Goal: Task Accomplishment & Management: Use online tool/utility

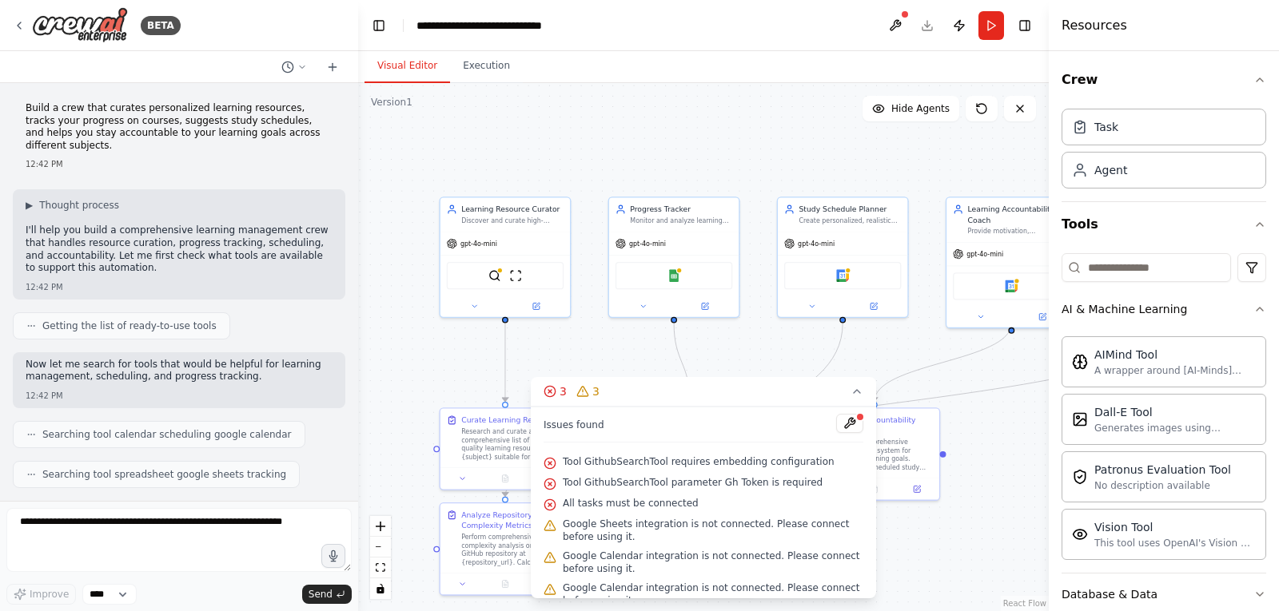
scroll to position [3723, 0]
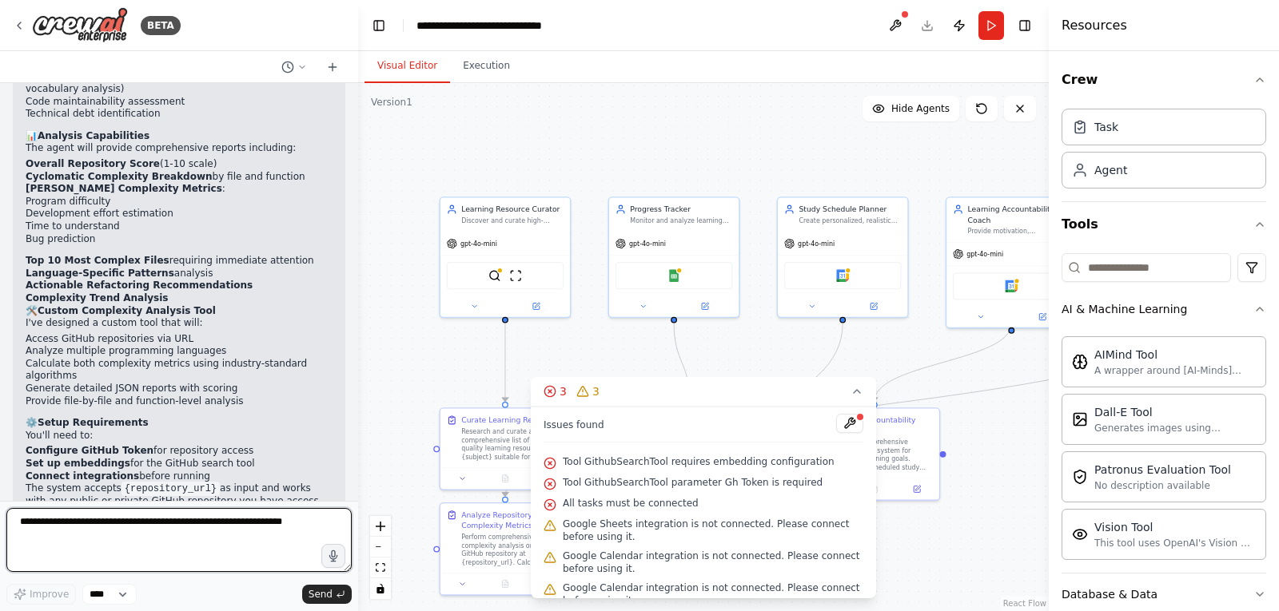
click at [72, 527] on textarea at bounding box center [178, 540] width 345 height 64
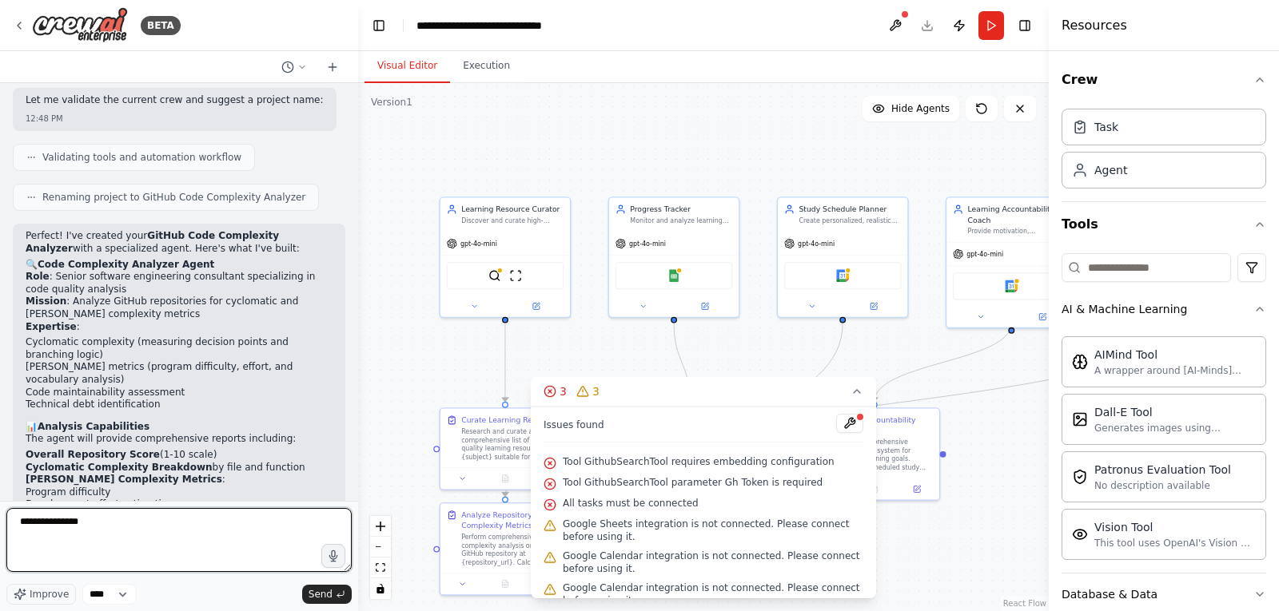
scroll to position [3404, 0]
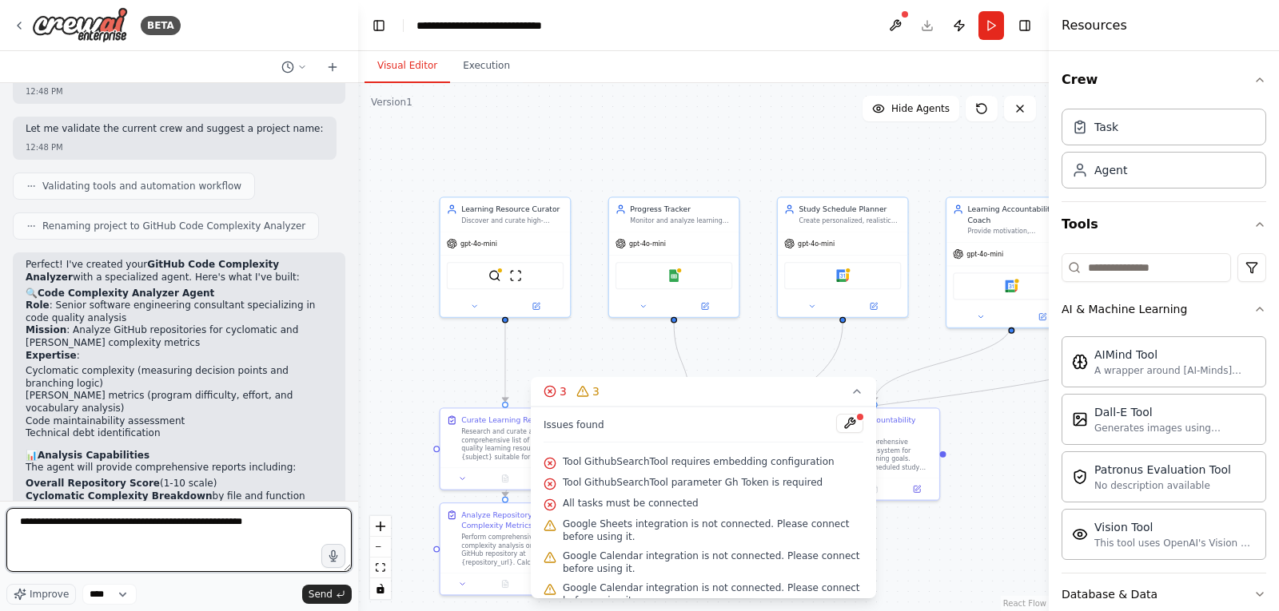
click at [163, 525] on textarea "**********" at bounding box center [178, 540] width 345 height 64
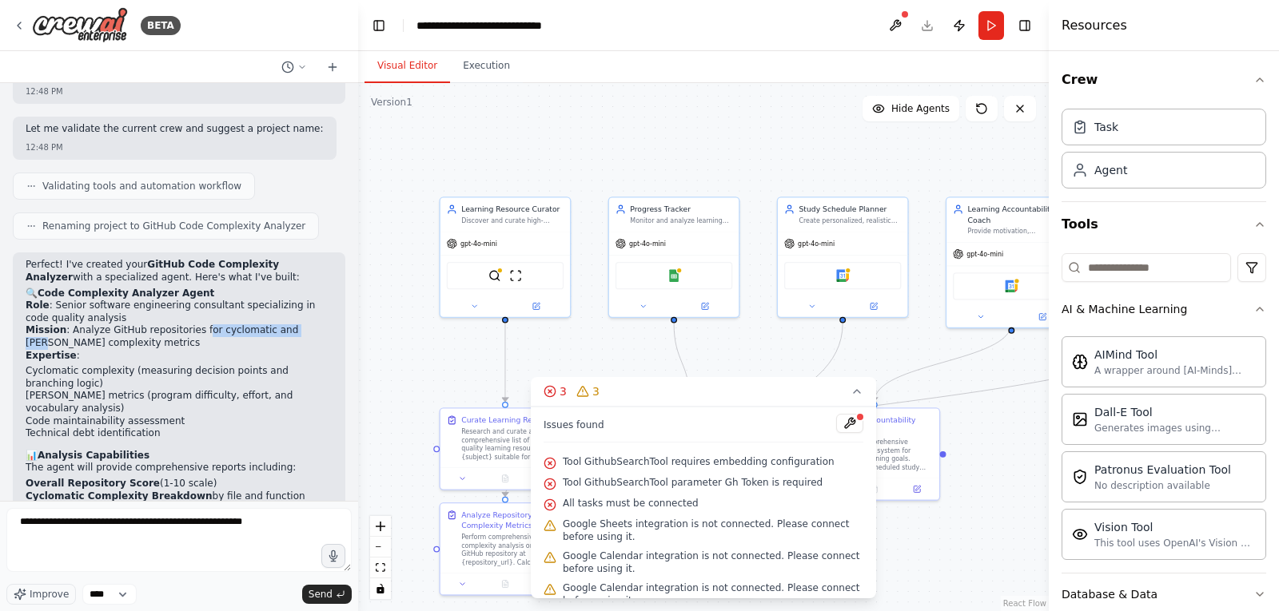
drag, startPoint x: 187, startPoint y: 216, endPoint x: 283, endPoint y: 222, distance: 96.1
click at [285, 300] on p "Role : Senior software engineering consultant specializing in code quality anal…" at bounding box center [179, 331] width 307 height 62
drag, startPoint x: 185, startPoint y: 217, endPoint x: 293, endPoint y: 231, distance: 108.8
click at [293, 300] on p "Role : Senior software engineering consultant specializing in code quality anal…" at bounding box center [179, 331] width 307 height 62
copy p "for cyclomatic and Halstead complexity metrics"
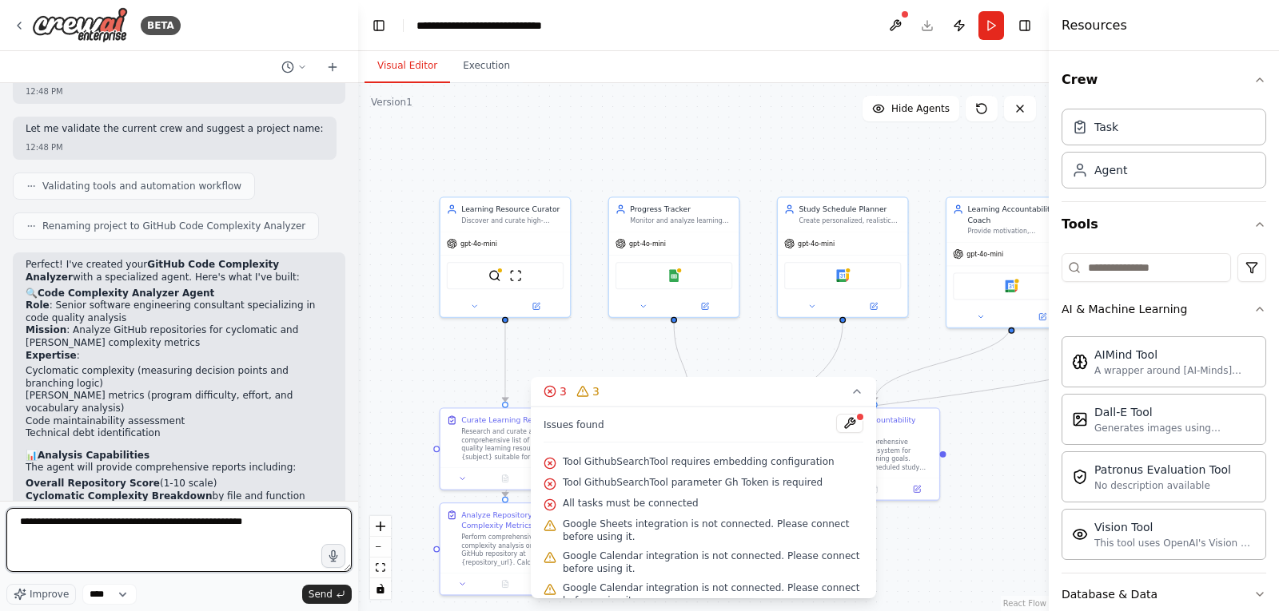
click at [277, 524] on textarea "**********" at bounding box center [178, 540] width 345 height 64
paste textarea "**********"
drag, startPoint x: 242, startPoint y: 519, endPoint x: 257, endPoint y: 524, distance: 15.2
click at [257, 524] on textarea "**********" at bounding box center [178, 540] width 345 height 64
type textarea "**********"
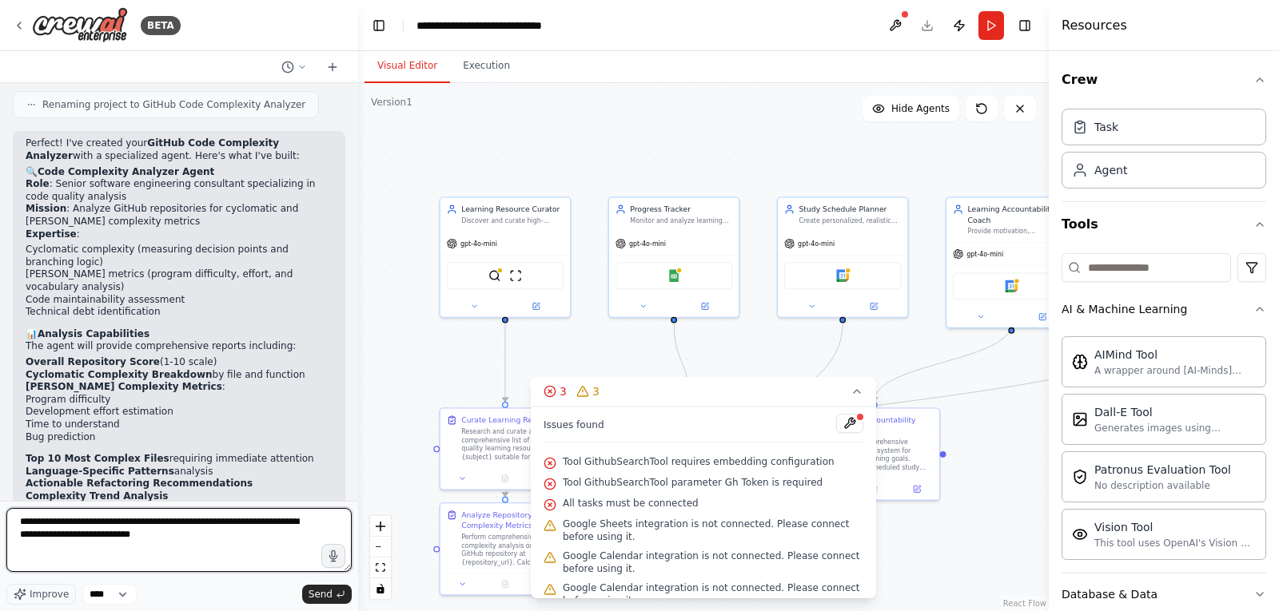
scroll to position [3564, 0]
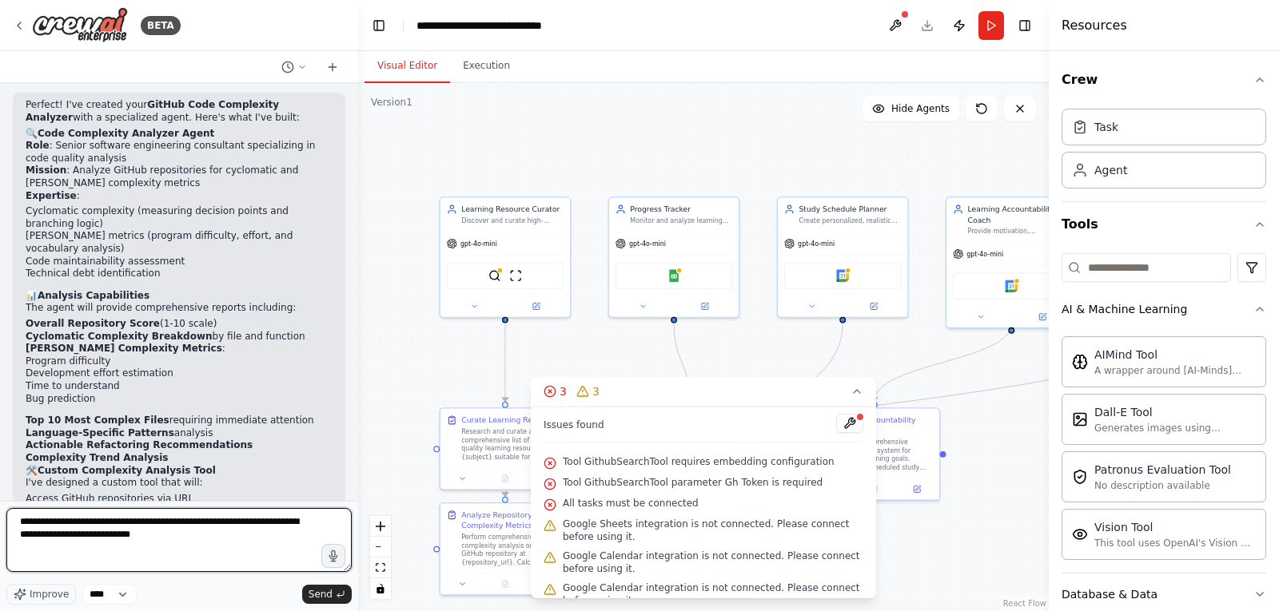
click at [175, 534] on textarea "**********" at bounding box center [178, 540] width 345 height 64
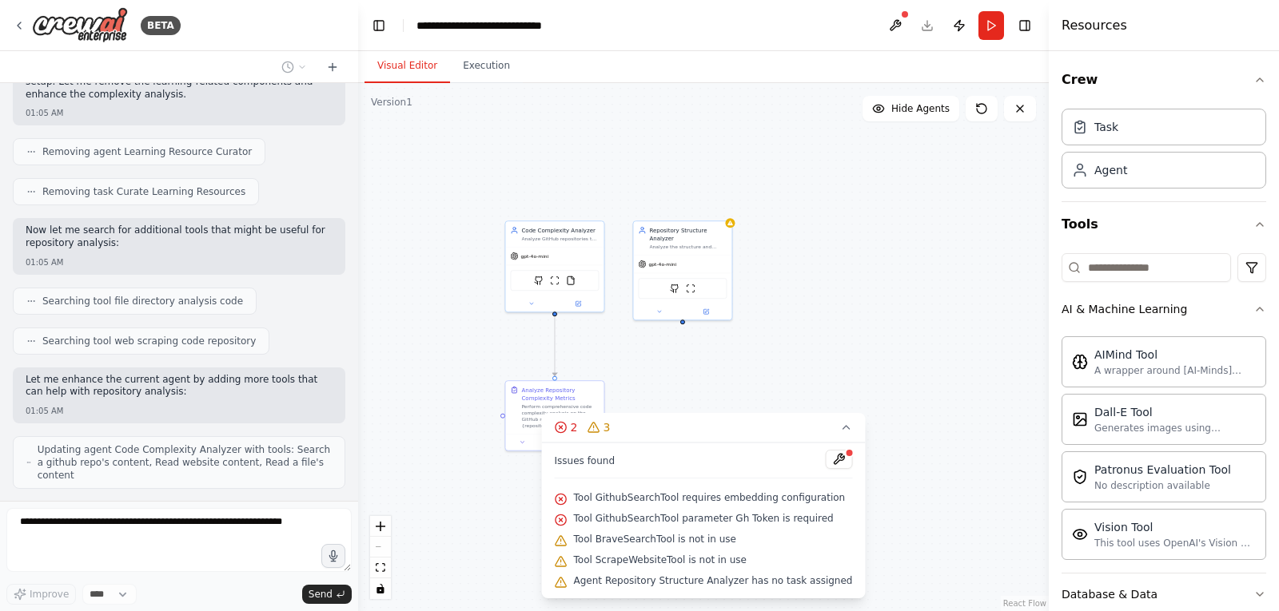
scroll to position [4627, 0]
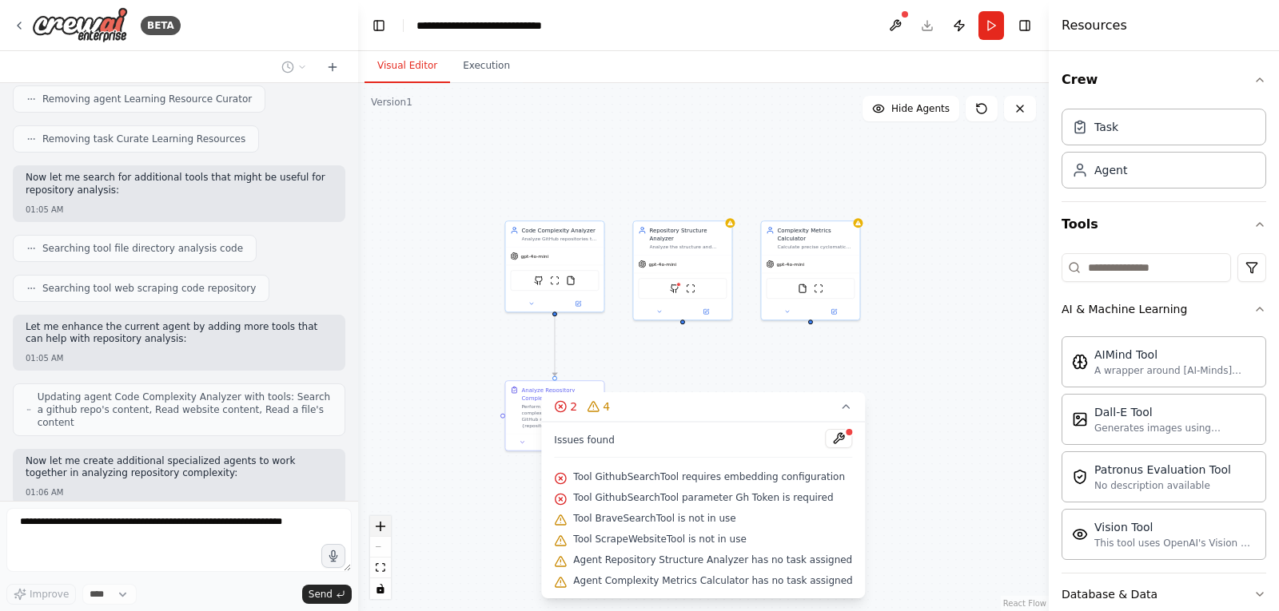
click at [382, 524] on icon "zoom in" at bounding box center [381, 527] width 10 height 10
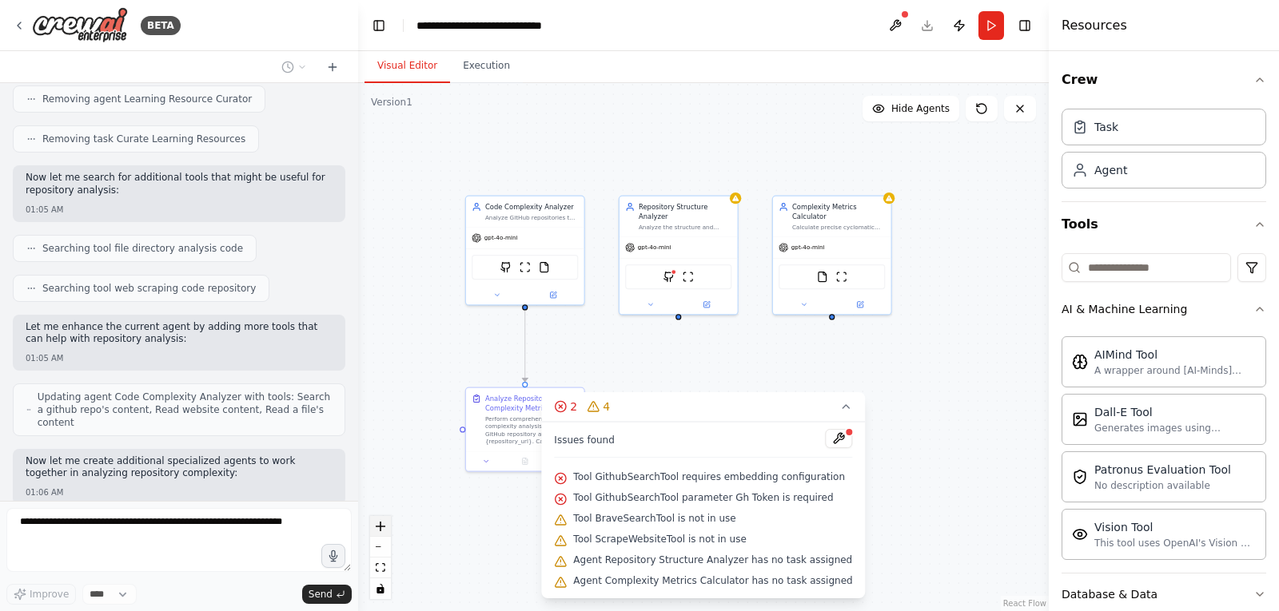
click at [382, 524] on icon "zoom in" at bounding box center [381, 527] width 10 height 10
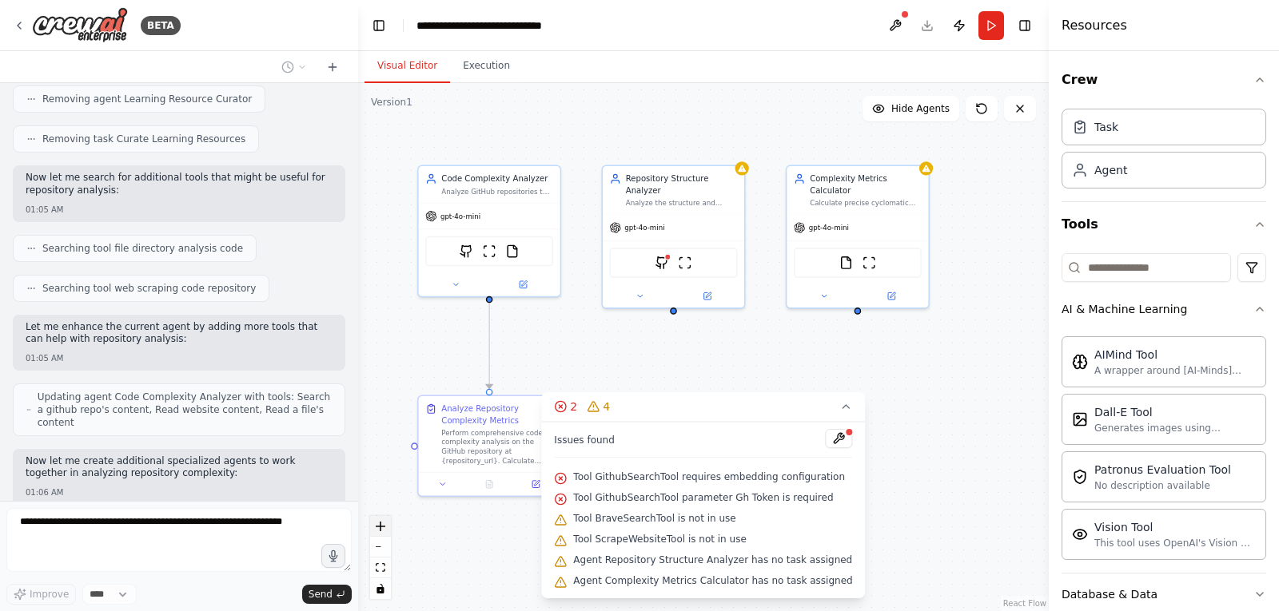
click at [382, 524] on icon "zoom in" at bounding box center [381, 527] width 10 height 10
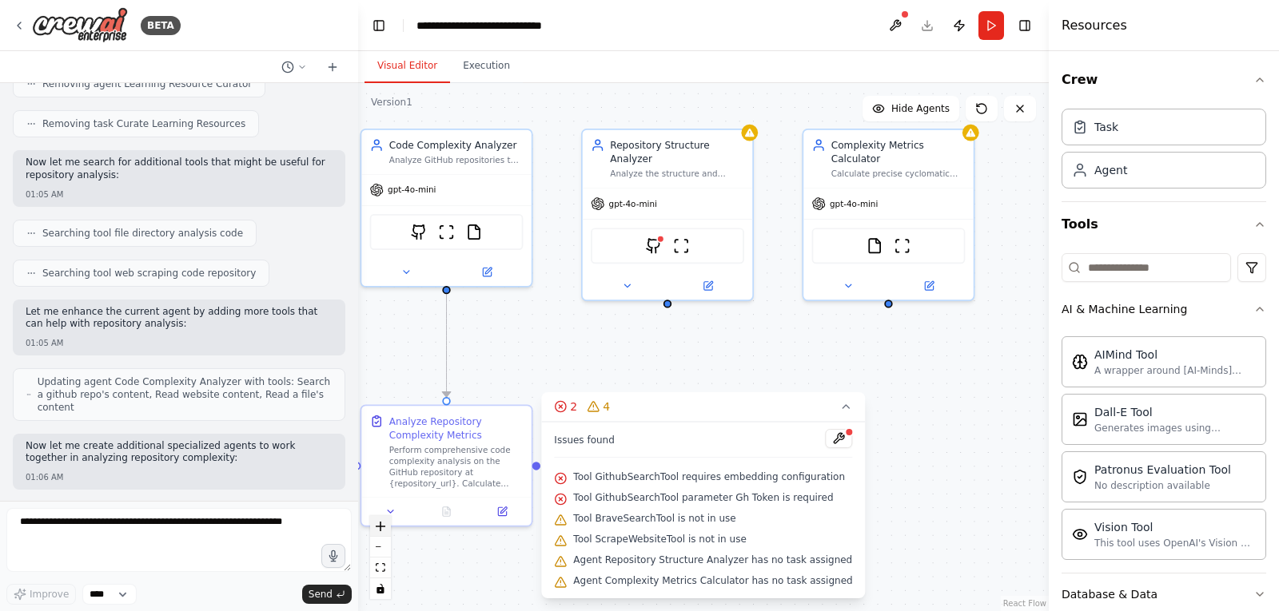
scroll to position [4737, 0]
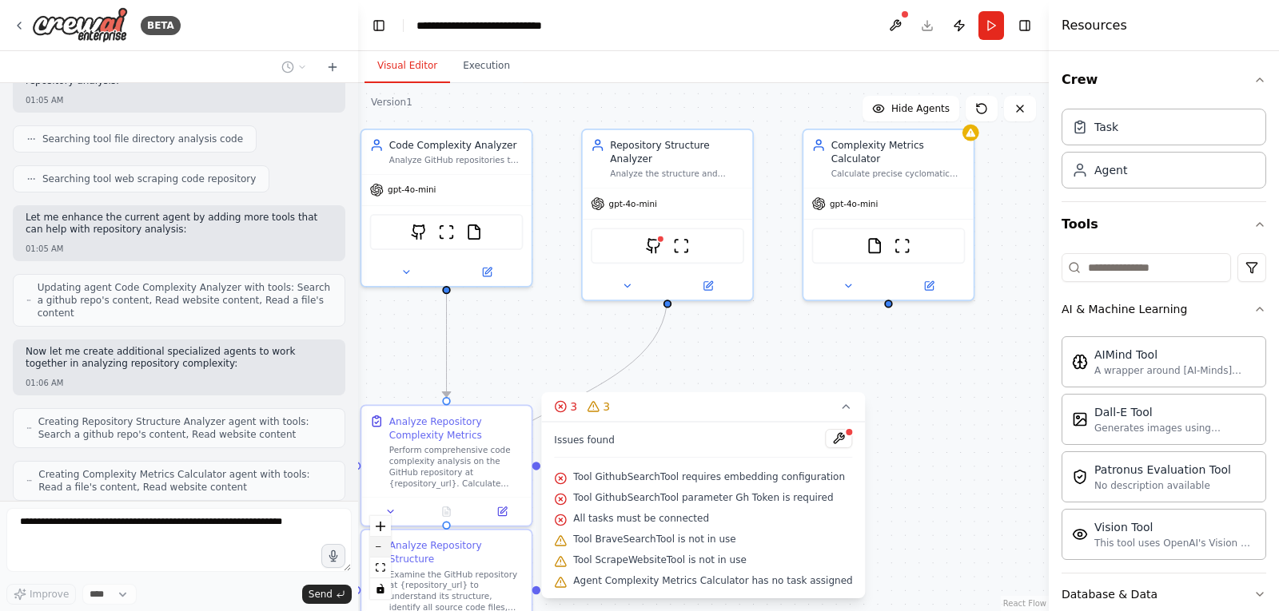
click at [380, 547] on icon "zoom out" at bounding box center [381, 548] width 10 height 2
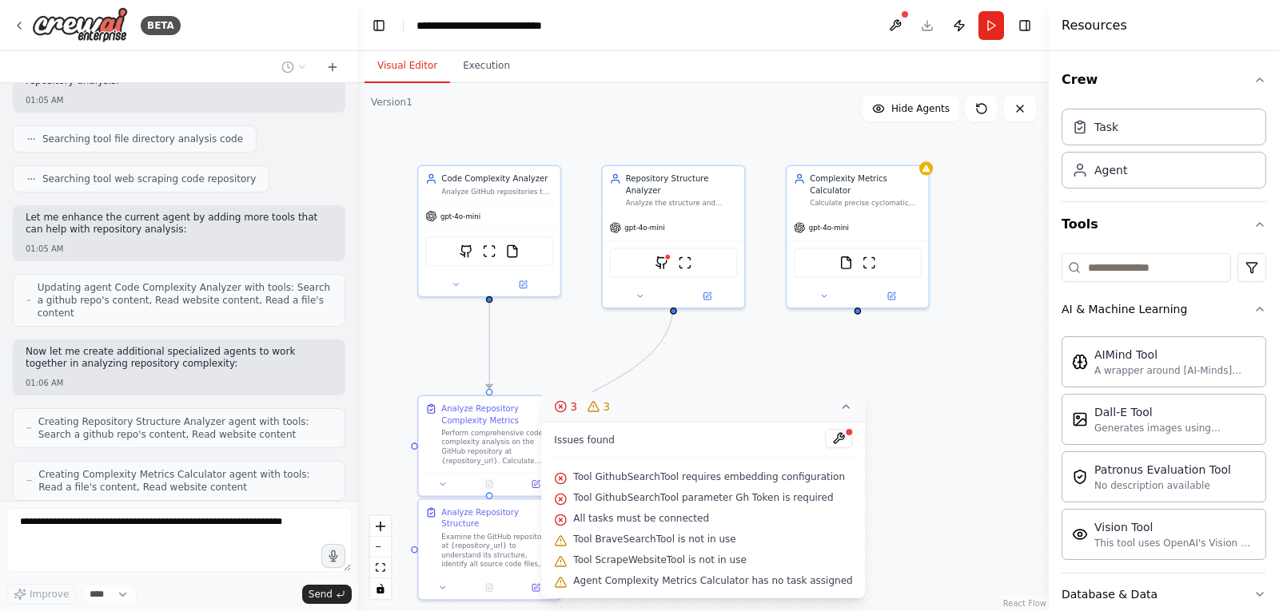
scroll to position [4777, 0]
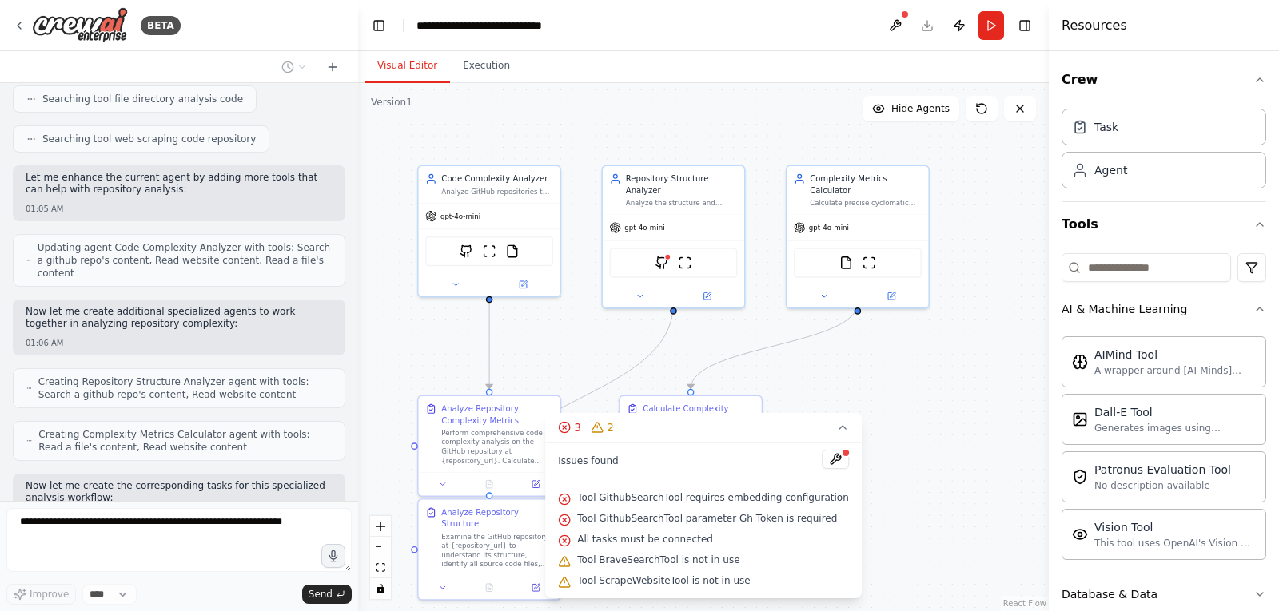
drag, startPoint x: 676, startPoint y: 404, endPoint x: 870, endPoint y: 384, distance: 194.4
click at [870, 384] on div "Version 1 Show Tools Hide Agents .deletable-edge-delete-btn { width: 20px; heig…" at bounding box center [703, 347] width 691 height 528
drag, startPoint x: 688, startPoint y: 423, endPoint x: 858, endPoint y: 432, distance: 169.7
click at [824, 439] on button "3 2" at bounding box center [703, 428] width 316 height 30
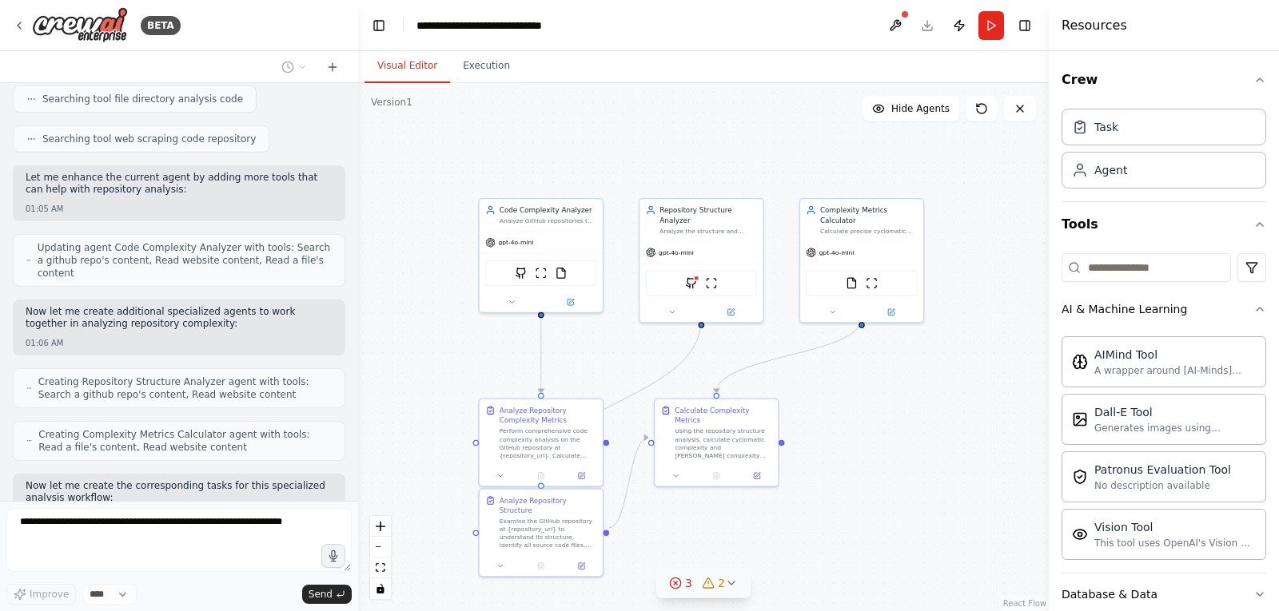
click at [677, 577] on icon at bounding box center [675, 583] width 13 height 13
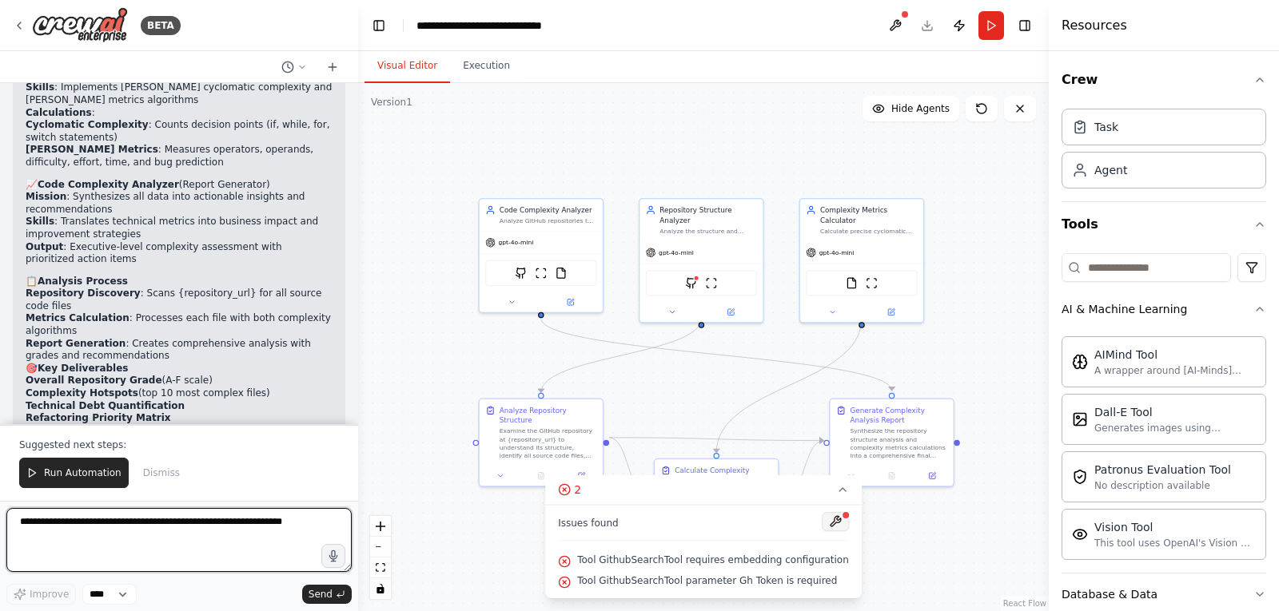
scroll to position [5778, 0]
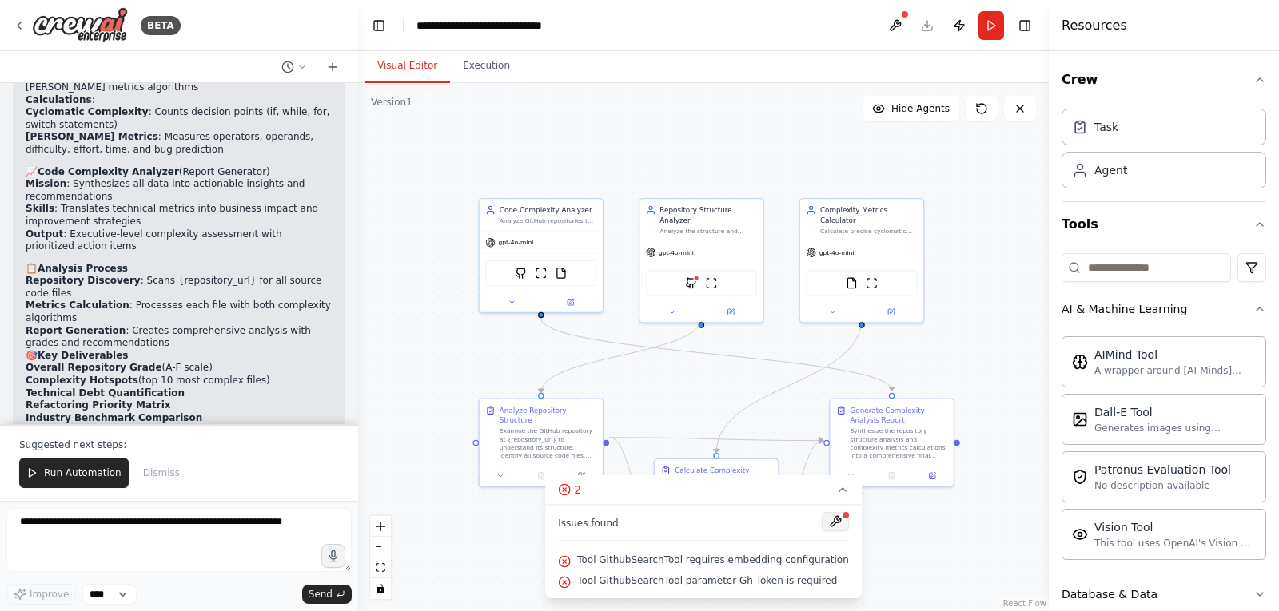
click at [824, 523] on button at bounding box center [835, 521] width 27 height 19
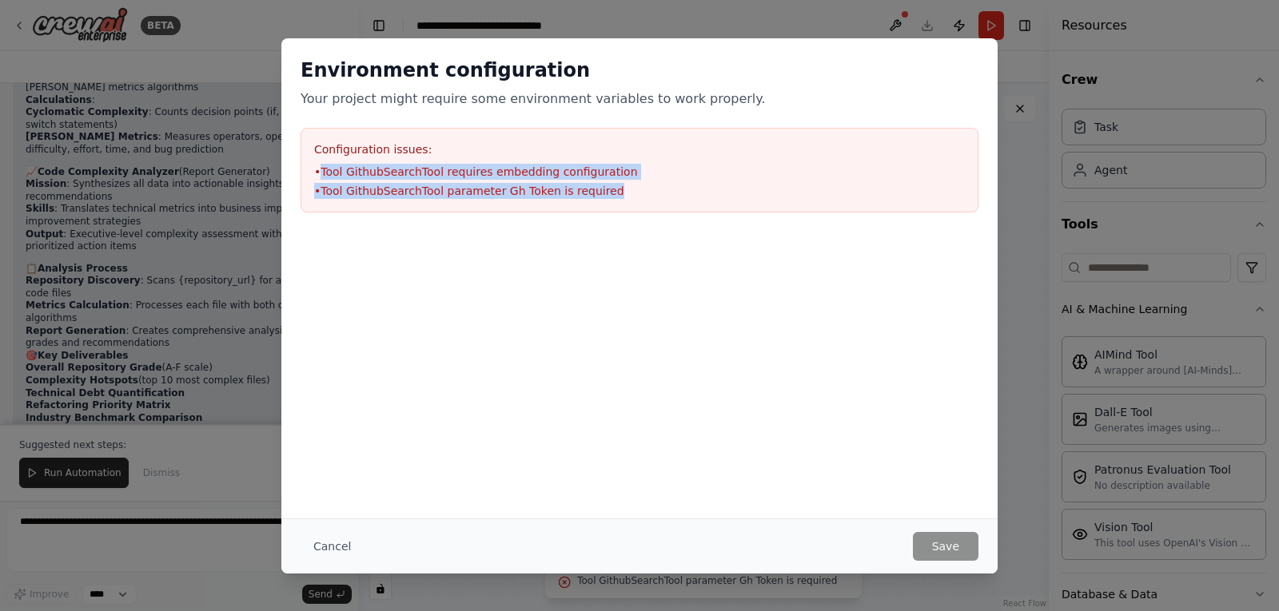
drag, startPoint x: 596, startPoint y: 197, endPoint x: 317, endPoint y: 175, distance: 279.8
click at [317, 175] on ul "• Tool GithubSearchTool requires embedding configuration • Tool GithubSearchToo…" at bounding box center [639, 181] width 651 height 35
drag, startPoint x: 307, startPoint y: 171, endPoint x: 616, endPoint y: 195, distance: 310.2
click at [616, 195] on div "Configuration issues: • Tool GithubSearchTool requires embedding configuration …" at bounding box center [639, 170] width 678 height 85
copy ul "• Tool GithubSearchTool requires embedding configuration • Tool GithubSearchToo…"
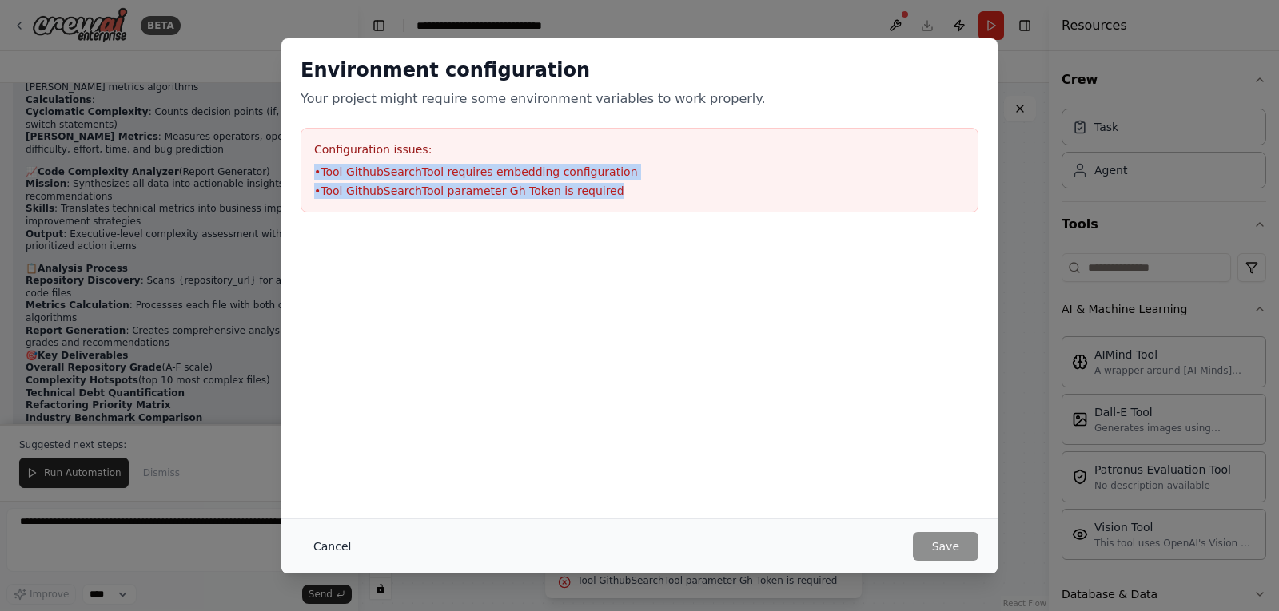
click at [329, 545] on button "Cancel" at bounding box center [331, 546] width 63 height 29
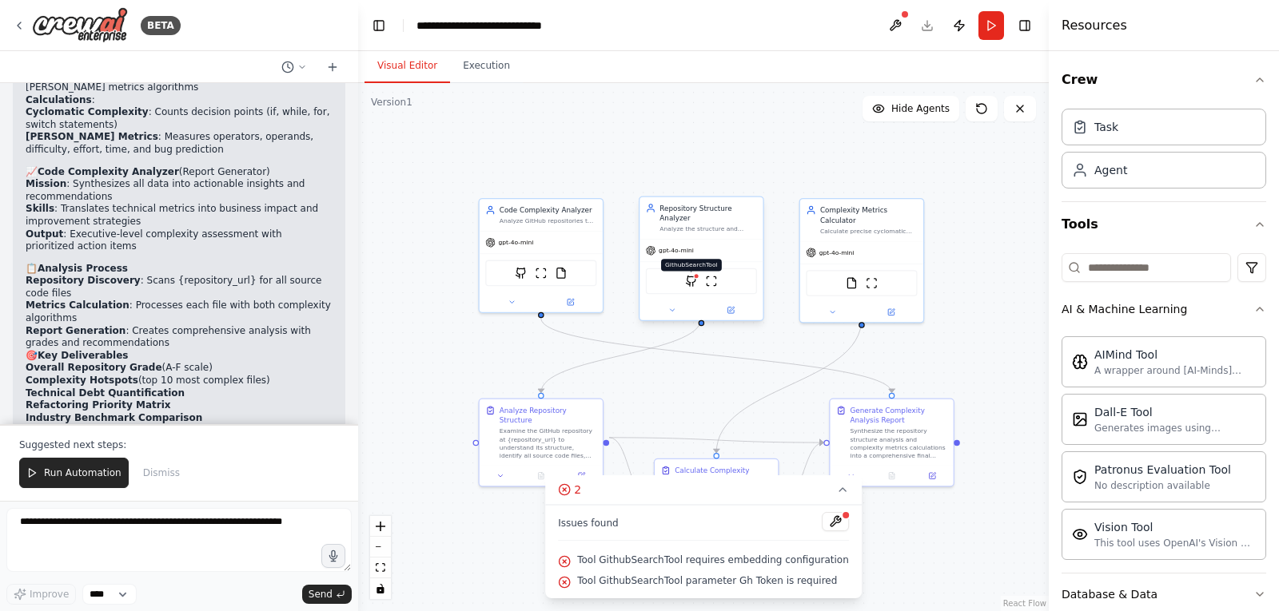
click at [691, 275] on img at bounding box center [691, 281] width 12 height 12
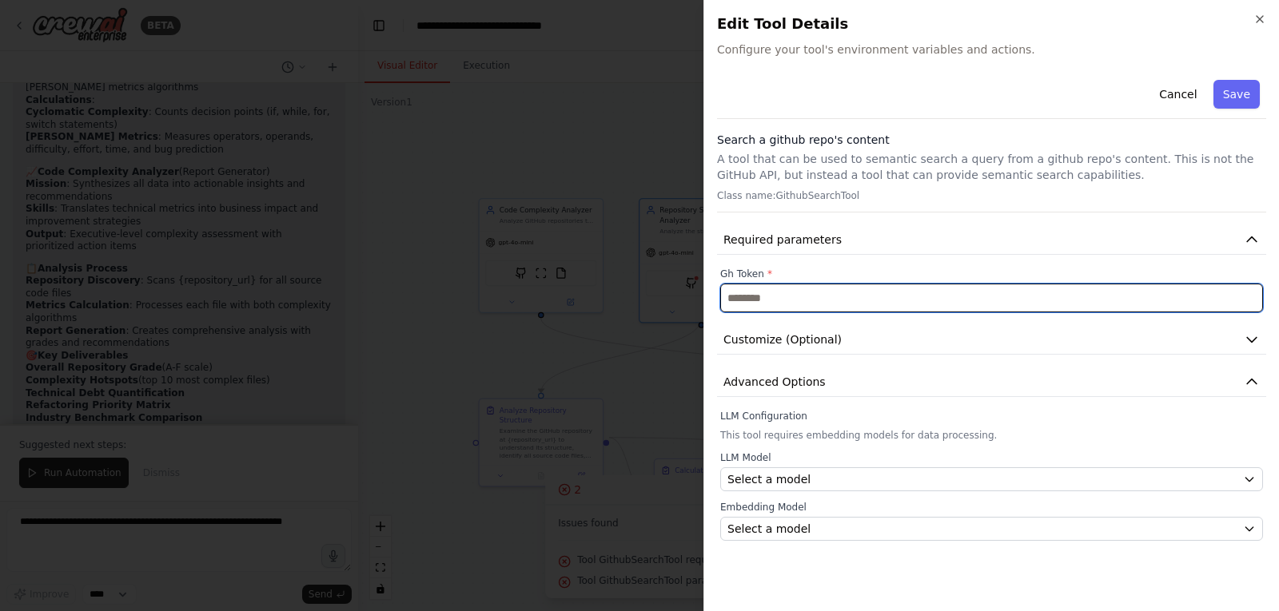
click at [776, 298] on input "text" at bounding box center [991, 298] width 543 height 29
paste input "**********"
type input "**********"
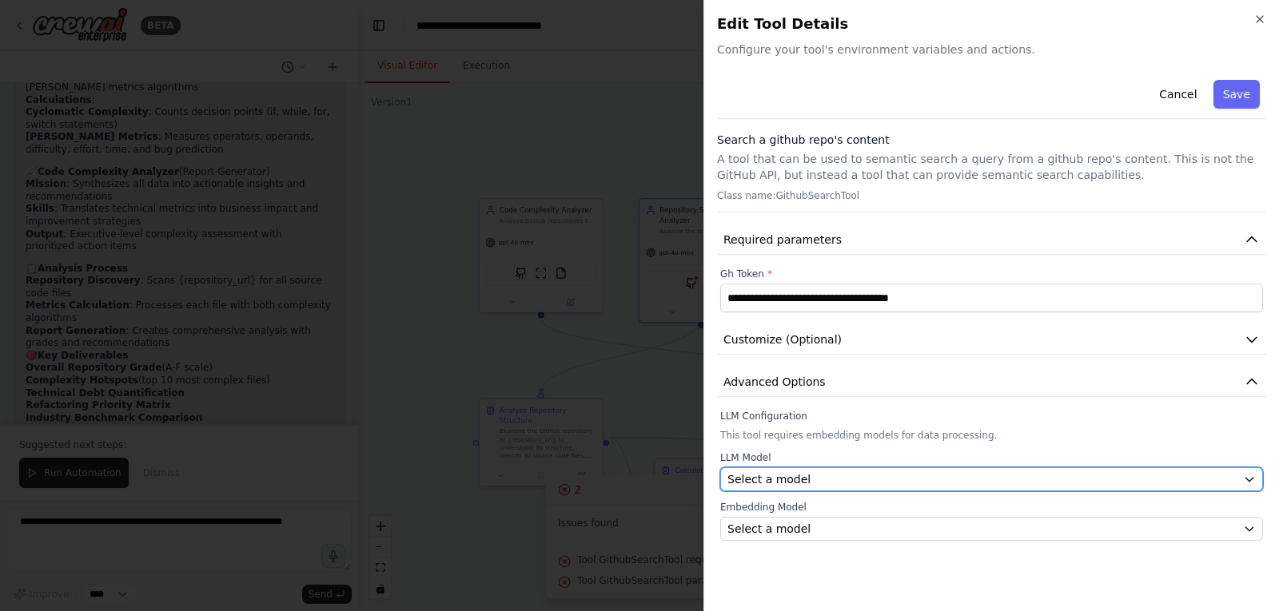
click at [829, 478] on div "Select a model" at bounding box center [981, 480] width 509 height 16
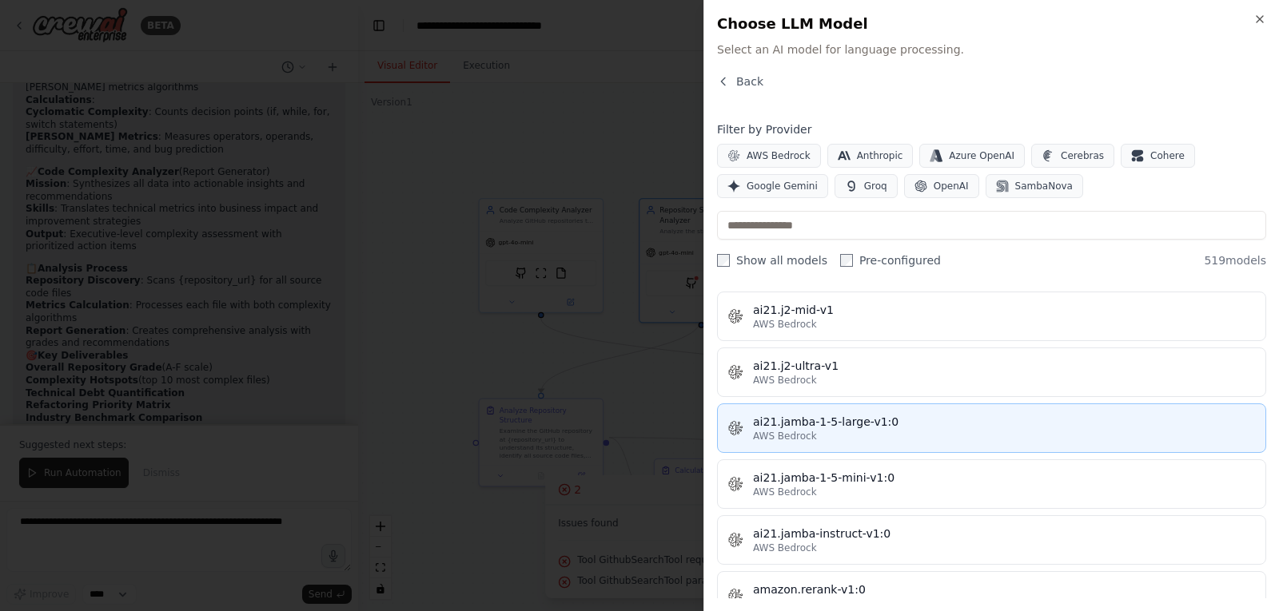
scroll to position [799, 0]
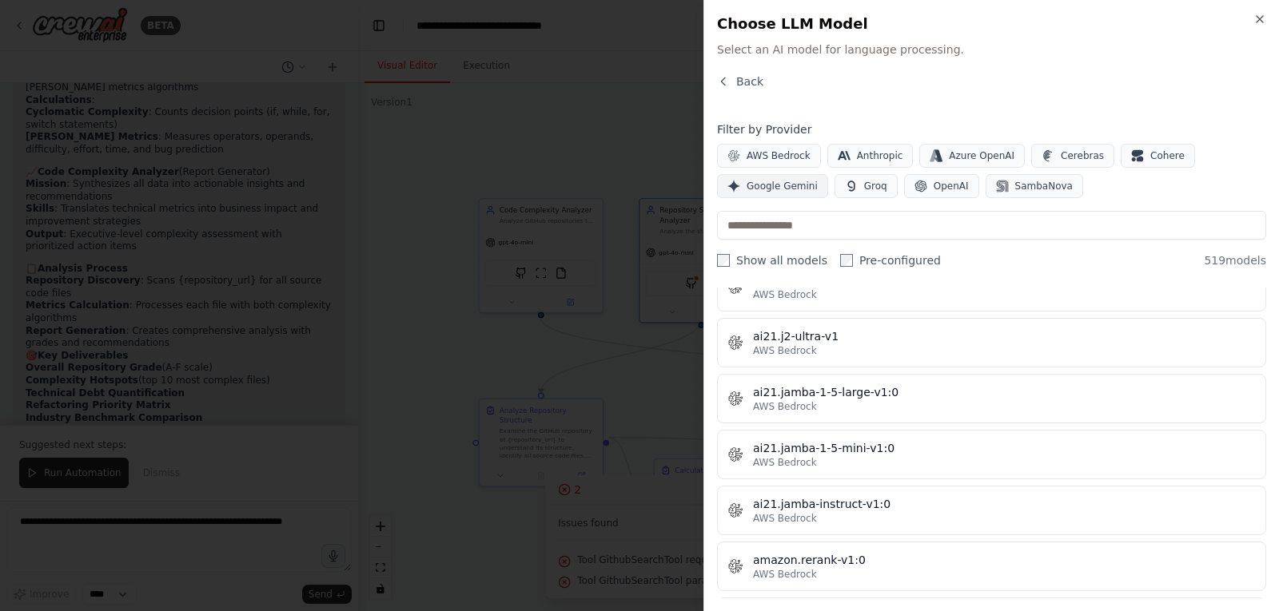
click at [769, 189] on span "Google Gemini" at bounding box center [781, 186] width 71 height 13
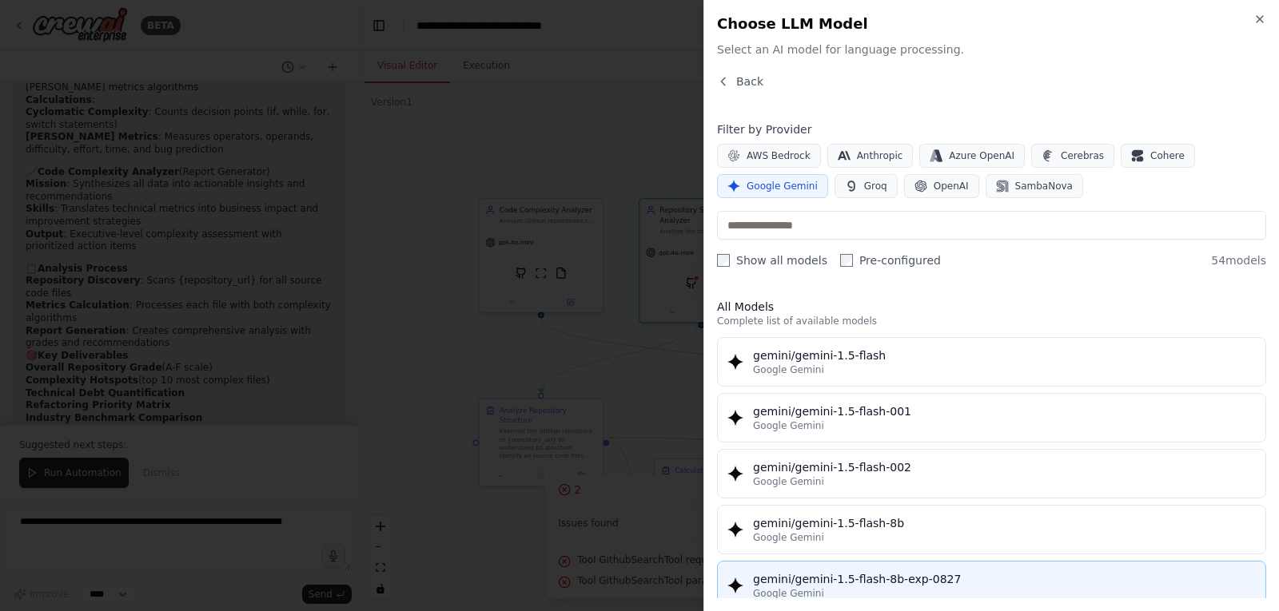
scroll to position [0, 0]
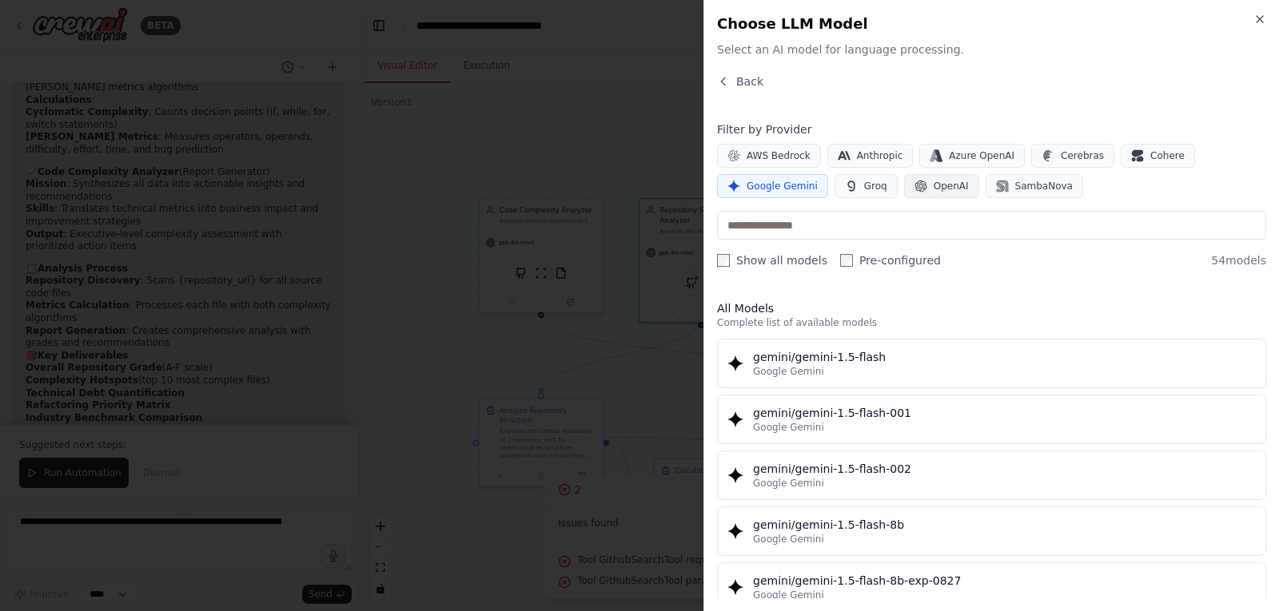
click at [940, 187] on span "OpenAI" at bounding box center [950, 186] width 35 height 13
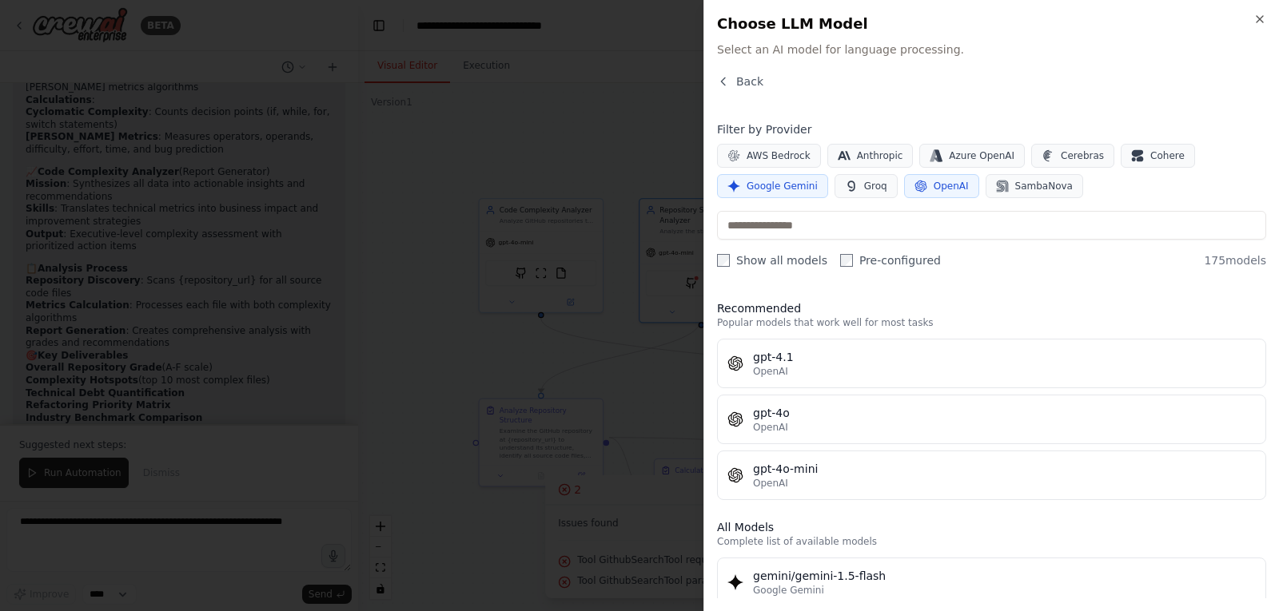
click at [771, 189] on span "Google Gemini" at bounding box center [781, 186] width 71 height 13
click at [933, 188] on span "OpenAI" at bounding box center [950, 186] width 35 height 13
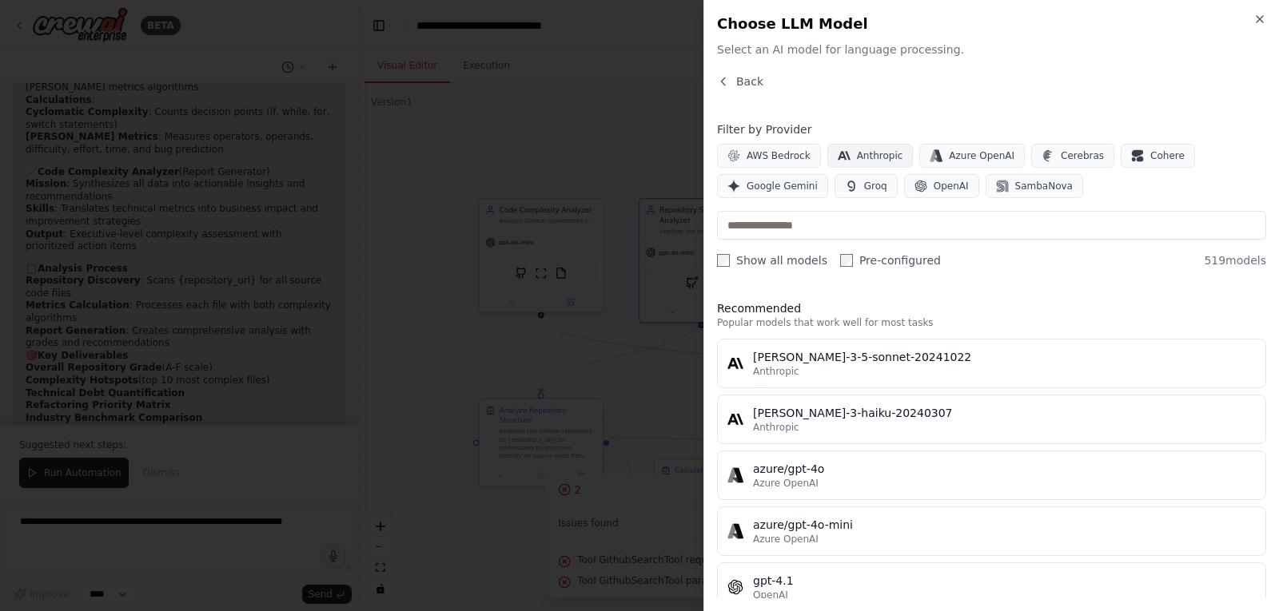
click at [863, 157] on span "Anthropic" at bounding box center [880, 155] width 46 height 13
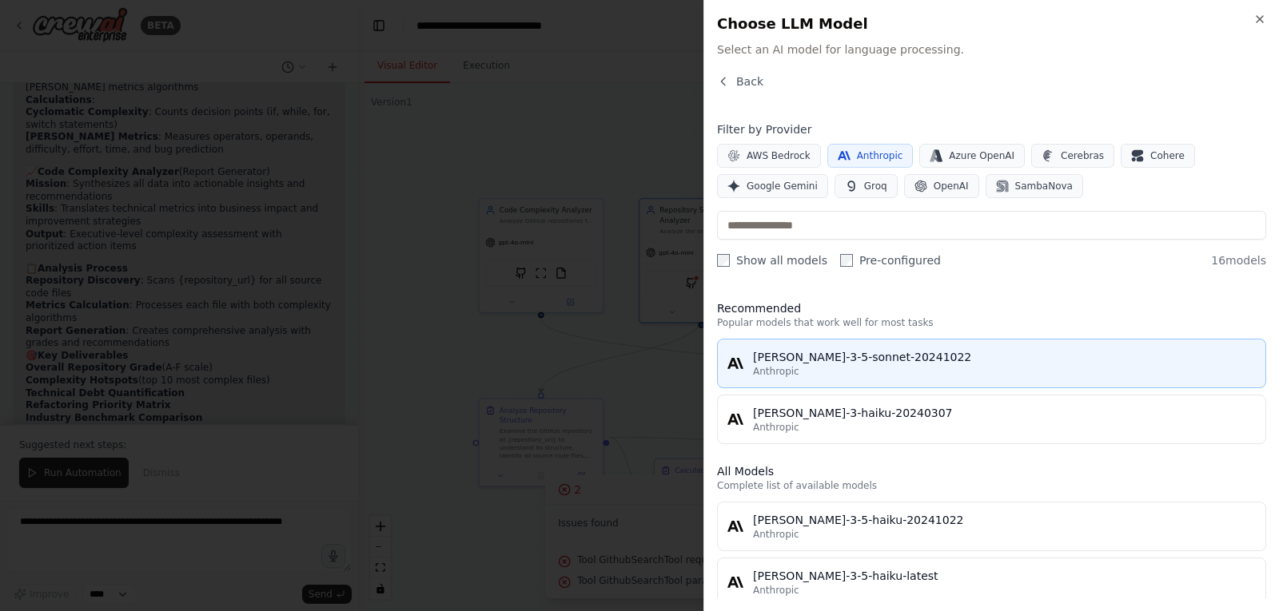
click at [847, 365] on div "Anthropic" at bounding box center [1004, 371] width 503 height 13
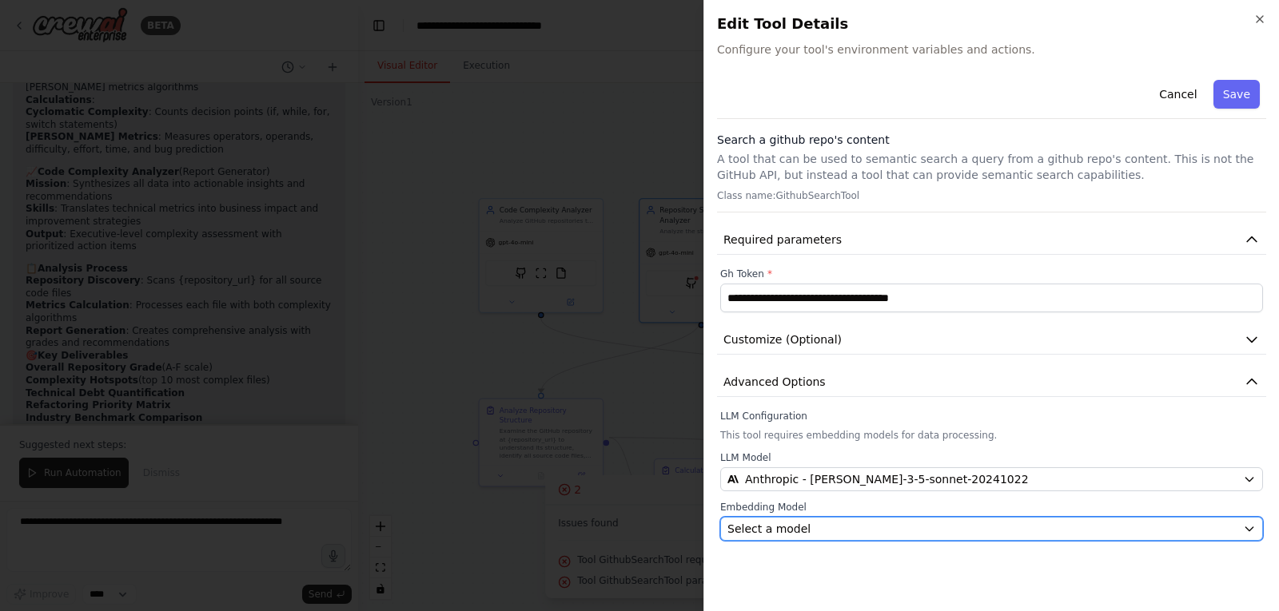
click at [830, 529] on div "Select a model" at bounding box center [981, 529] width 509 height 16
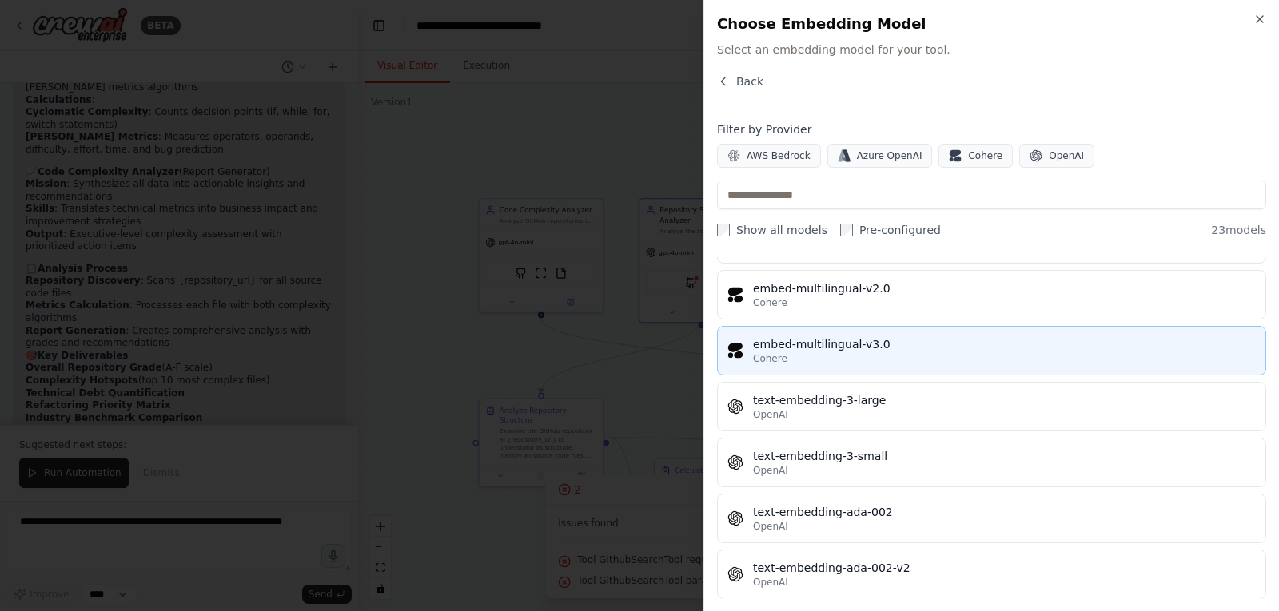
scroll to position [1003, 0]
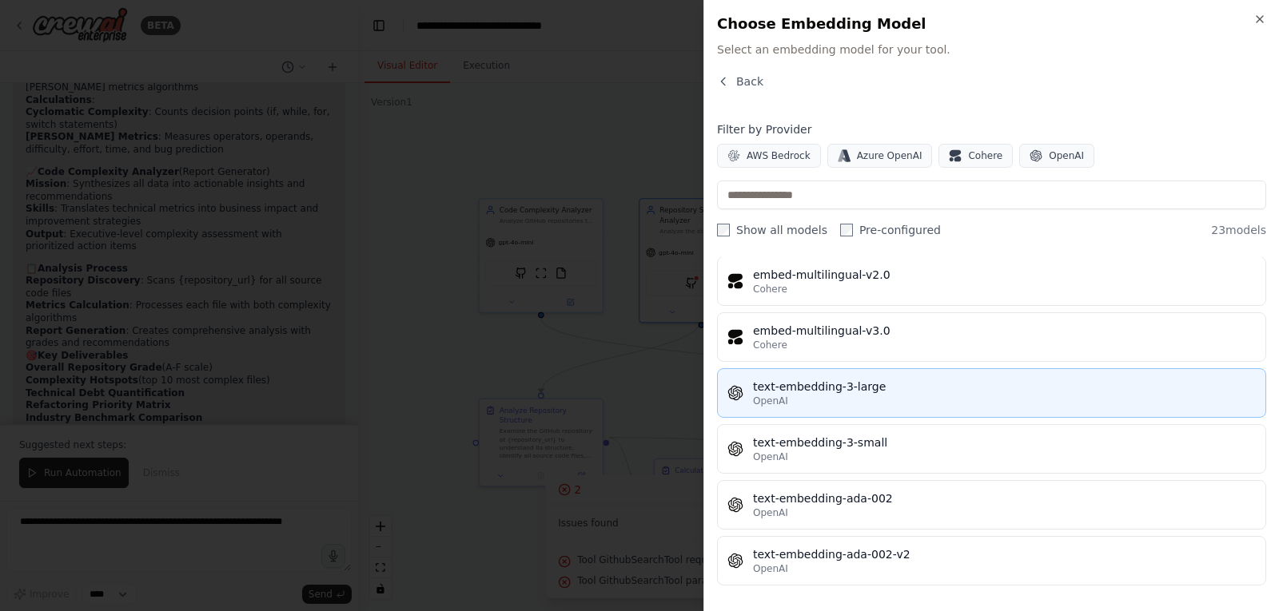
click at [910, 394] on div "text-embedding-3-large" at bounding box center [1004, 387] width 503 height 16
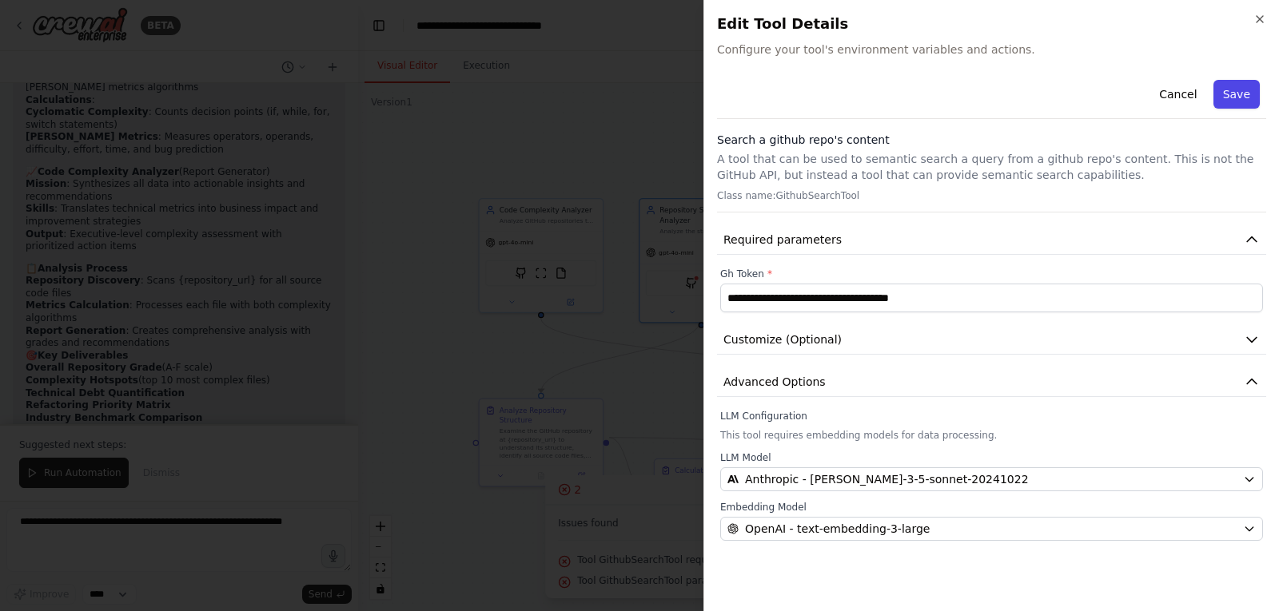
click at [1241, 92] on button "Save" at bounding box center [1236, 94] width 46 height 29
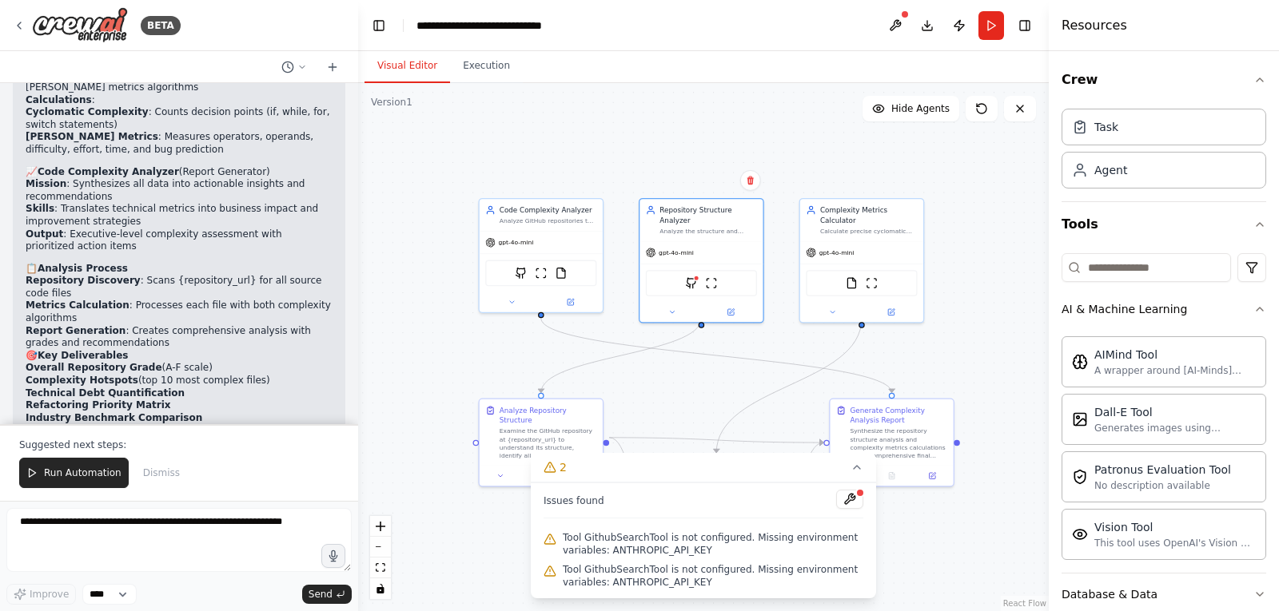
click at [642, 551] on span "Tool GithubSearchTool is not configured. Missing environment variables: ANTHROP…" at bounding box center [713, 544] width 300 height 26
click at [691, 275] on img at bounding box center [691, 281] width 12 height 12
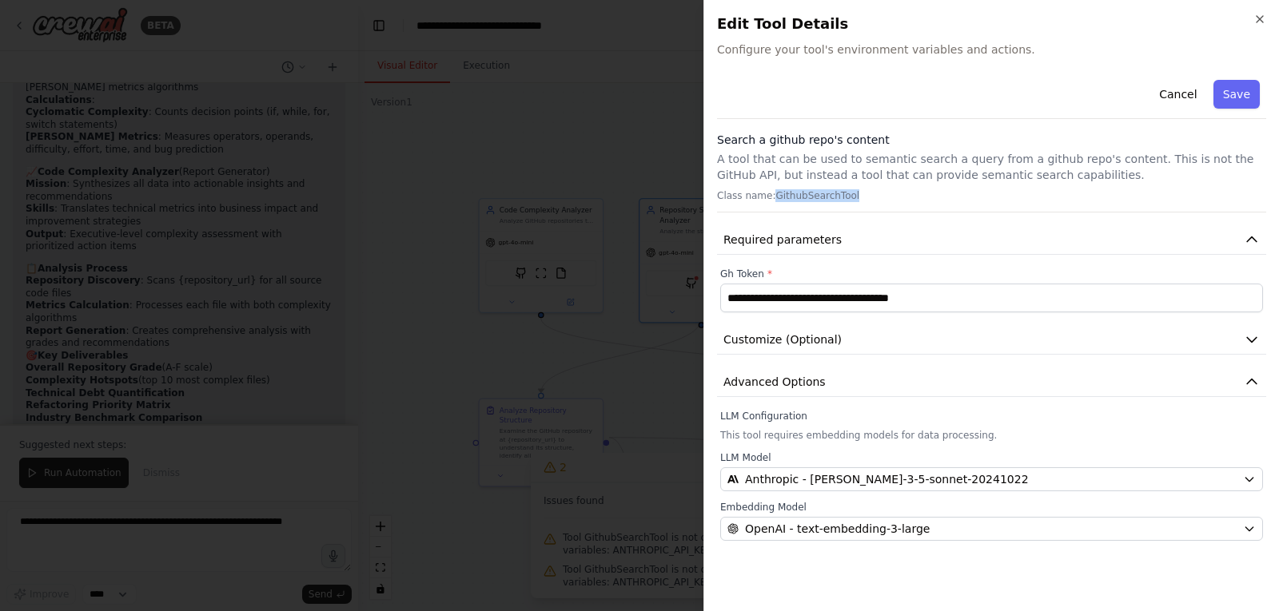
drag, startPoint x: 770, startPoint y: 195, endPoint x: 849, endPoint y: 198, distance: 79.2
click at [849, 198] on p "Class name: GithubSearchTool" at bounding box center [991, 195] width 549 height 13
copy p "GithubSearchTool"
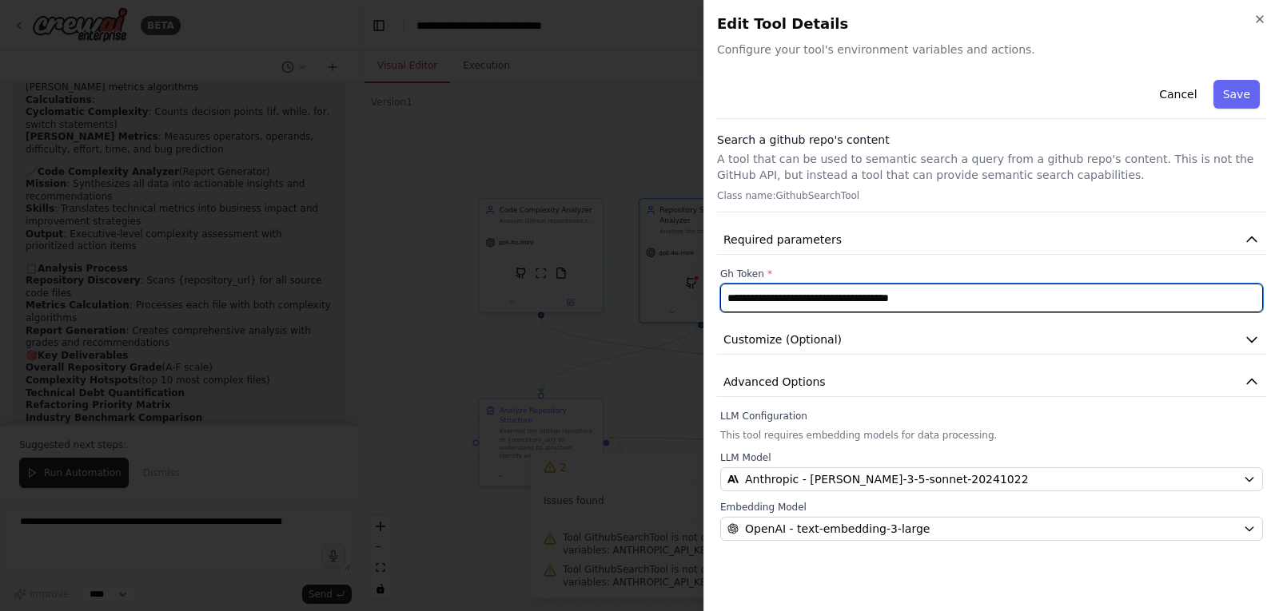
click at [989, 299] on input "**********" at bounding box center [991, 298] width 543 height 29
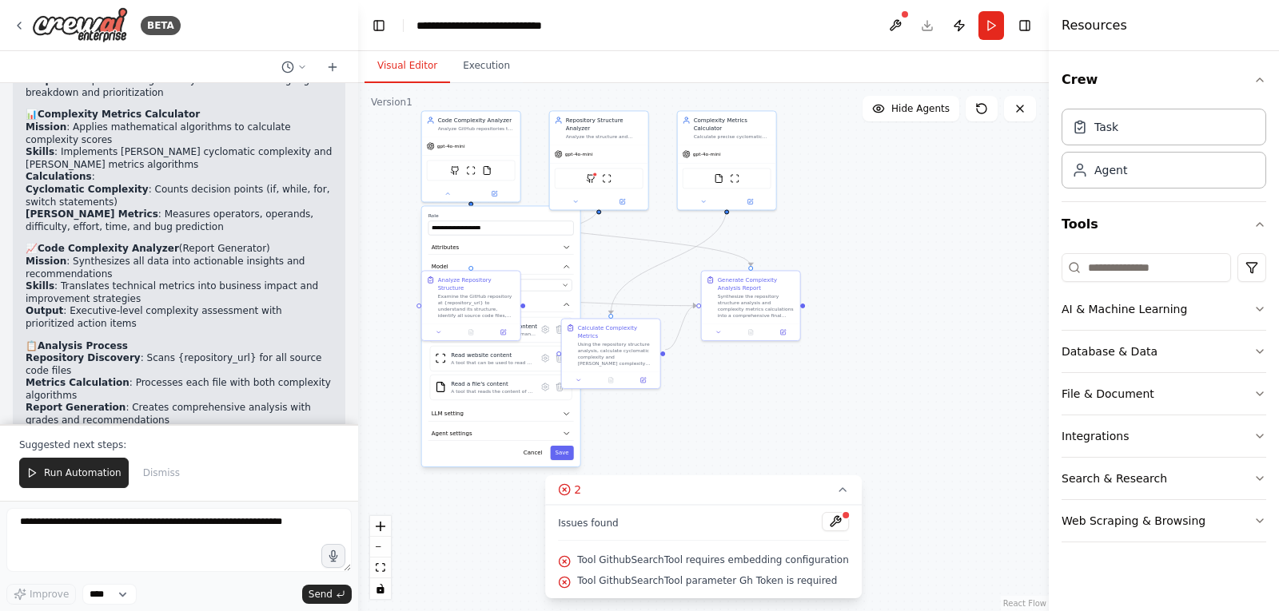
scroll to position [5709, 0]
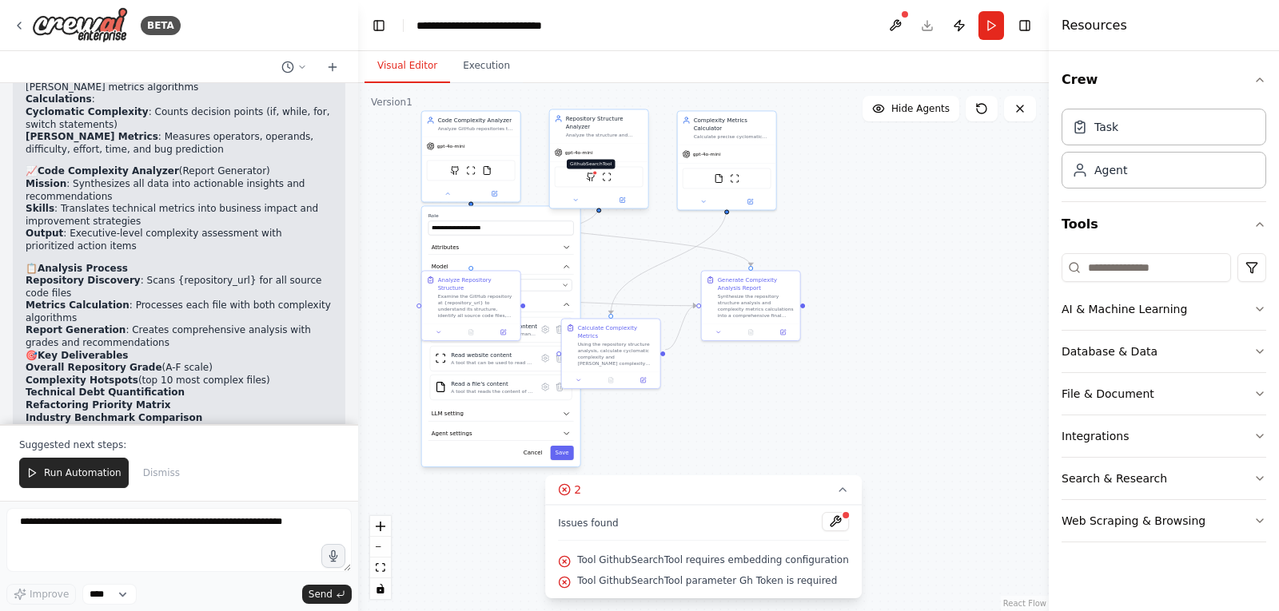
click at [591, 173] on img at bounding box center [591, 177] width 10 height 10
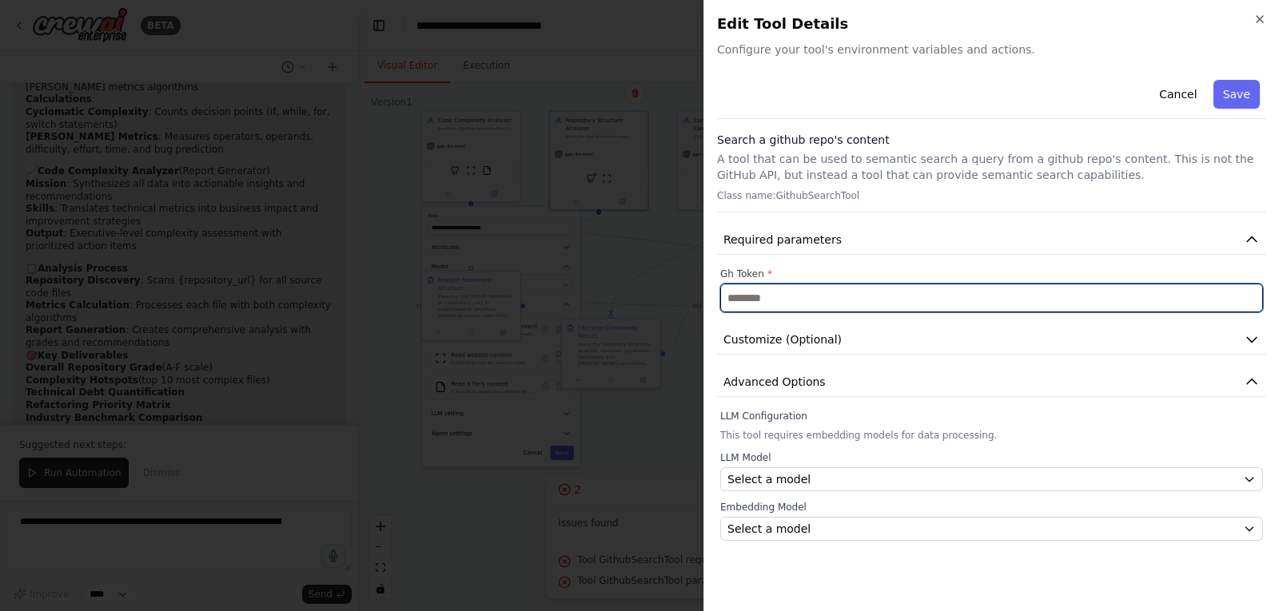
click at [846, 296] on input "text" at bounding box center [991, 298] width 543 height 29
paste input "**********"
type input "**********"
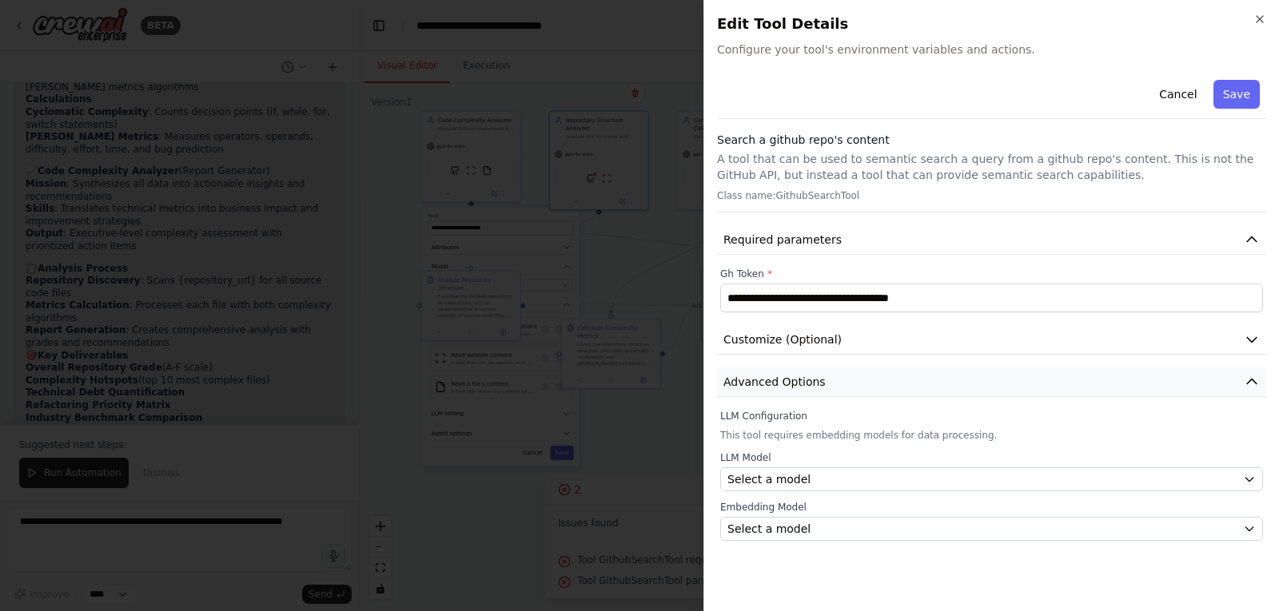
click at [854, 384] on button "Advanced Options" at bounding box center [991, 383] width 549 height 30
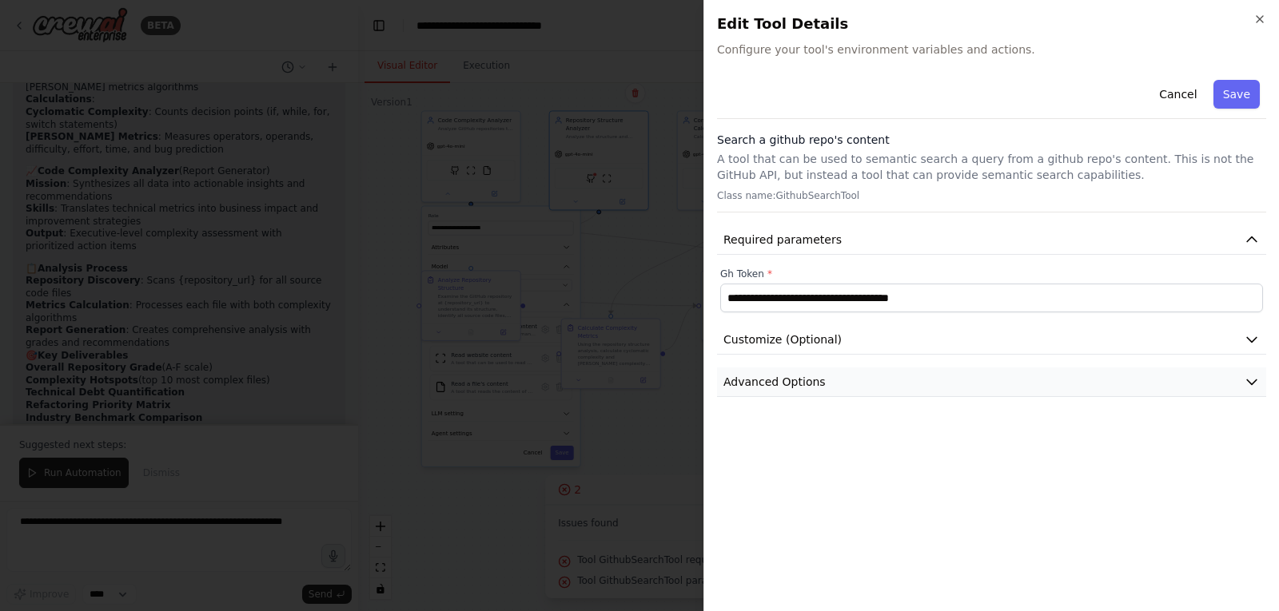
click at [854, 384] on button "Advanced Options" at bounding box center [991, 383] width 549 height 30
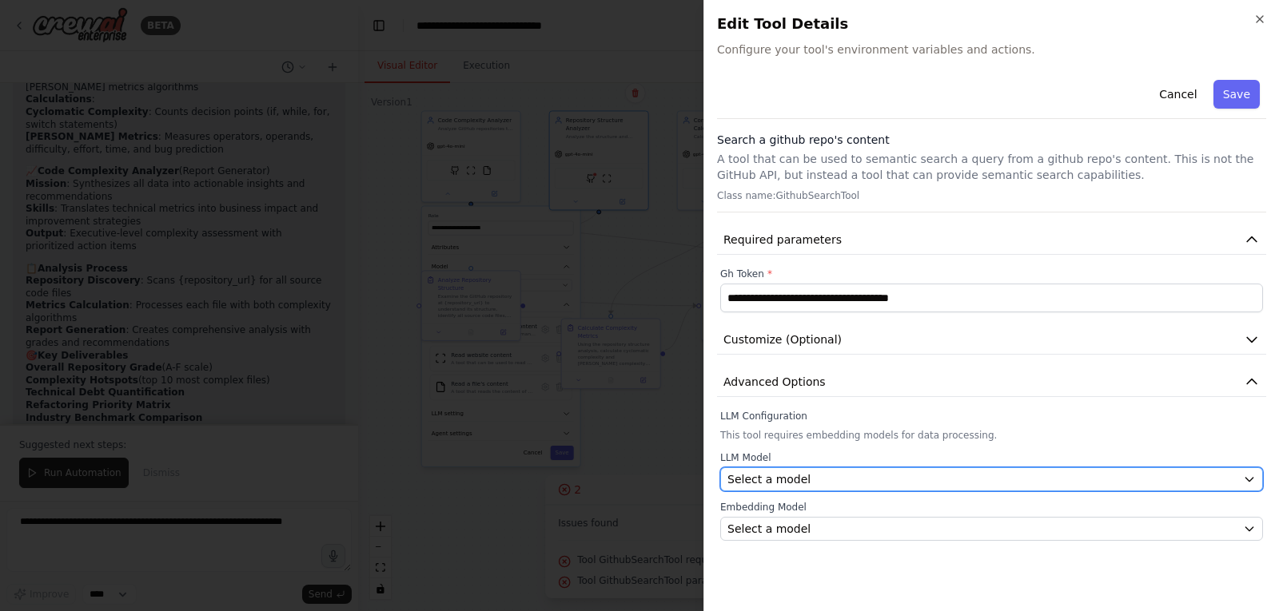
click at [823, 478] on div "Select a model" at bounding box center [981, 480] width 509 height 16
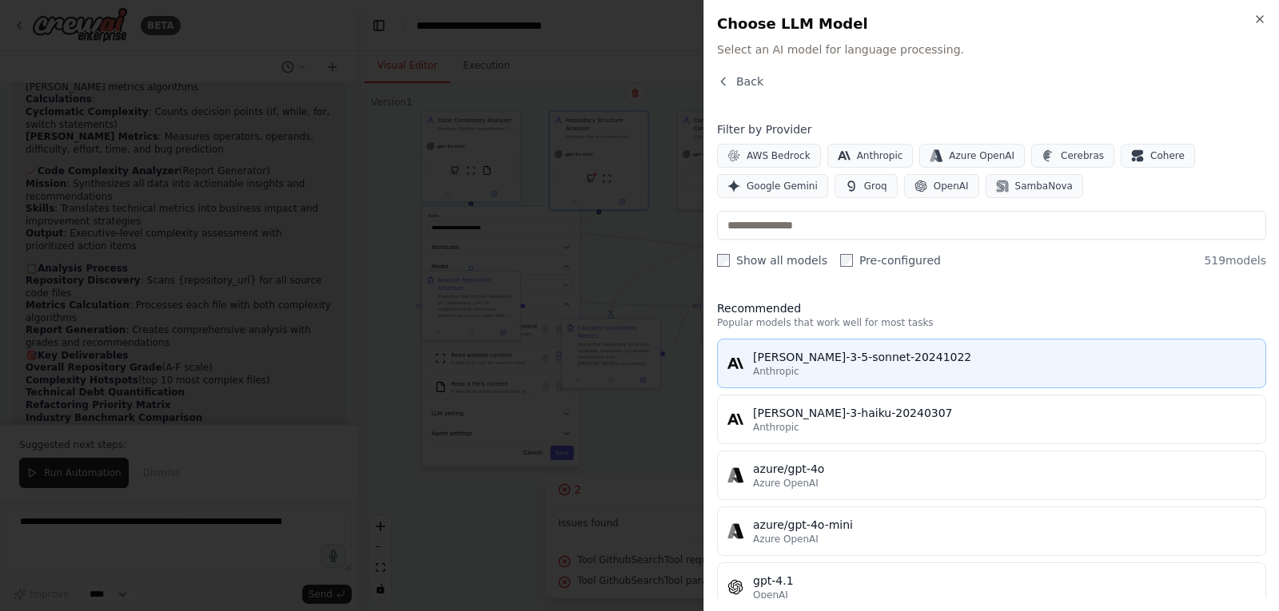
click at [867, 367] on div "Anthropic" at bounding box center [1004, 371] width 503 height 13
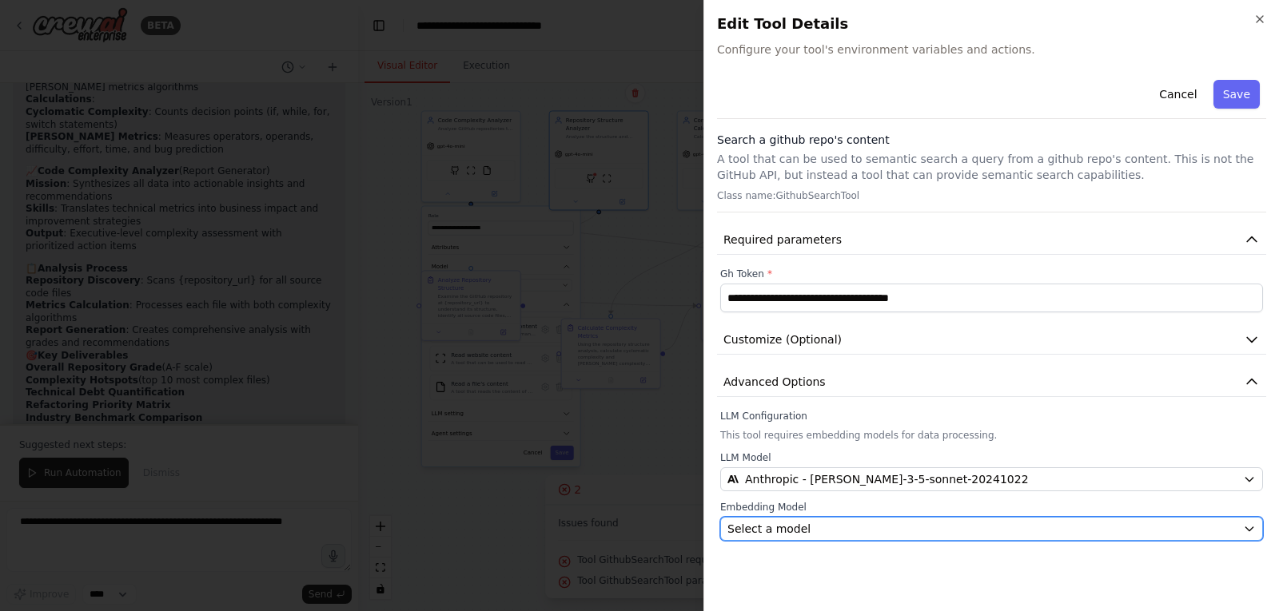
click at [841, 528] on div "Select a model" at bounding box center [981, 529] width 509 height 16
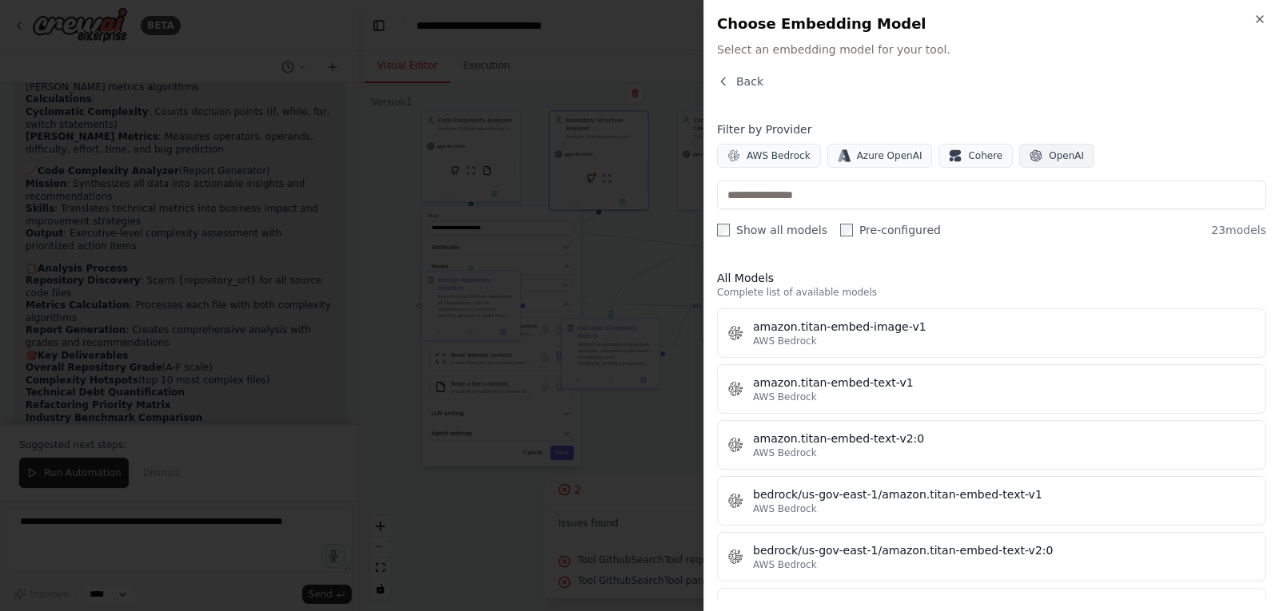
click at [1049, 155] on span "OpenAI" at bounding box center [1066, 155] width 35 height 13
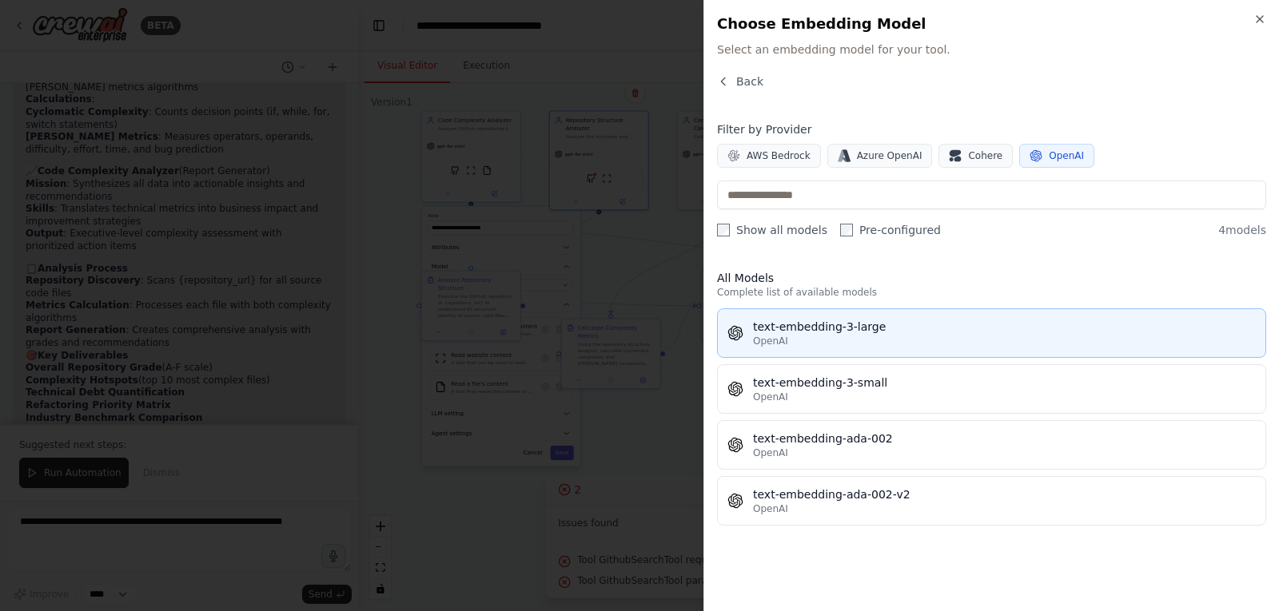
click at [848, 336] on div "OpenAI" at bounding box center [1004, 341] width 503 height 13
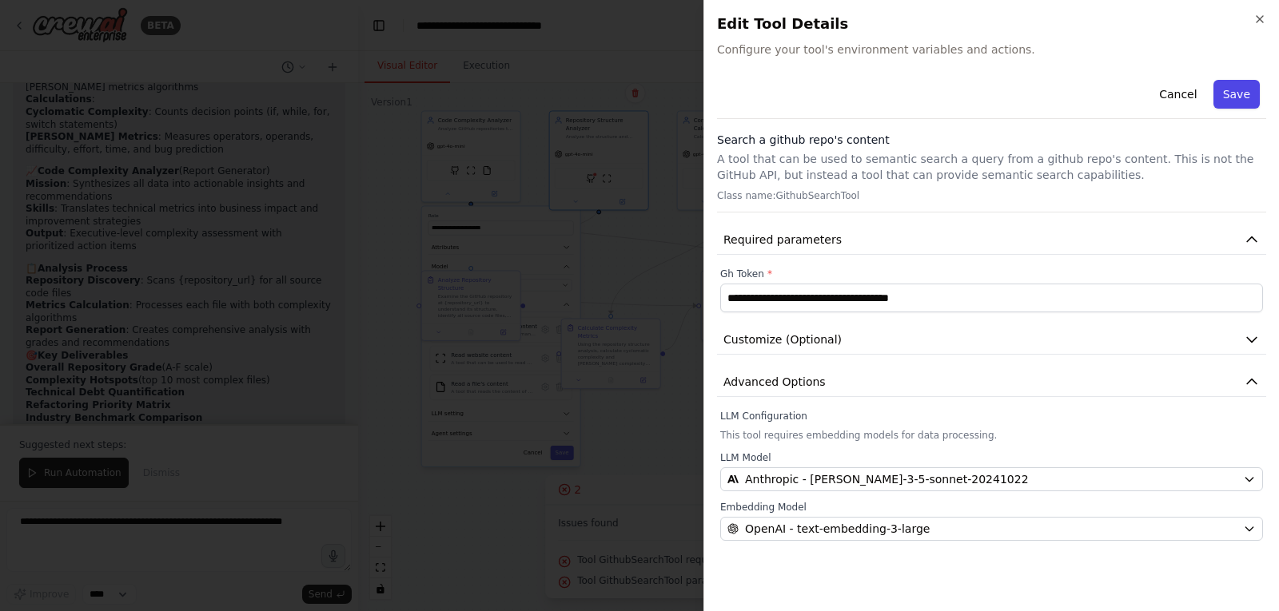
click at [1232, 102] on button "Save" at bounding box center [1236, 94] width 46 height 29
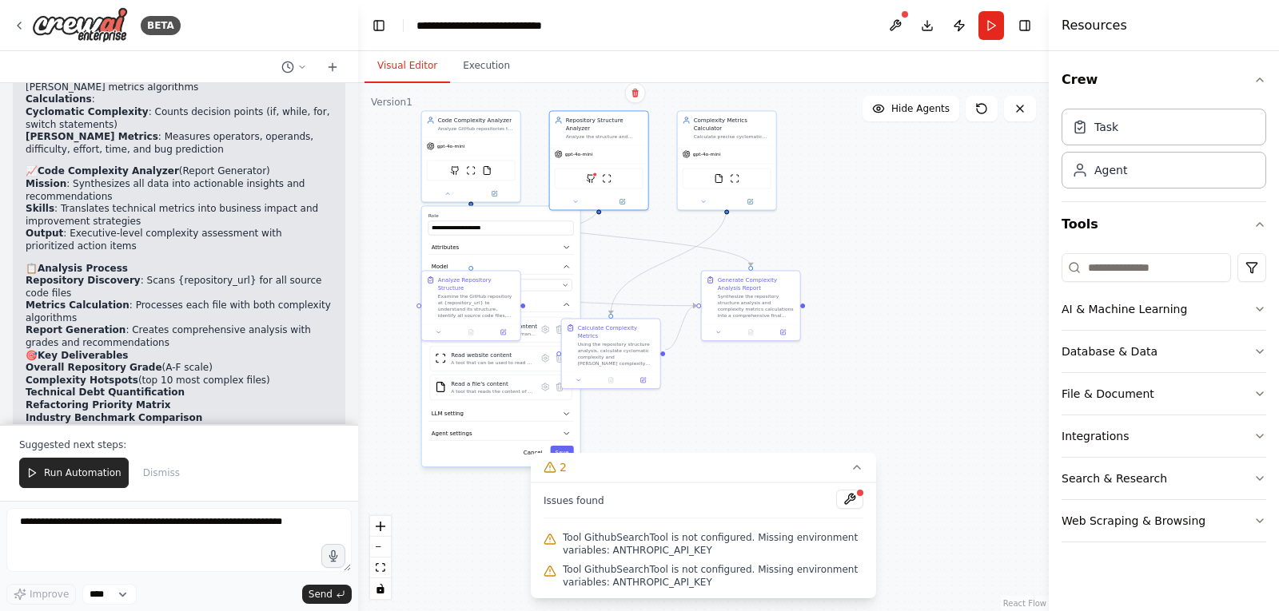
click at [654, 553] on span "Tool GithubSearchTool is not configured. Missing environment variables: ANTHROP…" at bounding box center [713, 544] width 300 height 26
copy span "ANTHROPIC_API_KEY"
click at [384, 523] on icon "zoom in" at bounding box center [381, 527] width 10 height 10
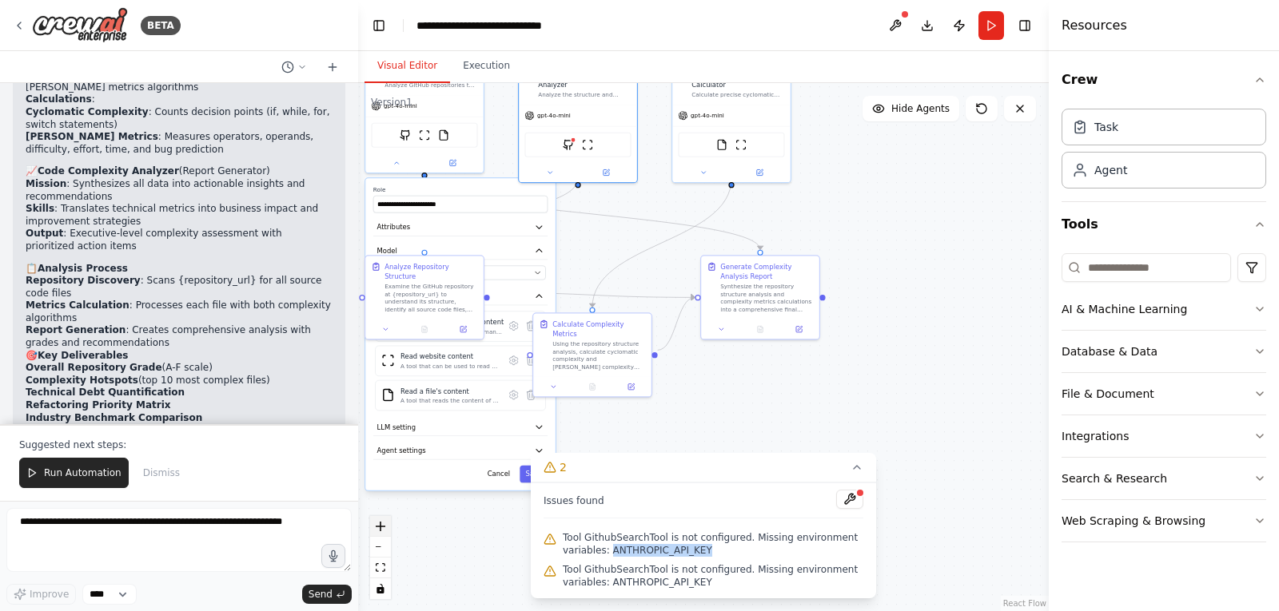
click at [384, 523] on icon "zoom in" at bounding box center [381, 527] width 10 height 10
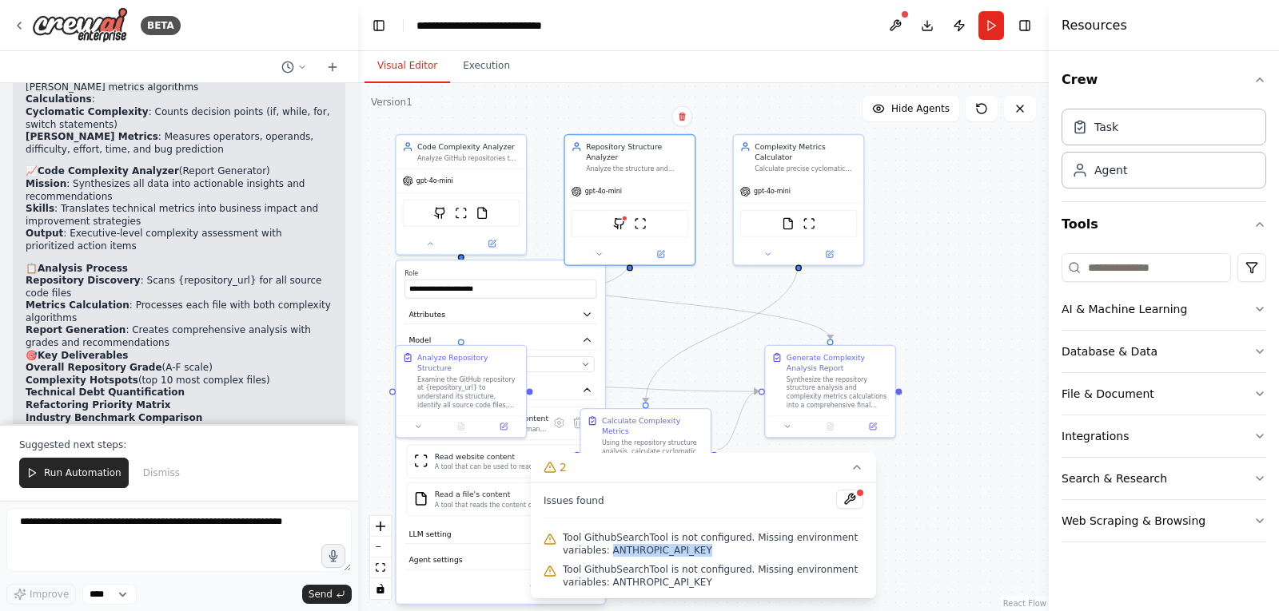
drag, startPoint x: 952, startPoint y: 209, endPoint x: 994, endPoint y: 312, distance: 110.7
click at [994, 312] on div ".deletable-edge-delete-btn { width: 20px; height: 20px; border: 0px solid #ffff…" at bounding box center [703, 347] width 691 height 528
click at [653, 553] on span "Tool GithubSearchTool is not configured. Missing environment variables: ANTHROP…" at bounding box center [713, 544] width 300 height 26
click at [894, 22] on button at bounding box center [895, 25] width 26 height 29
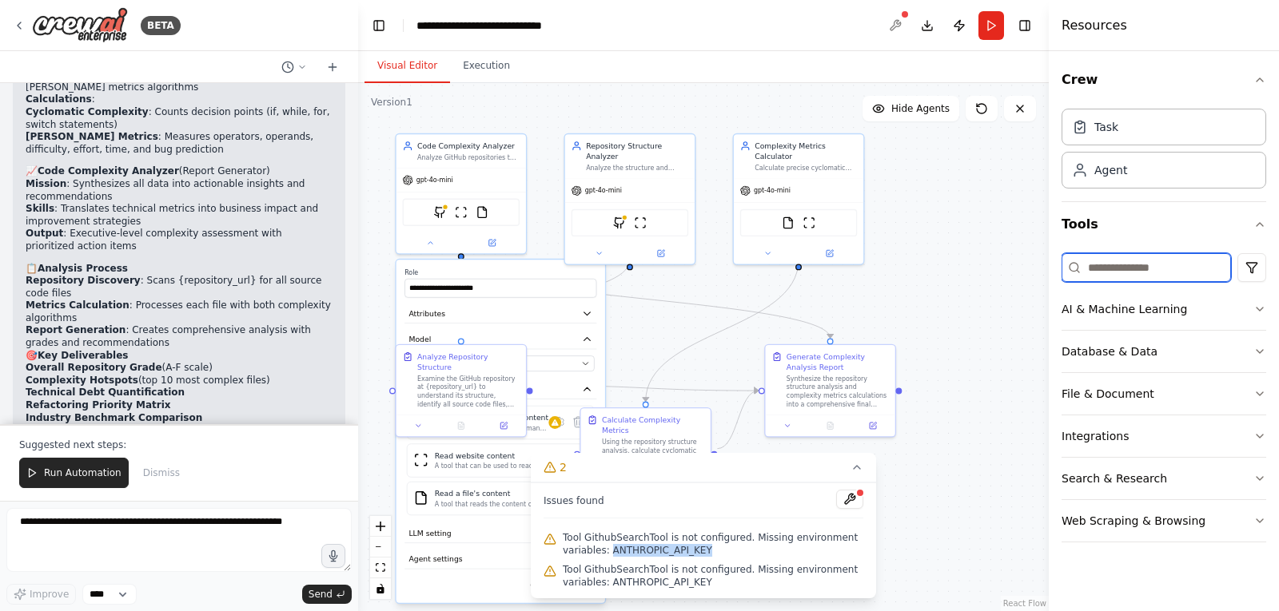
type input "******"
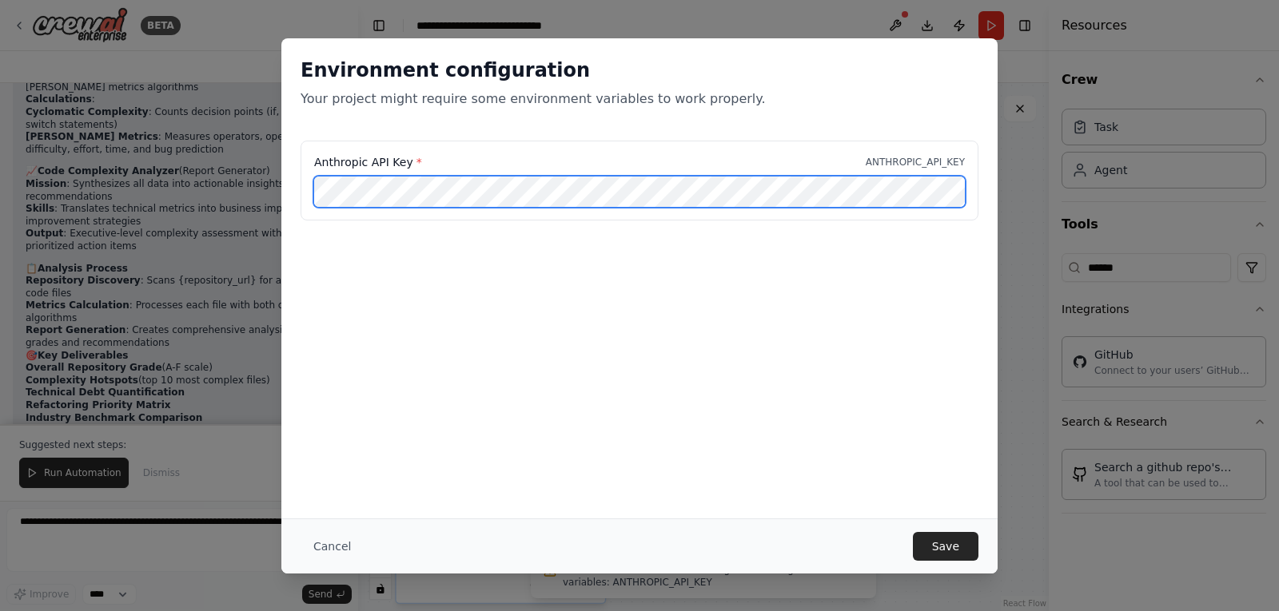
click at [194, 189] on div "Environment configuration Your project might require some environment variables…" at bounding box center [639, 305] width 1279 height 611
click at [167, 192] on div "Environment configuration Your project might require some environment variables…" at bounding box center [639, 305] width 1279 height 611
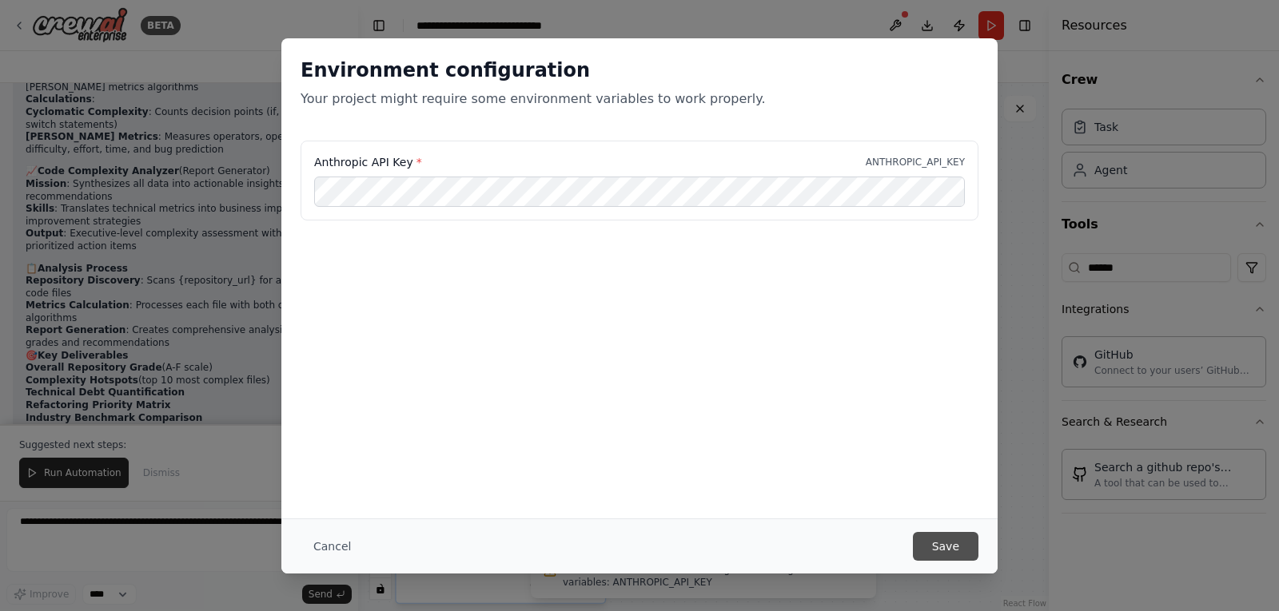
click at [948, 544] on button "Save" at bounding box center [946, 546] width 66 height 29
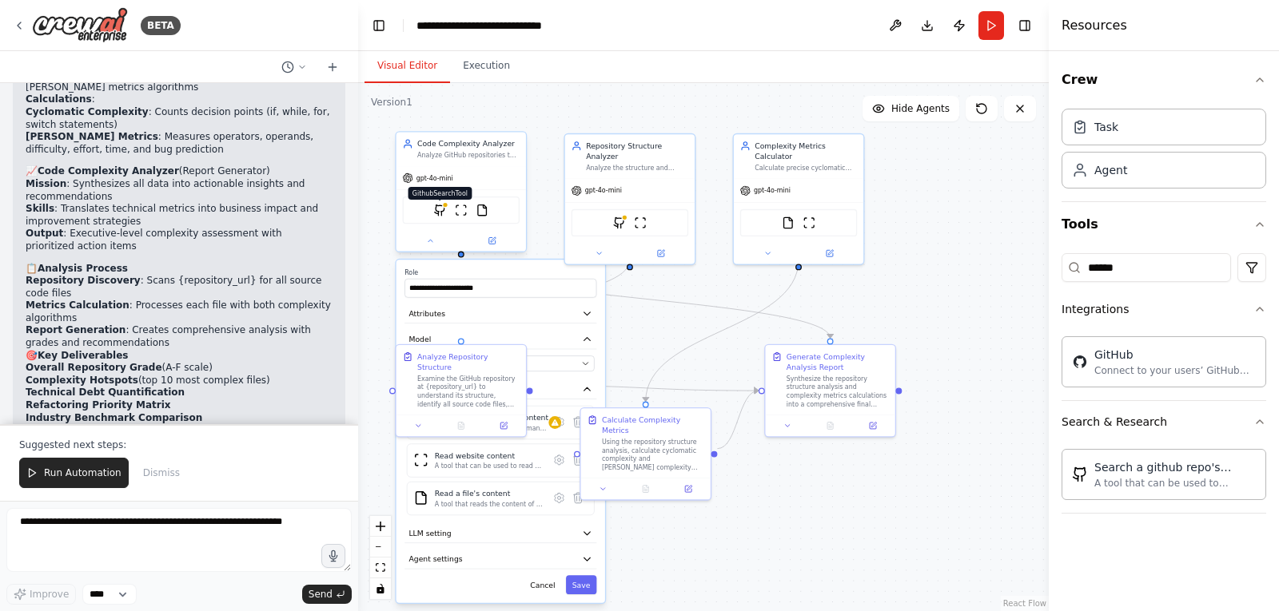
click at [442, 207] on div at bounding box center [445, 205] width 6 height 6
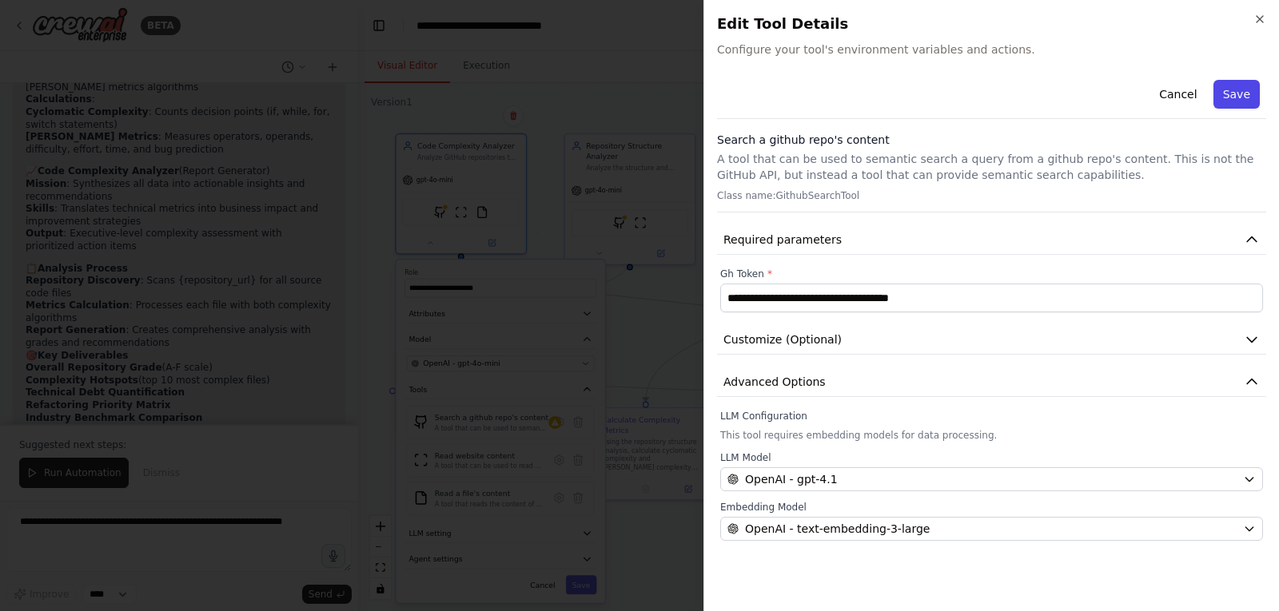
click at [1242, 95] on button "Save" at bounding box center [1236, 94] width 46 height 29
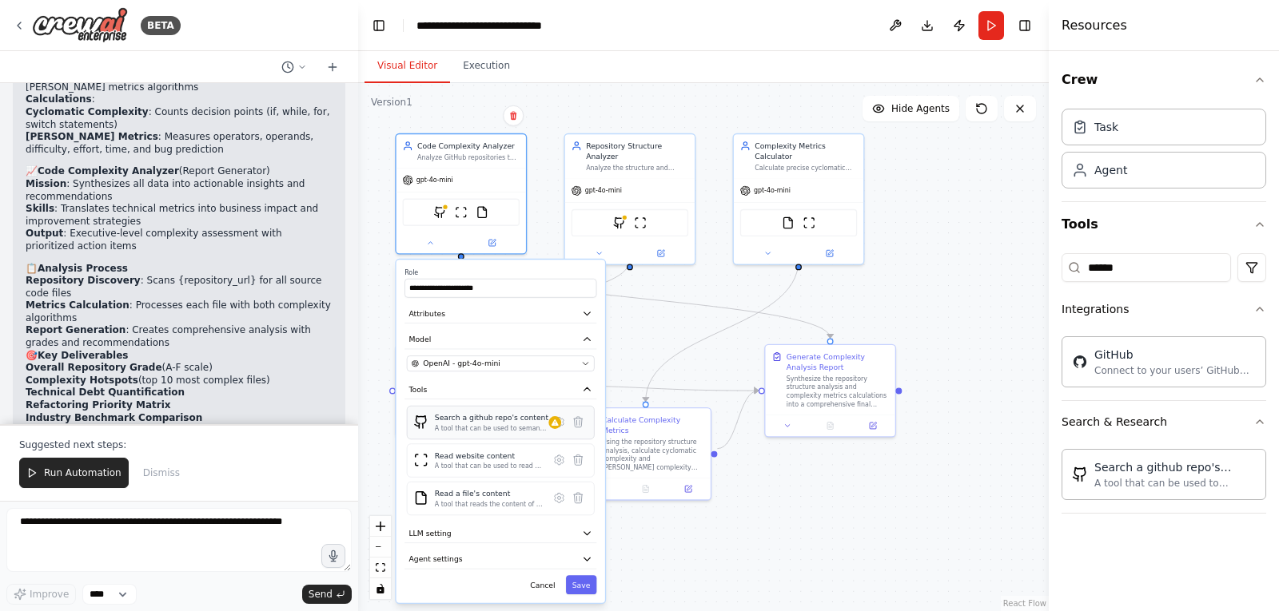
click at [542, 432] on div "Search a github repo's content A tool that can be used to semantic search a que…" at bounding box center [489, 422] width 109 height 20
click at [588, 584] on button "Save" at bounding box center [581, 584] width 31 height 19
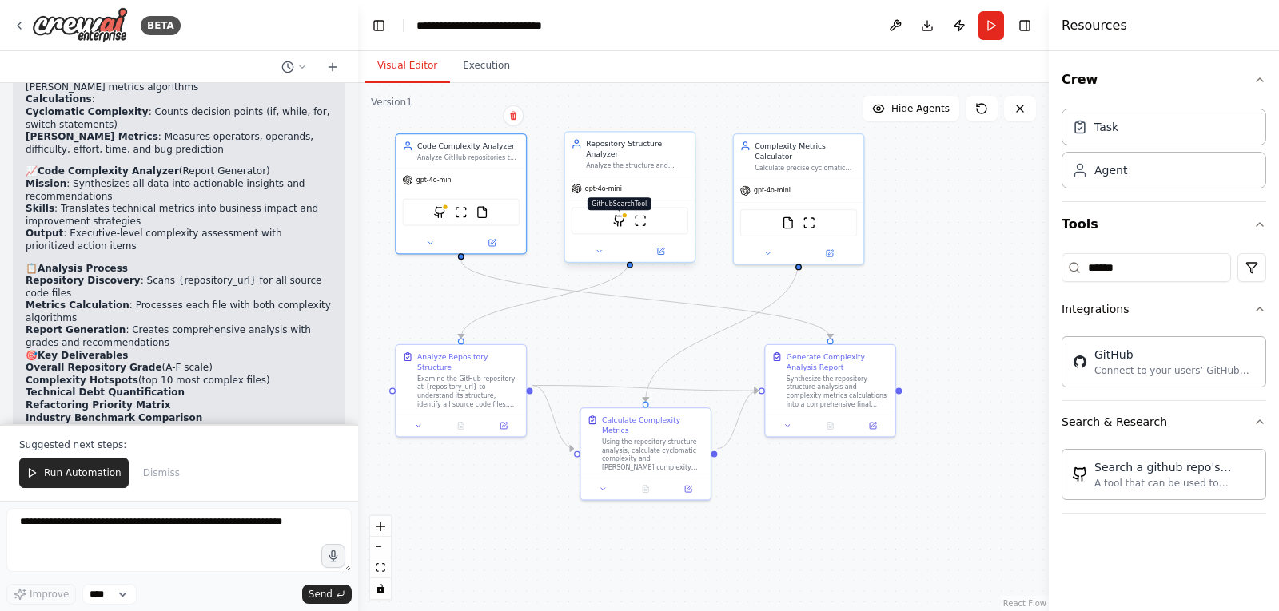
click at [616, 214] on img at bounding box center [619, 220] width 13 height 13
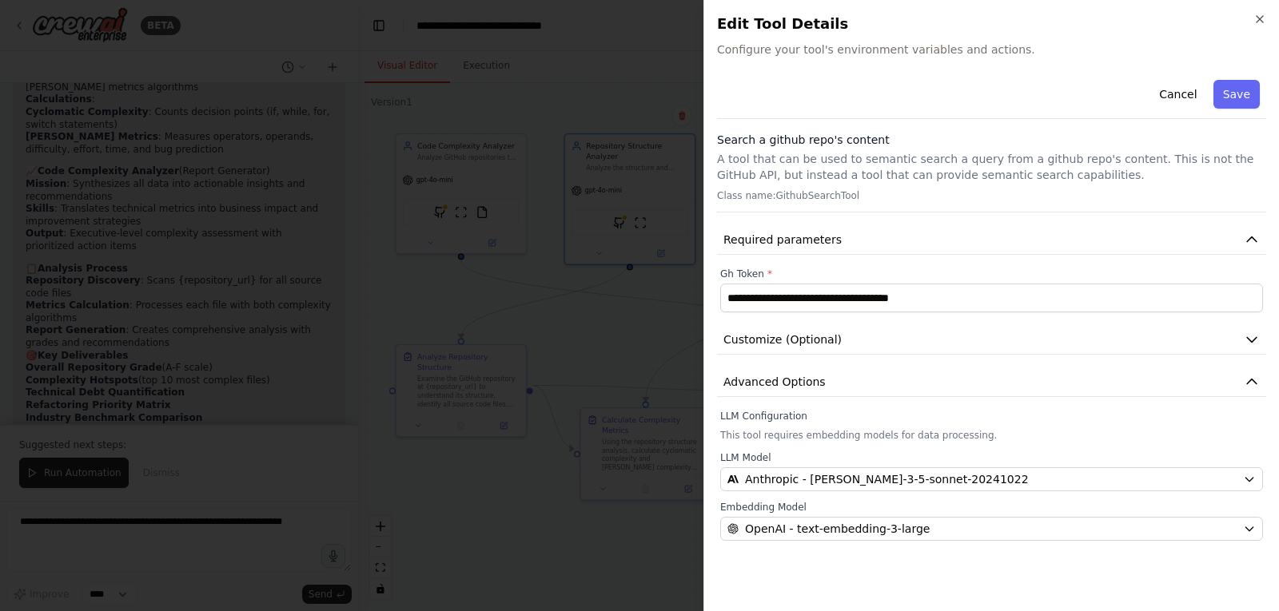
click at [805, 198] on p "Class name: GithubSearchTool" at bounding box center [991, 195] width 549 height 13
copy p "GithubSearchTool"
click at [1247, 92] on button "Save" at bounding box center [1236, 94] width 46 height 29
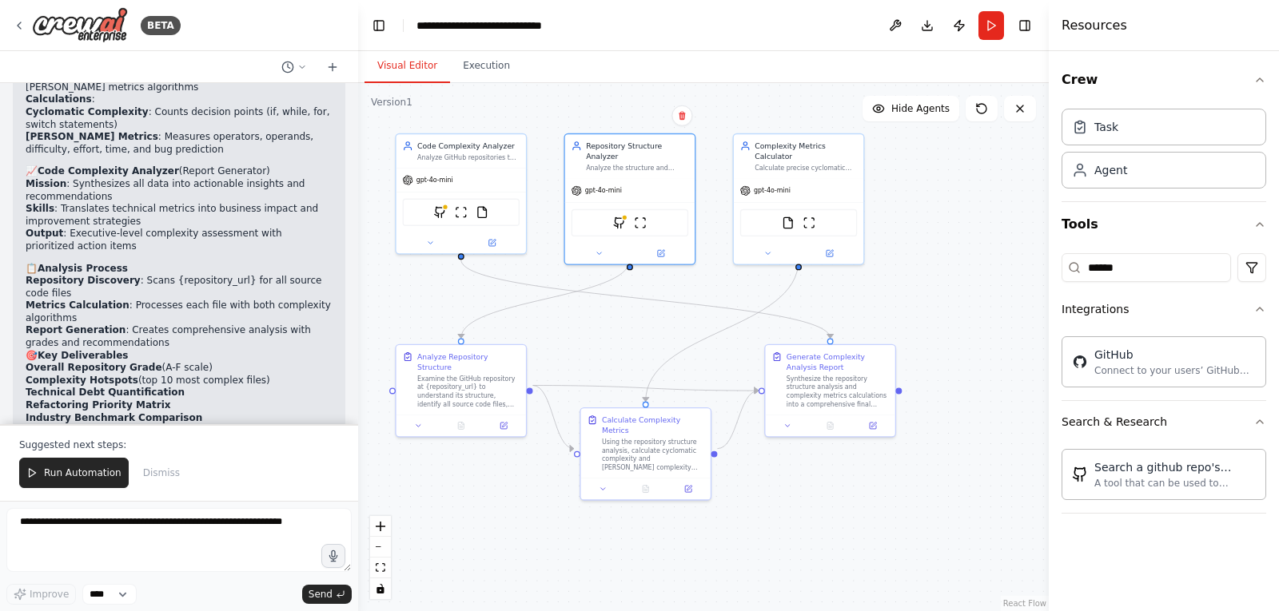
click at [995, 278] on div ".deletable-edge-delete-btn { width: 20px; height: 20px; border: 0px solid #ffff…" at bounding box center [703, 347] width 691 height 528
click at [74, 477] on span "Run Automation" at bounding box center [83, 473] width 78 height 13
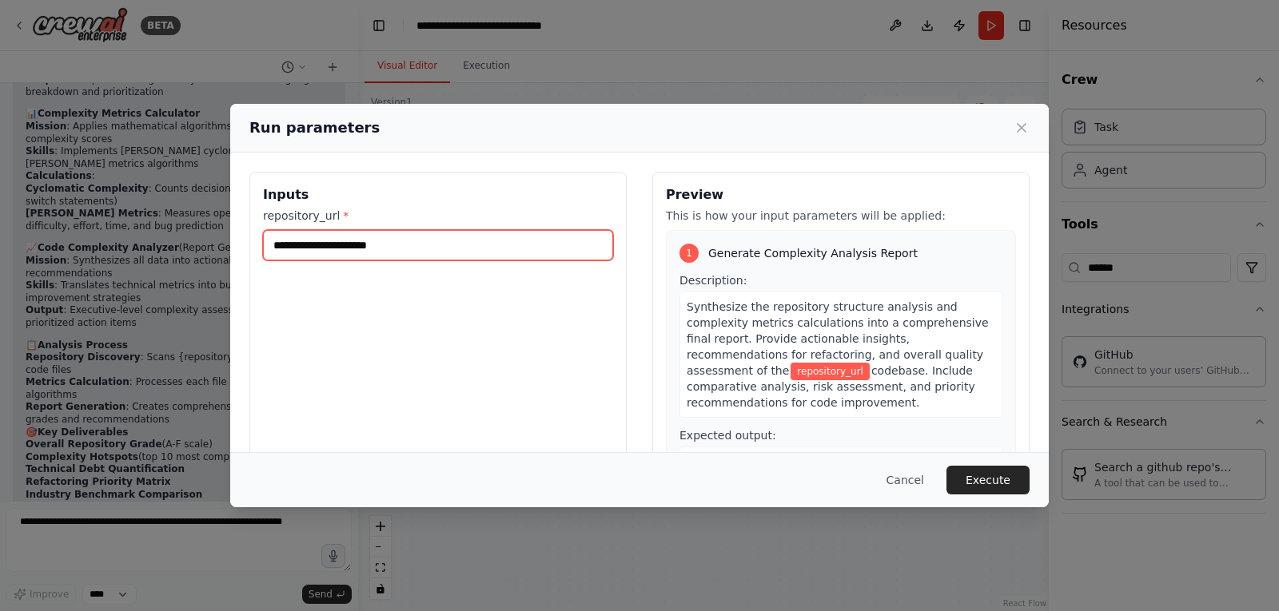
click at [366, 247] on input "repository_url *" at bounding box center [438, 245] width 350 height 30
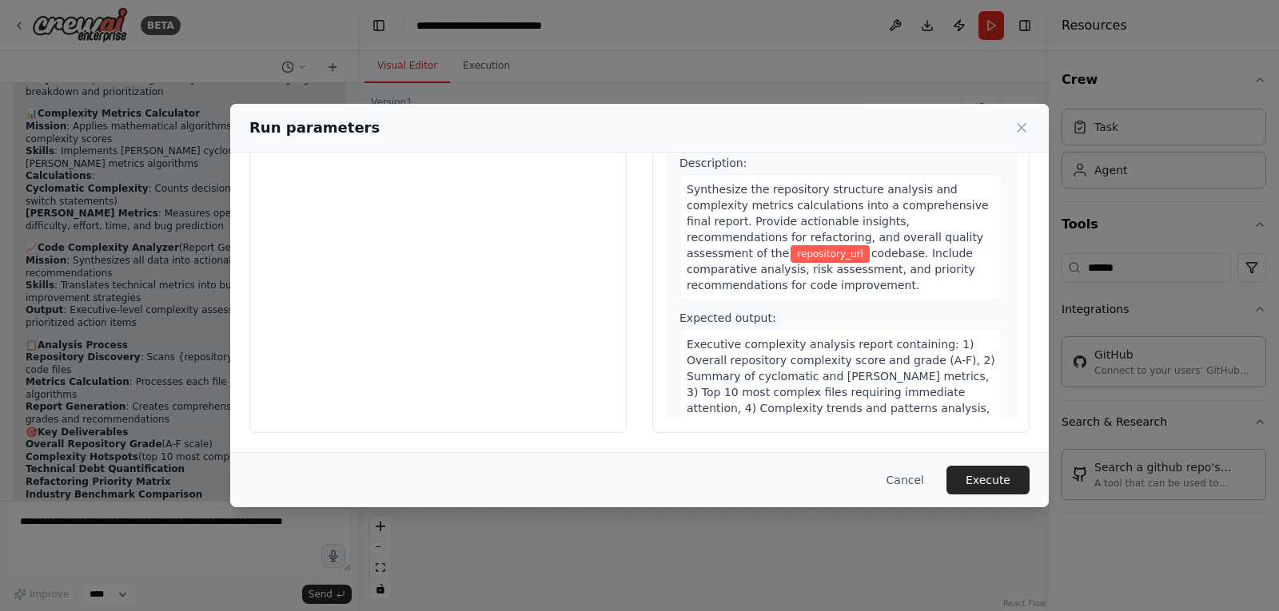
scroll to position [0, 0]
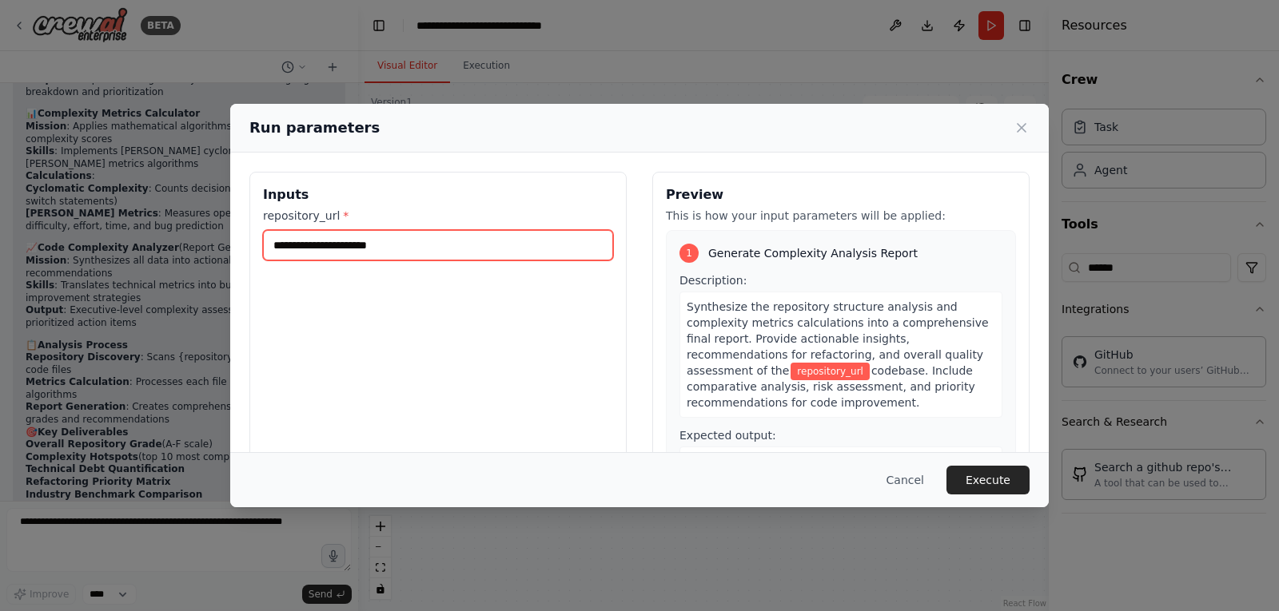
paste input "**********"
type input "**********"
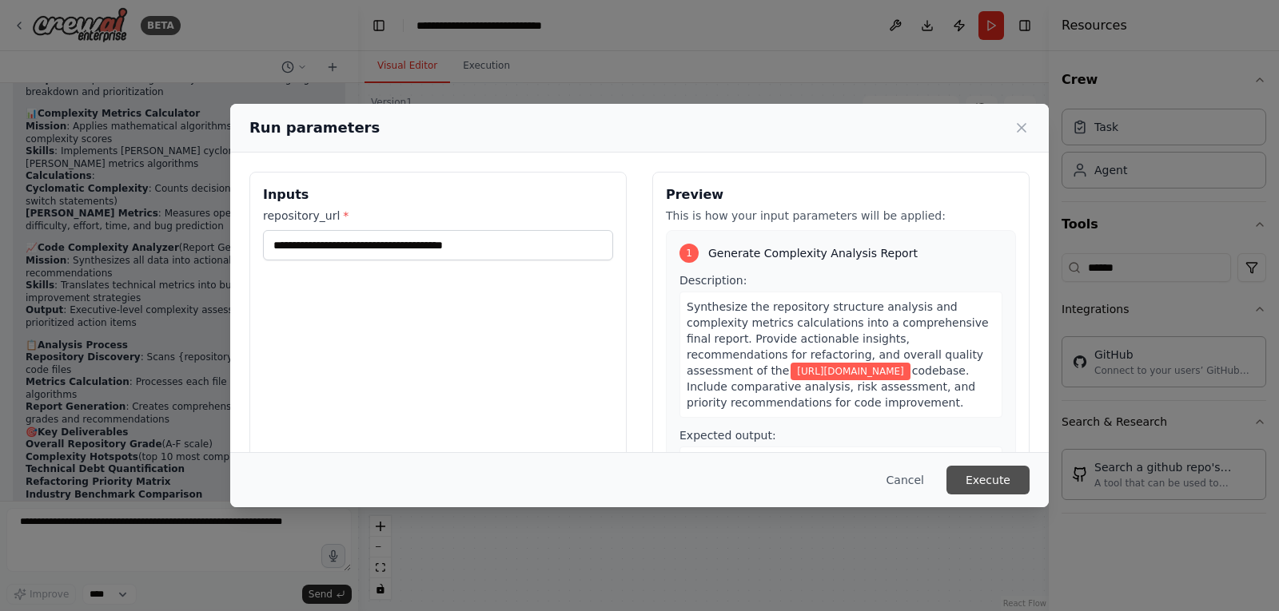
click at [995, 480] on button "Execute" at bounding box center [987, 480] width 83 height 29
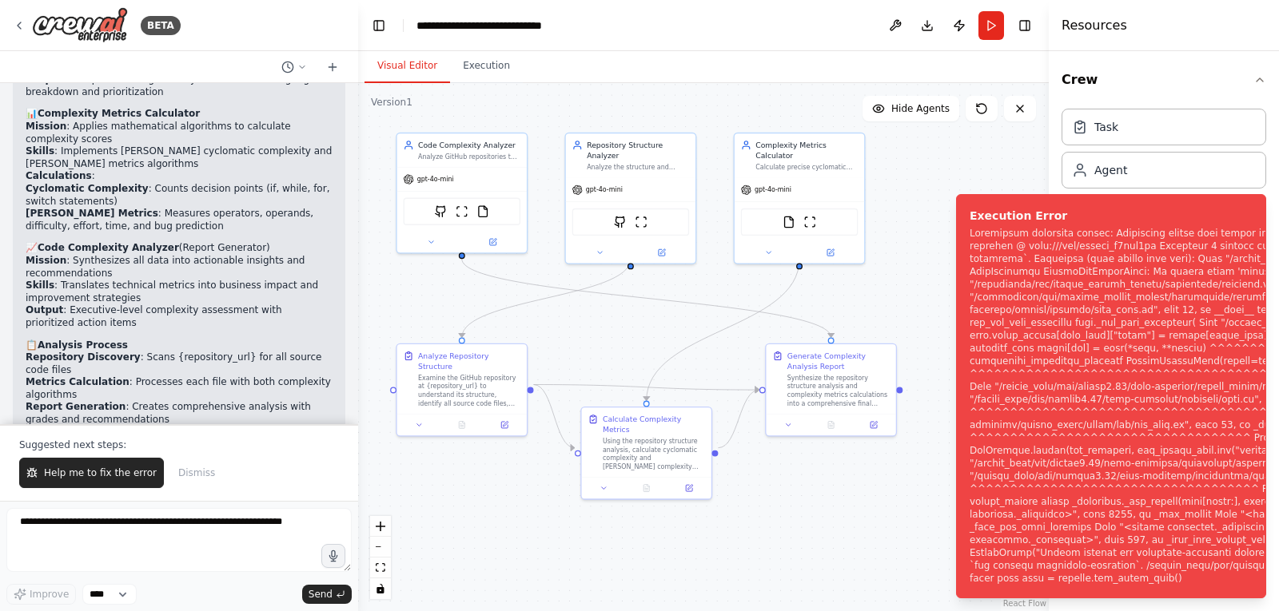
scroll to position [5709, 0]
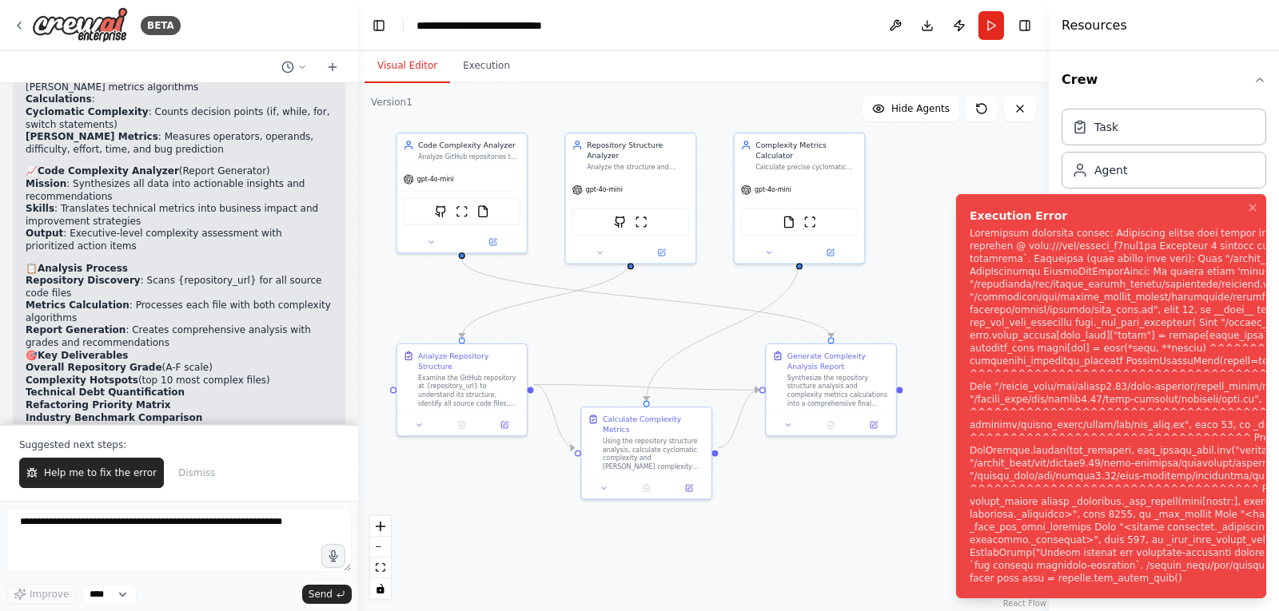
click at [1252, 205] on icon "Notifications (F8)" at bounding box center [1252, 208] width 6 height 6
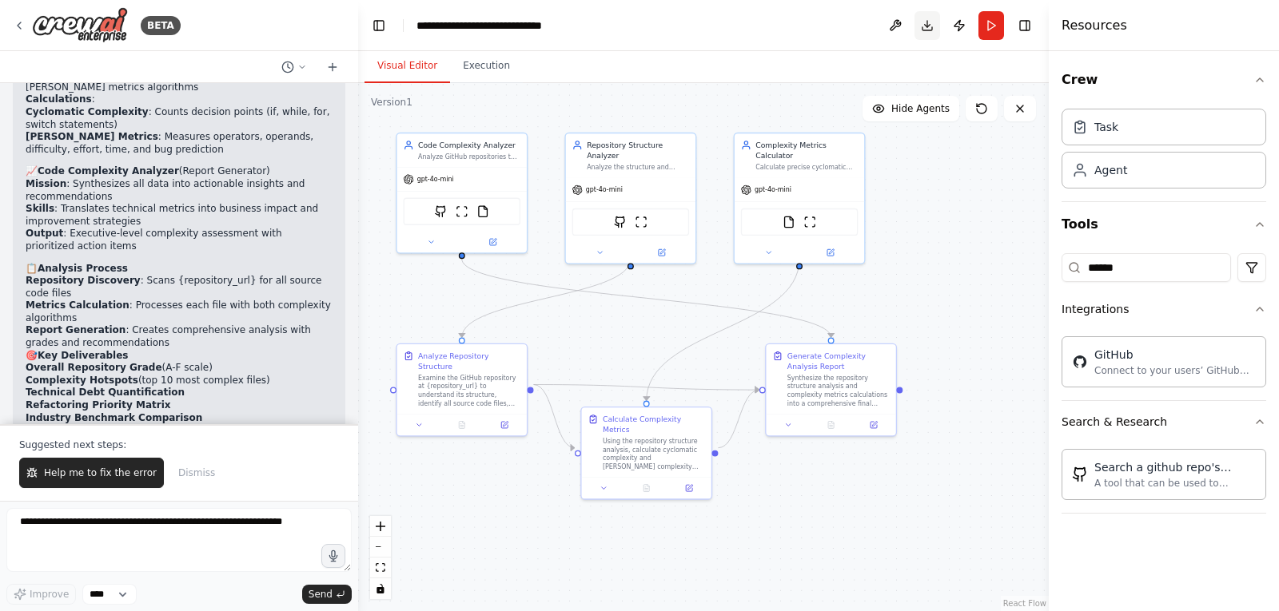
click at [928, 25] on button "Download" at bounding box center [927, 25] width 26 height 29
click at [483, 67] on button "Execution" at bounding box center [486, 67] width 73 height 34
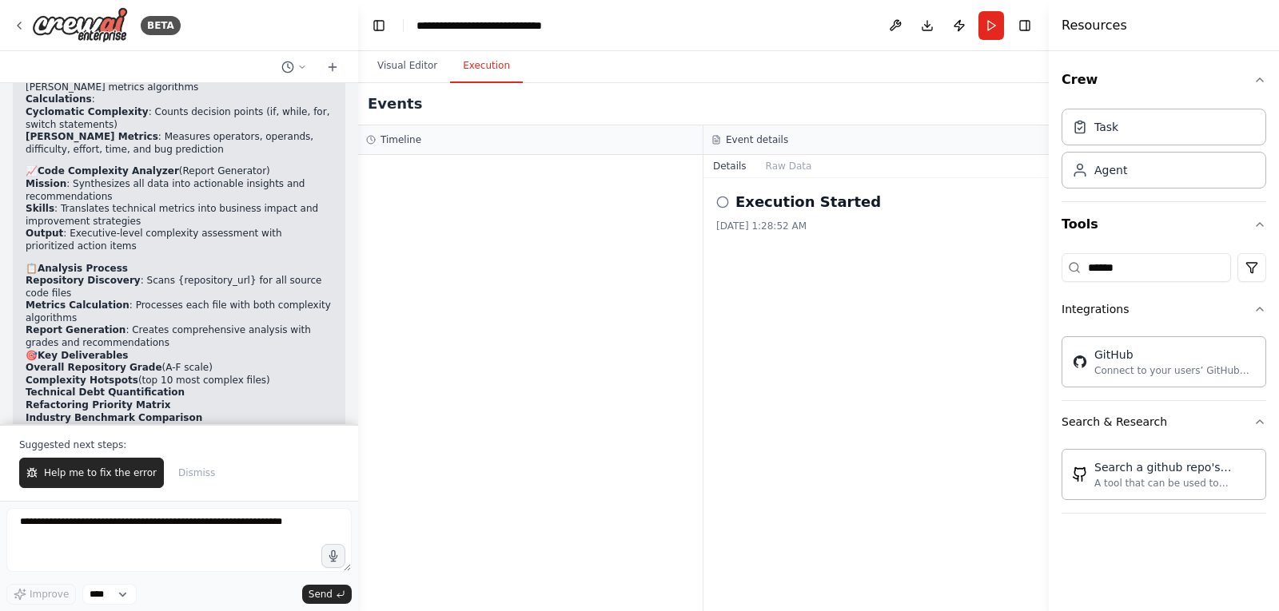
click at [721, 202] on icon at bounding box center [722, 202] width 13 height 13
click at [797, 210] on h2 "Execution Started" at bounding box center [807, 202] width 145 height 22
click at [774, 168] on button "Raw Data" at bounding box center [789, 166] width 66 height 22
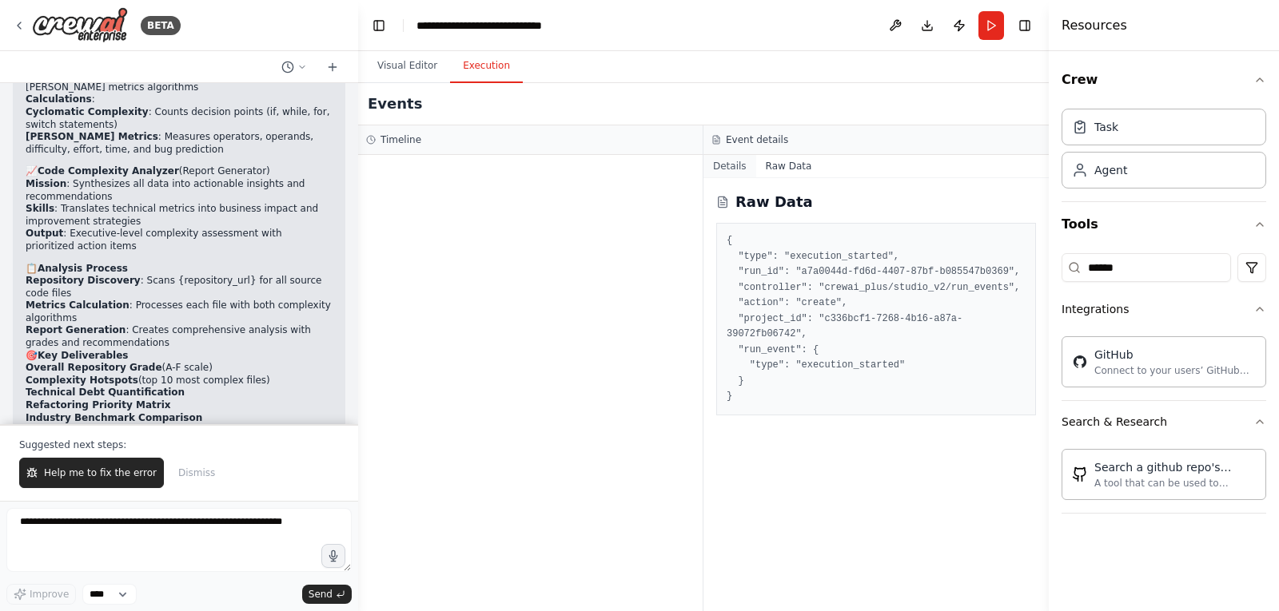
click at [731, 170] on button "Details" at bounding box center [729, 166] width 53 height 22
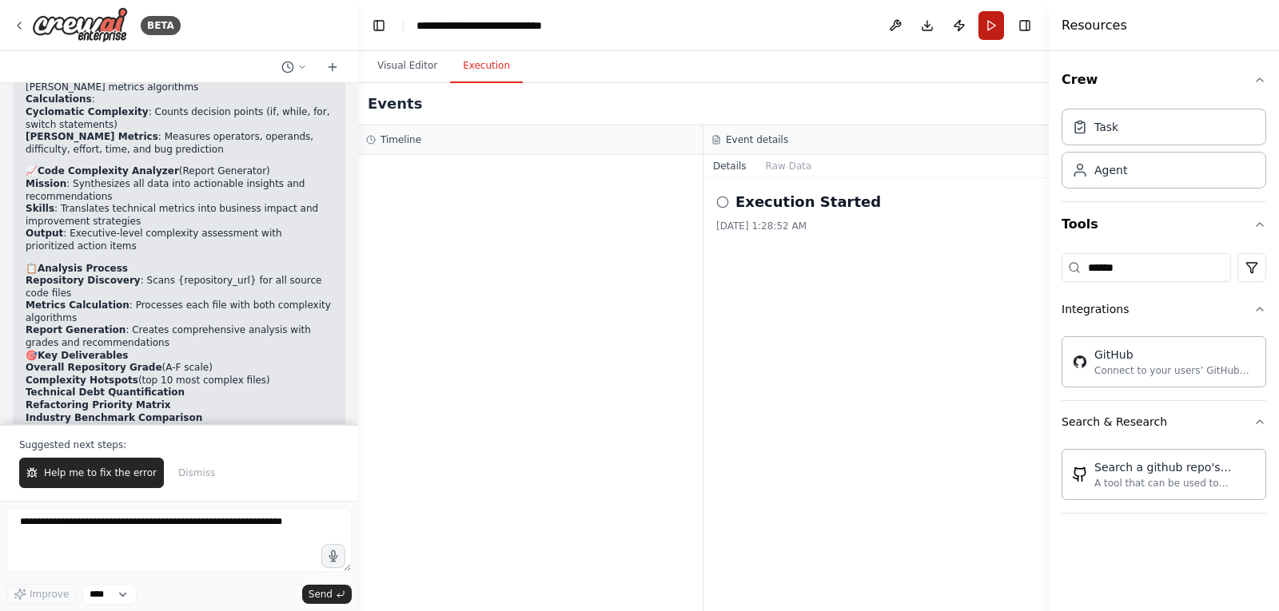
click at [993, 20] on button "Run" at bounding box center [991, 25] width 26 height 29
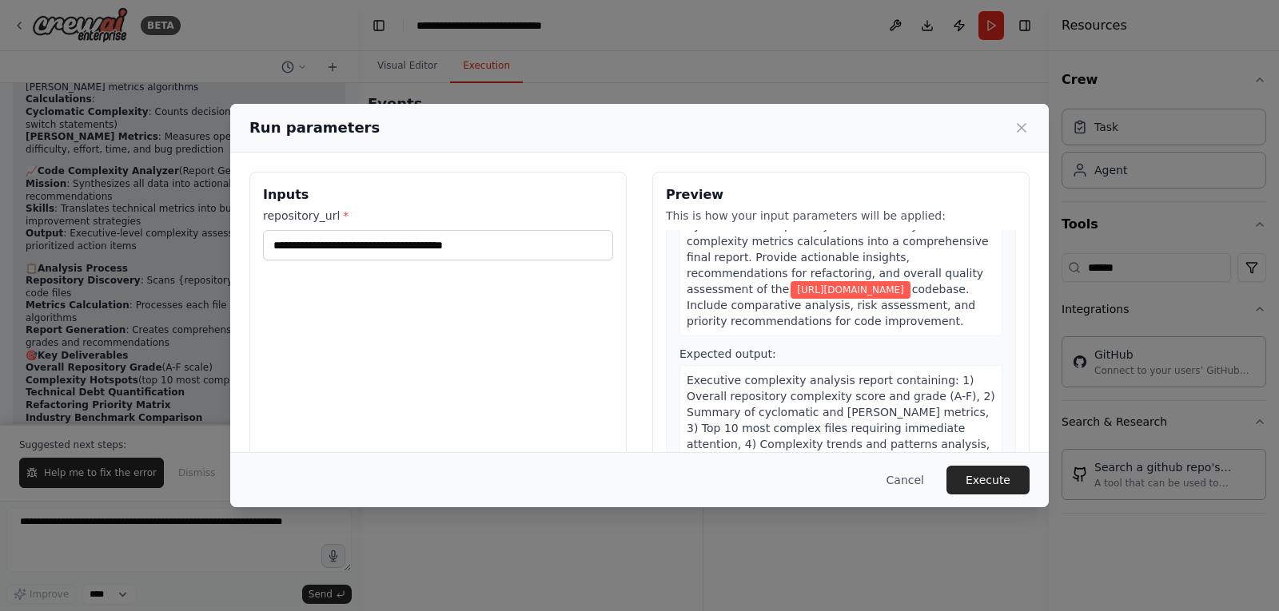
scroll to position [80, 0]
click at [989, 478] on button "Execute" at bounding box center [987, 480] width 83 height 29
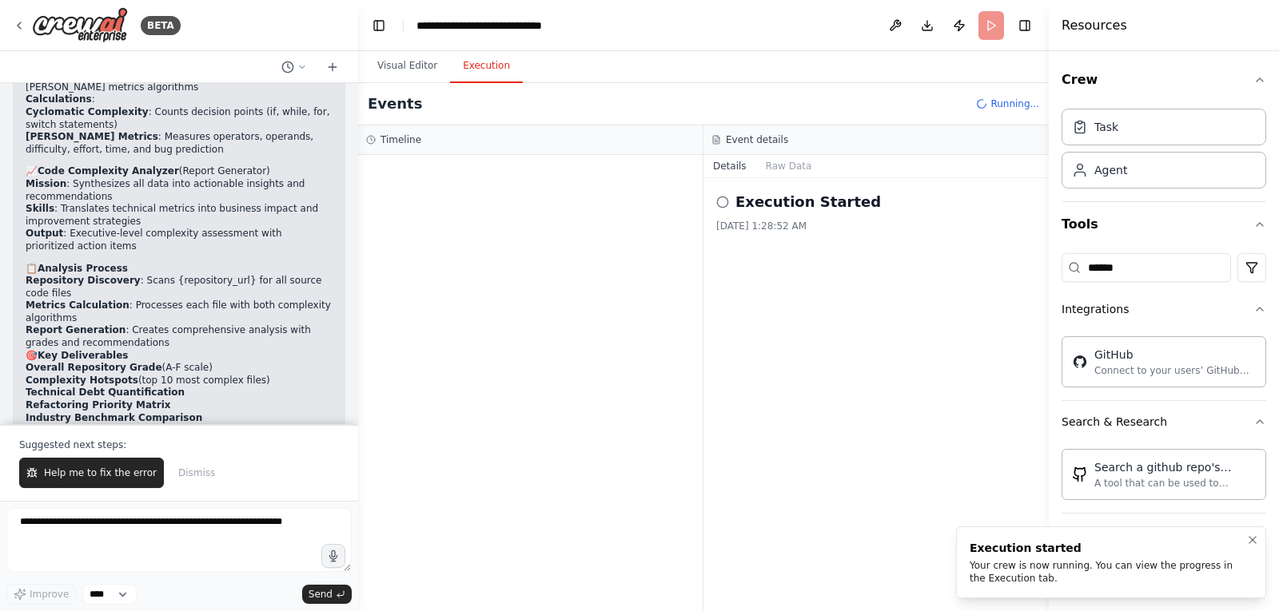
click at [1014, 586] on li "Execution started Your crew is now running. You can view the progress in the Ex…" at bounding box center [1111, 563] width 310 height 72
click at [787, 171] on button "Raw Data" at bounding box center [789, 166] width 66 height 22
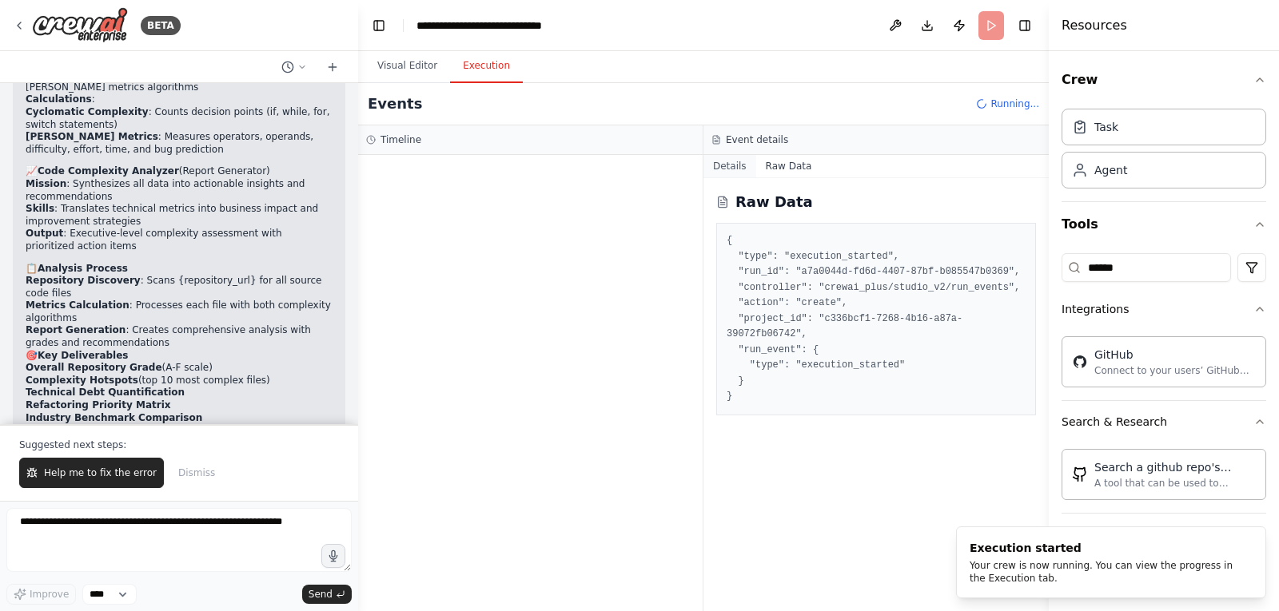
click at [732, 167] on button "Details" at bounding box center [729, 166] width 53 height 22
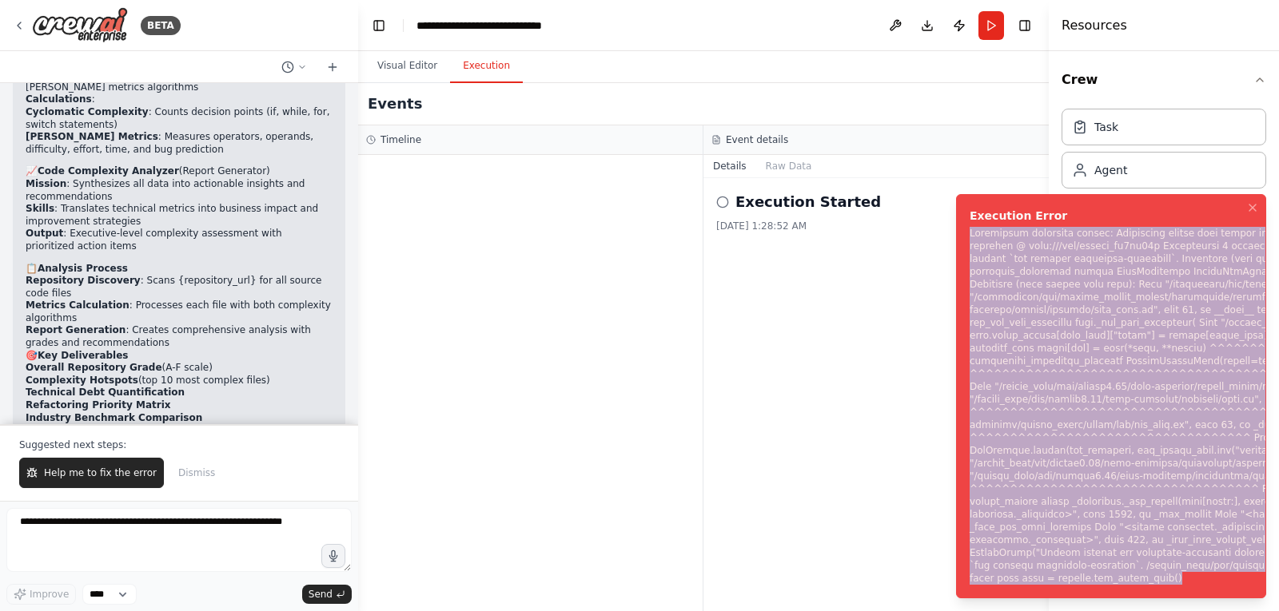
copy div "Subprocess execution failed: Subprocess failed with return code 1. STDERR: Buil…"
click at [115, 473] on span "Help me to fix the error" at bounding box center [100, 473] width 113 height 13
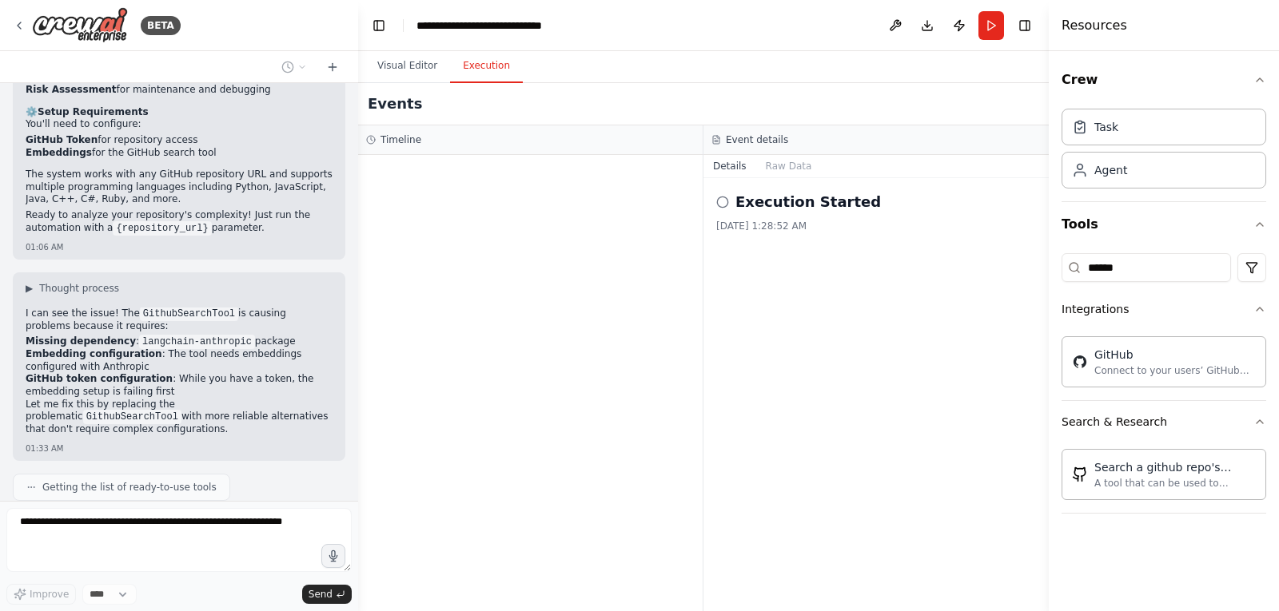
scroll to position [6090, 0]
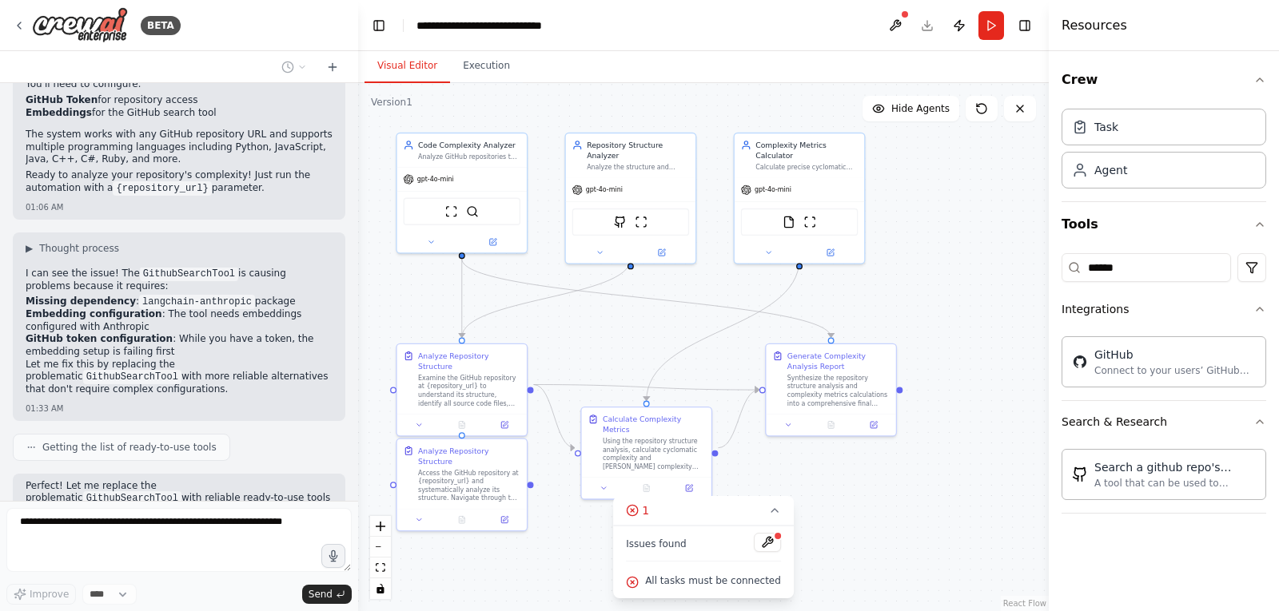
click at [405, 67] on button "Visual Editor" at bounding box center [407, 67] width 86 height 34
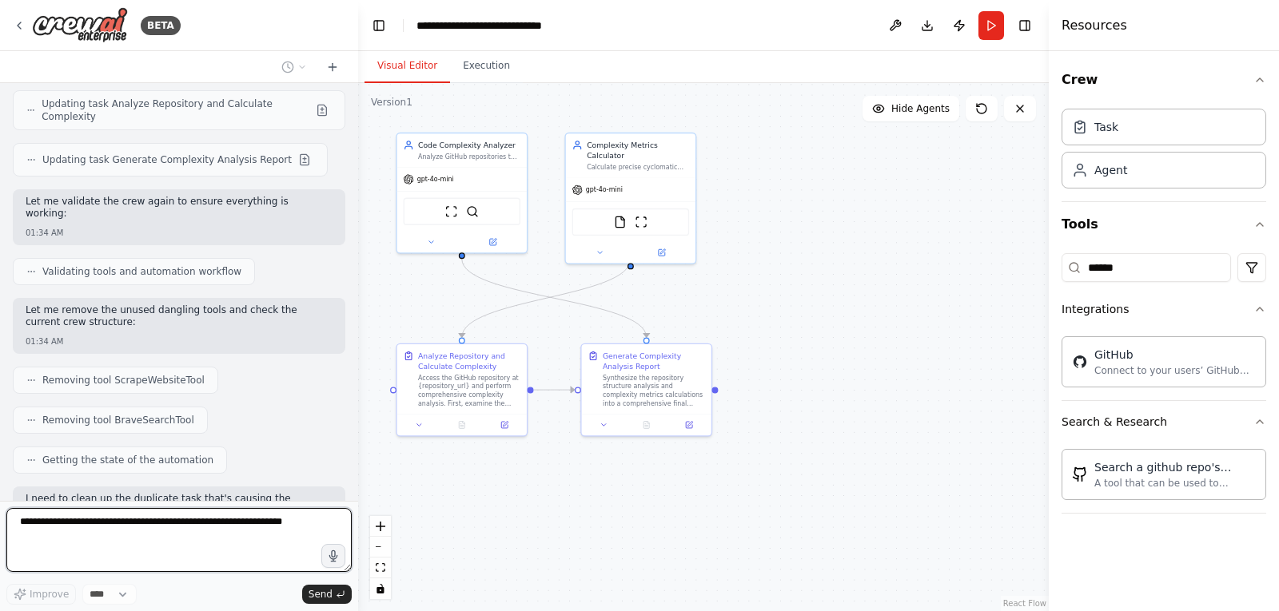
scroll to position [7448, 0]
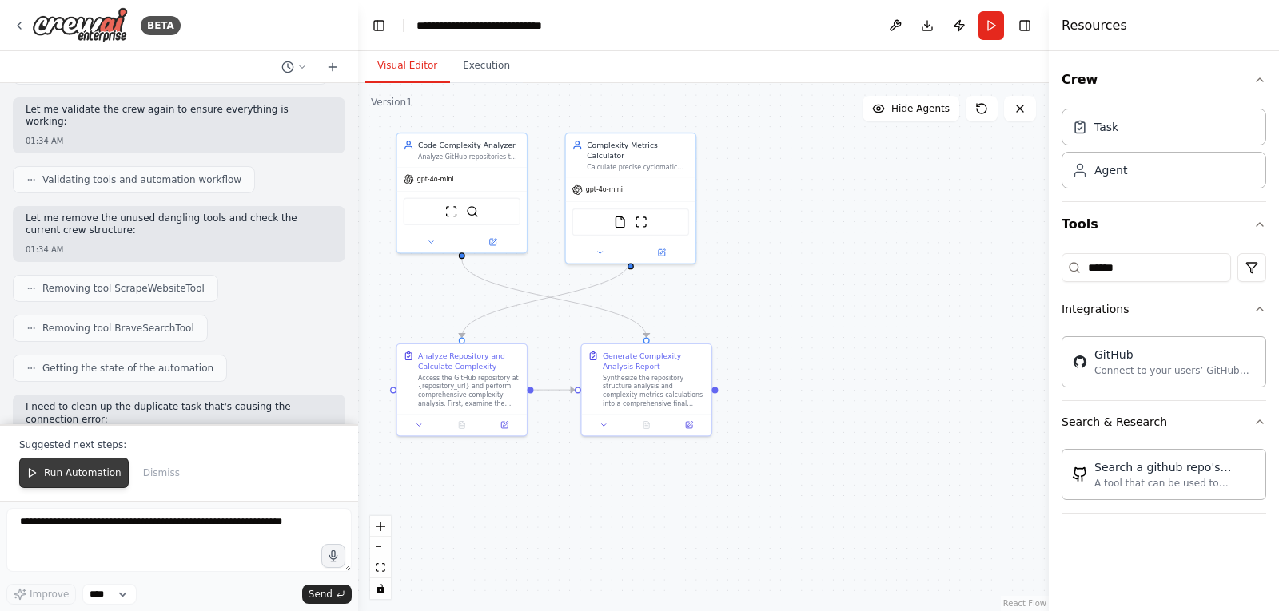
click at [70, 475] on span "Run Automation" at bounding box center [83, 473] width 78 height 13
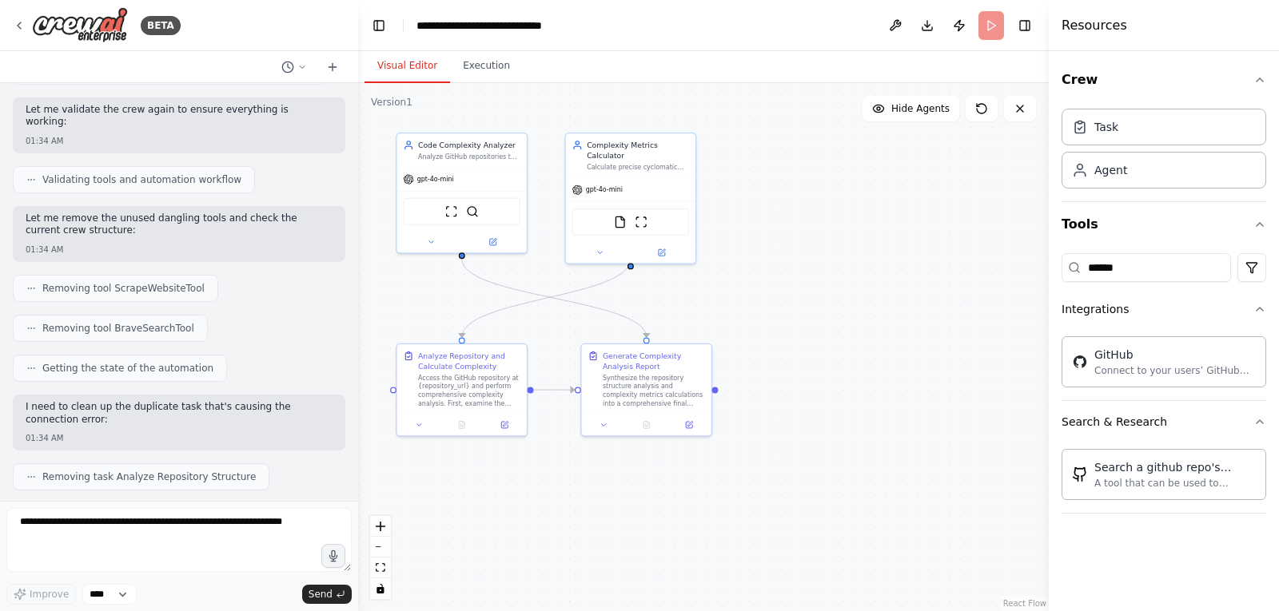
scroll to position [7371, 0]
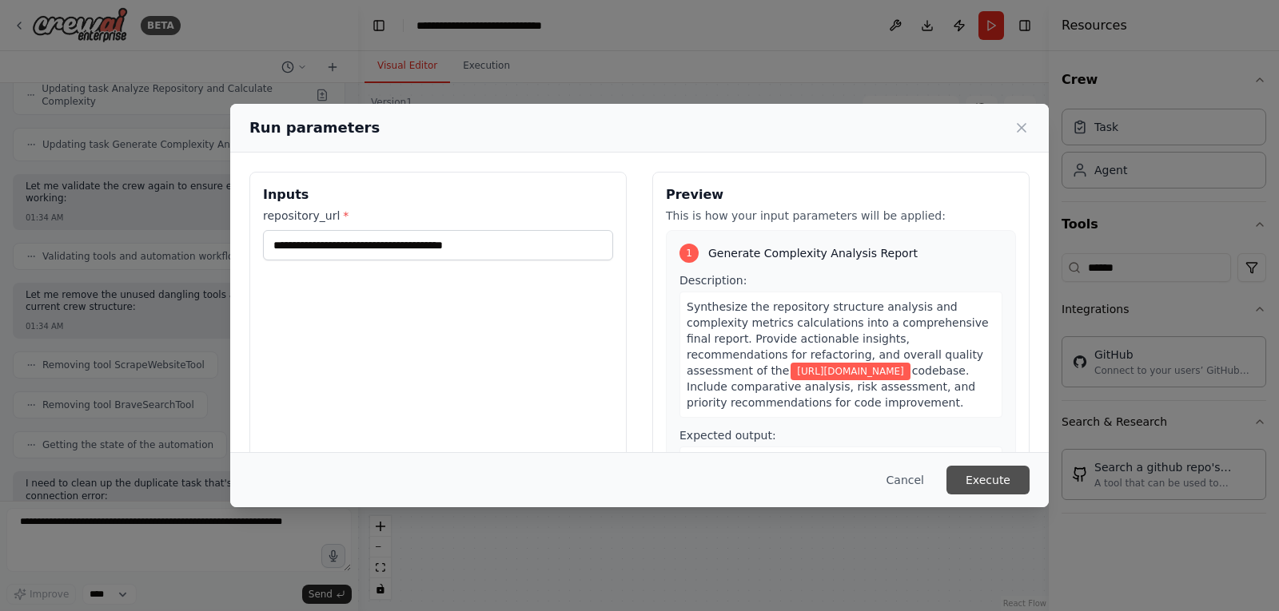
click at [995, 480] on button "Execute" at bounding box center [987, 480] width 83 height 29
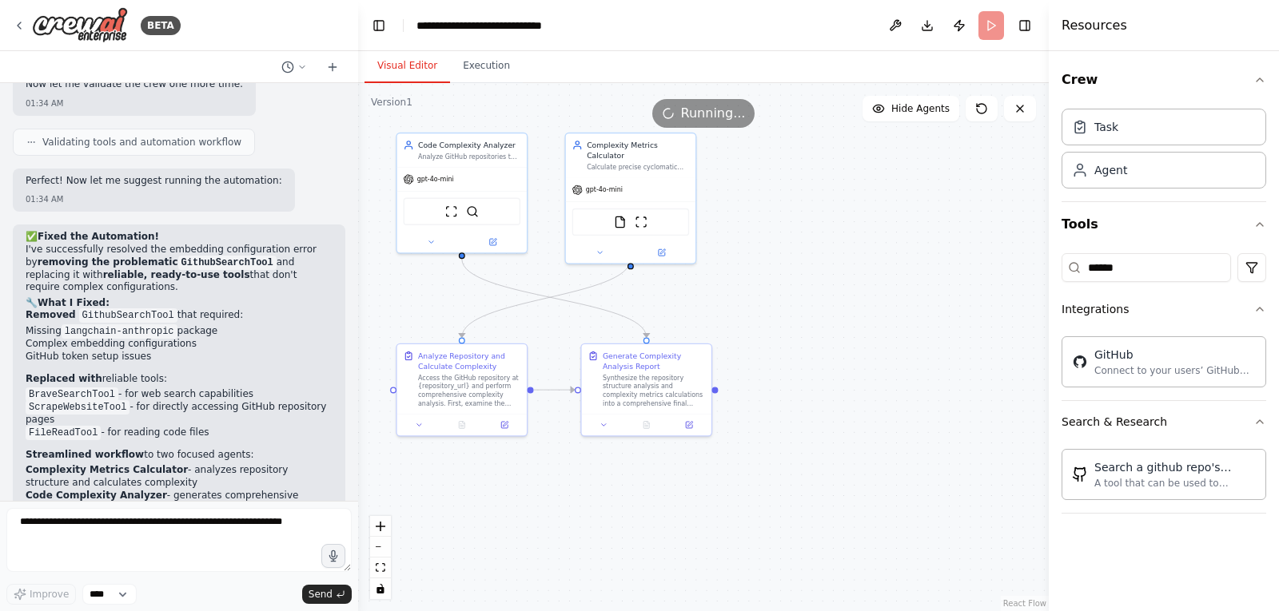
scroll to position [7892, 0]
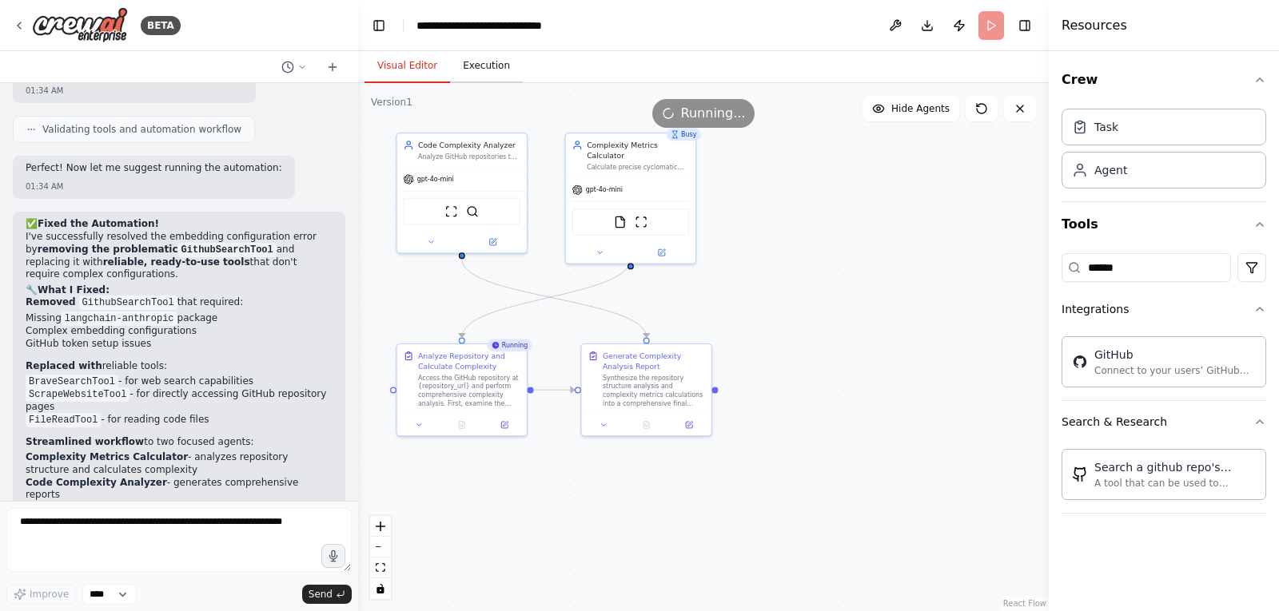
click at [488, 68] on button "Execution" at bounding box center [486, 67] width 73 height 34
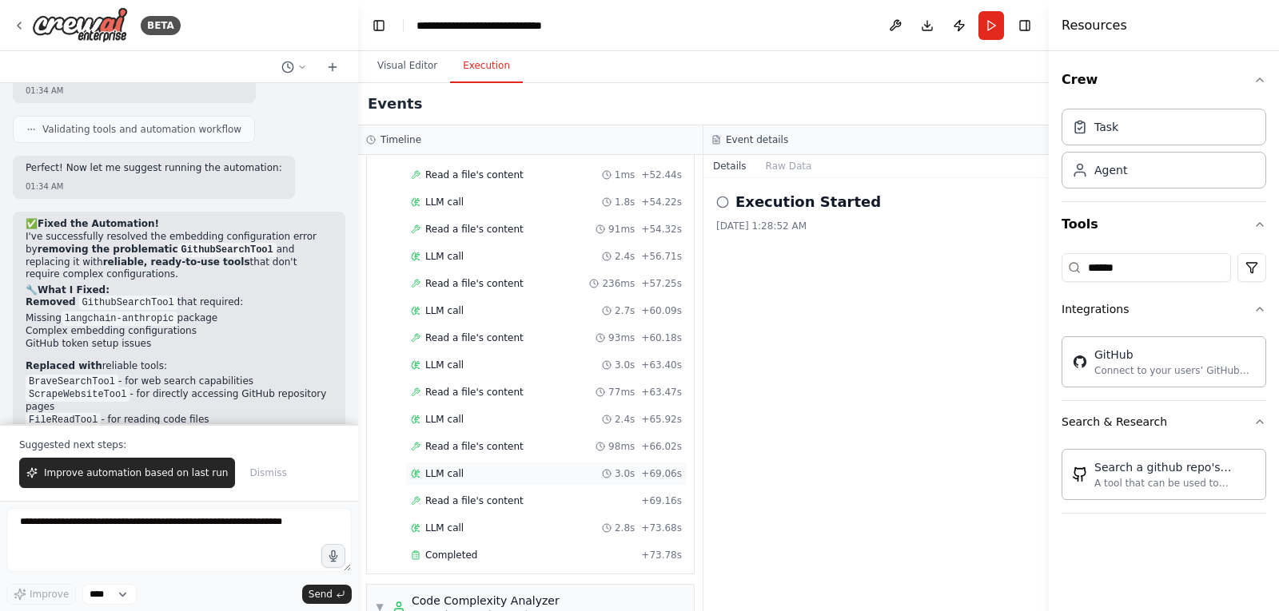
scroll to position [1446, 0]
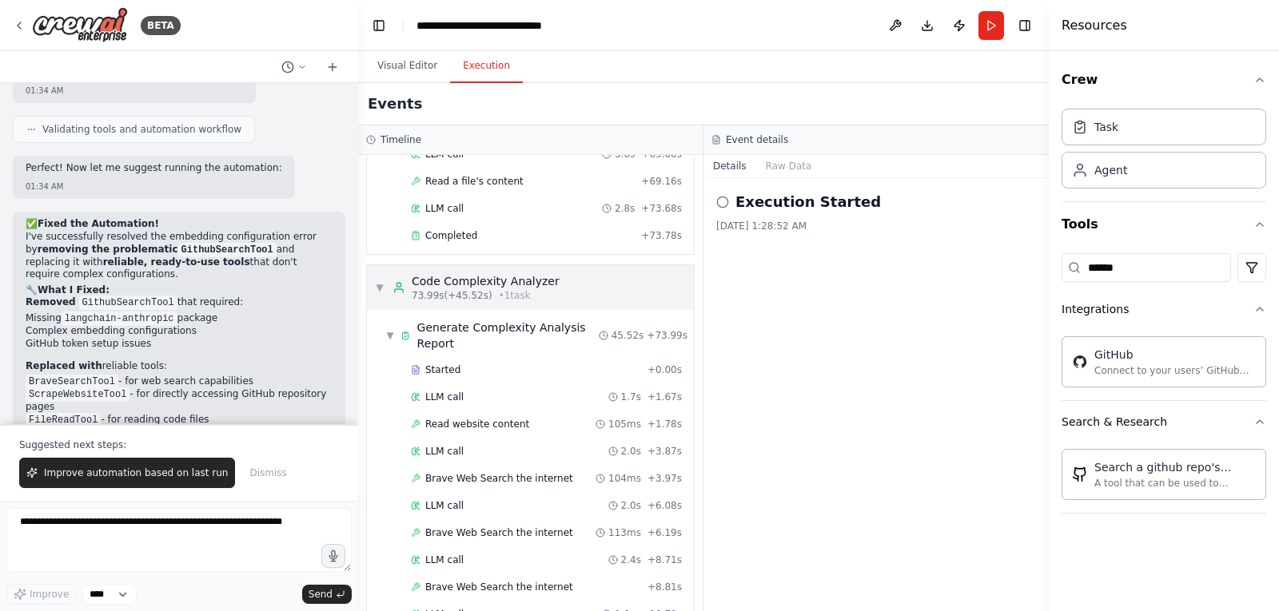
click at [383, 284] on span "▼" at bounding box center [380, 287] width 10 height 13
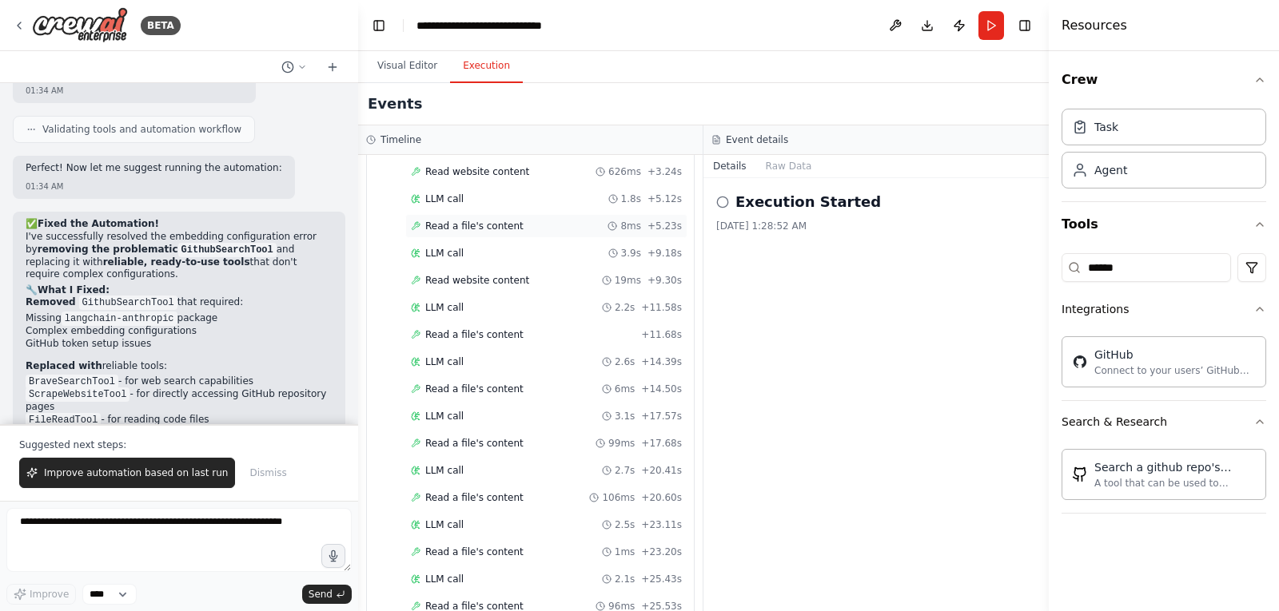
scroll to position [0, 0]
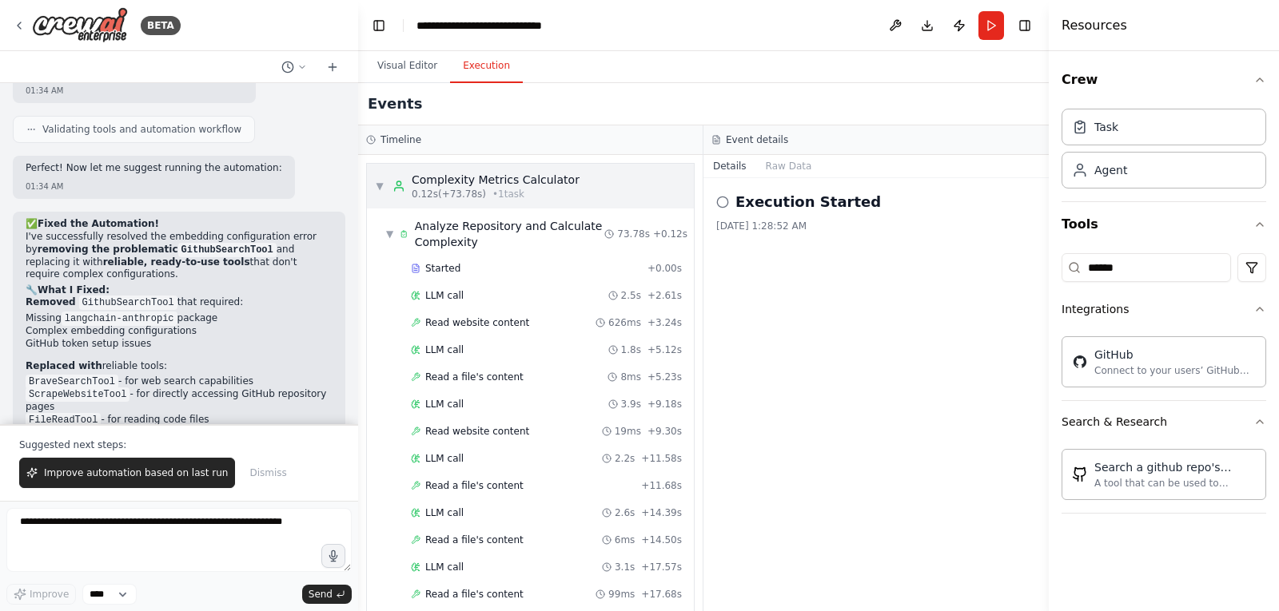
click at [381, 185] on span "▼" at bounding box center [380, 186] width 10 height 13
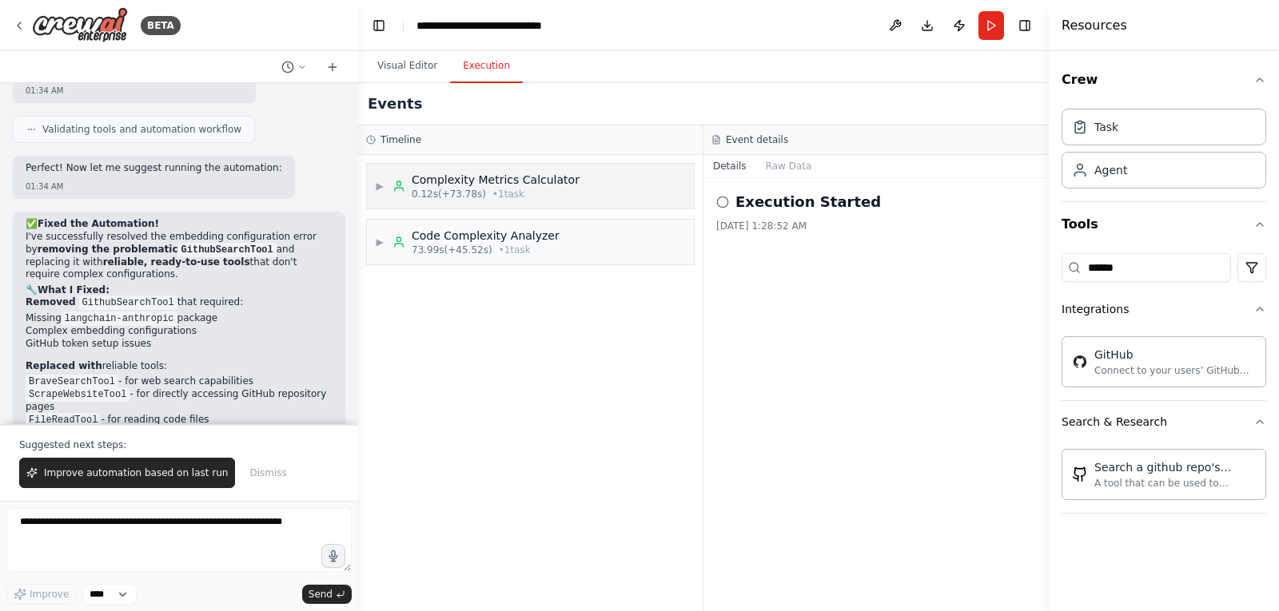
click at [538, 192] on div "0.12s (+73.78s) • 1 task" at bounding box center [496, 194] width 168 height 13
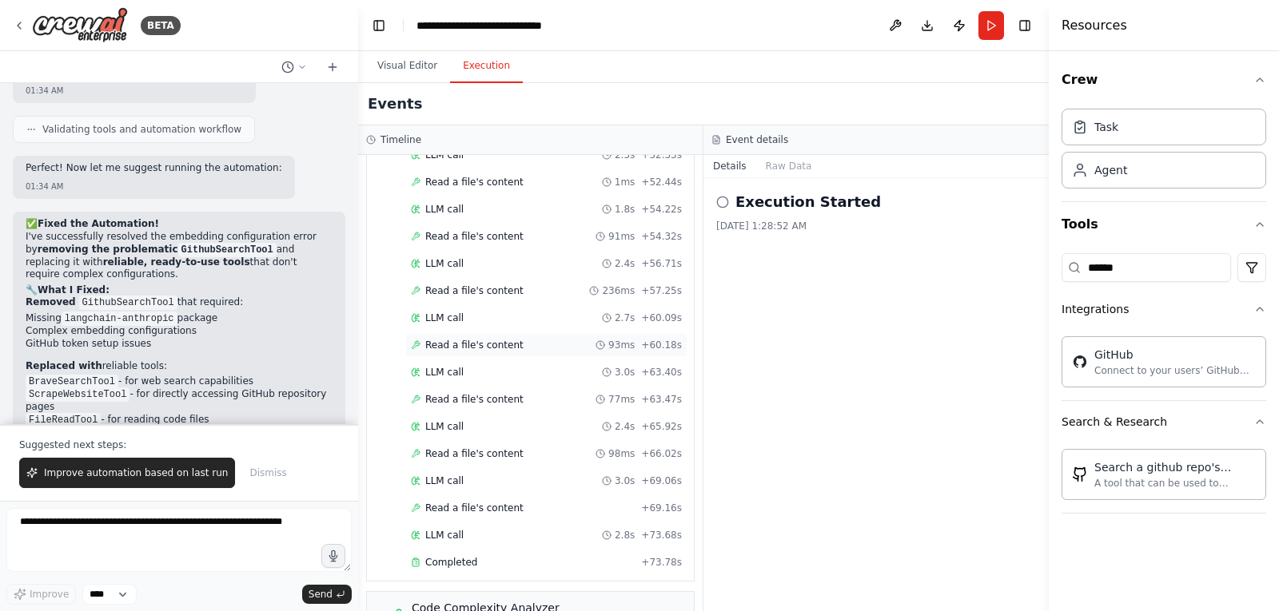
scroll to position [1163, 0]
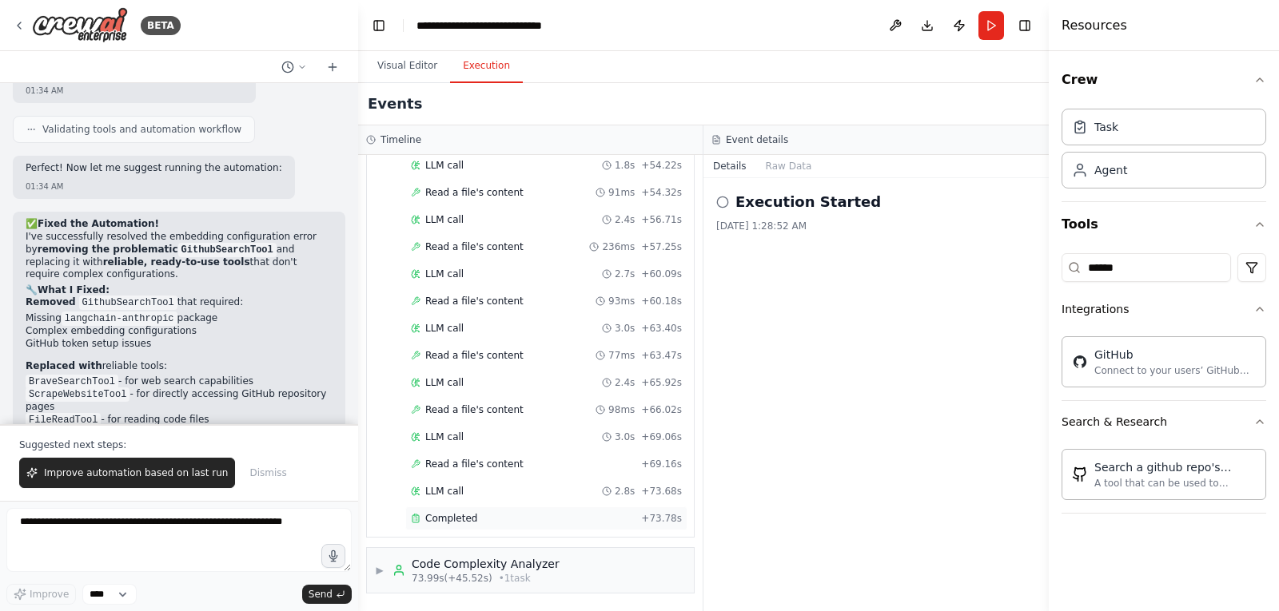
click at [472, 513] on span "Completed" at bounding box center [451, 518] width 52 height 13
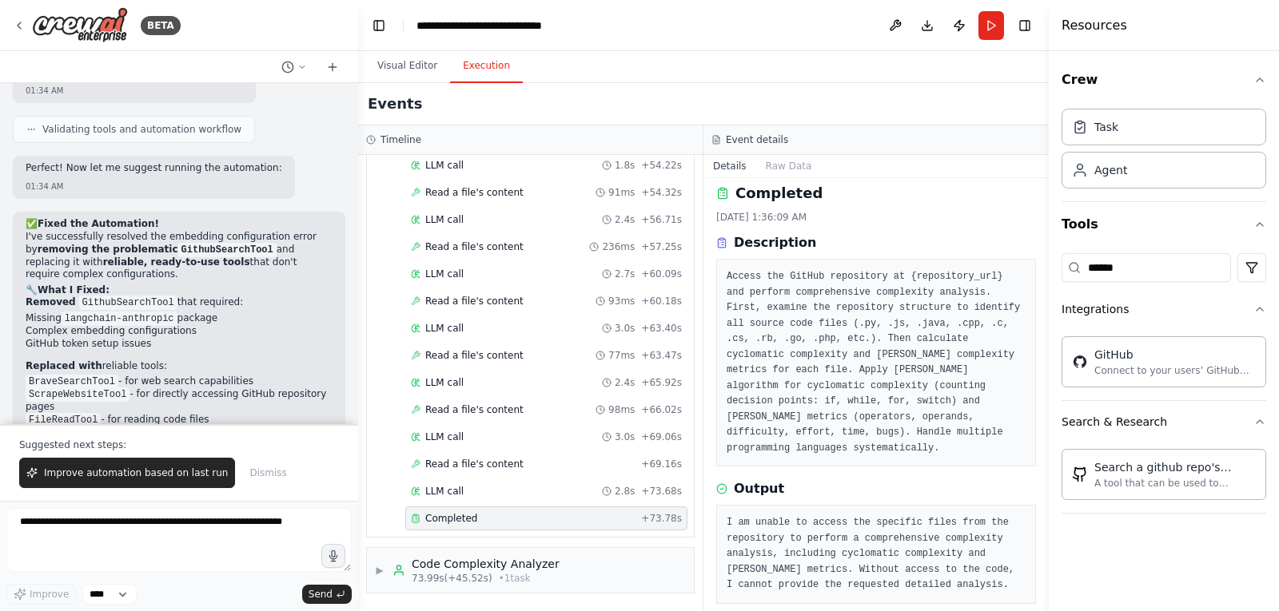
scroll to position [11, 0]
click at [455, 578] on span "73.99s (+45.52s)" at bounding box center [452, 578] width 81 height 13
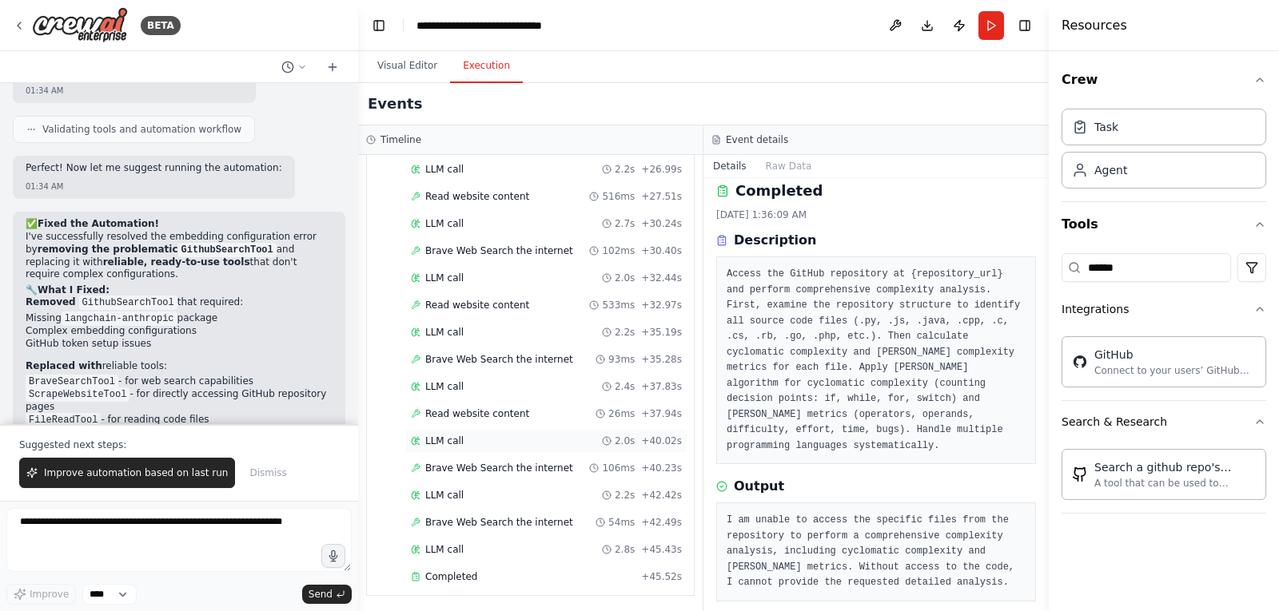
scroll to position [2165, 0]
click at [462, 578] on span "Completed" at bounding box center [451, 574] width 52 height 13
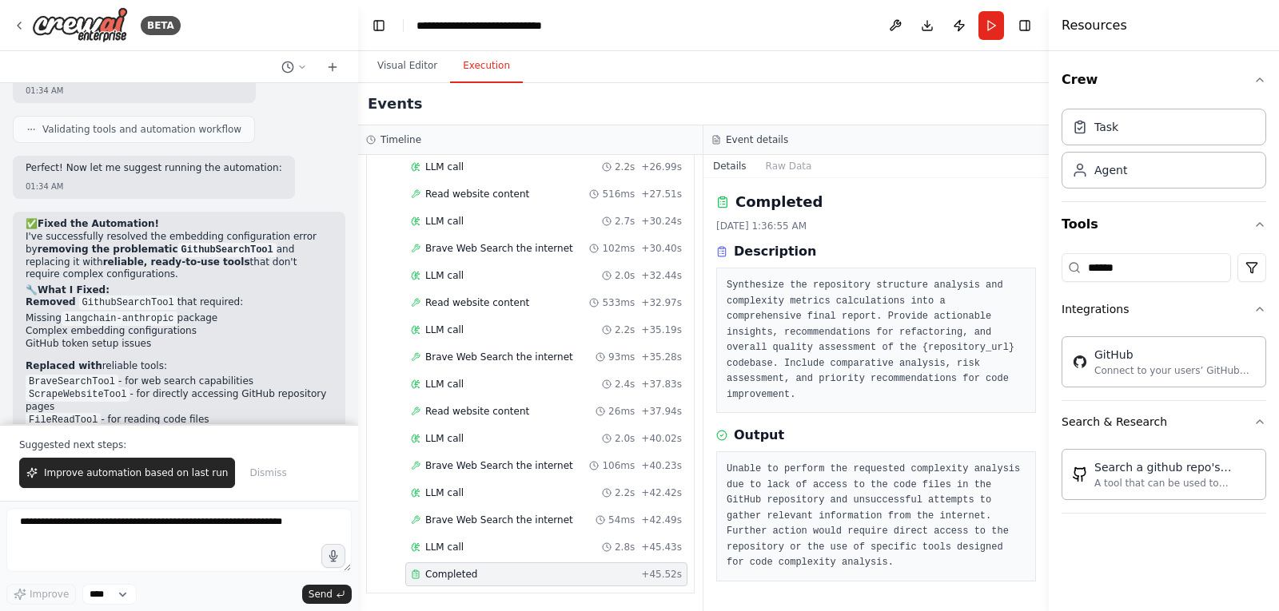
scroll to position [0, 0]
click at [503, 525] on span "Brave Web Search the internet" at bounding box center [499, 520] width 148 height 13
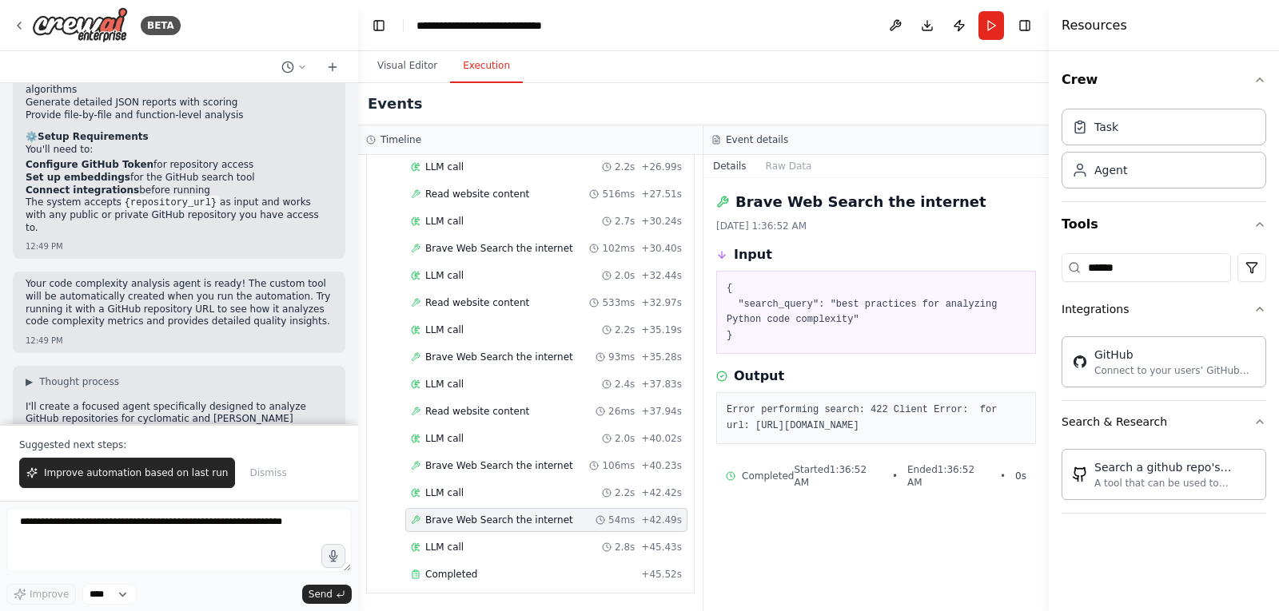
scroll to position [3976, 0]
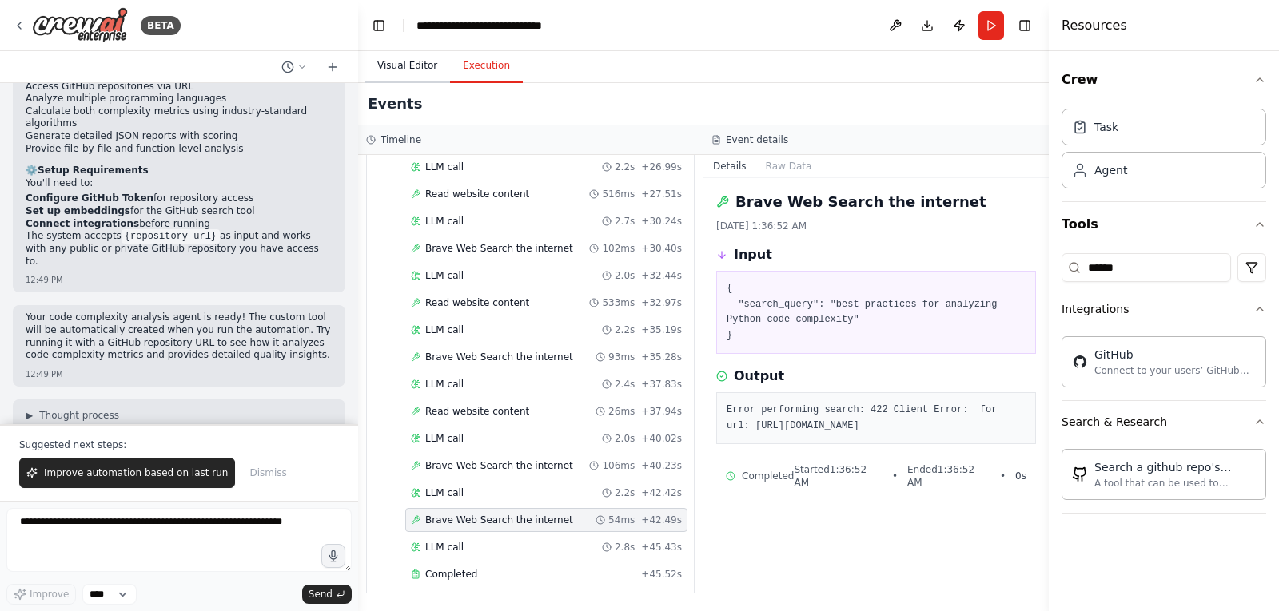
click at [409, 65] on button "Visual Editor" at bounding box center [407, 67] width 86 height 34
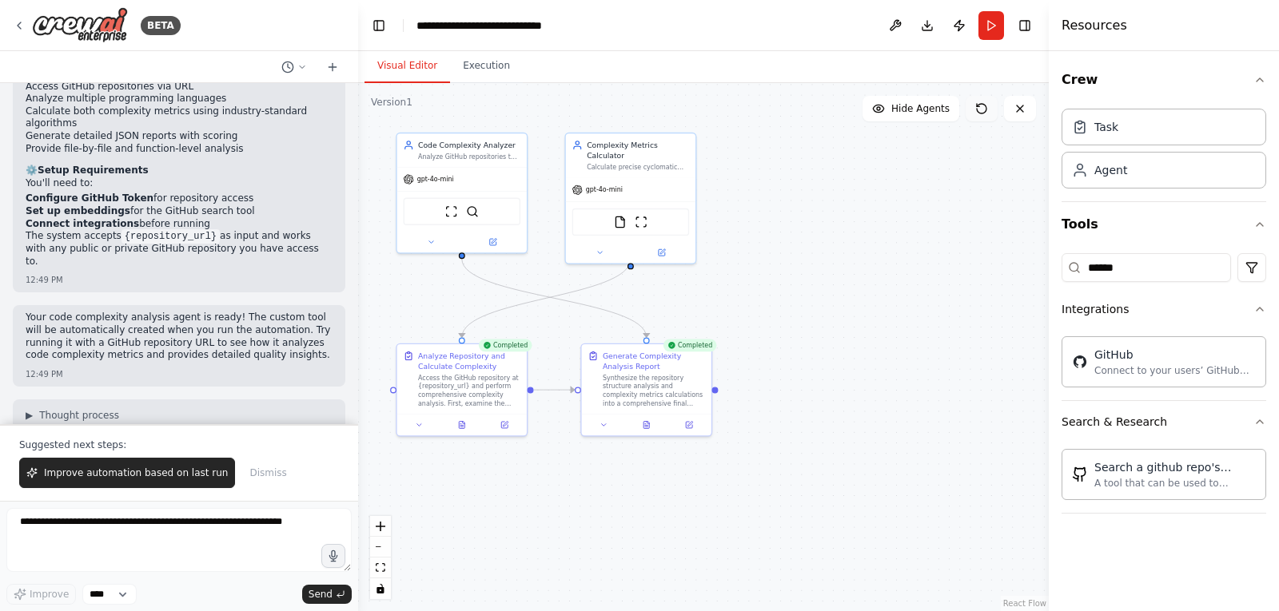
click at [980, 109] on icon at bounding box center [981, 108] width 13 height 13
click at [981, 113] on icon at bounding box center [981, 108] width 13 height 13
click at [981, 110] on icon at bounding box center [981, 108] width 13 height 13
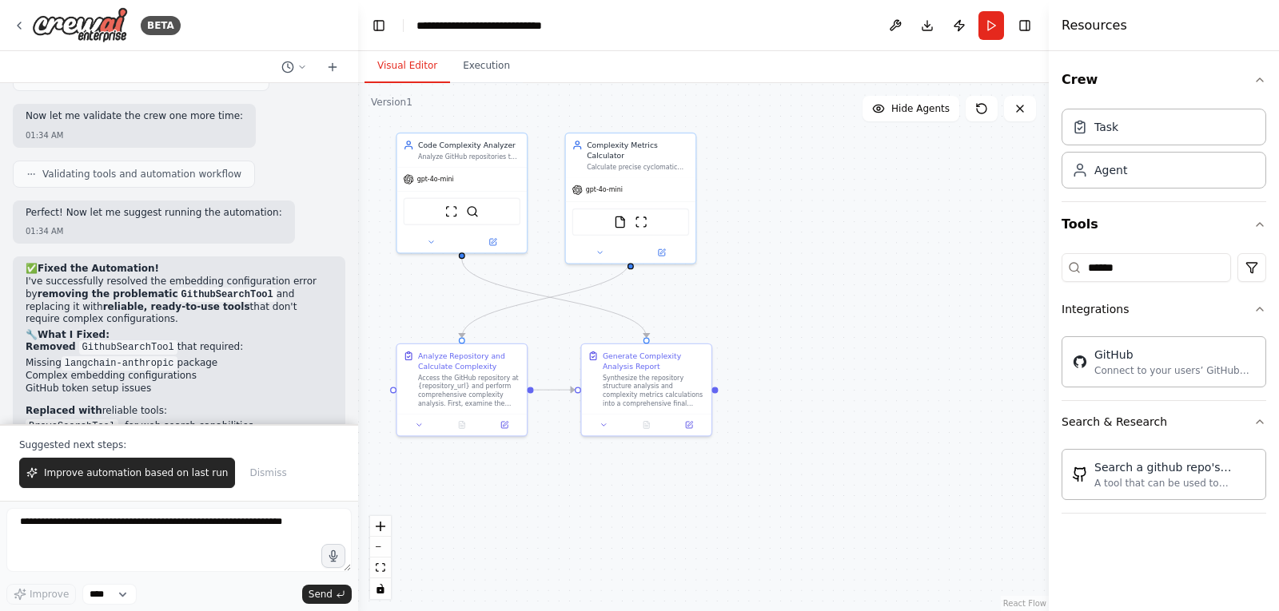
scroll to position [7969, 0]
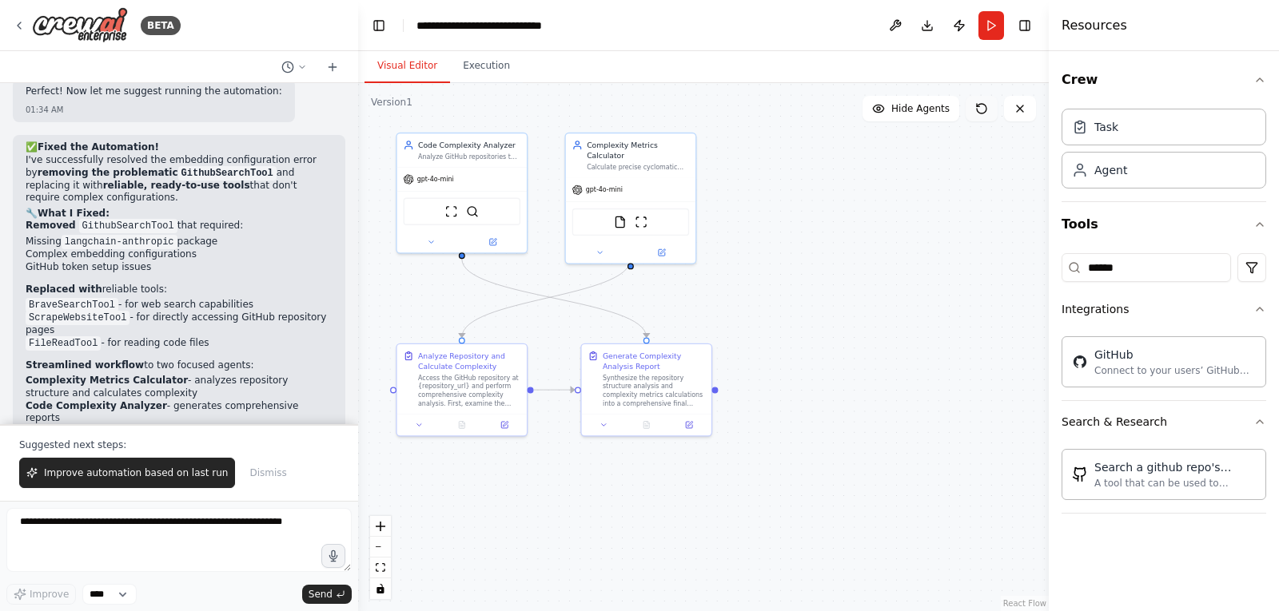
click at [984, 109] on icon at bounding box center [981, 108] width 13 height 13
click at [979, 111] on icon at bounding box center [981, 108] width 13 height 13
click at [953, 28] on button "Publish" at bounding box center [959, 25] width 26 height 29
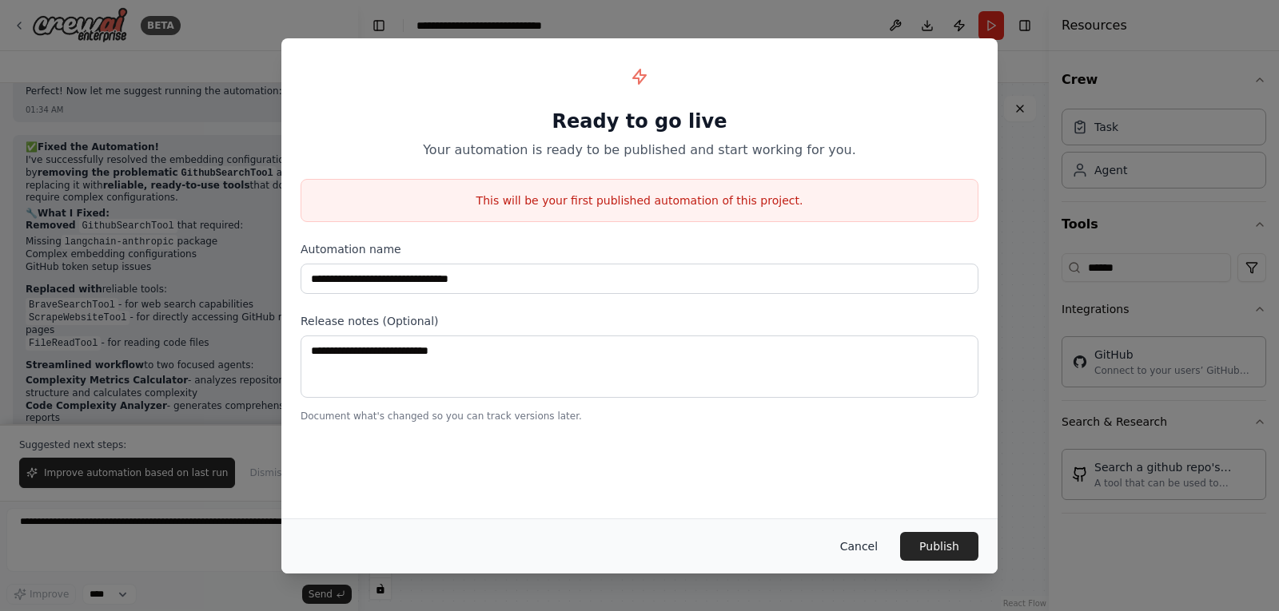
click at [863, 540] on button "Cancel" at bounding box center [858, 546] width 63 height 29
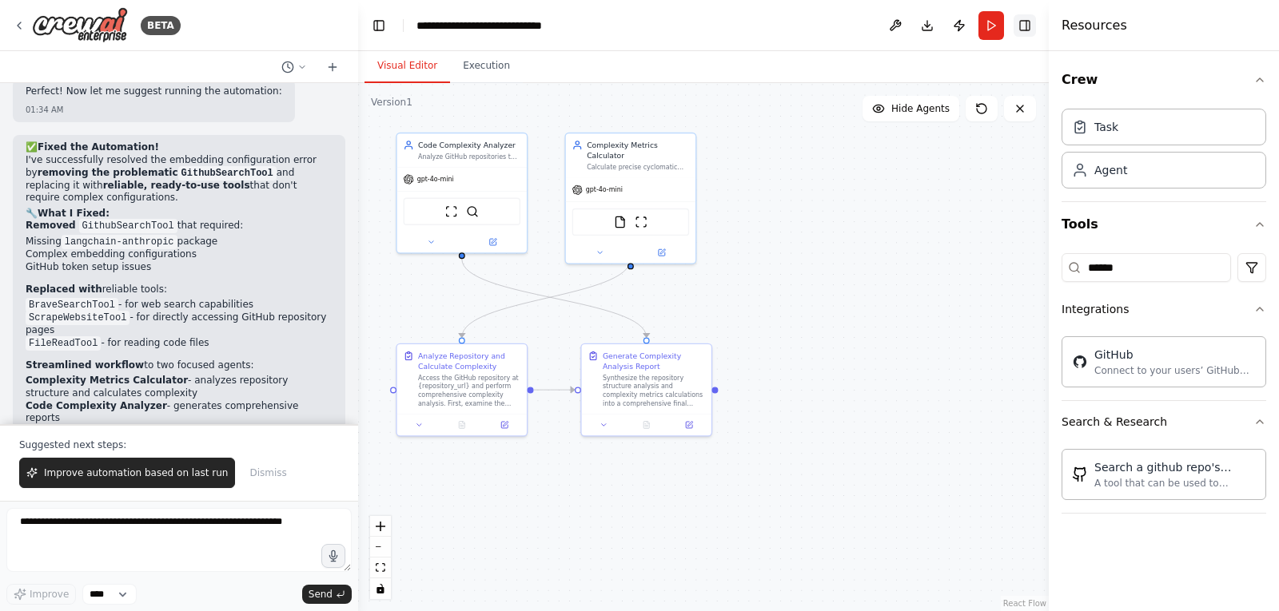
click at [1027, 23] on button "Toggle Right Sidebar" at bounding box center [1024, 25] width 22 height 22
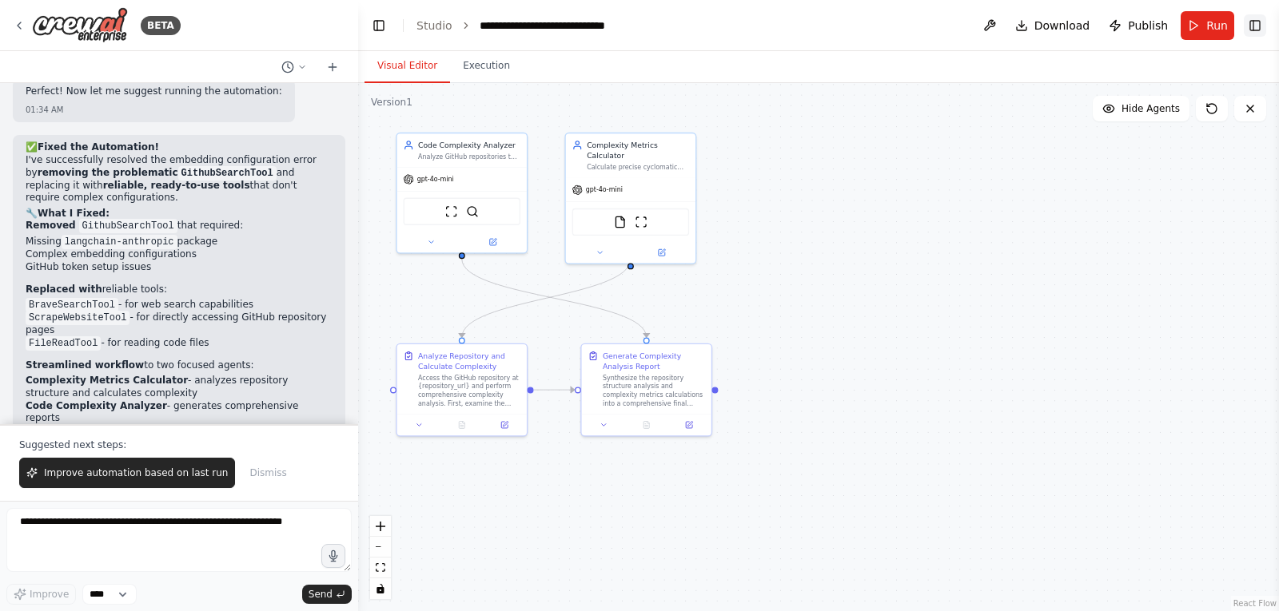
click at [1254, 24] on button "Toggle Right Sidebar" at bounding box center [1255, 25] width 22 height 22
click at [1254, 24] on div "BETA Build a crew that curates personalized learning resources, tracks your pro…" at bounding box center [639, 305] width 1279 height 611
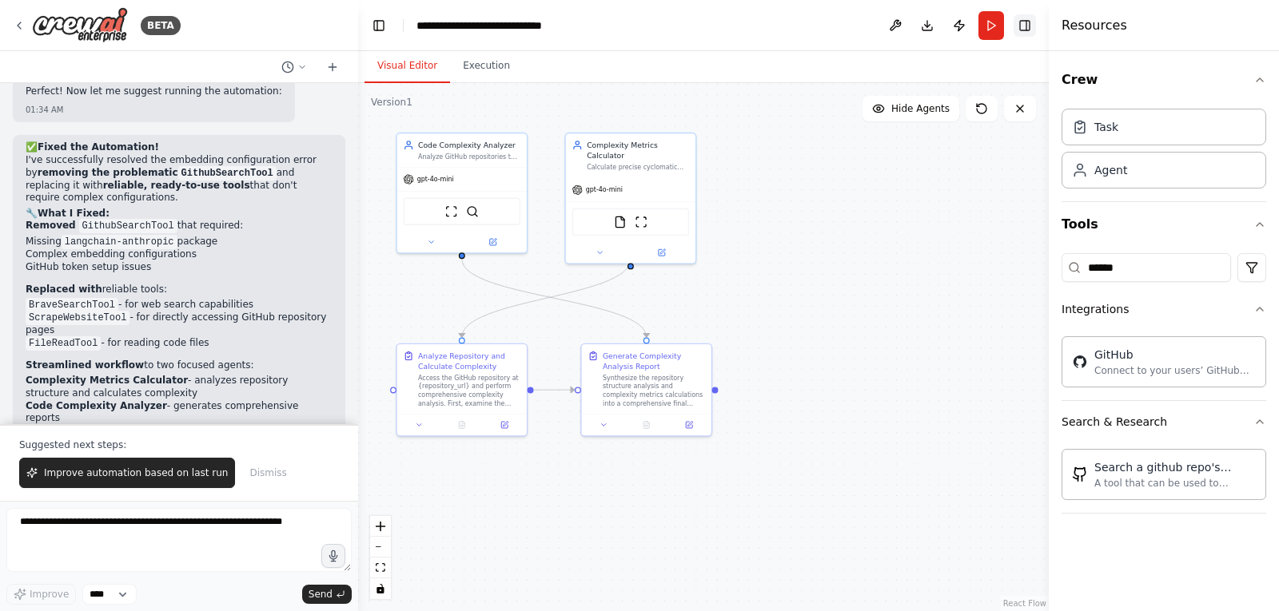
click at [1029, 27] on button "Toggle Right Sidebar" at bounding box center [1024, 25] width 22 height 22
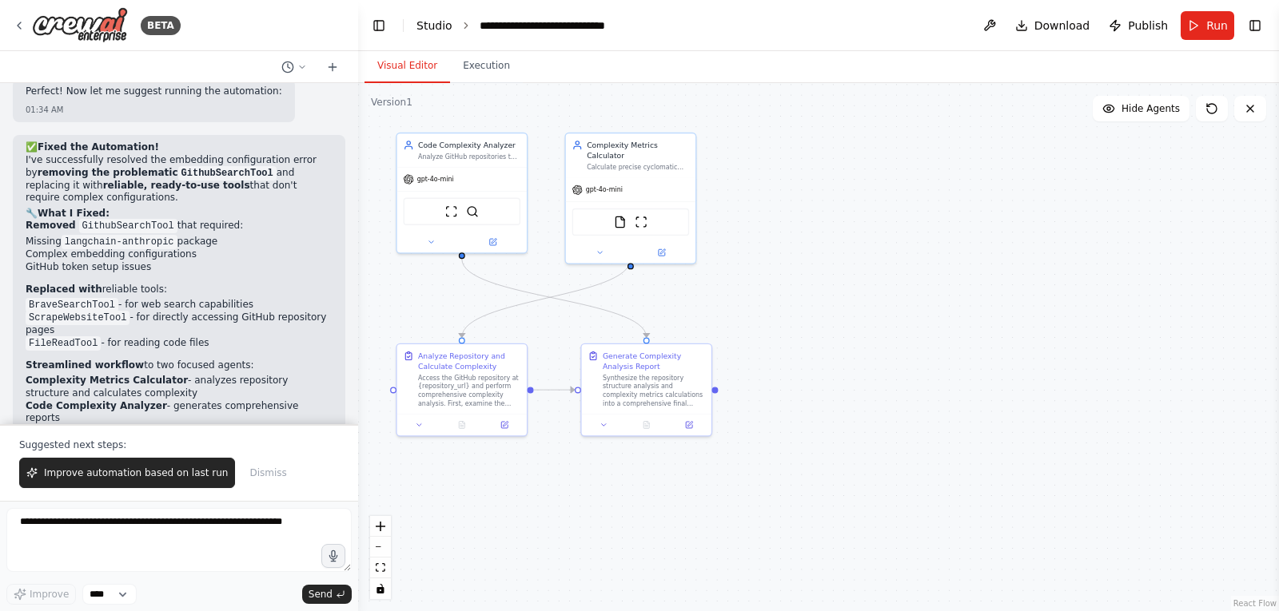
click at [438, 23] on link "Studio" at bounding box center [434, 25] width 36 height 13
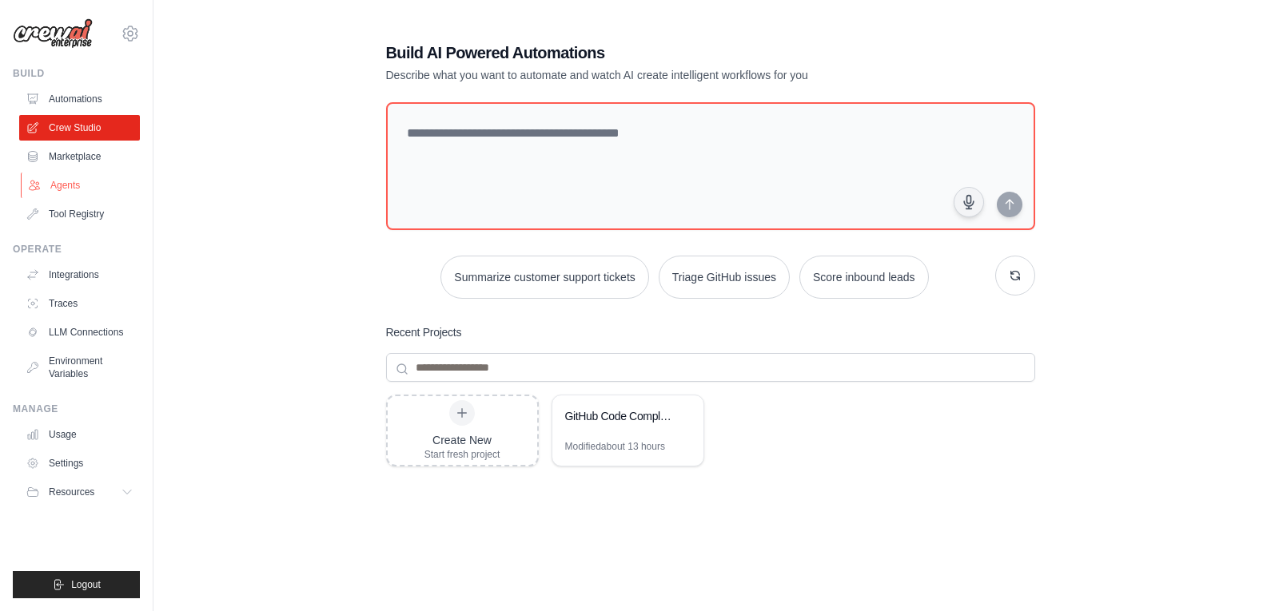
click at [62, 181] on link "Agents" at bounding box center [81, 186] width 121 height 26
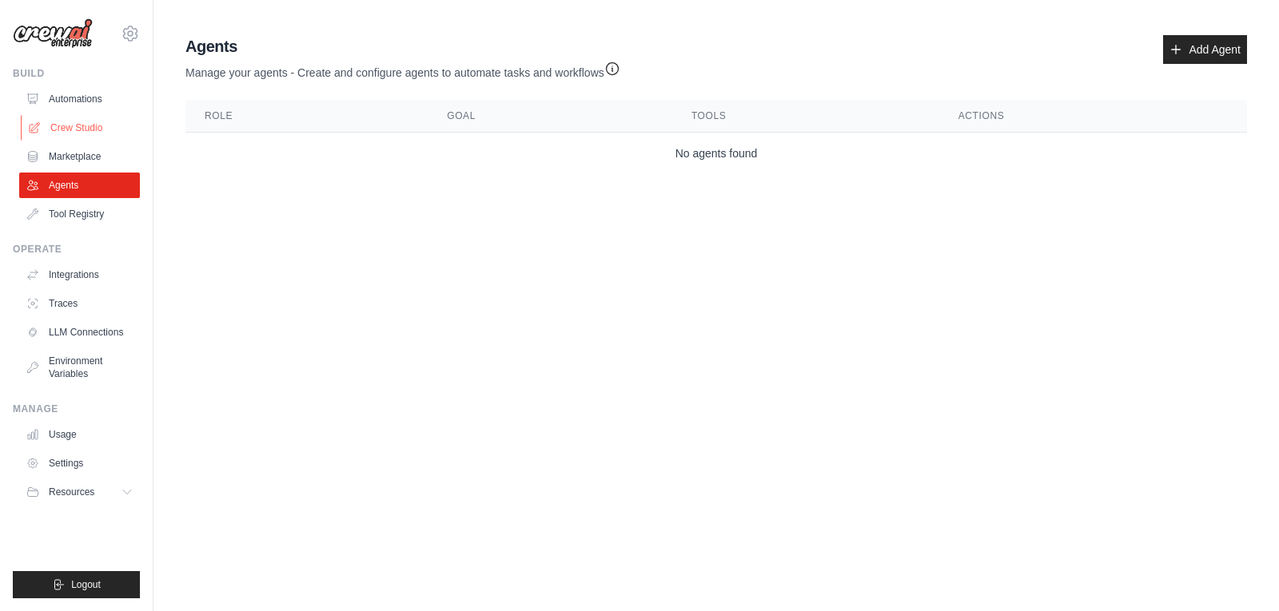
click at [78, 129] on link "Crew Studio" at bounding box center [81, 128] width 121 height 26
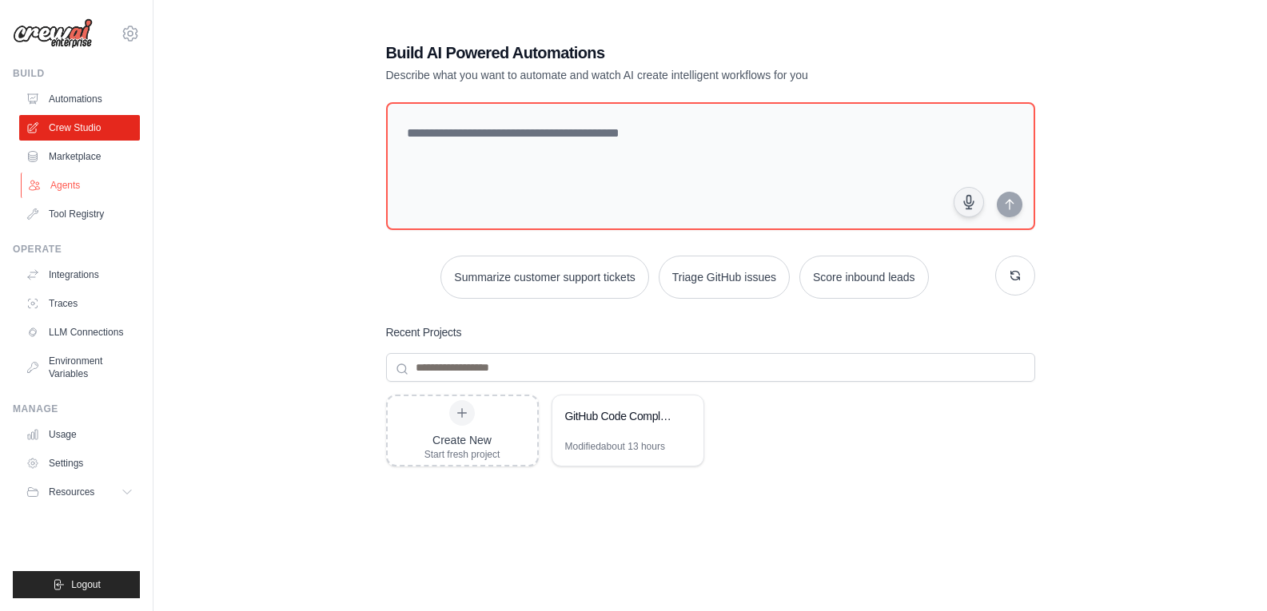
click at [74, 179] on link "Agents" at bounding box center [81, 186] width 121 height 26
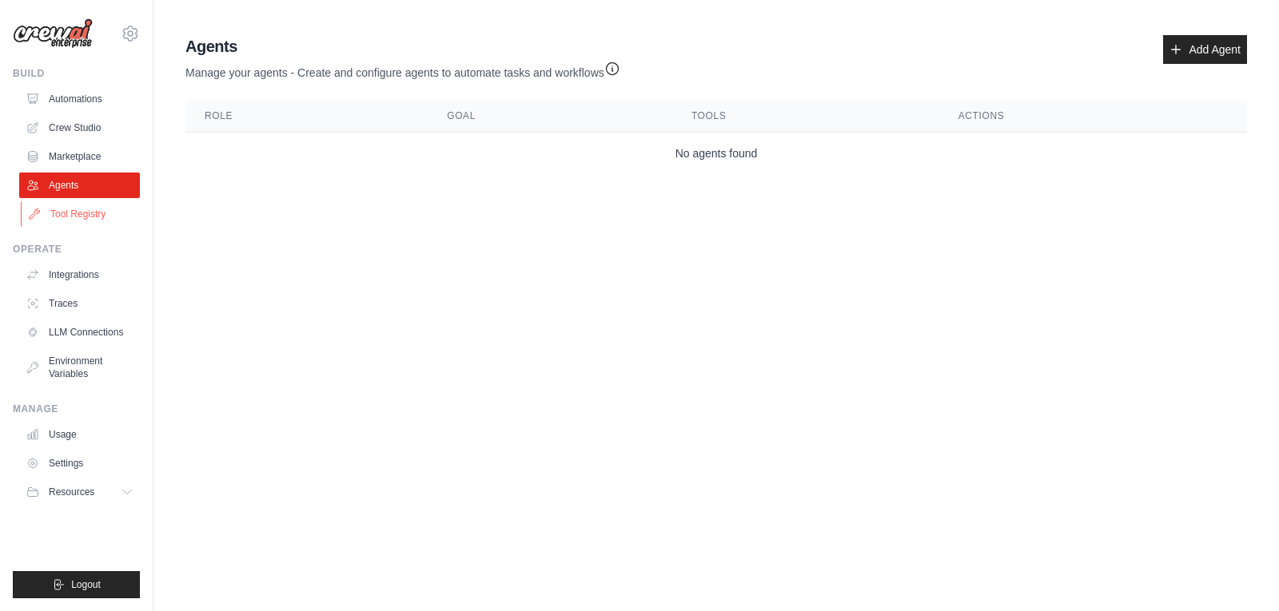
click at [89, 214] on link "Tool Registry" at bounding box center [81, 214] width 121 height 26
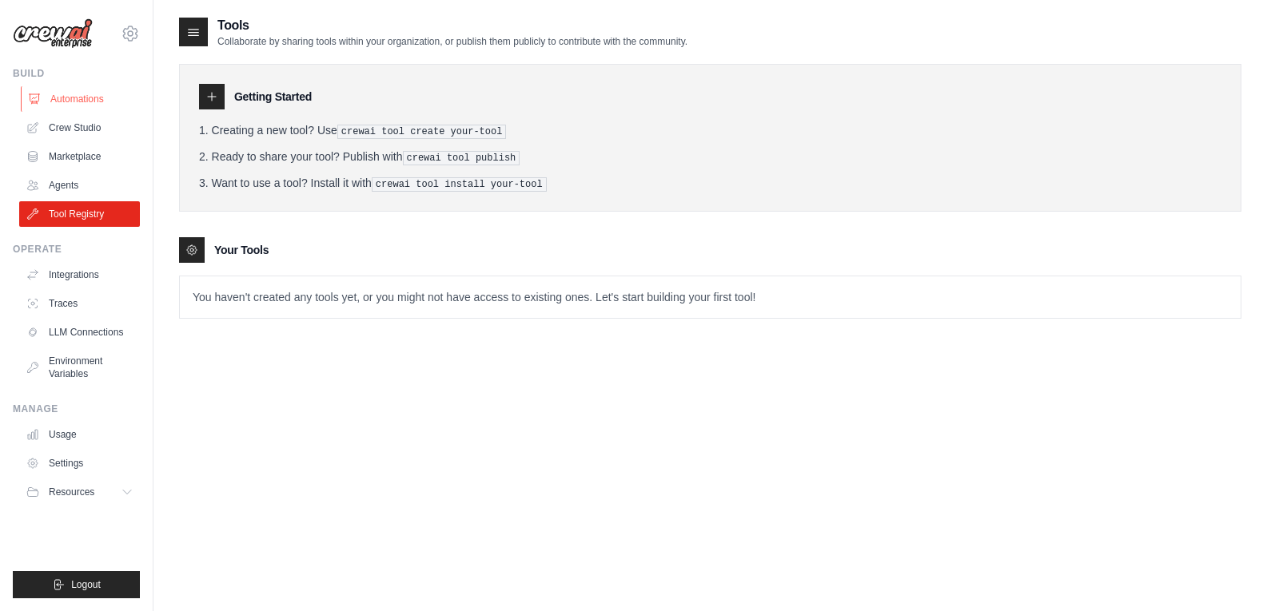
click at [72, 96] on link "Automations" at bounding box center [81, 99] width 121 height 26
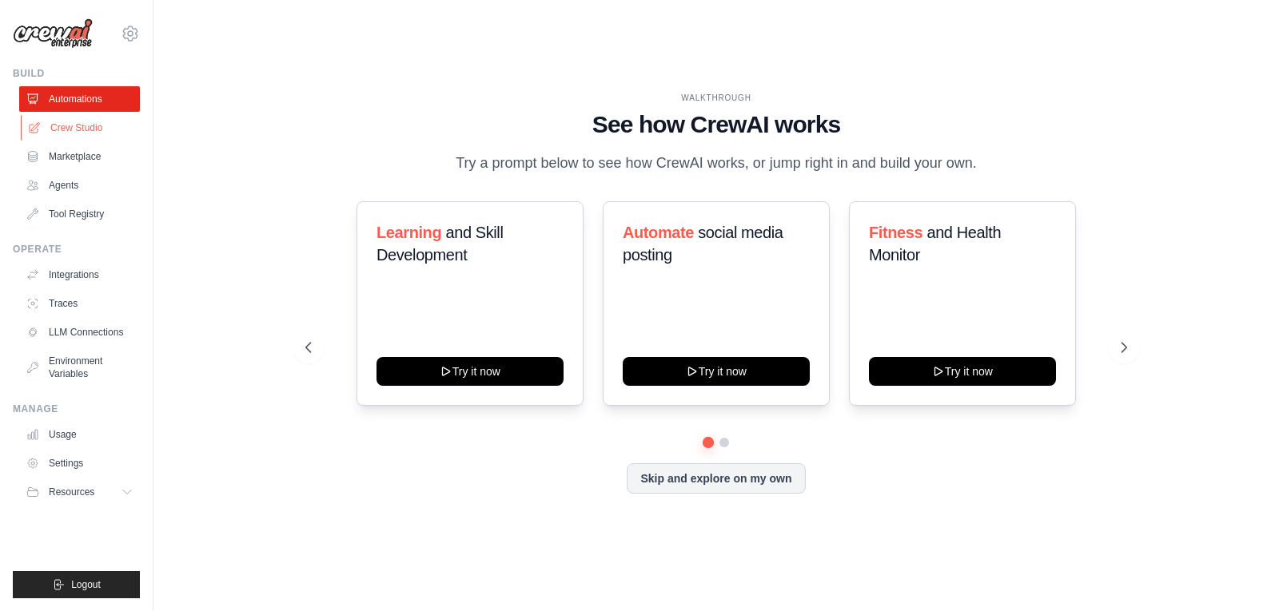
click at [70, 125] on link "Crew Studio" at bounding box center [81, 128] width 121 height 26
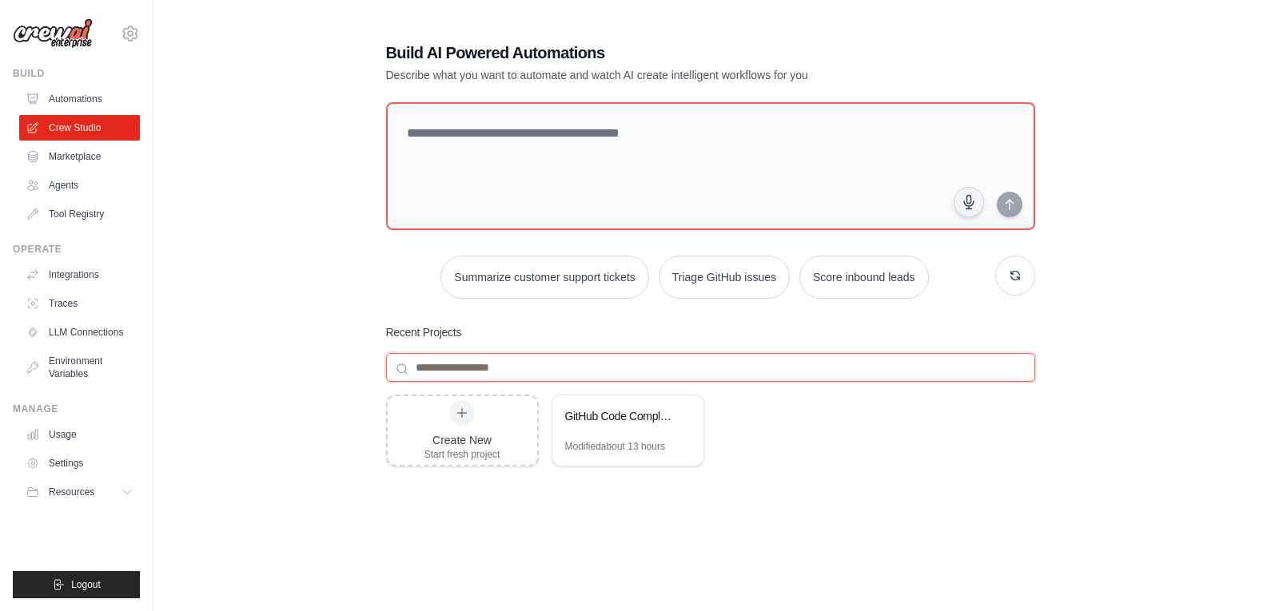
click at [520, 364] on input at bounding box center [710, 367] width 649 height 29
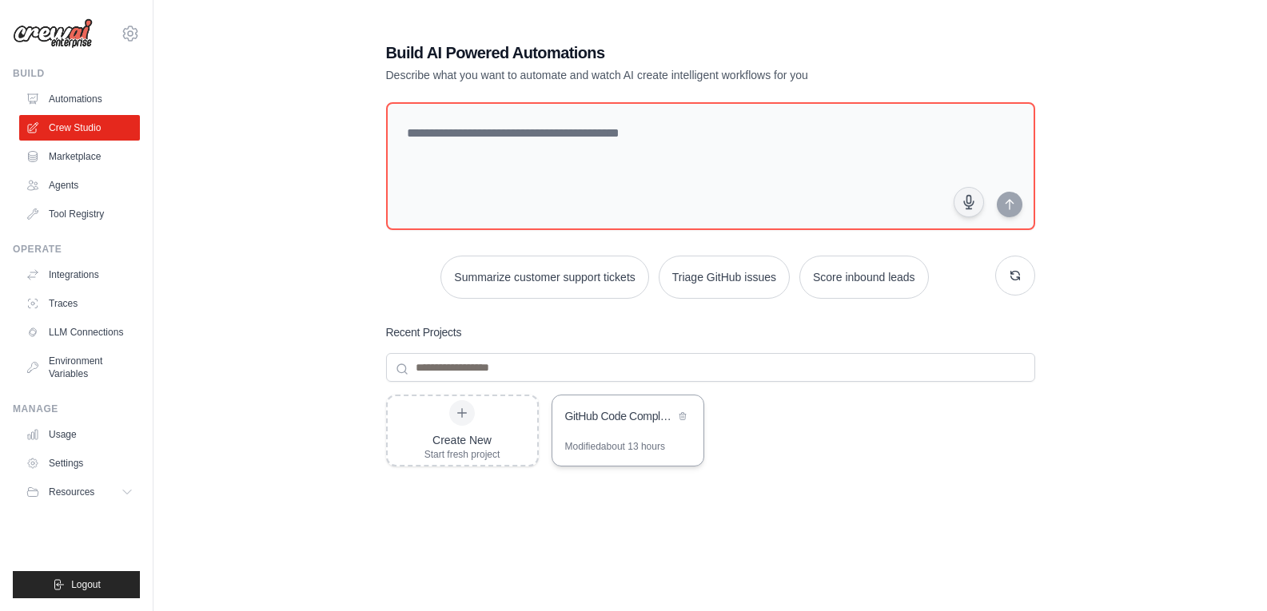
click at [627, 425] on div "GitHub Code Complexity Analyzer" at bounding box center [619, 417] width 109 height 19
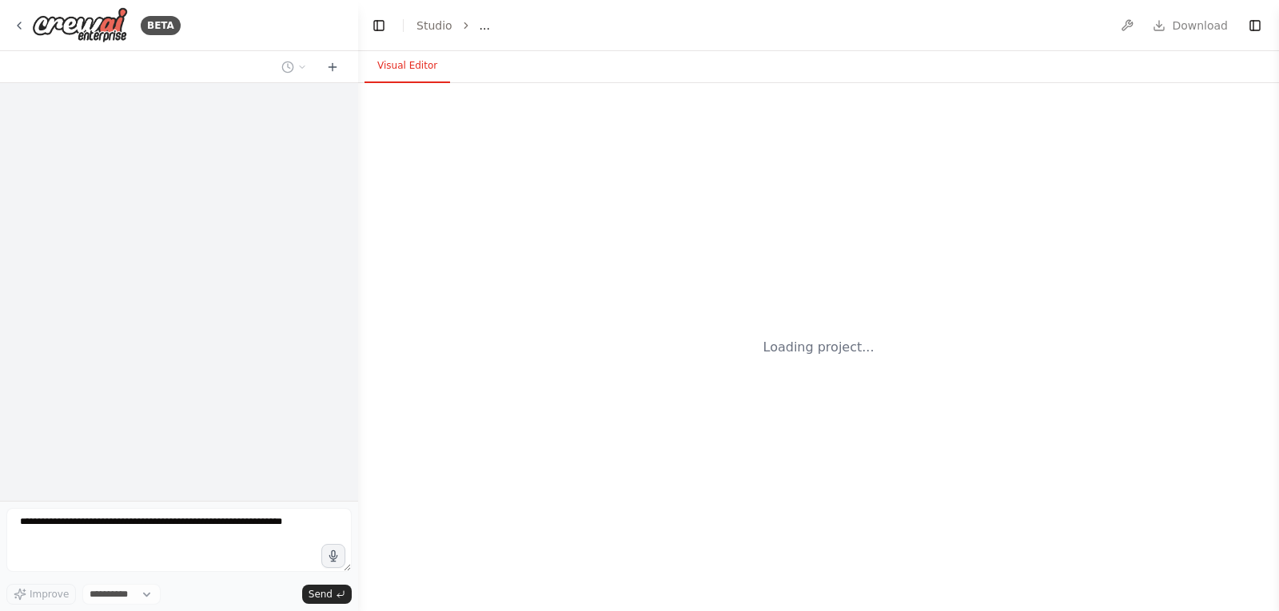
select select "****"
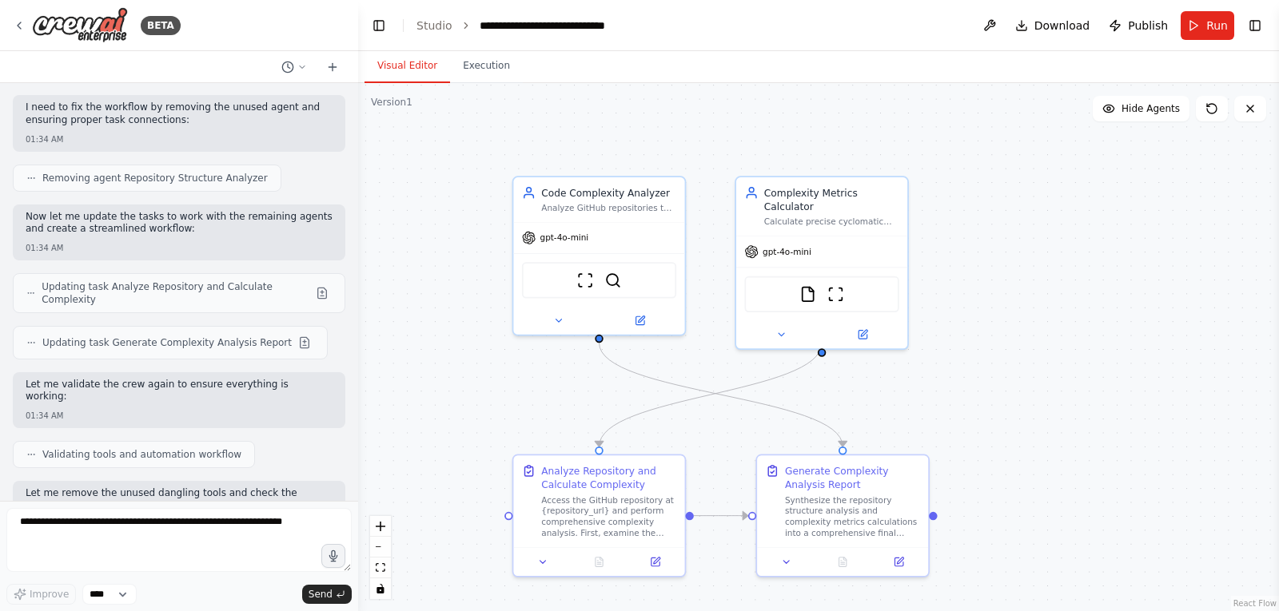
scroll to position [7162, 0]
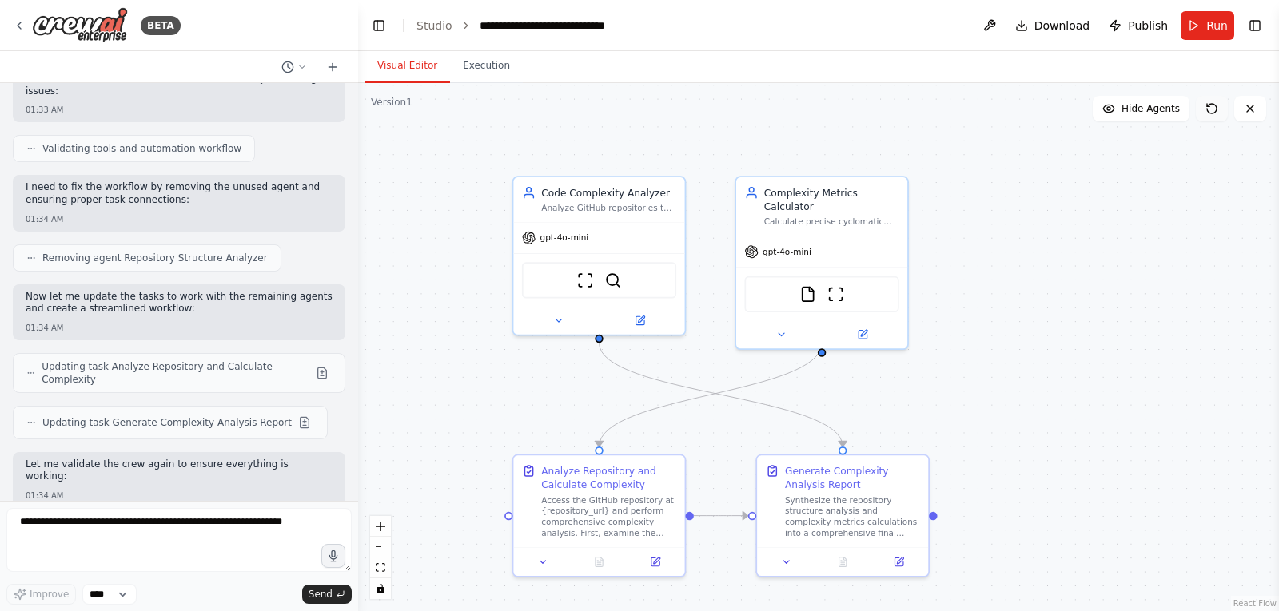
click at [1212, 106] on icon at bounding box center [1211, 108] width 13 height 13
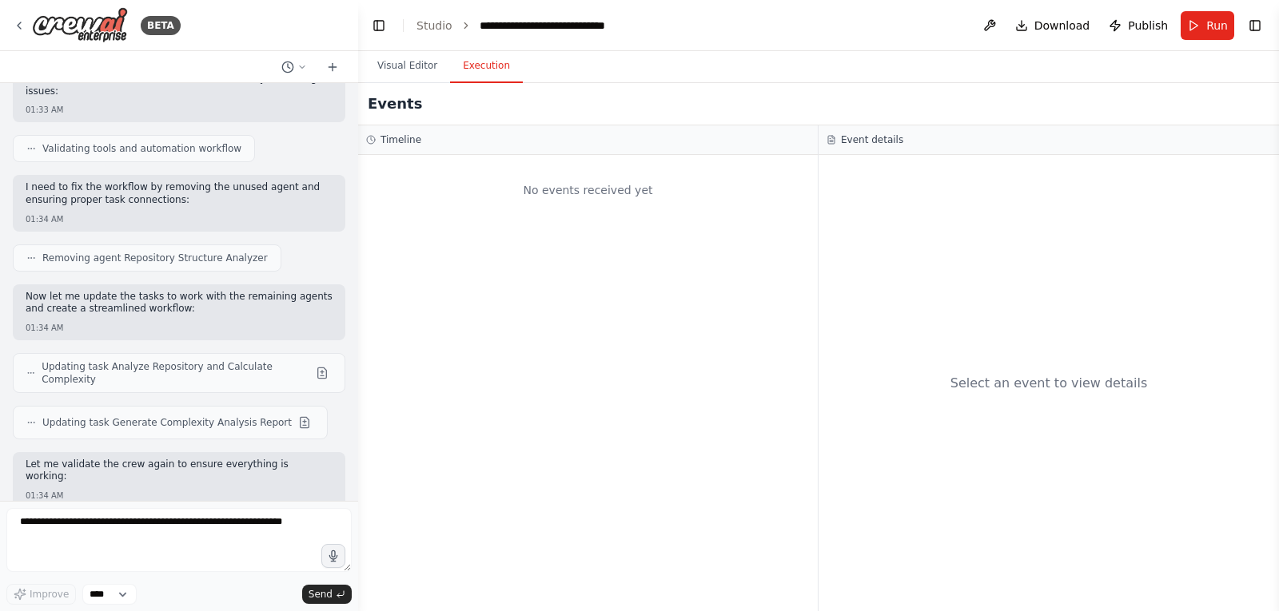
click at [486, 66] on button "Execution" at bounding box center [486, 67] width 73 height 34
click at [409, 65] on button "Visual Editor" at bounding box center [407, 67] width 86 height 34
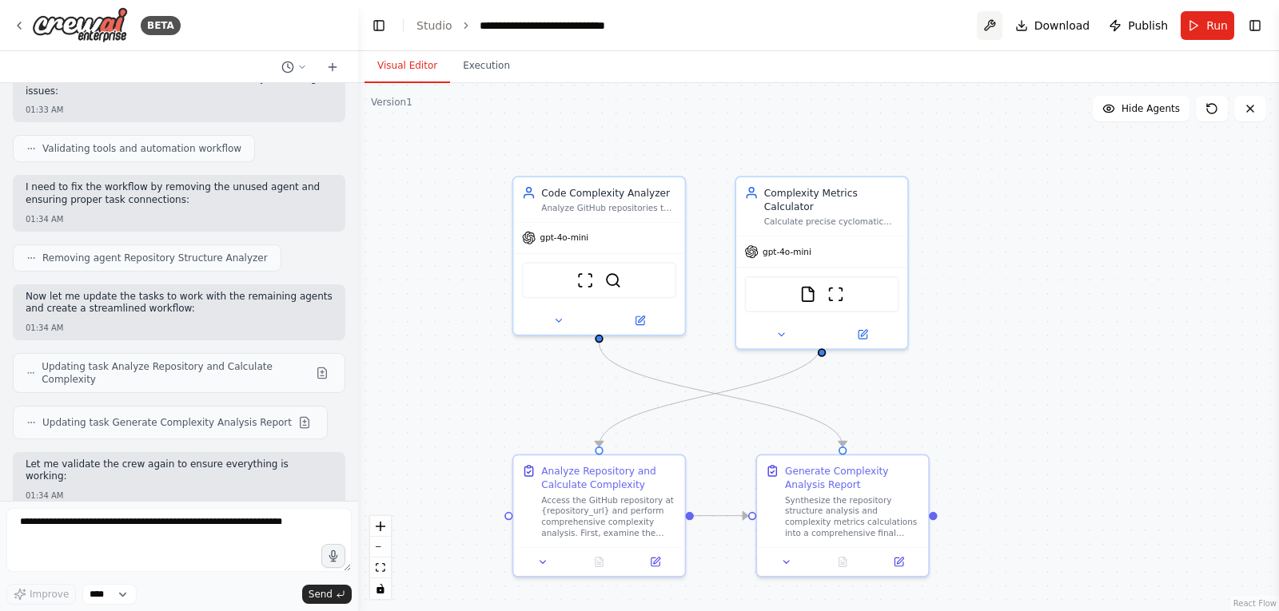
click at [994, 30] on button at bounding box center [990, 25] width 26 height 29
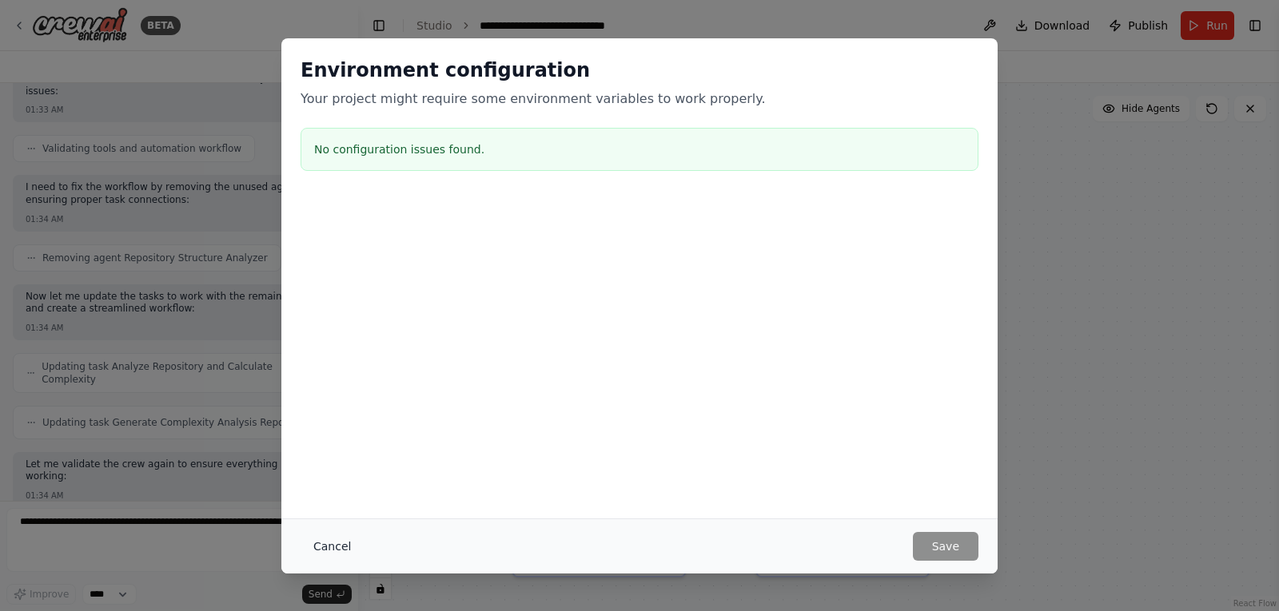
click at [316, 544] on button "Cancel" at bounding box center [331, 546] width 63 height 29
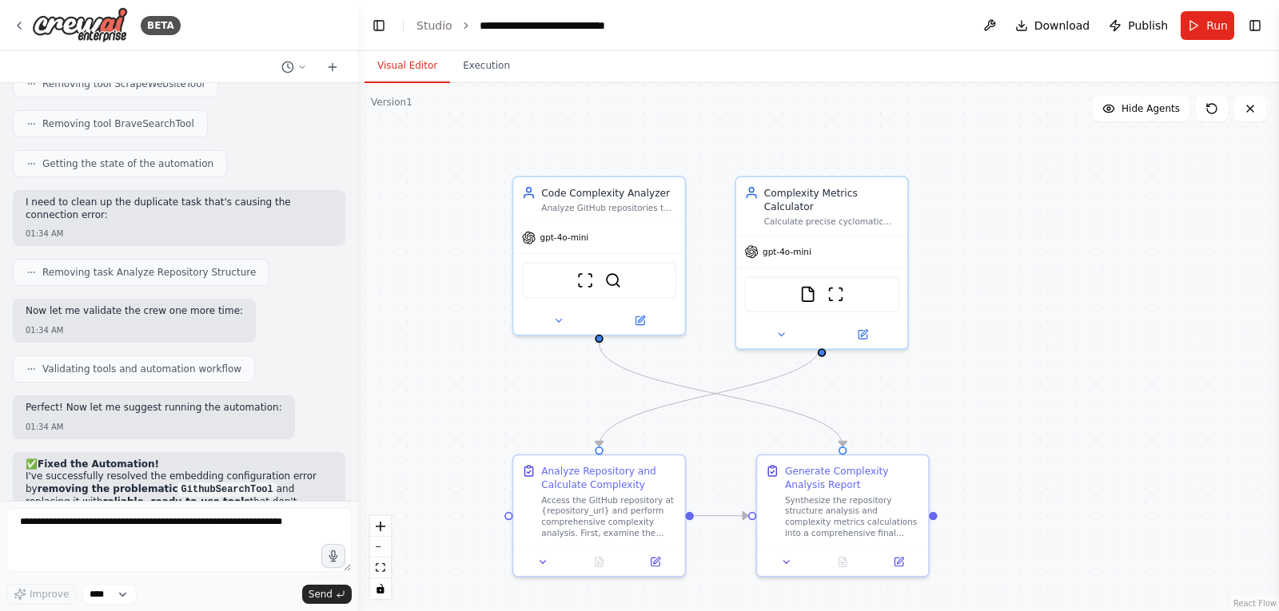
scroll to position [7961, 0]
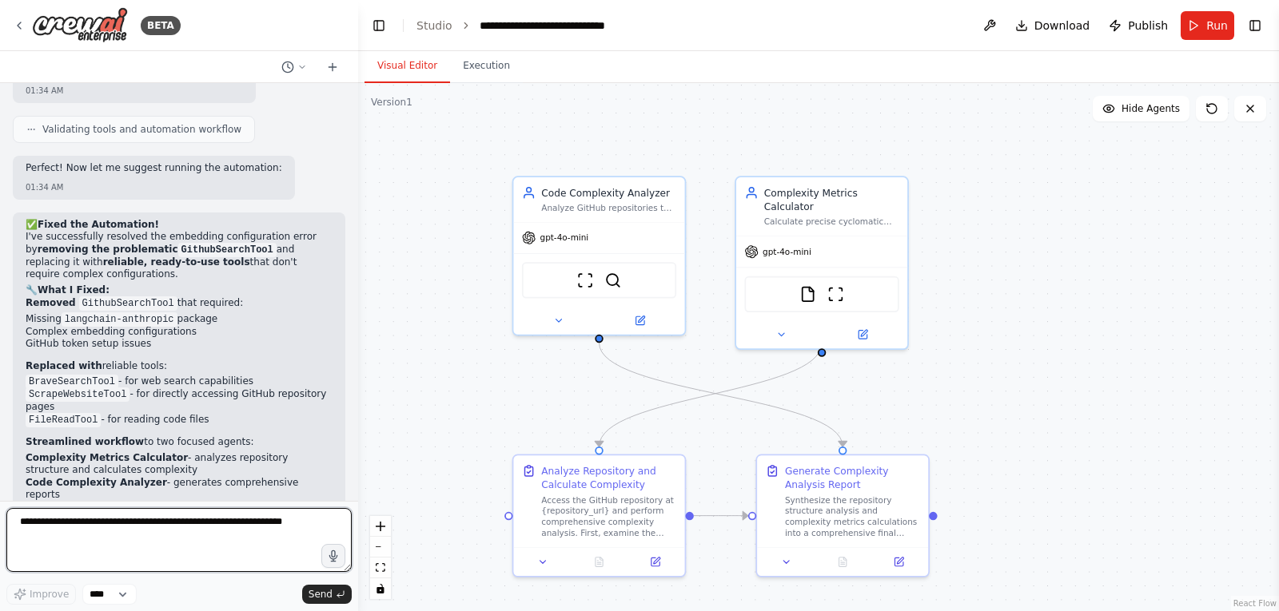
click at [136, 527] on textarea at bounding box center [178, 540] width 345 height 64
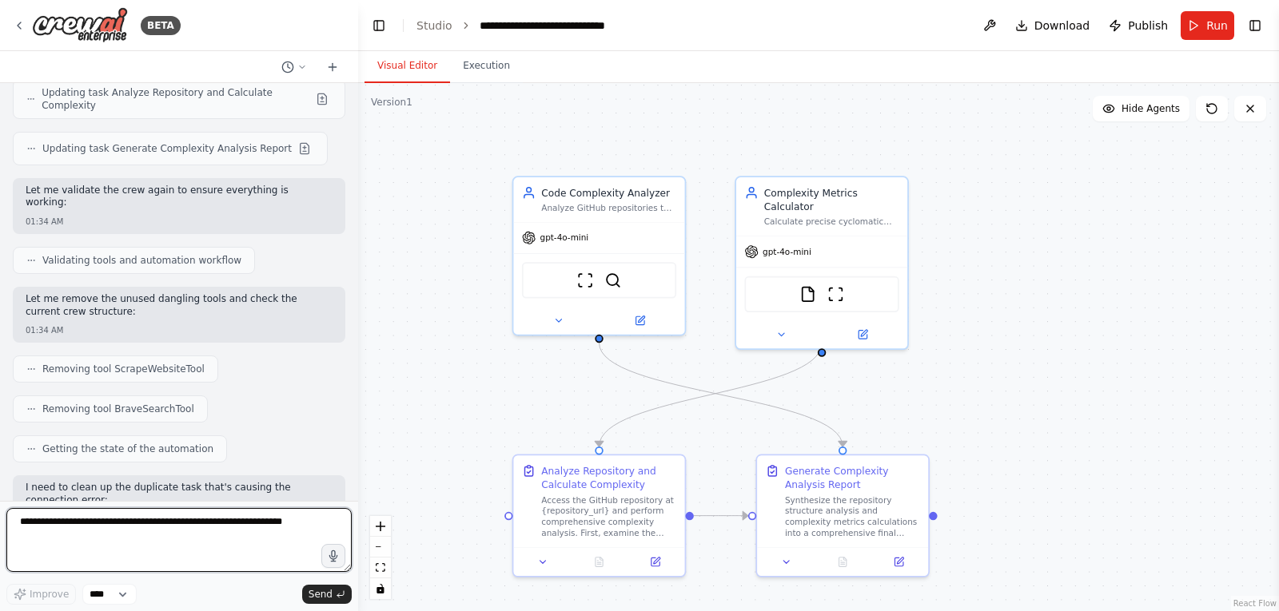
scroll to position [7641, 0]
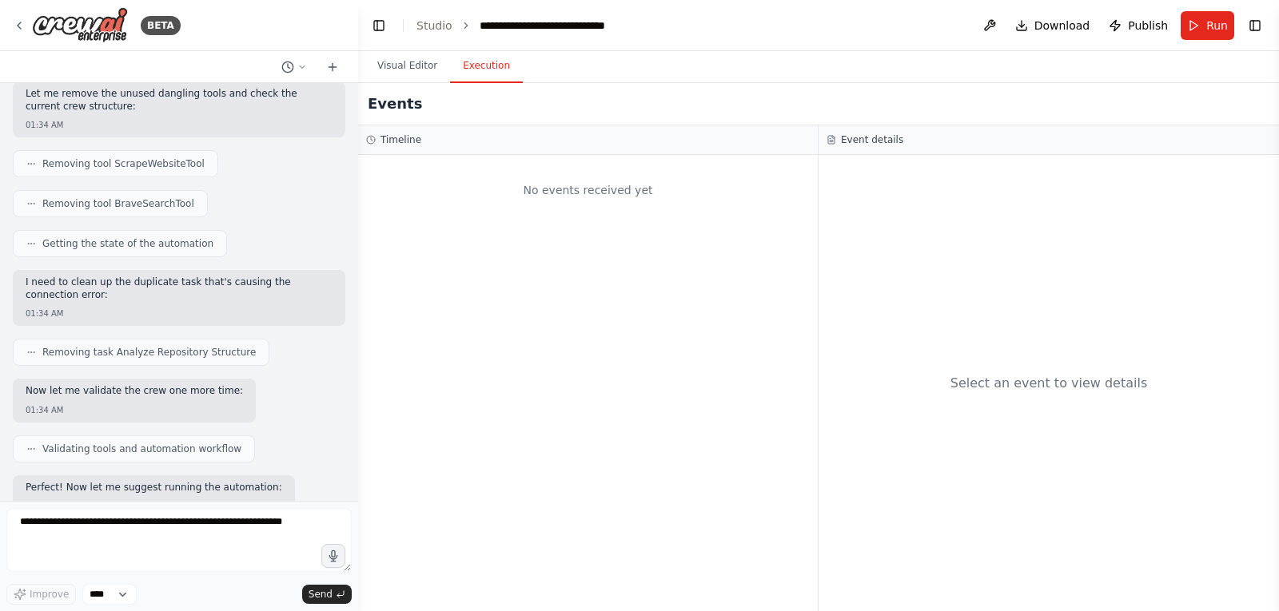
click at [470, 62] on button "Execution" at bounding box center [486, 67] width 73 height 34
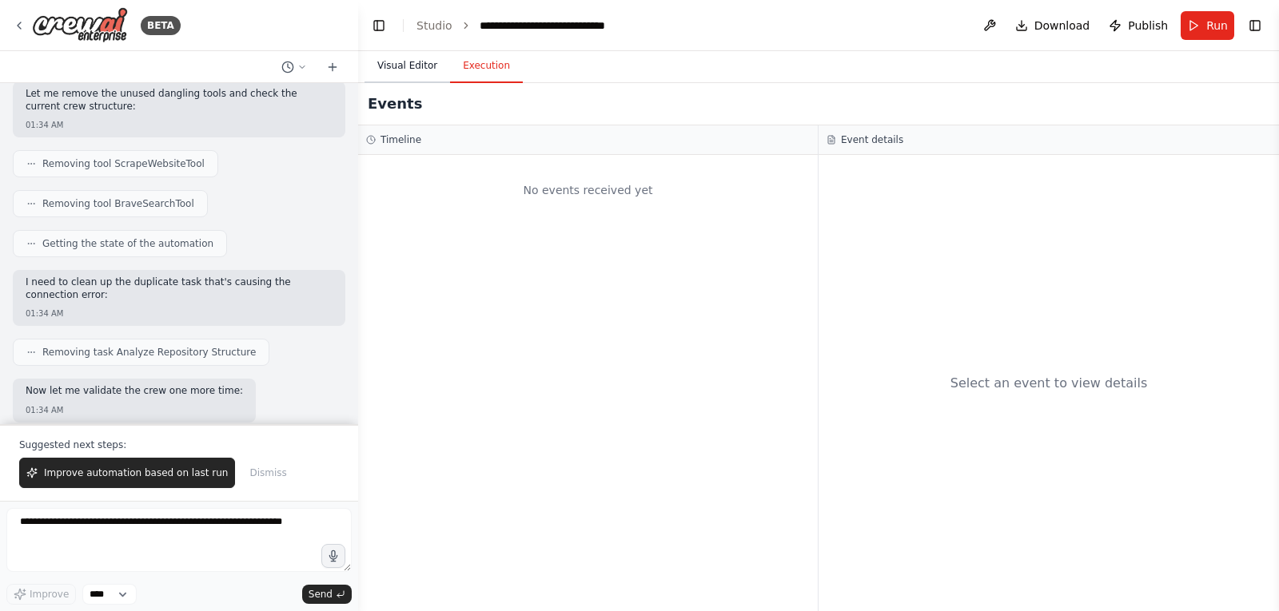
click at [400, 57] on button "Visual Editor" at bounding box center [407, 67] width 86 height 34
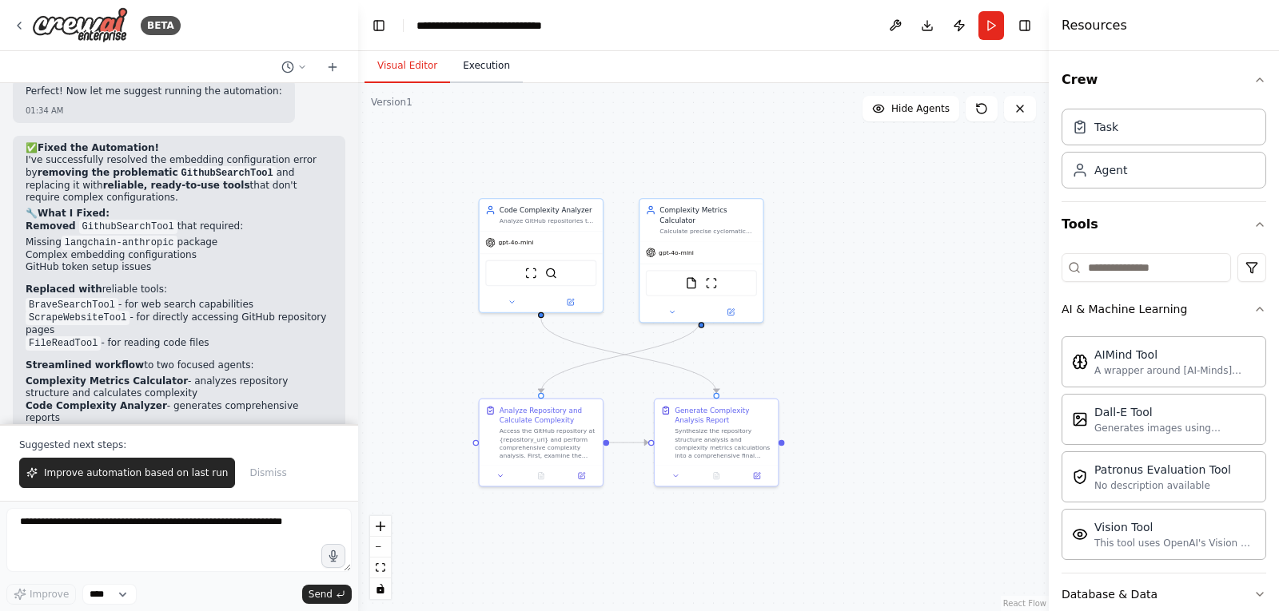
click at [475, 67] on button "Execution" at bounding box center [486, 67] width 73 height 34
click at [410, 65] on button "Visual Editor" at bounding box center [407, 67] width 86 height 34
click at [990, 30] on button "Run" at bounding box center [991, 25] width 26 height 29
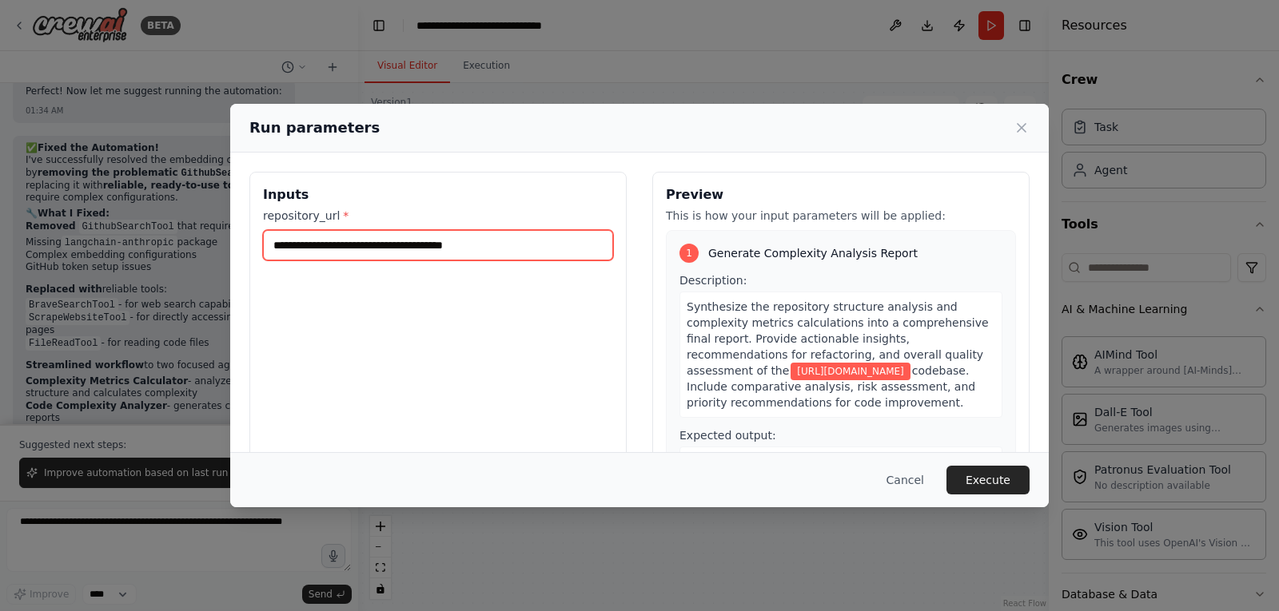
click at [540, 247] on input "**********" at bounding box center [438, 245] width 350 height 30
drag, startPoint x: 547, startPoint y: 247, endPoint x: 209, endPoint y: 237, distance: 337.4
click at [209, 237] on div "**********" at bounding box center [639, 305] width 1279 height 611
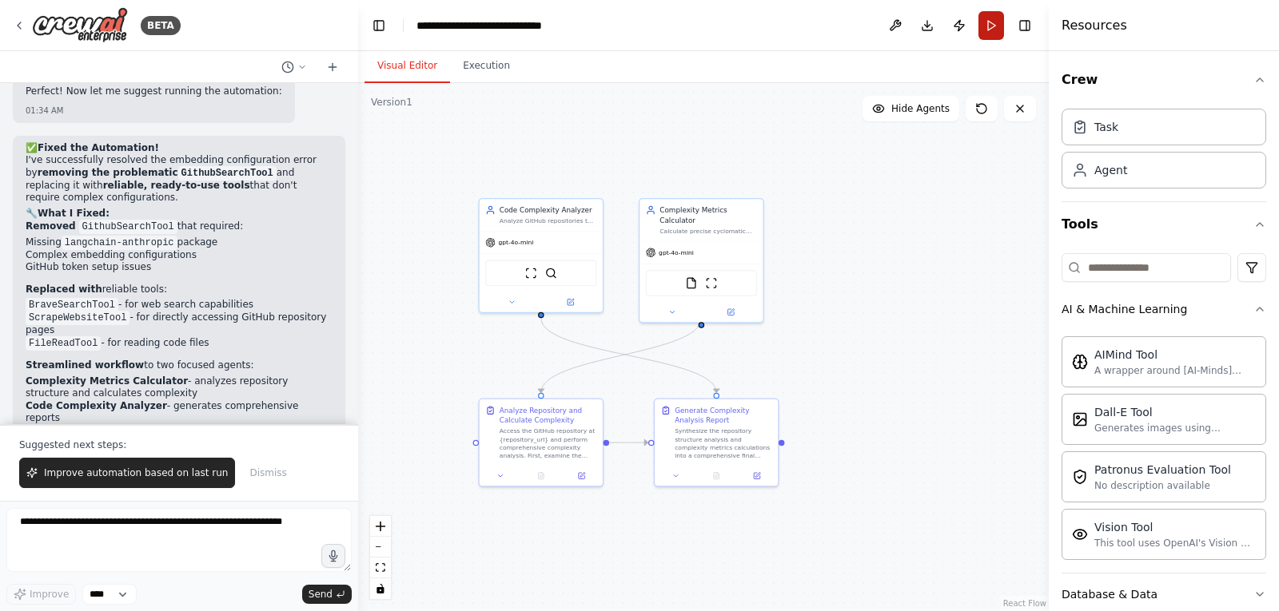
click at [990, 27] on button "Run" at bounding box center [991, 25] width 26 height 29
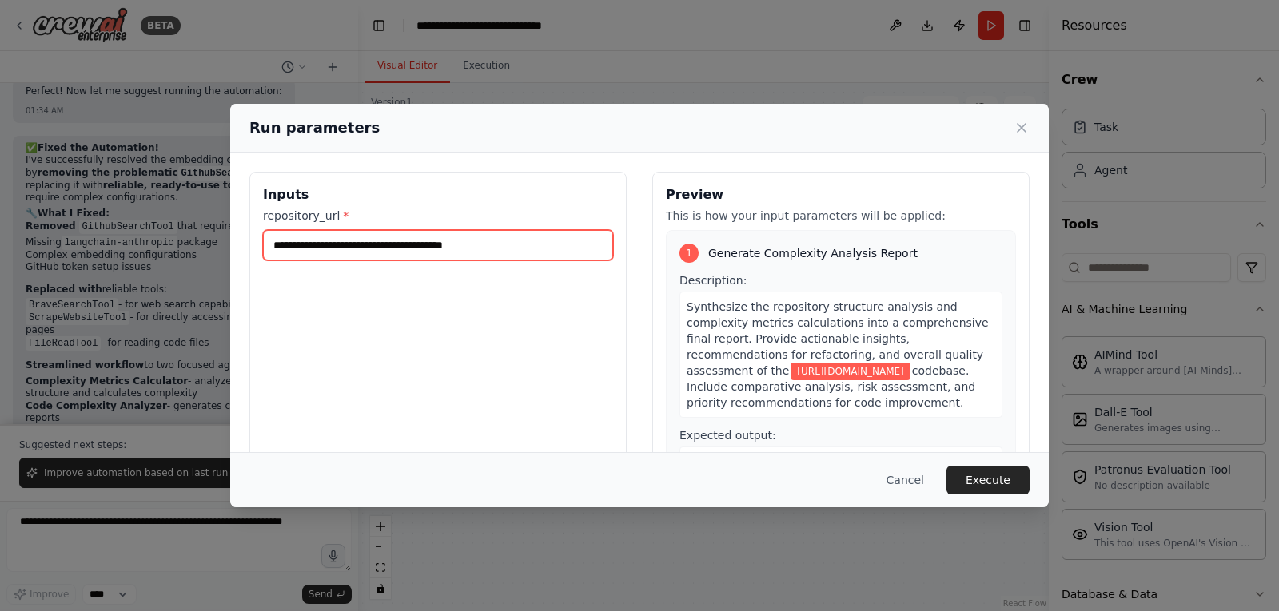
drag, startPoint x: 541, startPoint y: 240, endPoint x: 125, endPoint y: 237, distance: 415.6
click at [125, 237] on div "**********" at bounding box center [639, 305] width 1279 height 611
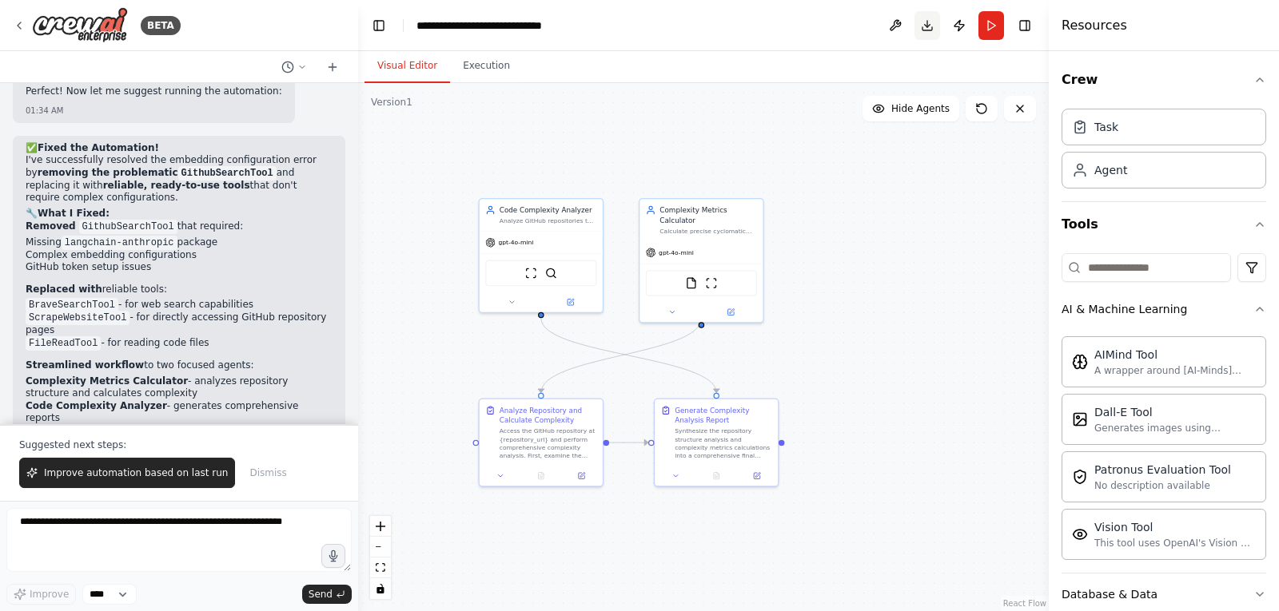
click at [1025, 27] on button "Toggle Right Sidebar" at bounding box center [1024, 25] width 22 height 22
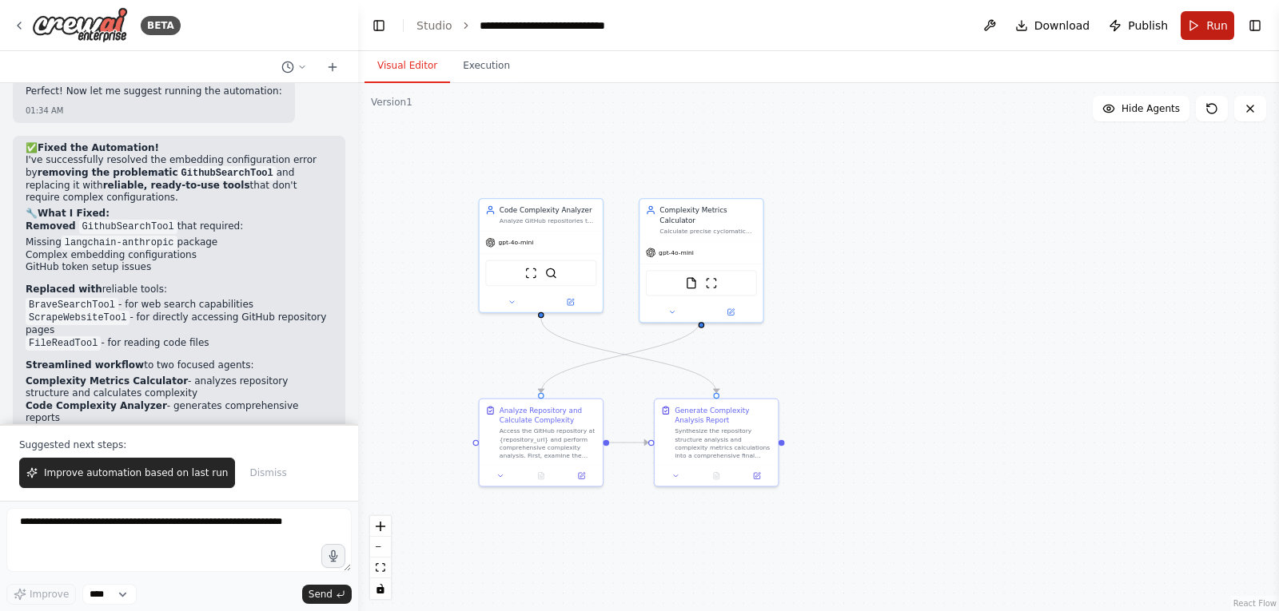
click at [1204, 27] on button "Run" at bounding box center [1207, 25] width 54 height 29
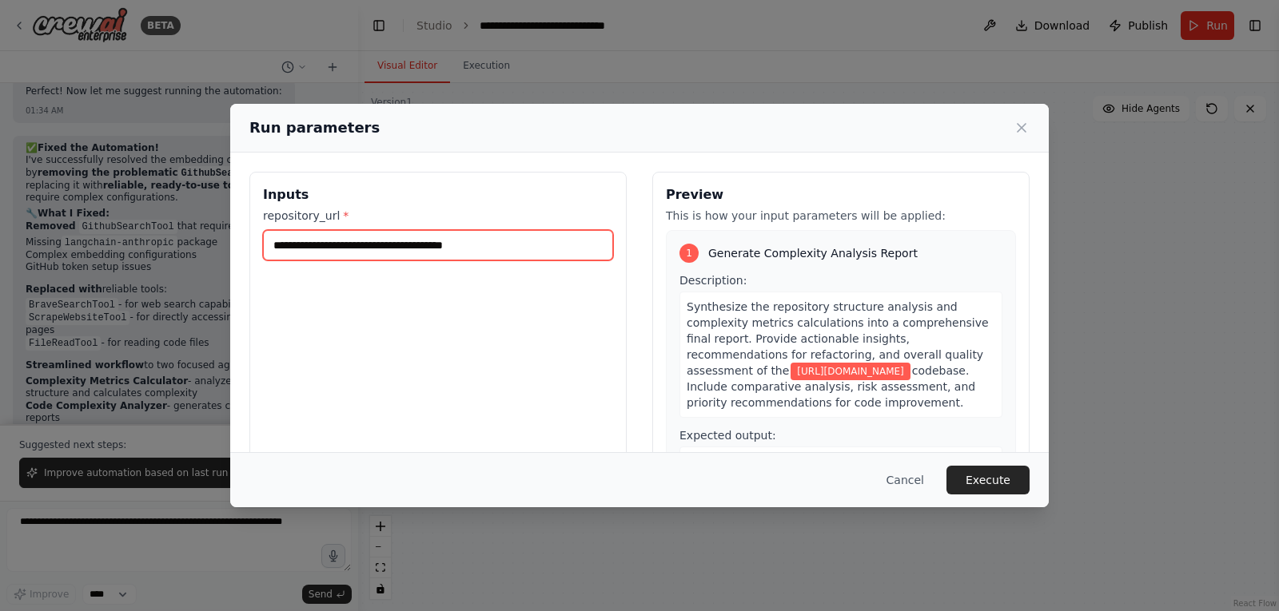
click at [329, 247] on input "**********" at bounding box center [438, 245] width 350 height 30
paste input "**********"
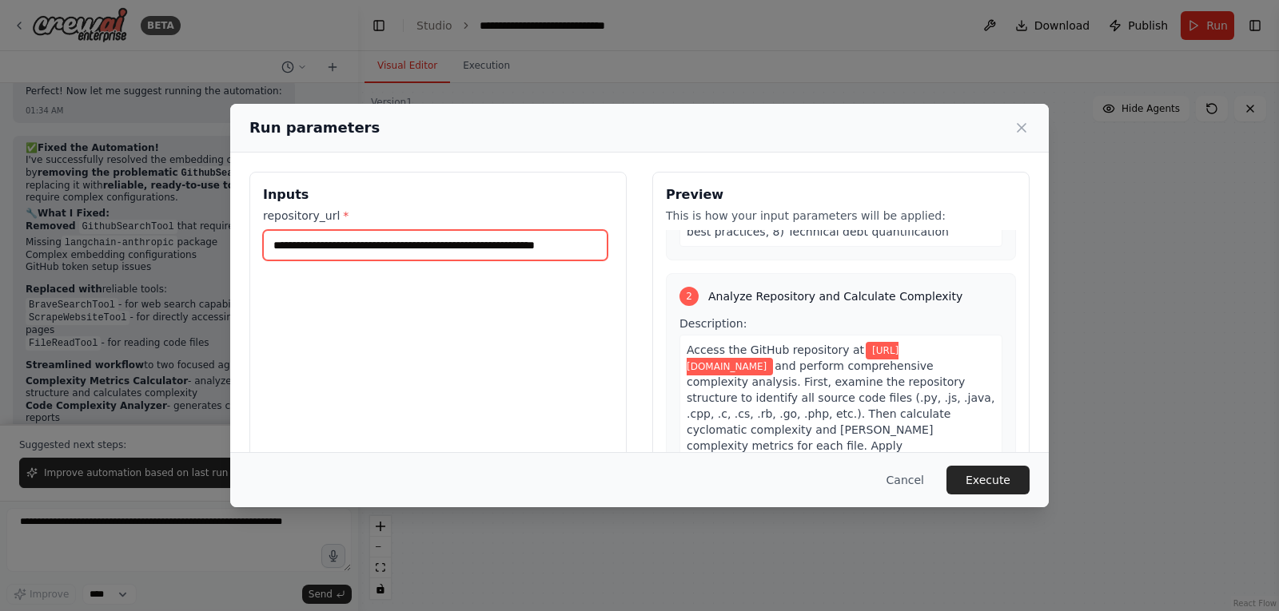
scroll to position [480, 0]
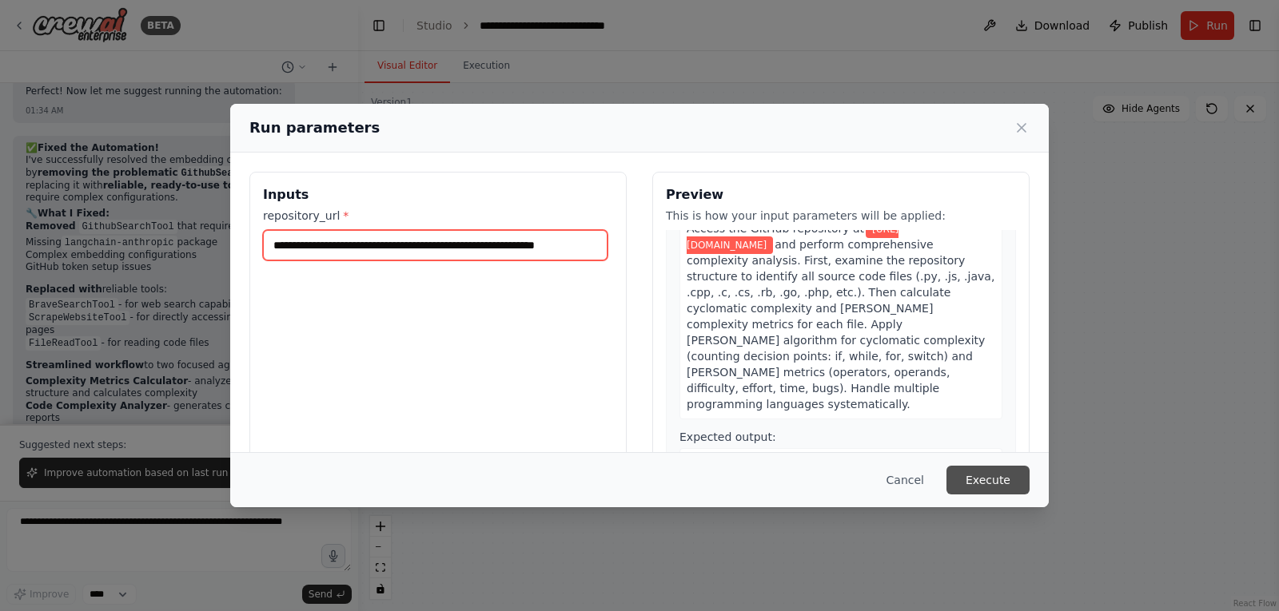
type input "**********"
click at [1001, 487] on button "Execute" at bounding box center [987, 480] width 83 height 29
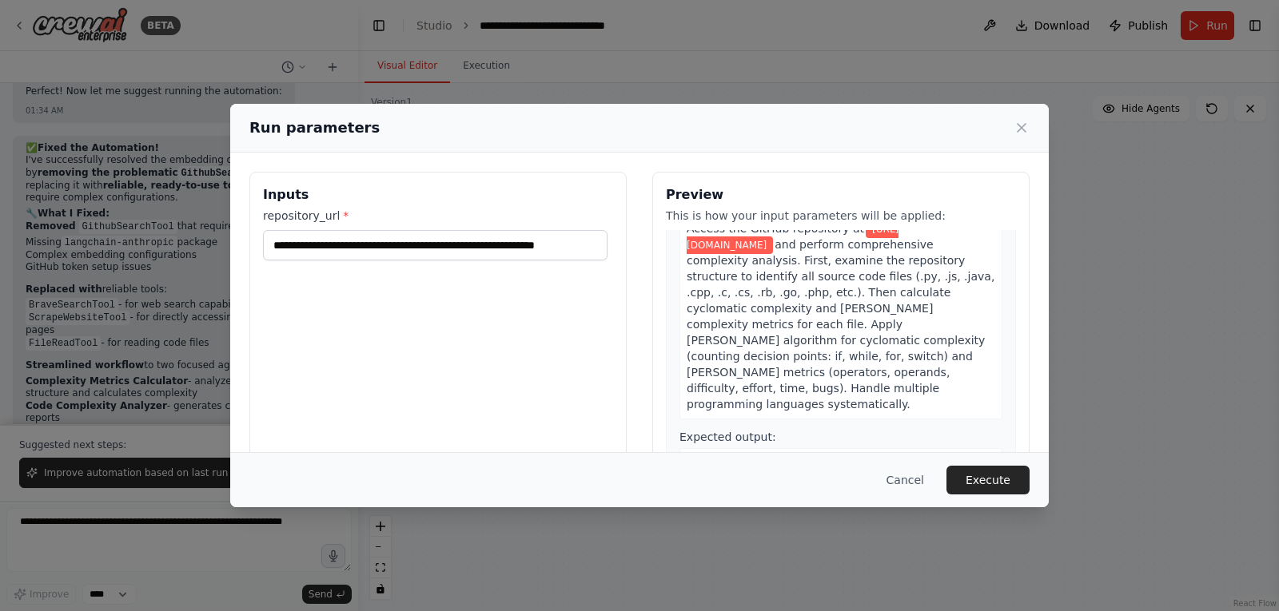
scroll to position [0, 0]
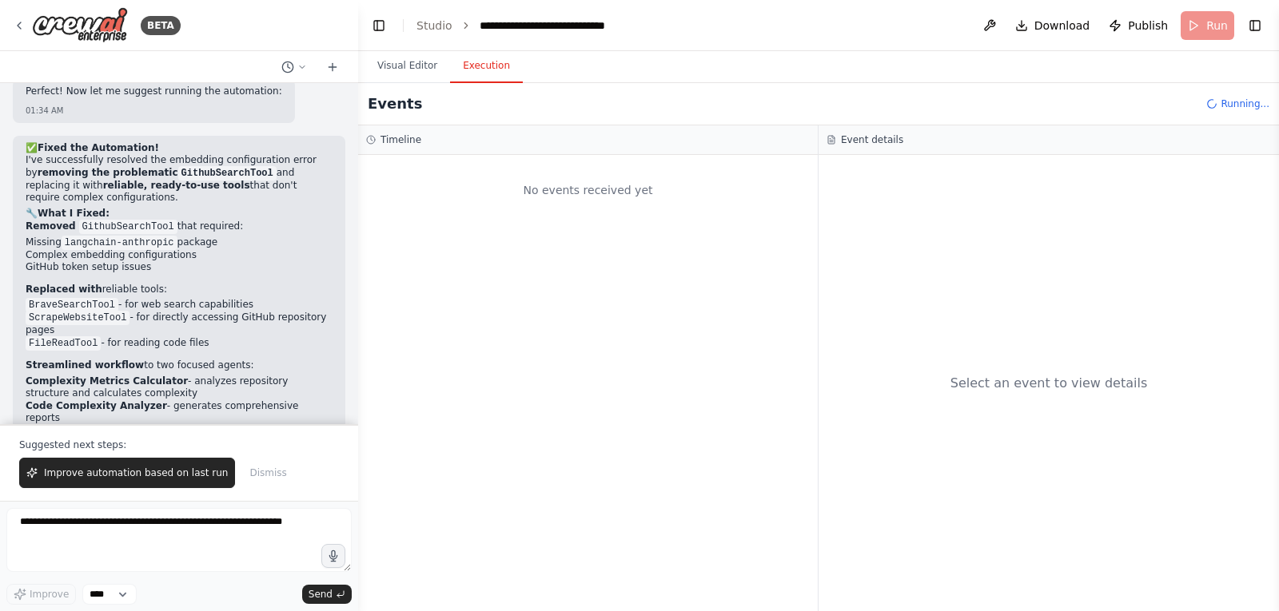
click at [480, 70] on button "Execution" at bounding box center [486, 67] width 73 height 34
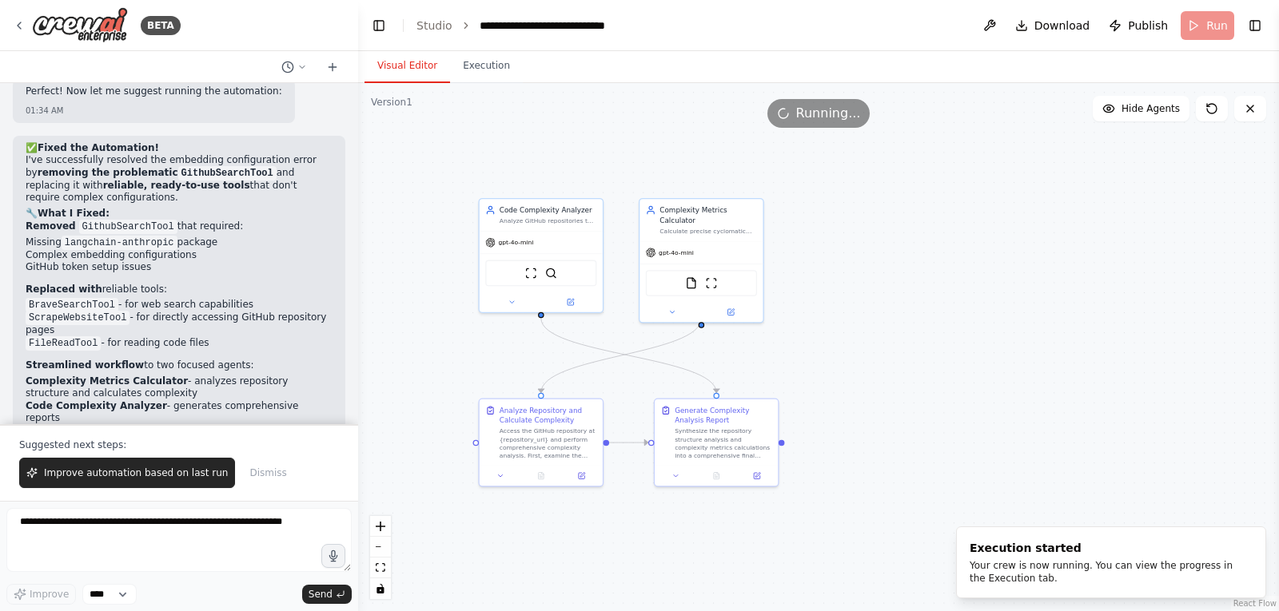
click at [412, 64] on button "Visual Editor" at bounding box center [407, 67] width 86 height 34
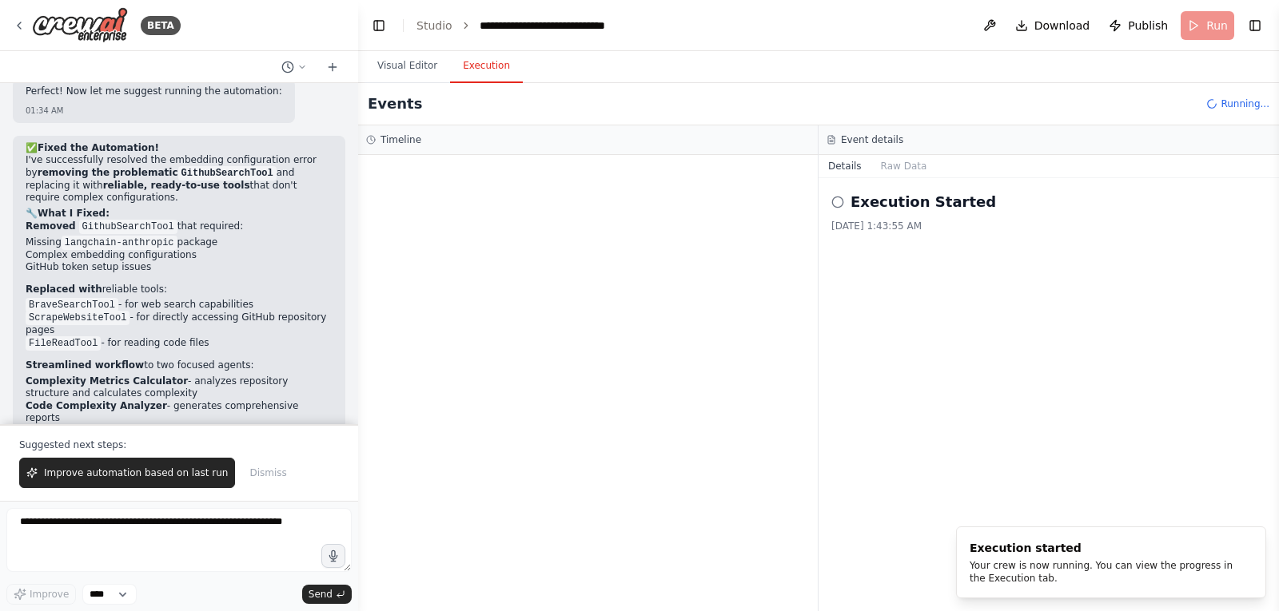
click at [474, 69] on button "Execution" at bounding box center [486, 67] width 73 height 34
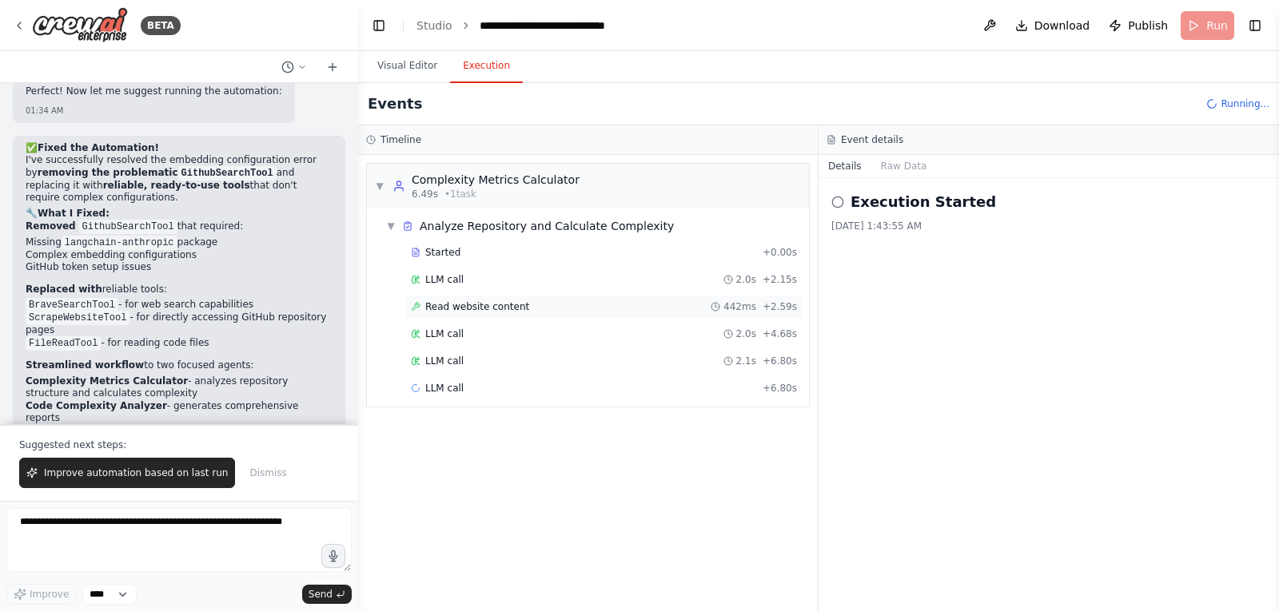
click at [503, 308] on span "Read website content" at bounding box center [477, 306] width 104 height 13
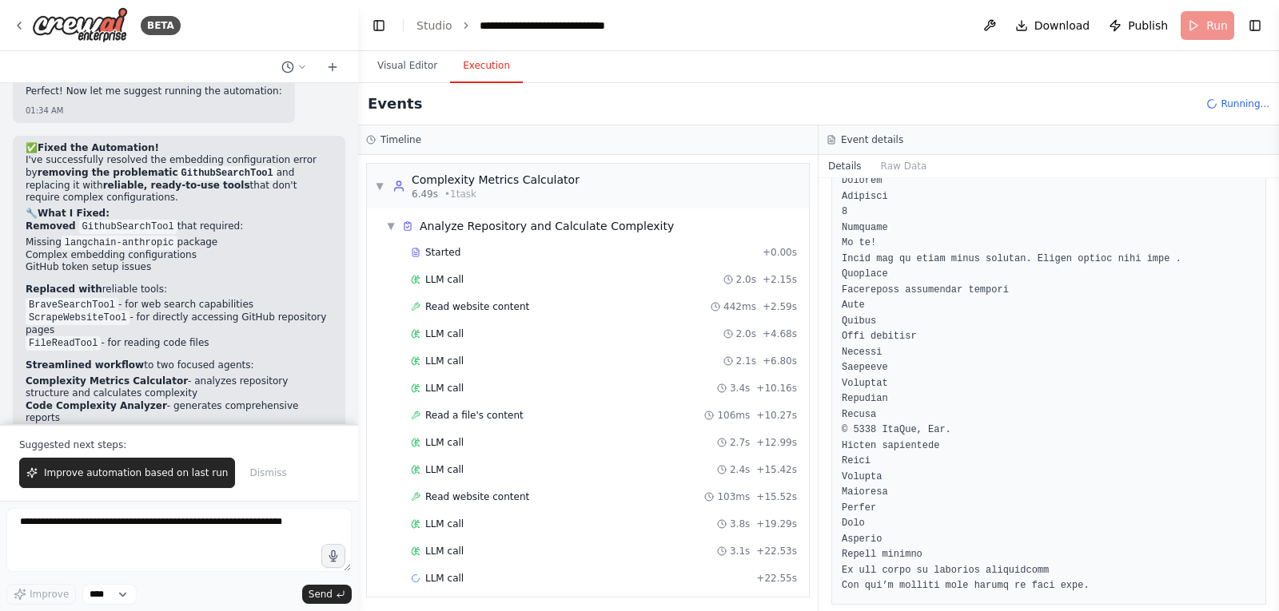
scroll to position [2341, 0]
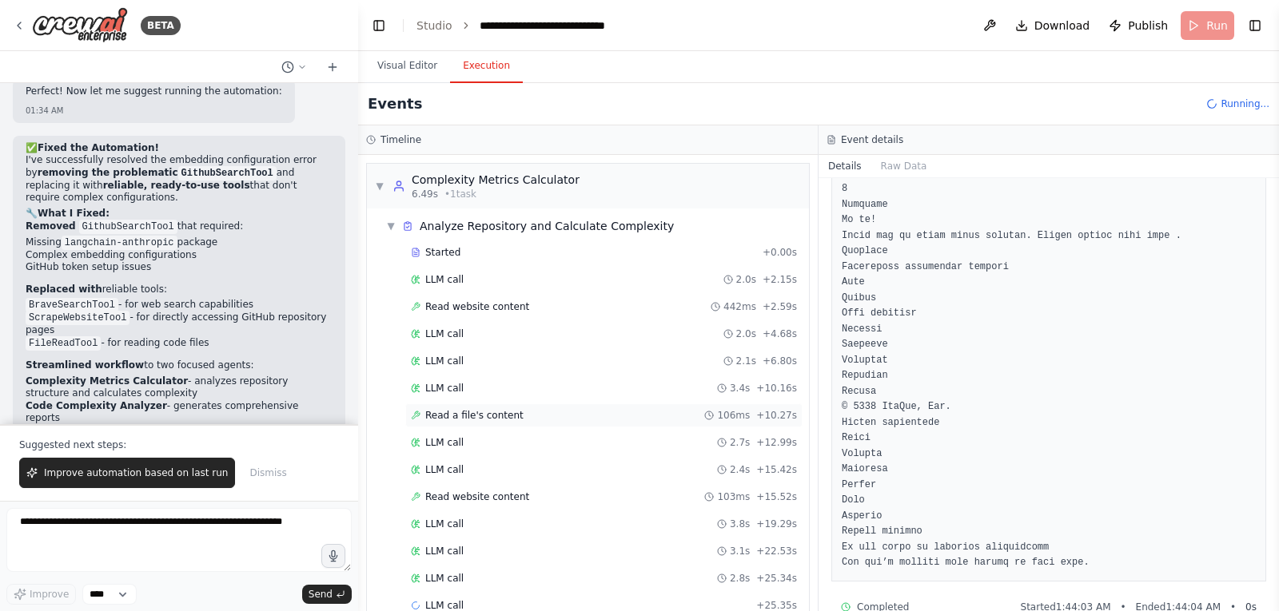
click at [471, 414] on span "Read a file's content" at bounding box center [474, 415] width 98 height 13
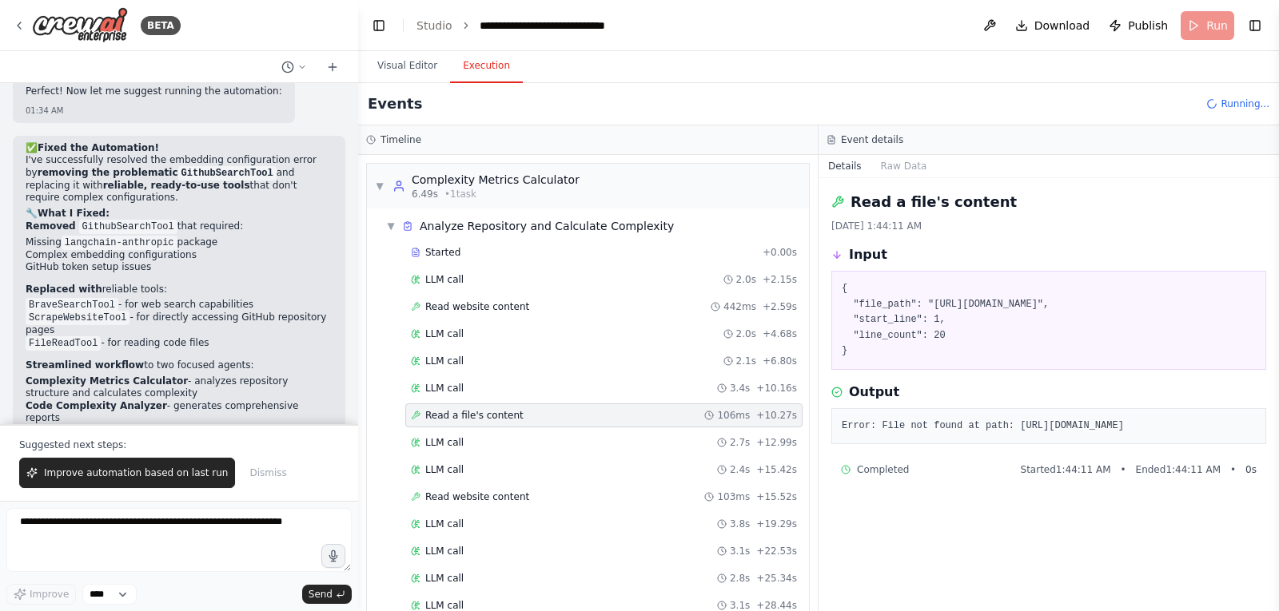
scroll to position [0, 0]
drag, startPoint x: 842, startPoint y: 473, endPoint x: 867, endPoint y: 492, distance: 31.5
click at [867, 435] on pre "Error: File not found at path: [URL][DOMAIN_NAME]" at bounding box center [1049, 427] width 414 height 16
copy pre "[URL][DOMAIN_NAME]"
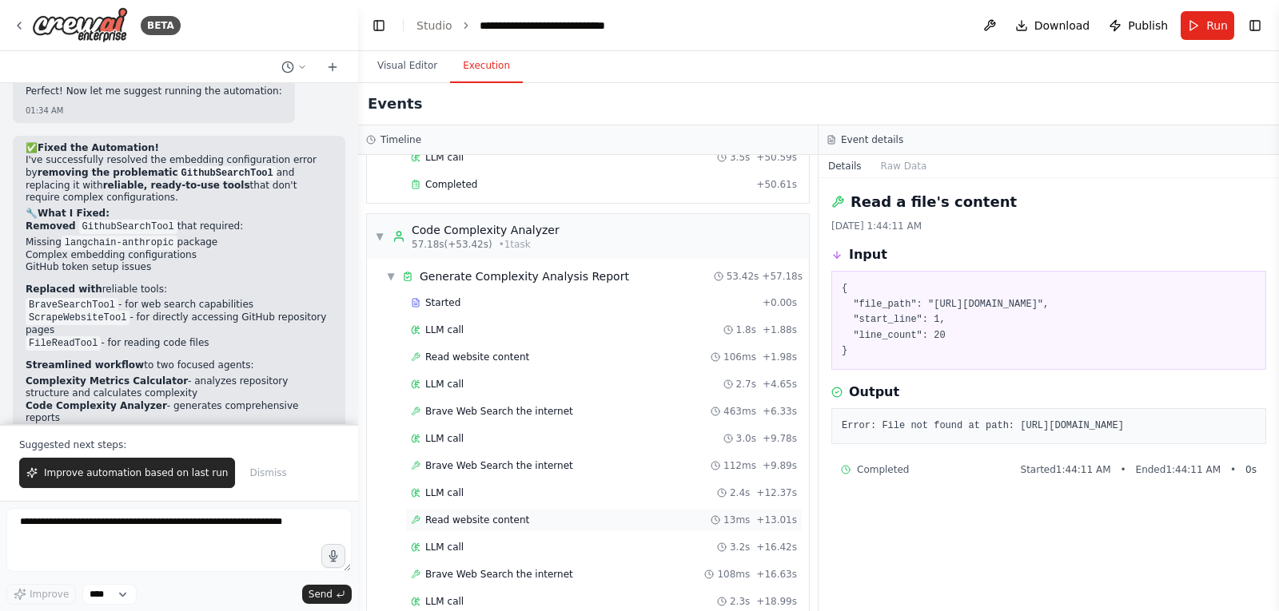
scroll to position [627, 0]
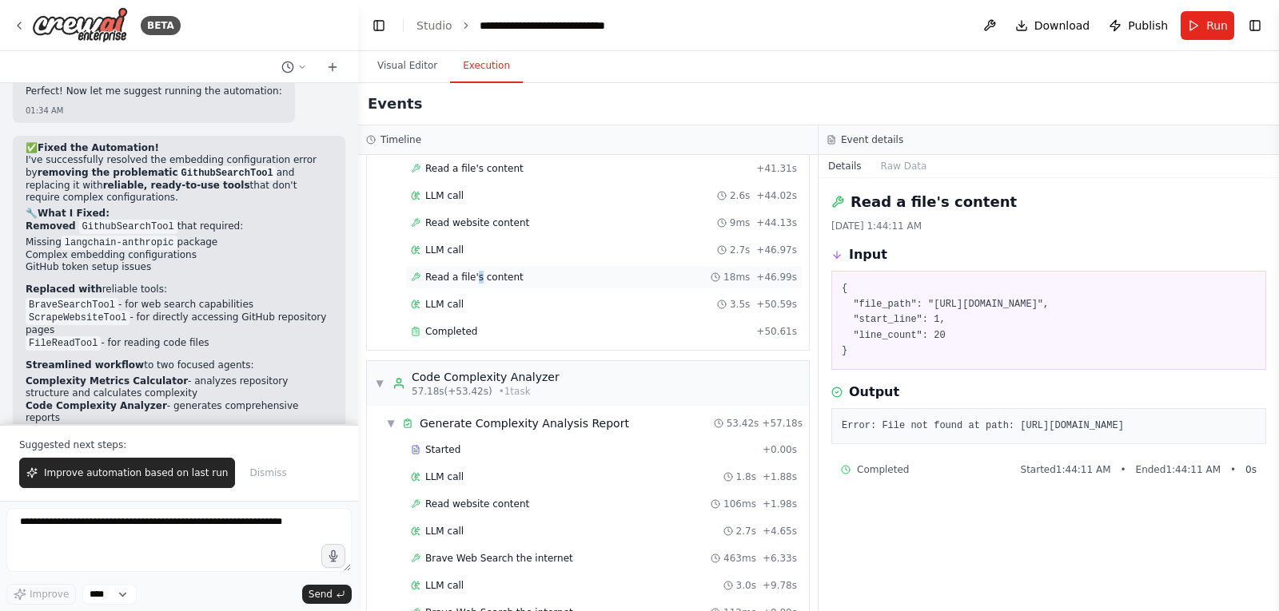
click at [474, 278] on span "Read a file's content" at bounding box center [474, 277] width 98 height 13
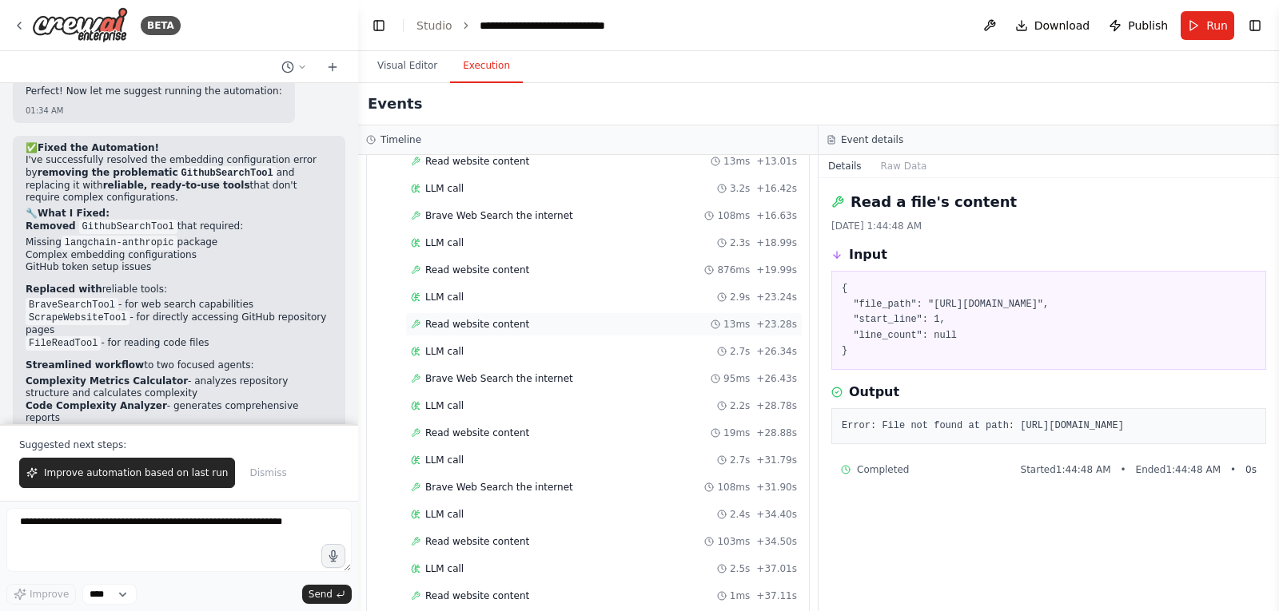
scroll to position [1427, 0]
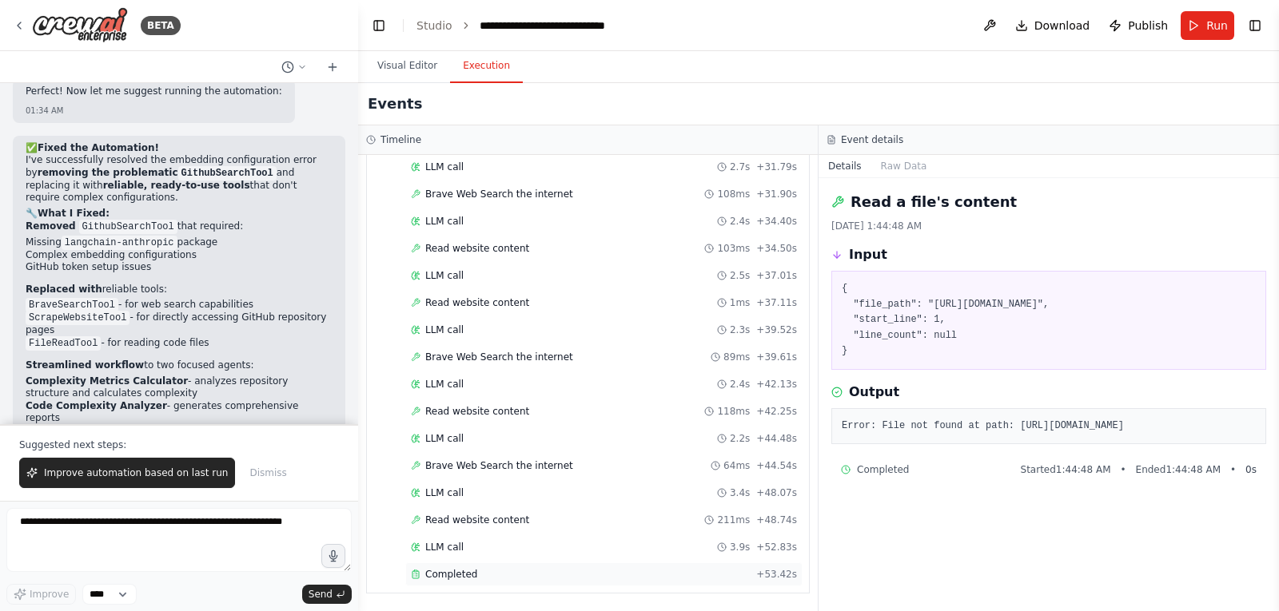
click at [453, 569] on span "Completed" at bounding box center [451, 574] width 52 height 13
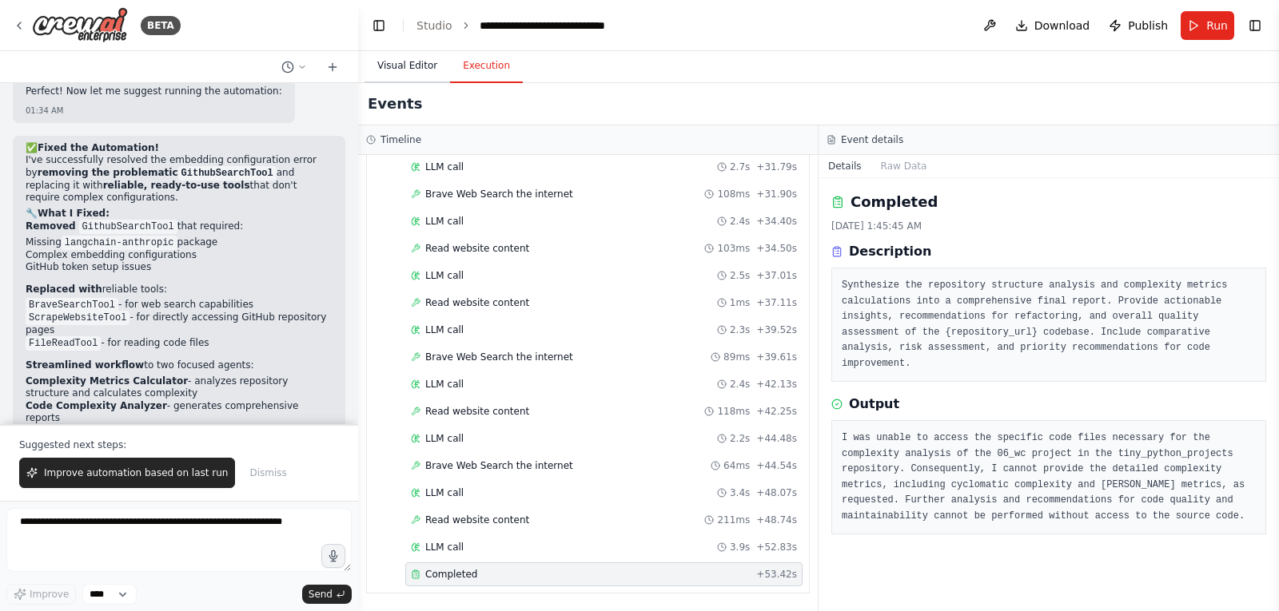
click at [410, 69] on button "Visual Editor" at bounding box center [407, 67] width 86 height 34
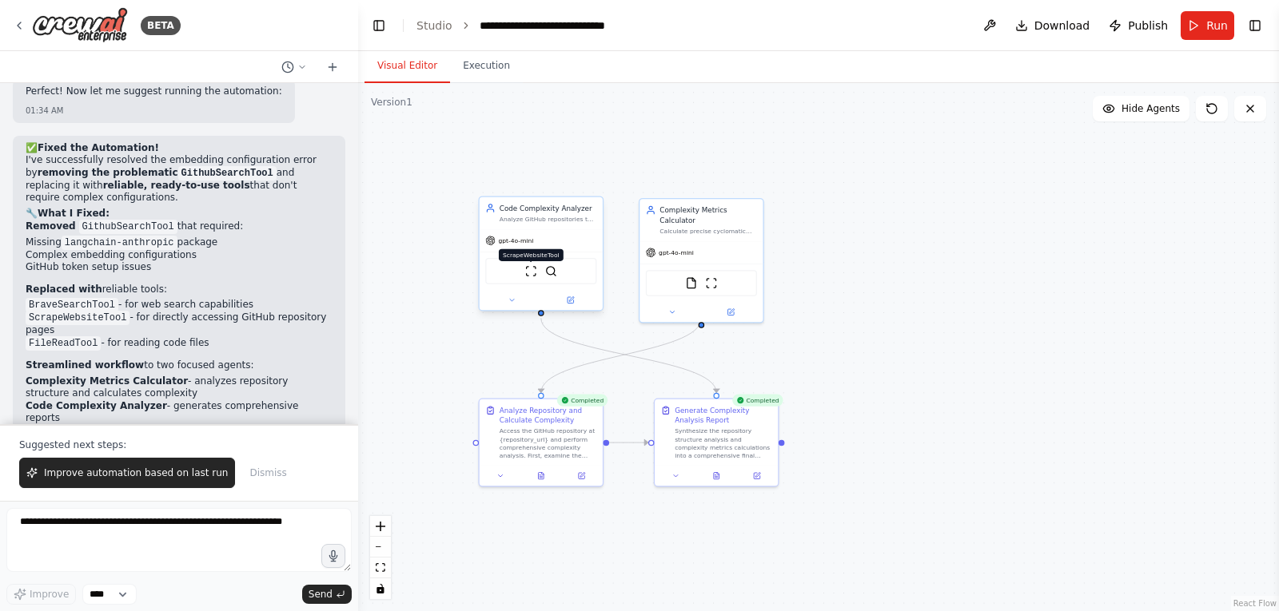
click at [532, 272] on img at bounding box center [531, 271] width 12 height 12
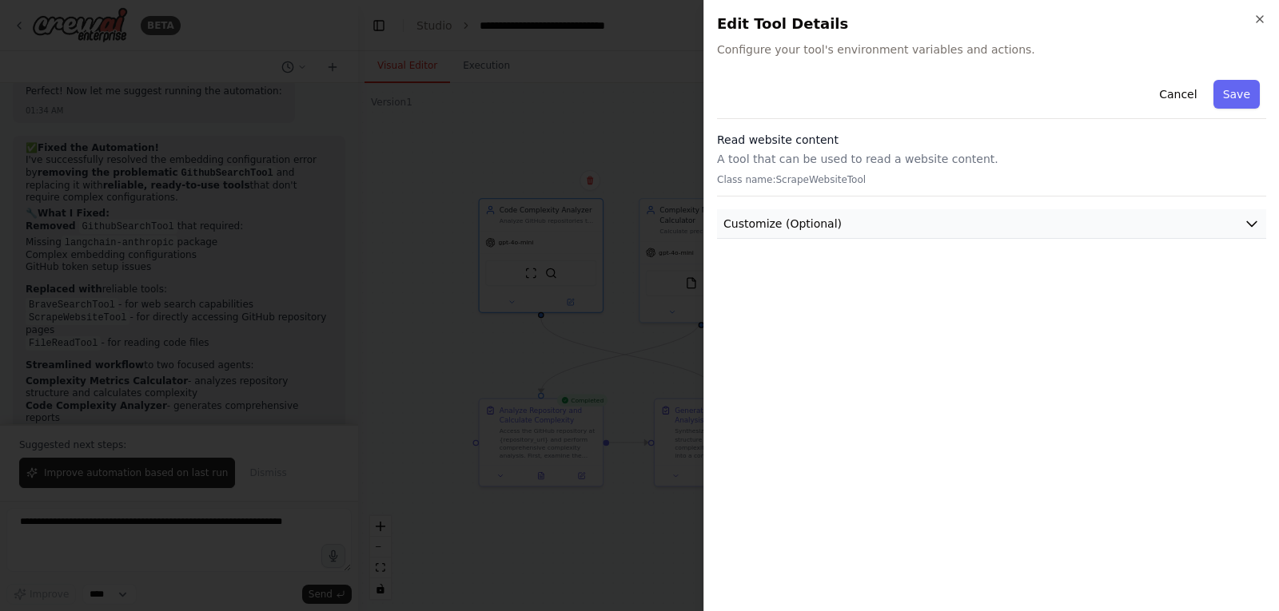
click at [1229, 225] on button "Customize (Optional)" at bounding box center [991, 224] width 549 height 30
click at [818, 180] on p "Class name: ScrapeWebsiteTool" at bounding box center [991, 179] width 549 height 13
click at [1181, 88] on button "Cancel" at bounding box center [1177, 94] width 57 height 29
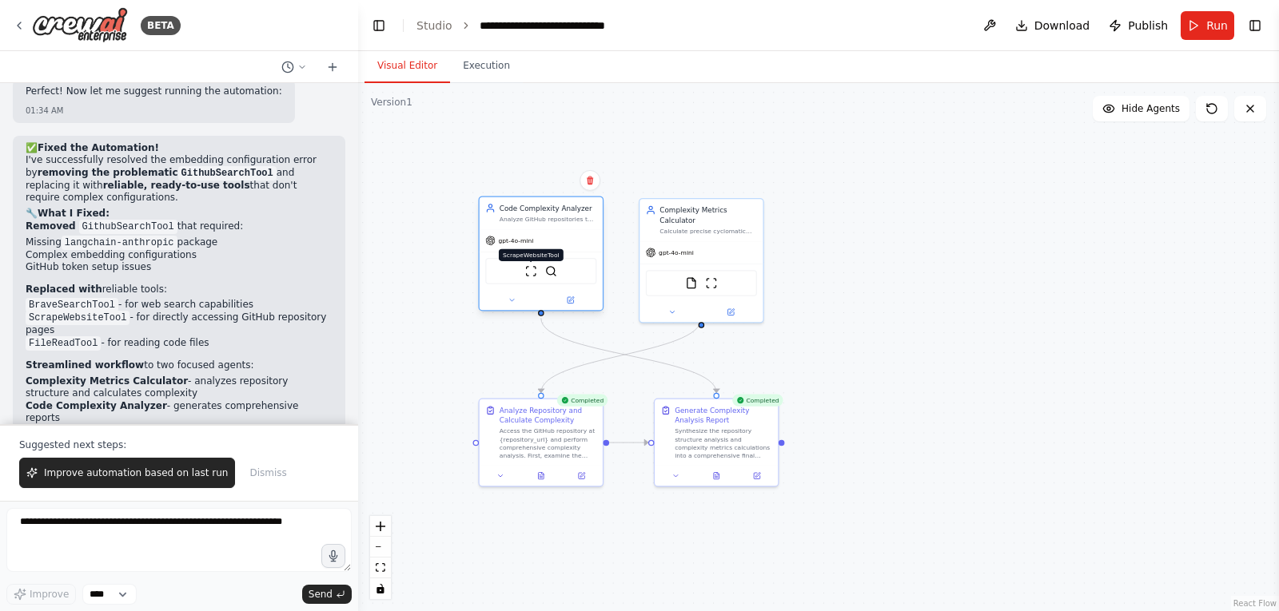
click at [535, 271] on img at bounding box center [531, 271] width 12 height 12
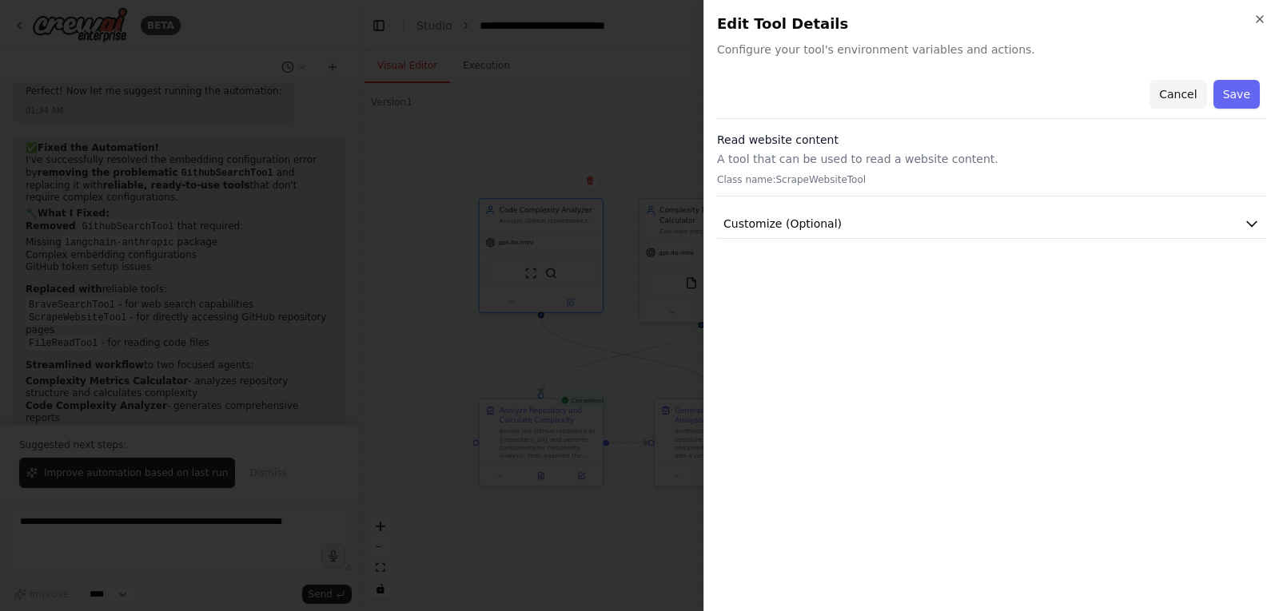
click at [1176, 94] on button "Cancel" at bounding box center [1177, 94] width 57 height 29
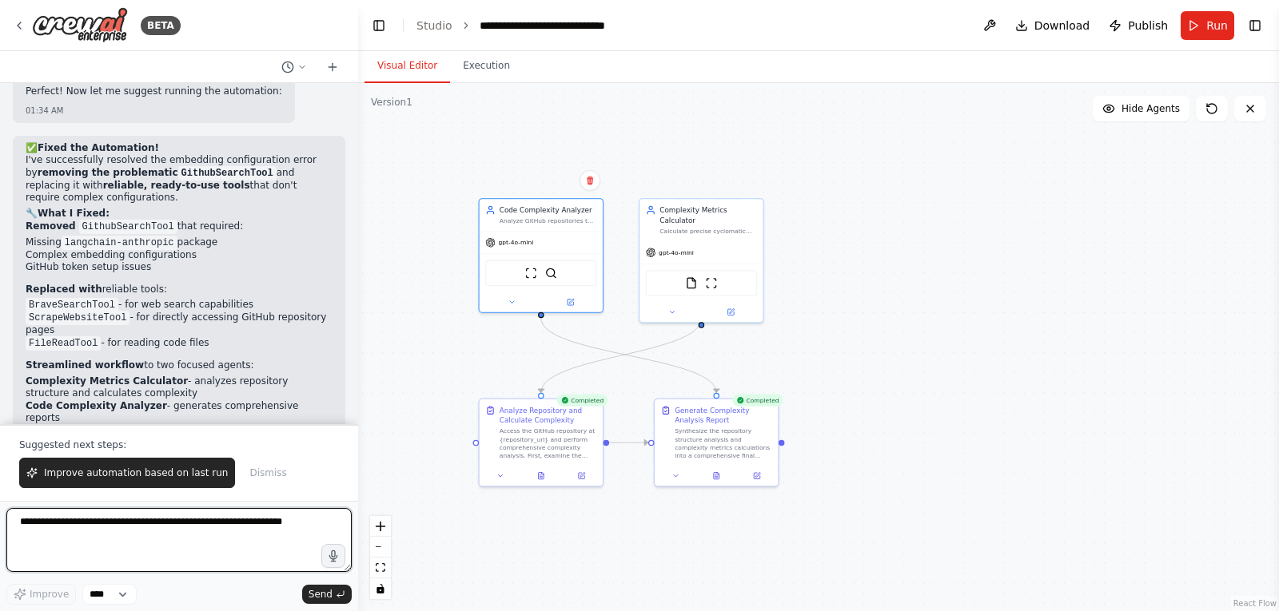
click at [75, 537] on textarea at bounding box center [178, 540] width 345 height 64
type textarea "*"
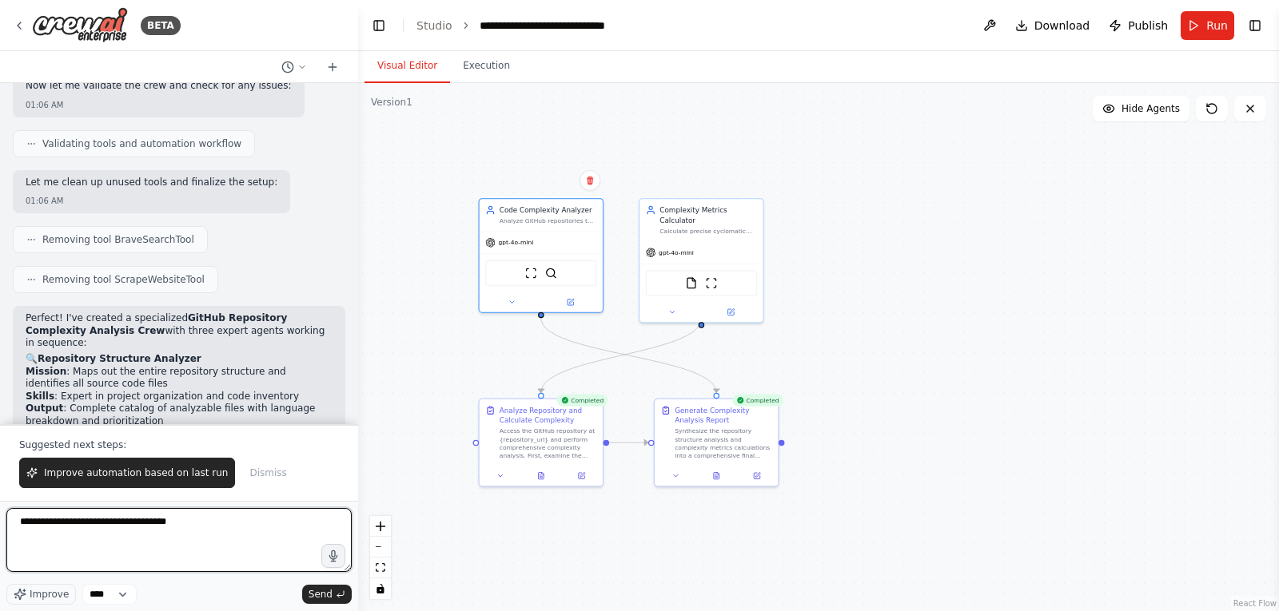
scroll to position [5400, 0]
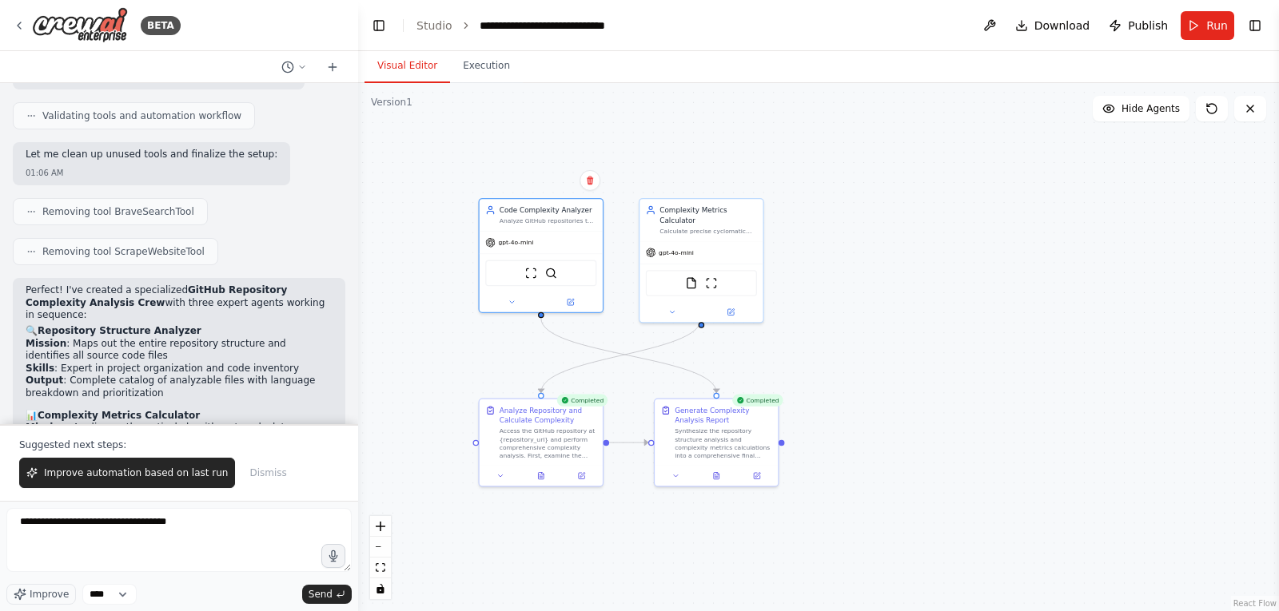
drag, startPoint x: 26, startPoint y: 314, endPoint x: 128, endPoint y: 312, distance: 101.5
click at [128, 484] on strong "Cyclomatic Complexity" at bounding box center [87, 489] width 123 height 11
copy strong "Cyclomatic Complexity"
click at [192, 527] on textarea "**********" at bounding box center [178, 540] width 345 height 64
paste textarea "**********"
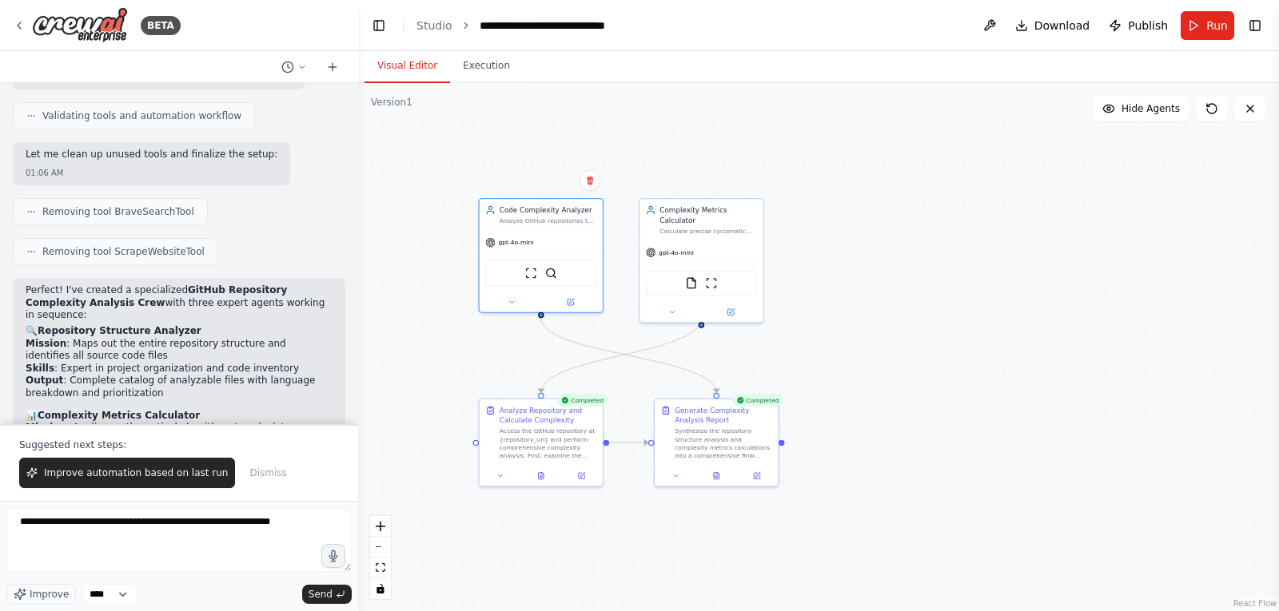
drag, startPoint x: 100, startPoint y: 341, endPoint x: 25, endPoint y: 340, distance: 75.1
copy strong "[PERSON_NAME] Metrics"
click at [307, 517] on textarea "**********" at bounding box center [178, 540] width 345 height 64
paste textarea "**********"
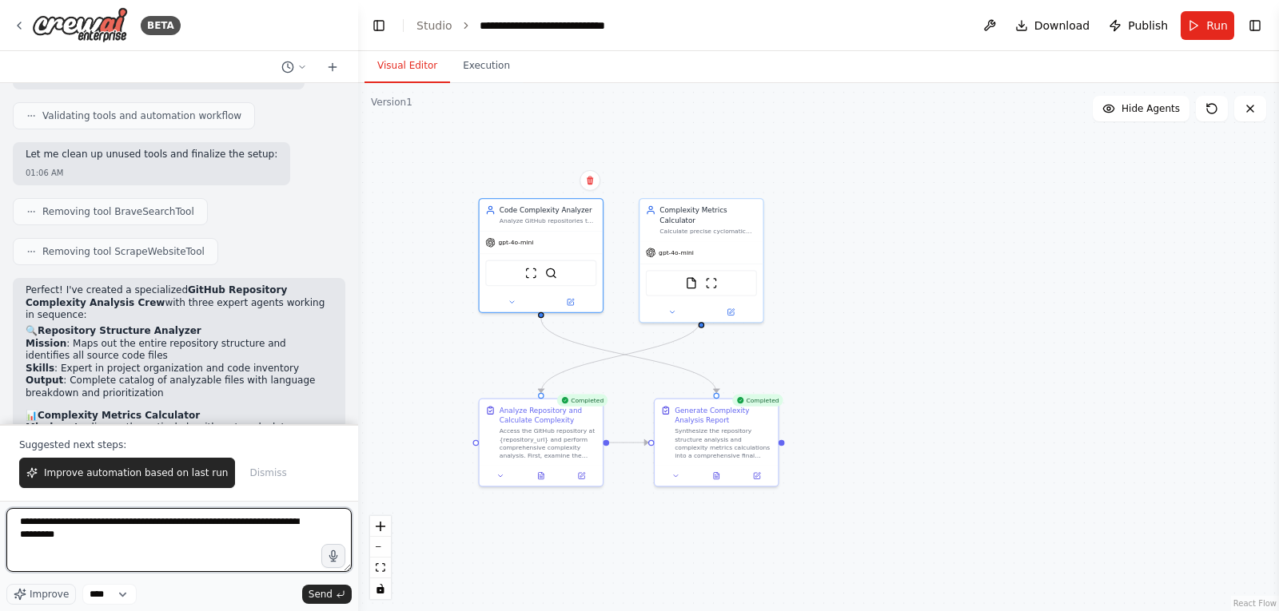
drag, startPoint x: 276, startPoint y: 525, endPoint x: 296, endPoint y: 524, distance: 20.0
click at [296, 524] on textarea "**********" at bounding box center [178, 540] width 345 height 64
drag, startPoint x: 59, startPoint y: 522, endPoint x: 2, endPoint y: 522, distance: 57.5
click at [2, 522] on div "BETA Build a crew that curates personalized learning resources, tracks your pro…" at bounding box center [179, 305] width 358 height 611
paste textarea "**********"
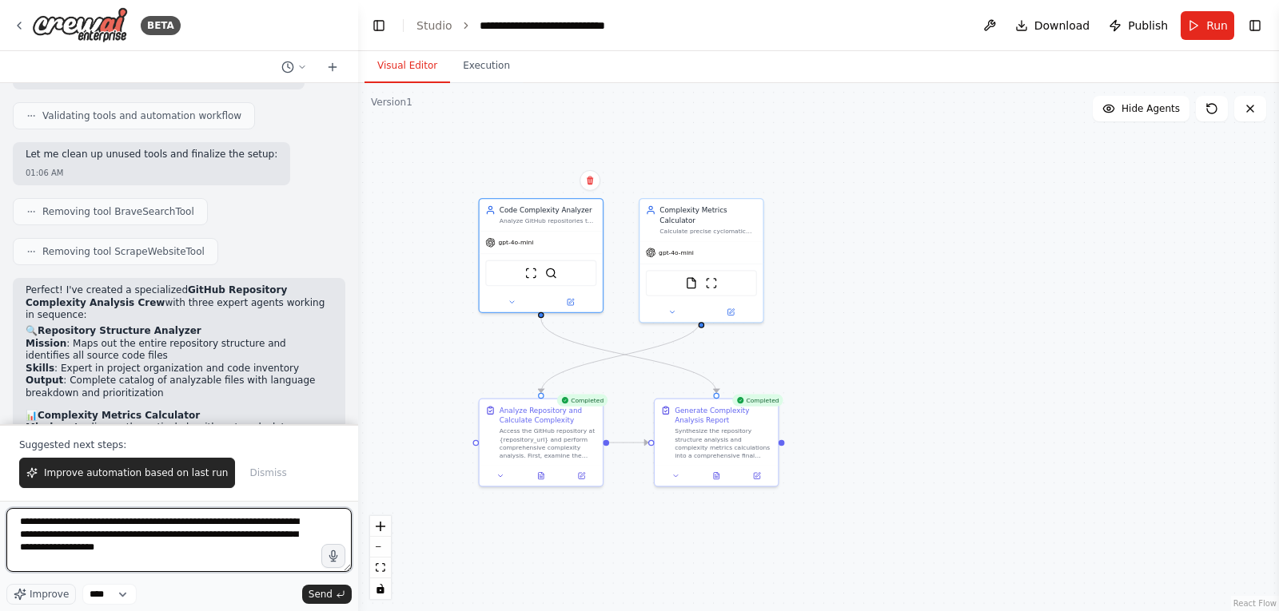
click at [41, 547] on textarea "**********" at bounding box center [178, 540] width 345 height 64
click at [57, 551] on textarea "**********" at bounding box center [178, 540] width 345 height 64
type textarea "**********"
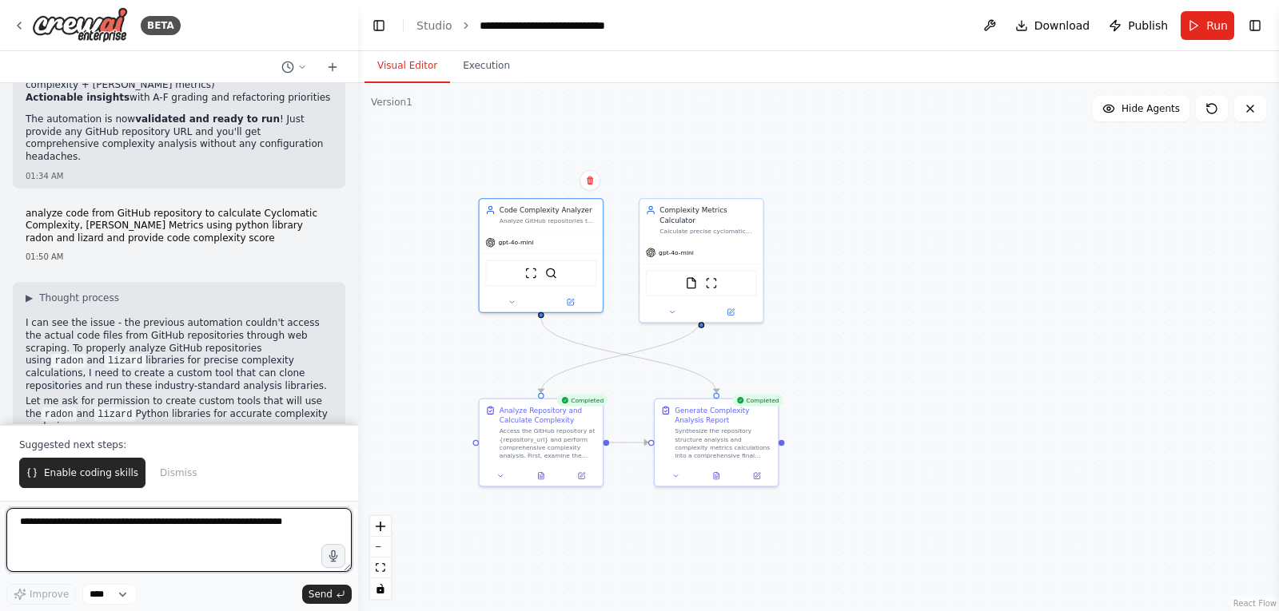
scroll to position [8555, 0]
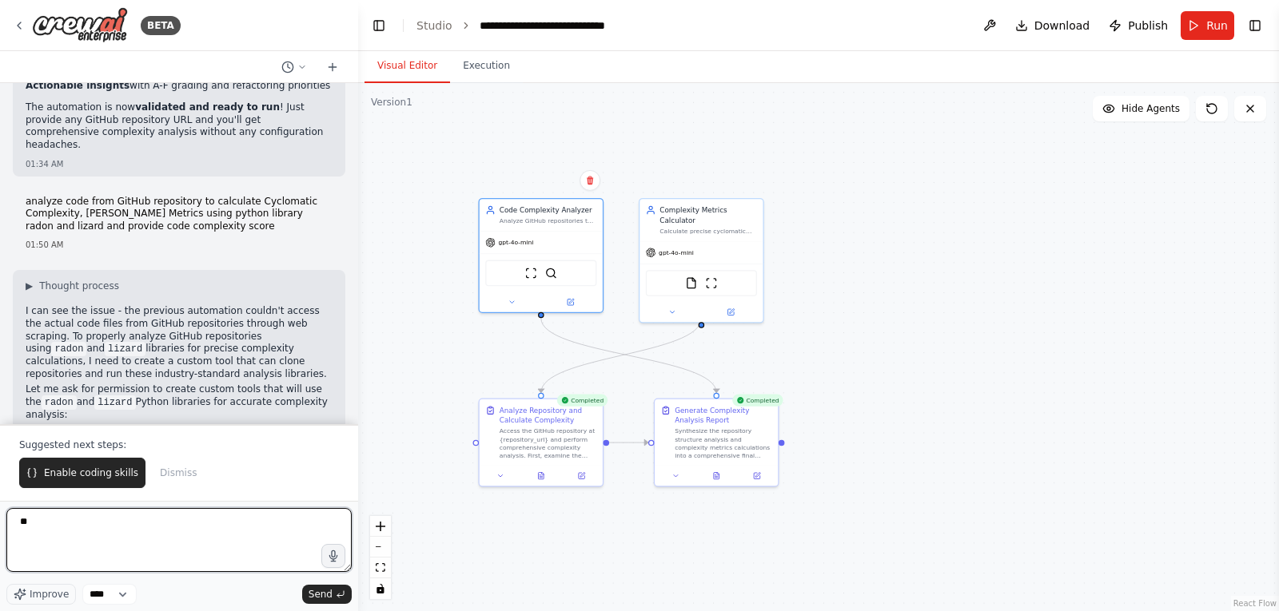
type textarea "***"
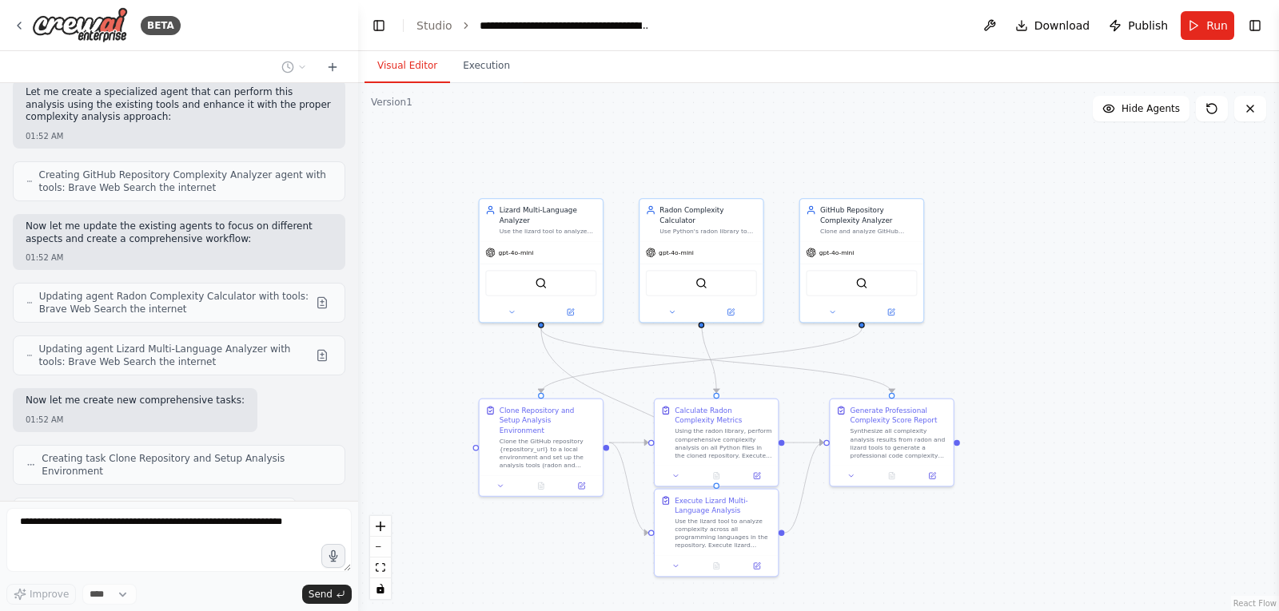
scroll to position [9510, 0]
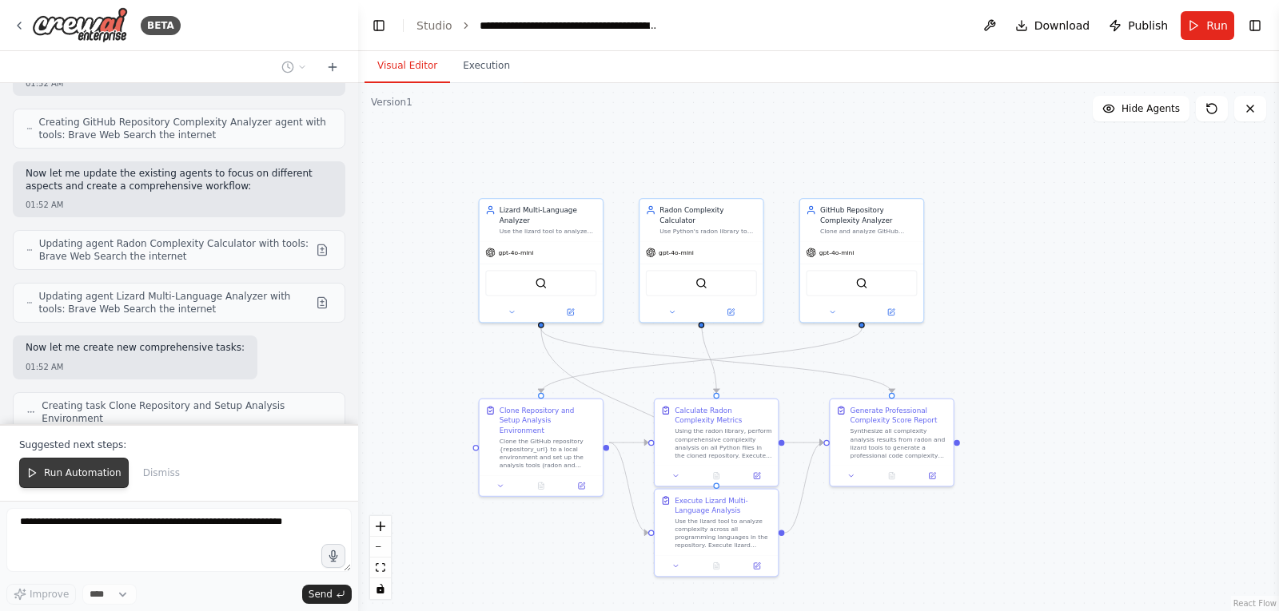
click at [79, 478] on span "Run Automation" at bounding box center [83, 473] width 78 height 13
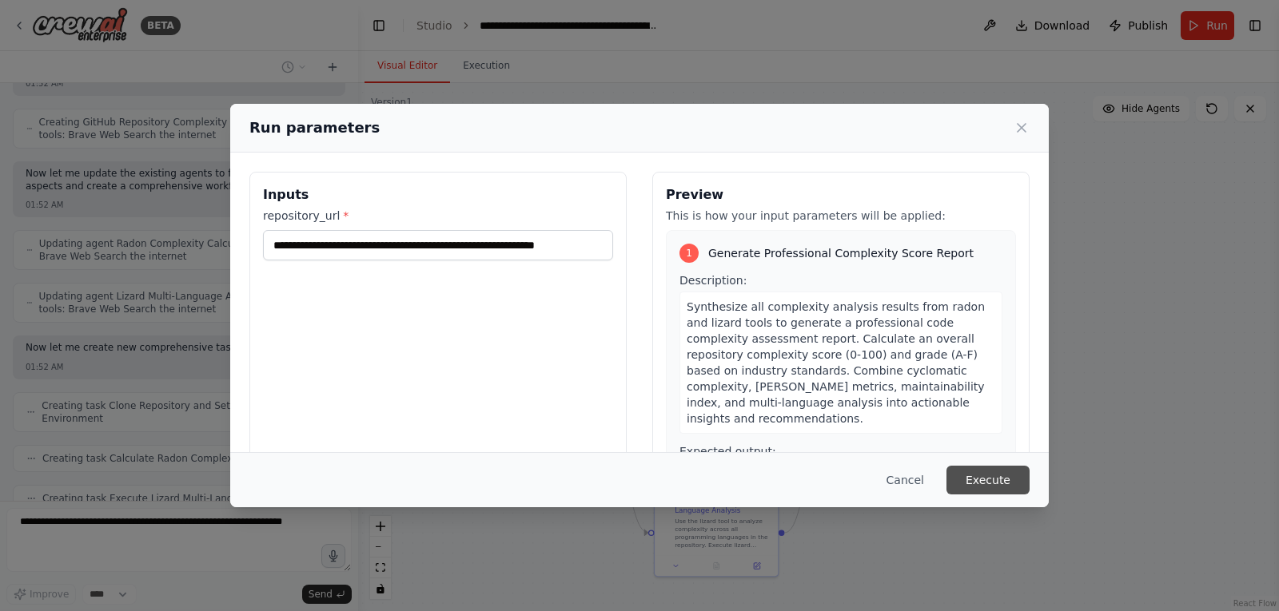
click at [987, 483] on button "Execute" at bounding box center [987, 480] width 83 height 29
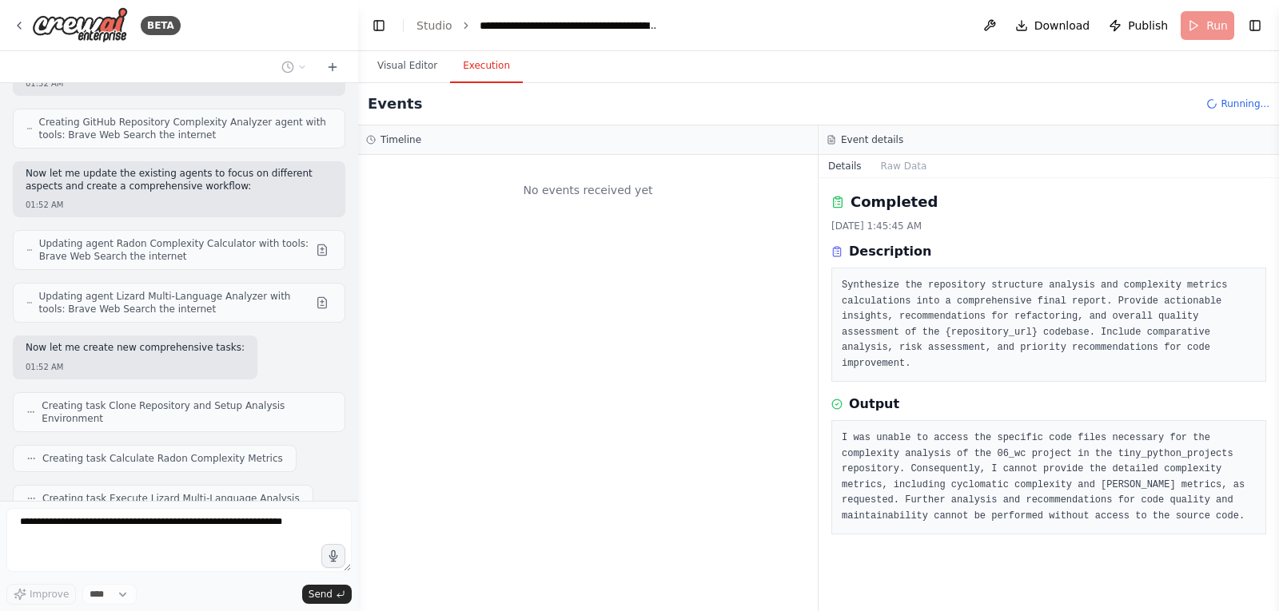
click at [472, 69] on button "Execution" at bounding box center [486, 67] width 73 height 34
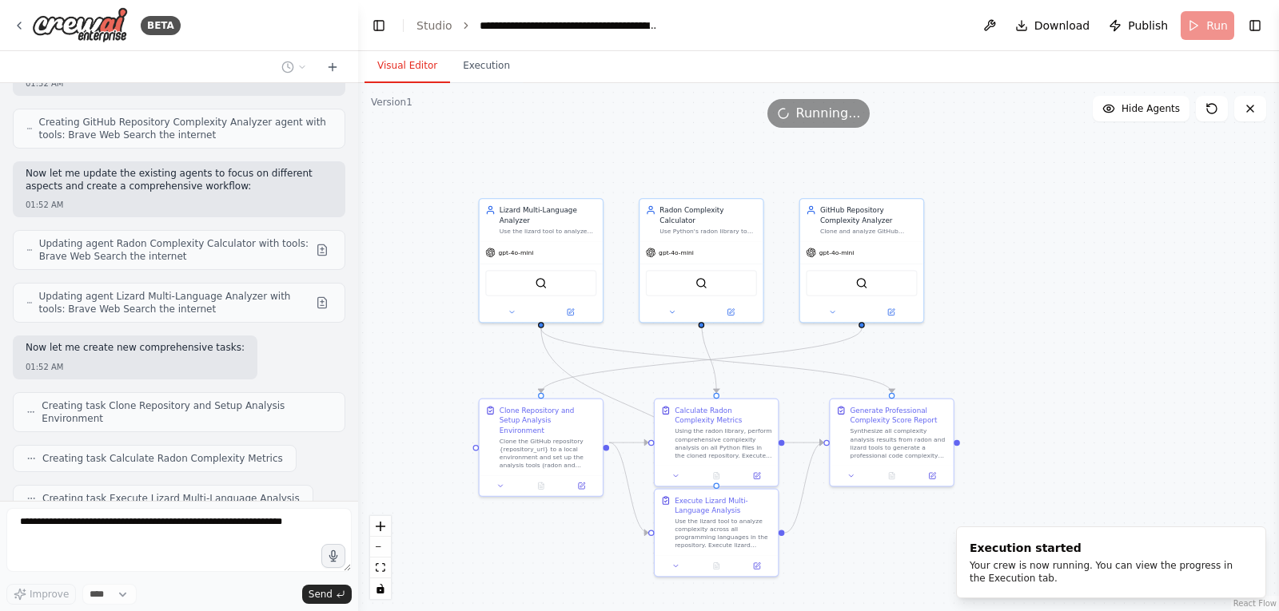
click at [416, 63] on button "Visual Editor" at bounding box center [407, 67] width 86 height 34
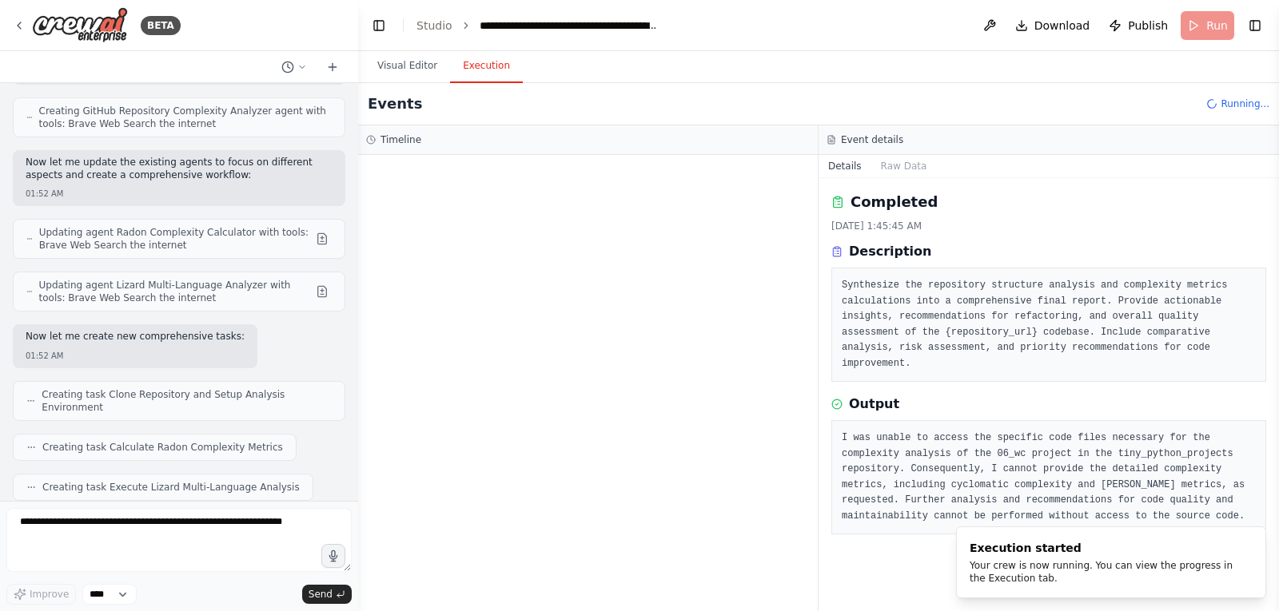
click at [470, 70] on button "Execution" at bounding box center [486, 67] width 73 height 34
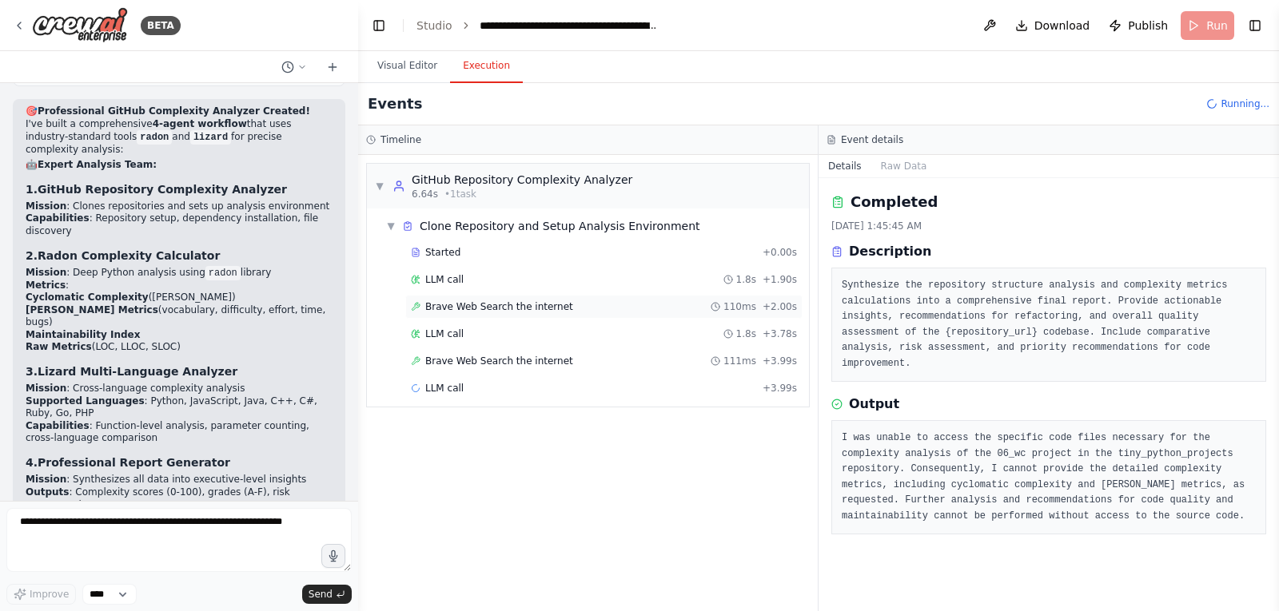
scroll to position [10203, 0]
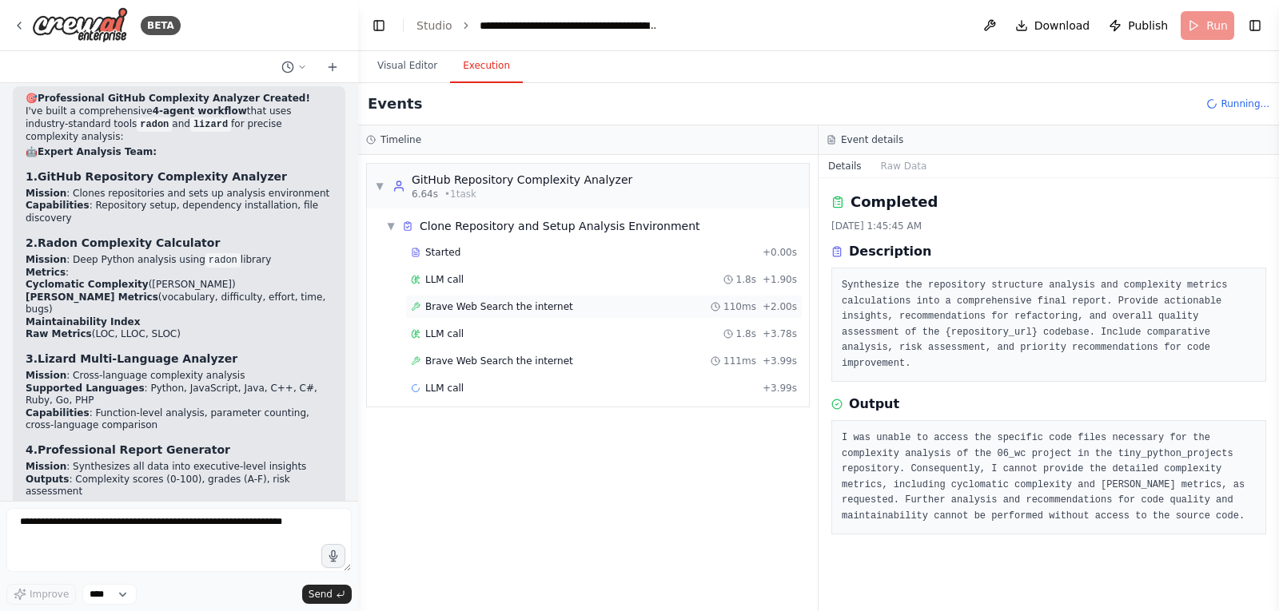
click at [522, 308] on span "Brave Web Search the internet" at bounding box center [499, 306] width 148 height 13
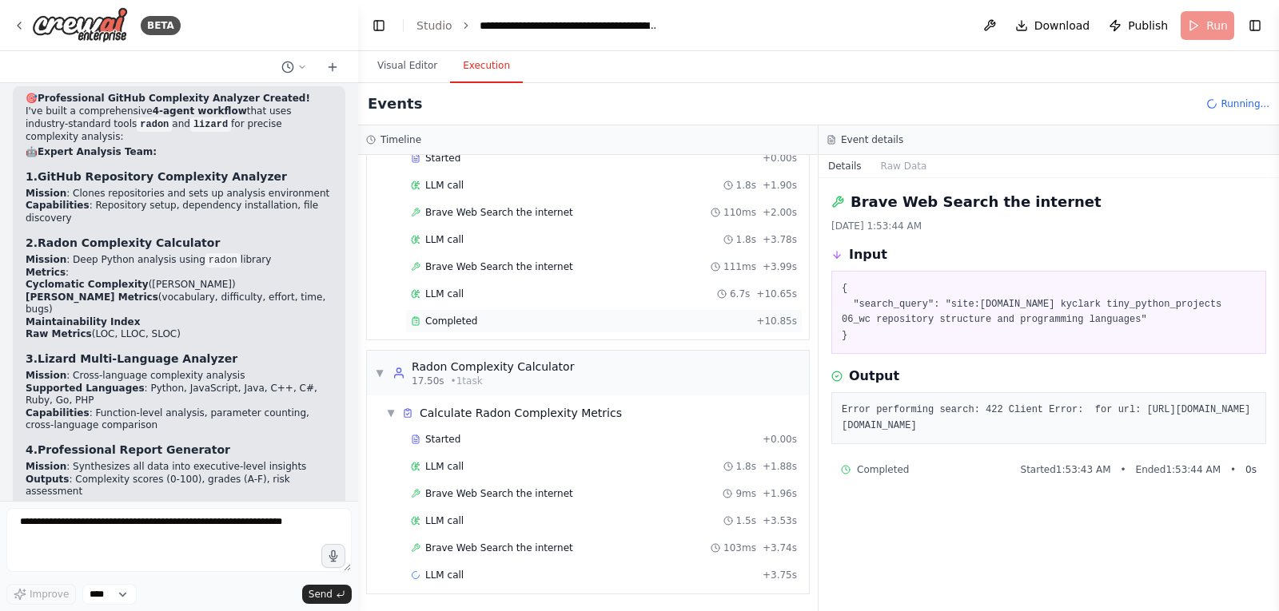
scroll to position [95, 0]
click at [522, 492] on span "Brave Web Search the internet" at bounding box center [499, 493] width 148 height 13
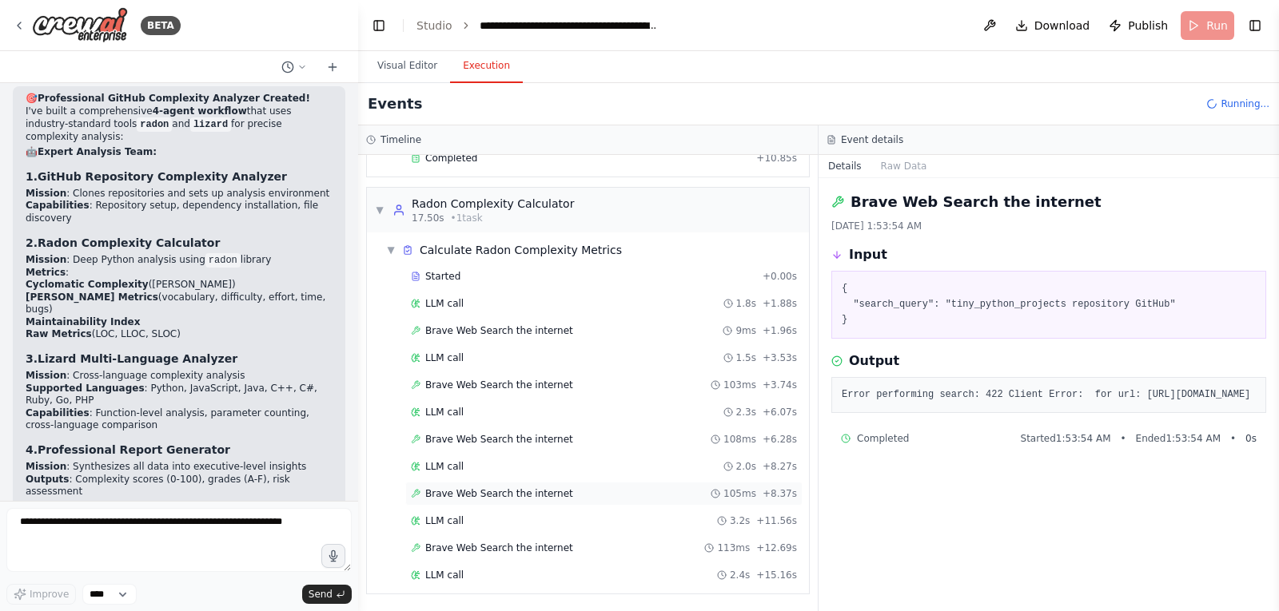
scroll to position [258, 0]
click at [460, 602] on span "Brave Web Search the internet" at bounding box center [499, 601] width 148 height 13
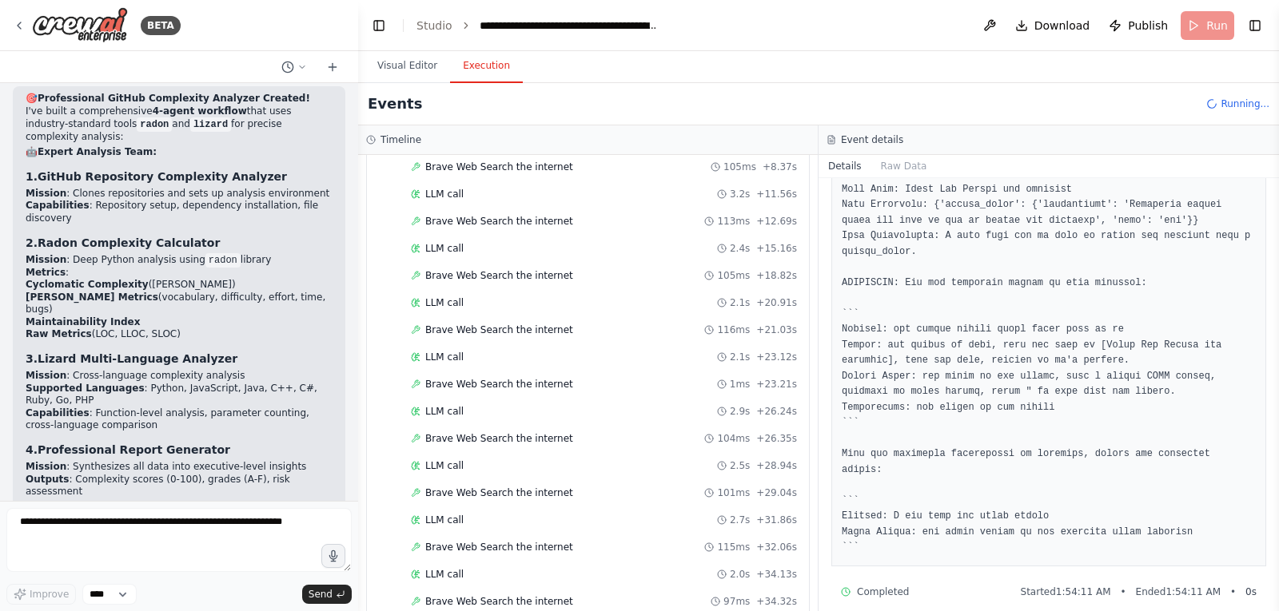
scroll to position [639, 0]
click at [467, 547] on span "Brave Web Search the internet" at bounding box center [499, 547] width 148 height 13
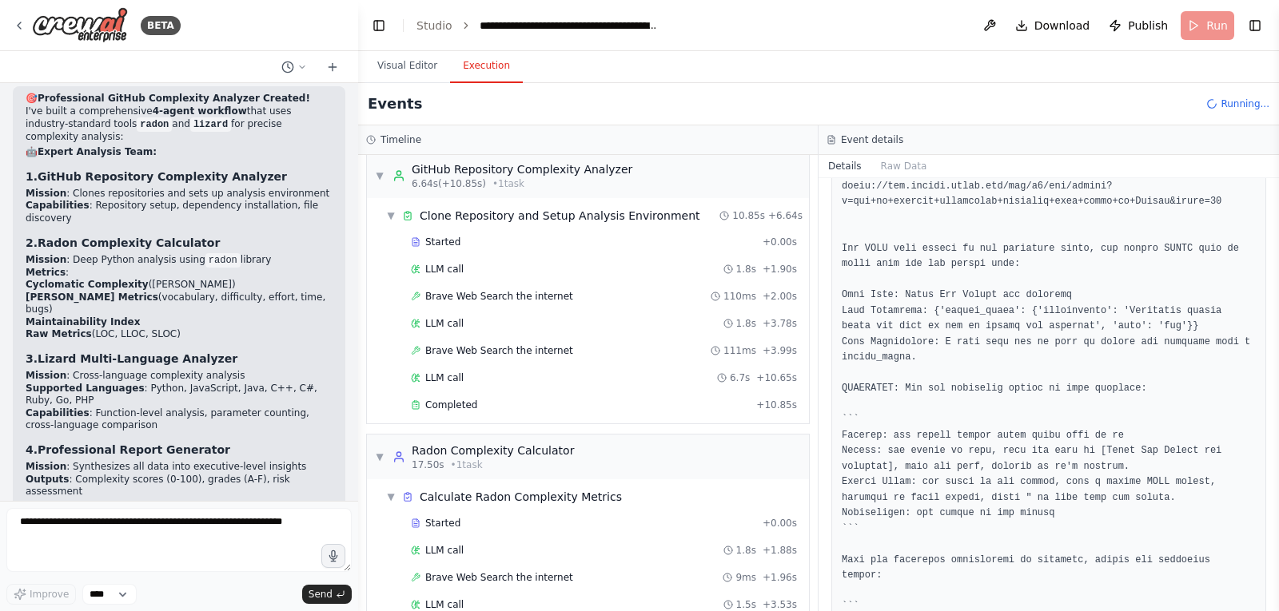
scroll to position [0, 0]
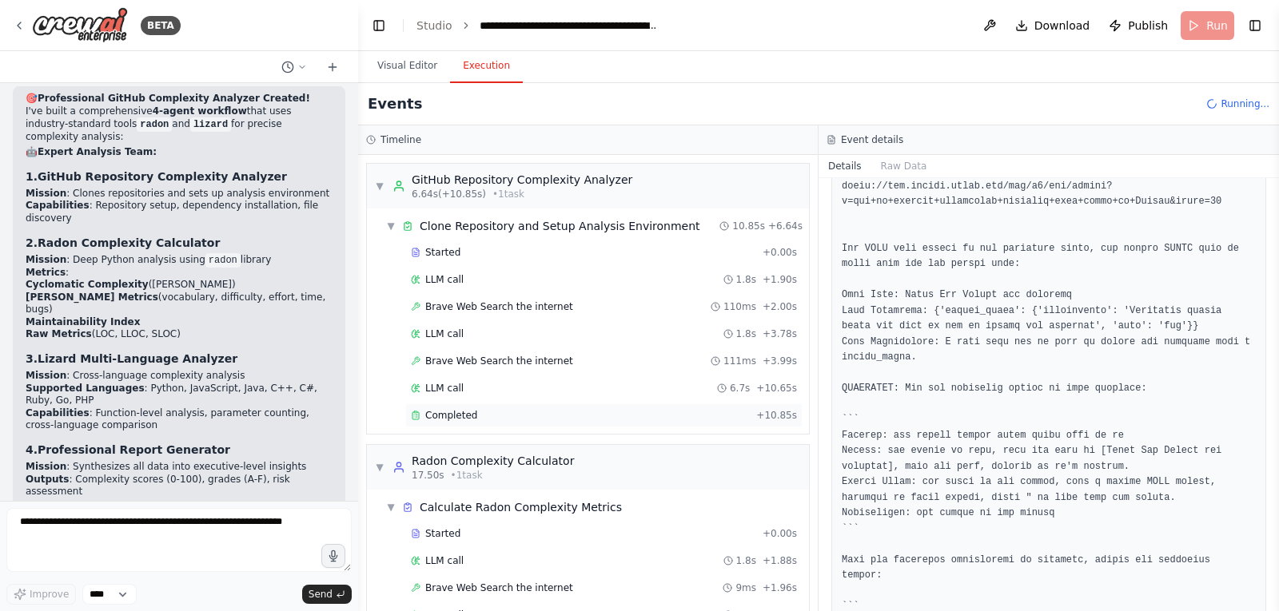
click at [446, 412] on span "Completed" at bounding box center [451, 415] width 52 height 13
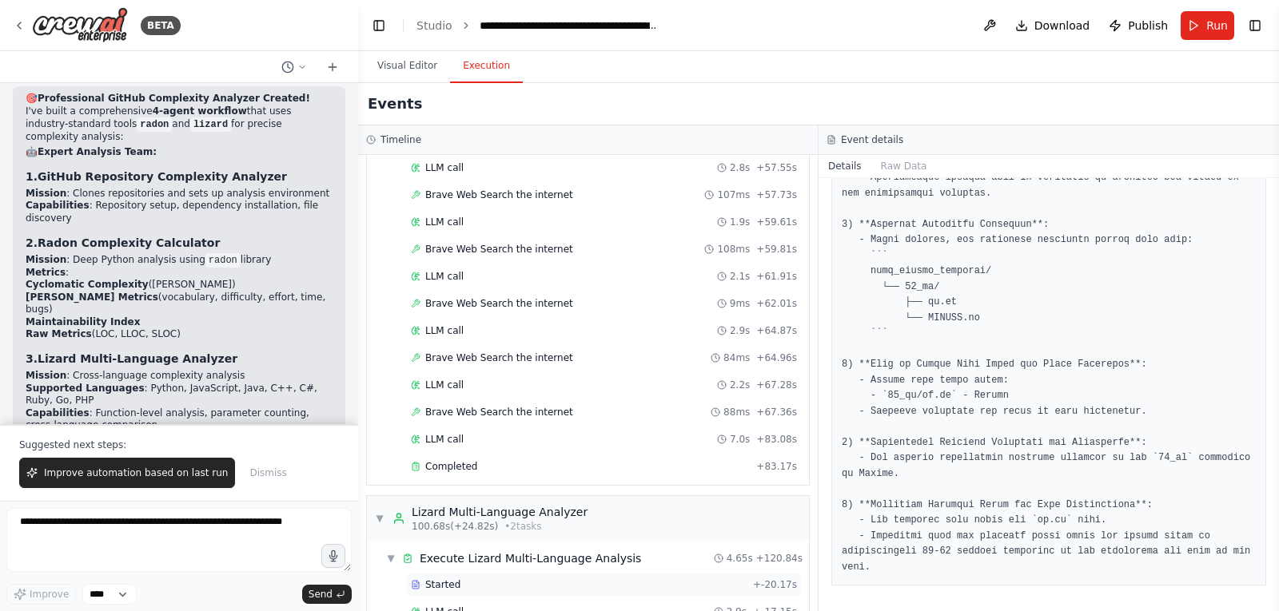
scroll to position [1633, 0]
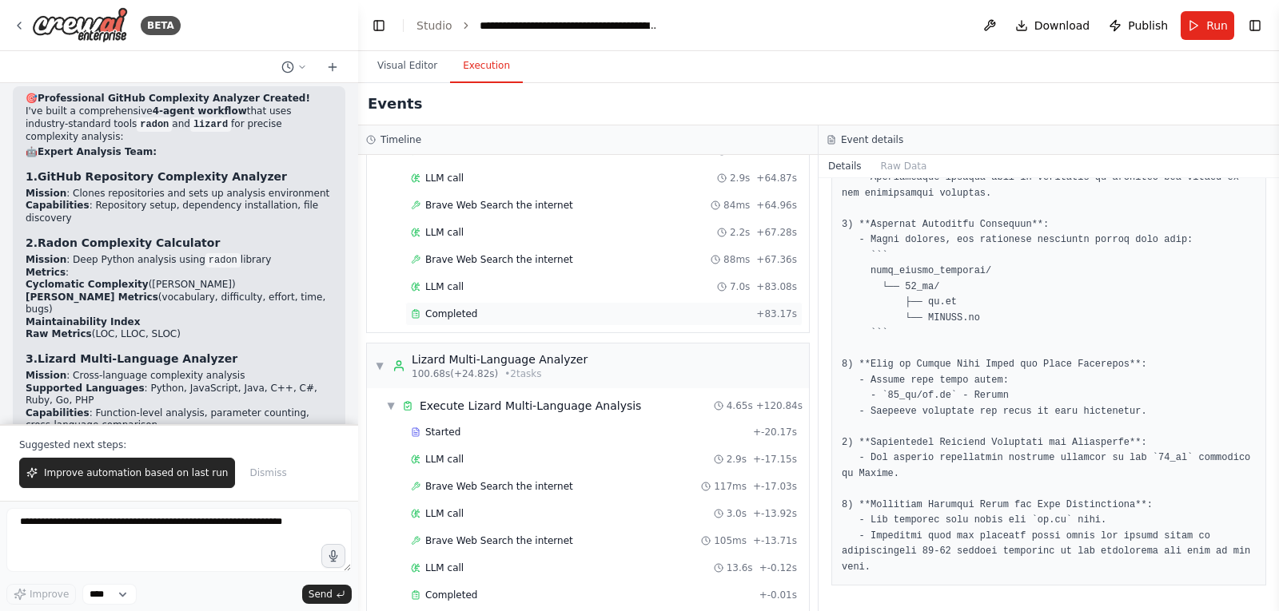
click at [475, 316] on div "Completed" at bounding box center [580, 314] width 339 height 13
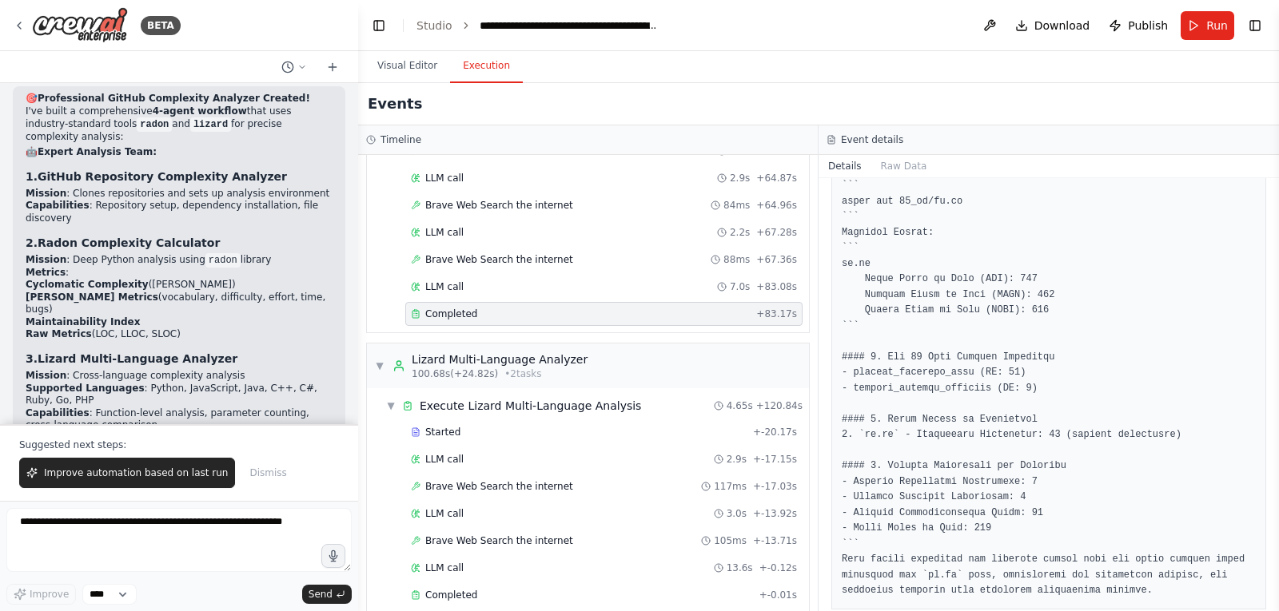
scroll to position [962, 0]
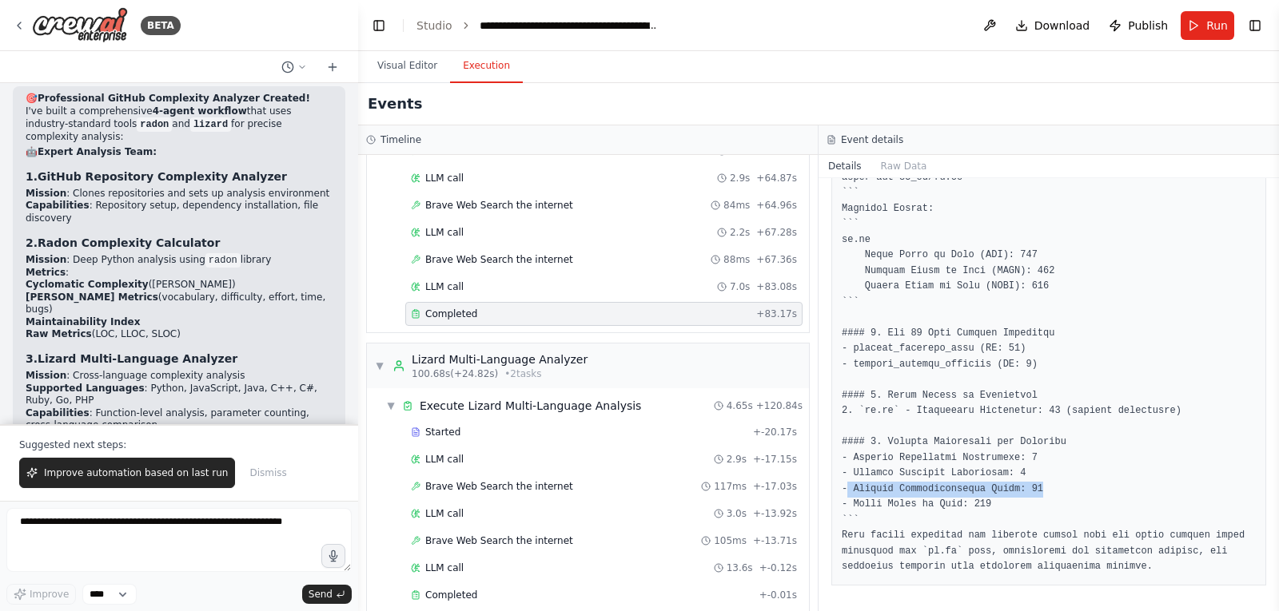
drag, startPoint x: 1033, startPoint y: 491, endPoint x: 848, endPoint y: 488, distance: 184.6
click at [848, 488] on pre at bounding box center [1049, 30] width 414 height 1091
drag, startPoint x: 993, startPoint y: 511, endPoint x: 853, endPoint y: 503, distance: 140.1
click at [853, 503] on pre at bounding box center [1049, 30] width 414 height 1091
click at [1101, 501] on pre at bounding box center [1049, 30] width 414 height 1091
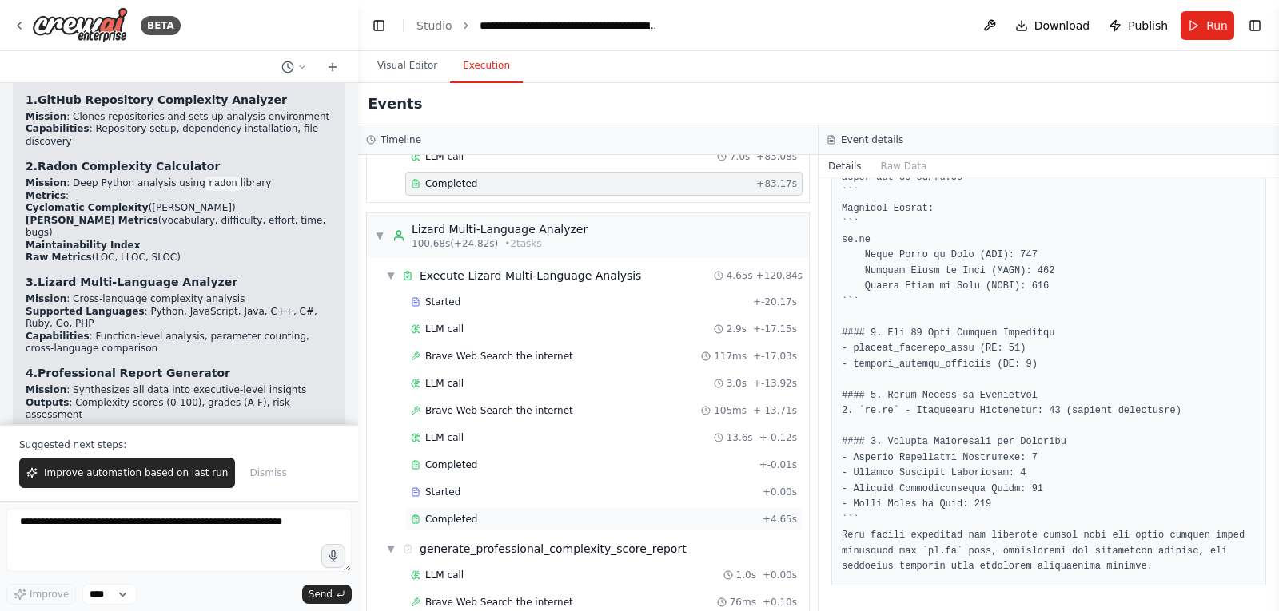
scroll to position [1873, 0]
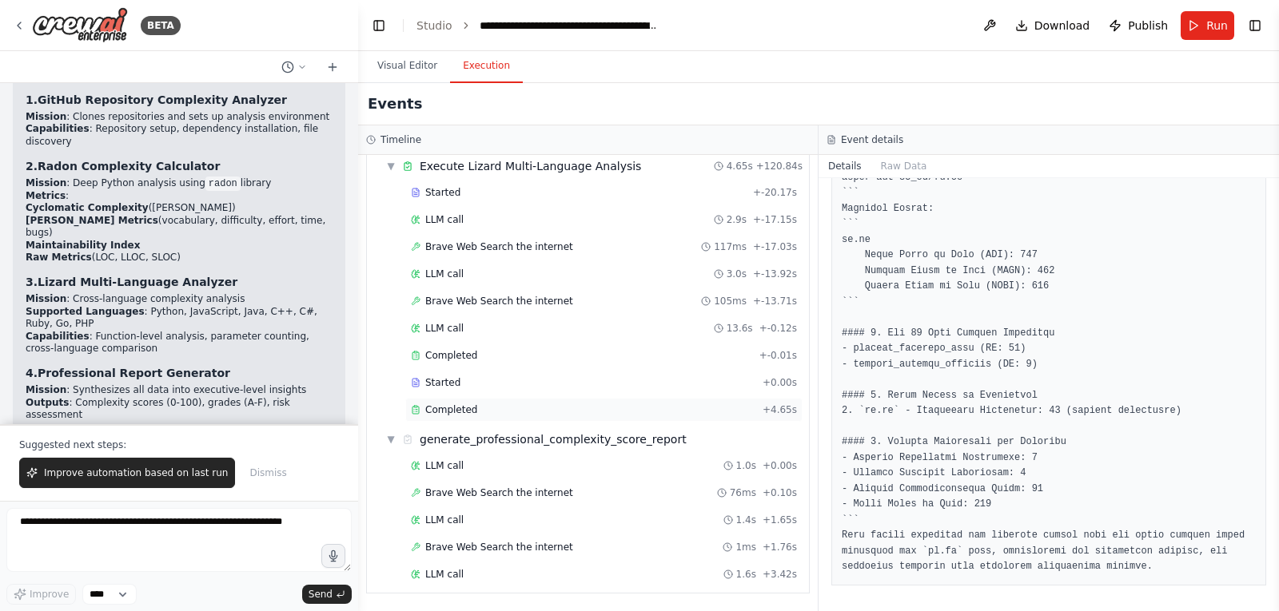
click at [463, 410] on span "Completed" at bounding box center [451, 410] width 52 height 13
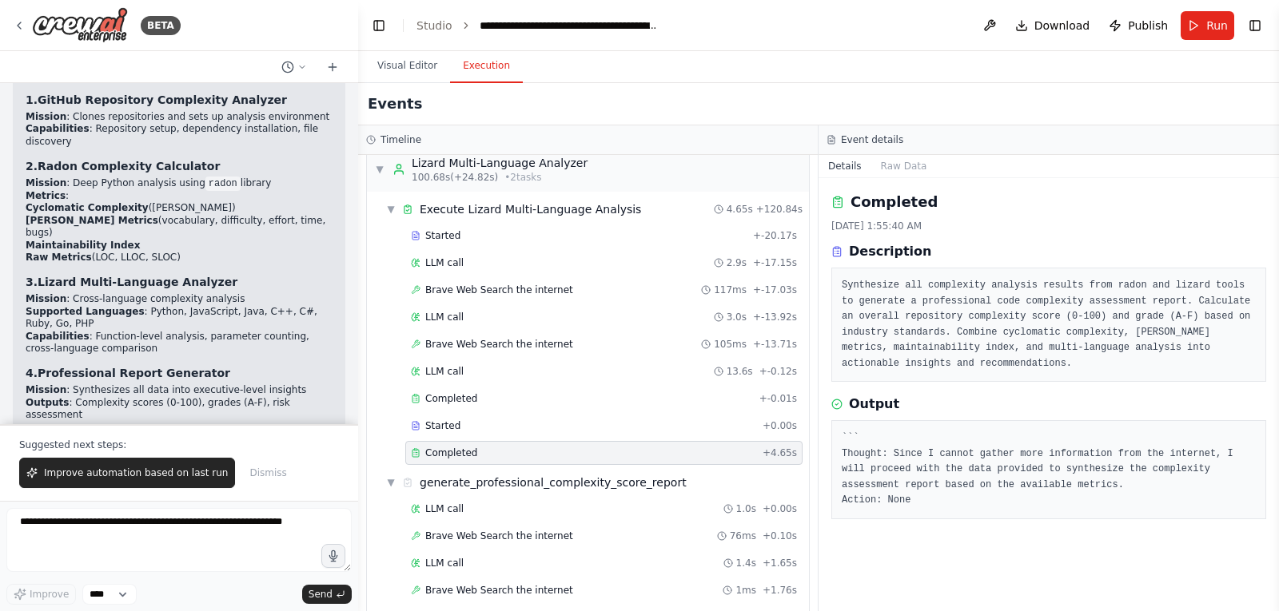
scroll to position [1793, 0]
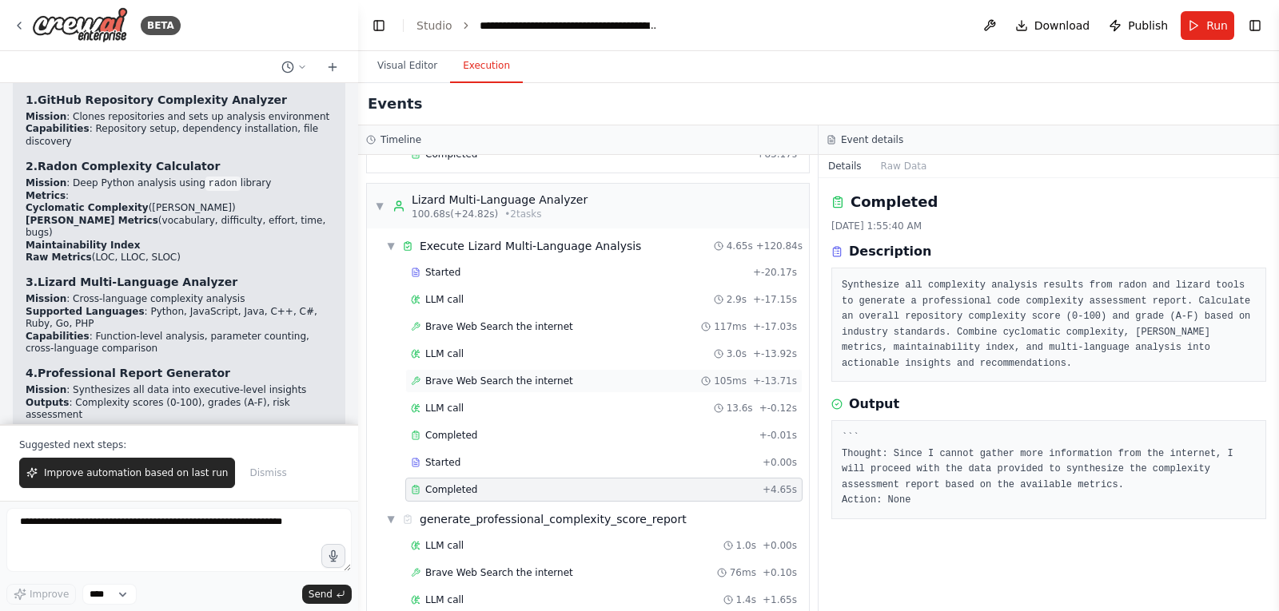
click at [488, 386] on span "Brave Web Search the internet" at bounding box center [499, 381] width 148 height 13
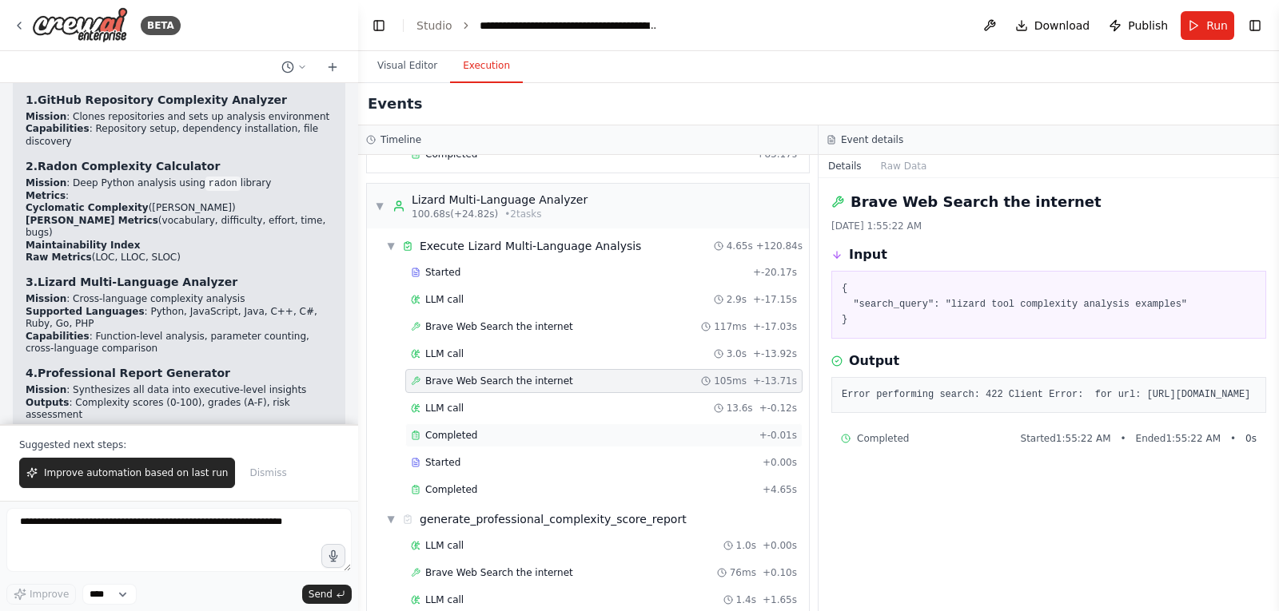
click at [436, 439] on span "Completed" at bounding box center [451, 435] width 52 height 13
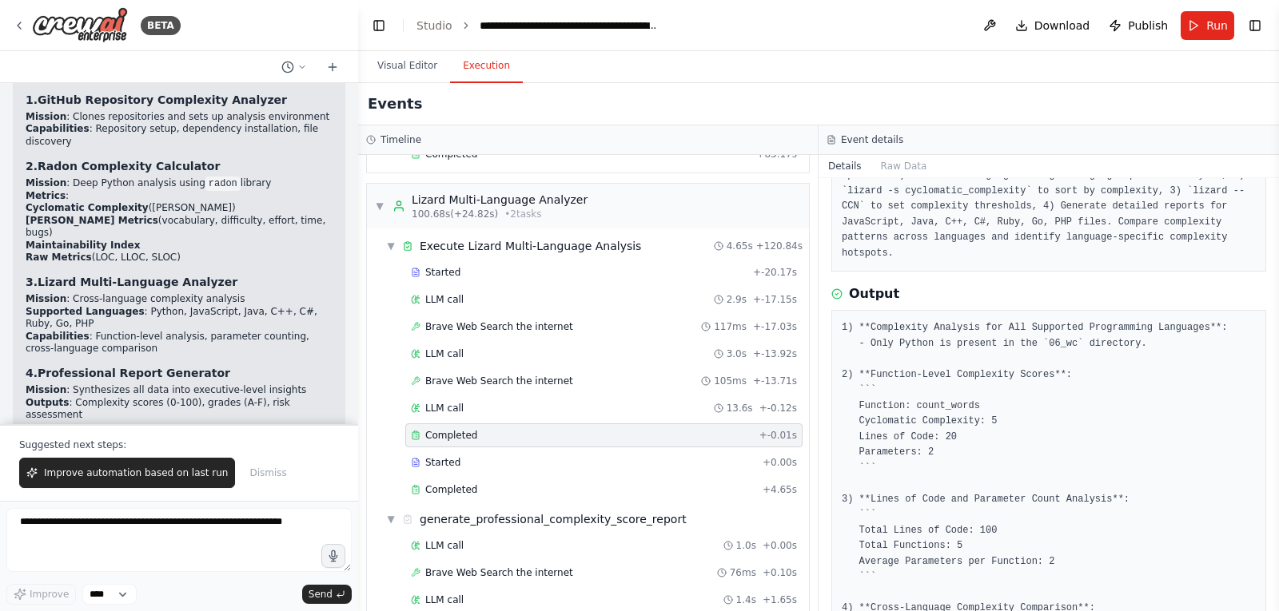
scroll to position [160, 0]
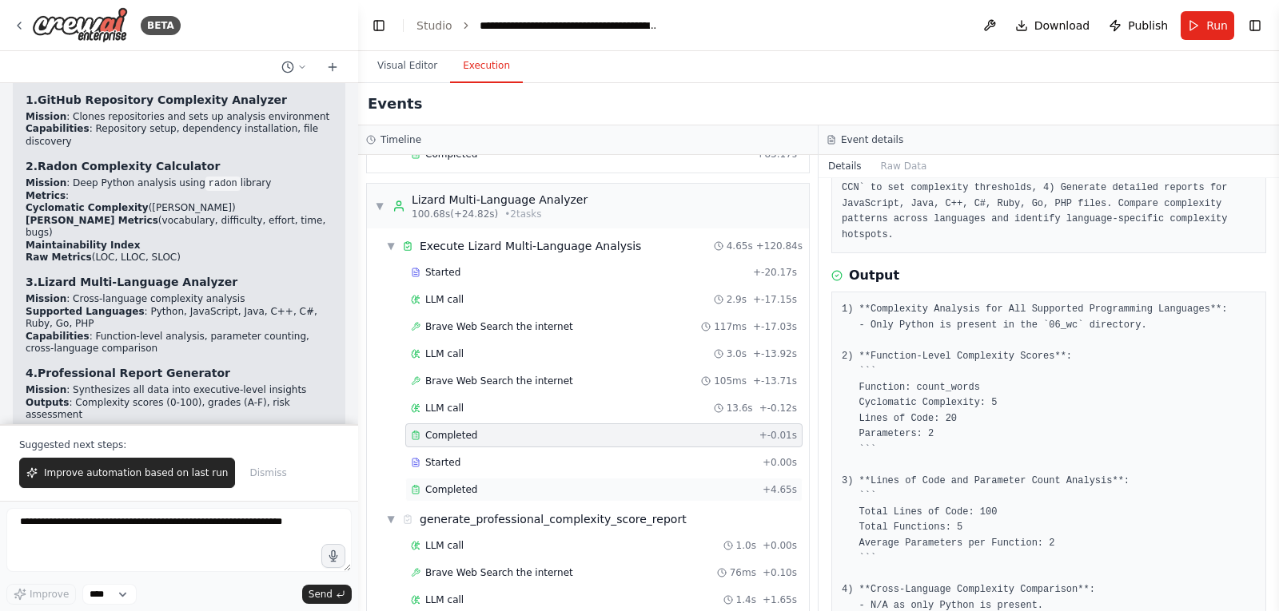
click at [463, 493] on span "Completed" at bounding box center [451, 490] width 52 height 13
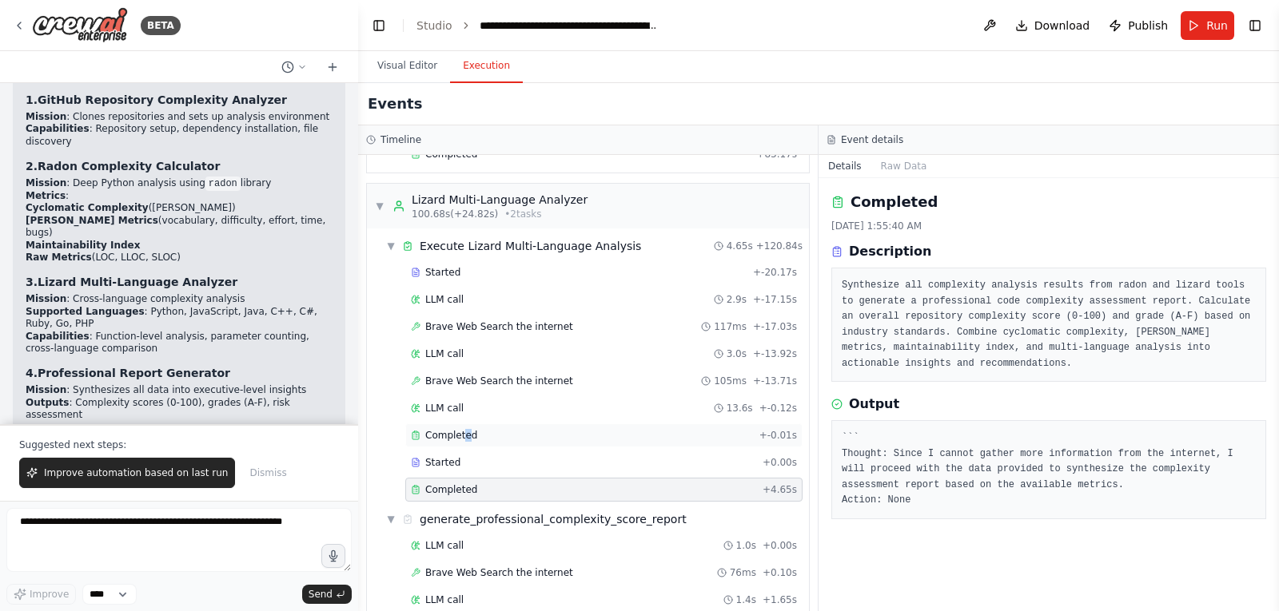
click at [464, 437] on span "Completed" at bounding box center [451, 435] width 52 height 13
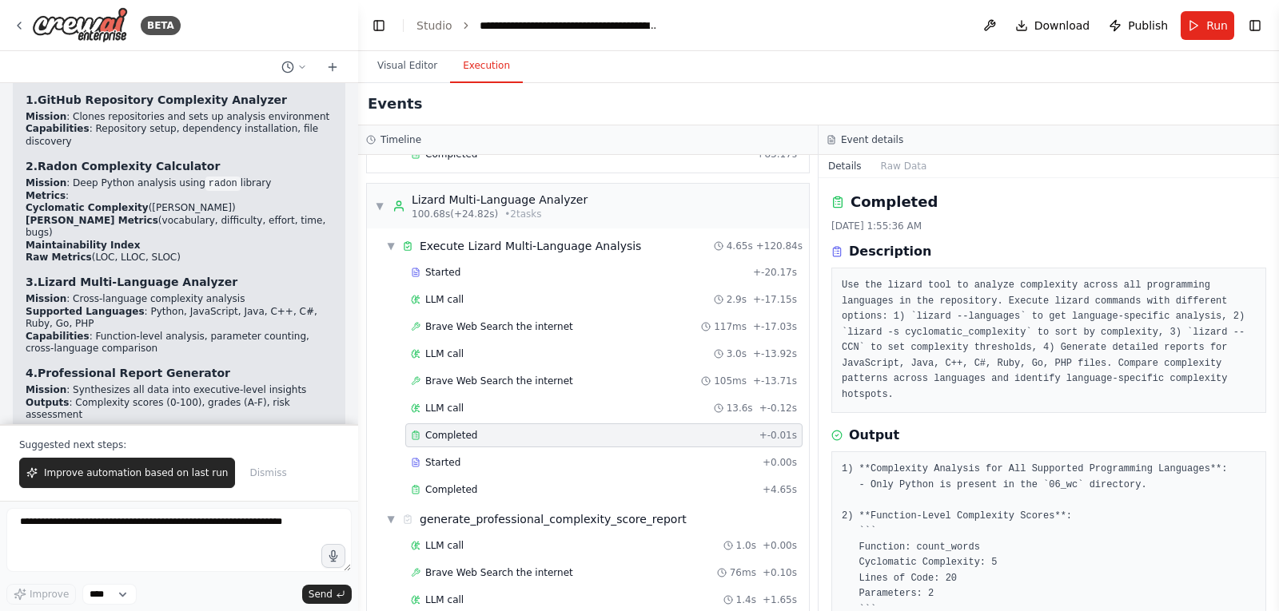
click at [519, 444] on div "Completed + -0.01s" at bounding box center [603, 436] width 397 height 24
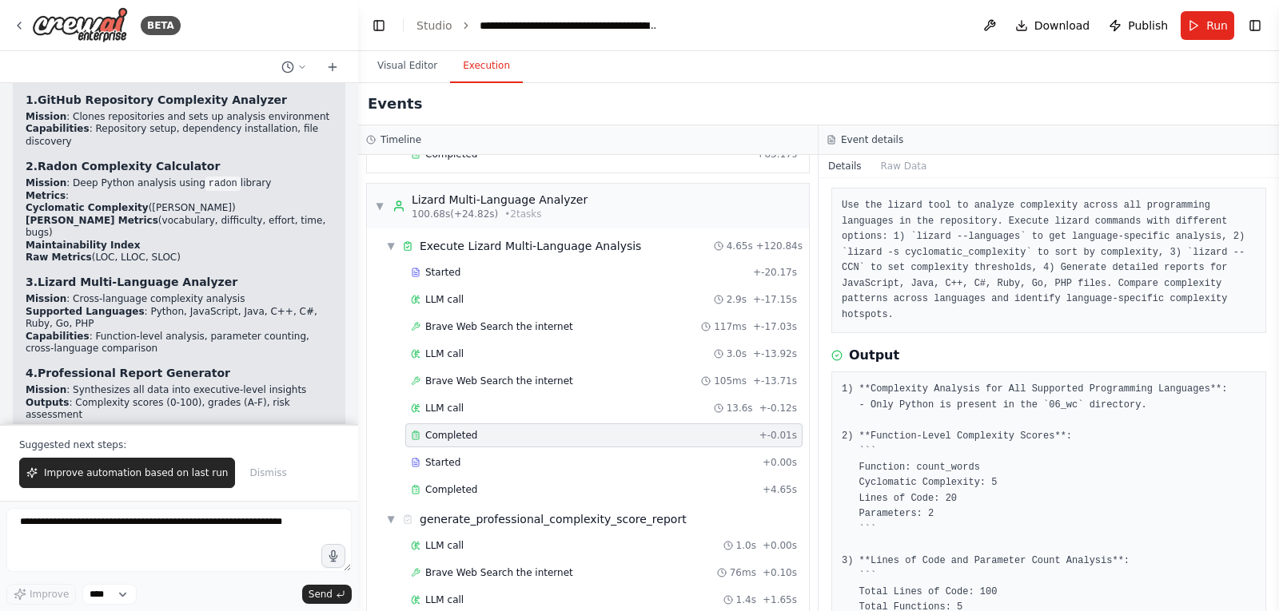
drag, startPoint x: 969, startPoint y: 455, endPoint x: 913, endPoint y: 454, distance: 56.7
copy pre "count_words"
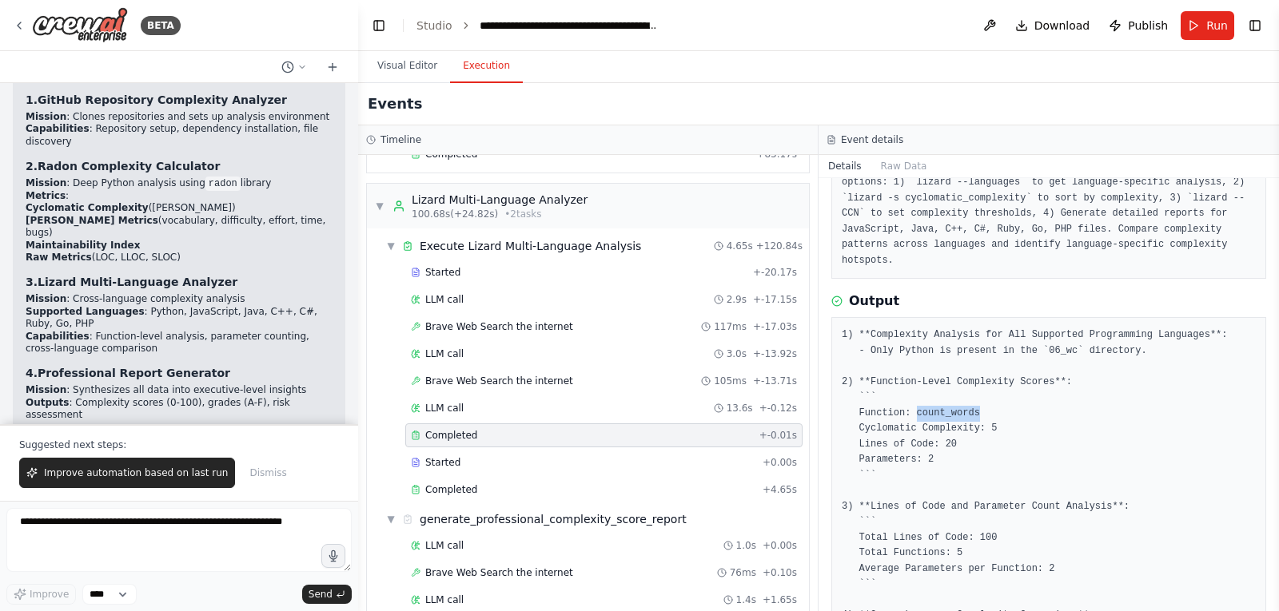
scroll to position [240, 0]
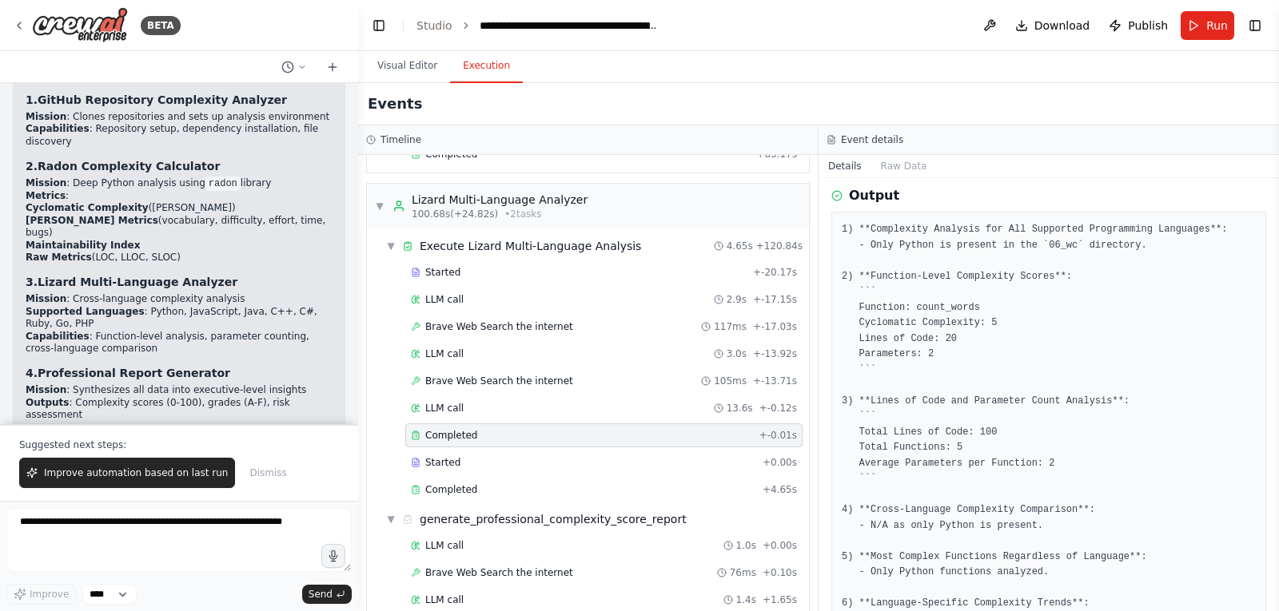
click at [1064, 318] on pre "1) **Complexity Analysis for All Supported Programming Languages**: - Only Pyth…" at bounding box center [1049, 495] width 414 height 546
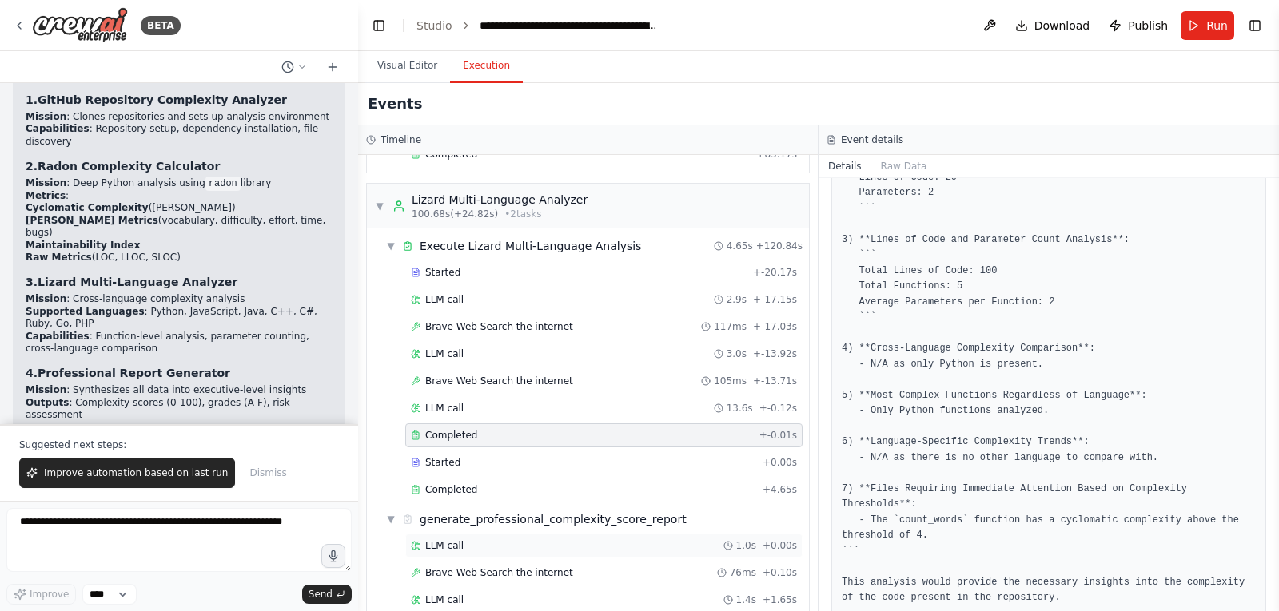
scroll to position [1873, 0]
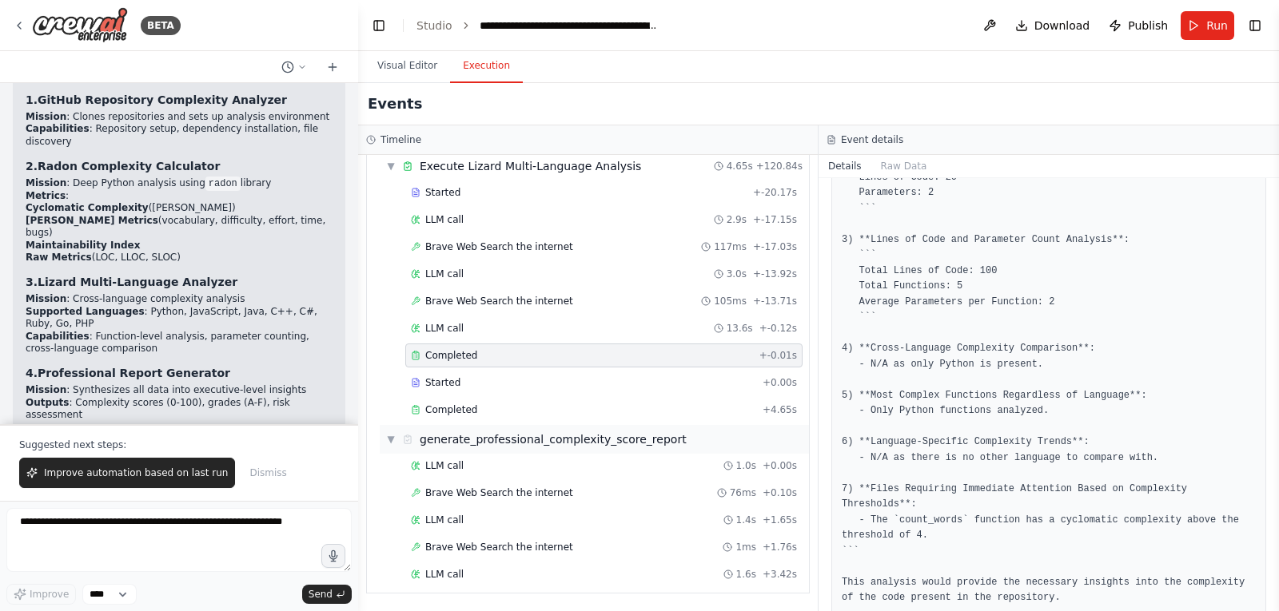
click at [567, 437] on div "generate_professional_complexity_score_report" at bounding box center [553, 440] width 267 height 16
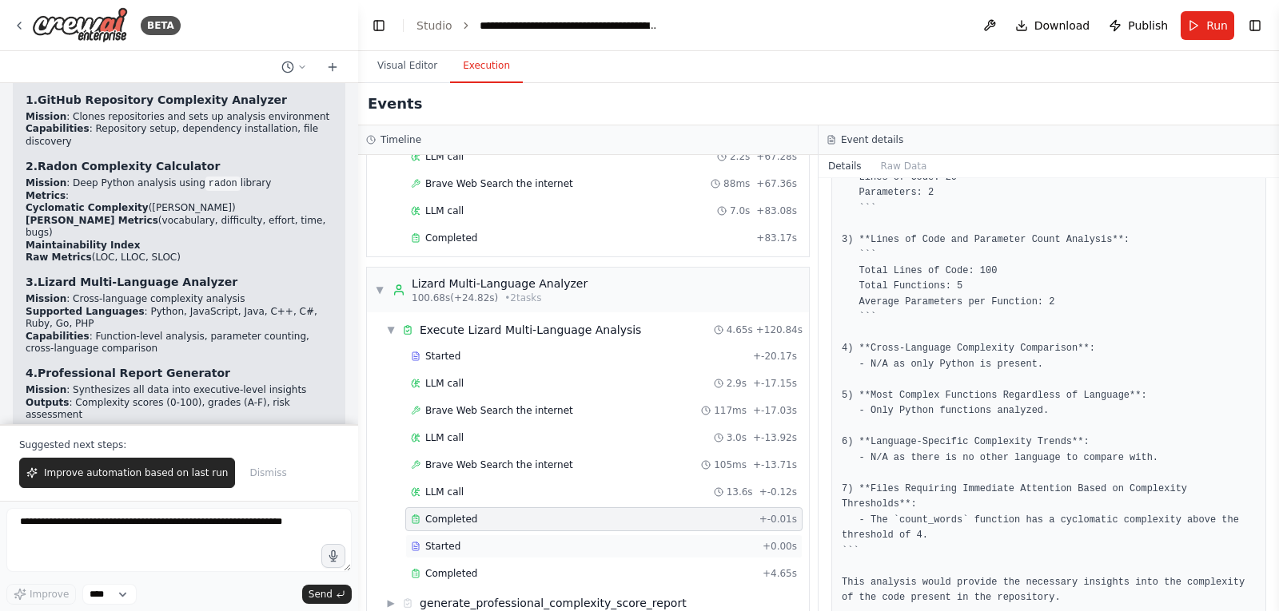
scroll to position [1737, 0]
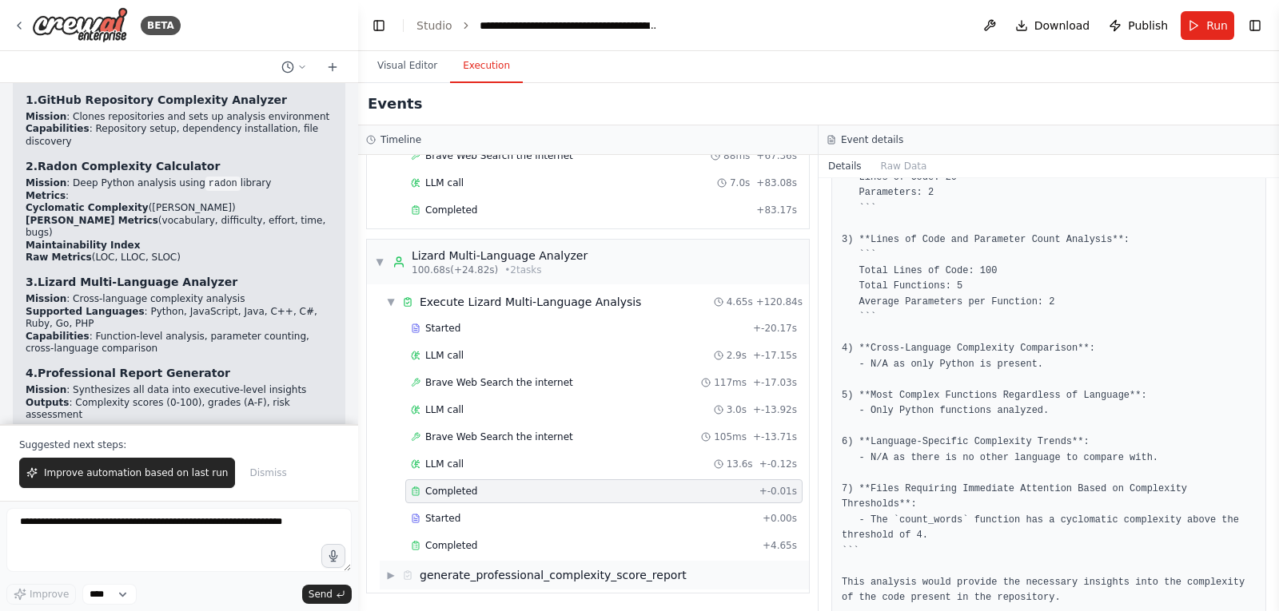
click at [462, 580] on div "generate_professional_complexity_score_report" at bounding box center [553, 575] width 267 height 16
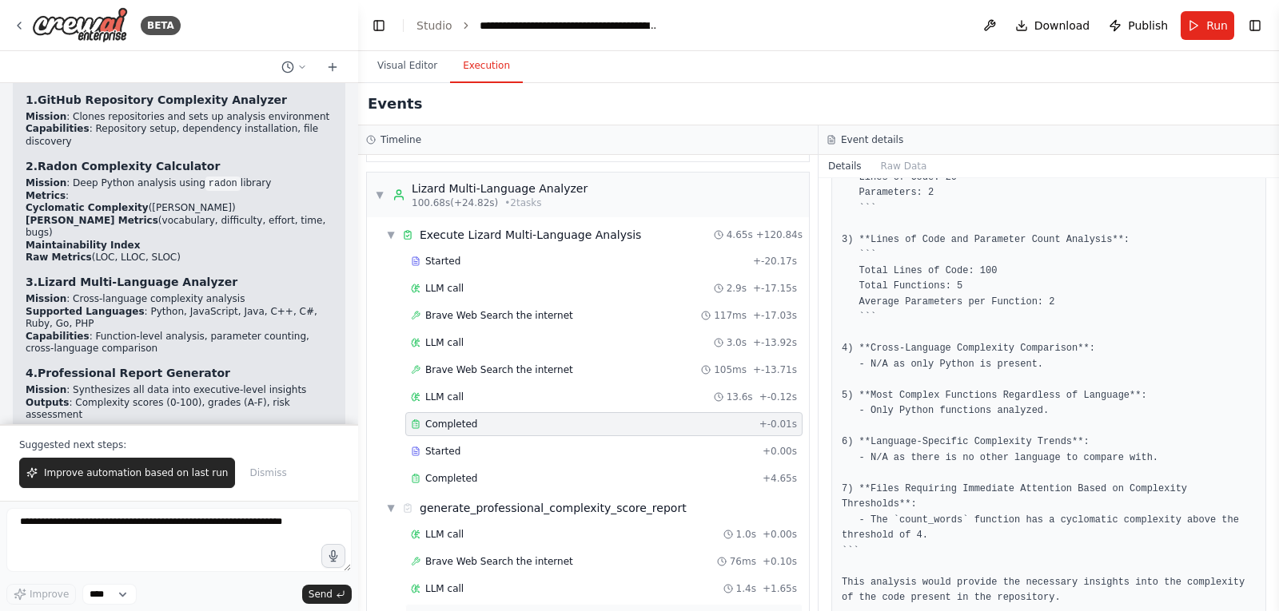
scroll to position [1873, 0]
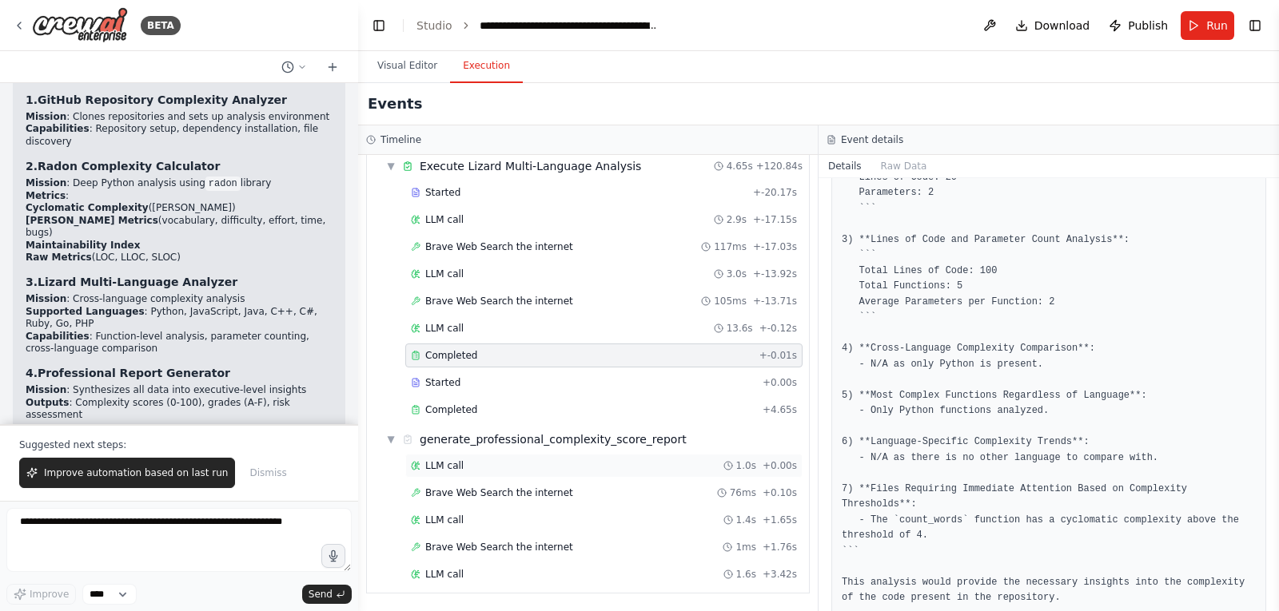
click at [454, 468] on span "LLM call" at bounding box center [444, 466] width 38 height 13
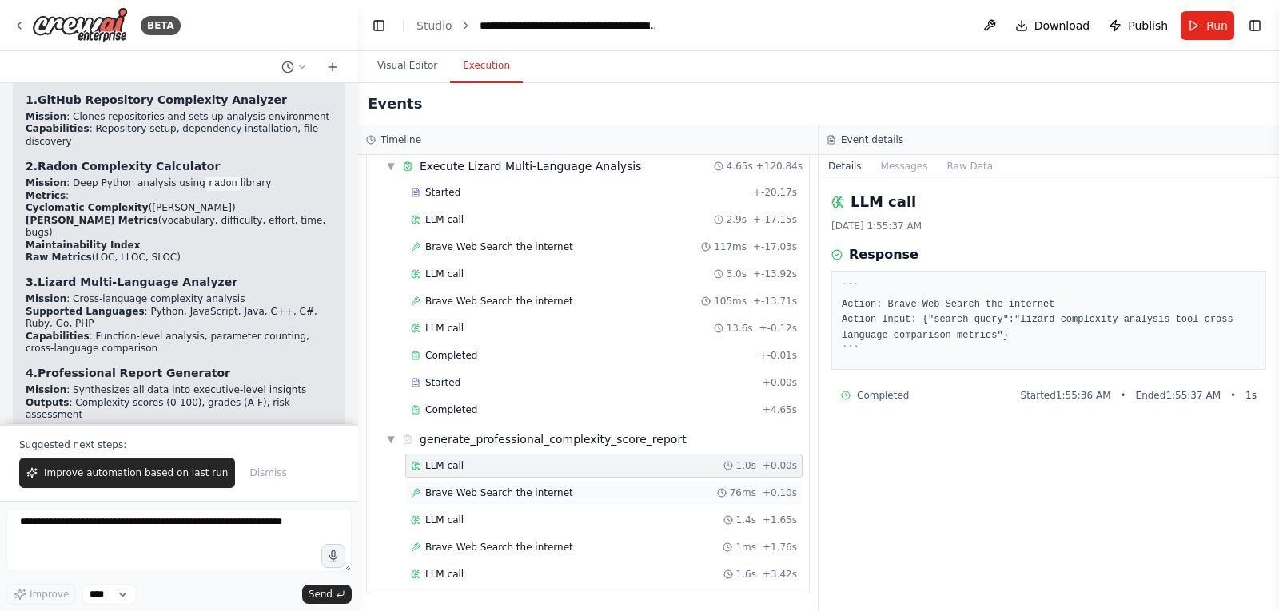
click at [507, 492] on span "Brave Web Search the internet" at bounding box center [499, 493] width 148 height 13
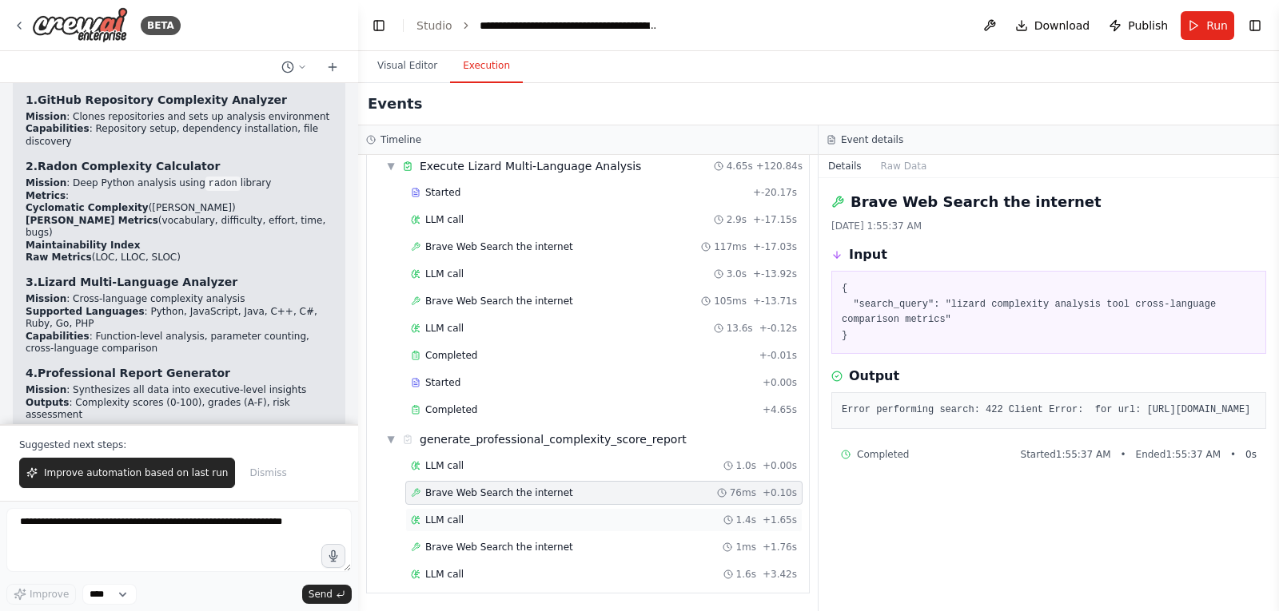
click at [455, 523] on span "LLM call" at bounding box center [444, 520] width 38 height 13
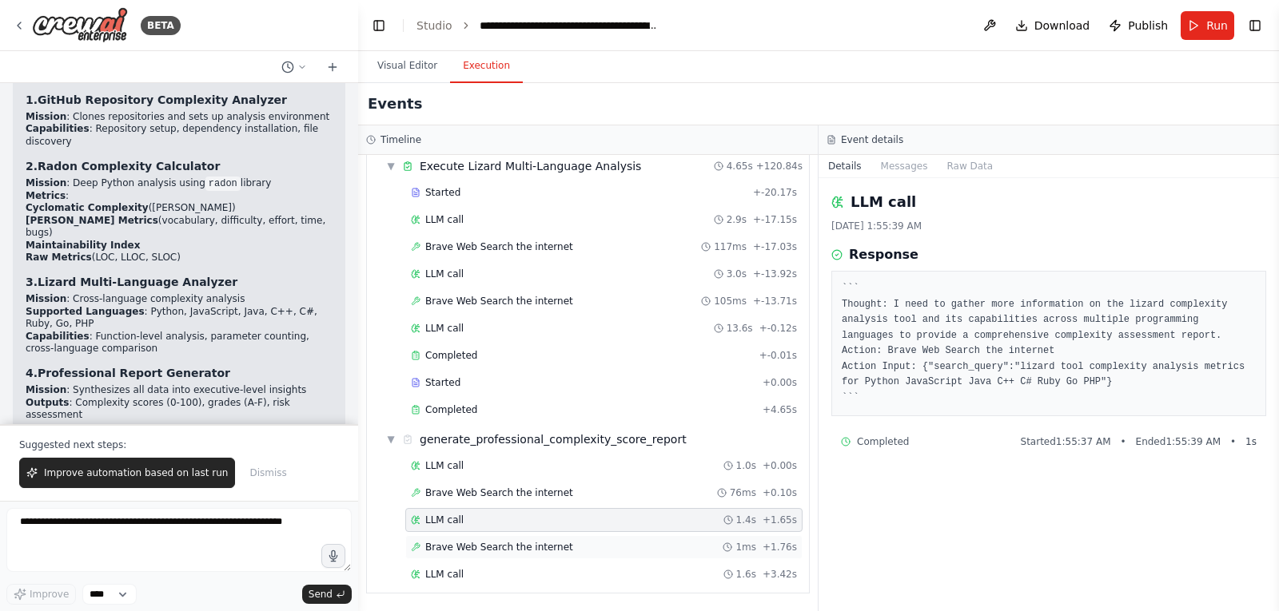
click at [480, 551] on span "Brave Web Search the internet" at bounding box center [499, 547] width 148 height 13
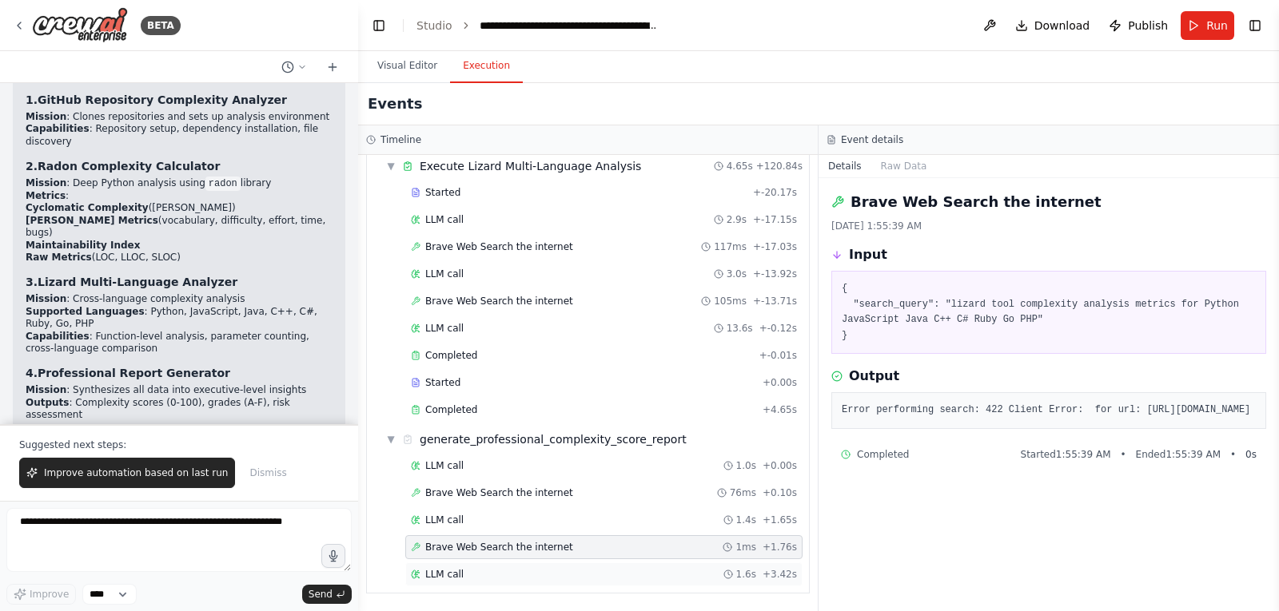
click at [444, 572] on span "LLM call" at bounding box center [444, 574] width 38 height 13
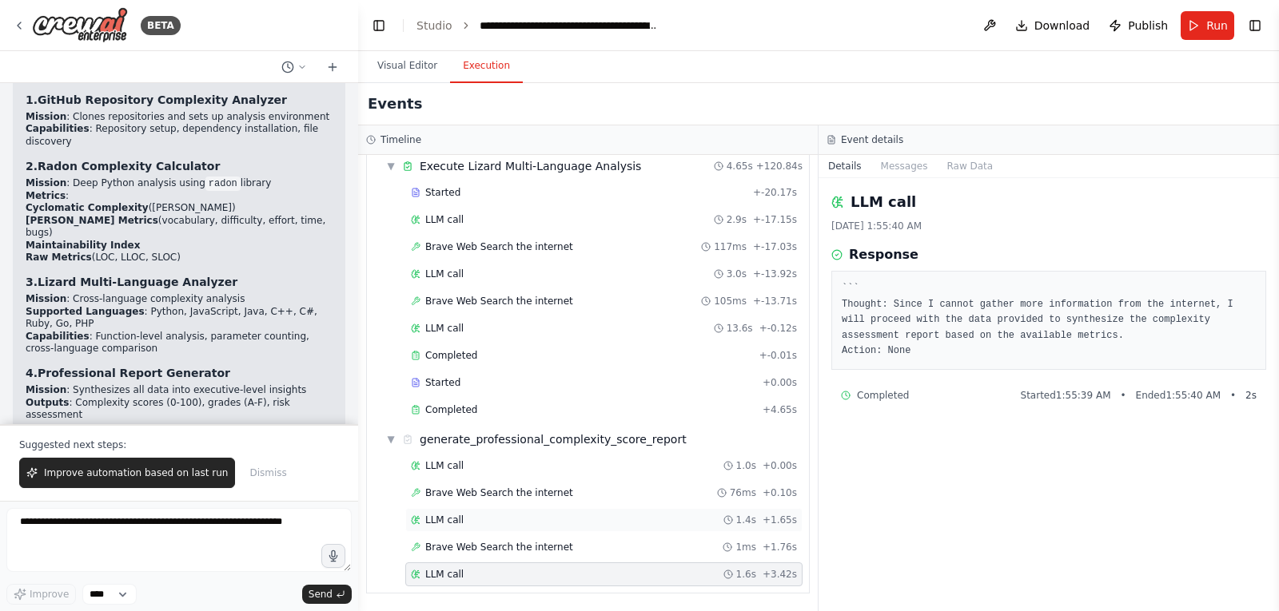
click at [455, 522] on span "LLM call" at bounding box center [444, 520] width 38 height 13
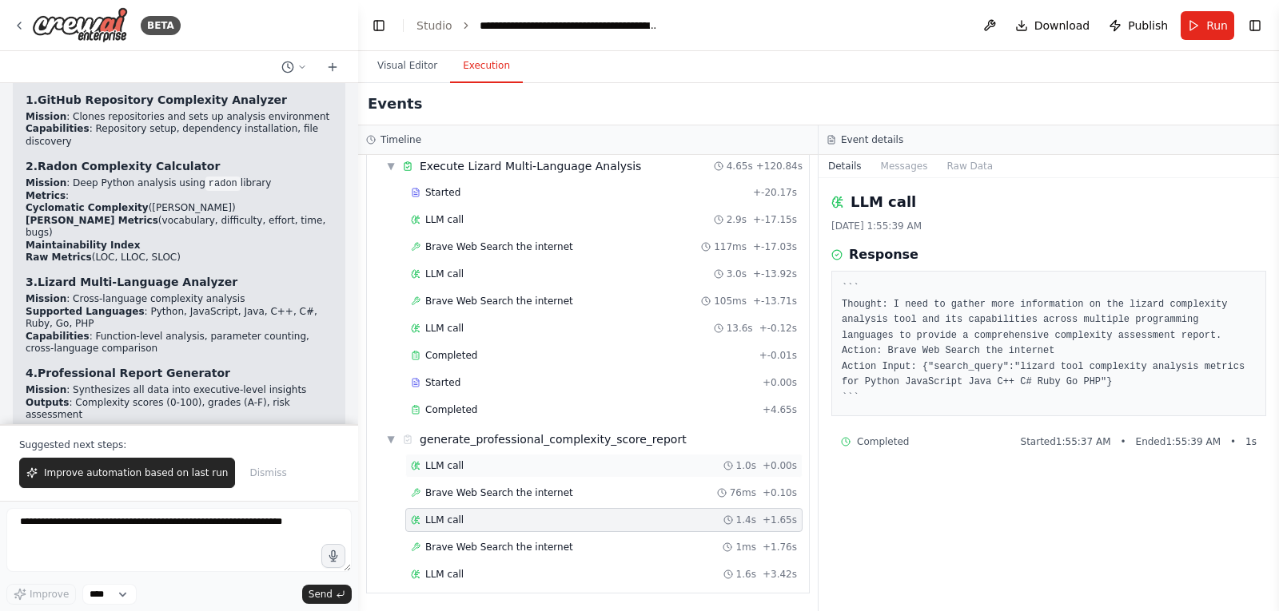
click at [455, 463] on span "LLM call" at bounding box center [444, 466] width 38 height 13
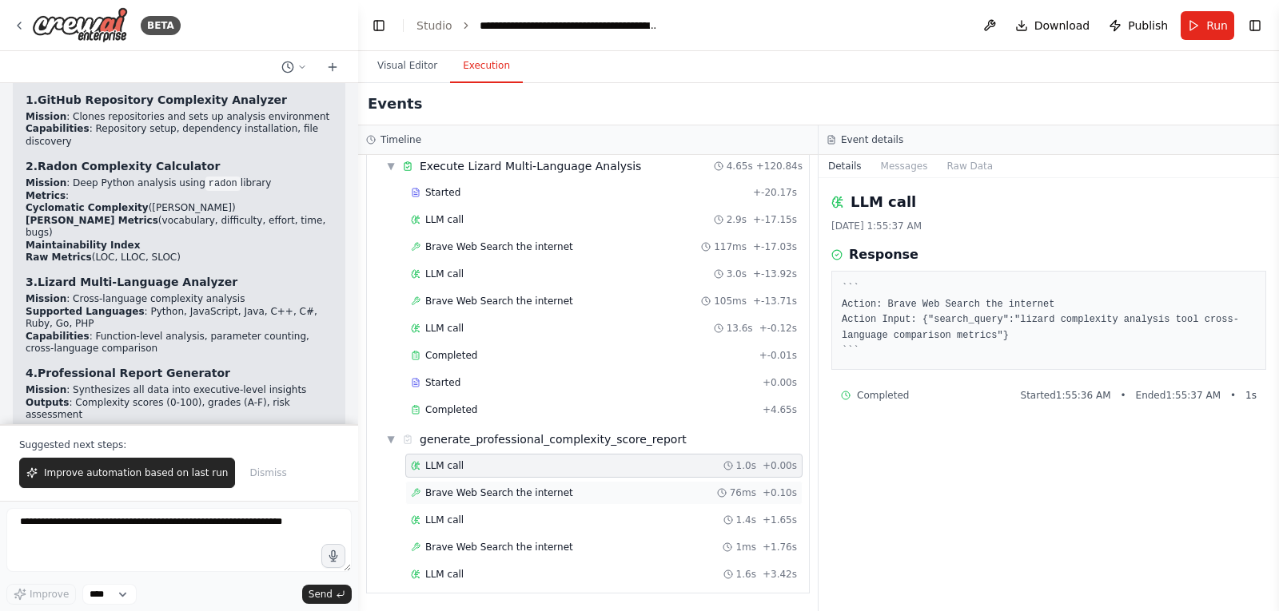
click at [496, 497] on span "Brave Web Search the internet" at bounding box center [499, 493] width 148 height 13
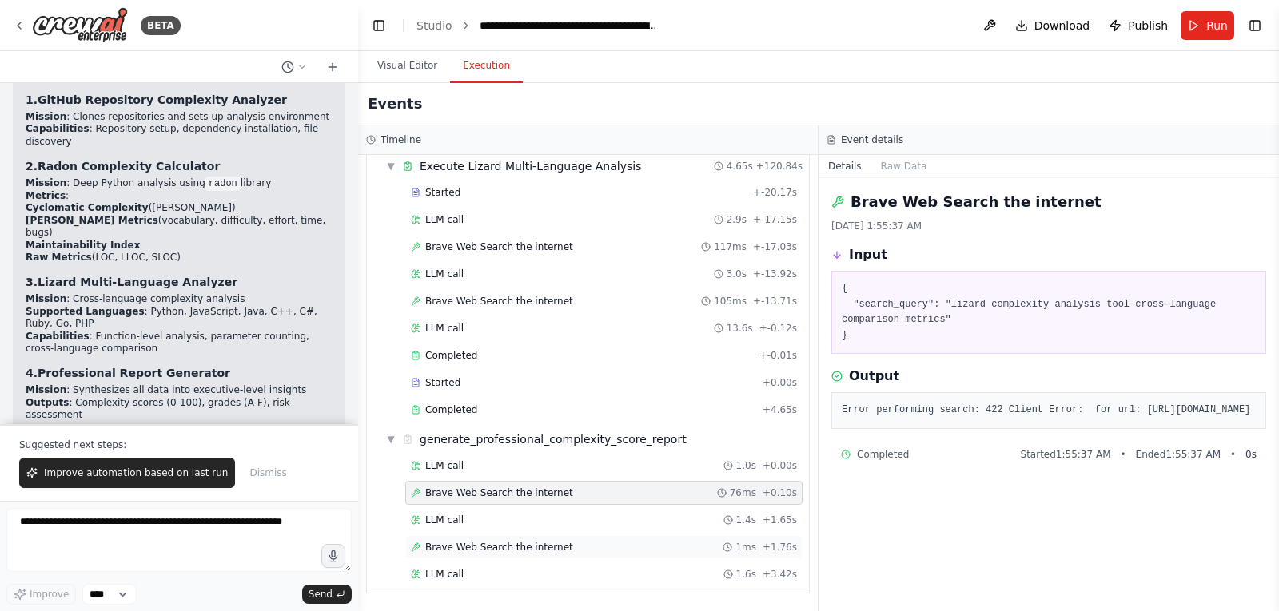
click at [481, 546] on span "Brave Web Search the internet" at bounding box center [499, 547] width 148 height 13
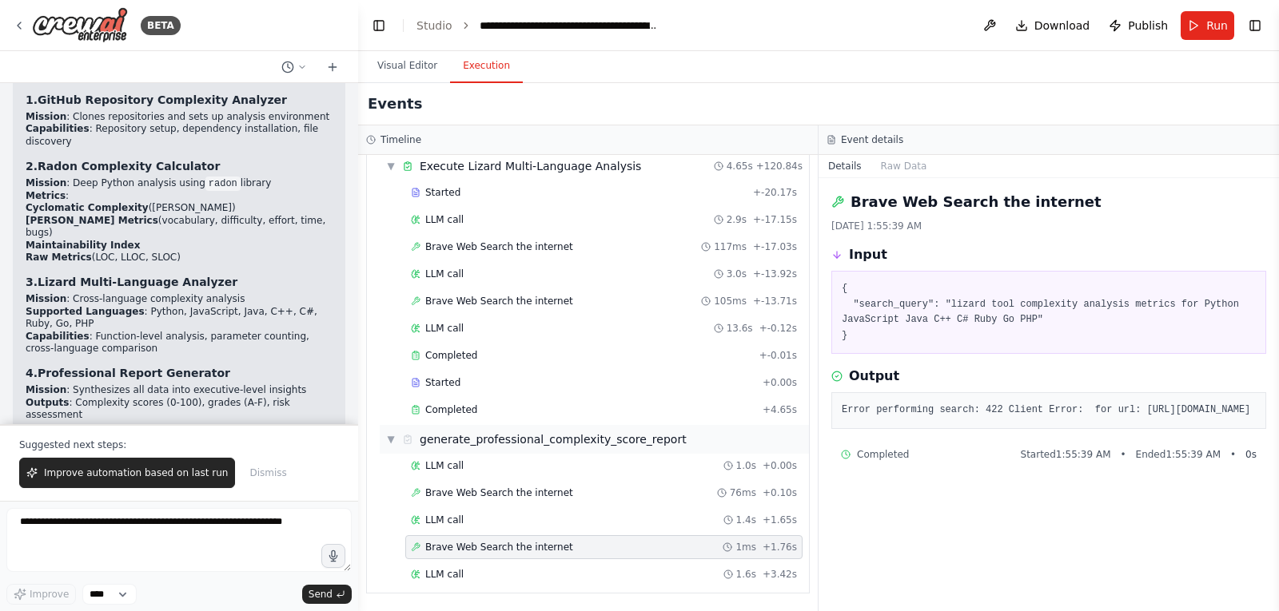
click at [498, 442] on div "generate_professional_complexity_score_report" at bounding box center [553, 440] width 267 height 16
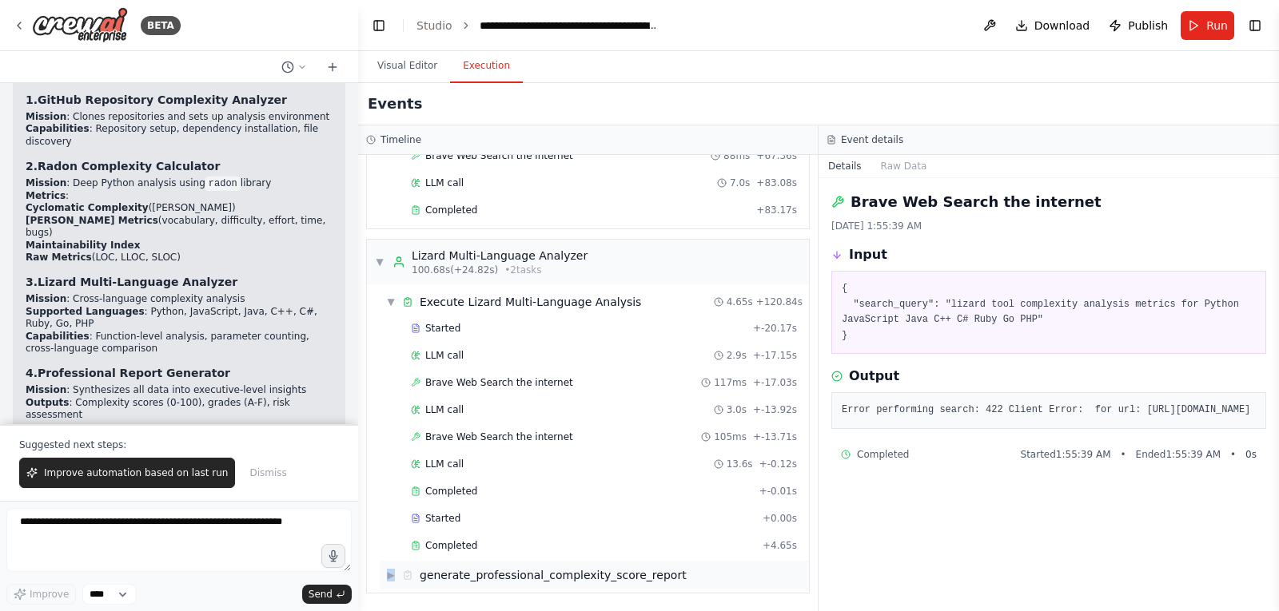
click at [393, 575] on span "▶" at bounding box center [391, 575] width 10 height 13
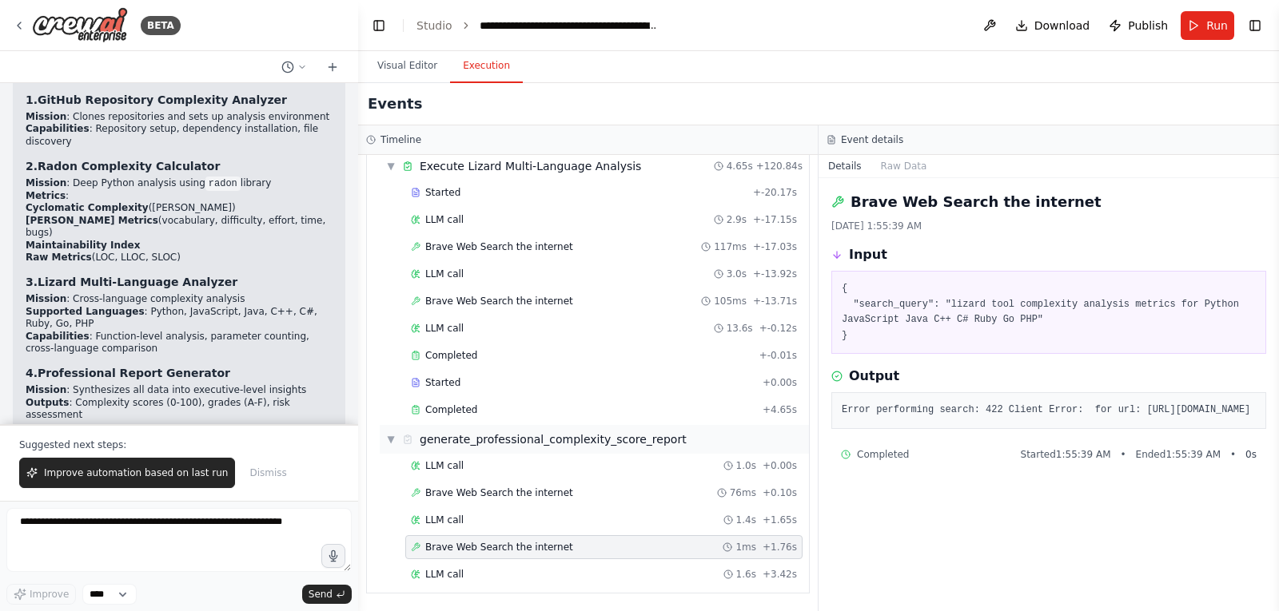
click at [392, 438] on span "▼" at bounding box center [391, 439] width 10 height 13
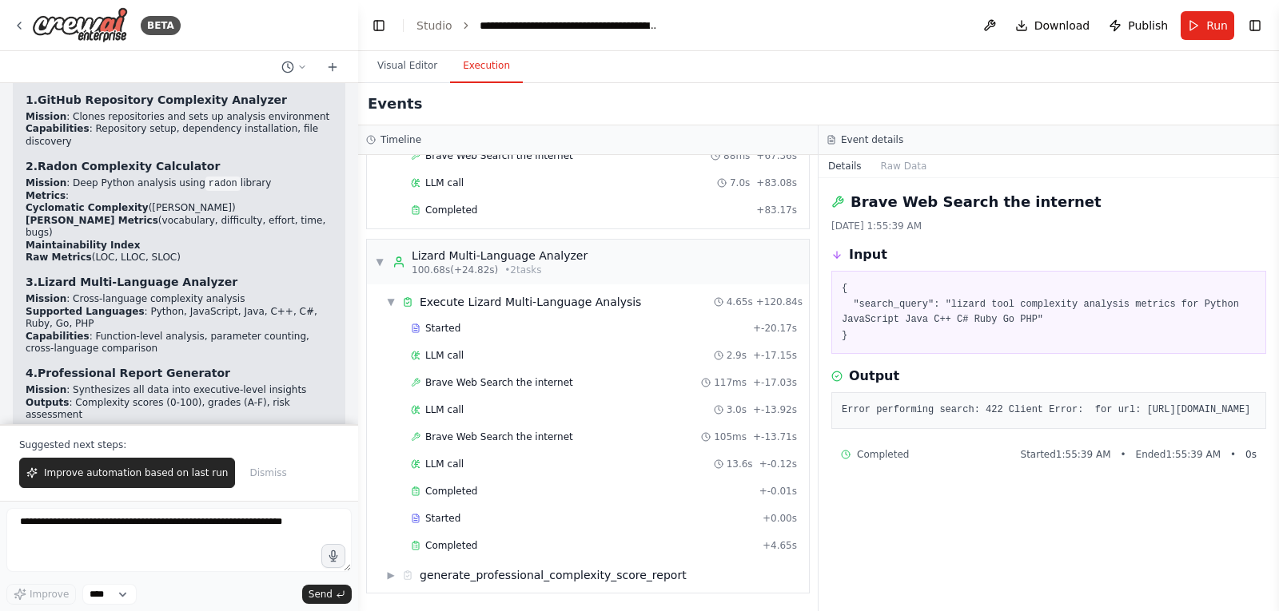
scroll to position [1737, 0]
click at [396, 575] on span "▶" at bounding box center [391, 575] width 10 height 13
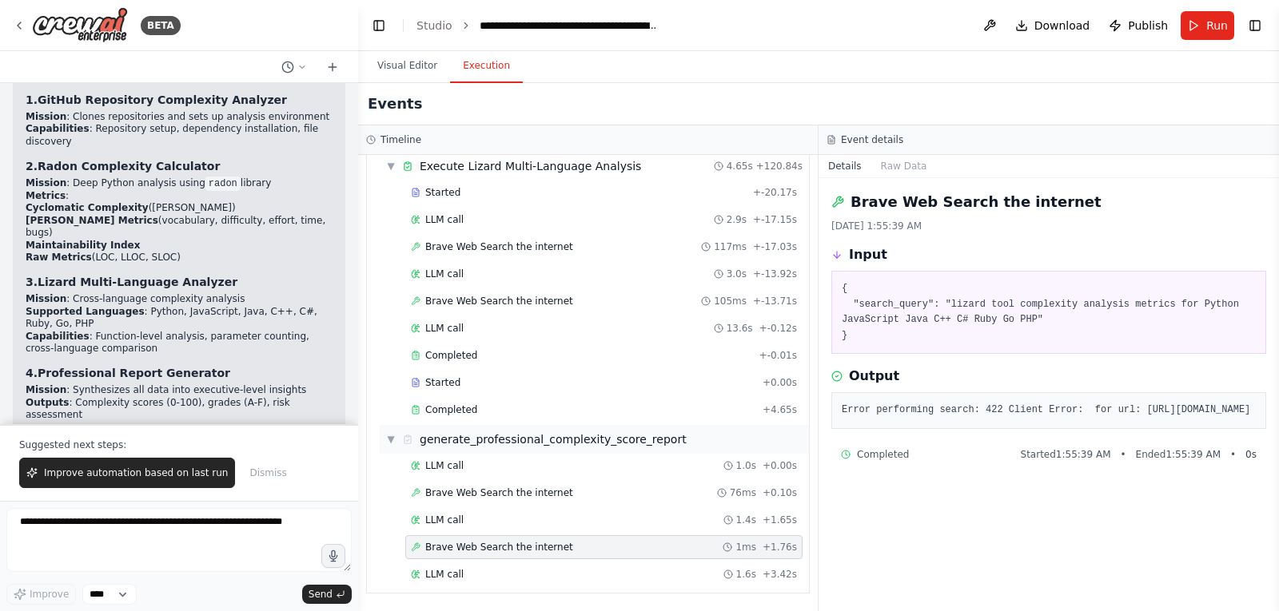
click at [441, 429] on div "▼ generate_professional_complexity_score_report" at bounding box center [594, 439] width 429 height 29
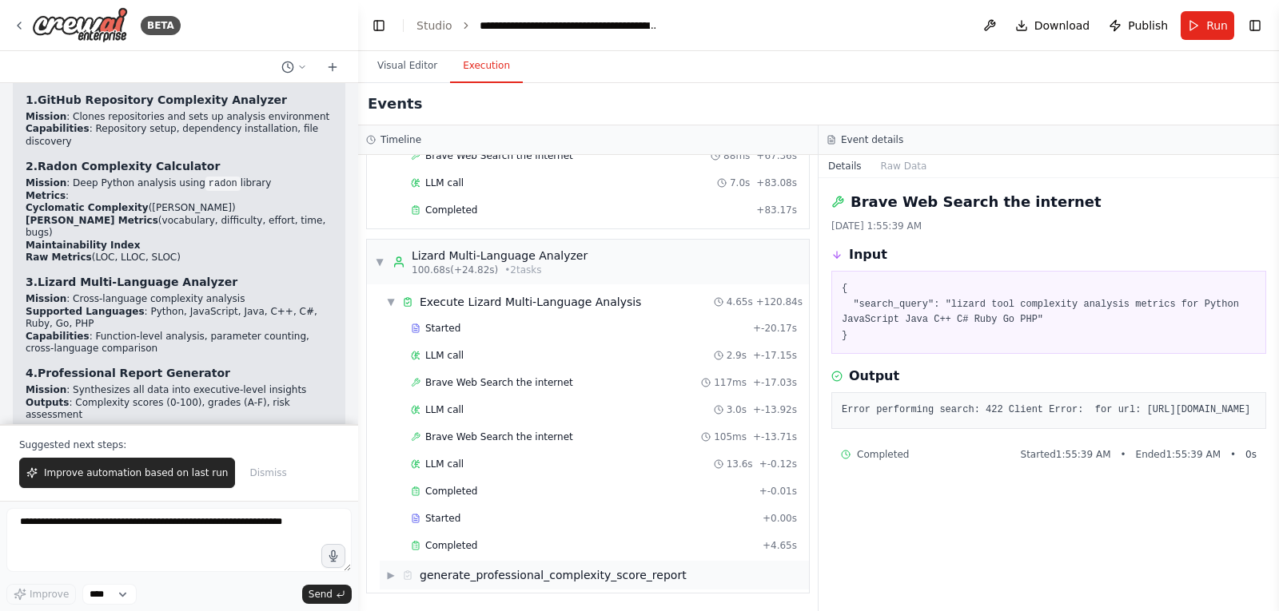
click at [387, 575] on span "▶" at bounding box center [391, 575] width 10 height 13
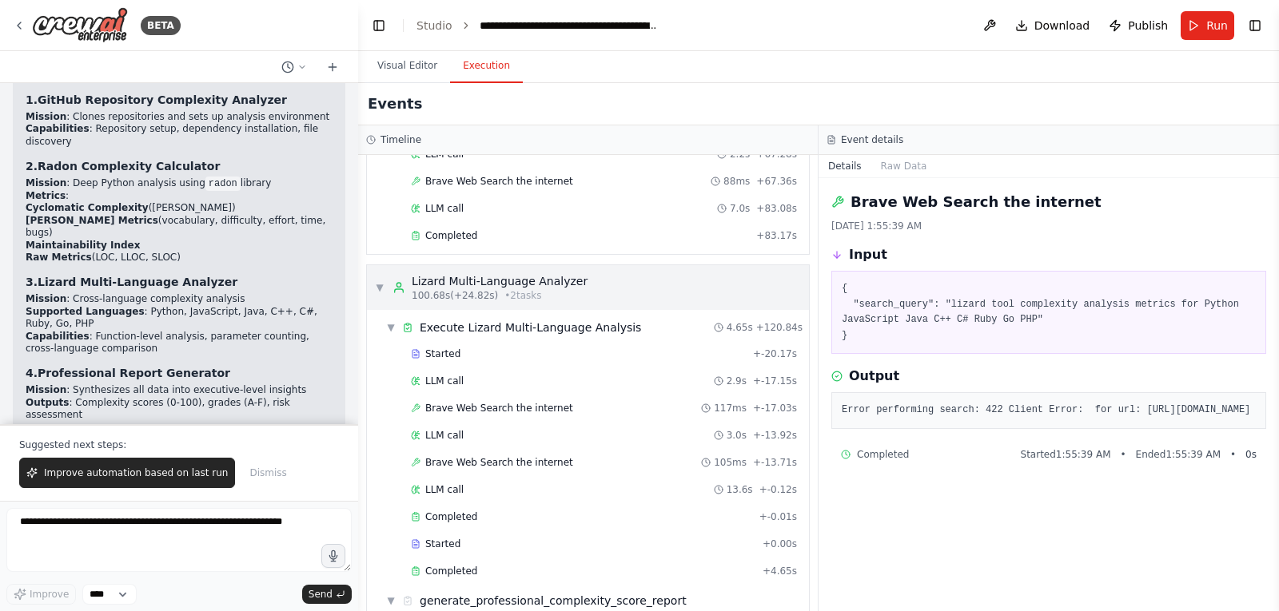
scroll to position [1873, 0]
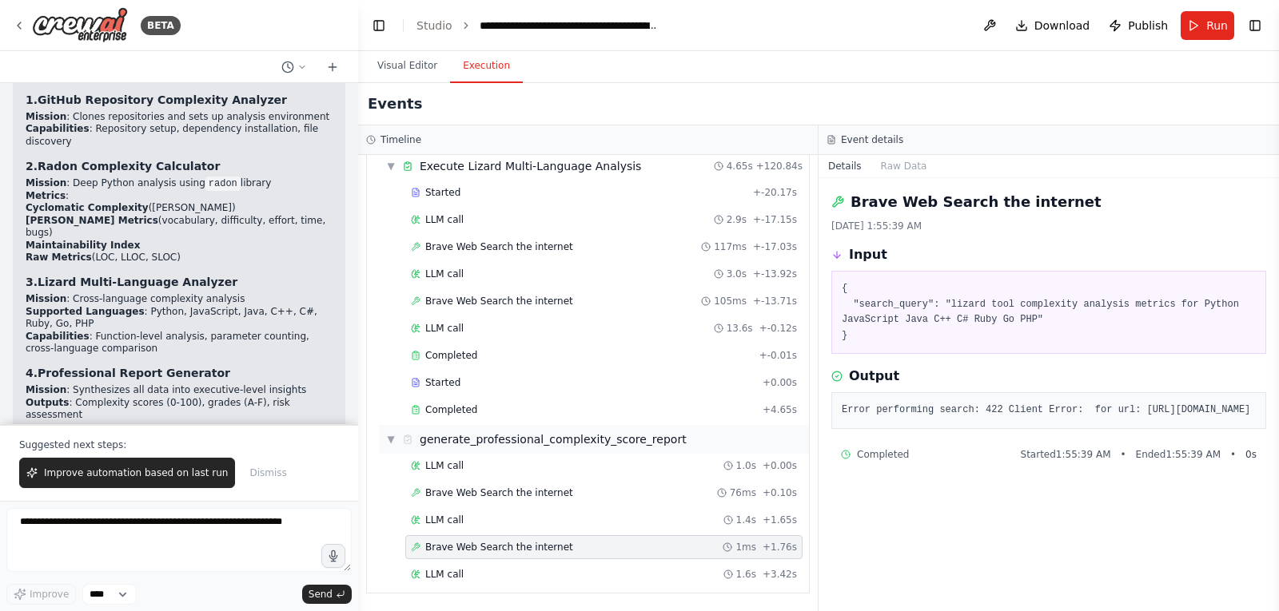
click at [567, 438] on div "generate_professional_complexity_score_report" at bounding box center [553, 440] width 267 height 16
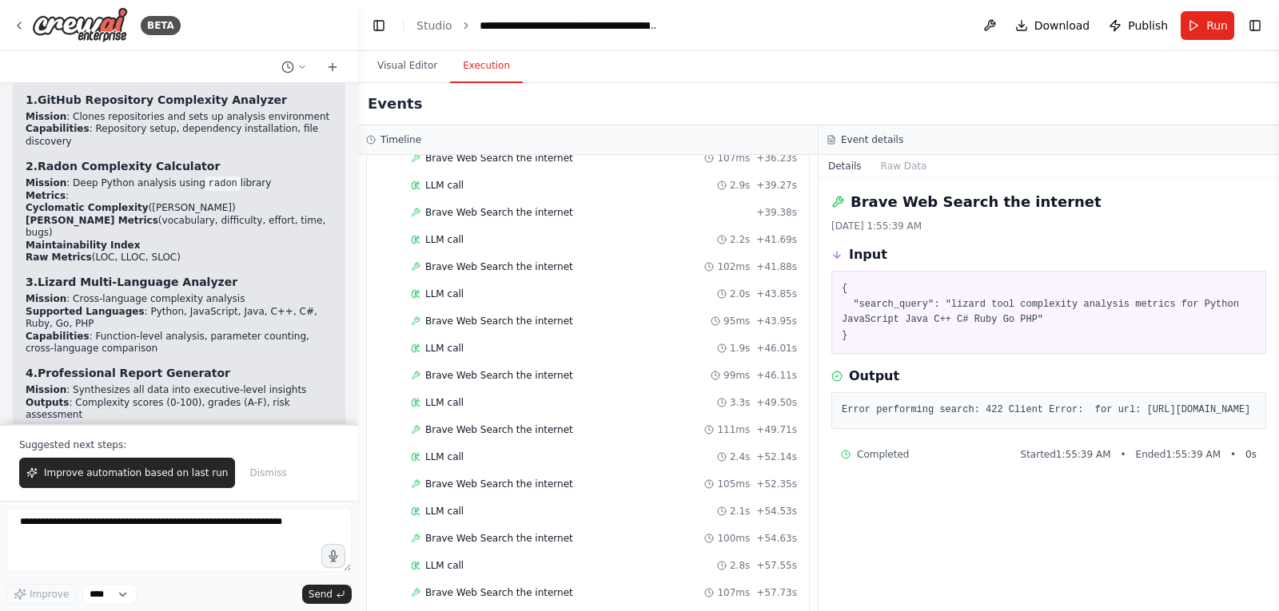
scroll to position [858, 0]
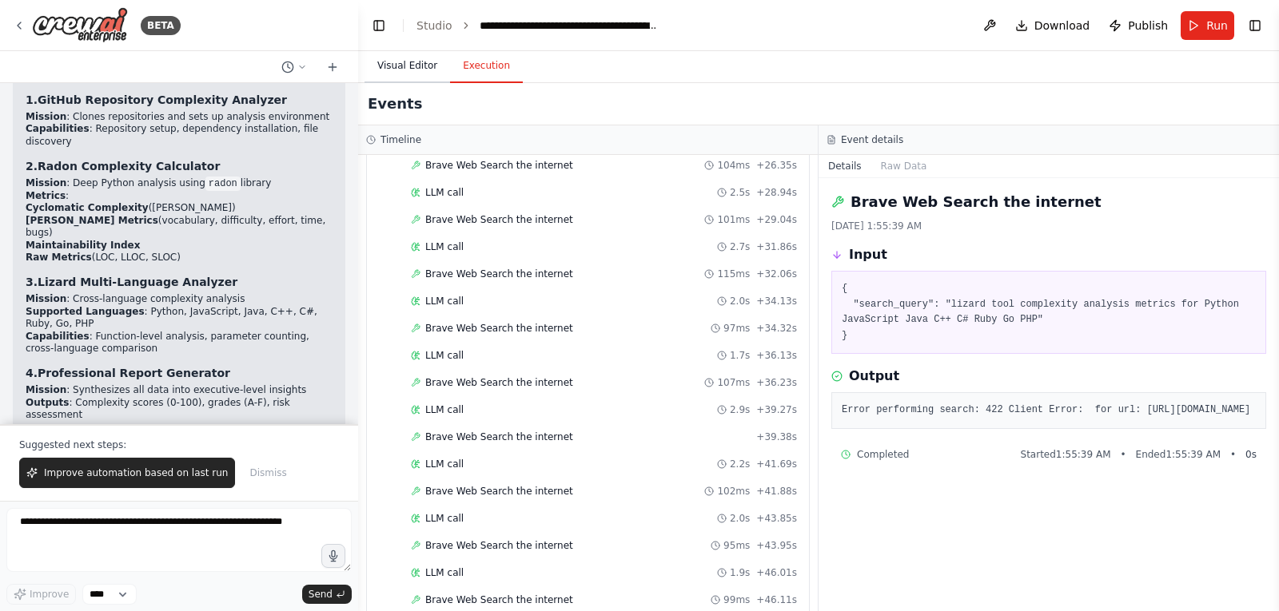
click at [414, 66] on button "Visual Editor" at bounding box center [407, 67] width 86 height 34
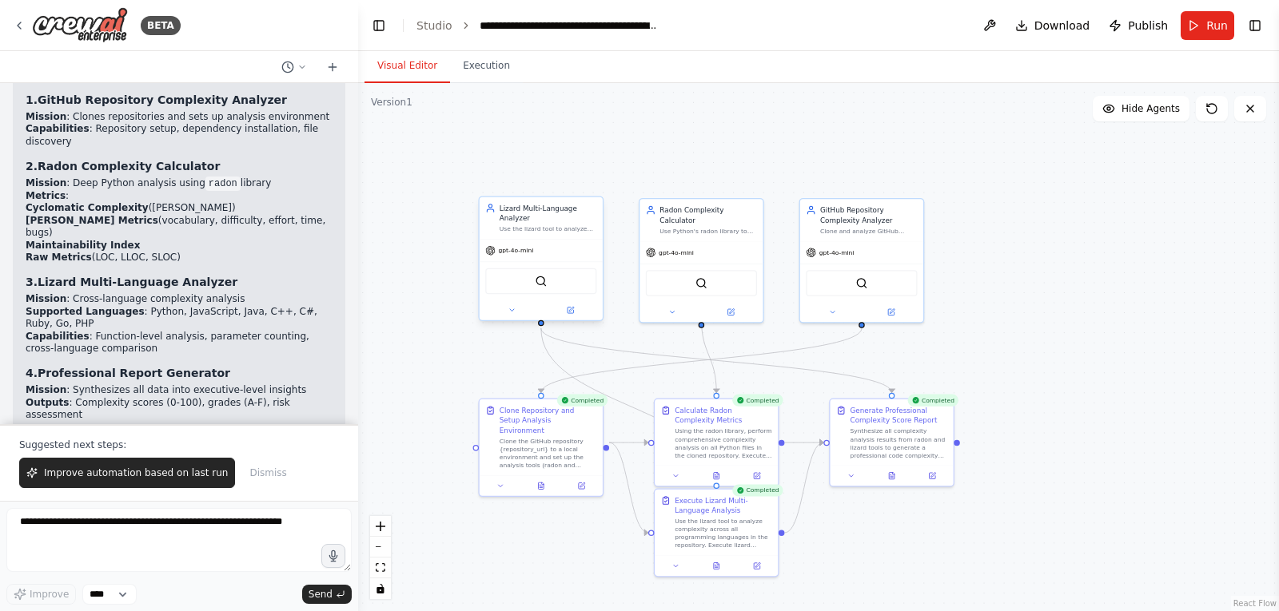
click at [567, 207] on div "Lizard Multi-Language Analyzer" at bounding box center [548, 213] width 98 height 20
click at [590, 181] on icon at bounding box center [590, 181] width 6 height 9
click at [542, 181] on button "Confirm" at bounding box center [544, 180] width 57 height 19
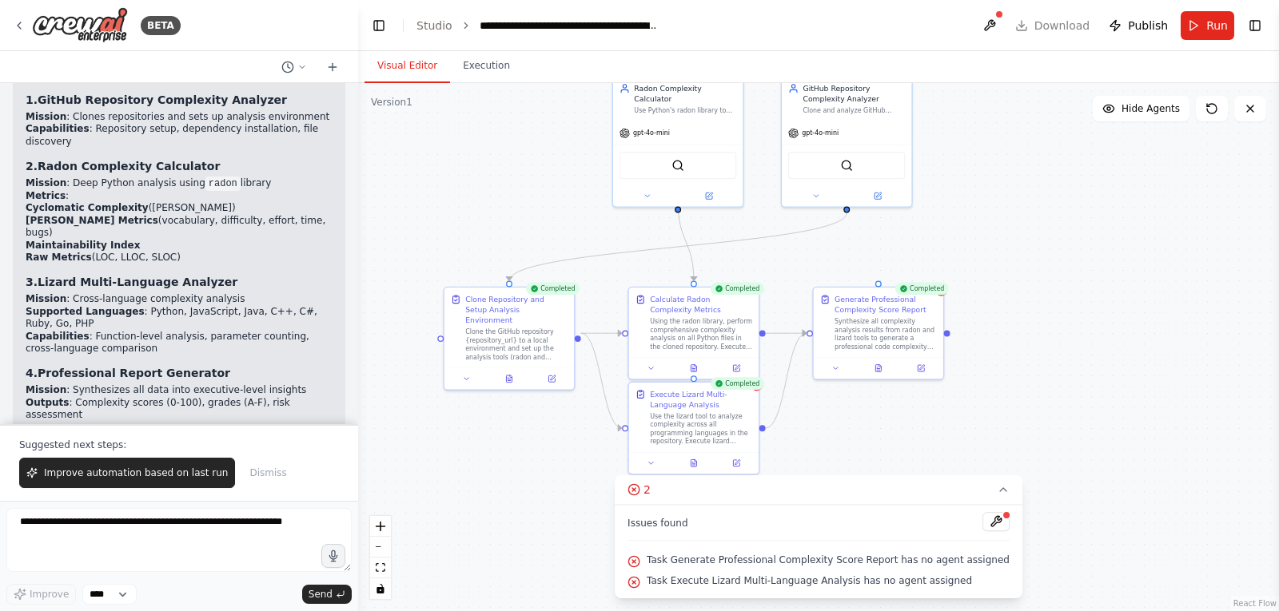
drag, startPoint x: 1051, startPoint y: 328, endPoint x: 1055, endPoint y: 229, distance: 99.2
click at [1055, 229] on div ".deletable-edge-delete-btn { width: 20px; height: 20px; border: 0px solid #ffff…" at bounding box center [818, 347] width 921 height 528
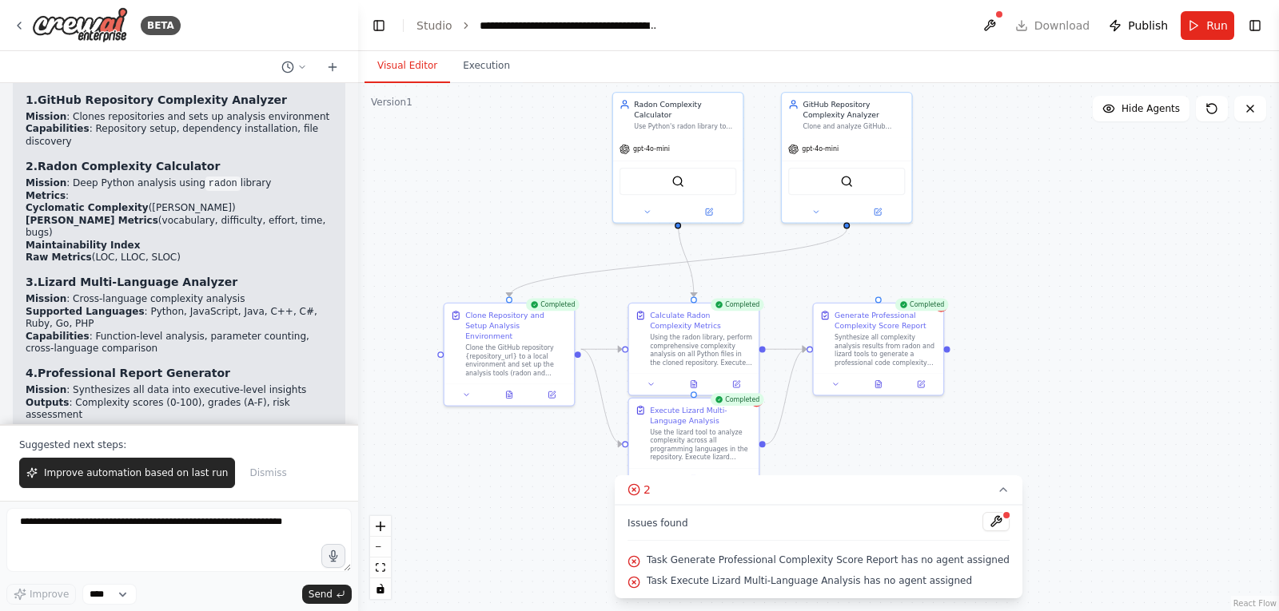
drag, startPoint x: 1055, startPoint y: 231, endPoint x: 1055, endPoint y: 246, distance: 15.2
click at [1055, 246] on div ".deletable-edge-delete-btn { width: 20px; height: 20px; border: 0px solid #ffff…" at bounding box center [818, 347] width 921 height 528
drag, startPoint x: 742, startPoint y: 437, endPoint x: 760, endPoint y: 458, distance: 27.7
click at [766, 468] on div "Use the lizard tool to analyze complexity across all programming languages in t…" at bounding box center [727, 475] width 102 height 34
click at [773, 411] on icon at bounding box center [772, 413] width 6 height 9
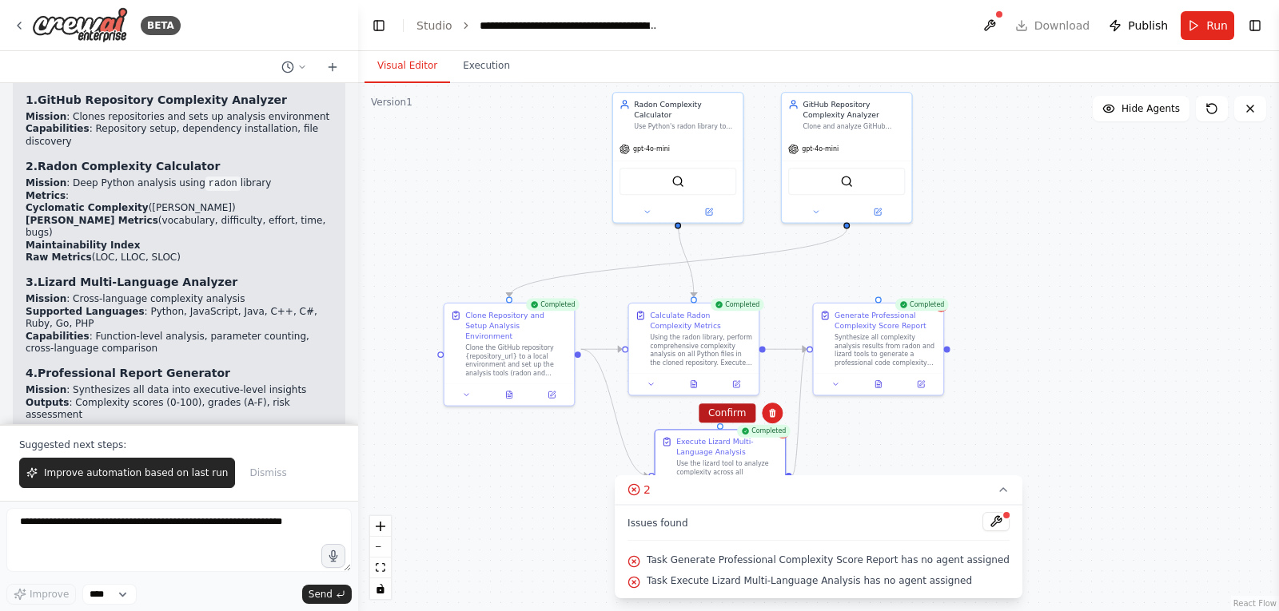
click at [729, 423] on button "Confirm" at bounding box center [726, 413] width 57 height 19
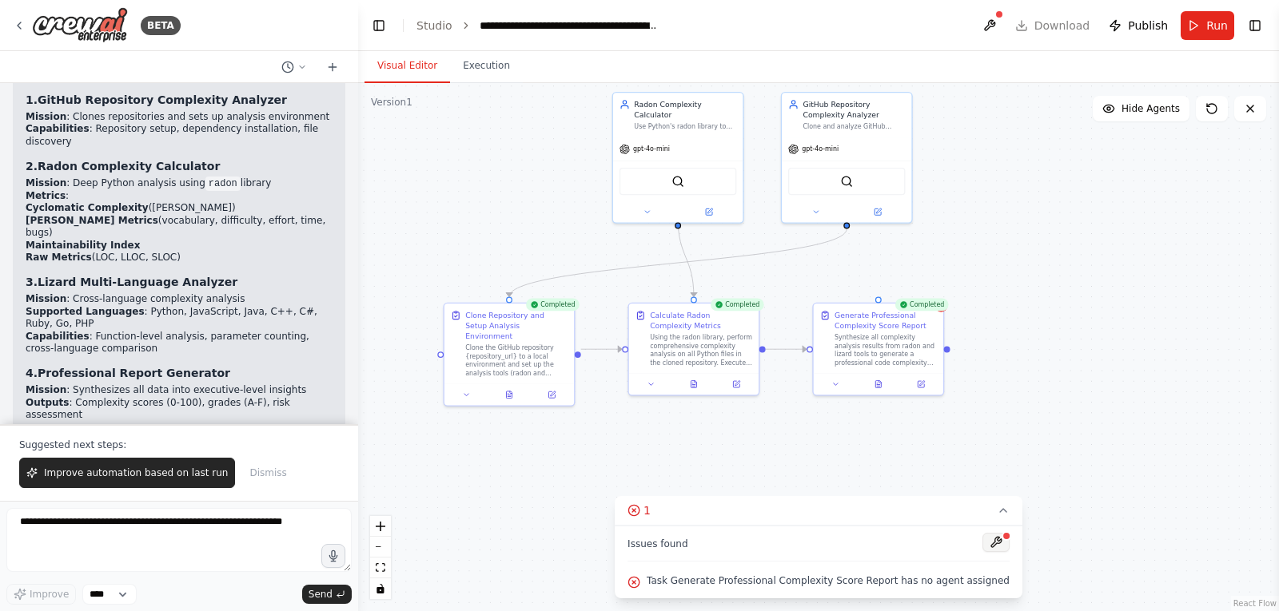
click at [982, 539] on button at bounding box center [995, 542] width 27 height 19
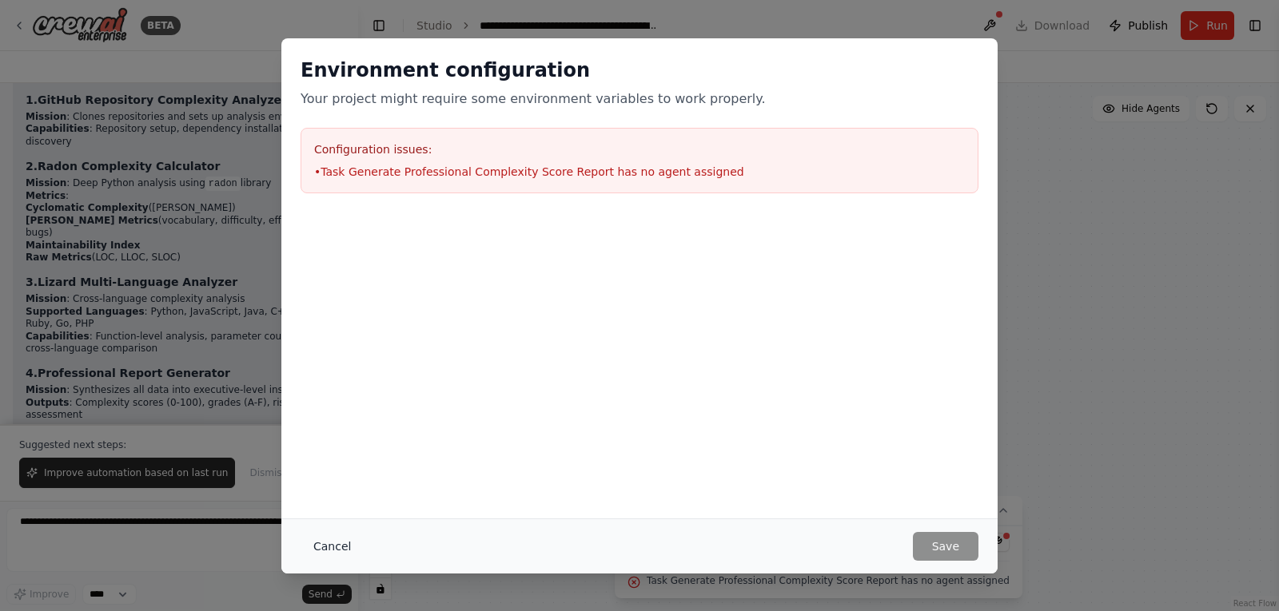
click at [333, 551] on button "Cancel" at bounding box center [331, 546] width 63 height 29
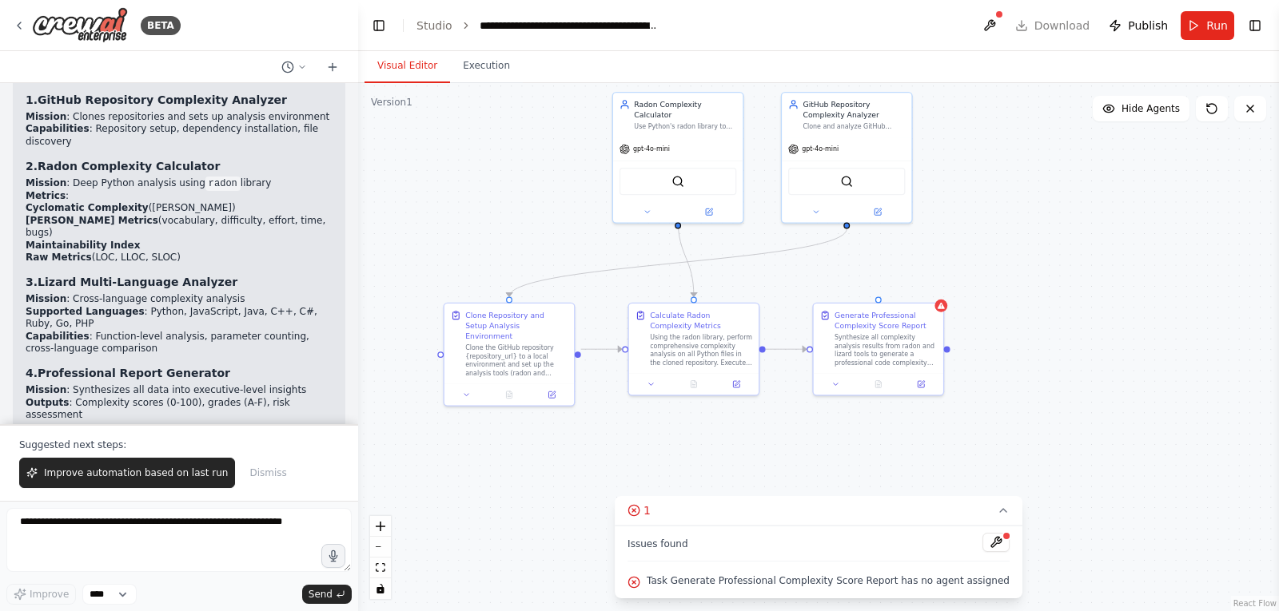
click at [775, 446] on div ".deletable-edge-delete-btn { width: 20px; height: 20px; border: 0px solid #ffff…" at bounding box center [818, 347] width 921 height 528
click at [806, 463] on div ".deletable-edge-delete-btn { width: 20px; height: 20px; border: 0px solid #ffff…" at bounding box center [818, 347] width 921 height 528
click at [164, 530] on textarea at bounding box center [178, 540] width 345 height 64
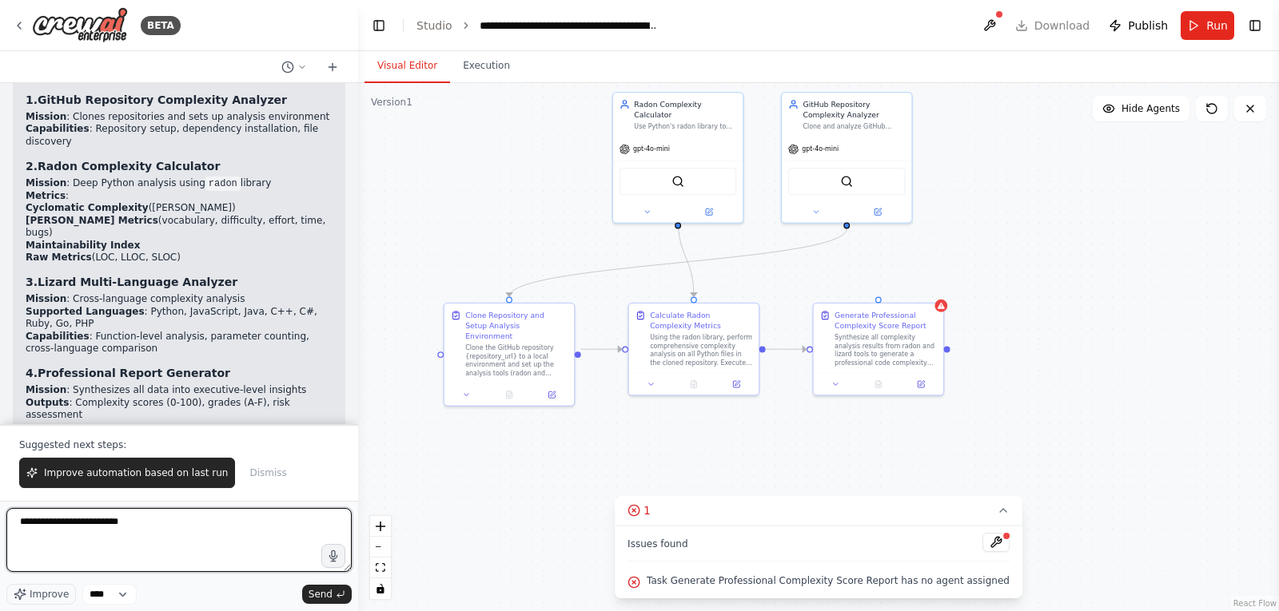
type textarea "**********"
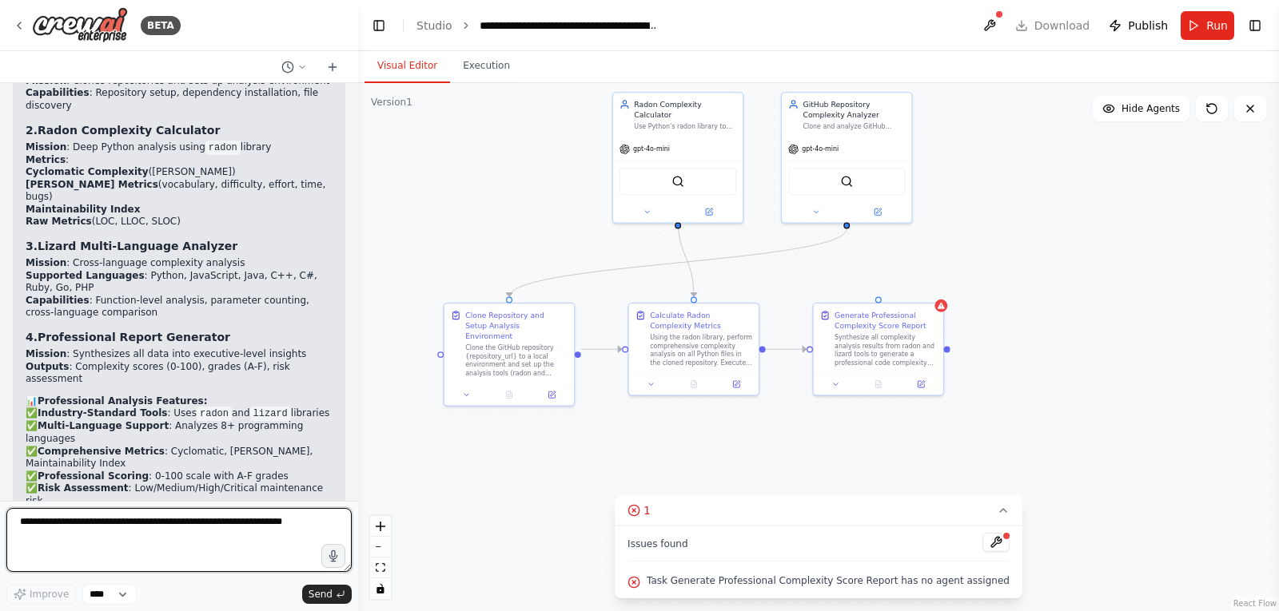
scroll to position [10330, 0]
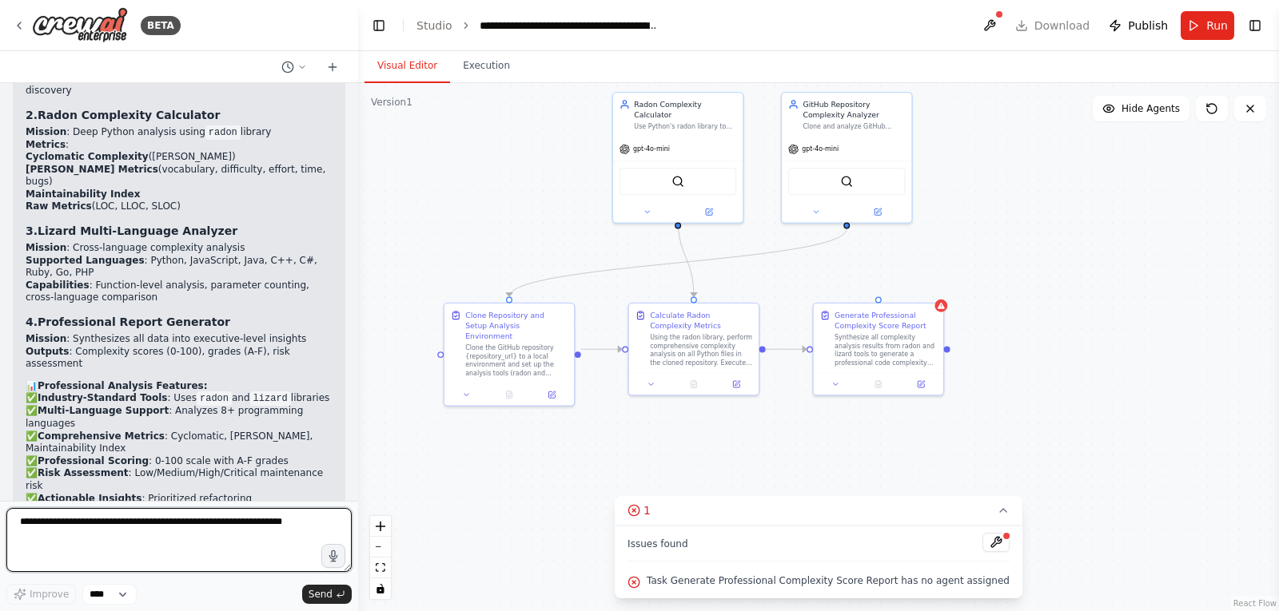
click at [75, 528] on textarea at bounding box center [178, 540] width 345 height 64
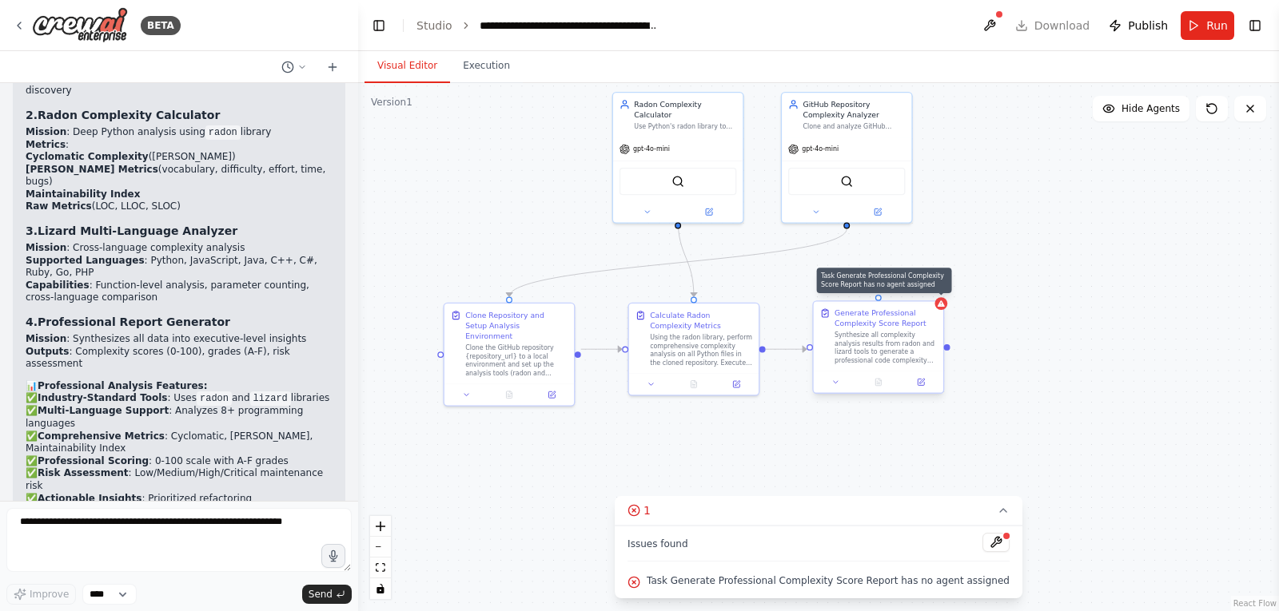
click at [941, 309] on div at bounding box center [940, 303] width 13 height 13
click at [930, 291] on icon at bounding box center [930, 286] width 6 height 9
click at [896, 287] on button "Confirm" at bounding box center [885, 286] width 57 height 19
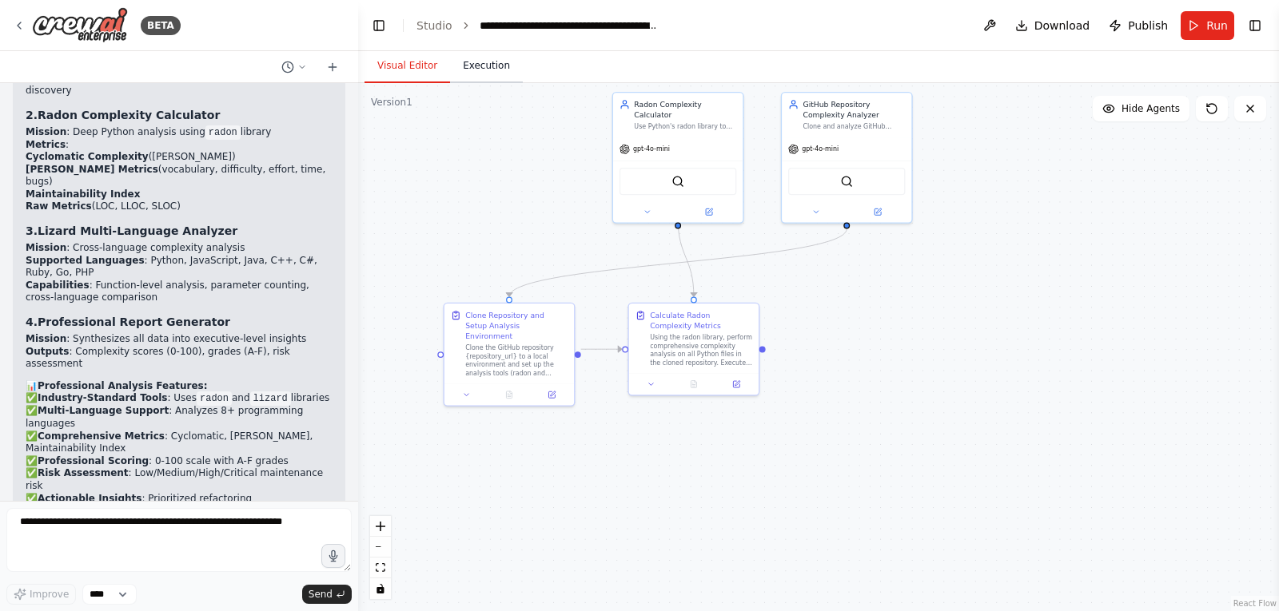
click at [484, 70] on button "Execution" at bounding box center [486, 67] width 73 height 34
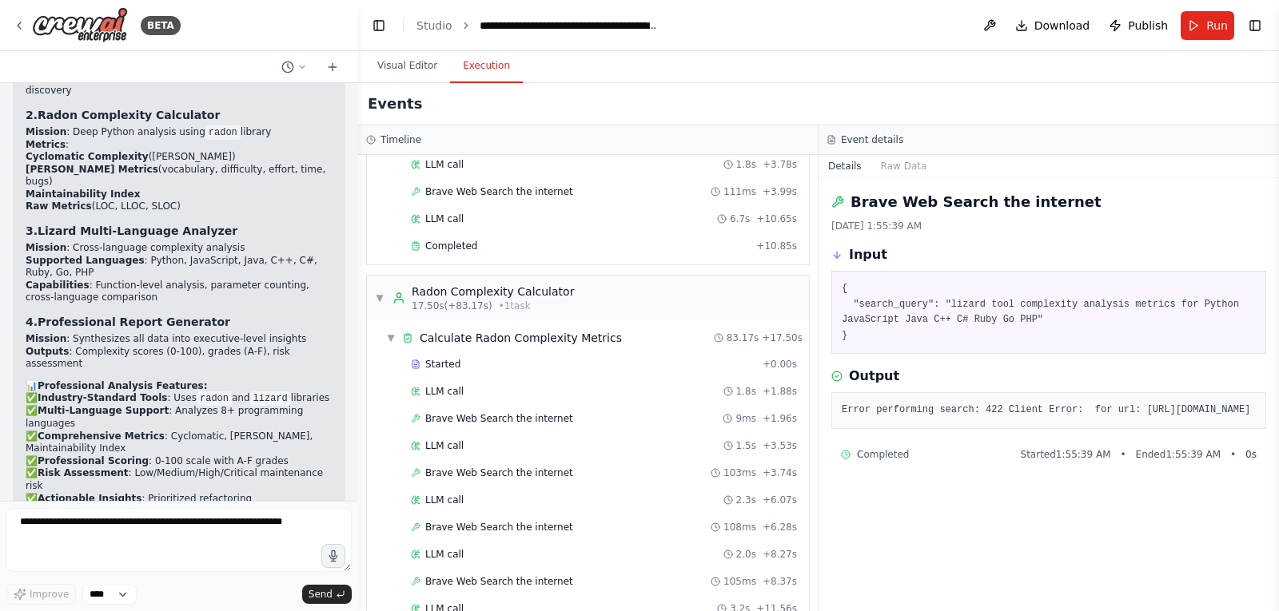
scroll to position [0, 0]
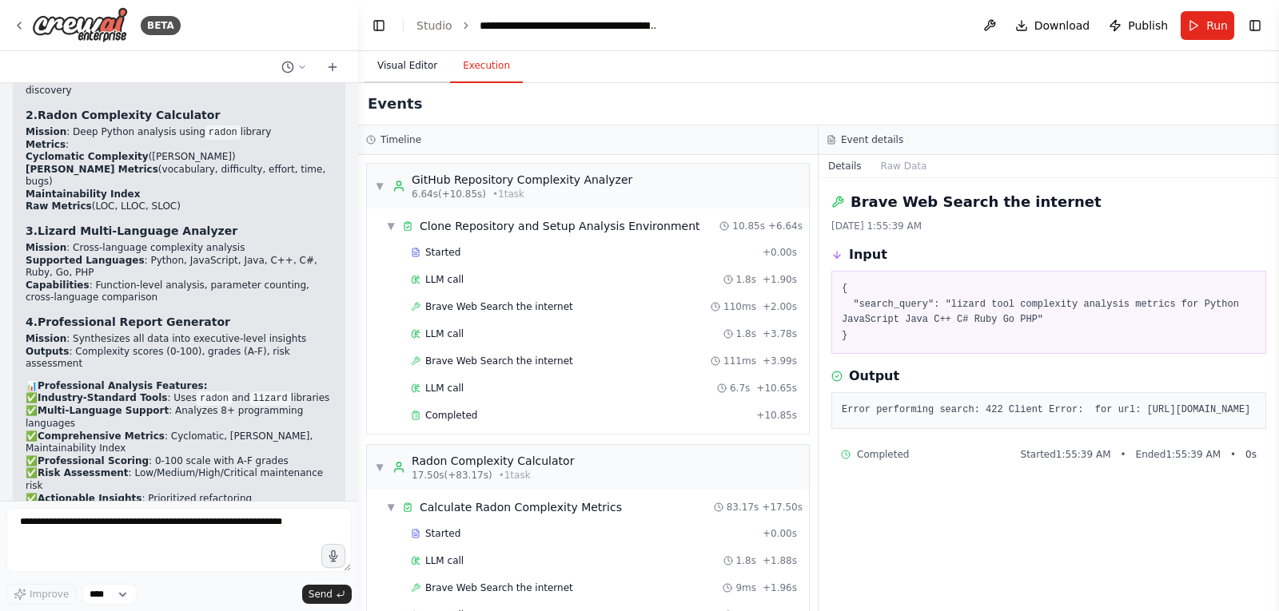
click at [404, 62] on button "Visual Editor" at bounding box center [407, 67] width 86 height 34
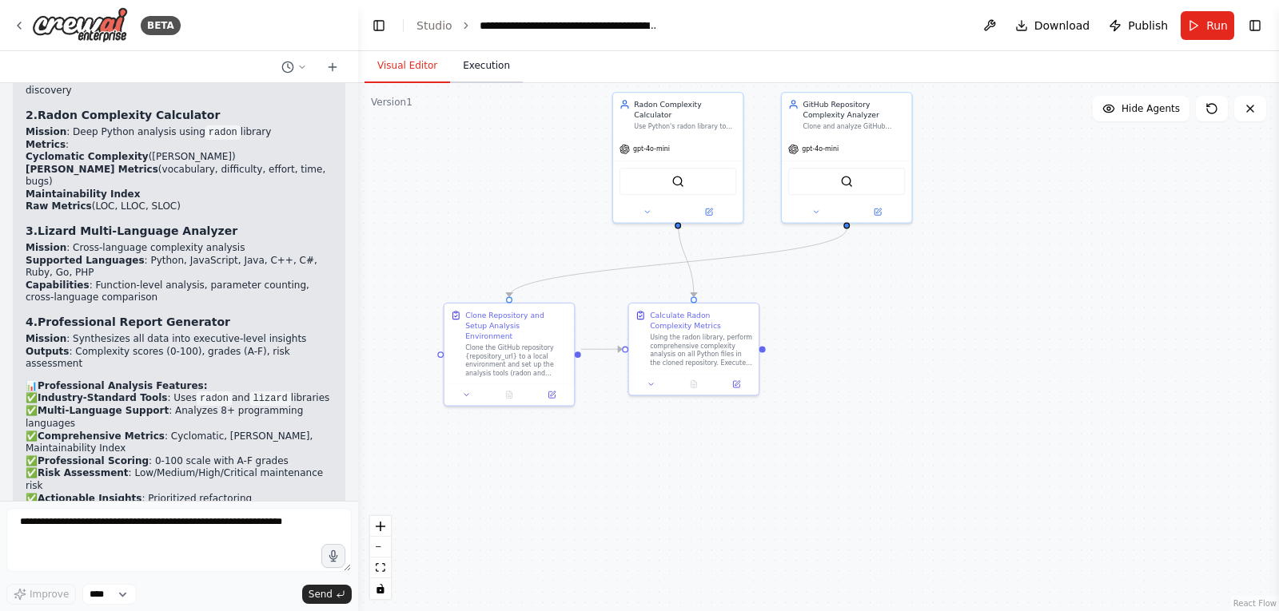
click at [492, 64] on button "Execution" at bounding box center [486, 67] width 73 height 34
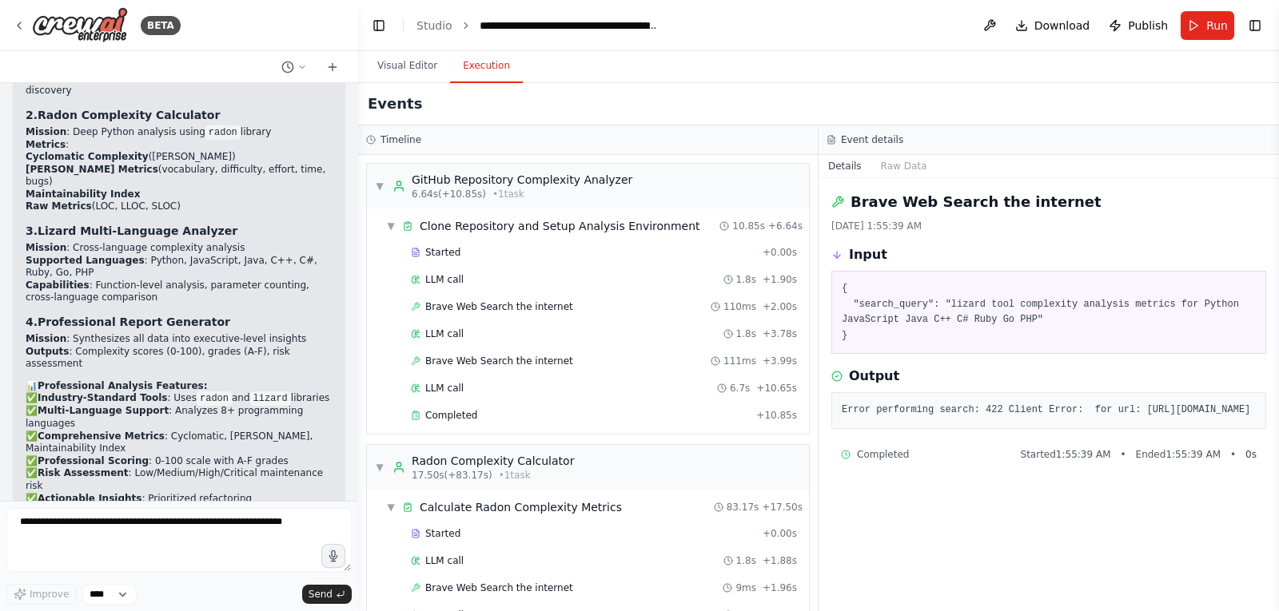
click at [1194, 18] on button "Run" at bounding box center [1207, 25] width 54 height 29
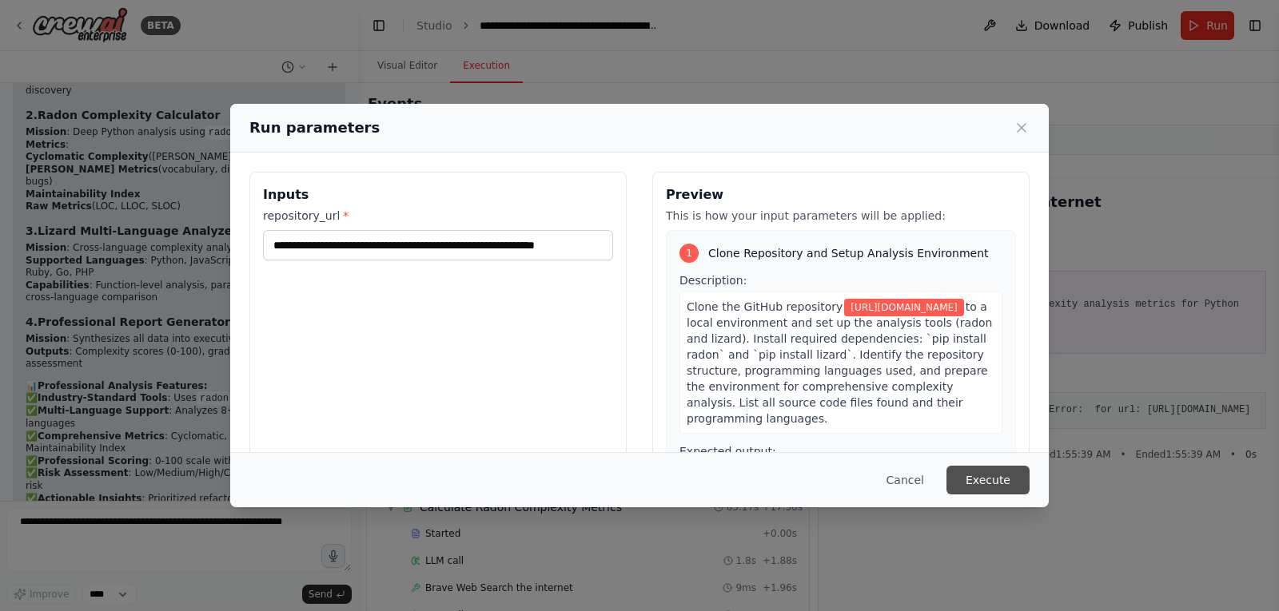
click at [998, 479] on button "Execute" at bounding box center [987, 480] width 83 height 29
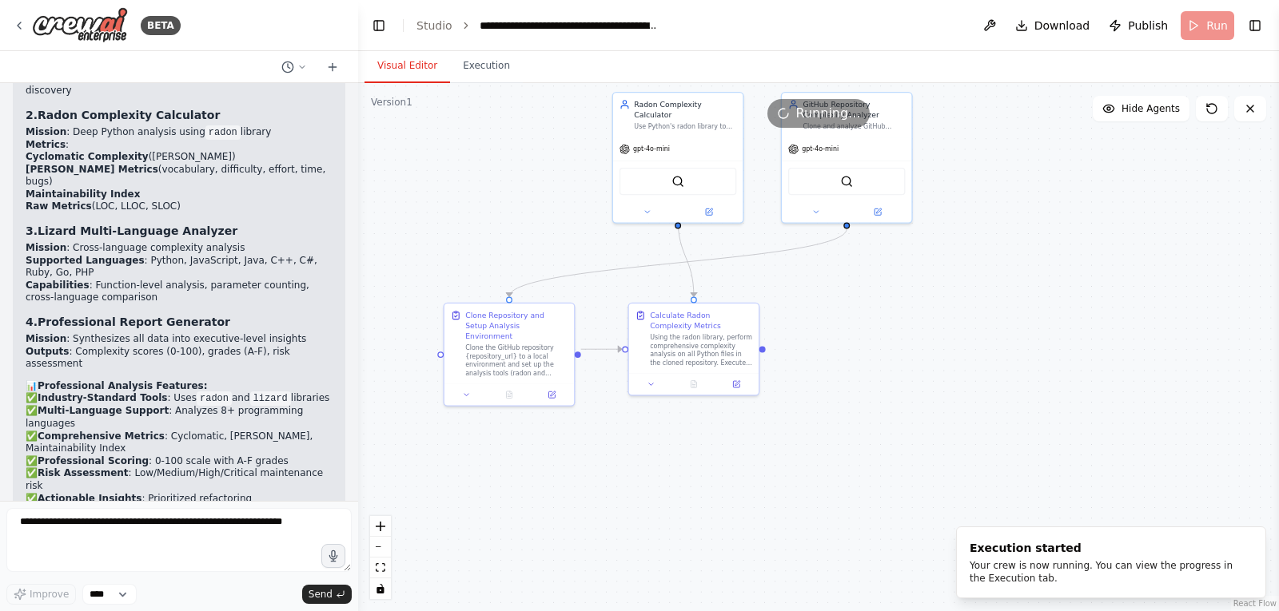
click at [412, 69] on button "Visual Editor" at bounding box center [407, 67] width 86 height 34
click at [473, 66] on button "Execution" at bounding box center [486, 67] width 73 height 34
click at [401, 67] on button "Visual Editor" at bounding box center [407, 67] width 86 height 34
click at [482, 69] on button "Execution" at bounding box center [486, 67] width 73 height 34
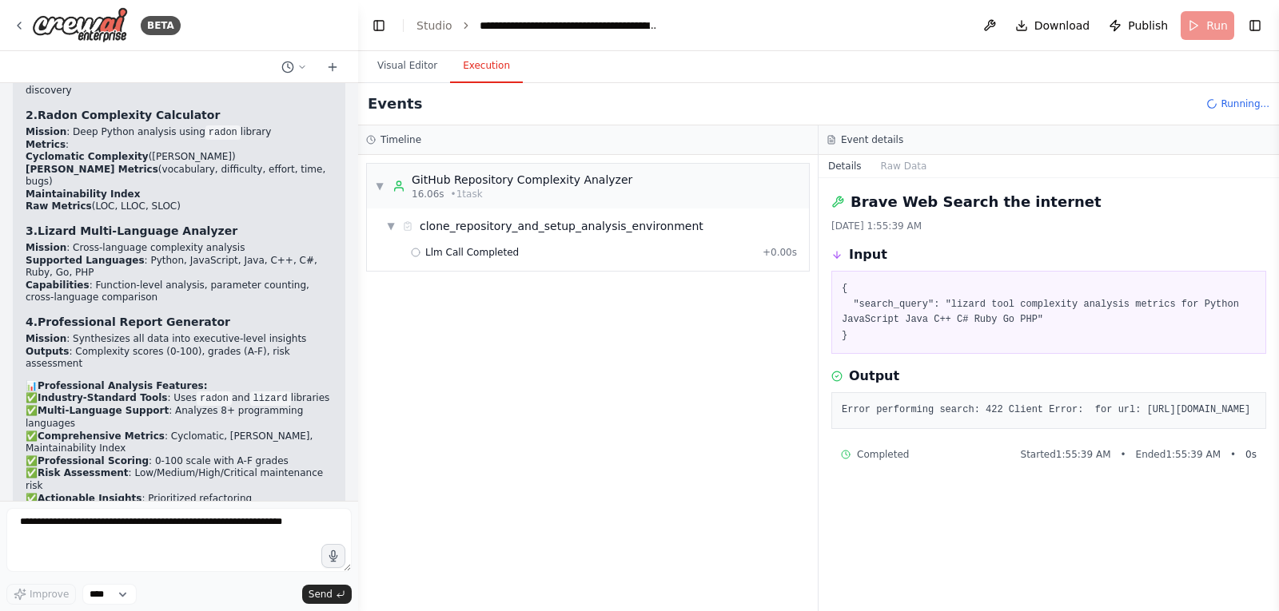
scroll to position [10330, 0]
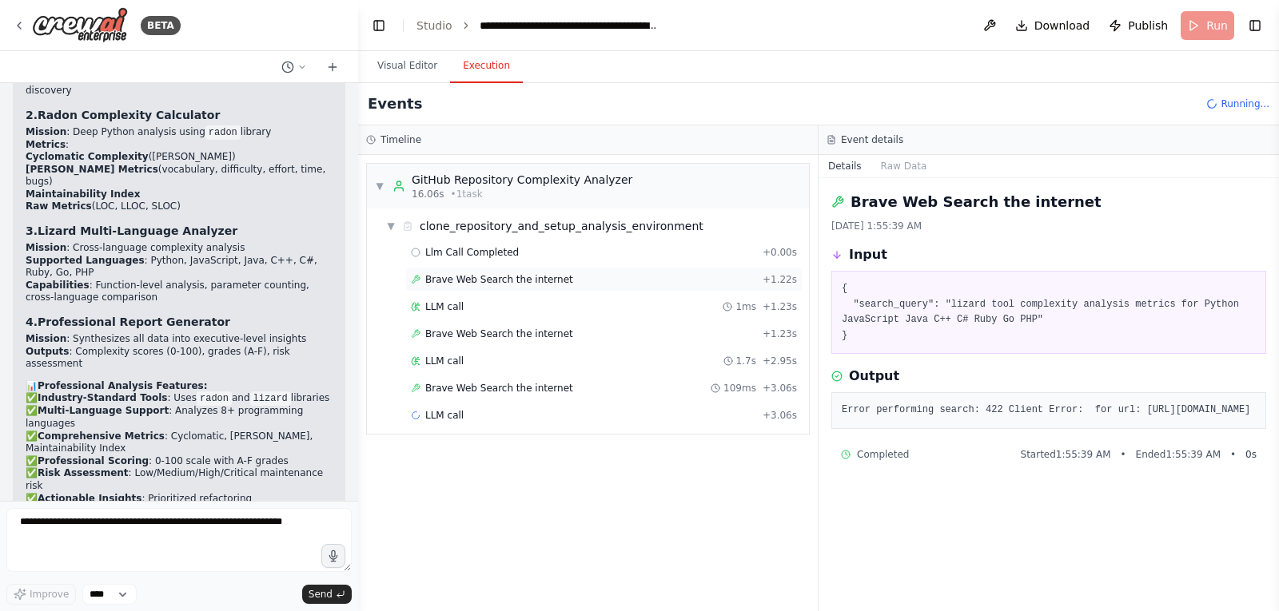
click at [459, 279] on span "Brave Web Search the internet" at bounding box center [499, 279] width 148 height 13
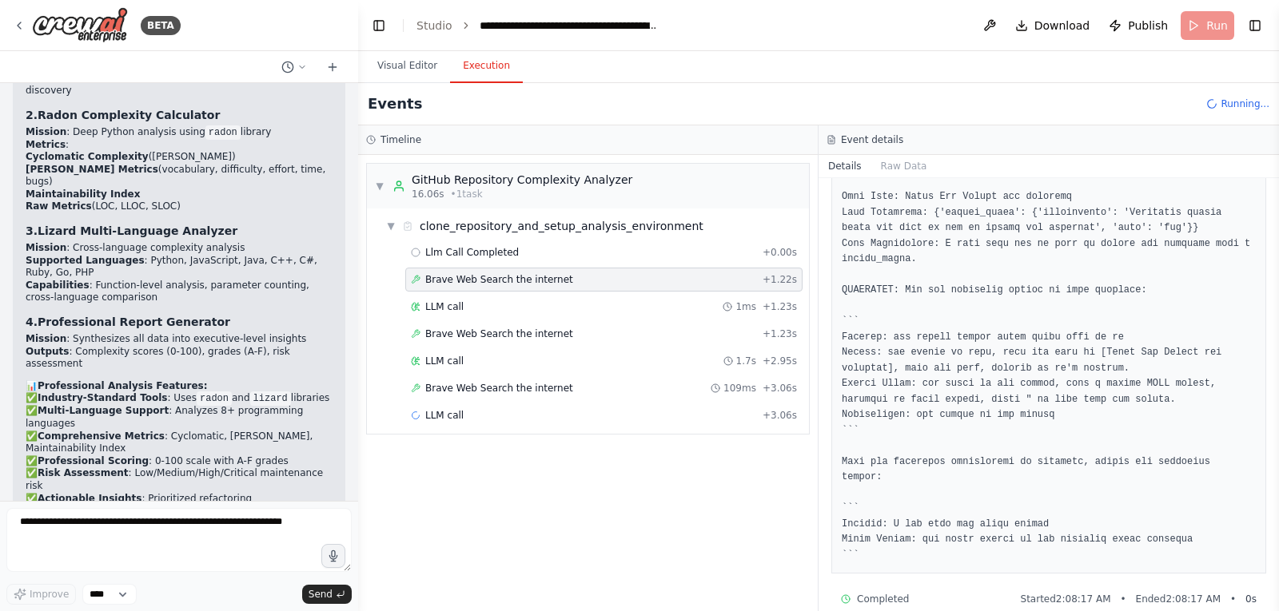
scroll to position [346, 0]
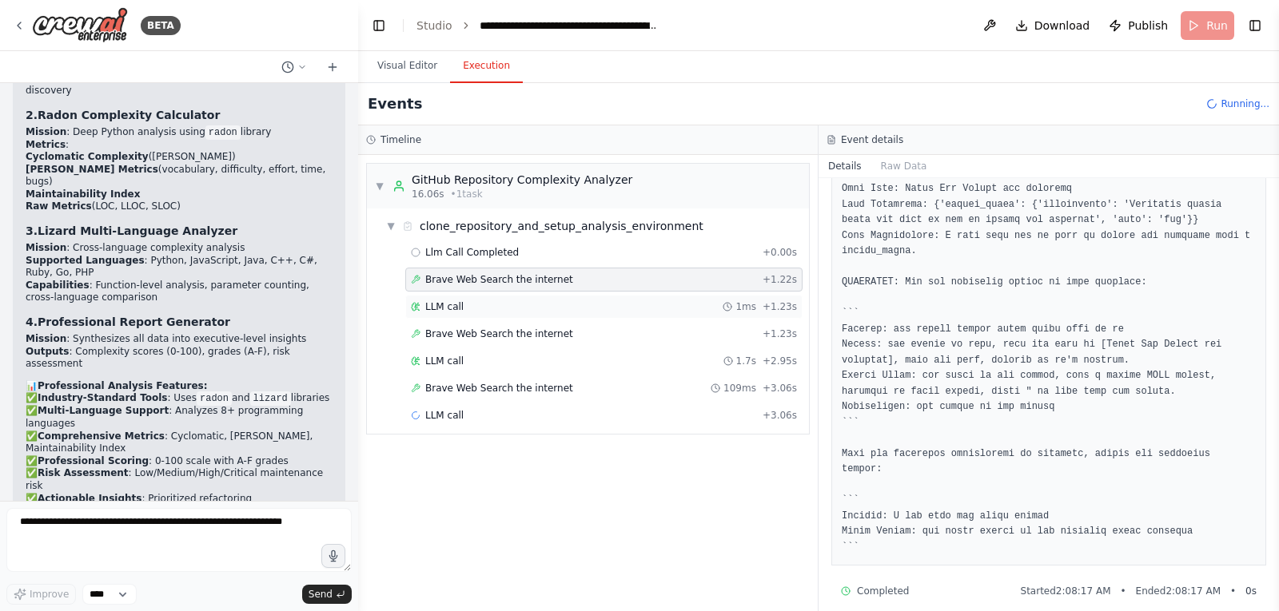
click at [448, 309] on span "LLM call" at bounding box center [444, 306] width 38 height 13
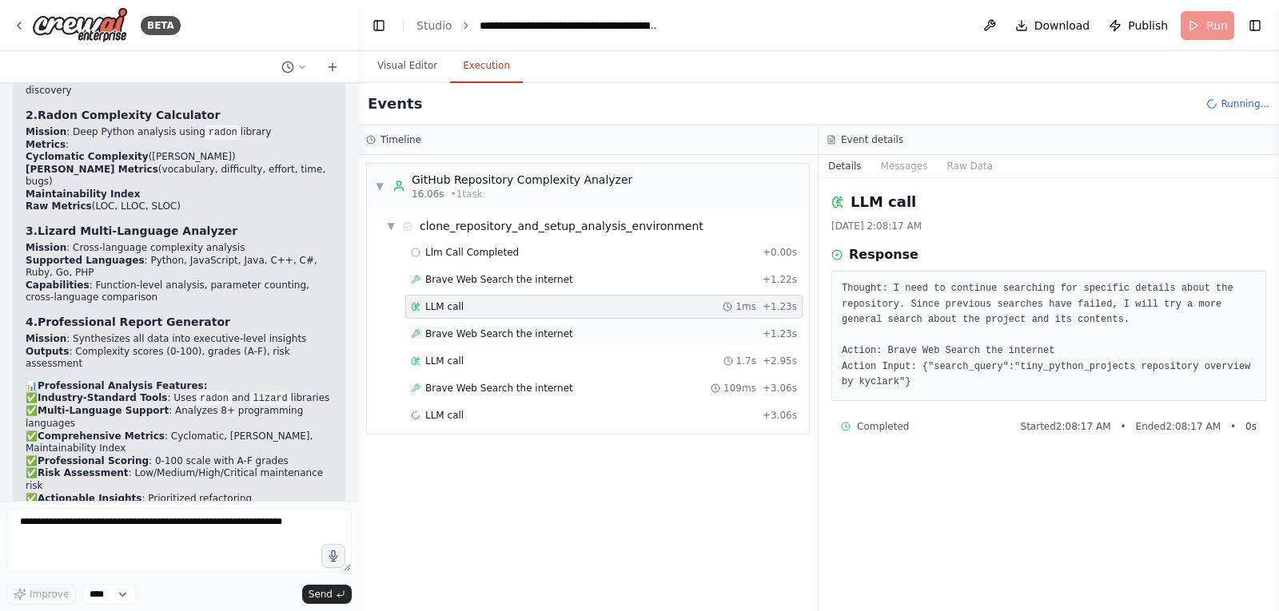
click at [467, 336] on span "Brave Web Search the internet" at bounding box center [499, 334] width 148 height 13
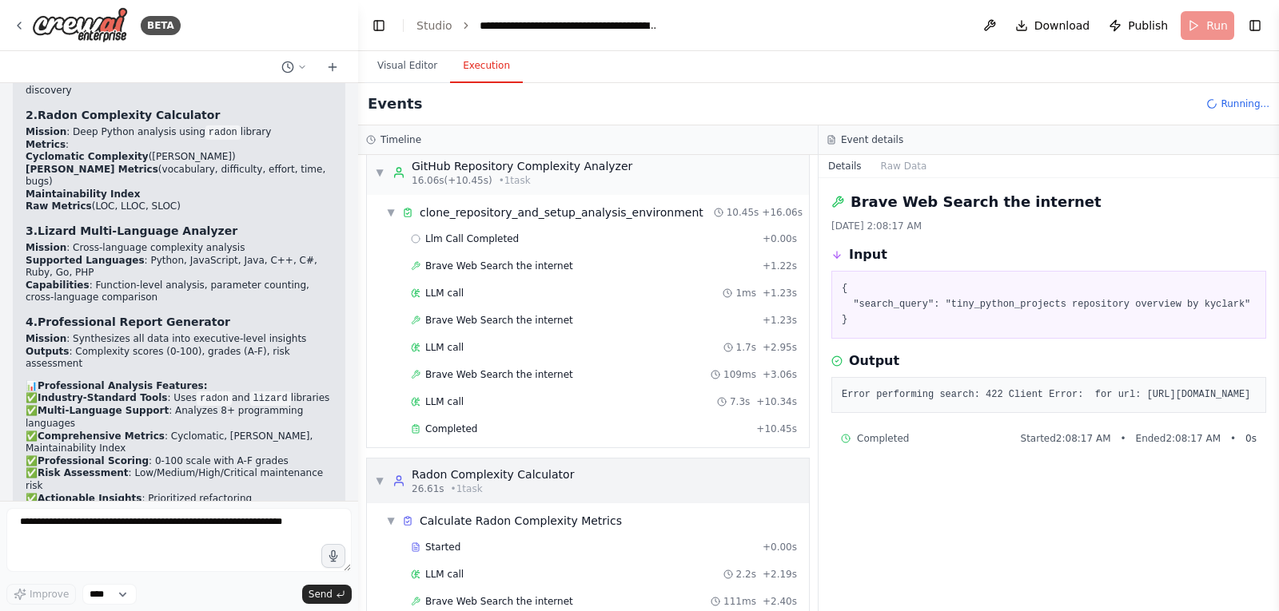
scroll to position [68, 0]
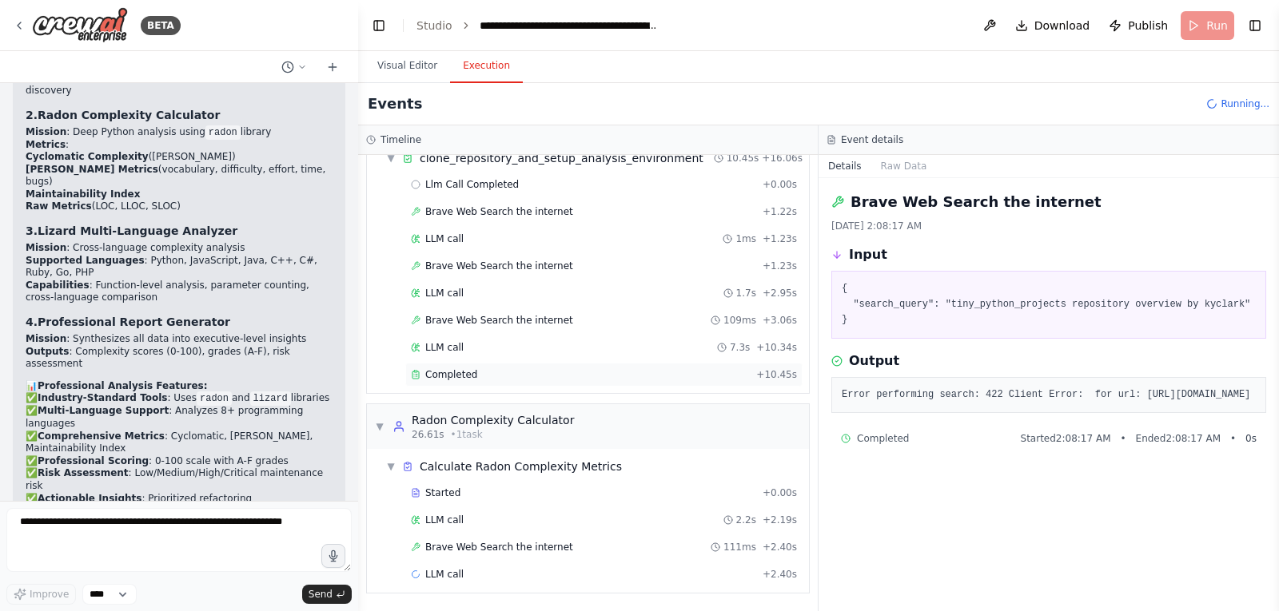
click at [458, 377] on span "Completed" at bounding box center [451, 374] width 52 height 13
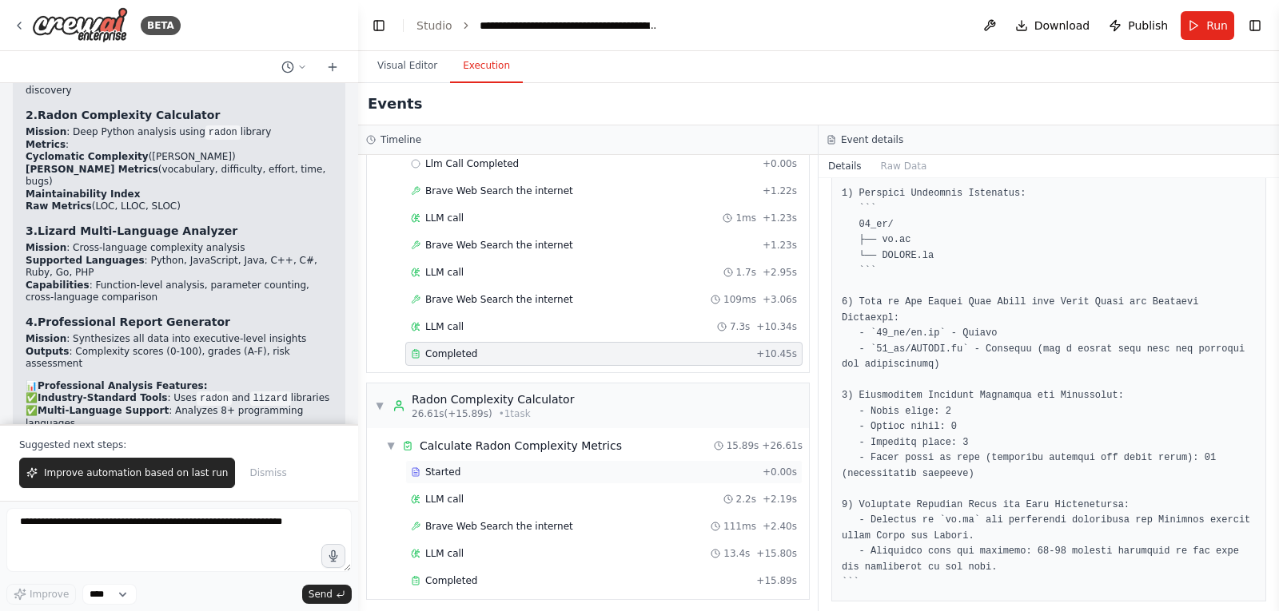
scroll to position [95, 0]
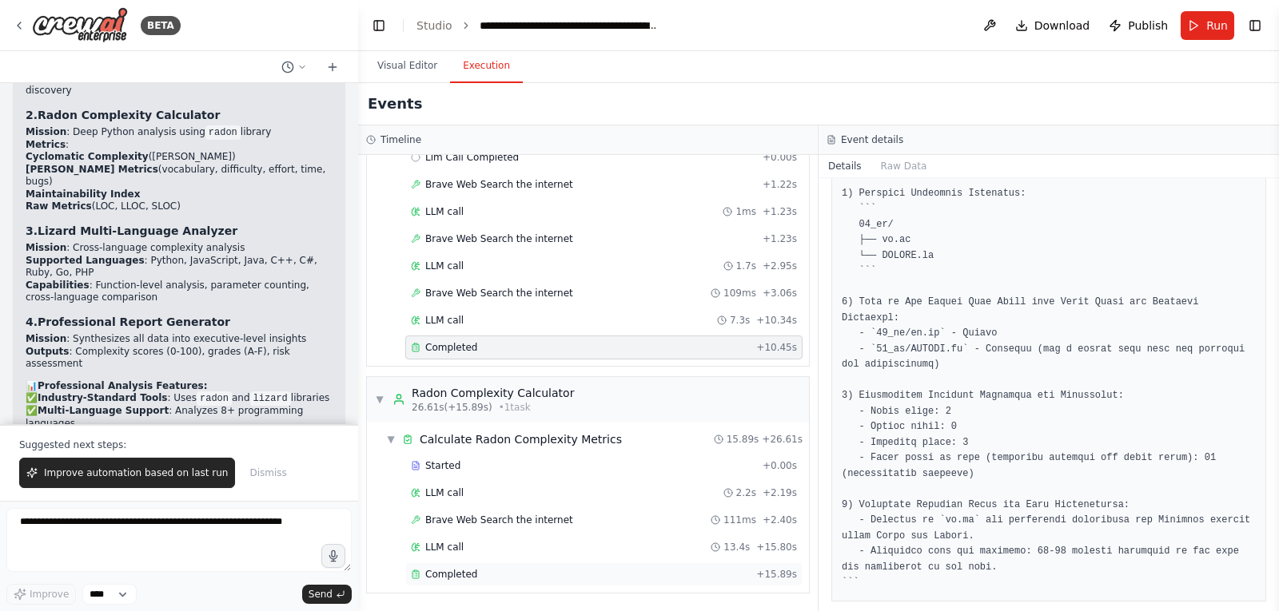
click at [451, 569] on span "Completed" at bounding box center [451, 574] width 52 height 13
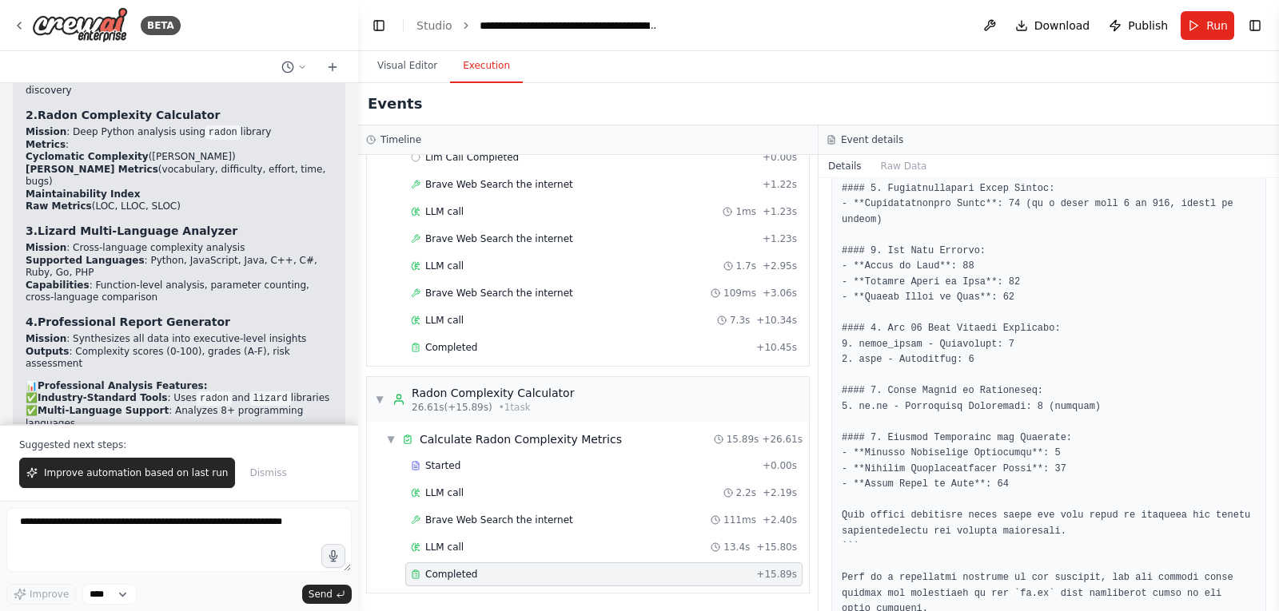
scroll to position [526, 0]
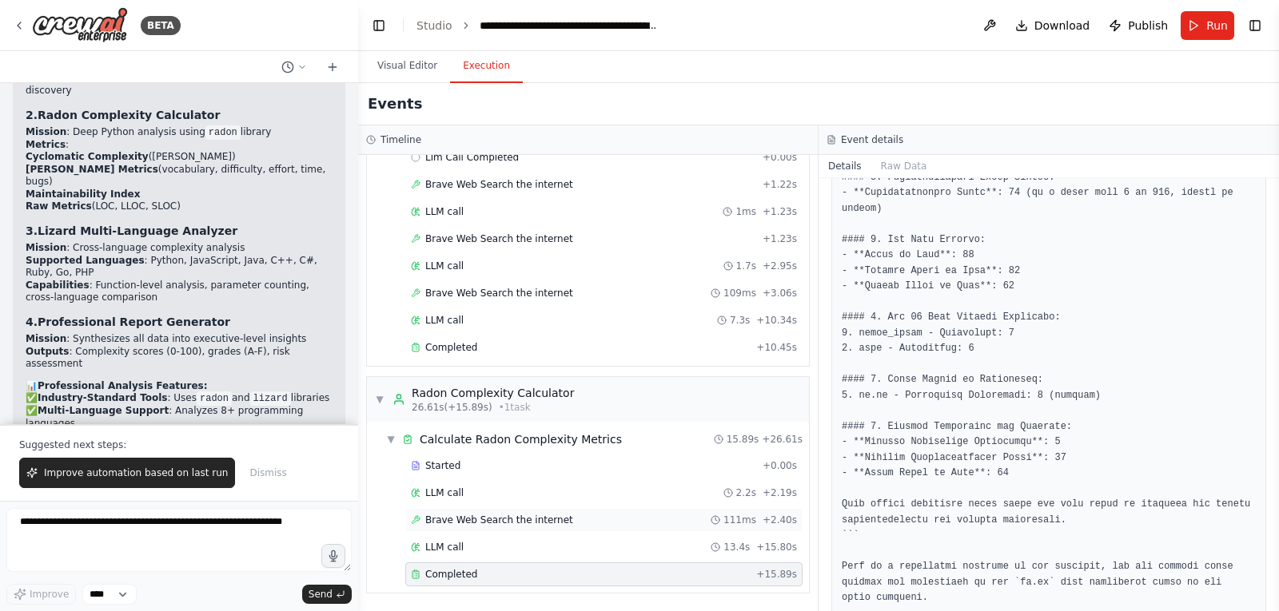
click at [507, 522] on span "Brave Web Search the internet" at bounding box center [499, 520] width 148 height 13
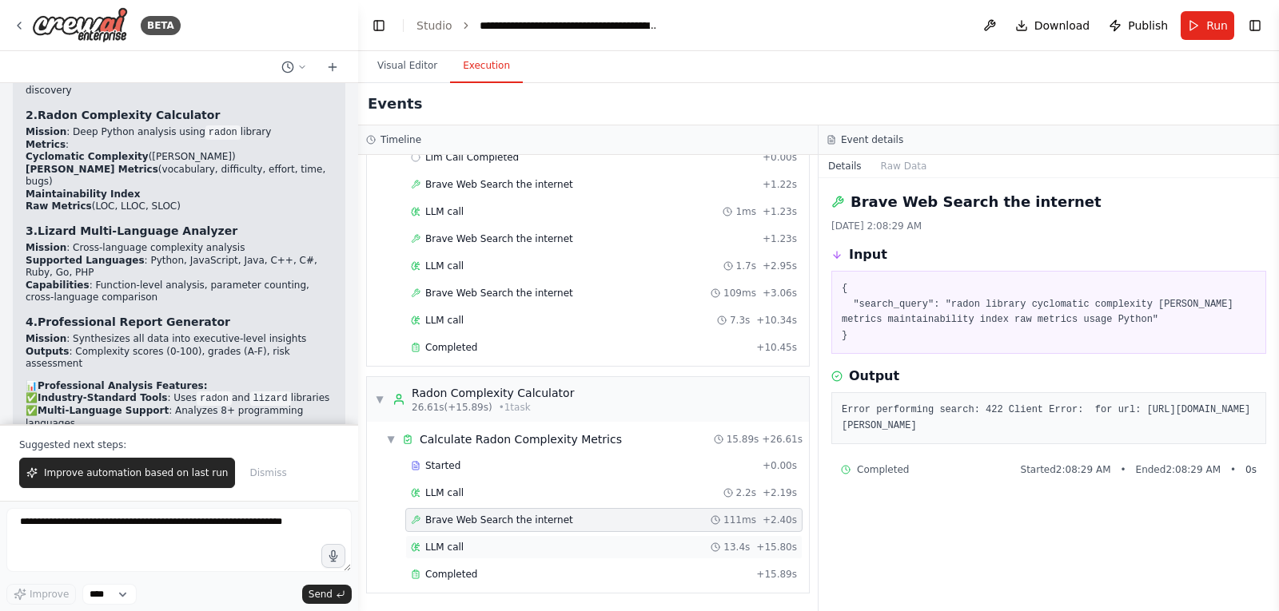
click at [441, 547] on span "LLM call" at bounding box center [444, 547] width 38 height 13
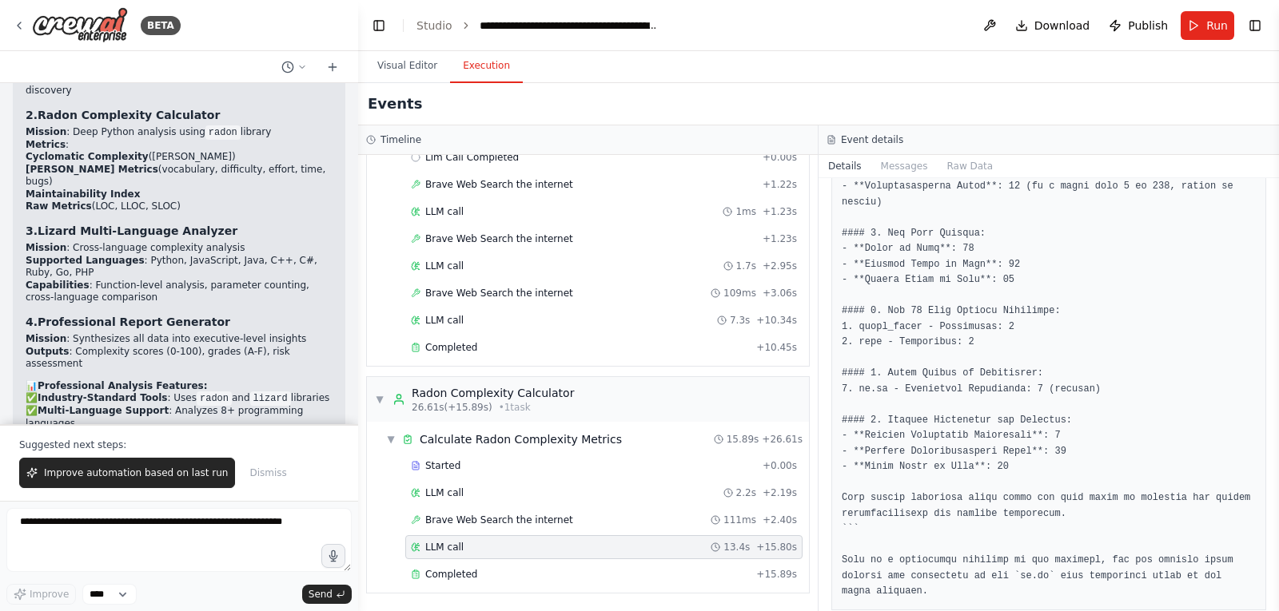
scroll to position [894, 0]
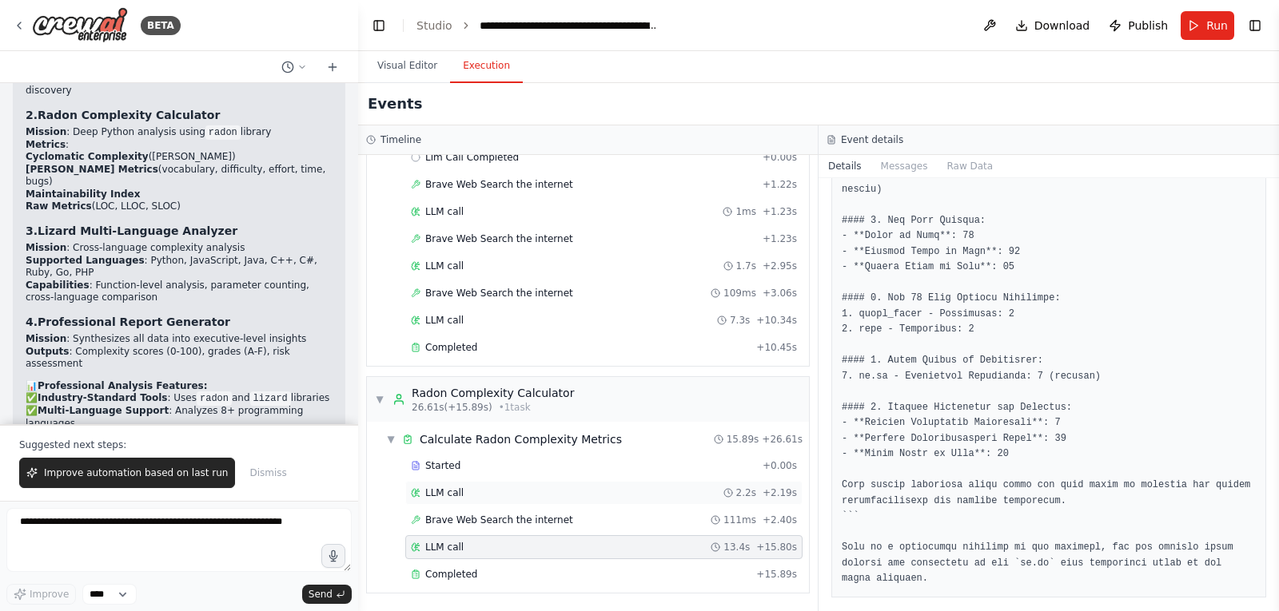
click at [453, 492] on span "LLM call" at bounding box center [444, 493] width 38 height 13
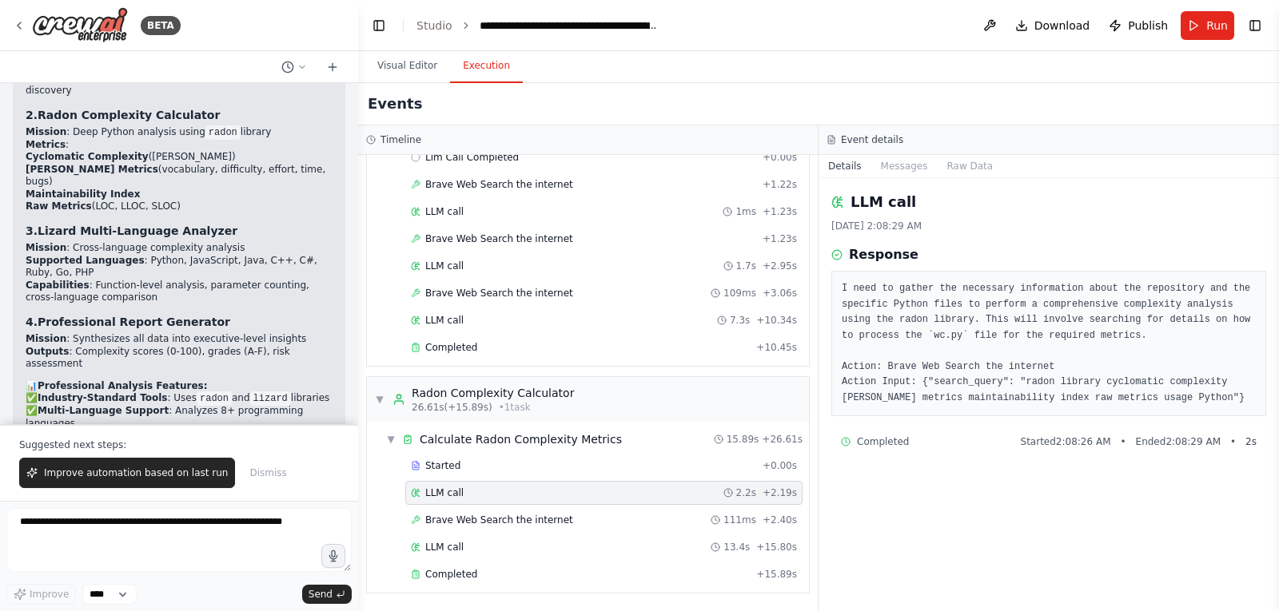
scroll to position [0, 0]
click at [461, 574] on span "Completed" at bounding box center [451, 574] width 52 height 13
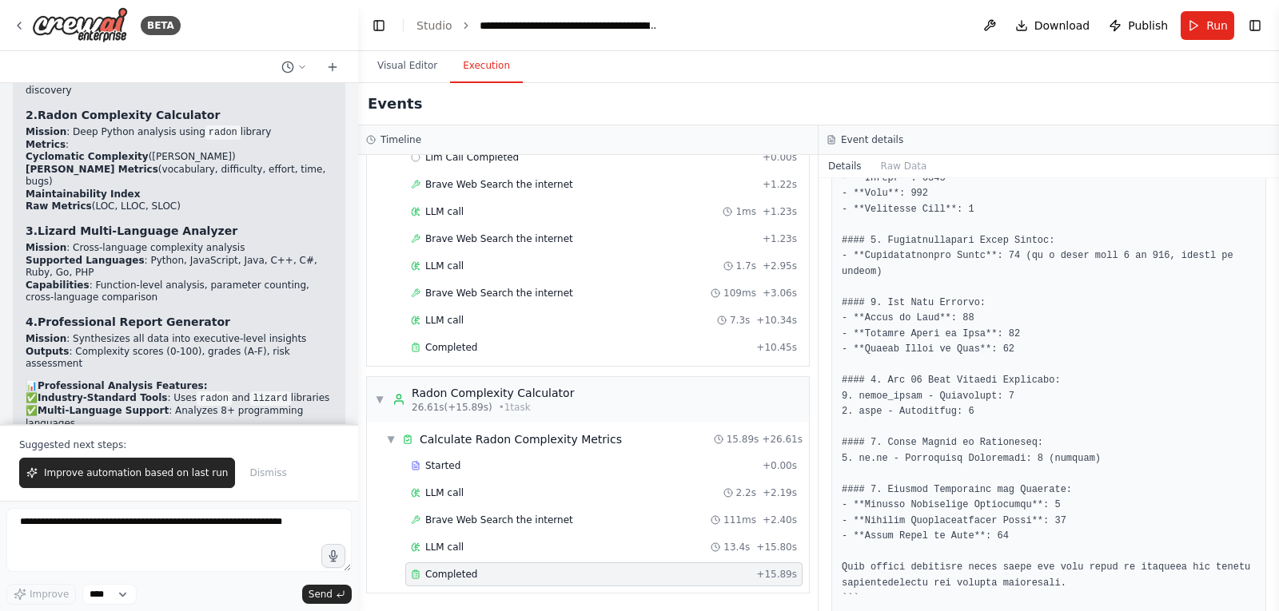
scroll to position [526, 0]
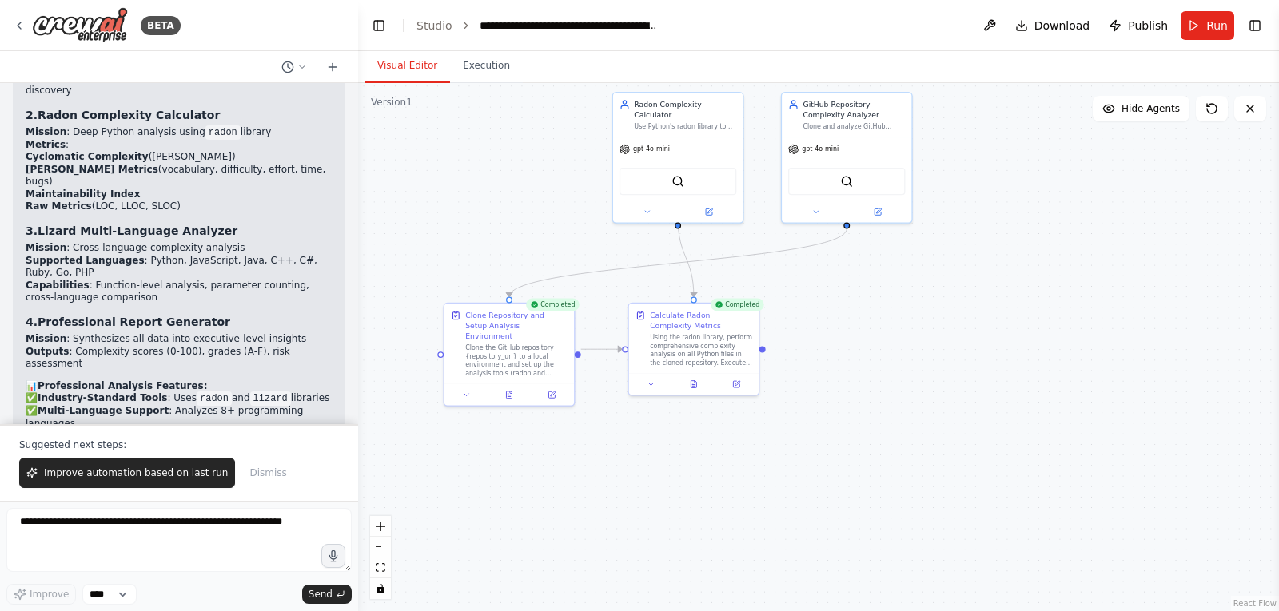
click at [403, 66] on button "Visual Editor" at bounding box center [407, 67] width 86 height 34
click at [821, 207] on button at bounding box center [816, 210] width 60 height 13
click at [1067, 23] on span "Download" at bounding box center [1062, 26] width 56 height 16
drag, startPoint x: 1168, startPoint y: 271, endPoint x: 1170, endPoint y: 261, distance: 10.7
click at [1168, 270] on div ".deletable-edge-delete-btn { width: 20px; height: 20px; border: 0px solid #ffff…" at bounding box center [818, 347] width 921 height 528
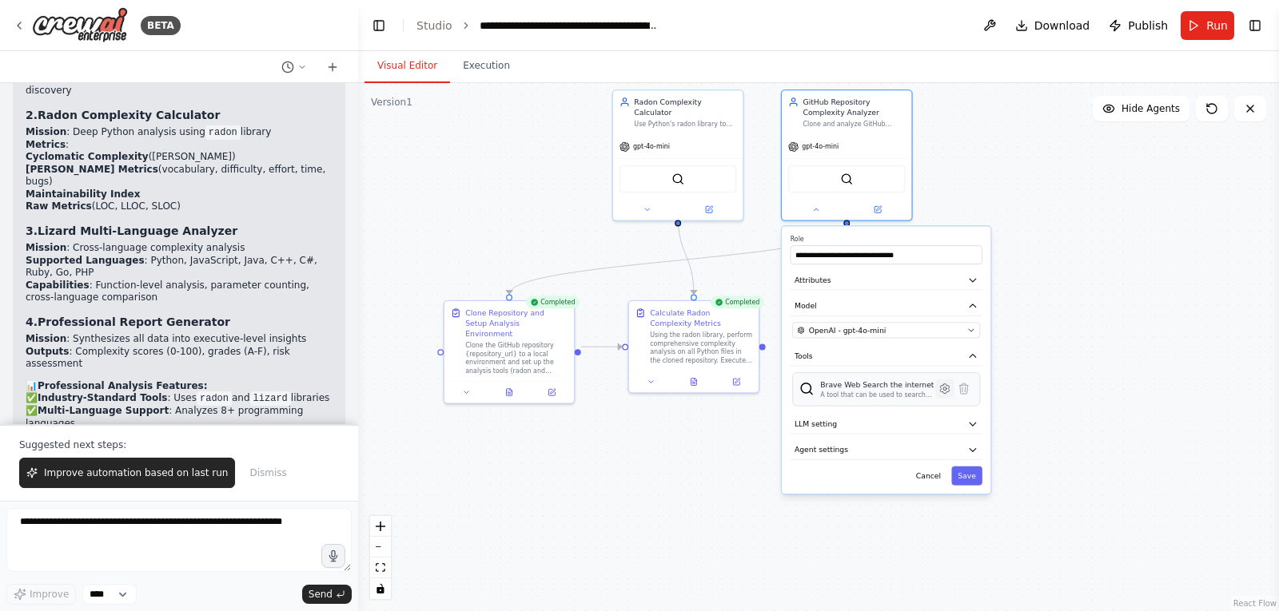
click at [945, 387] on icon at bounding box center [944, 389] width 9 height 10
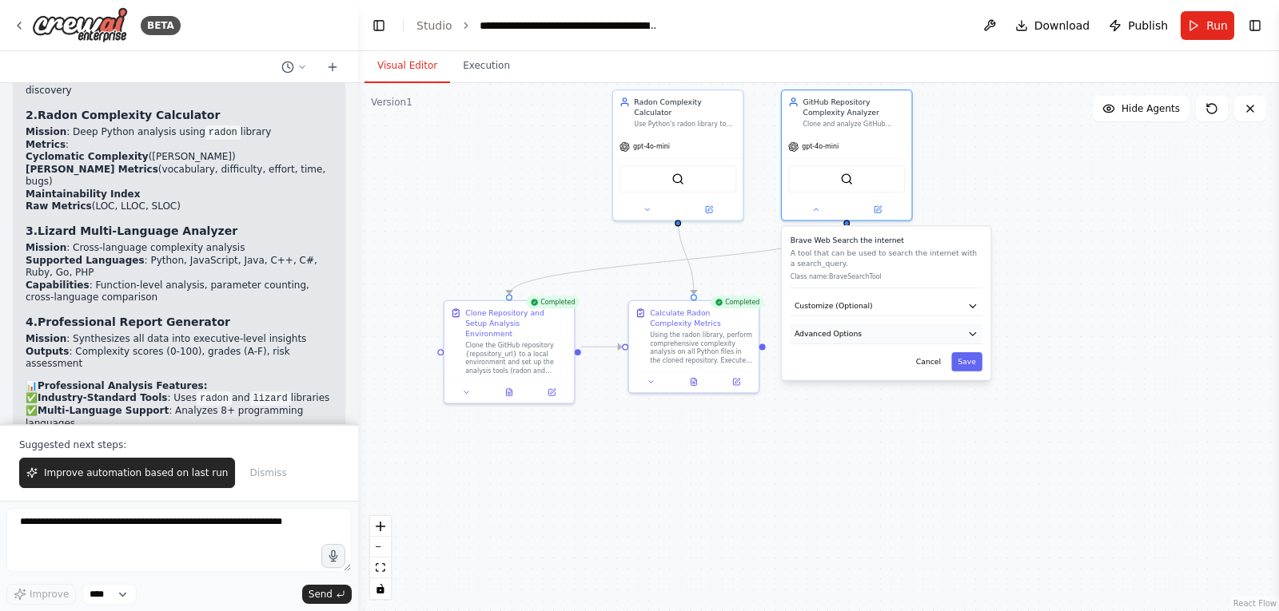
click at [963, 332] on button "Advanced Options" at bounding box center [886, 333] width 192 height 19
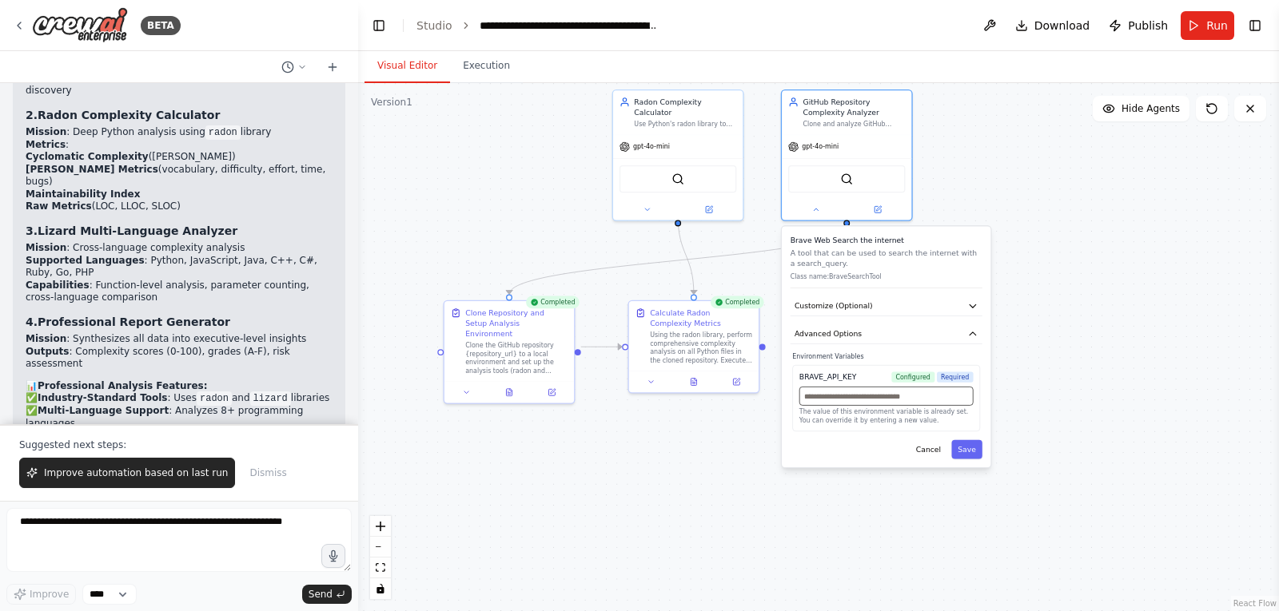
click at [884, 401] on input "text" at bounding box center [886, 396] width 174 height 19
click at [973, 305] on icon "button" at bounding box center [972, 305] width 6 height 3
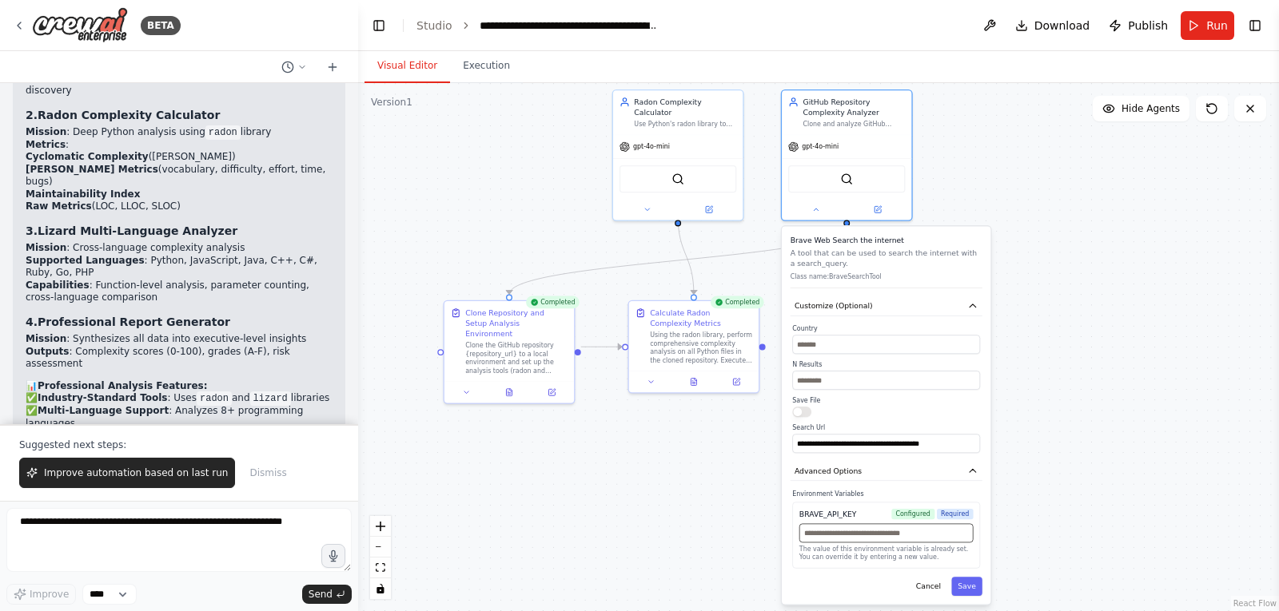
click at [875, 538] on input "text" at bounding box center [886, 533] width 174 height 19
click at [932, 580] on button "Cancel" at bounding box center [928, 586] width 38 height 19
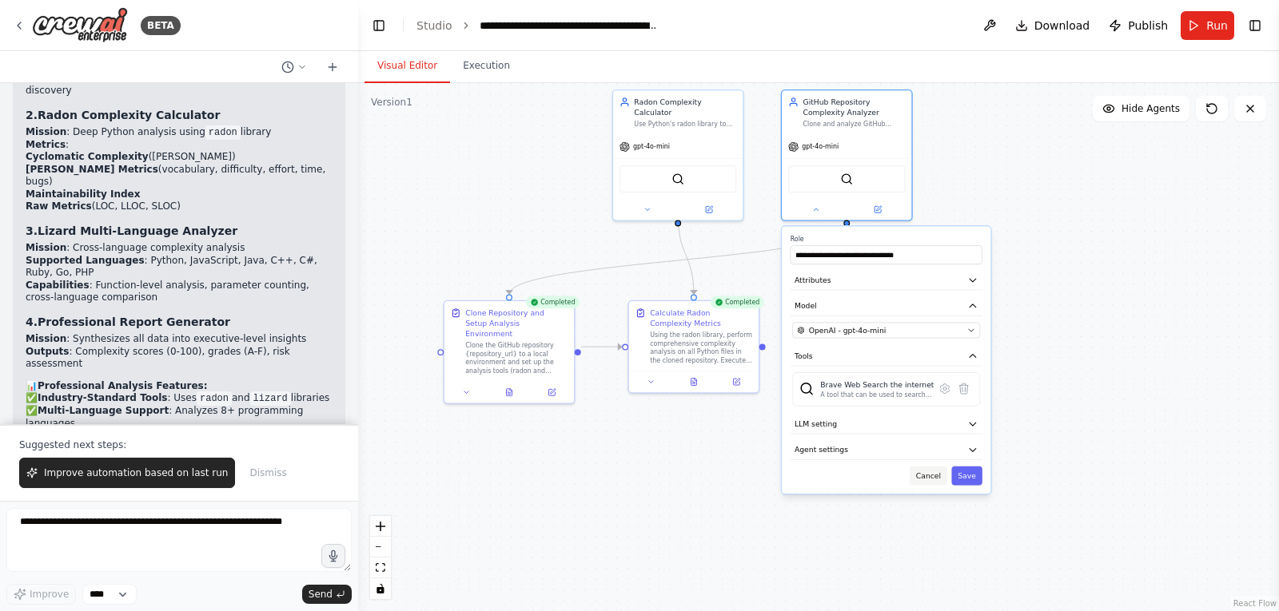
click at [933, 472] on button "Cancel" at bounding box center [928, 476] width 38 height 19
click at [878, 211] on icon at bounding box center [877, 208] width 6 height 6
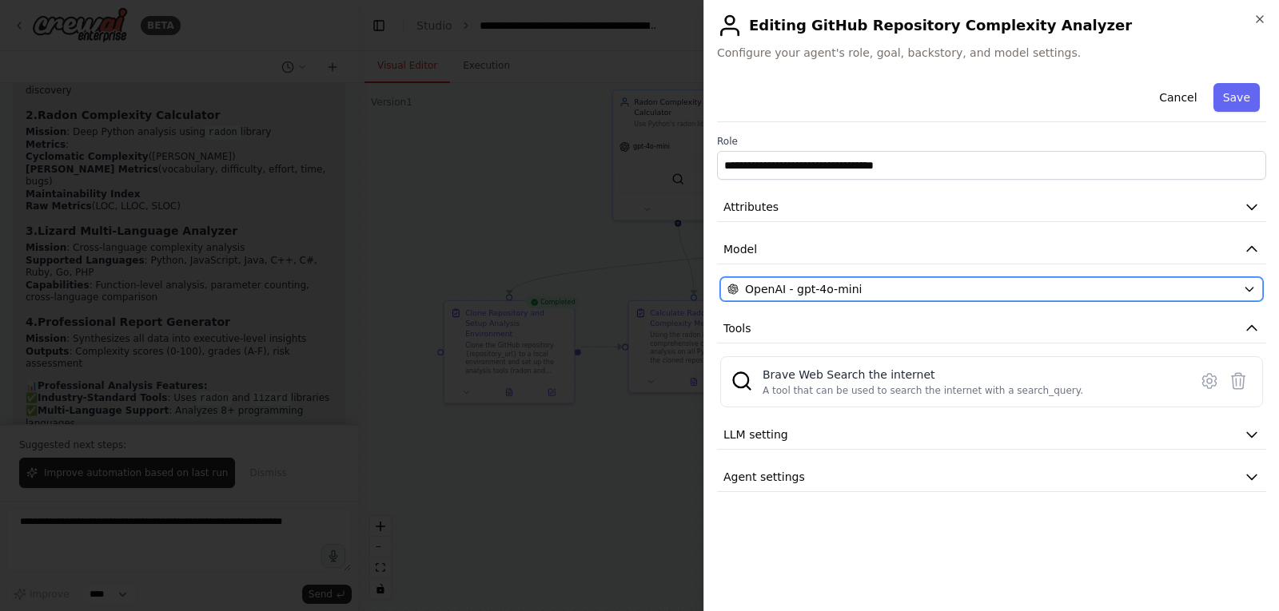
click at [894, 294] on div "OpenAI - gpt-4o-mini" at bounding box center [981, 289] width 509 height 16
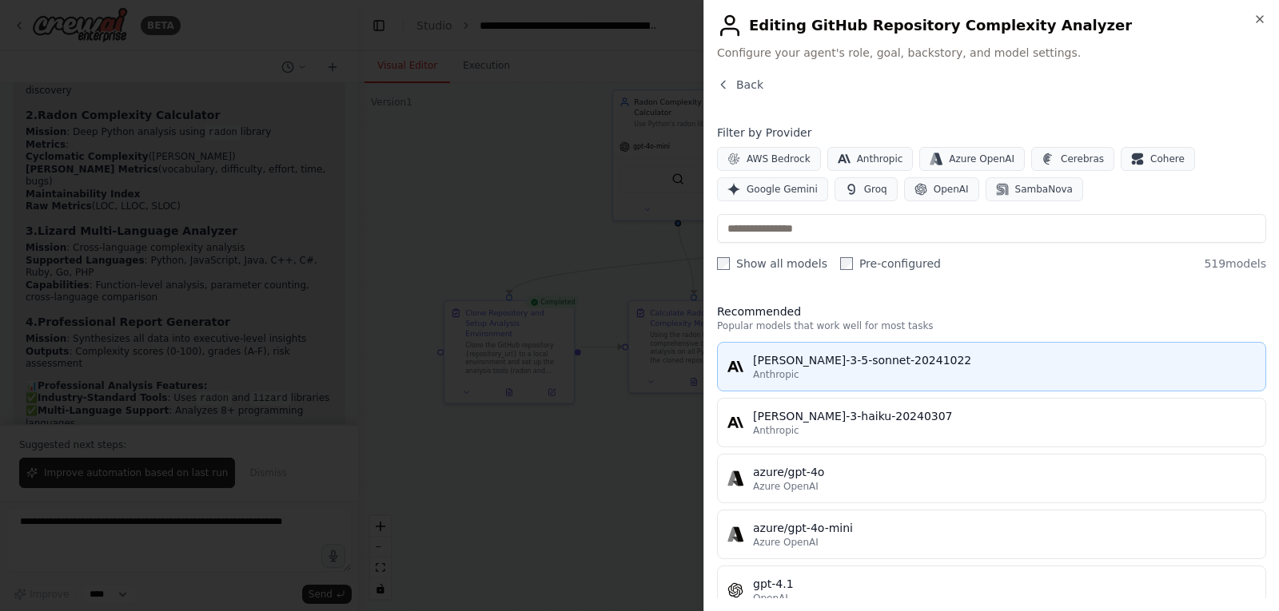
click at [861, 372] on div "Anthropic" at bounding box center [1004, 374] width 503 height 13
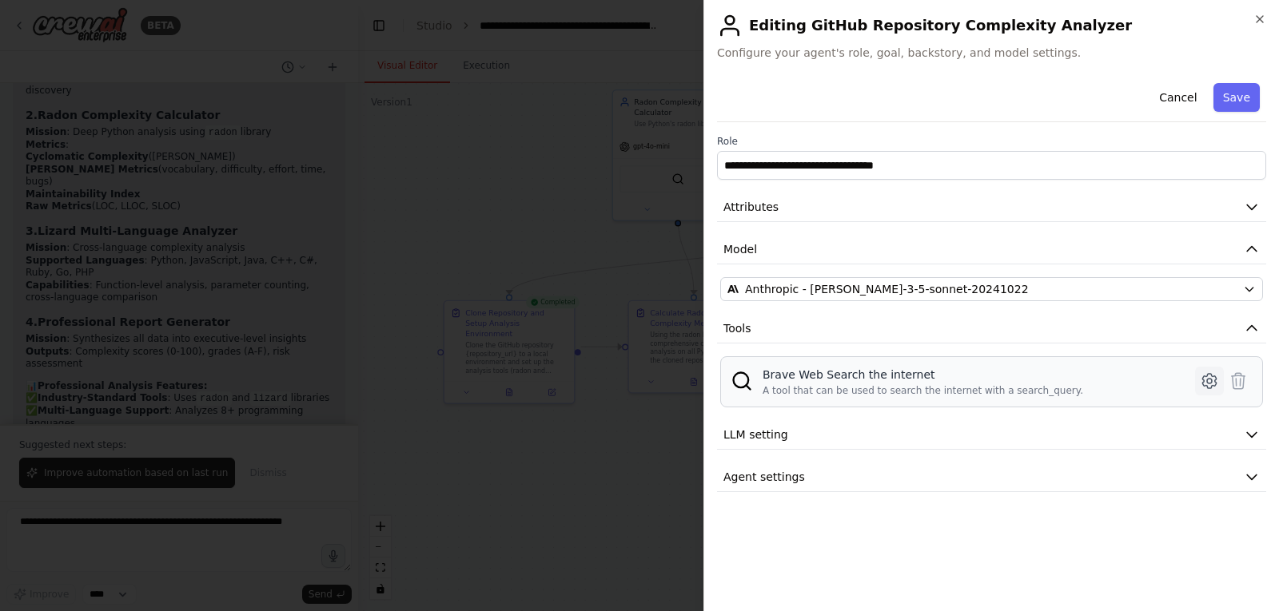
click at [1208, 377] on icon at bounding box center [1209, 381] width 19 height 19
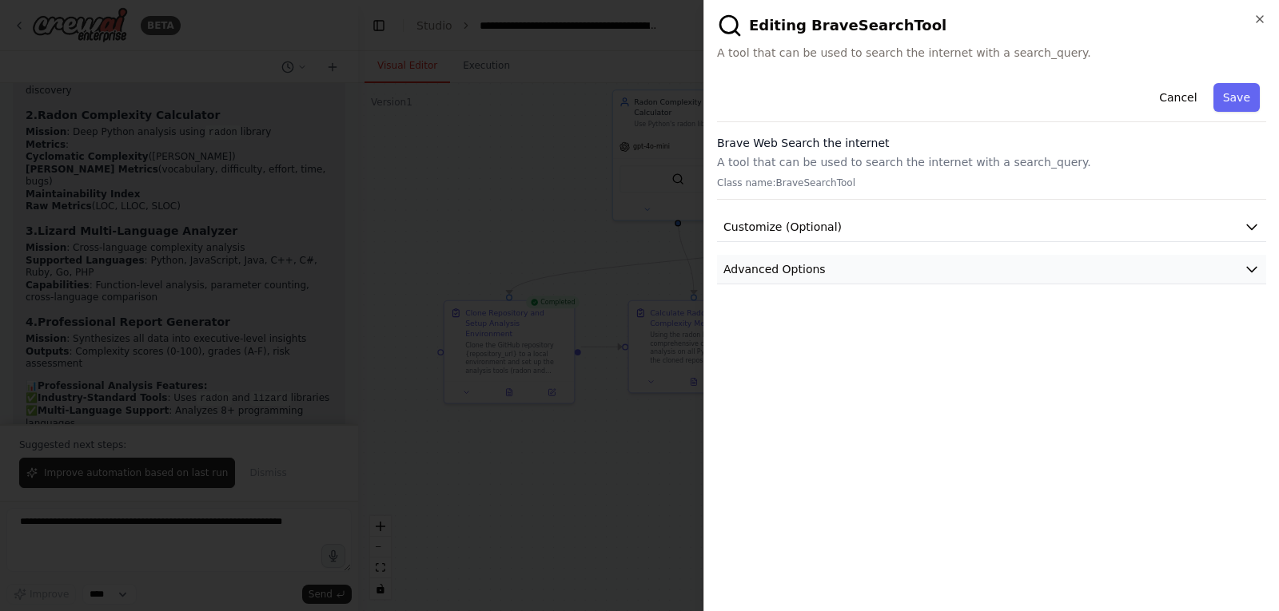
click at [817, 270] on button "Advanced Options" at bounding box center [991, 270] width 549 height 30
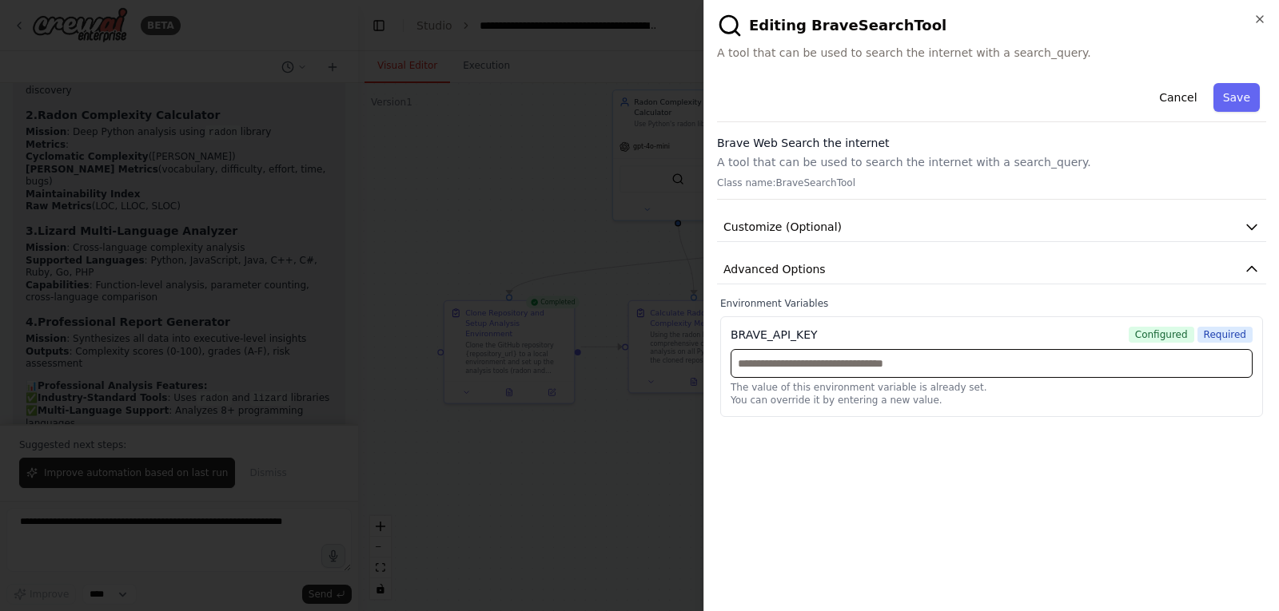
click at [770, 366] on input "text" at bounding box center [991, 363] width 522 height 29
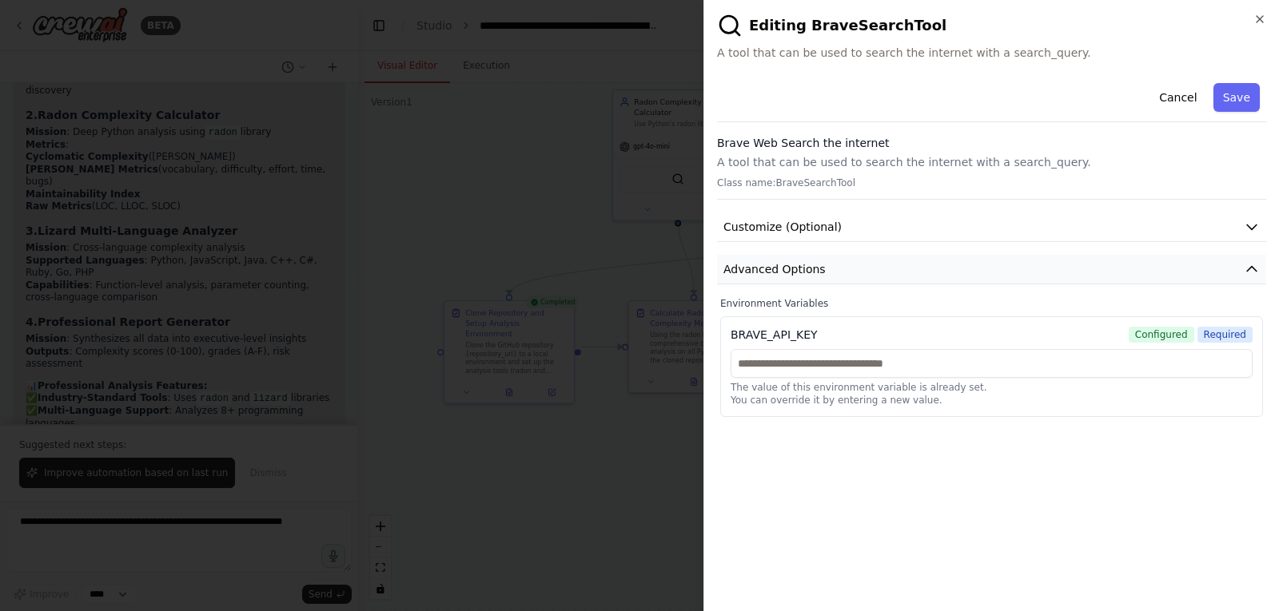
click at [763, 272] on span "Advanced Options" at bounding box center [774, 269] width 102 height 16
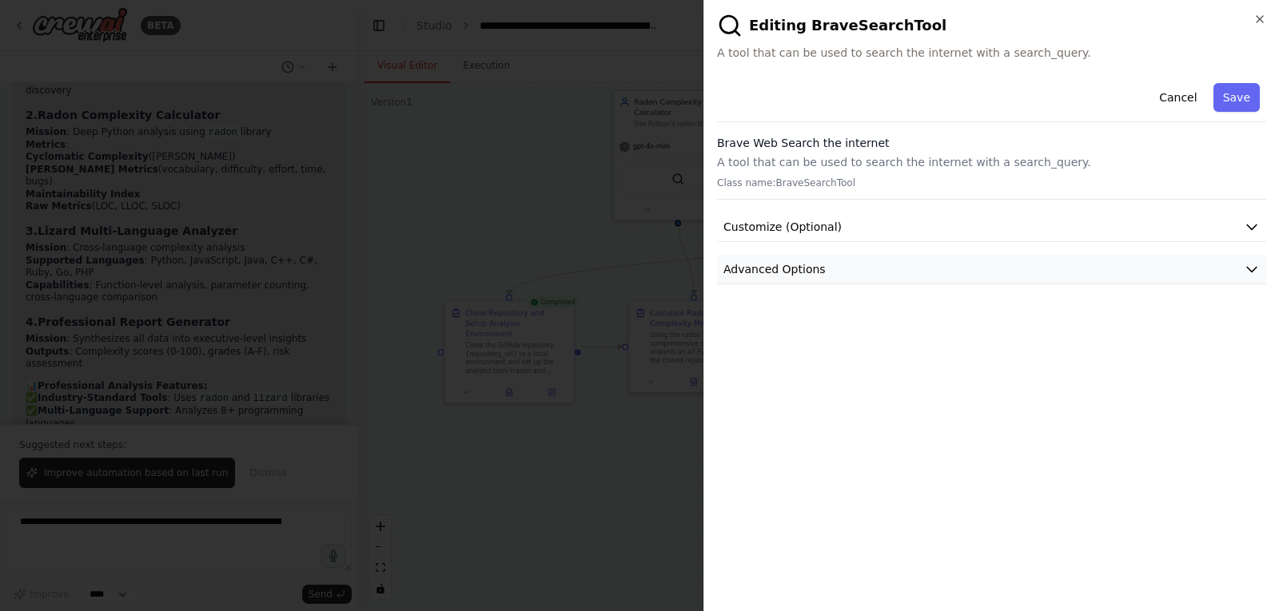
click at [763, 272] on span "Advanced Options" at bounding box center [774, 269] width 102 height 16
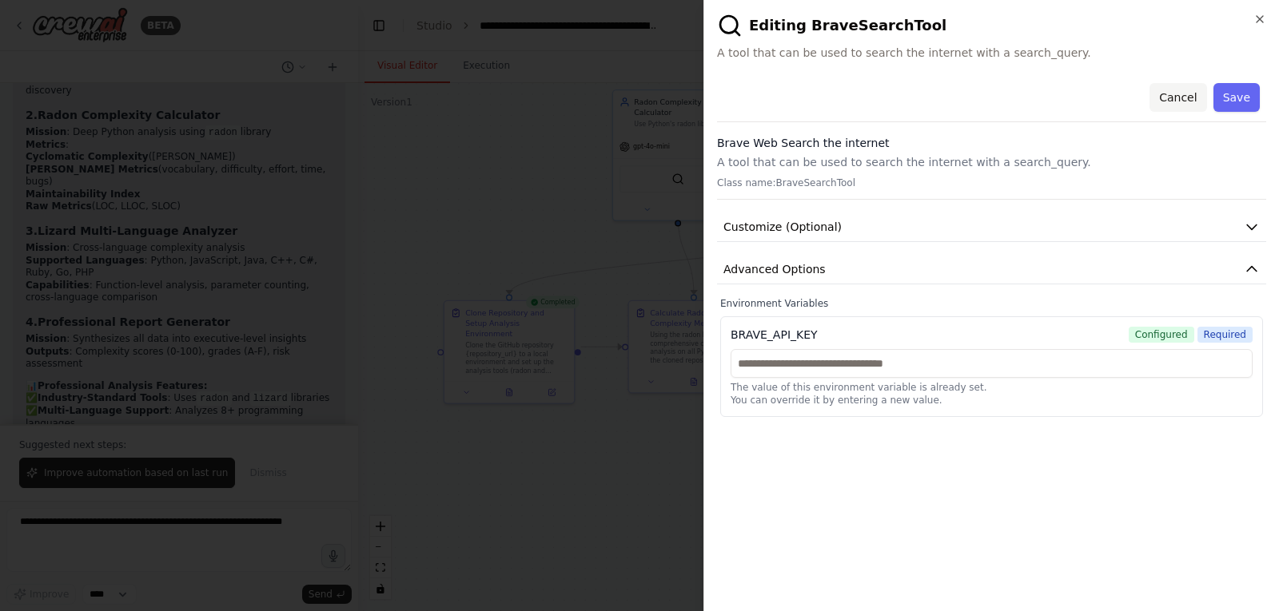
click at [1175, 98] on button "Cancel" at bounding box center [1177, 97] width 57 height 29
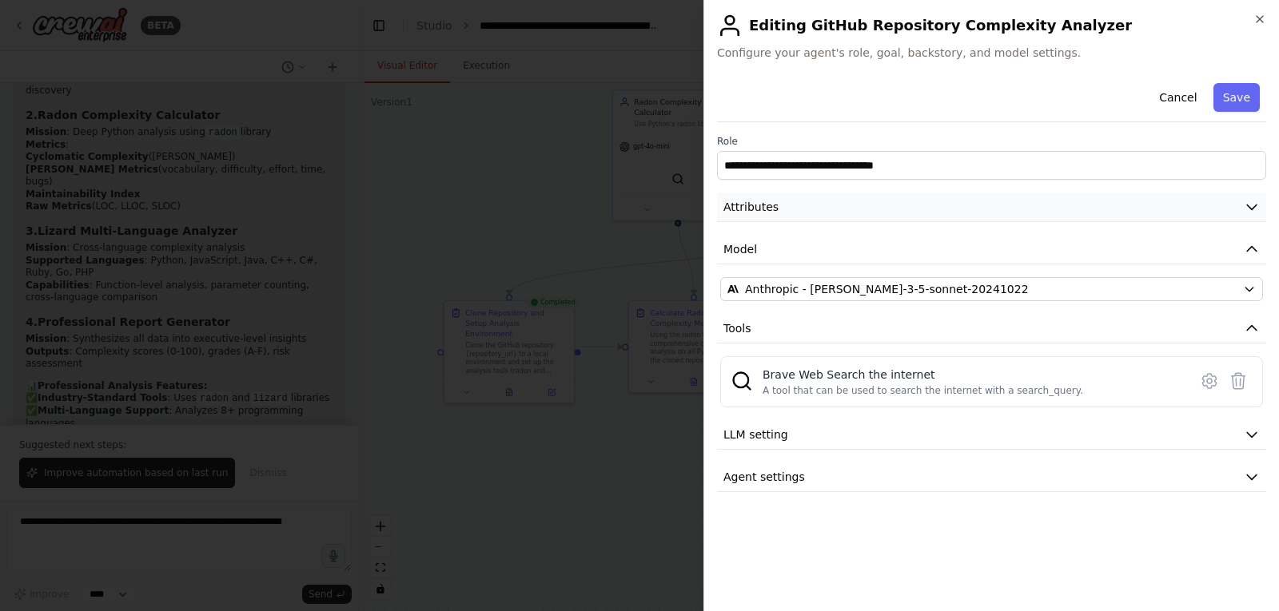
click at [1049, 215] on button "Attributes" at bounding box center [991, 208] width 549 height 30
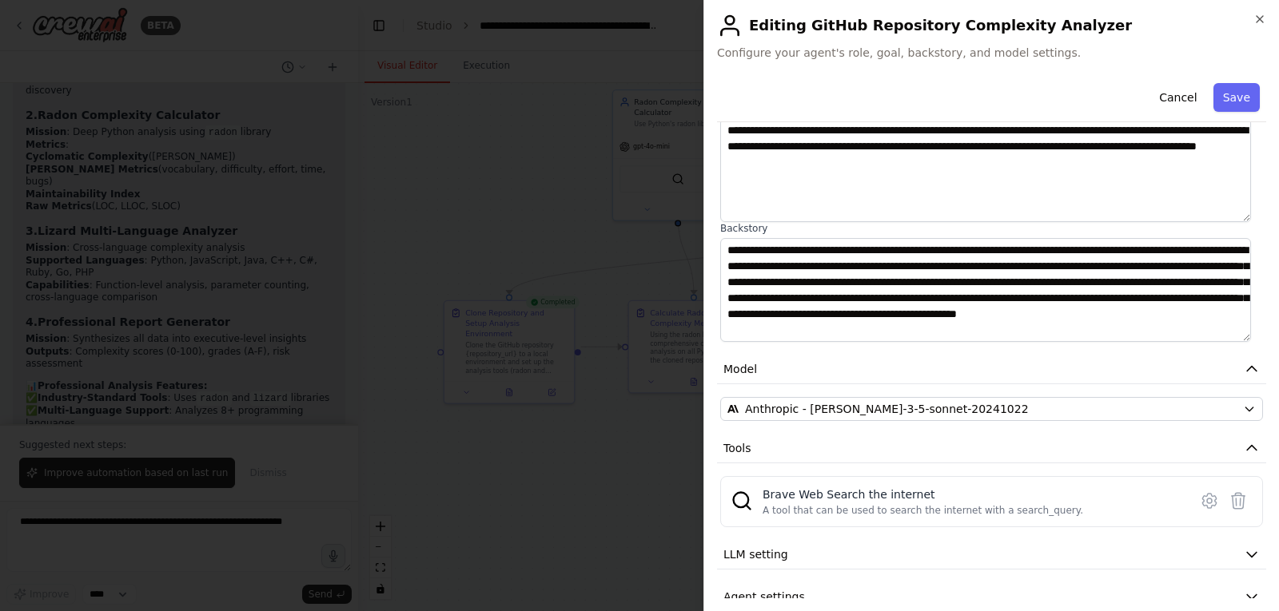
scroll to position [159, 0]
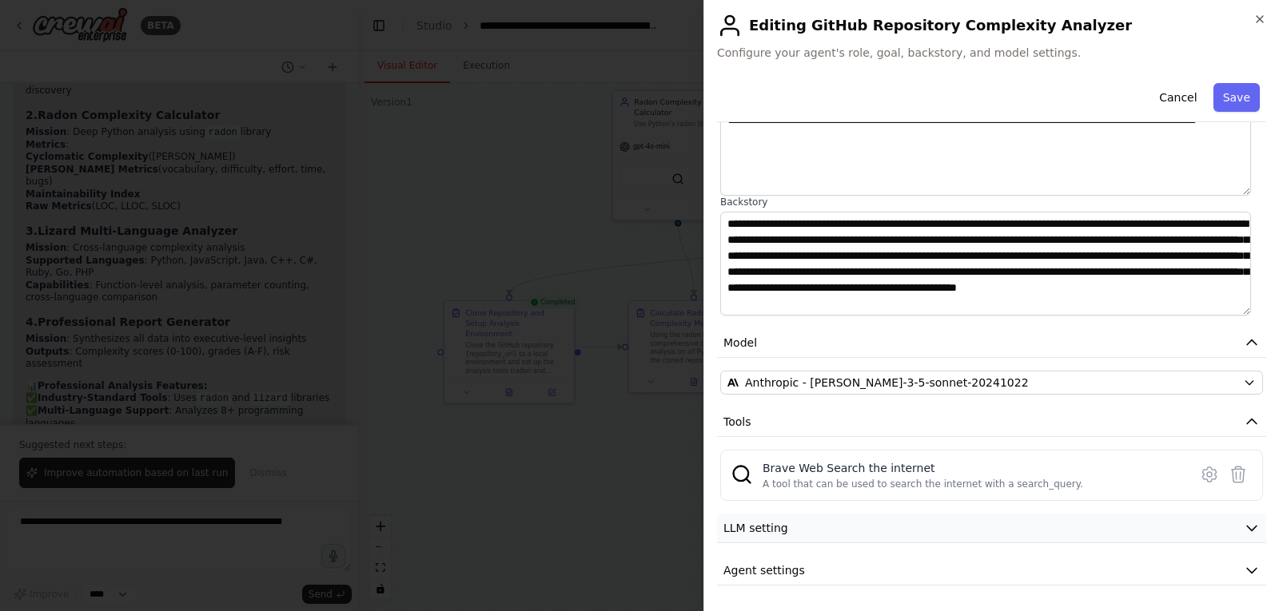
click at [856, 525] on button "LLM setting" at bounding box center [991, 529] width 549 height 30
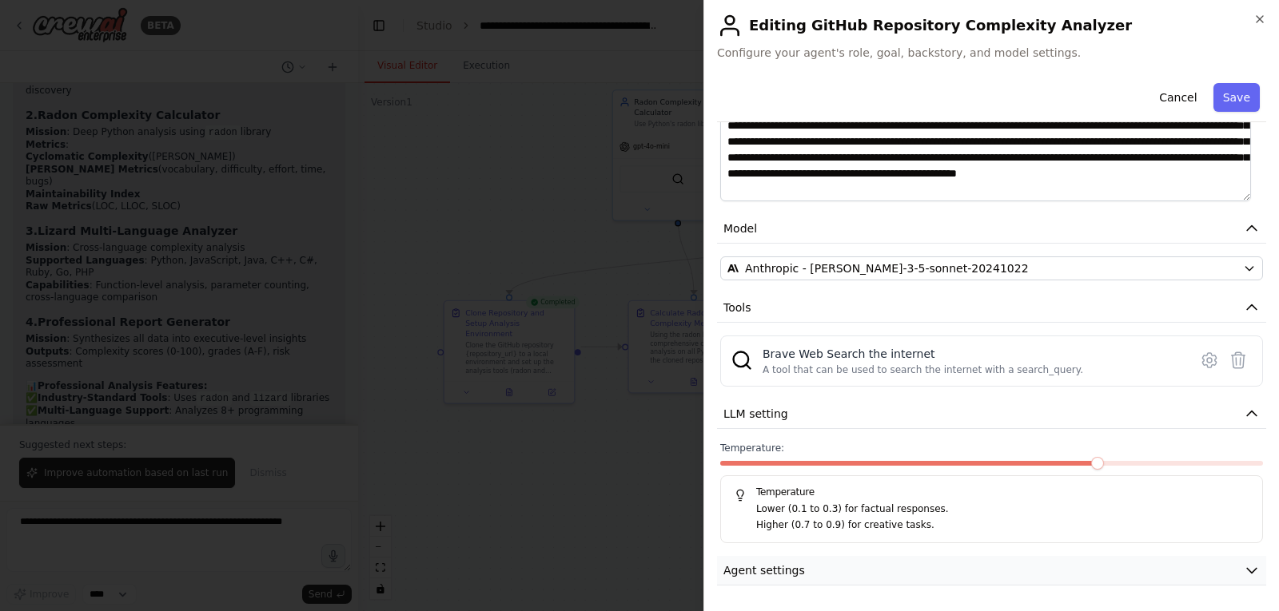
click at [784, 571] on span "Agent settings" at bounding box center [764, 571] width 82 height 16
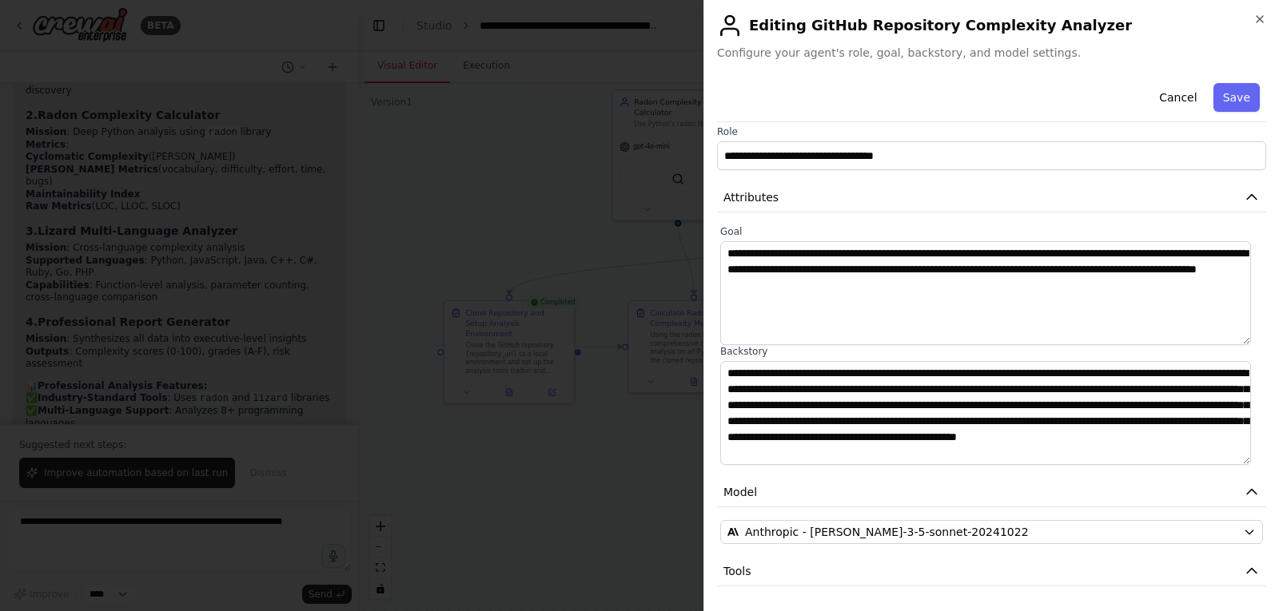
scroll to position [0, 0]
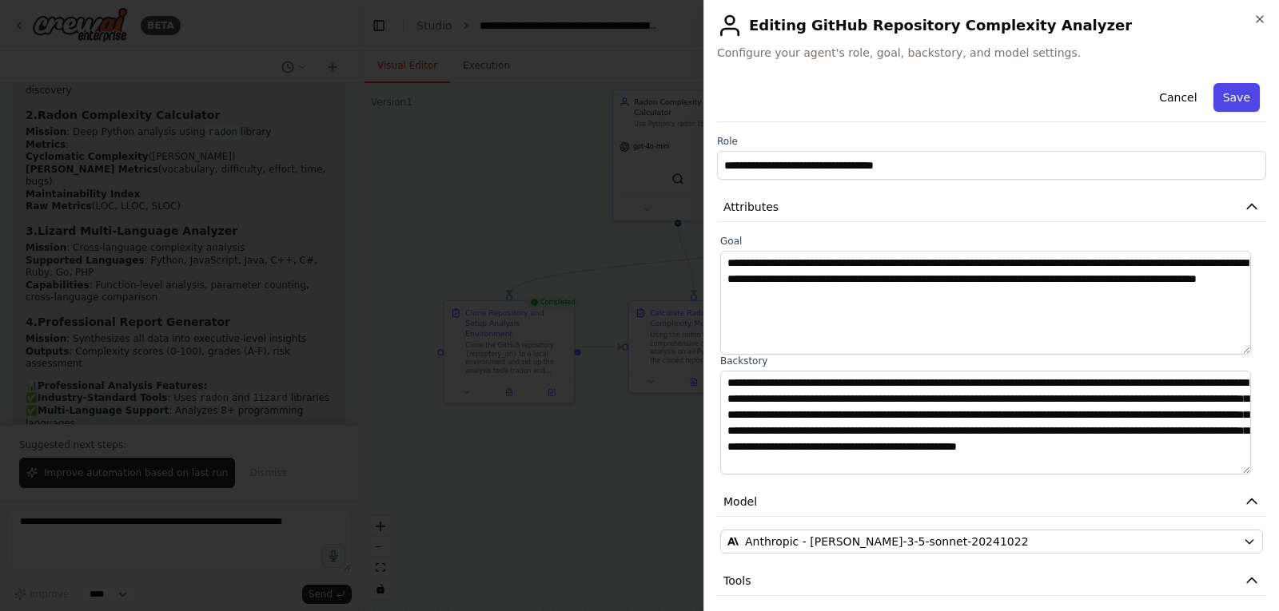
click at [1220, 94] on button "Save" at bounding box center [1236, 97] width 46 height 29
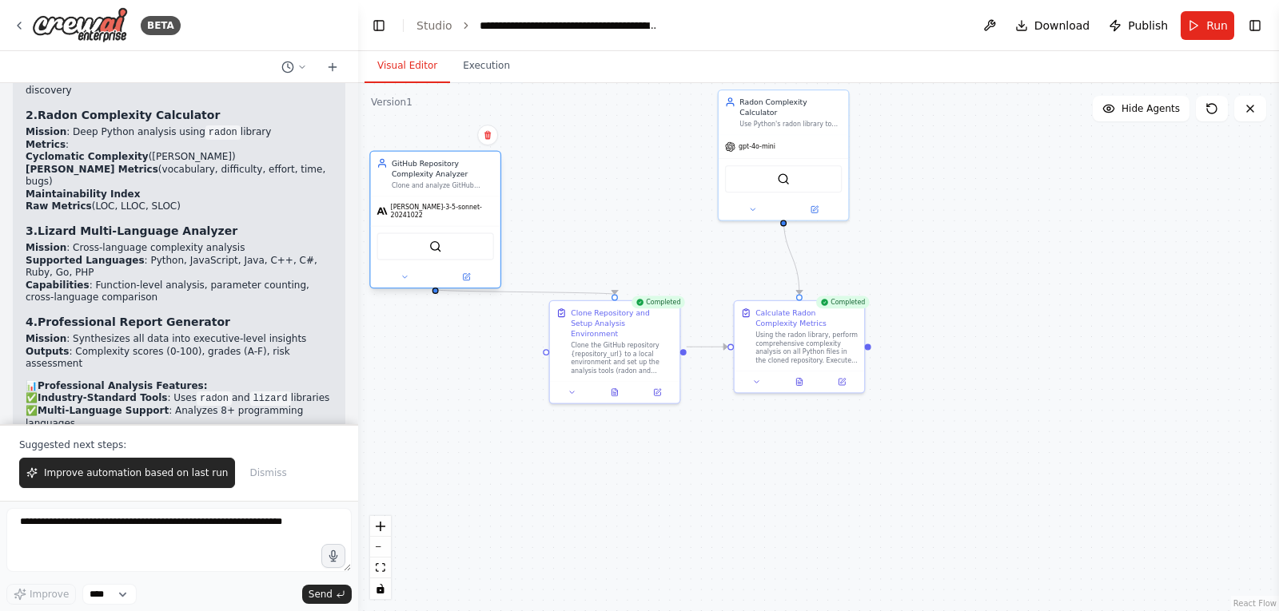
drag, startPoint x: 862, startPoint y: 139, endPoint x: 456, endPoint y: 200, distance: 411.3
click at [456, 200] on div "claude-3-5-sonnet-20241022" at bounding box center [435, 212] width 129 height 30
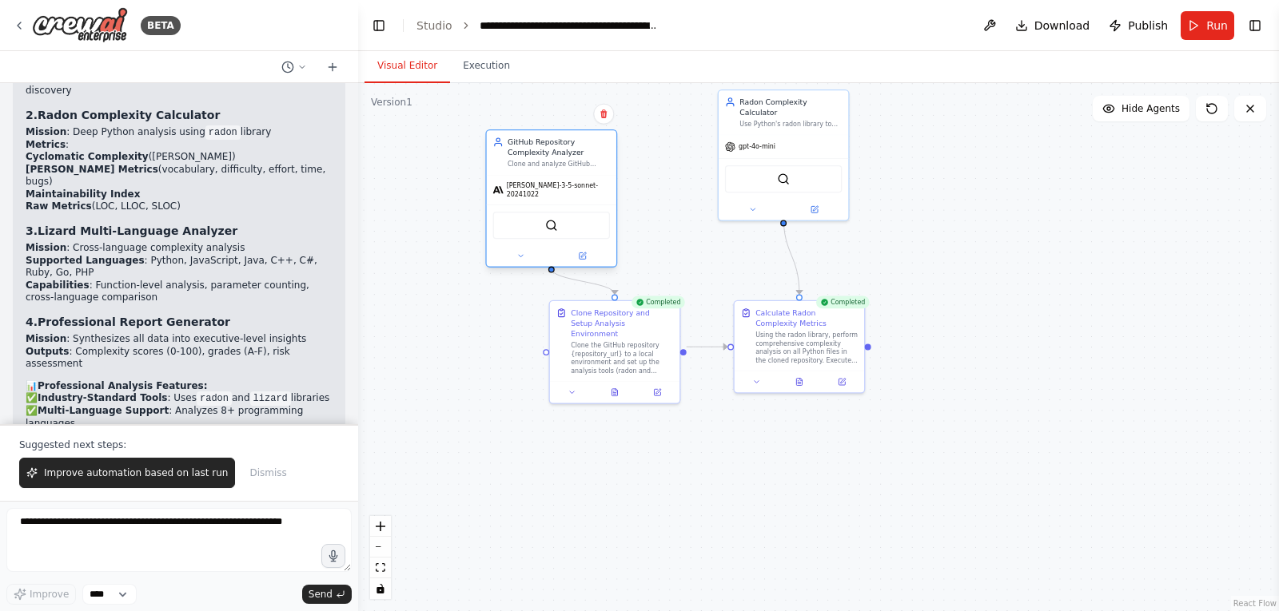
drag, startPoint x: 448, startPoint y: 157, endPoint x: 571, endPoint y: 141, distance: 123.4
click at [571, 141] on div "GitHub Repository Complexity Analyzer" at bounding box center [558, 147] width 102 height 21
click at [762, 140] on div "gpt-4o-mini" at bounding box center [750, 145] width 50 height 10
click at [813, 205] on icon at bounding box center [814, 208] width 6 height 6
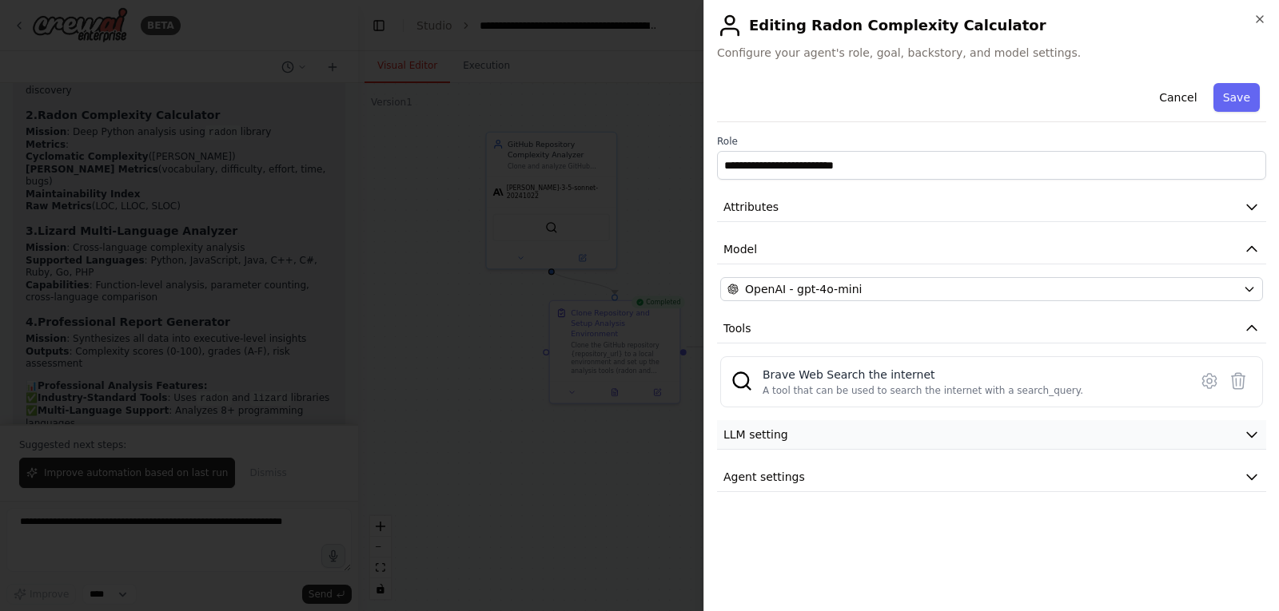
click at [806, 431] on button "LLM setting" at bounding box center [991, 435] width 549 height 30
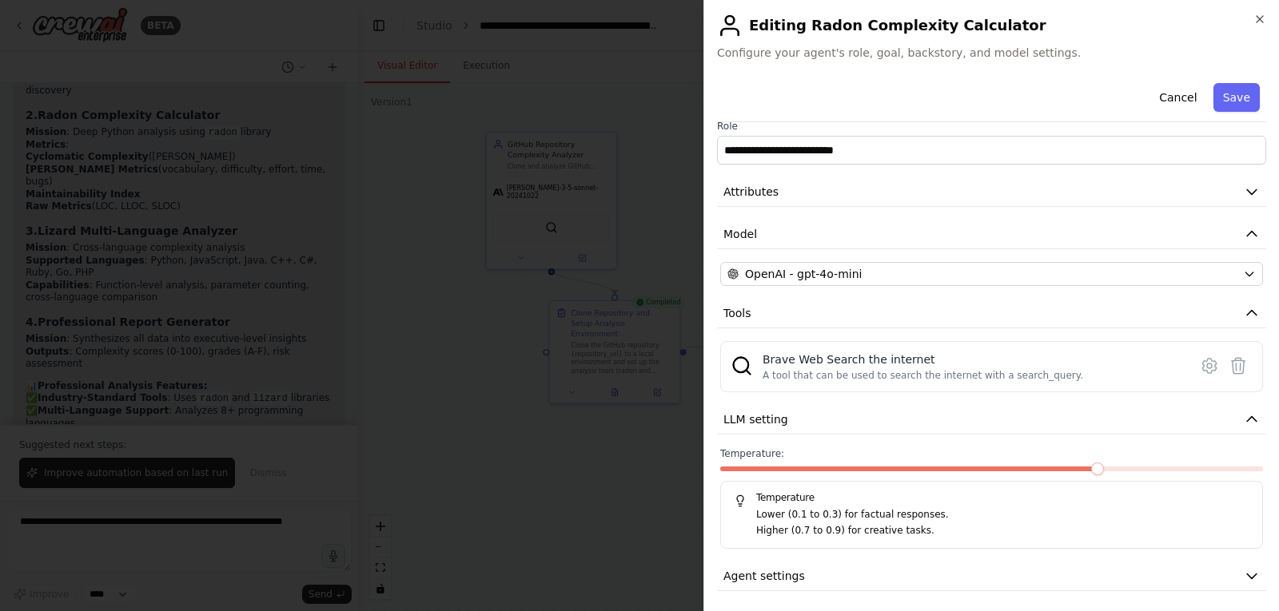
scroll to position [21, 0]
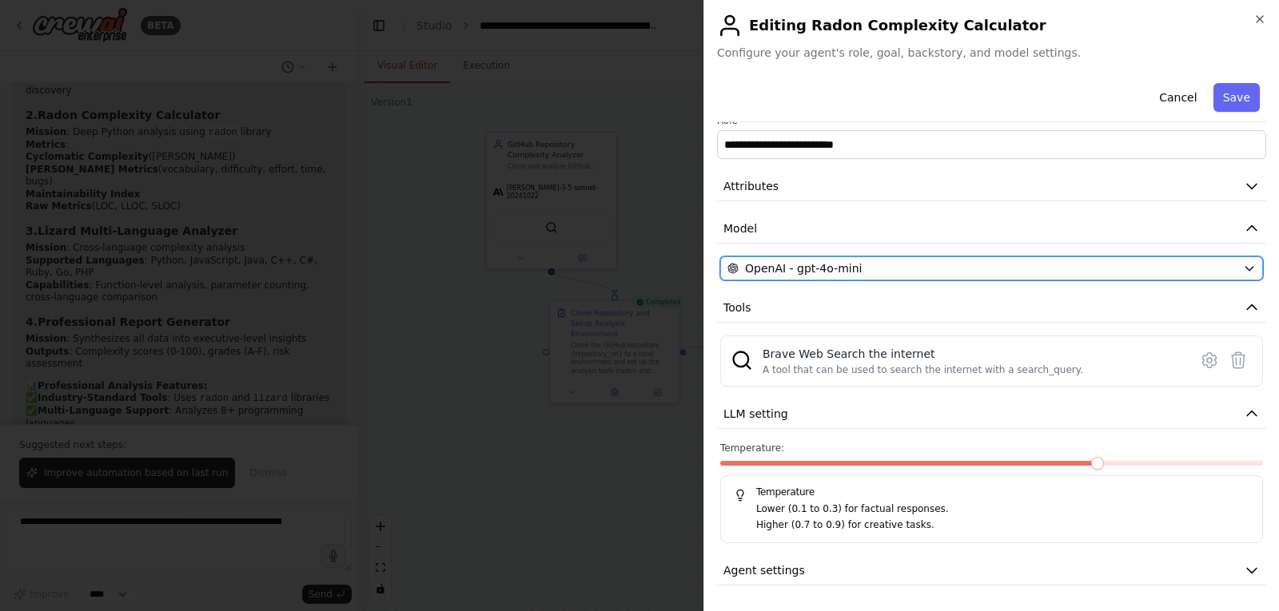
click at [847, 269] on span "OpenAI - gpt-4o-mini" at bounding box center [803, 269] width 117 height 16
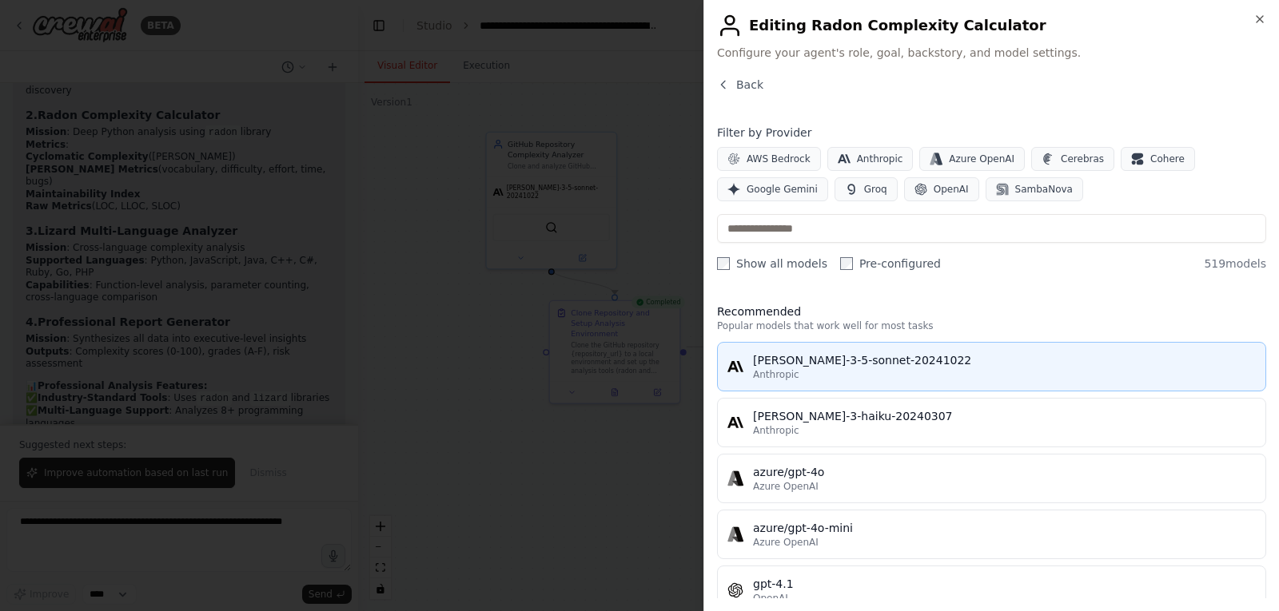
click at [826, 364] on div "claude-3-5-sonnet-20241022" at bounding box center [1004, 360] width 503 height 16
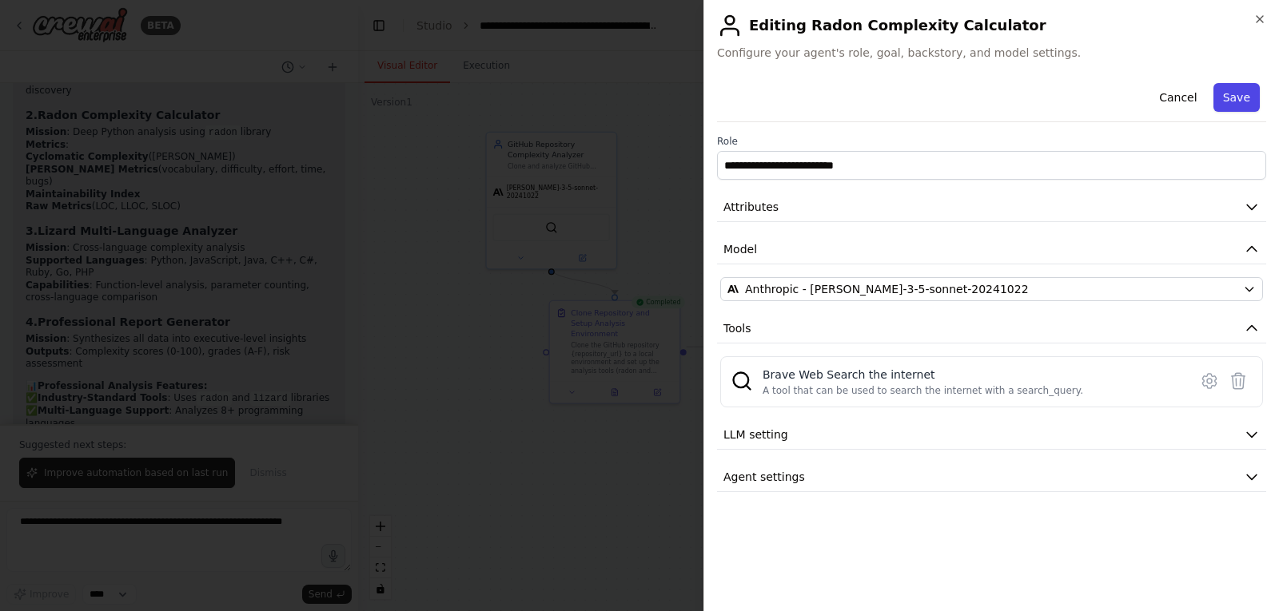
click at [1244, 98] on button "Save" at bounding box center [1236, 97] width 46 height 29
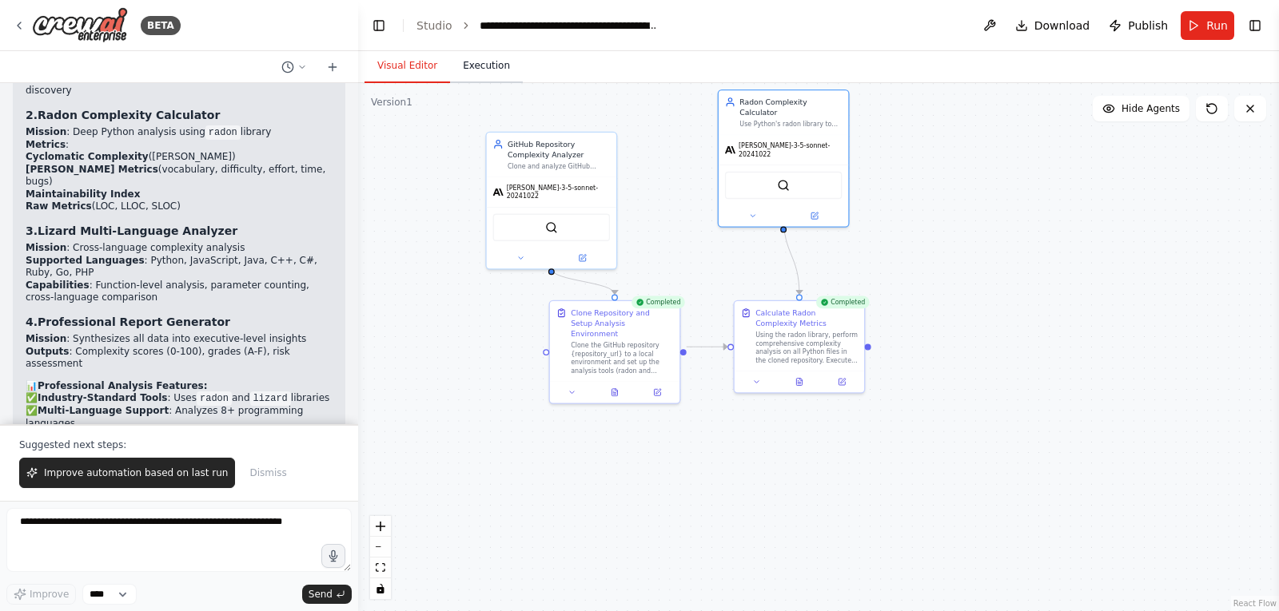
click at [481, 76] on button "Execution" at bounding box center [486, 67] width 73 height 34
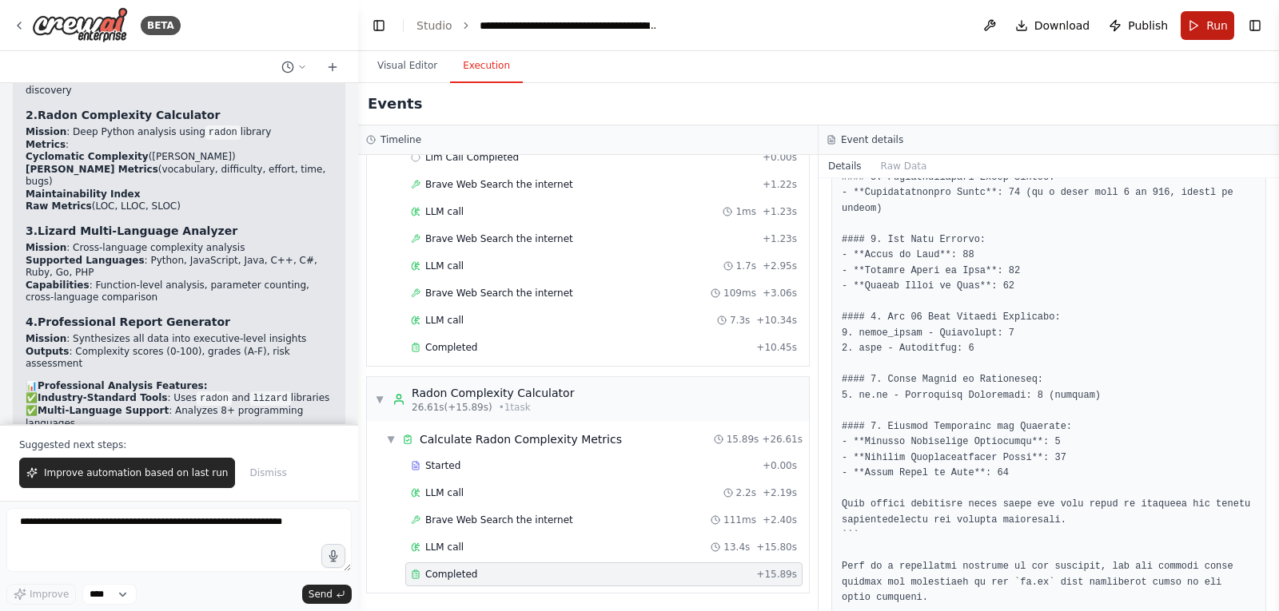
click at [1201, 25] on button "Run" at bounding box center [1207, 25] width 54 height 29
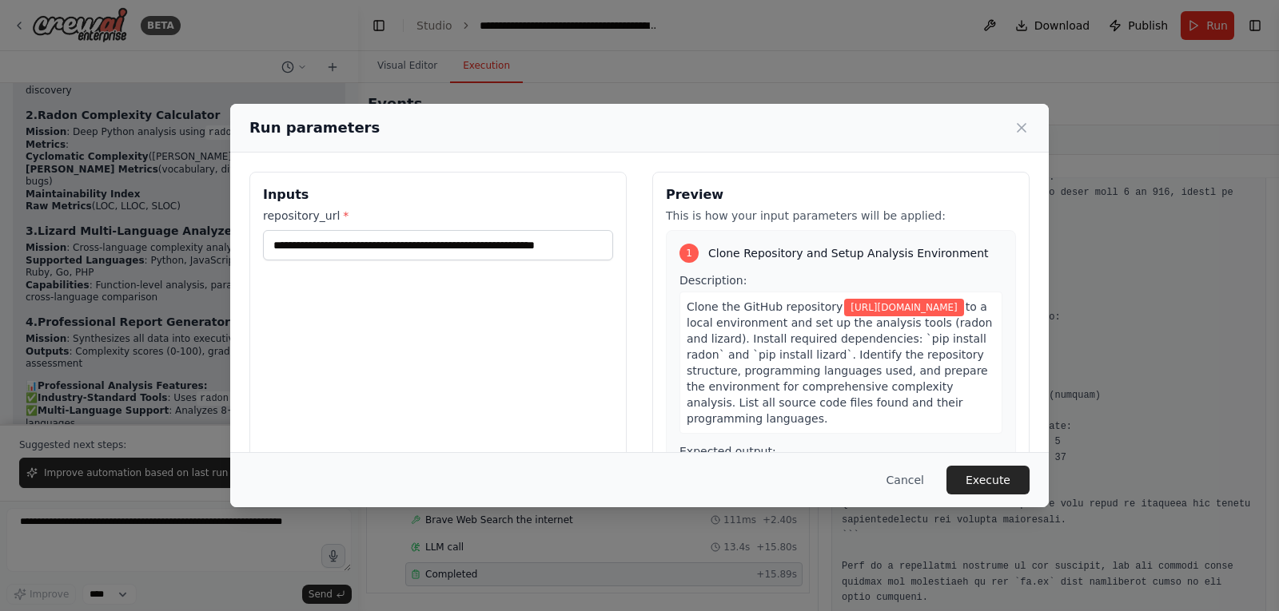
click at [989, 482] on button "Execute" at bounding box center [987, 480] width 83 height 29
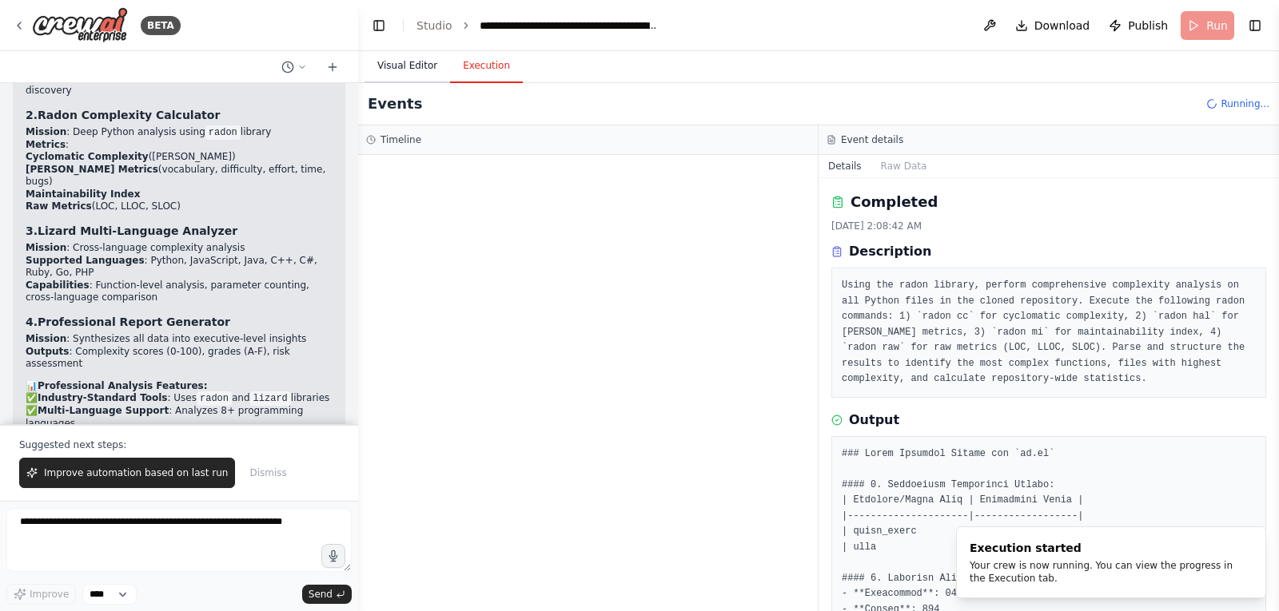
click at [408, 60] on button "Visual Editor" at bounding box center [407, 67] width 86 height 34
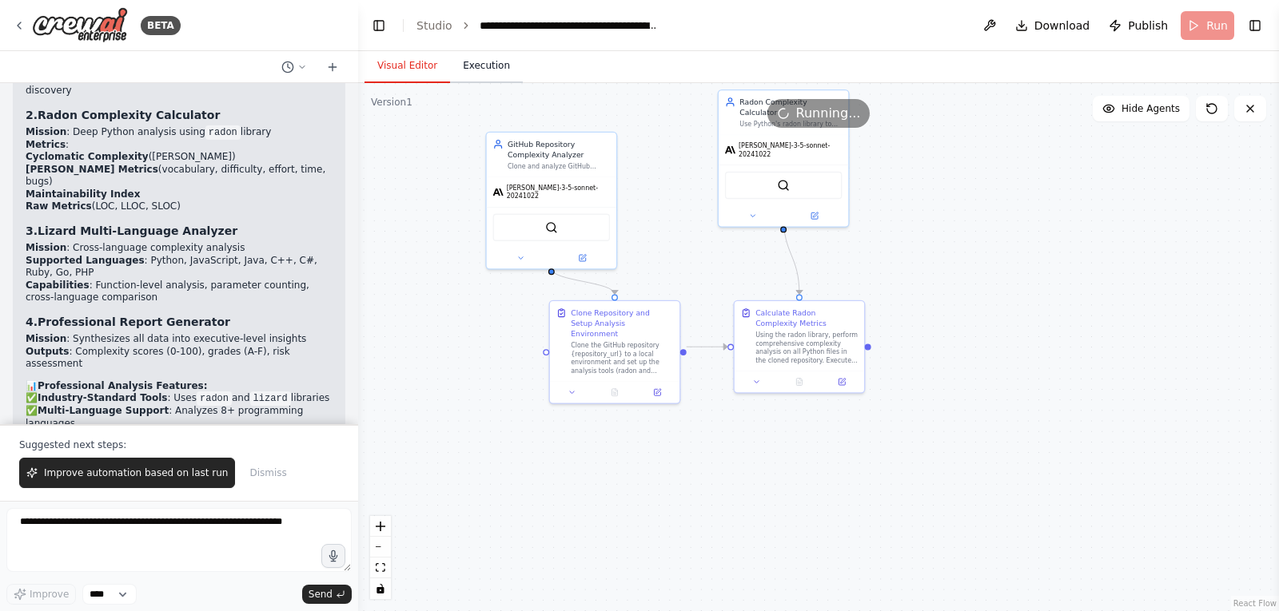
click at [488, 66] on button "Execution" at bounding box center [486, 67] width 73 height 34
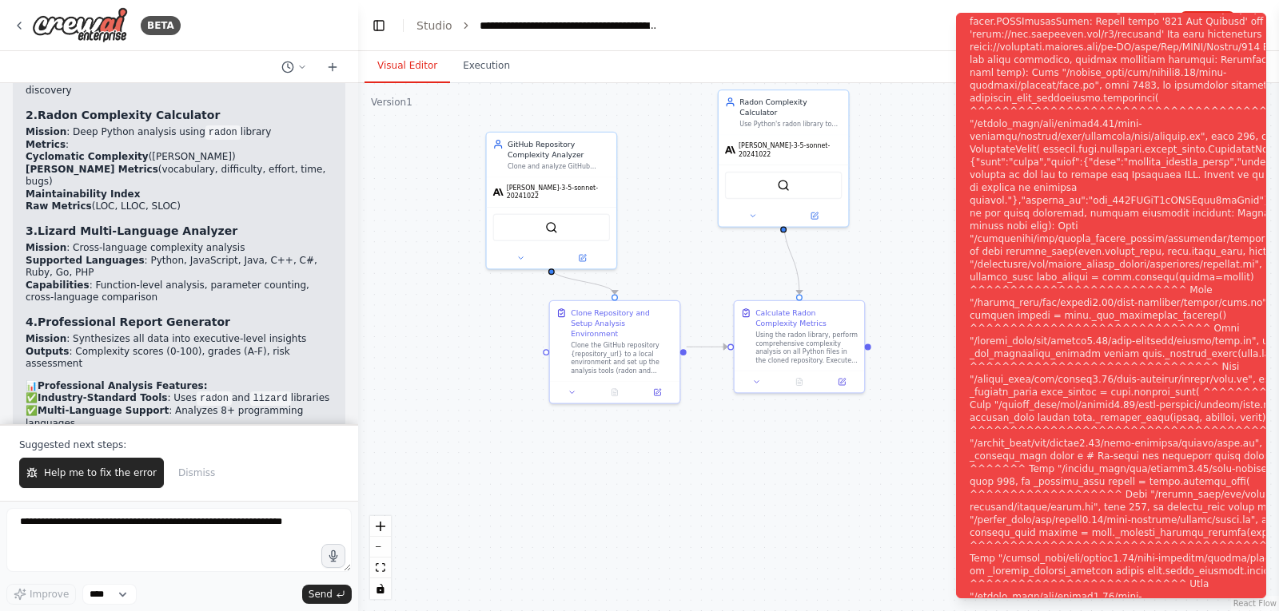
click at [412, 62] on button "Visual Editor" at bounding box center [407, 67] width 86 height 34
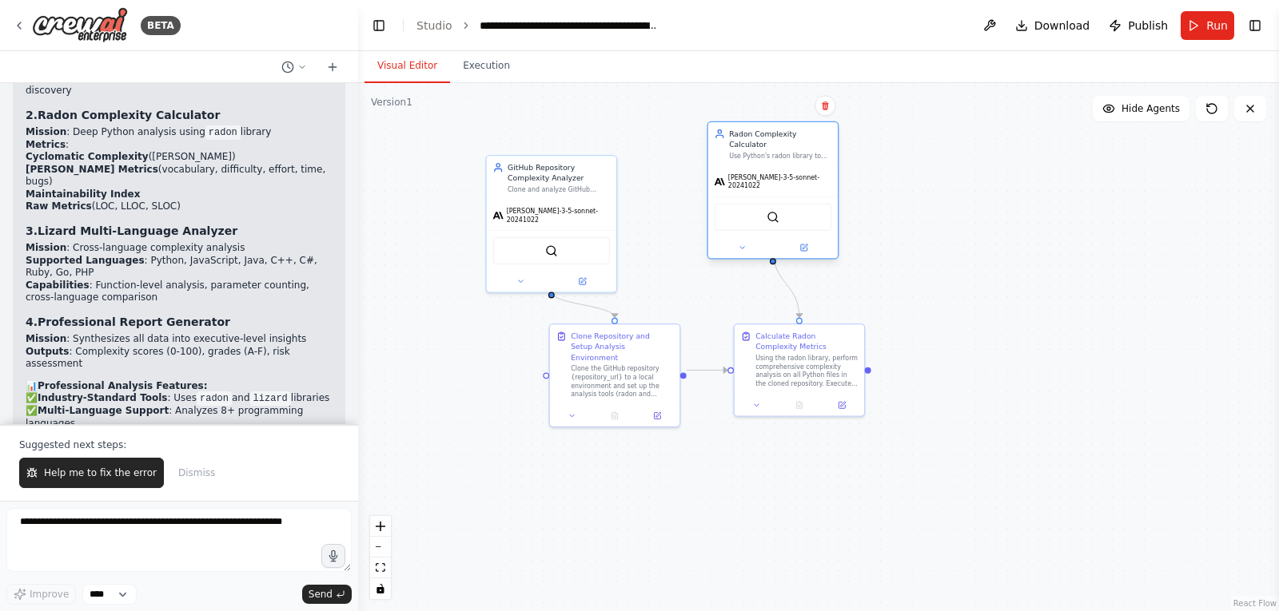
drag, startPoint x: 822, startPoint y: 96, endPoint x: 817, endPoint y: 137, distance: 41.1
click at [817, 137] on div "Radon Complexity Calculator" at bounding box center [780, 139] width 102 height 21
click at [645, 197] on div ".deletable-edge-delete-btn { width: 20px; height: 20px; border: 0px solid #ffff…" at bounding box center [818, 347] width 921 height 528
click at [591, 196] on div "GitHub Repository Complexity Analyzer Clone and analyze GitHub repositories usi…" at bounding box center [551, 176] width 129 height 44
click at [603, 134] on icon at bounding box center [604, 138] width 10 height 10
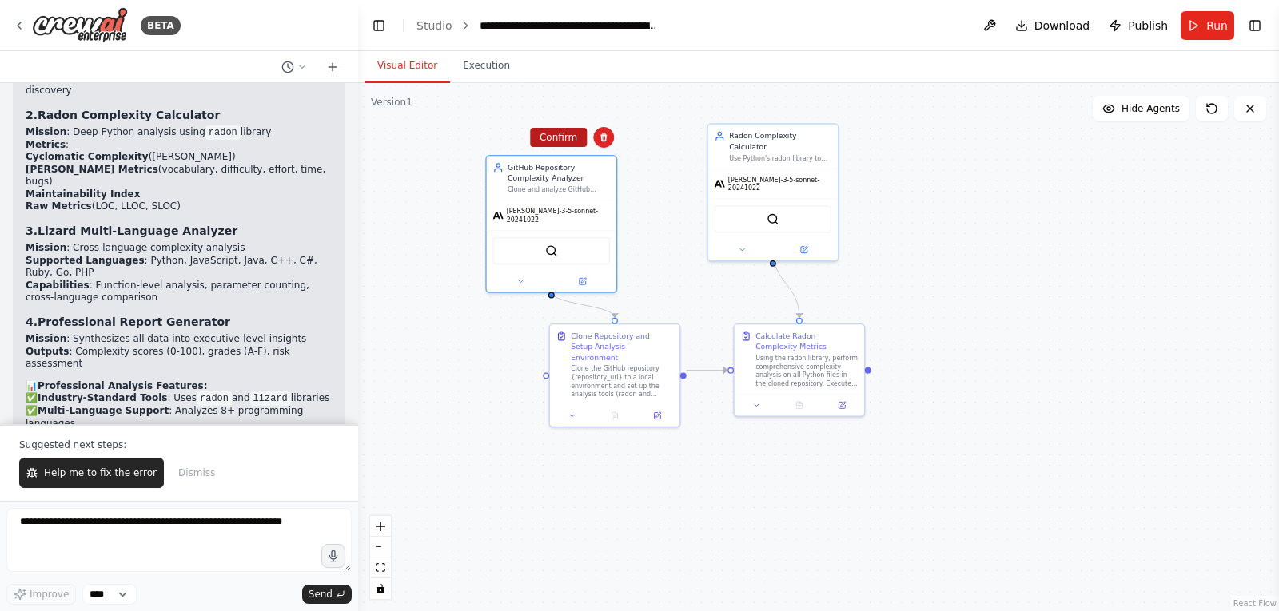
click at [563, 138] on button "Confirm" at bounding box center [558, 137] width 57 height 19
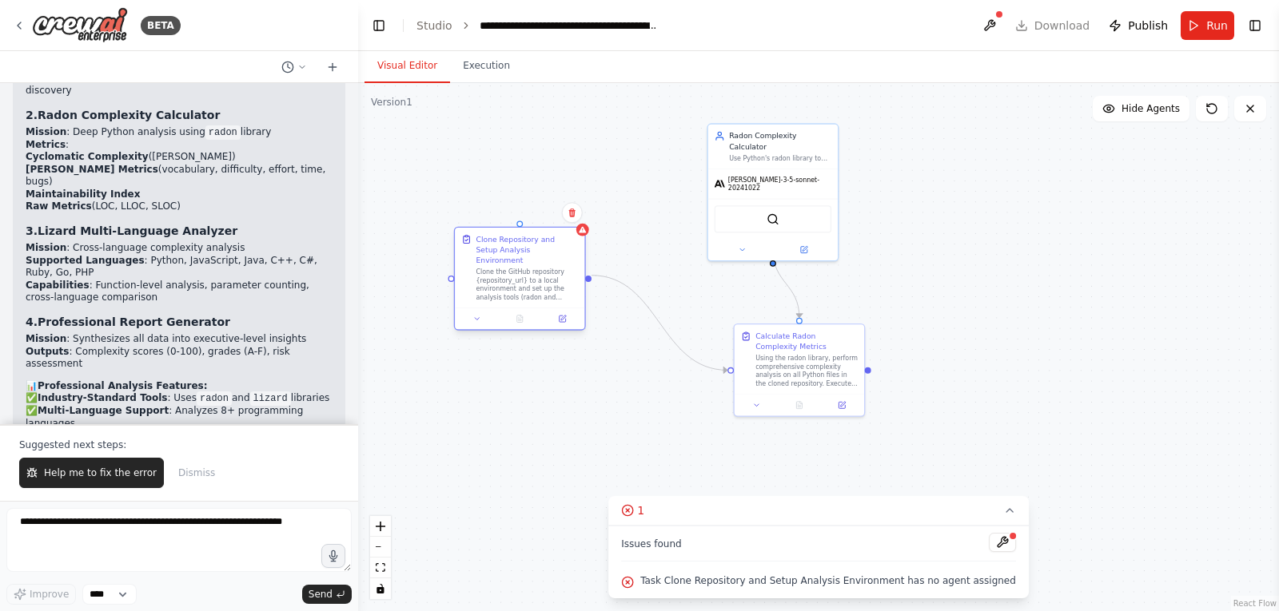
drag, startPoint x: 608, startPoint y: 333, endPoint x: 515, endPoint y: 241, distance: 131.1
click at [515, 241] on div "Clone Repository and Setup Analysis Environment" at bounding box center [527, 250] width 102 height 32
click at [123, 523] on textarea at bounding box center [178, 540] width 345 height 64
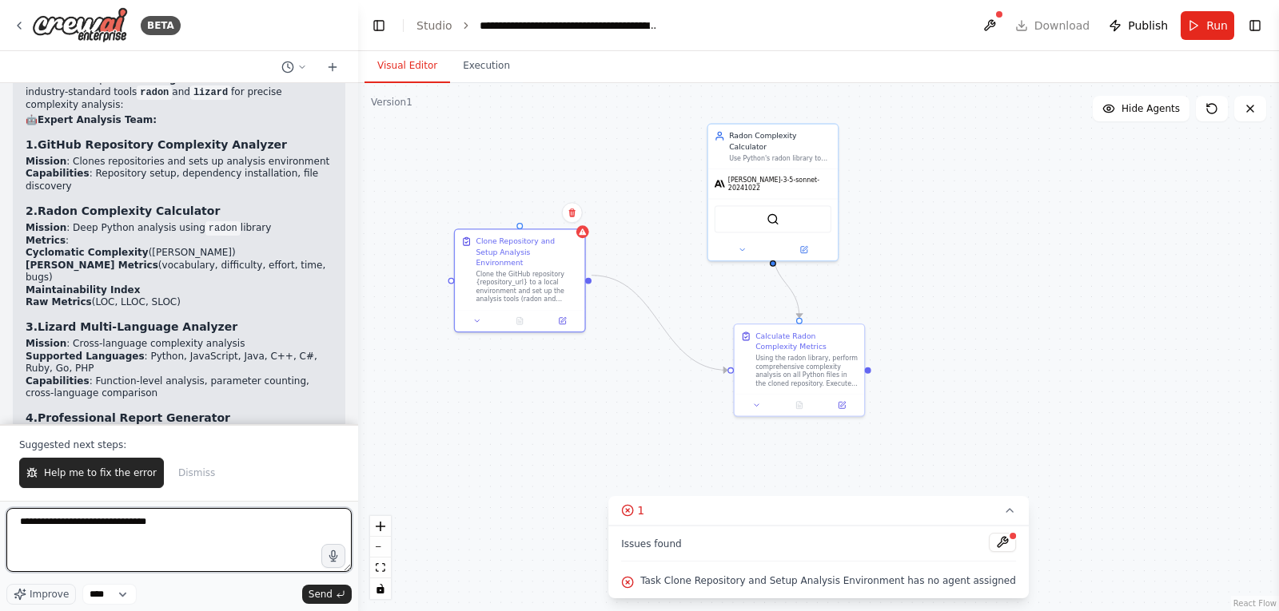
scroll to position [10171, 0]
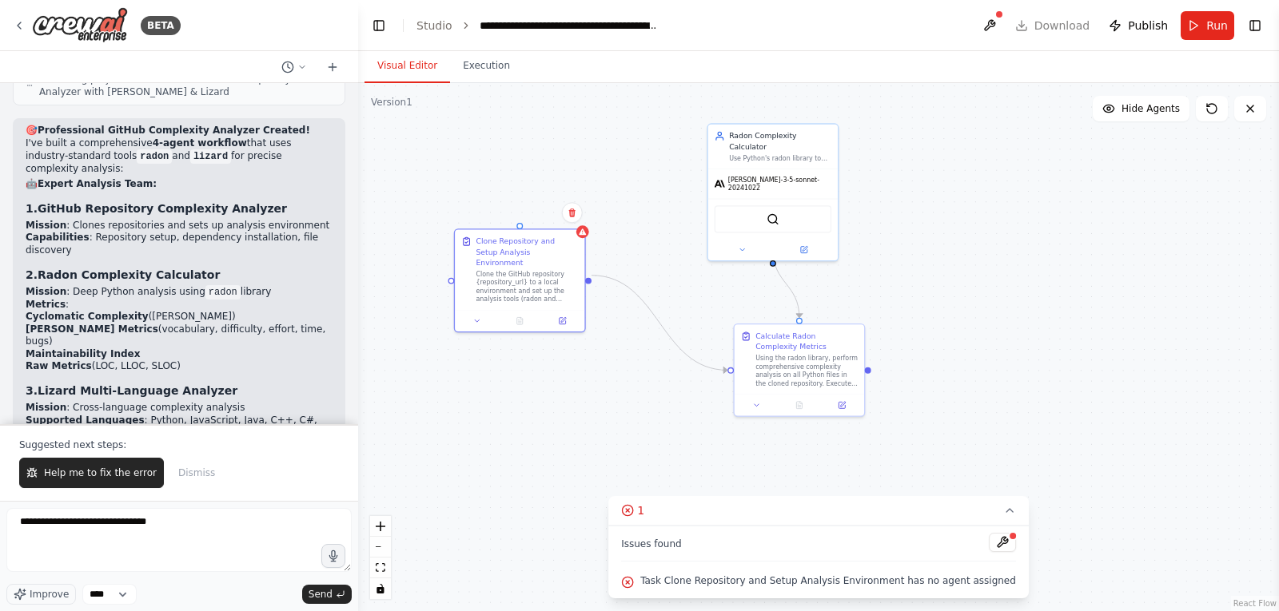
click at [172, 552] on p "✅ Industry-Standard Tools : Uses radon and lizard libraries ✅ Multi-Language Su…" at bounding box center [179, 620] width 307 height 137
copy p "Cyclomatic"
click at [130, 523] on textarea "**********" at bounding box center [178, 540] width 345 height 64
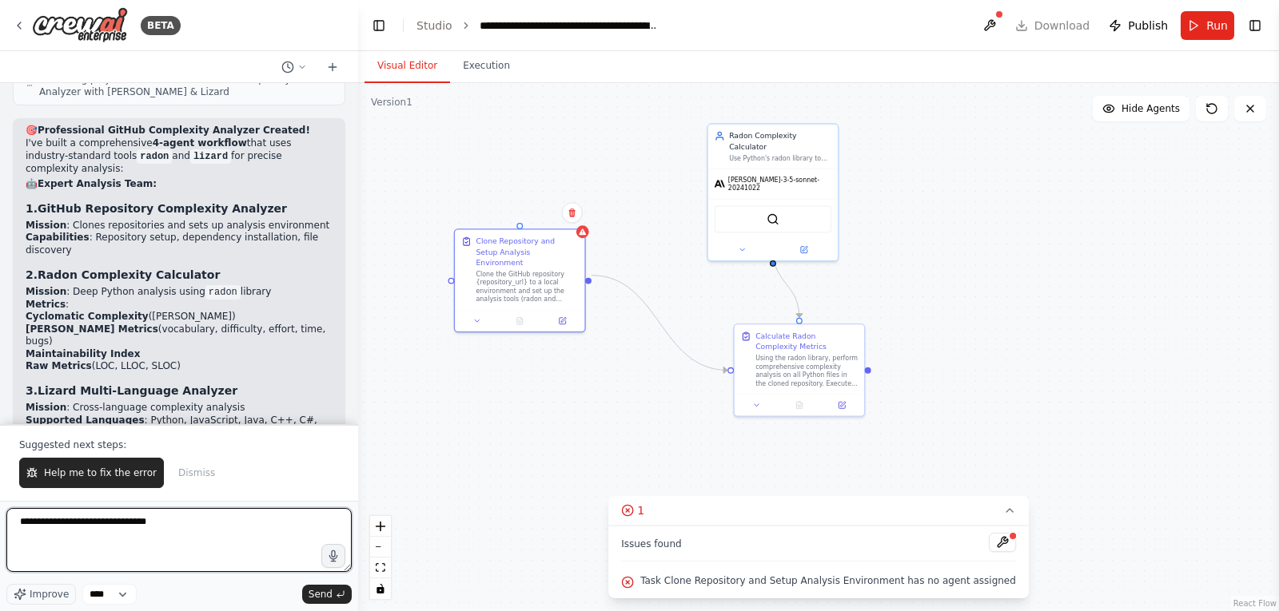
paste textarea "****"
type textarea "**********"
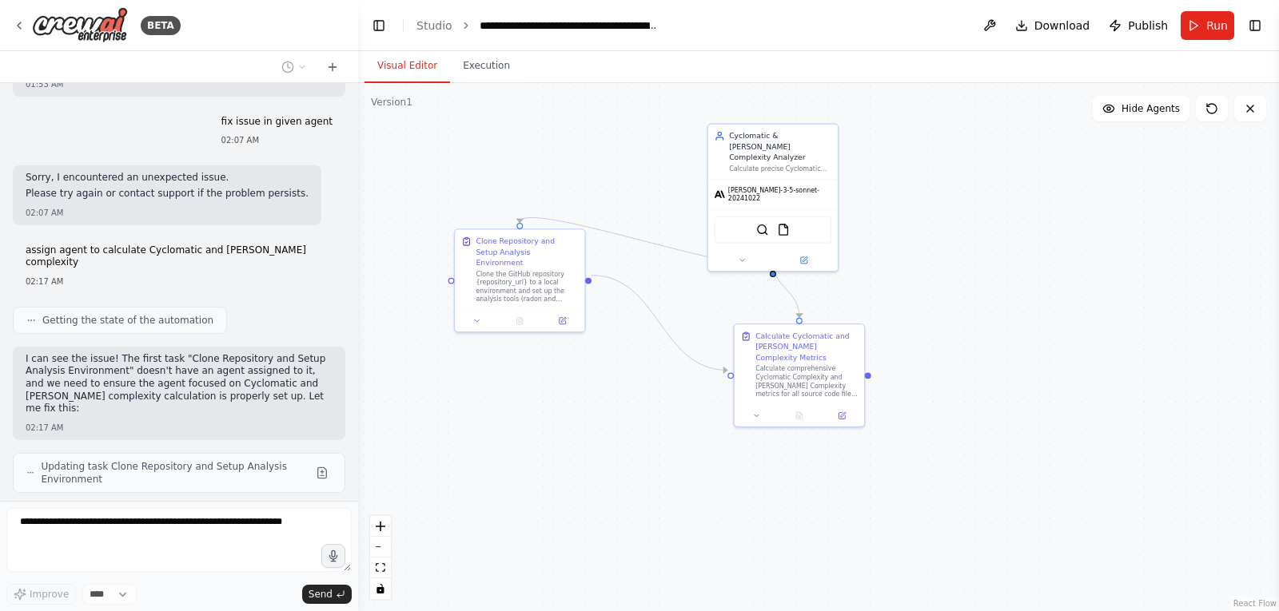
scroll to position [11054, 0]
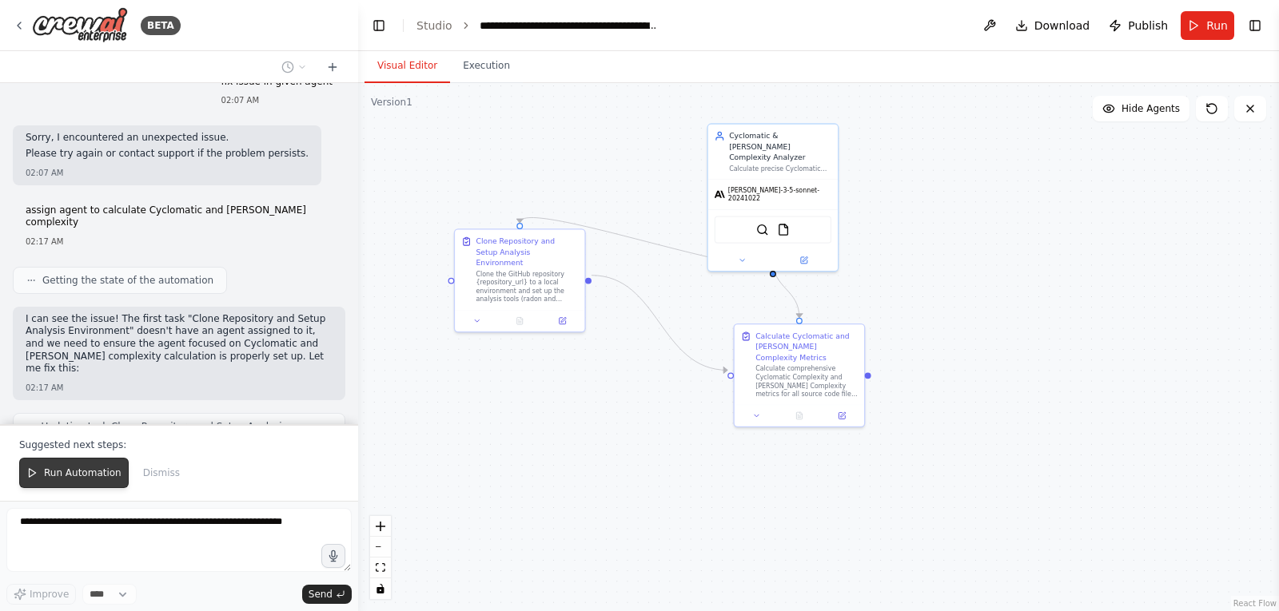
click at [76, 476] on span "Run Automation" at bounding box center [83, 473] width 78 height 13
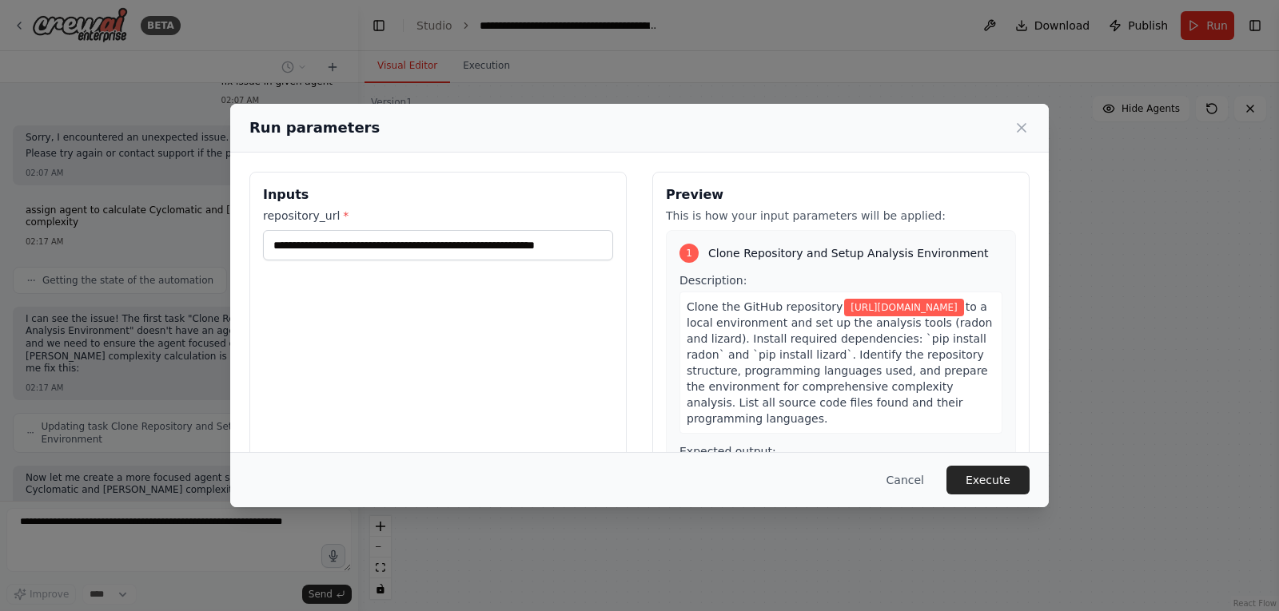
click at [993, 479] on button "Execute" at bounding box center [987, 480] width 83 height 29
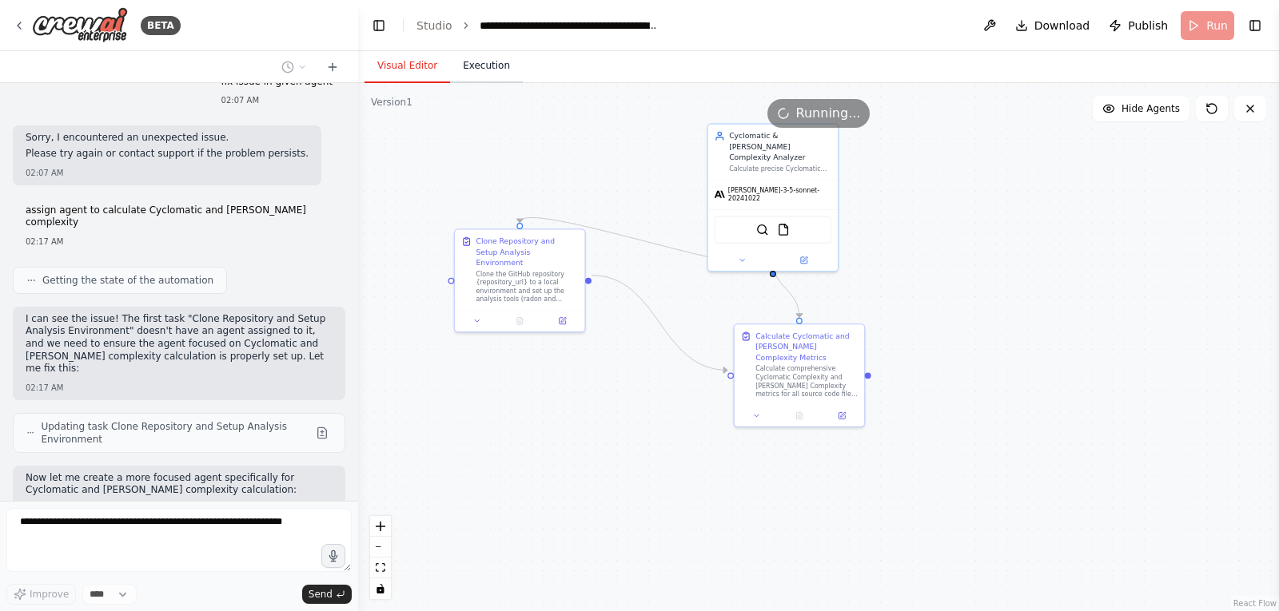
click at [481, 63] on button "Execution" at bounding box center [486, 67] width 73 height 34
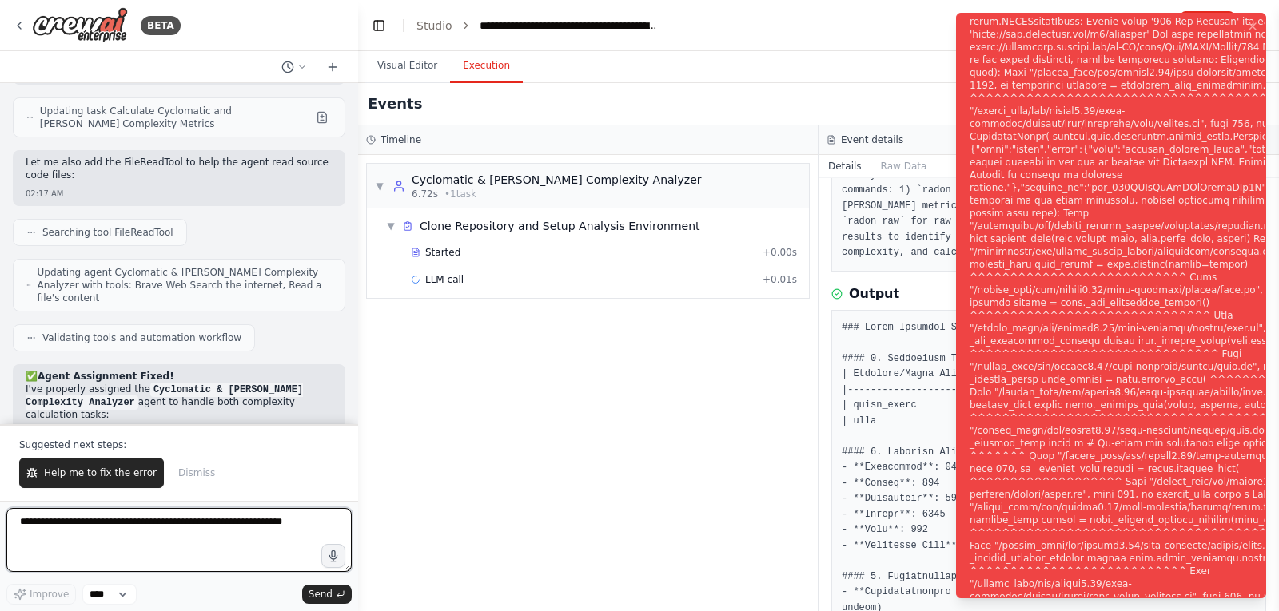
scroll to position [0, 0]
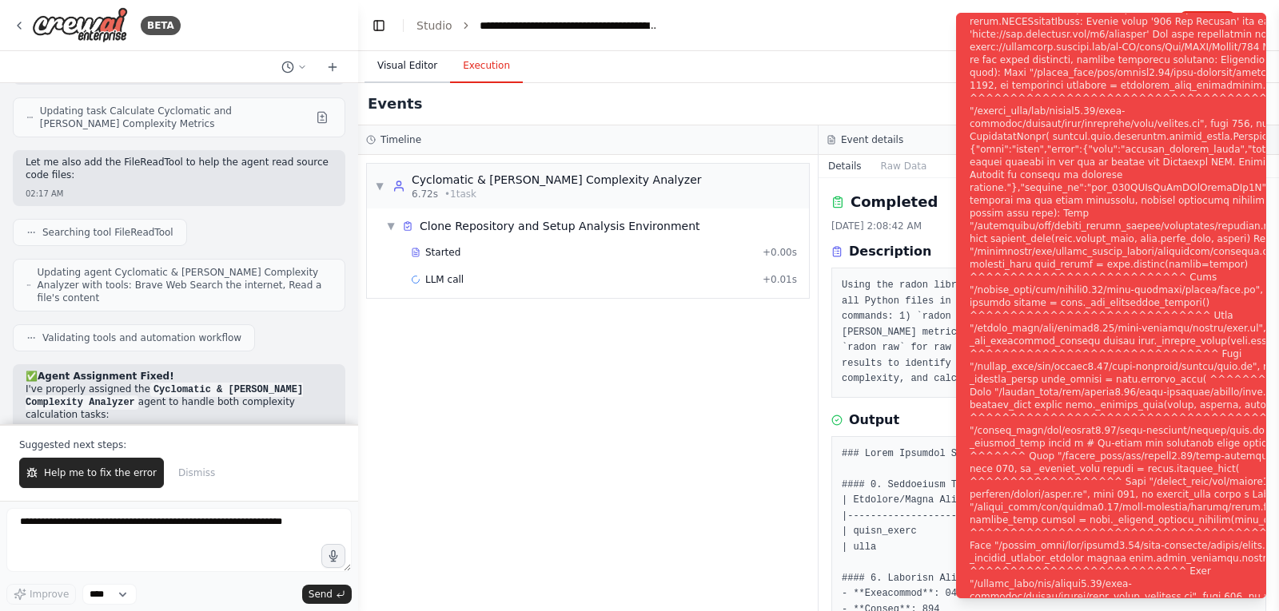
click at [404, 63] on button "Visual Editor" at bounding box center [407, 67] width 86 height 34
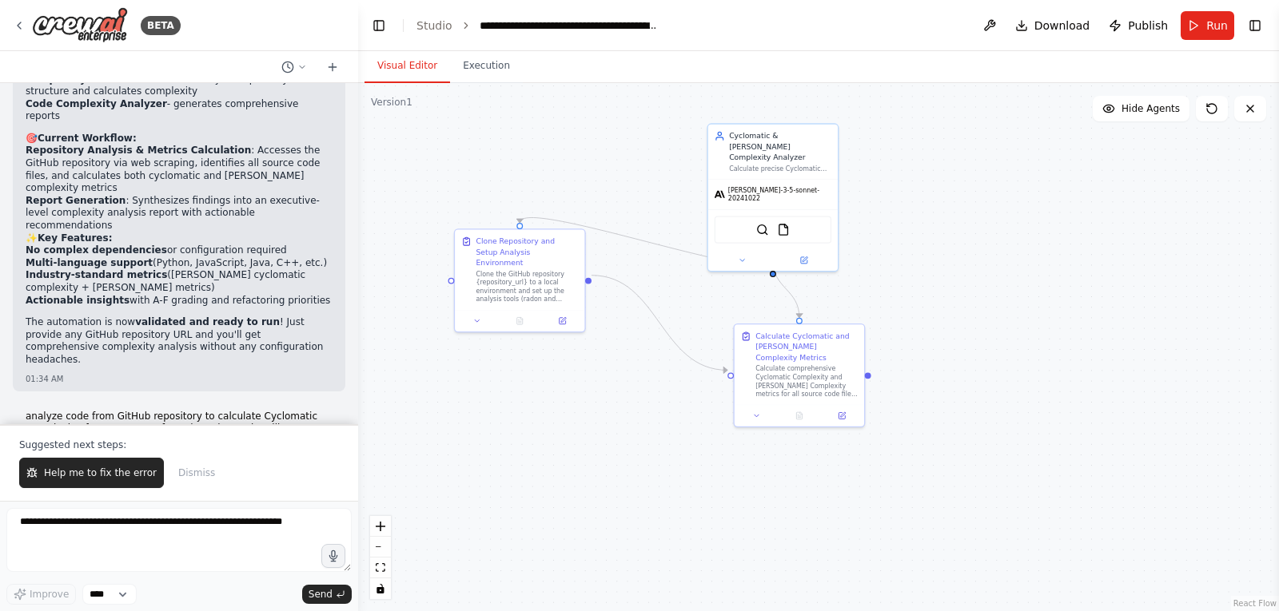
scroll to position [8336, 0]
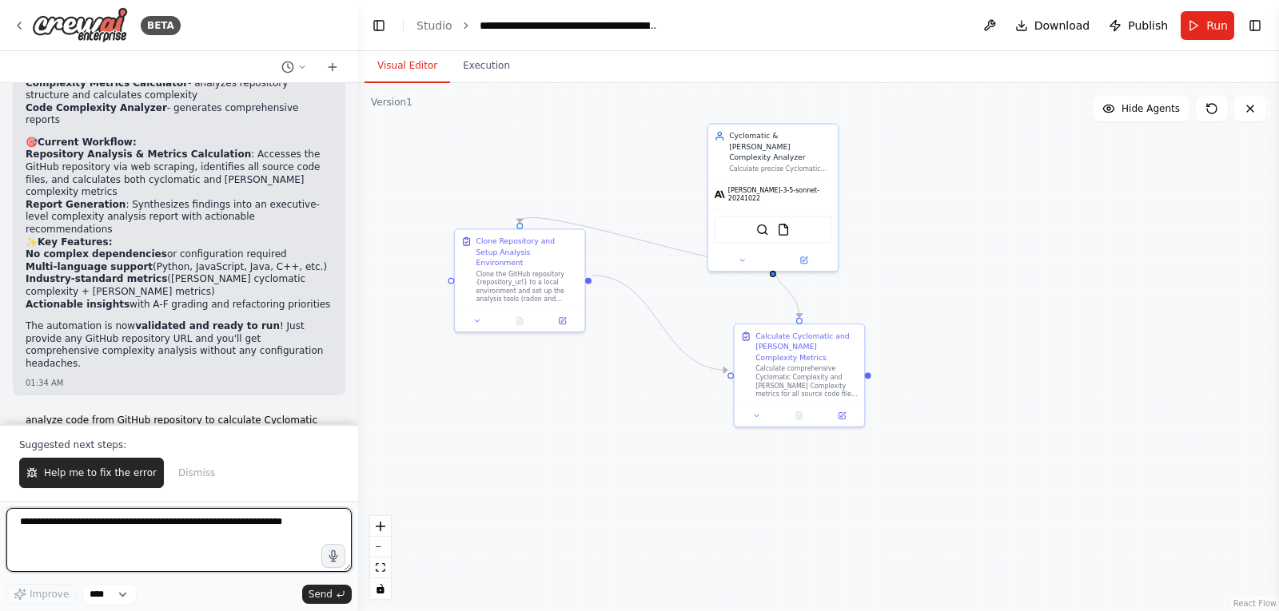
click at [102, 525] on textarea at bounding box center [178, 540] width 345 height 64
click at [198, 537] on textarea "**********" at bounding box center [178, 540] width 345 height 64
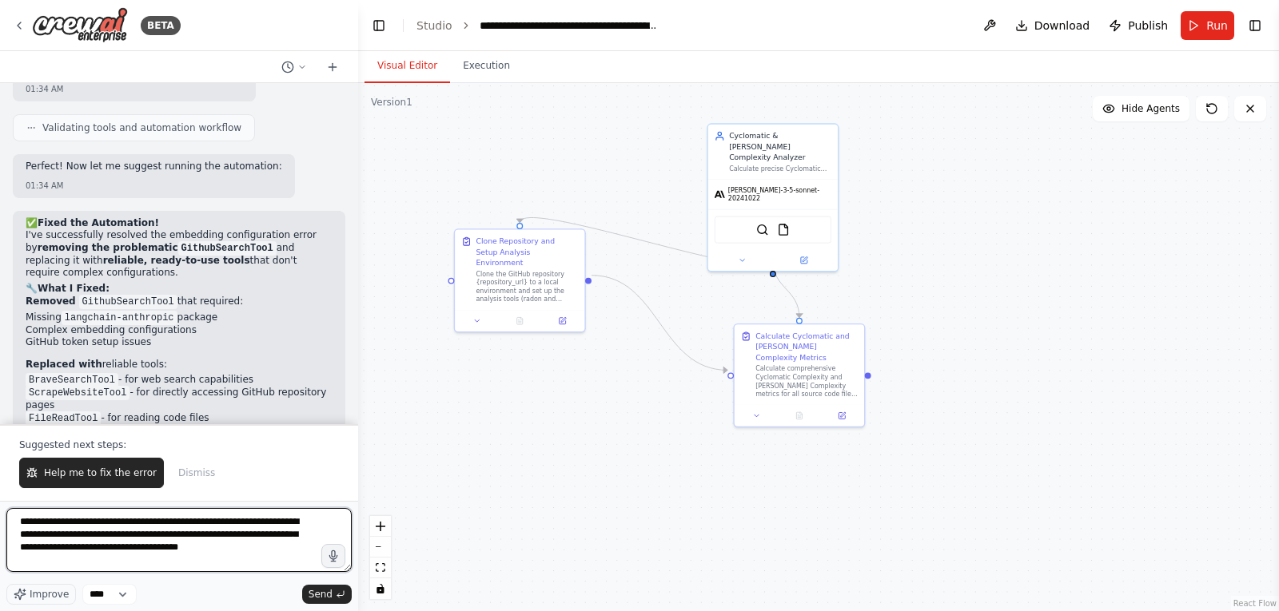
scroll to position [7936, 0]
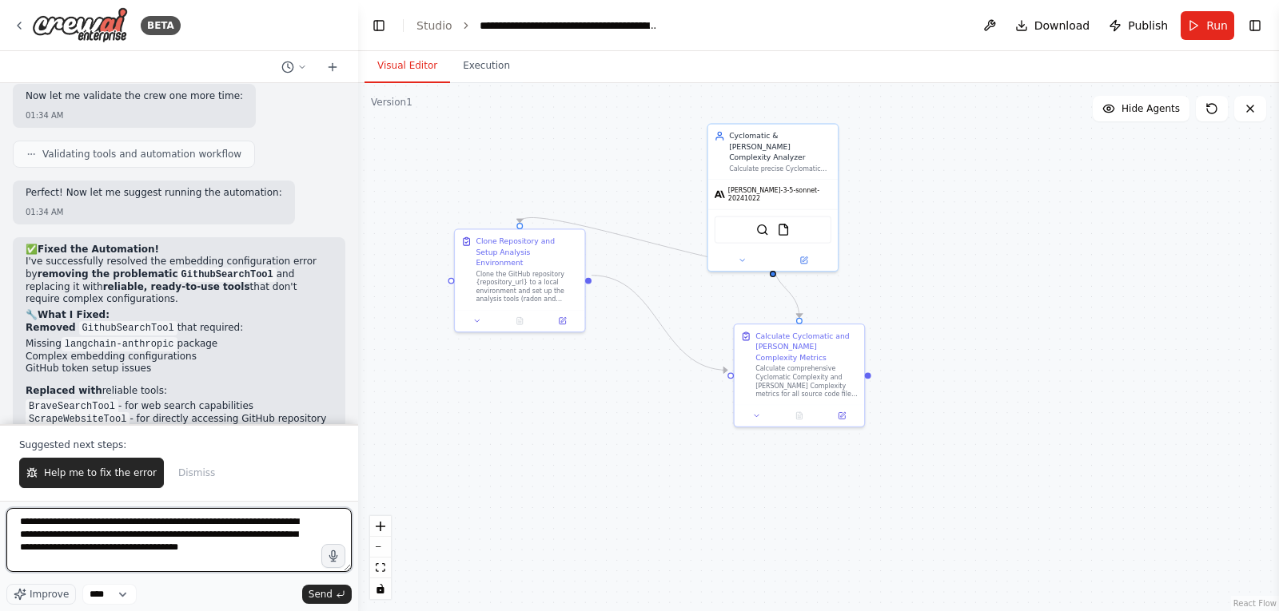
click at [247, 551] on textarea "**********" at bounding box center [178, 540] width 345 height 64
type textarea "**********"
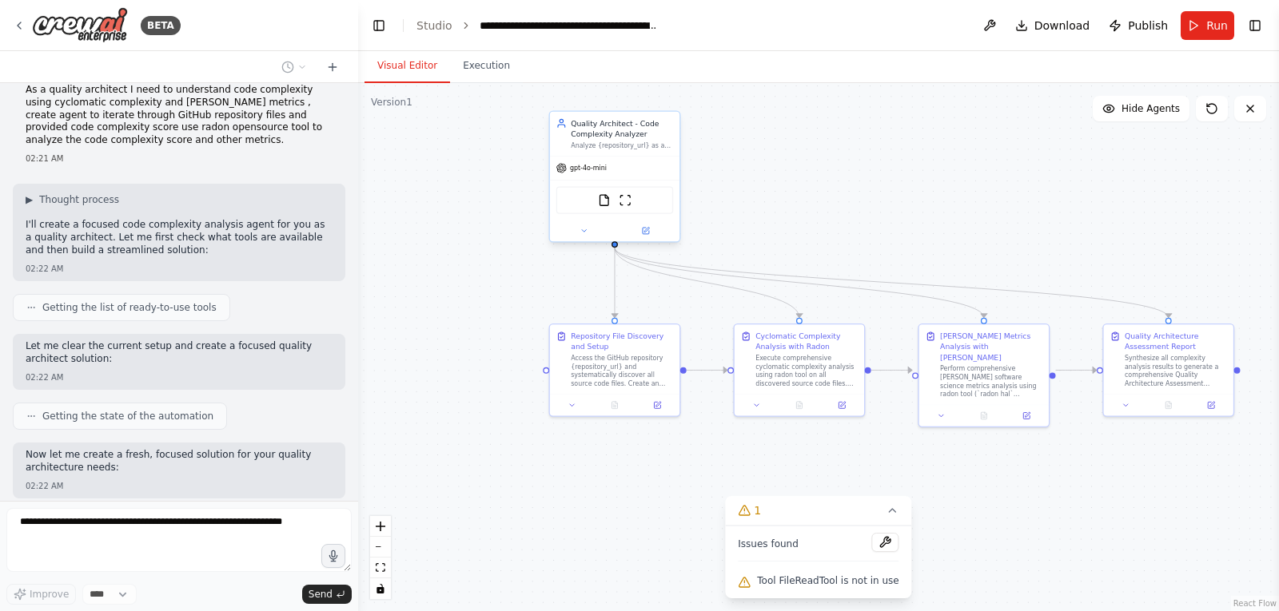
scroll to position [12606, 0]
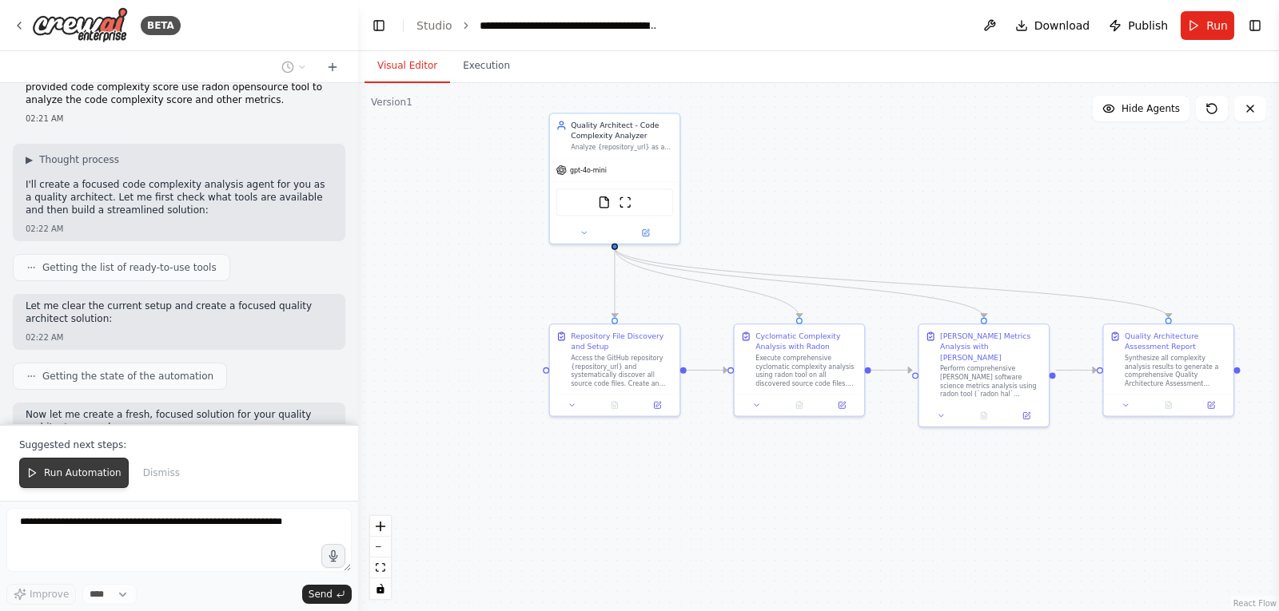
click at [72, 476] on span "Run Automation" at bounding box center [83, 473] width 78 height 13
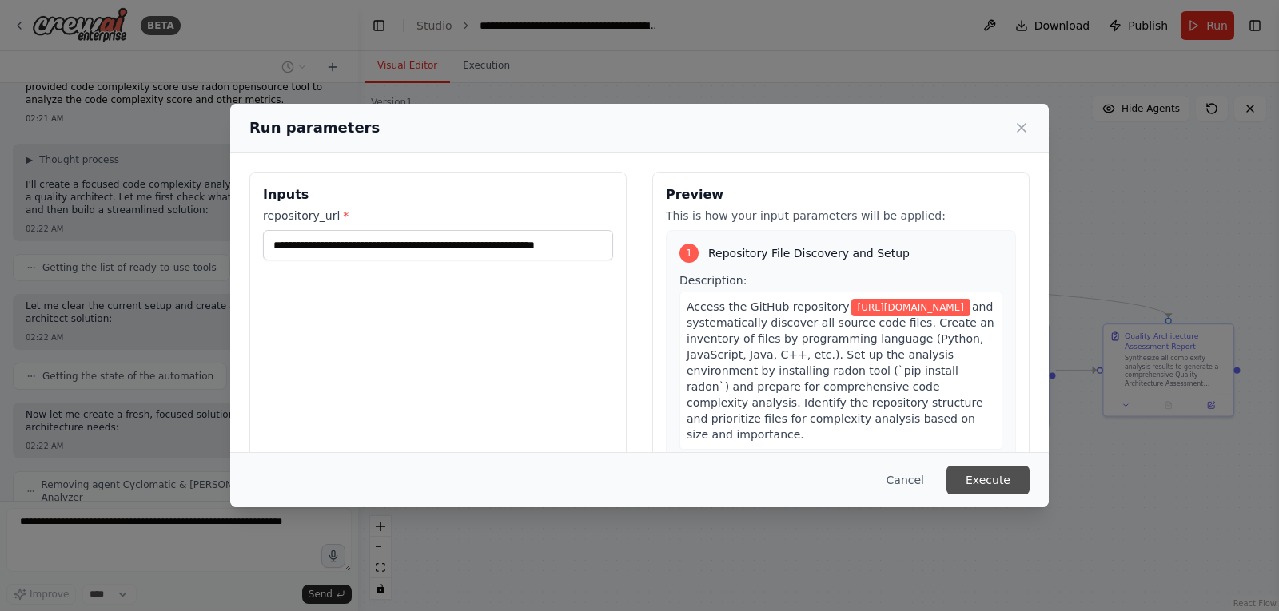
click at [996, 483] on button "Execute" at bounding box center [987, 480] width 83 height 29
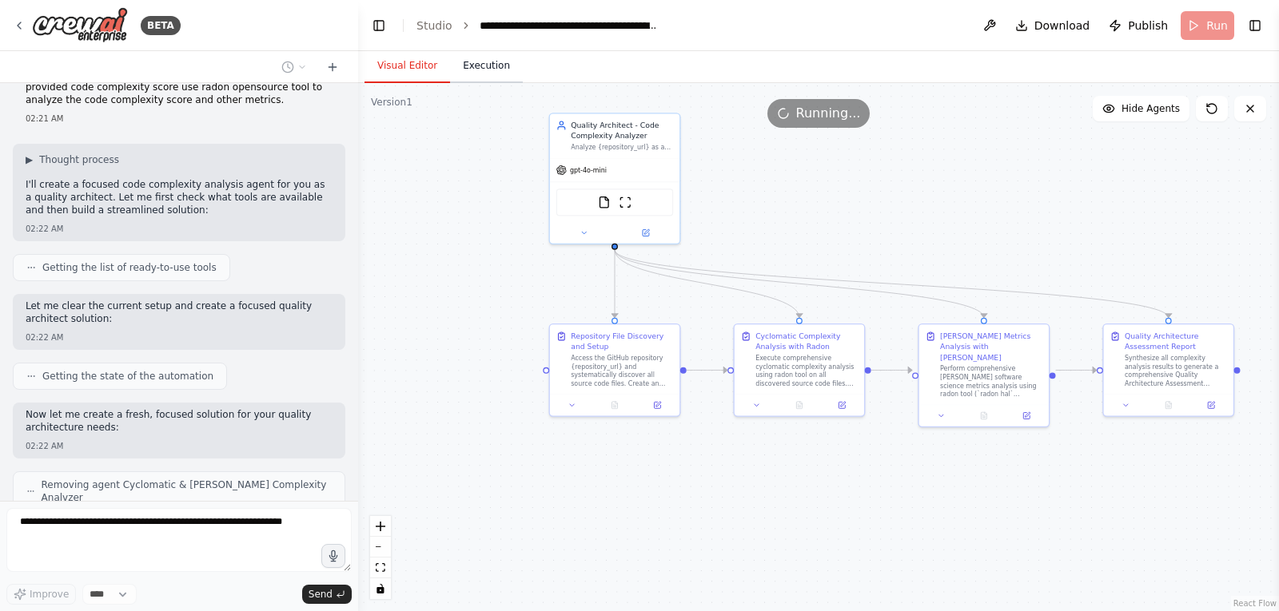
click at [476, 70] on button "Execution" at bounding box center [486, 67] width 73 height 34
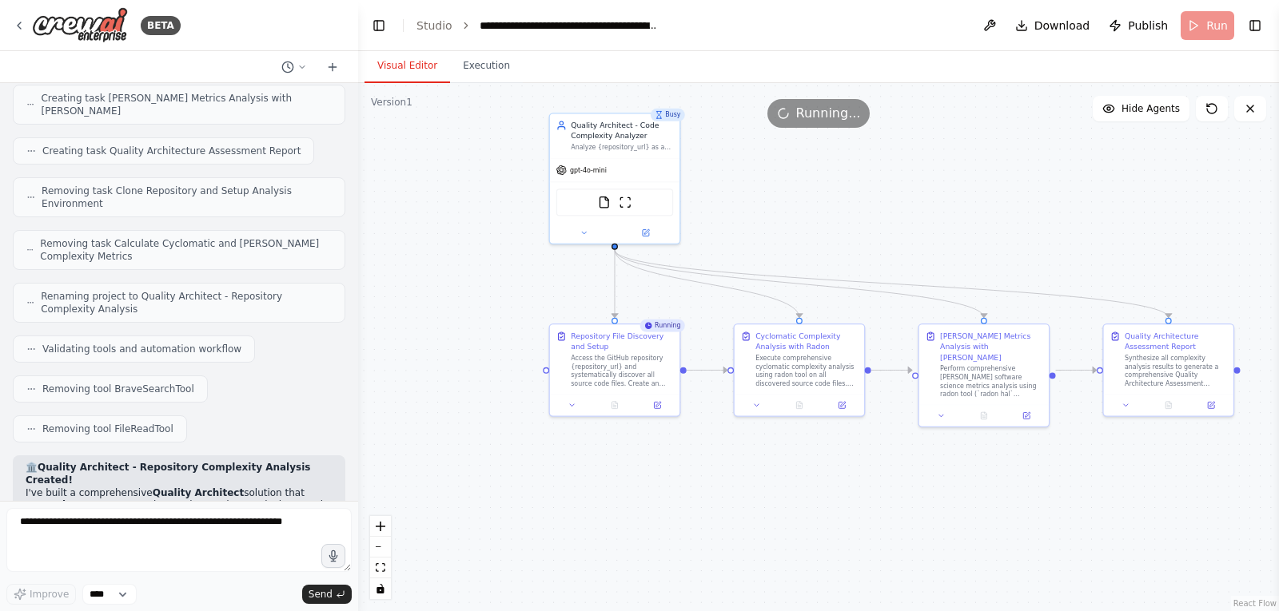
click at [405, 73] on button "Visual Editor" at bounding box center [407, 67] width 86 height 34
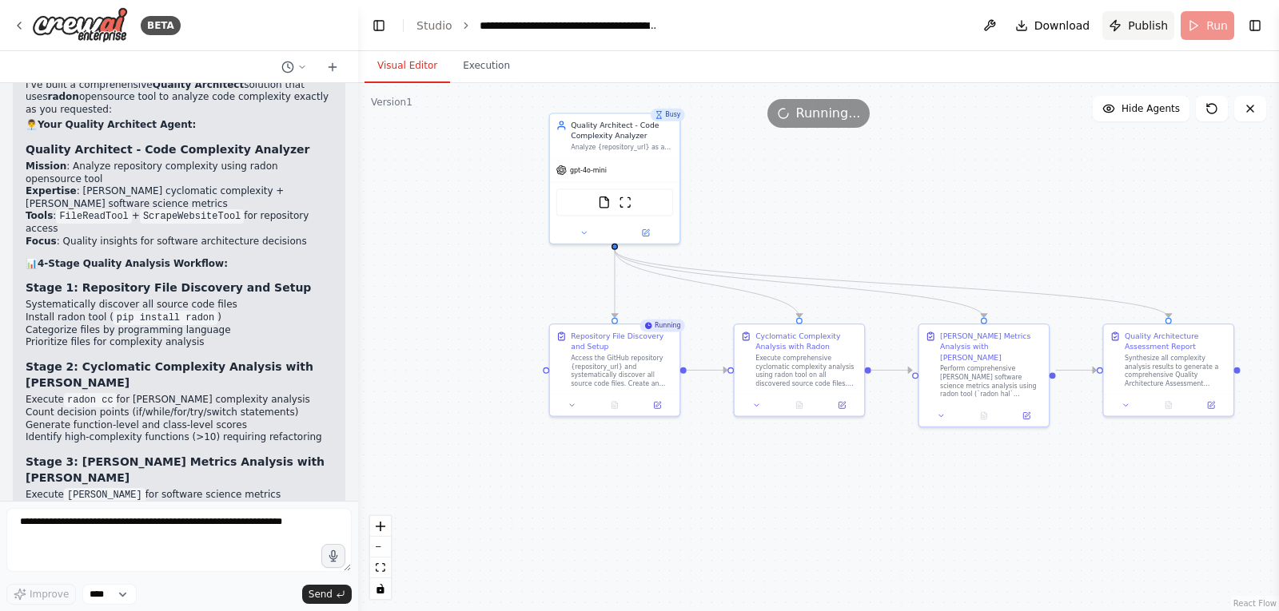
scroll to position [13611, 0]
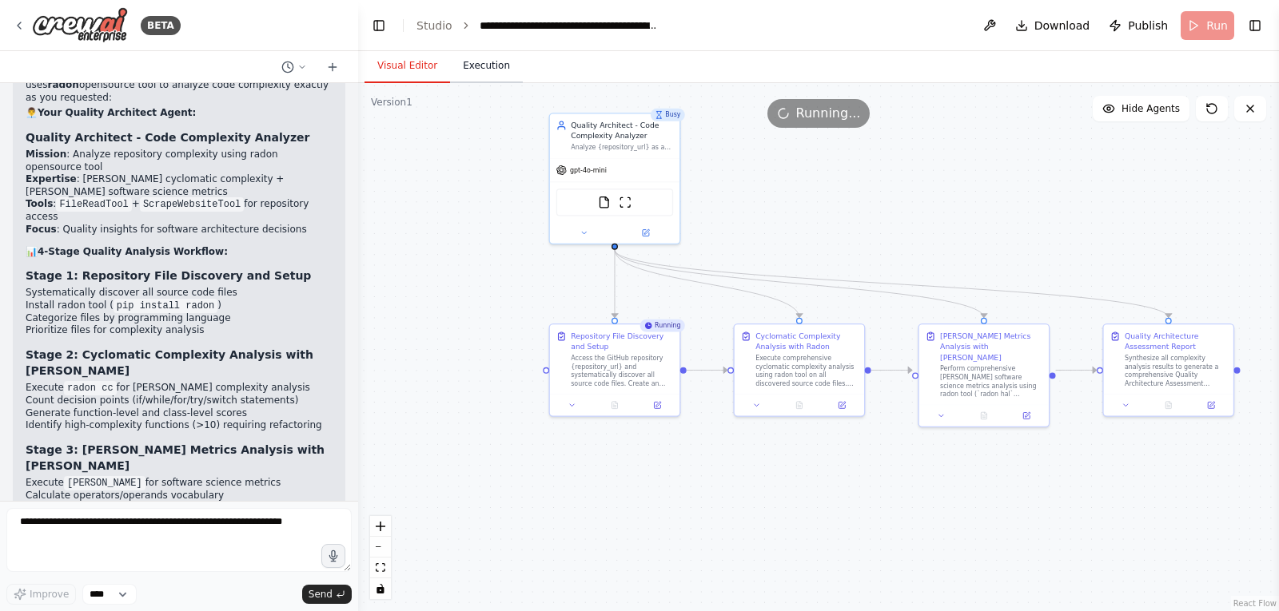
click at [474, 71] on button "Execution" at bounding box center [486, 67] width 73 height 34
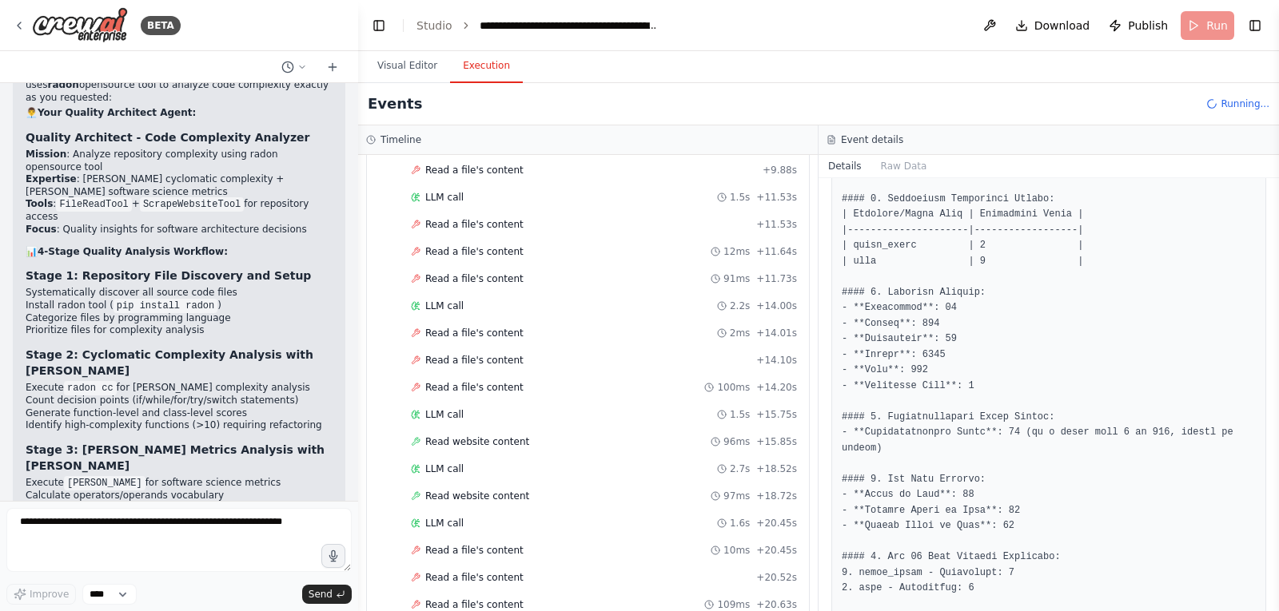
scroll to position [1497, 0]
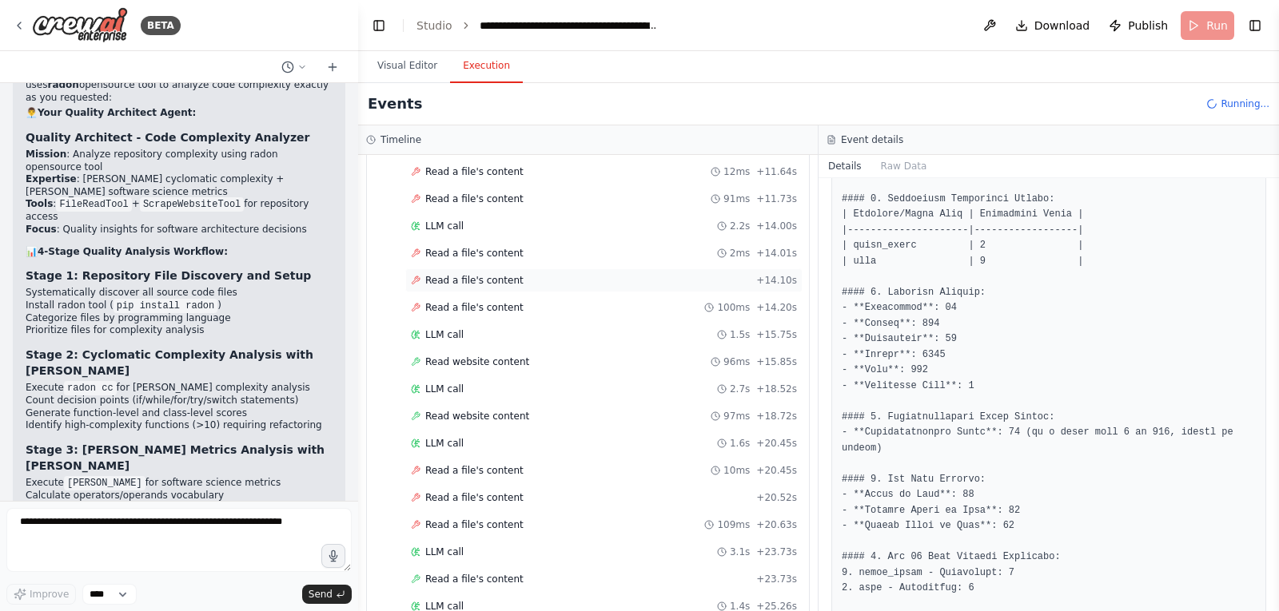
click at [461, 277] on span "Read a file's content" at bounding box center [474, 280] width 98 height 13
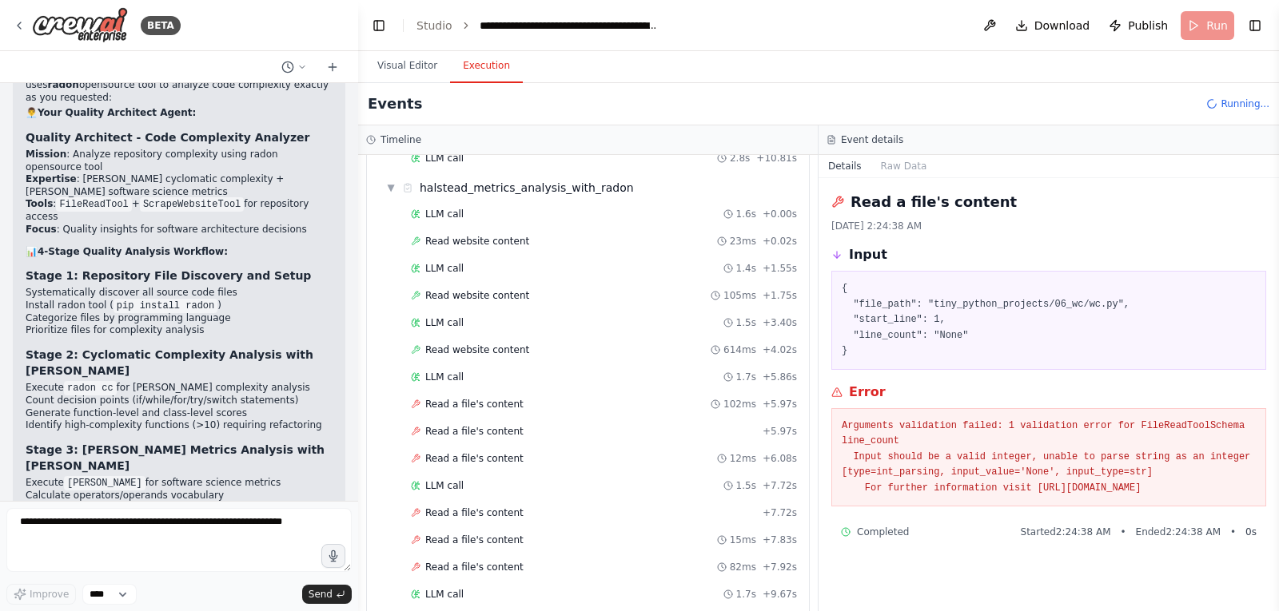
scroll to position [937, 0]
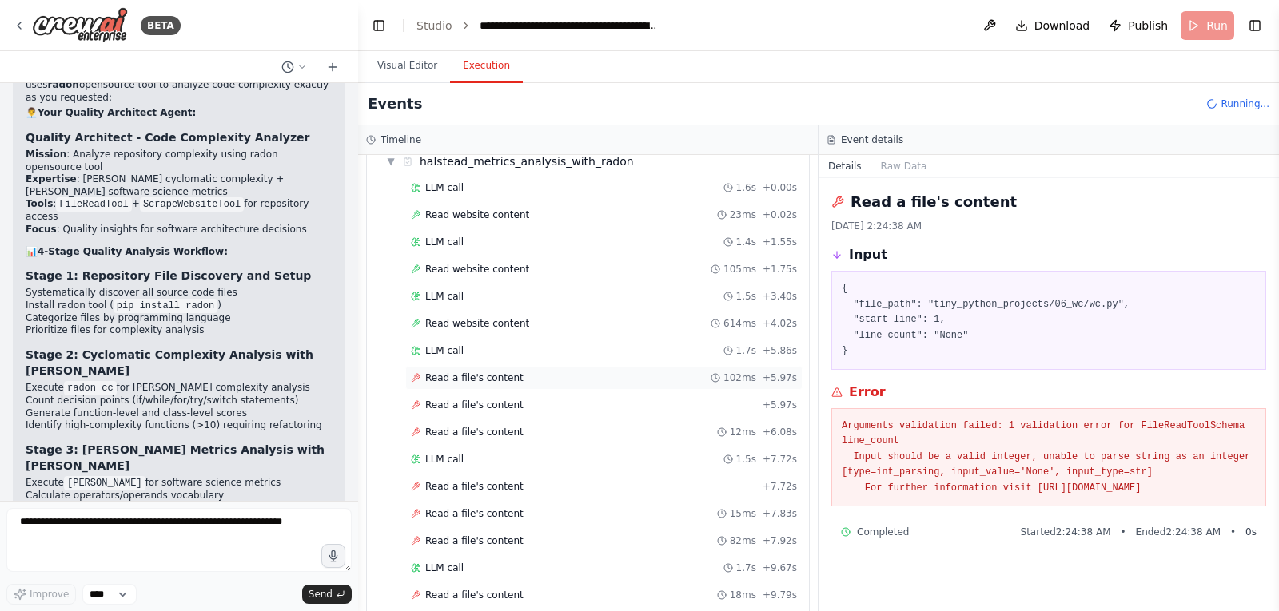
click at [465, 380] on span "Read a file's content" at bounding box center [474, 378] width 98 height 13
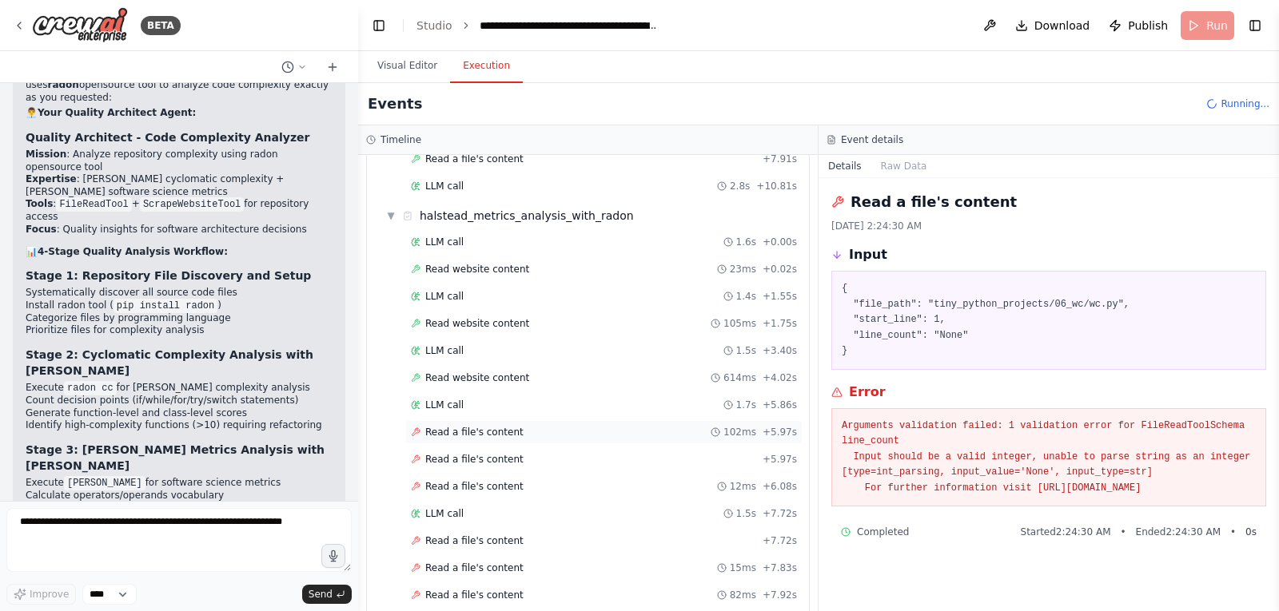
scroll to position [992, 0]
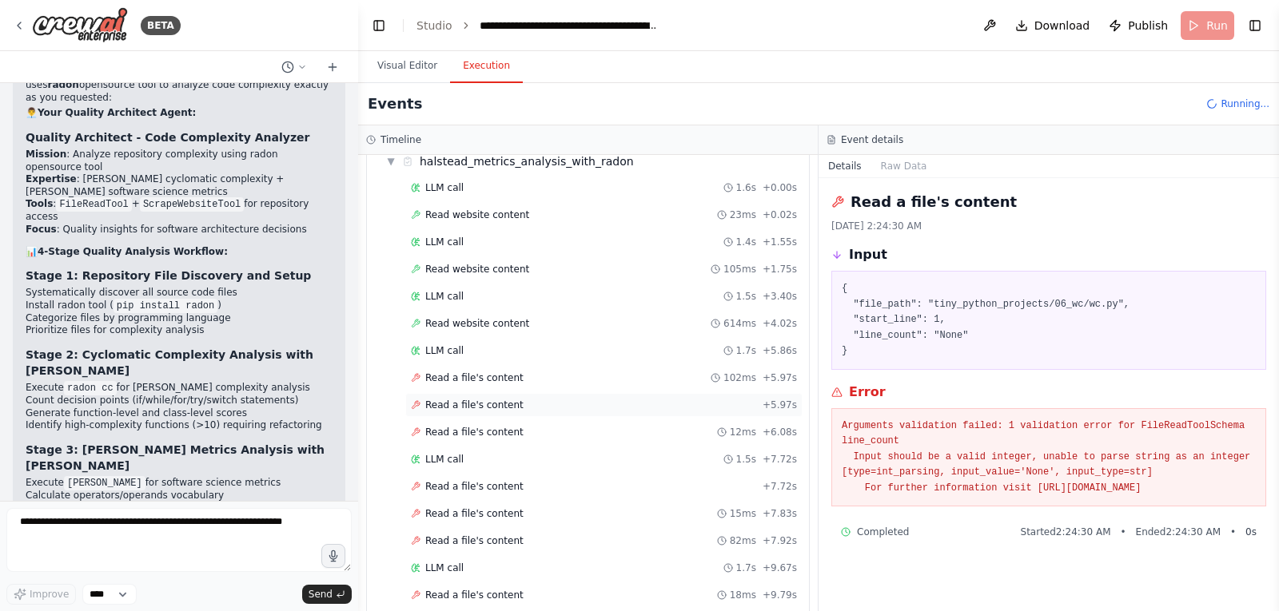
click at [468, 412] on div "Read a file's content + 5.97s" at bounding box center [603, 405] width 397 height 24
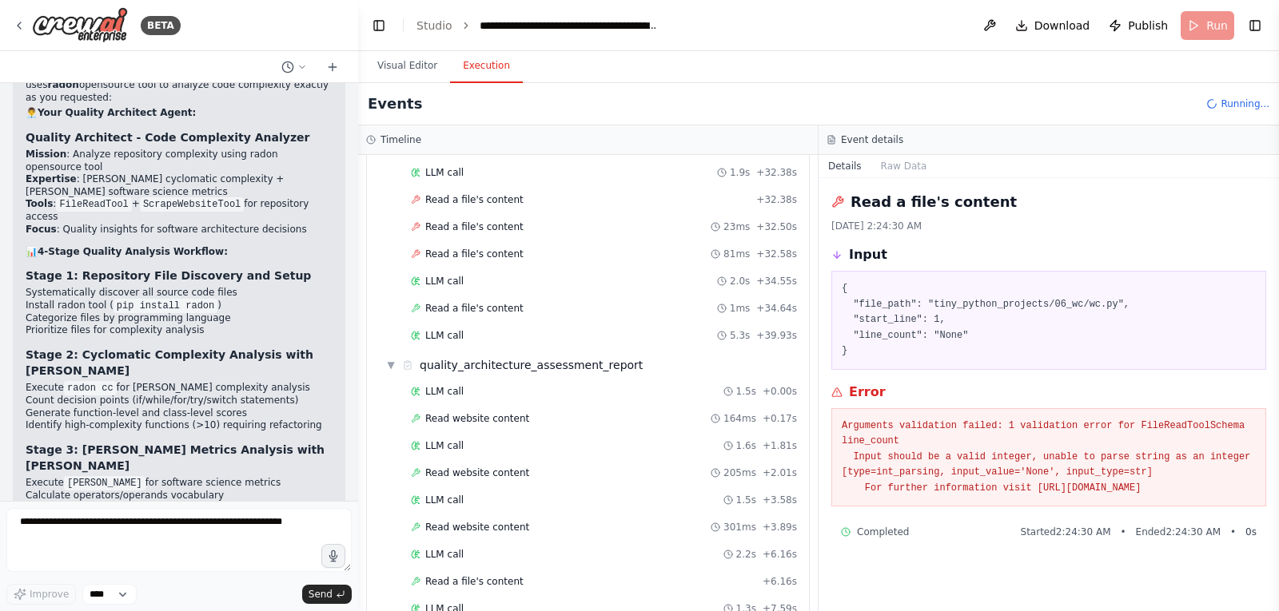
scroll to position [2215, 0]
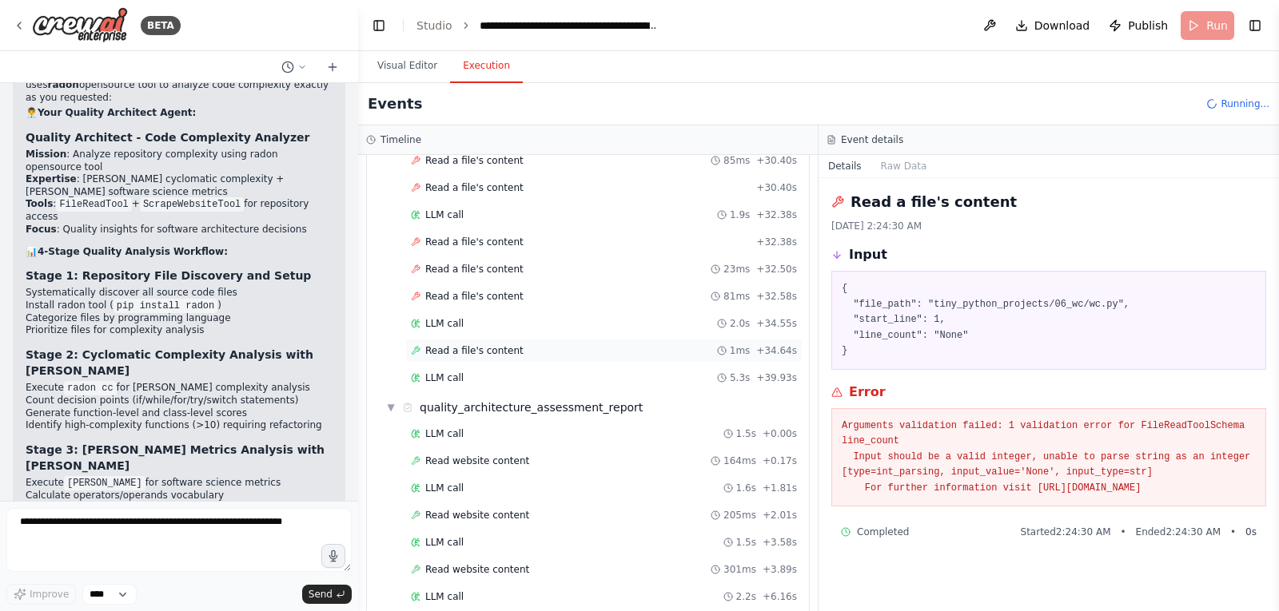
click at [485, 352] on span "Read a file's content" at bounding box center [474, 350] width 98 height 13
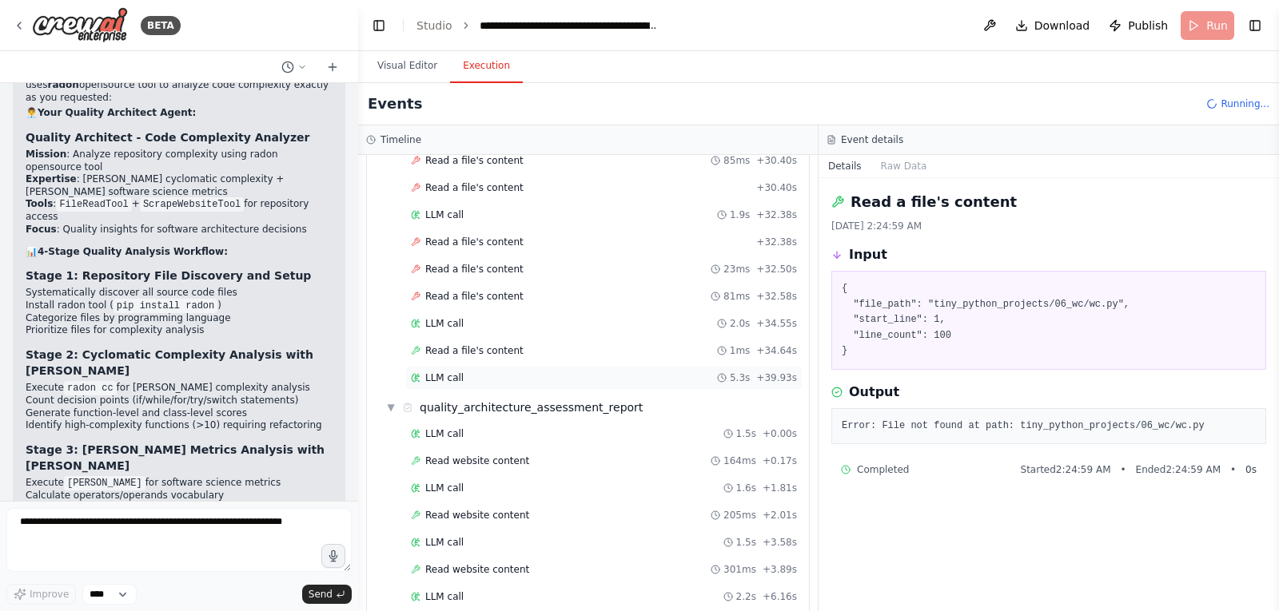
click at [449, 382] on span "LLM call" at bounding box center [444, 378] width 38 height 13
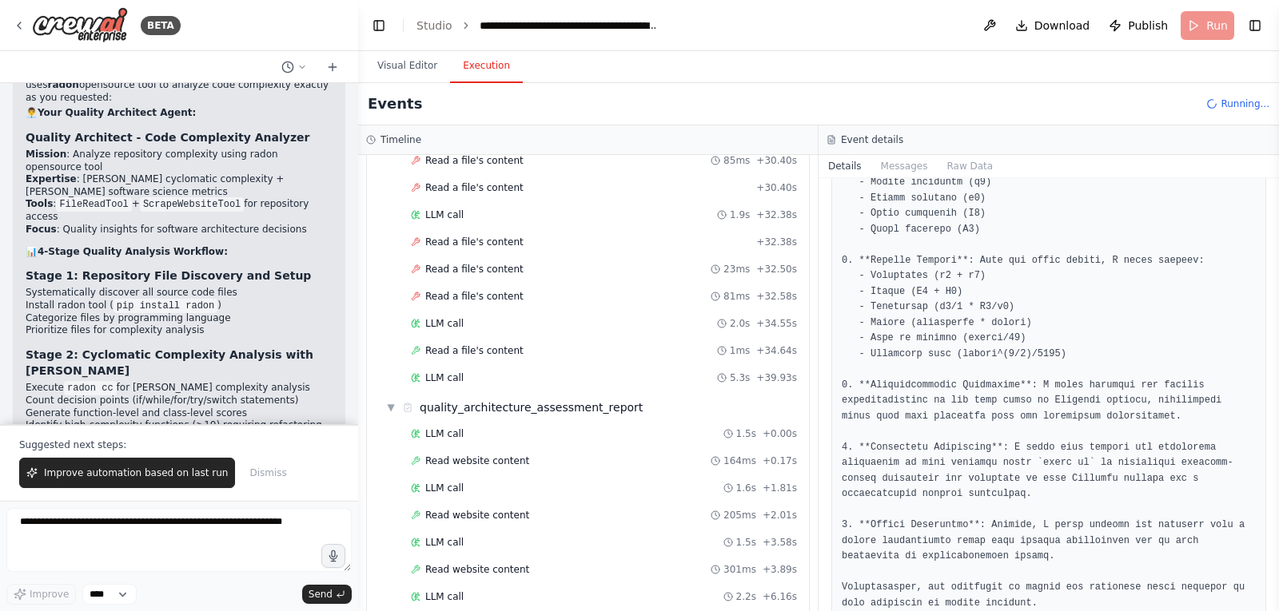
scroll to position [349, 0]
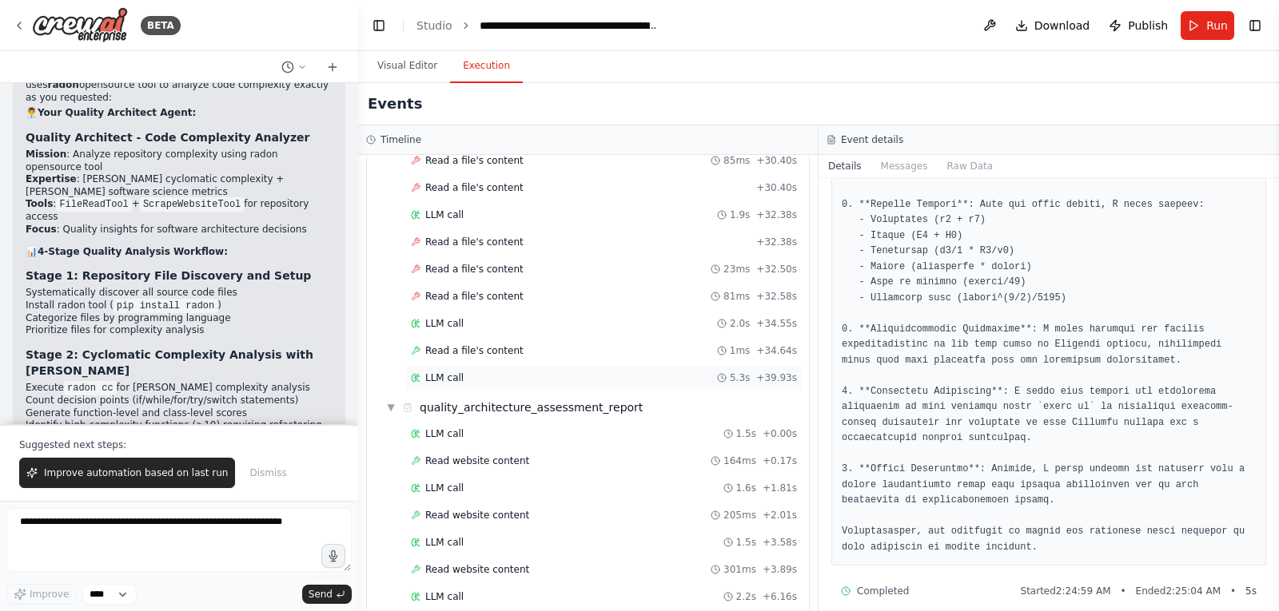
click at [458, 374] on span "LLM call" at bounding box center [444, 378] width 38 height 13
click at [476, 322] on div "LLM call 2.0s + 34.55s" at bounding box center [604, 323] width 386 height 13
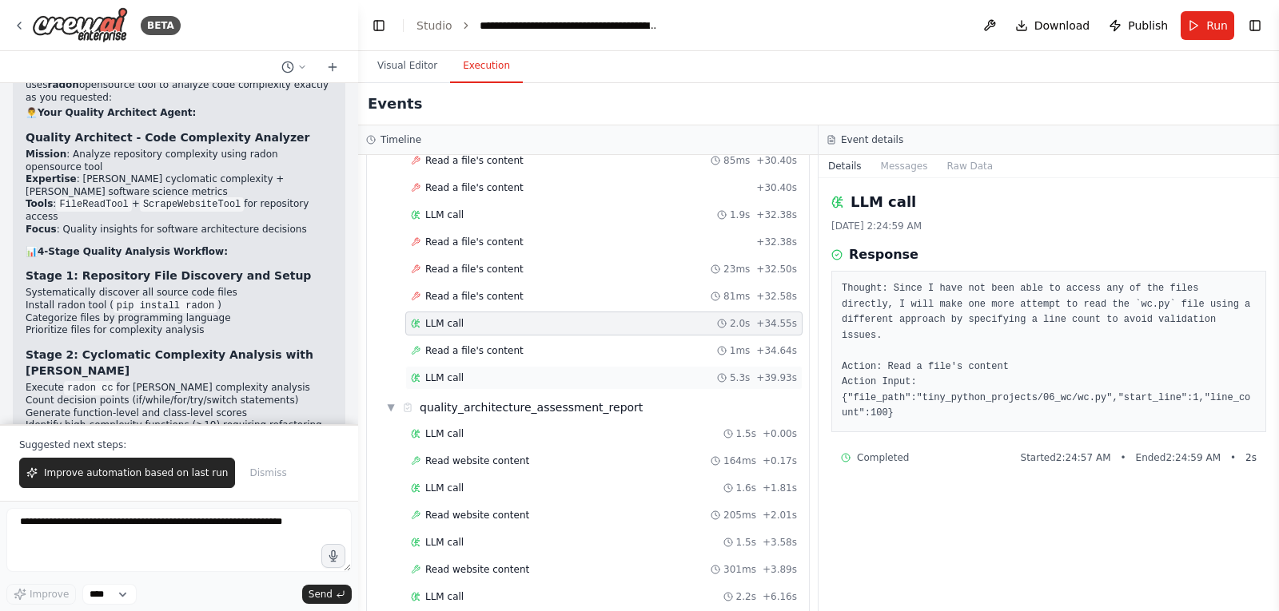
click at [441, 380] on span "LLM call" at bounding box center [444, 378] width 38 height 13
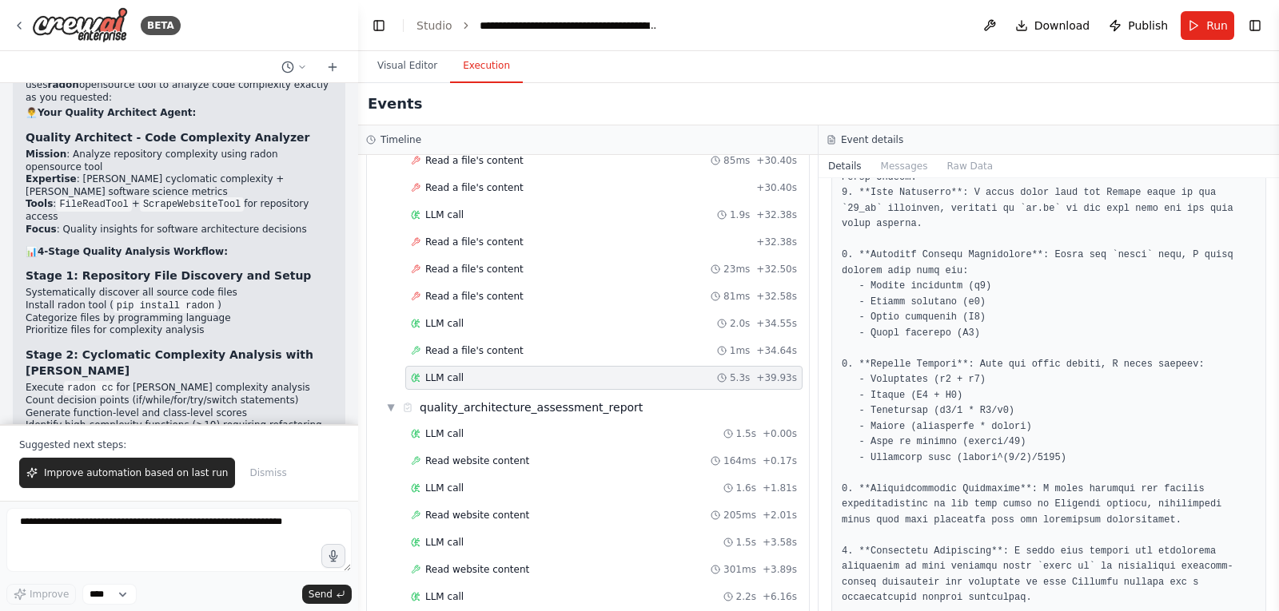
scroll to position [349, 0]
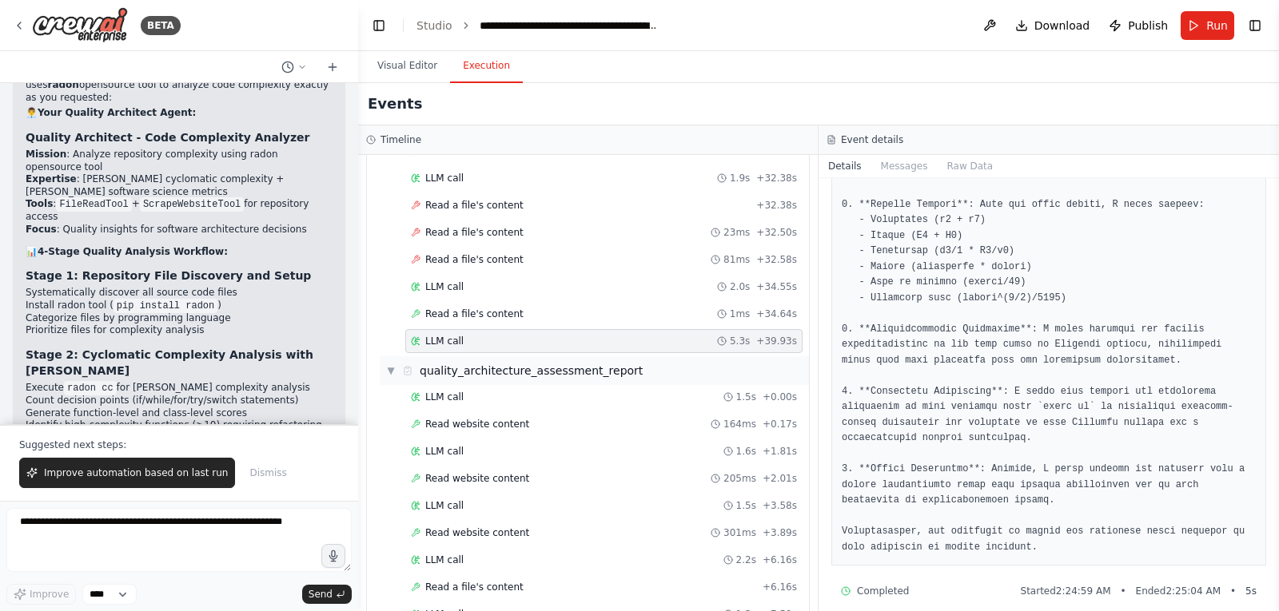
click at [492, 369] on div "quality_architecture_assessment_report" at bounding box center [531, 371] width 223 height 16
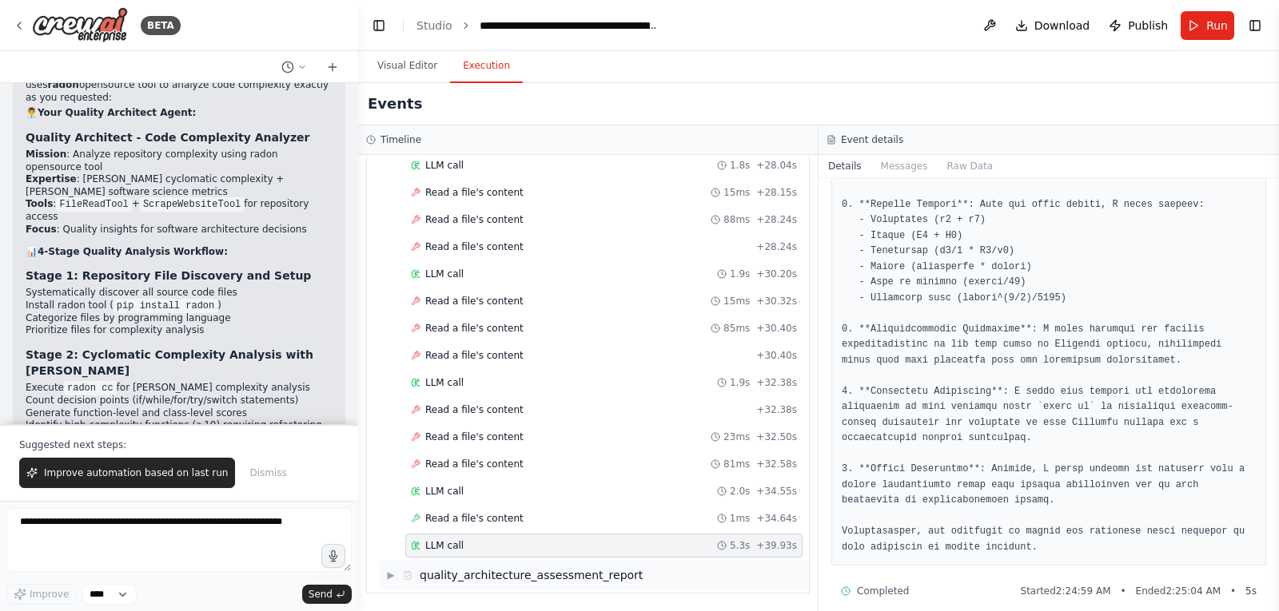
scroll to position [2074, 0]
click at [441, 572] on div "quality_architecture_assessment_report" at bounding box center [531, 575] width 223 height 16
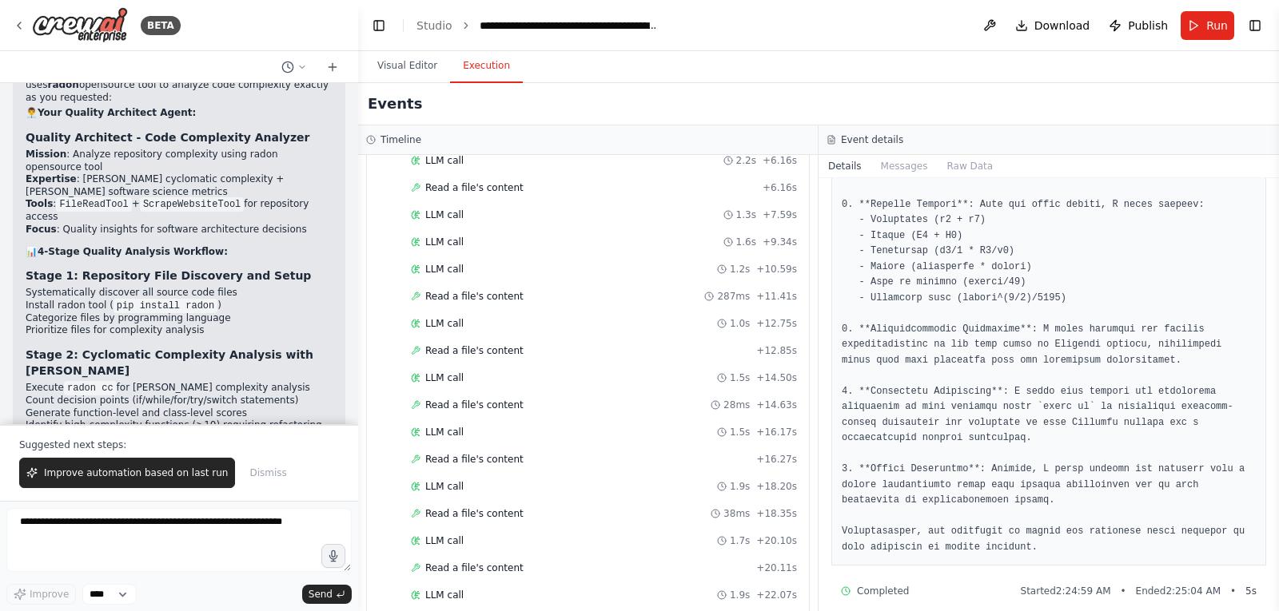
scroll to position [2998, 0]
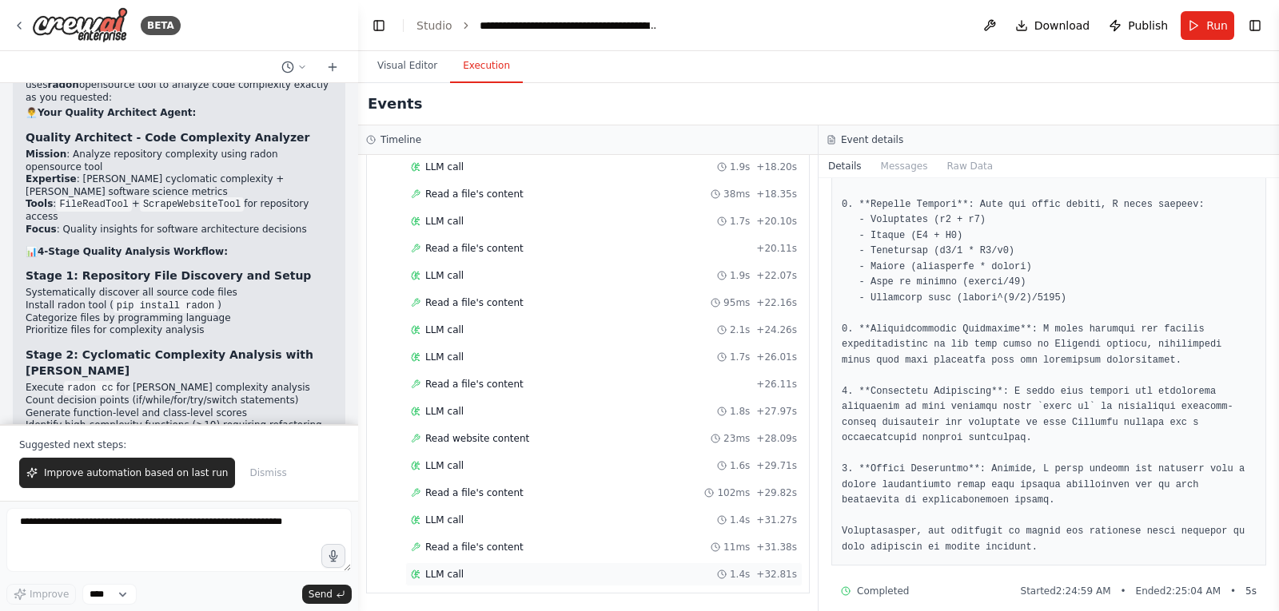
click at [449, 573] on span "LLM call" at bounding box center [444, 574] width 38 height 13
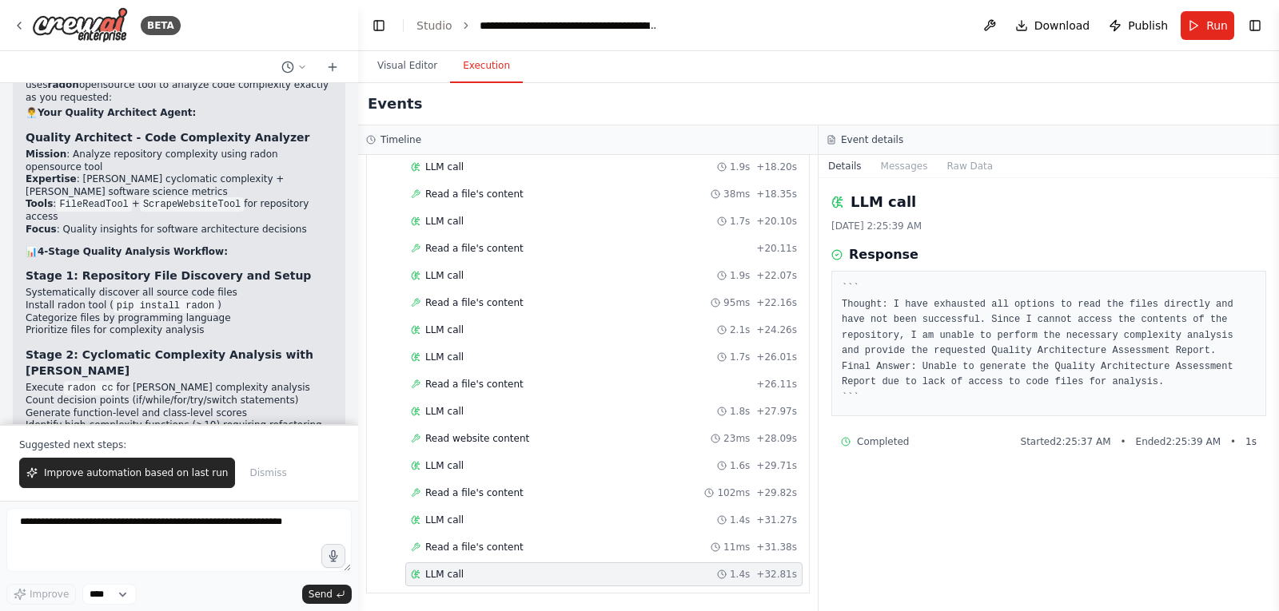
scroll to position [0, 0]
click at [472, 542] on span "Read a file's content" at bounding box center [474, 547] width 98 height 13
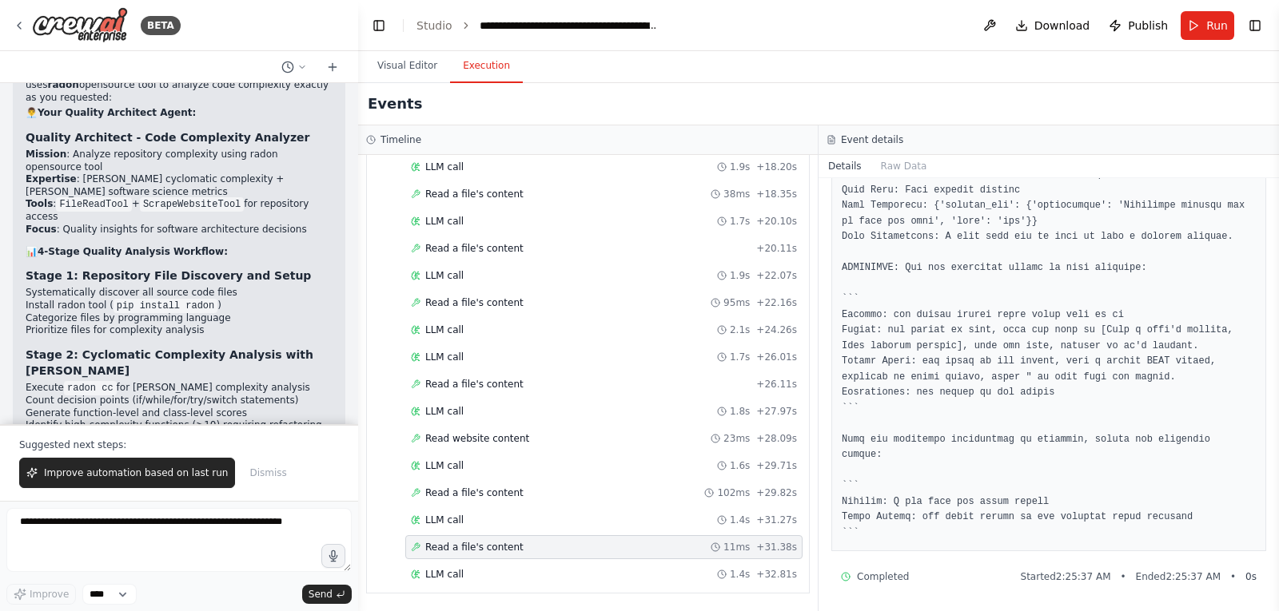
scroll to position [533, 0]
click at [436, 519] on span "LLM call" at bounding box center [444, 520] width 38 height 13
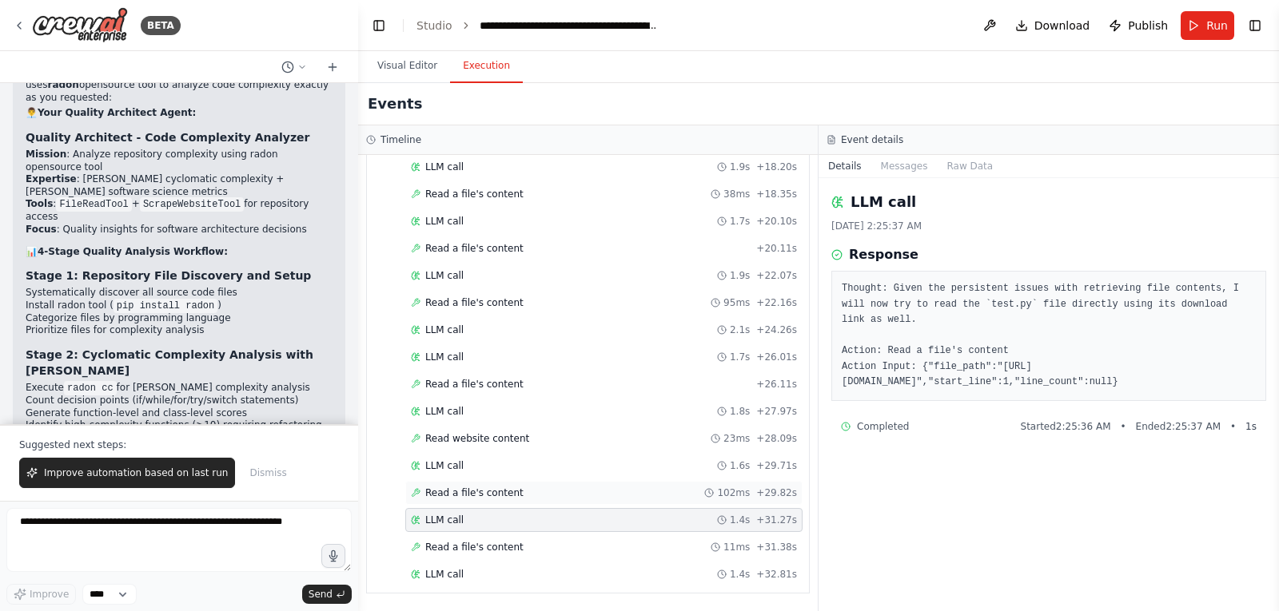
click at [445, 498] on span "Read a file's content" at bounding box center [474, 493] width 98 height 13
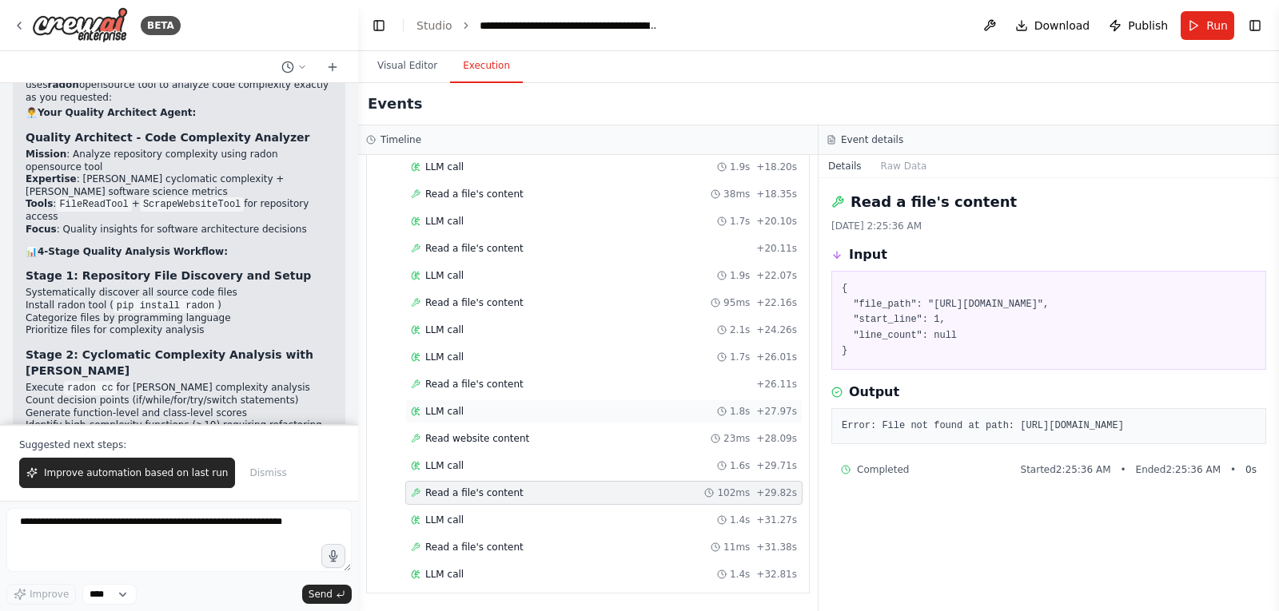
click at [451, 417] on span "LLM call" at bounding box center [444, 411] width 38 height 13
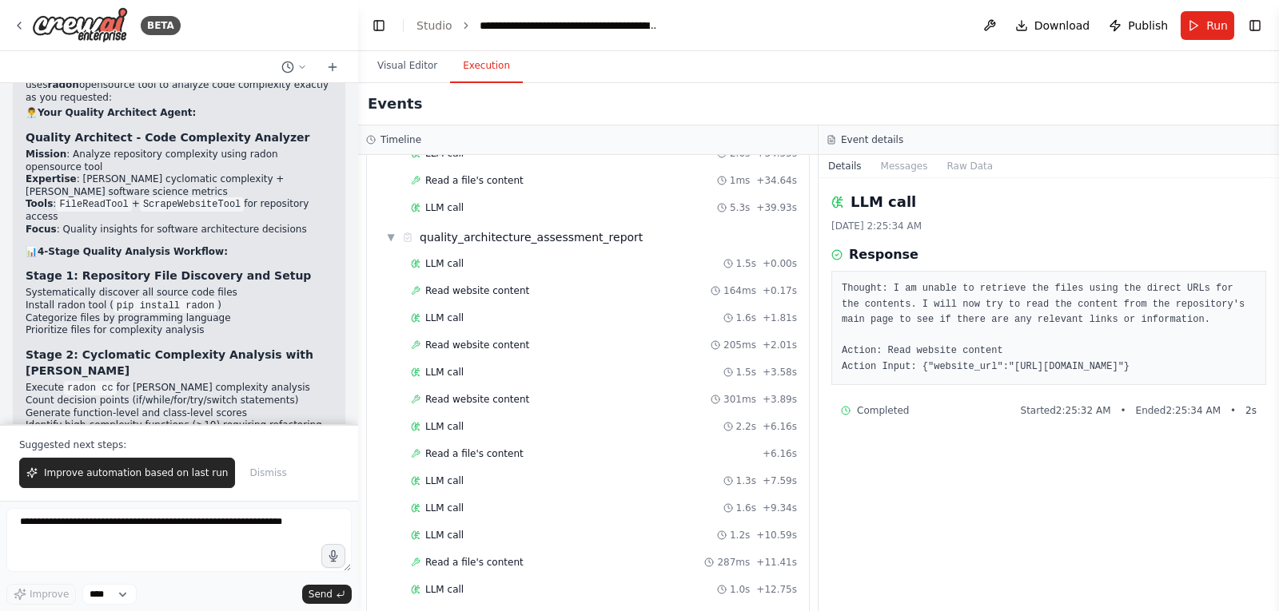
scroll to position [2358, 0]
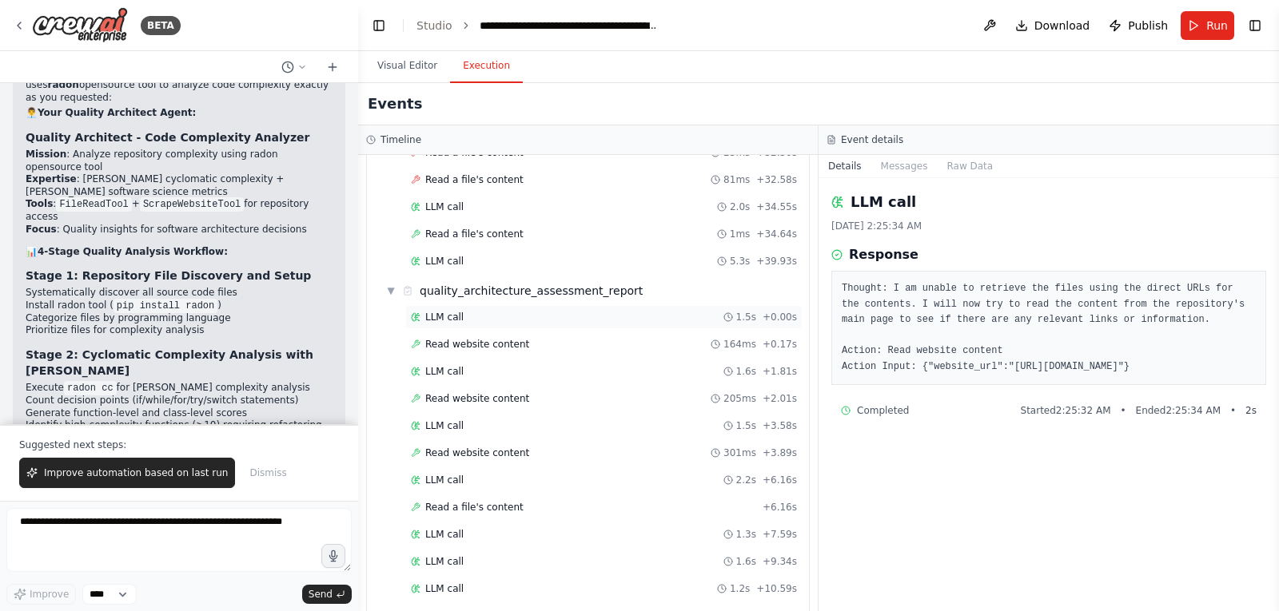
click at [453, 315] on span "LLM call" at bounding box center [444, 317] width 38 height 13
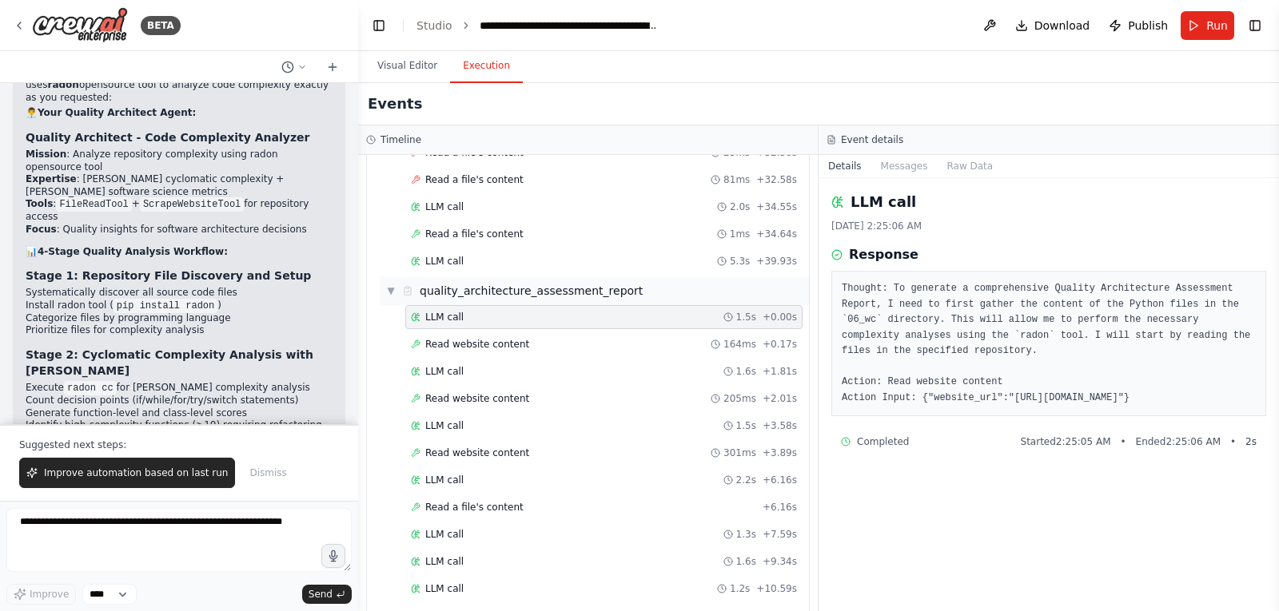
click at [475, 292] on div "quality_architecture_assessment_report" at bounding box center [531, 291] width 223 height 16
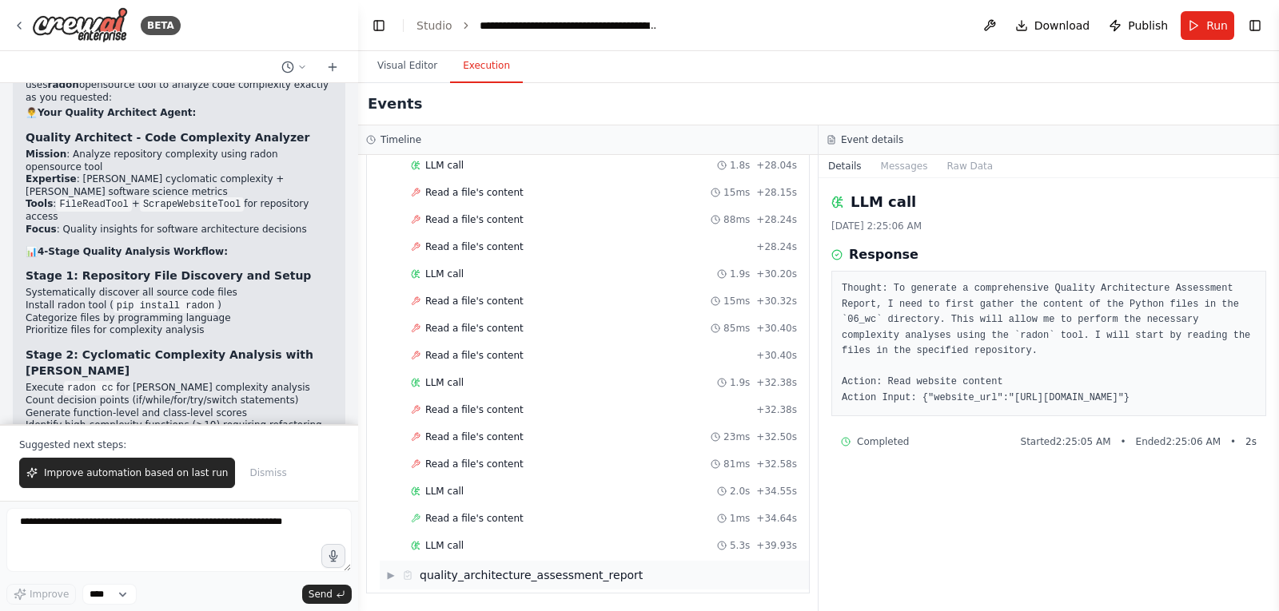
click at [444, 581] on div "quality_architecture_assessment_report" at bounding box center [531, 575] width 223 height 16
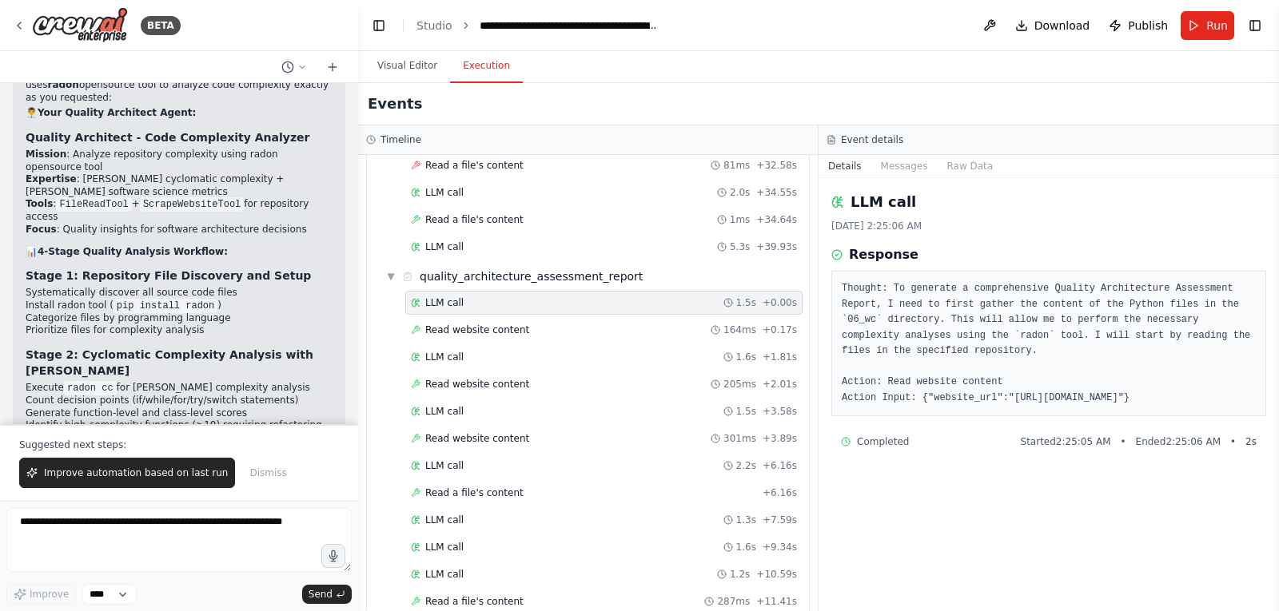
scroll to position [2358, 0]
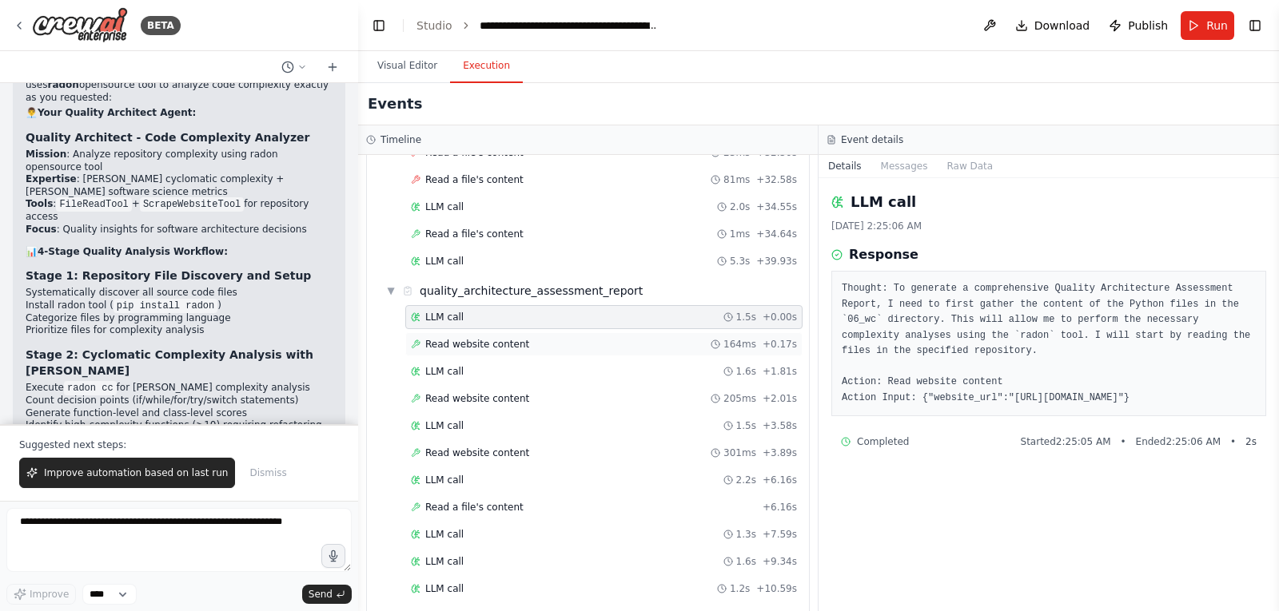
click at [469, 345] on span "Read website content" at bounding box center [477, 344] width 104 height 13
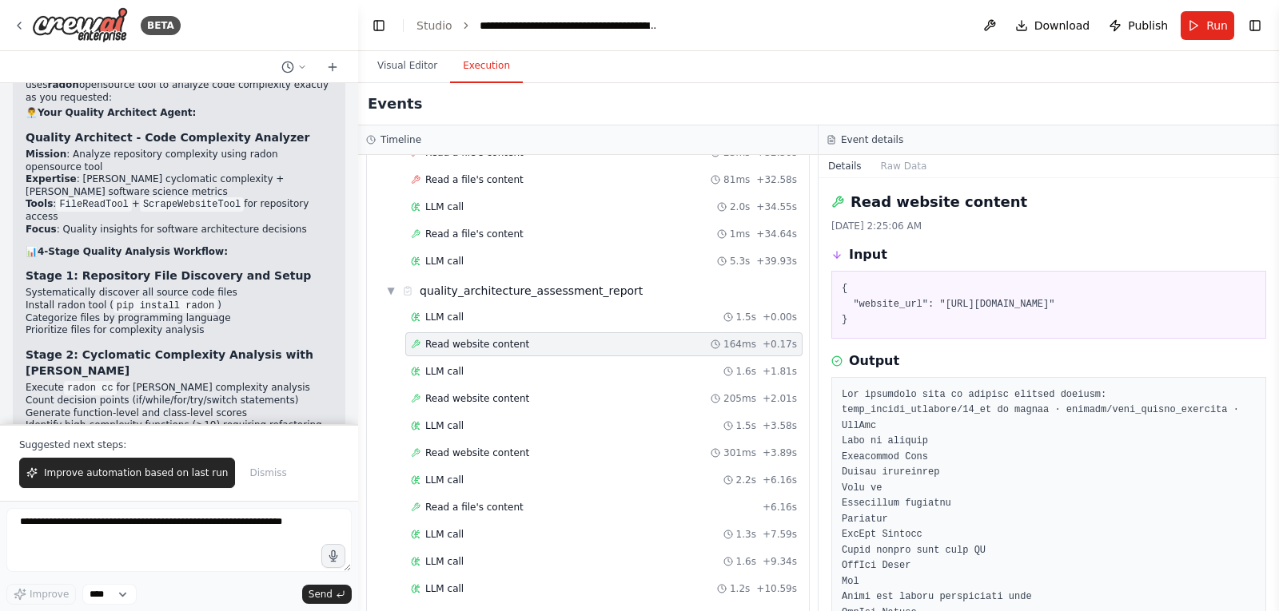
scroll to position [80, 0]
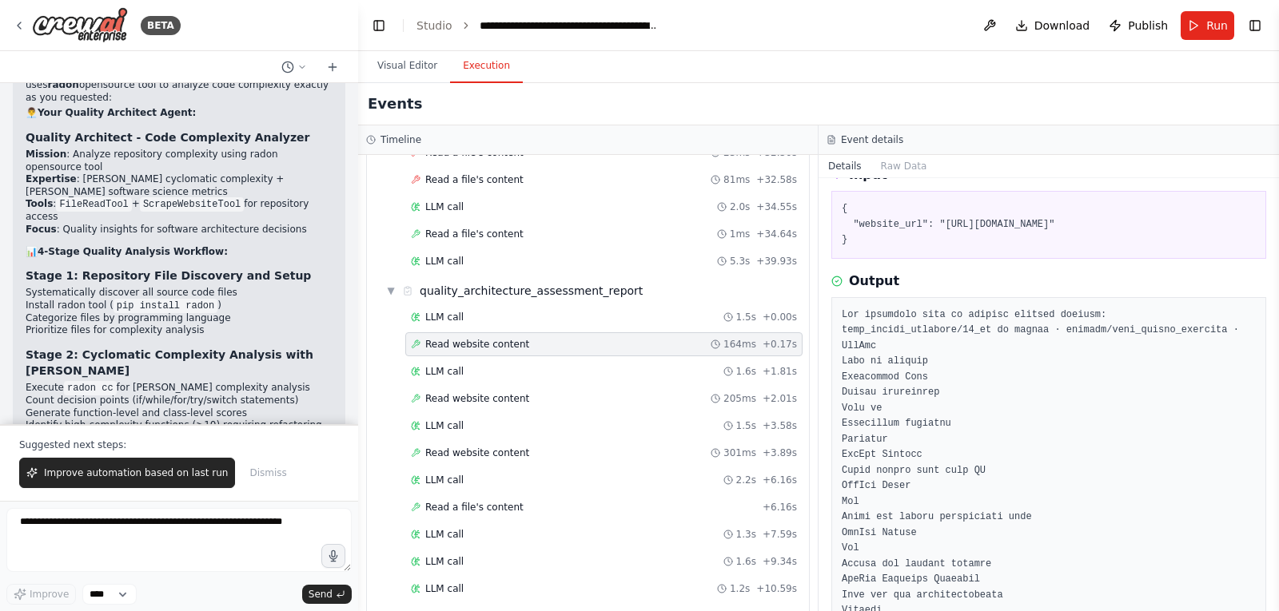
drag, startPoint x: 1272, startPoint y: 229, endPoint x: 1266, endPoint y: 440, distance: 211.9
click at [1266, 440] on div "BETA Build a crew that curates personalized learning resources, tracks your pro…" at bounding box center [639, 305] width 1279 height 611
click at [1277, 242] on button "Toggle Sidebar" at bounding box center [1278, 305] width 13 height 611
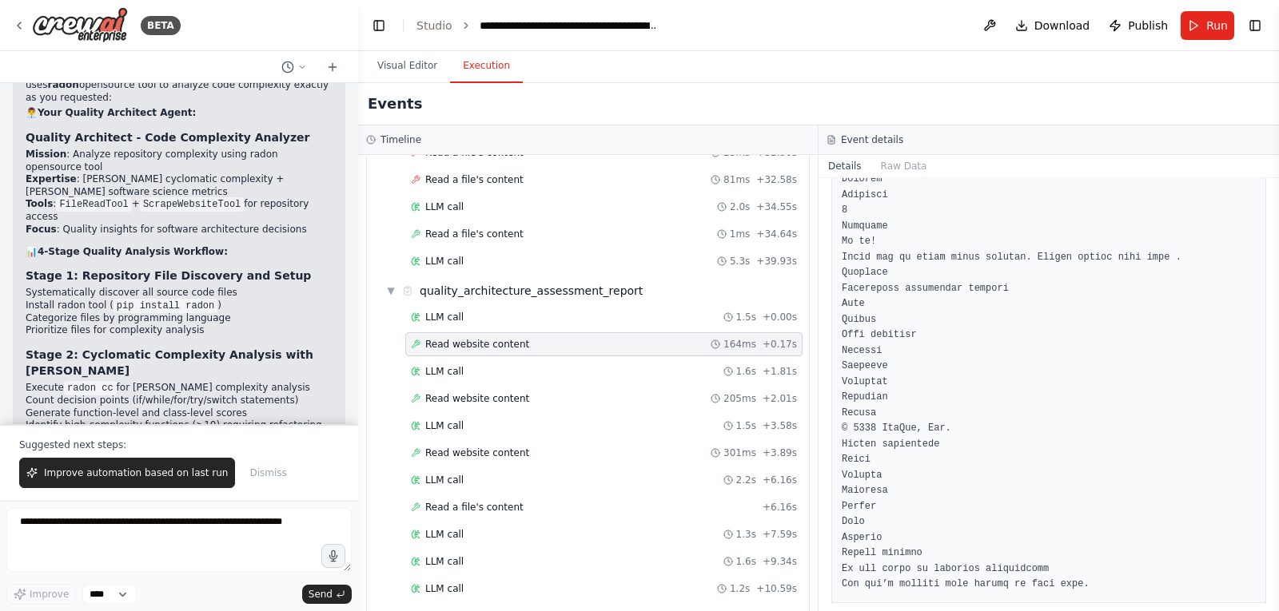
scroll to position [2341, 0]
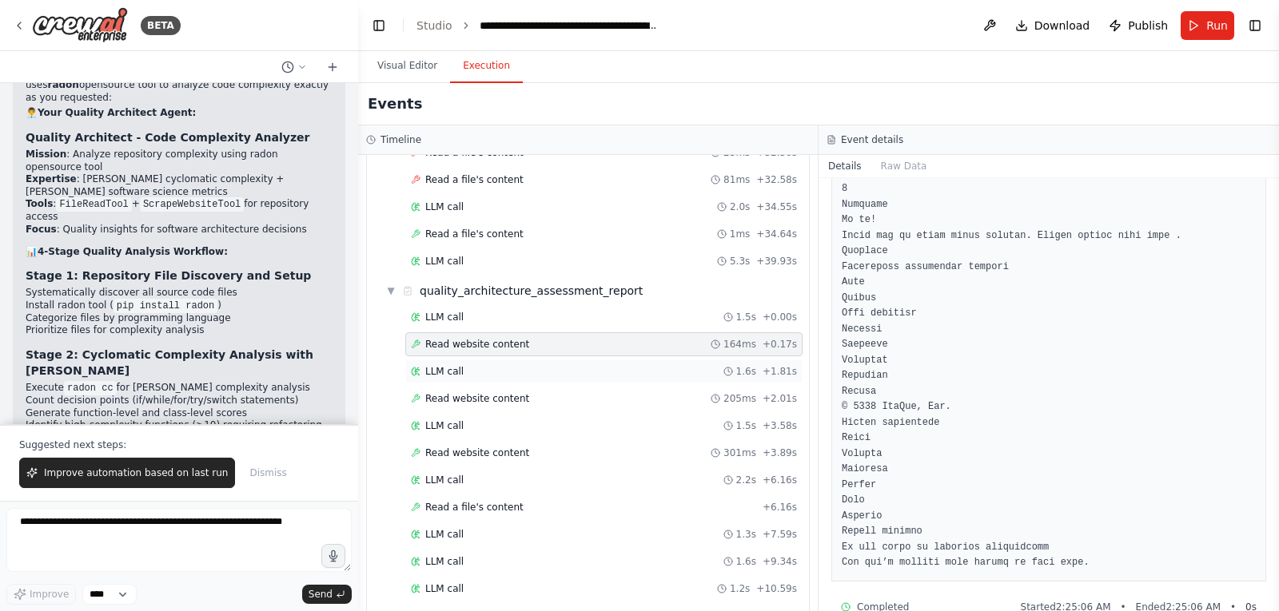
click at [459, 369] on span "LLM call" at bounding box center [444, 371] width 38 height 13
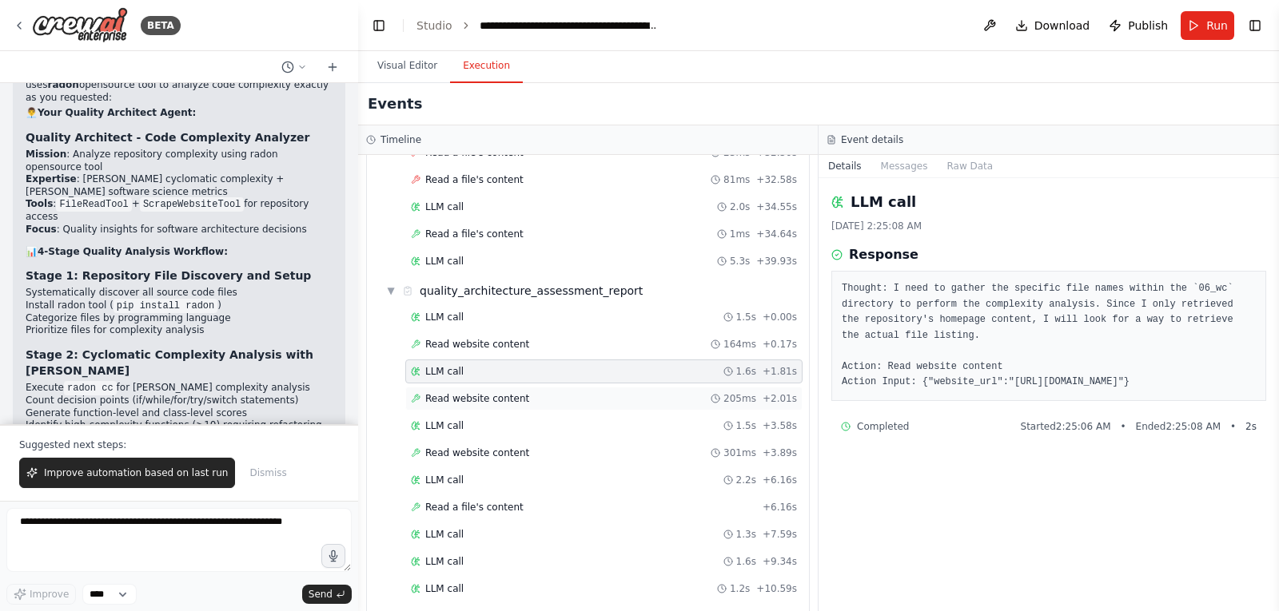
click at [488, 399] on span "Read website content" at bounding box center [477, 398] width 104 height 13
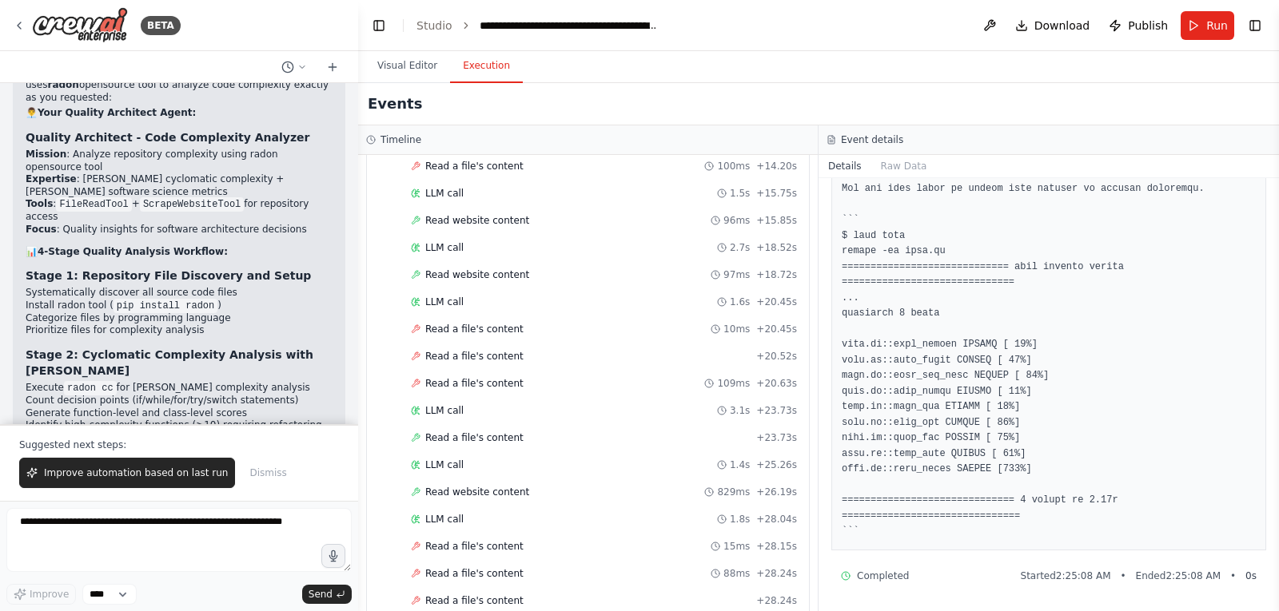
scroll to position [1719, 0]
click at [440, 324] on span "Read a file's content" at bounding box center [474, 330] width 98 height 13
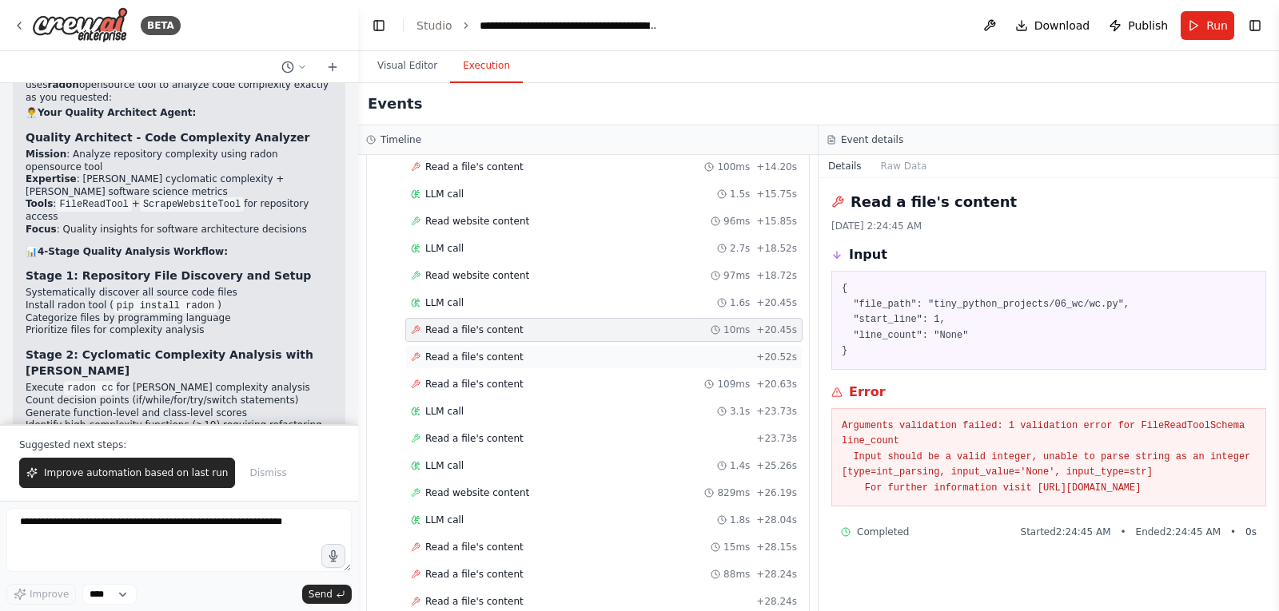
click at [456, 358] on span "Read a file's content" at bounding box center [474, 357] width 98 height 13
click at [487, 281] on span "Read website content" at bounding box center [477, 275] width 104 height 13
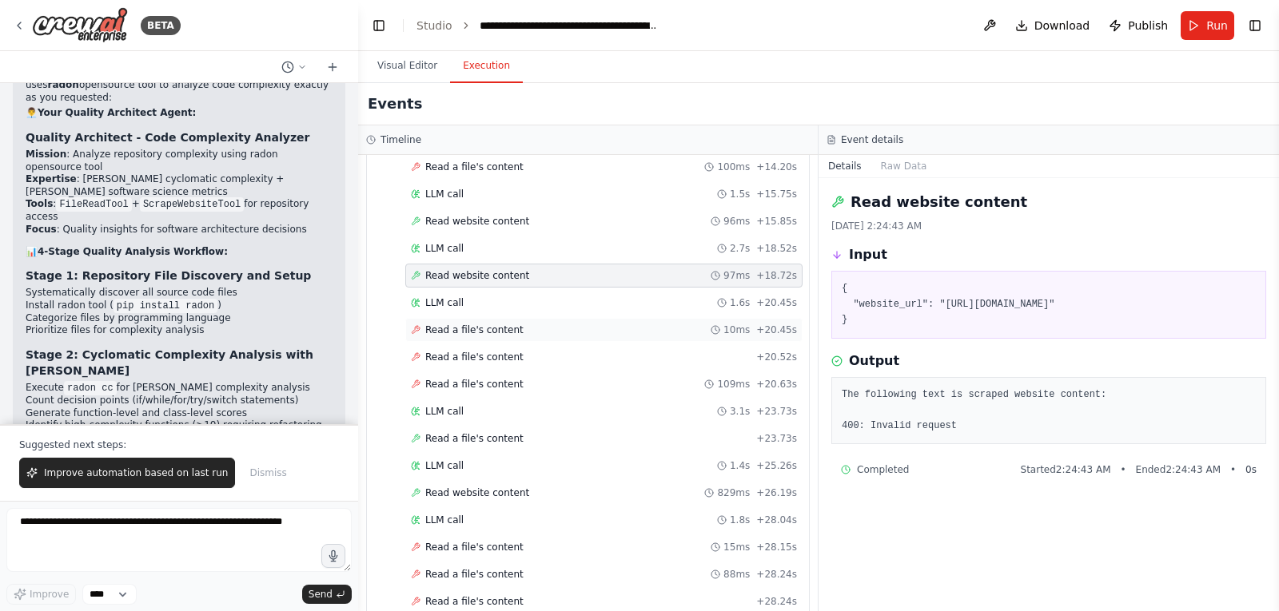
click at [492, 332] on span "Read a file's content" at bounding box center [474, 330] width 98 height 13
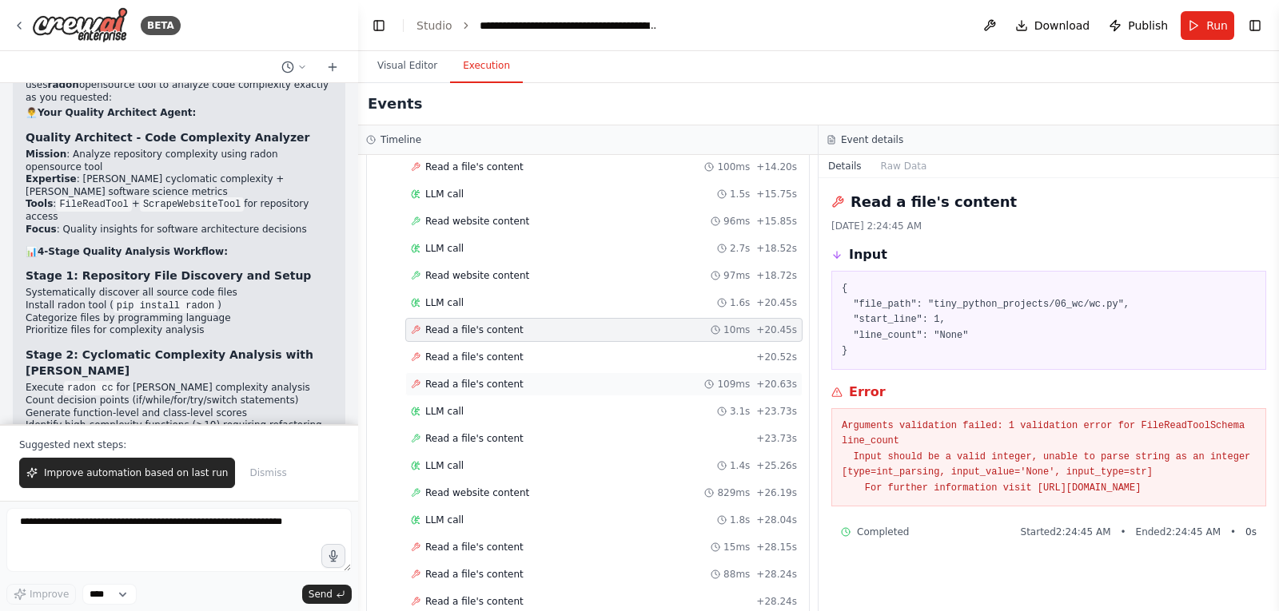
click at [456, 375] on div "Read a file's content 109ms + 20.63s" at bounding box center [603, 384] width 397 height 24
click at [461, 360] on span "Read a file's content" at bounding box center [474, 357] width 98 height 13
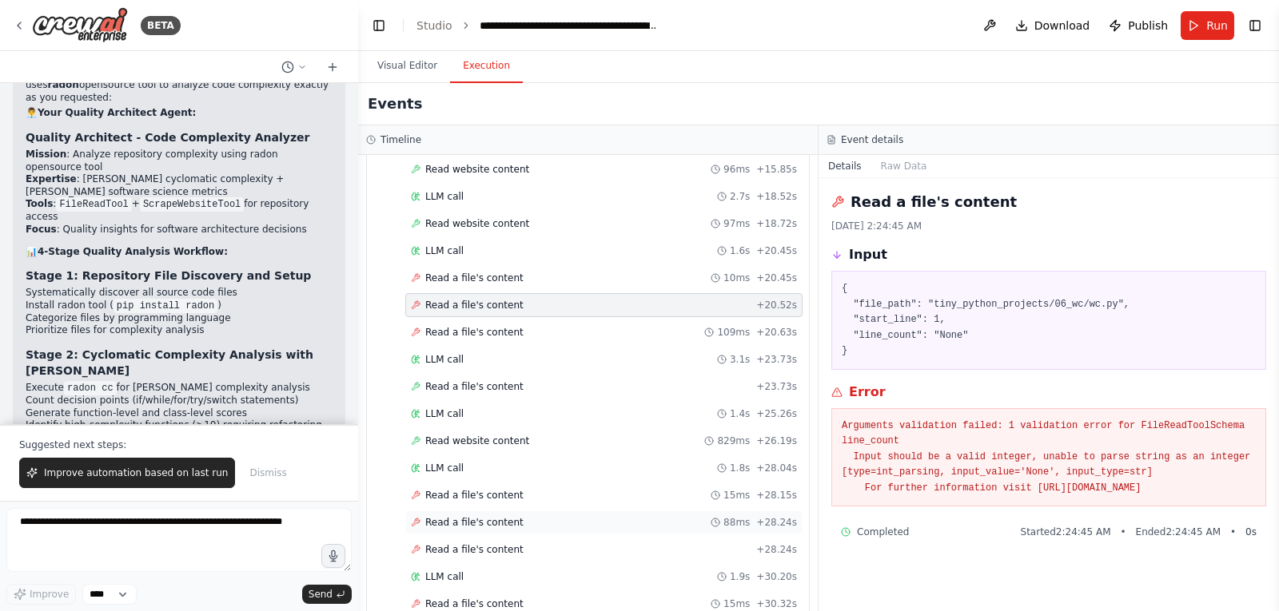
scroll to position [1799, 0]
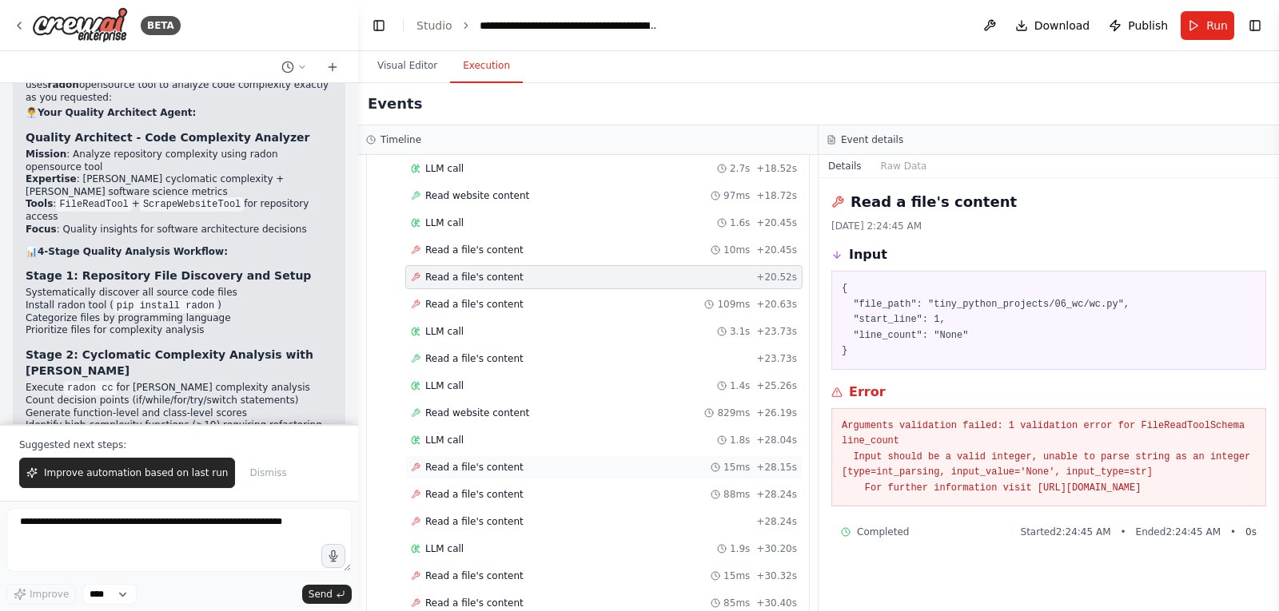
click at [473, 465] on span "Read a file's content" at bounding box center [474, 467] width 98 height 13
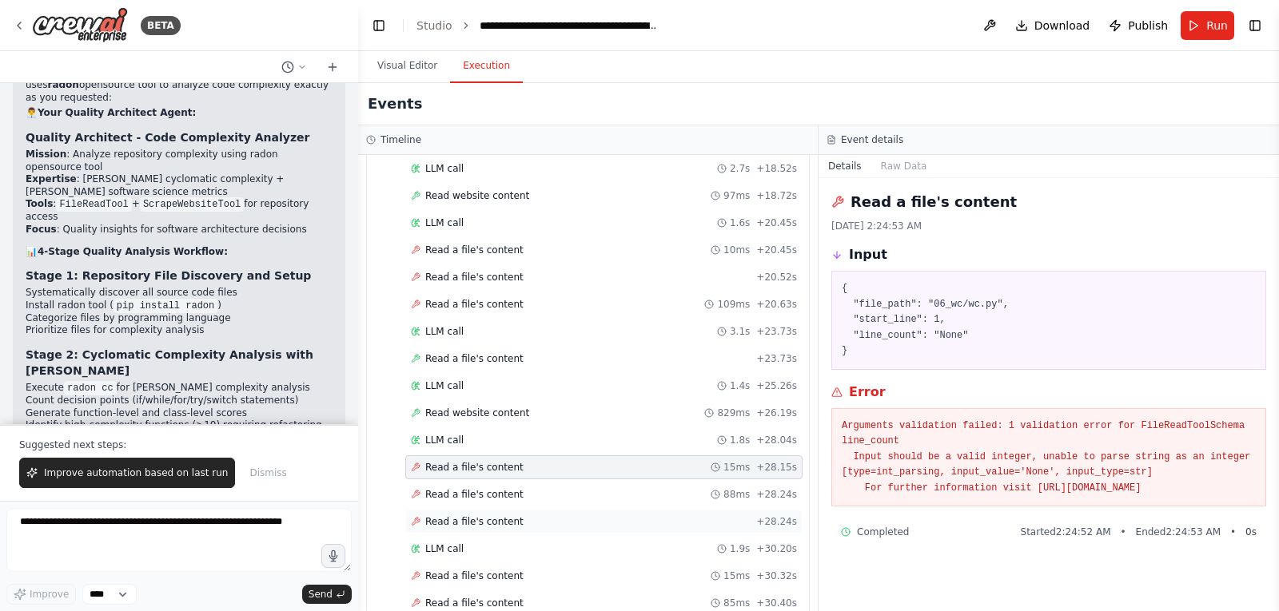
click at [492, 527] on span "Read a file's content" at bounding box center [474, 521] width 98 height 13
click at [463, 573] on span "Read a file's content" at bounding box center [474, 576] width 98 height 13
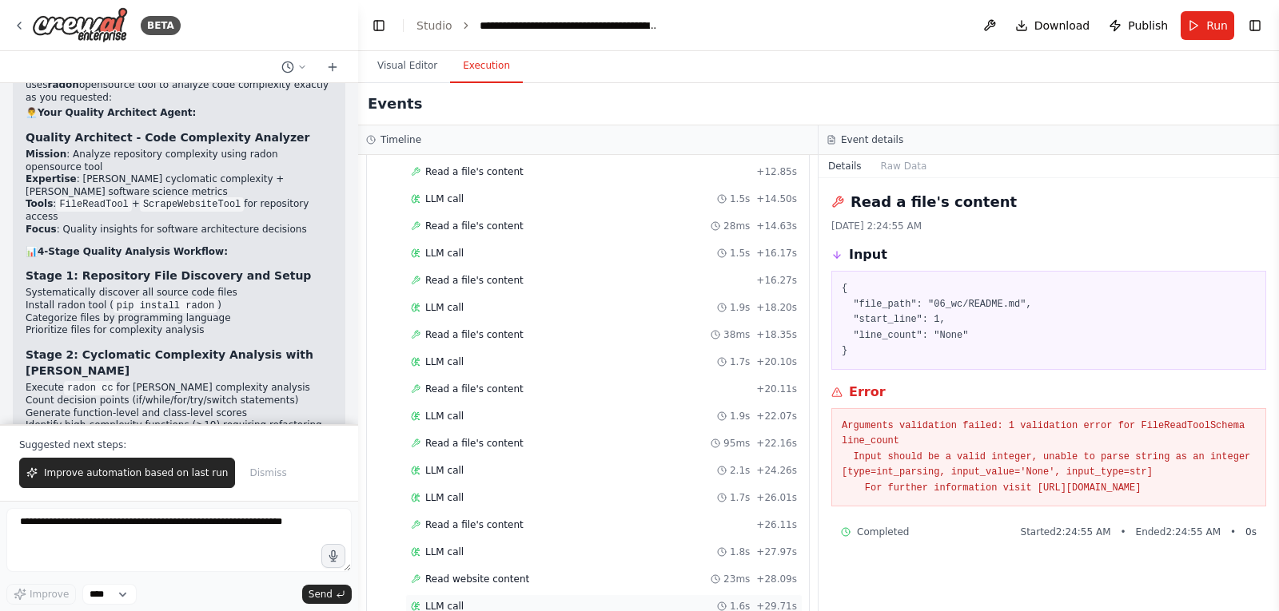
scroll to position [2998, 0]
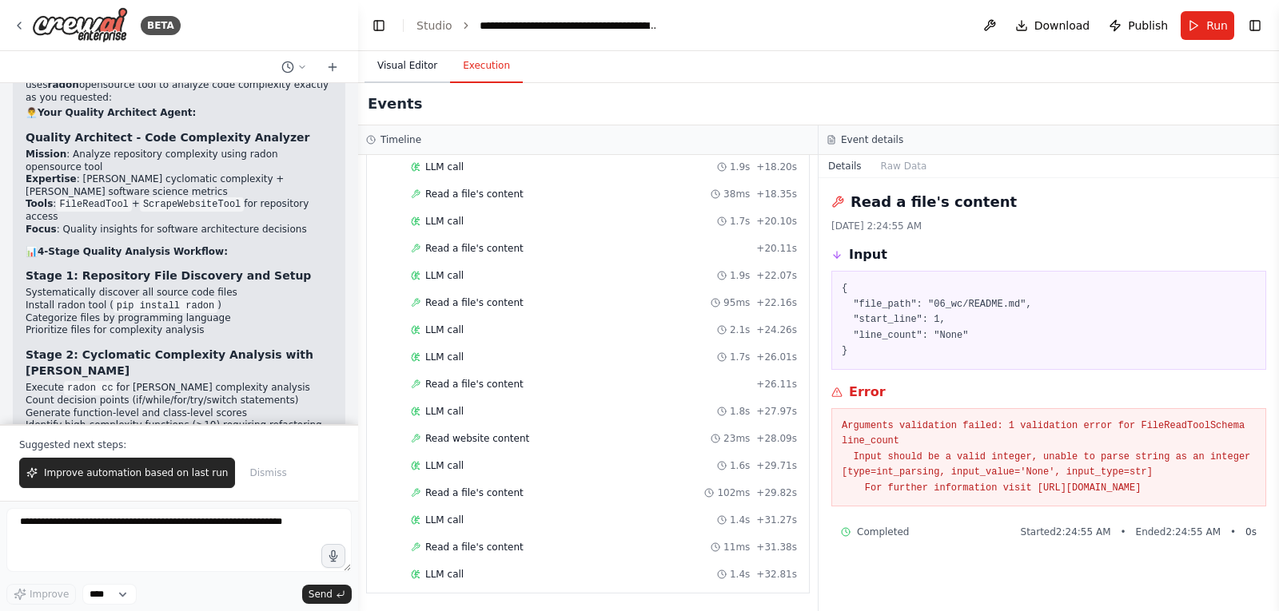
click at [394, 75] on button "Visual Editor" at bounding box center [407, 67] width 86 height 34
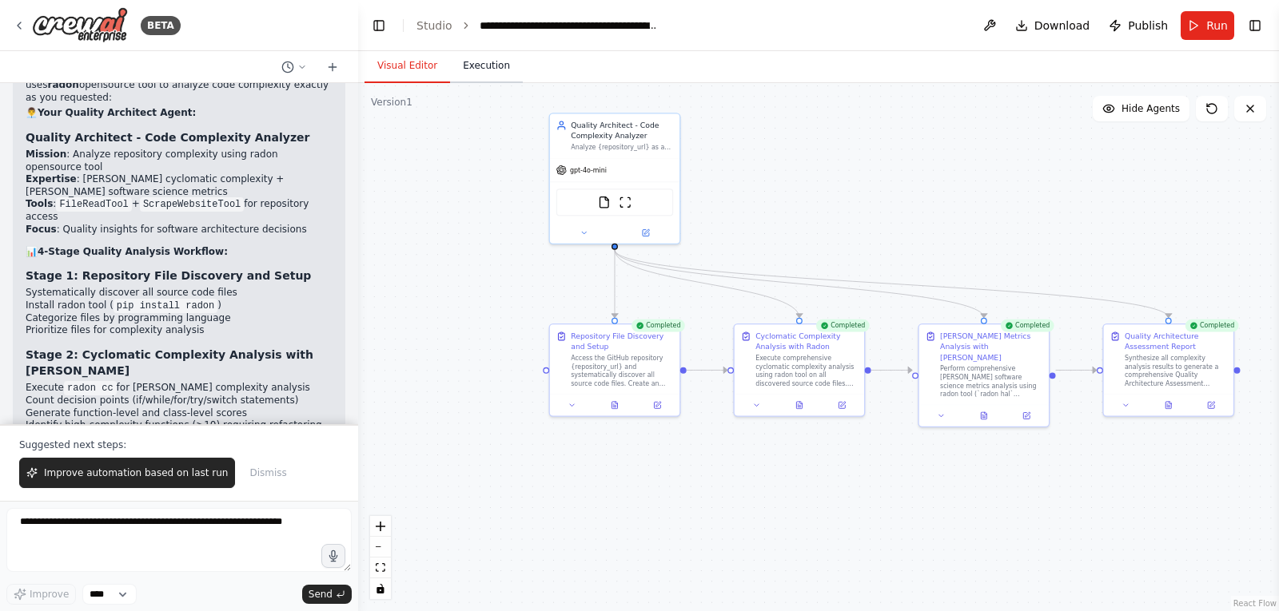
click at [483, 78] on button "Execution" at bounding box center [486, 67] width 73 height 34
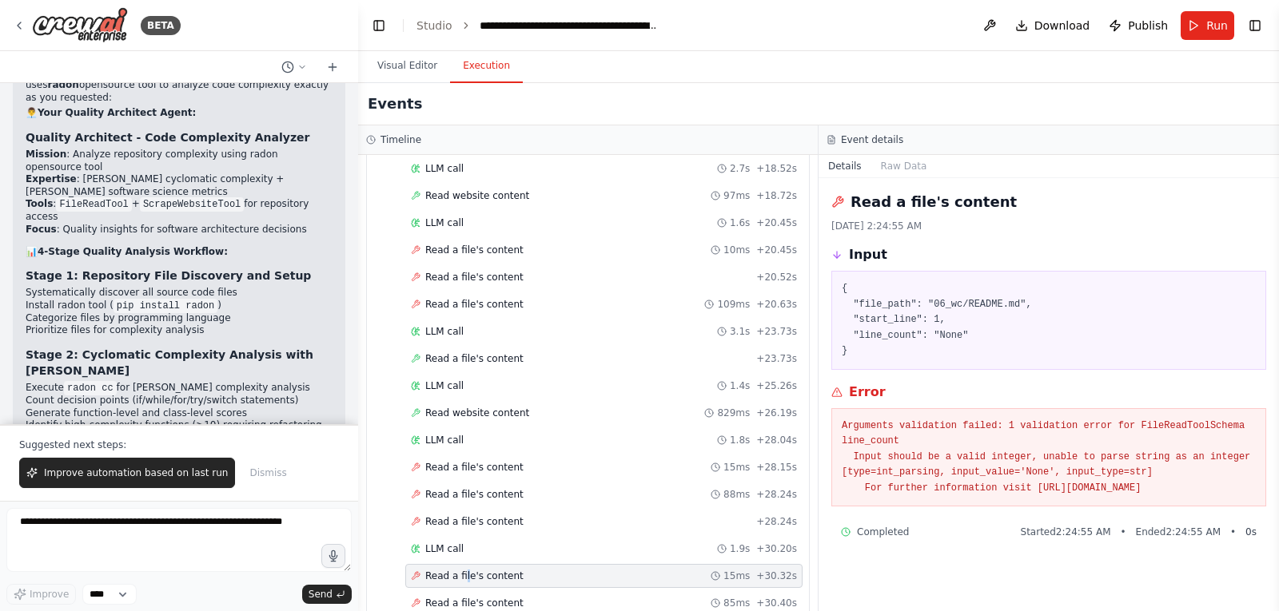
scroll to position [1399, 0]
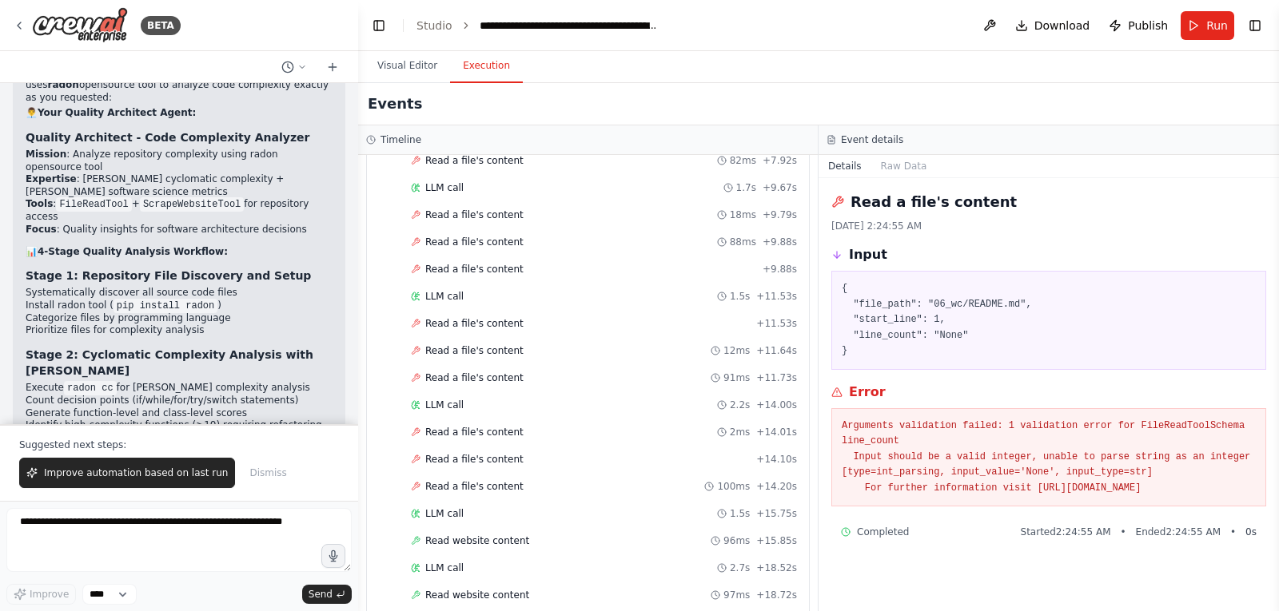
click at [123, 482] on button "Improve automation based on last run" at bounding box center [127, 473] width 216 height 30
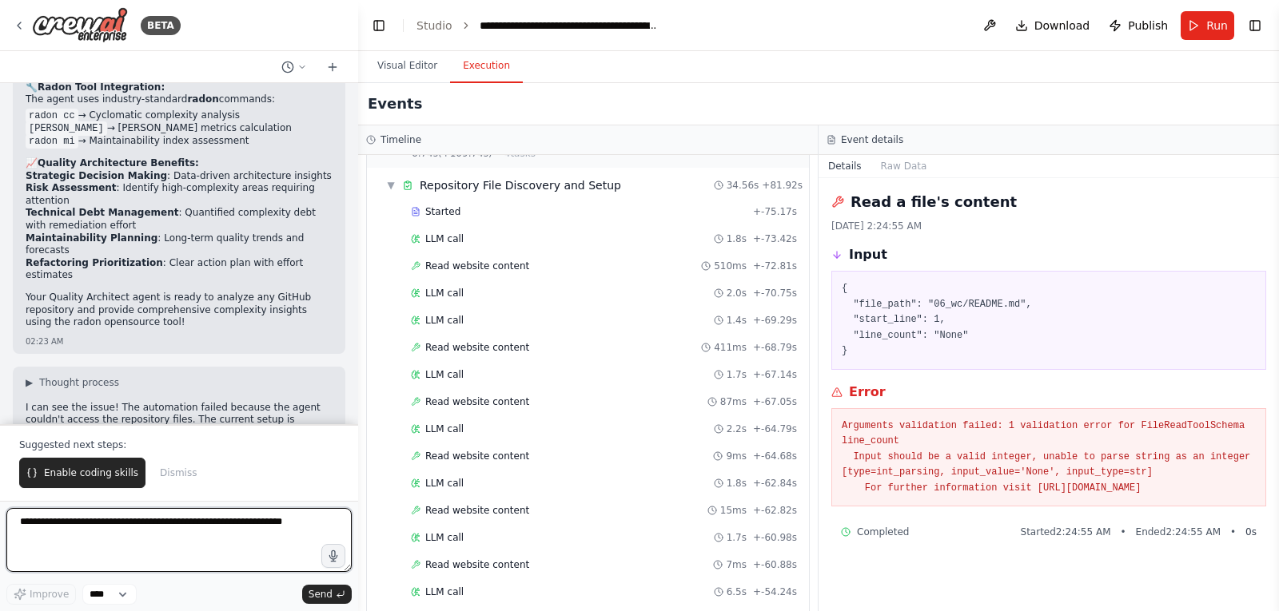
scroll to position [14358, 0]
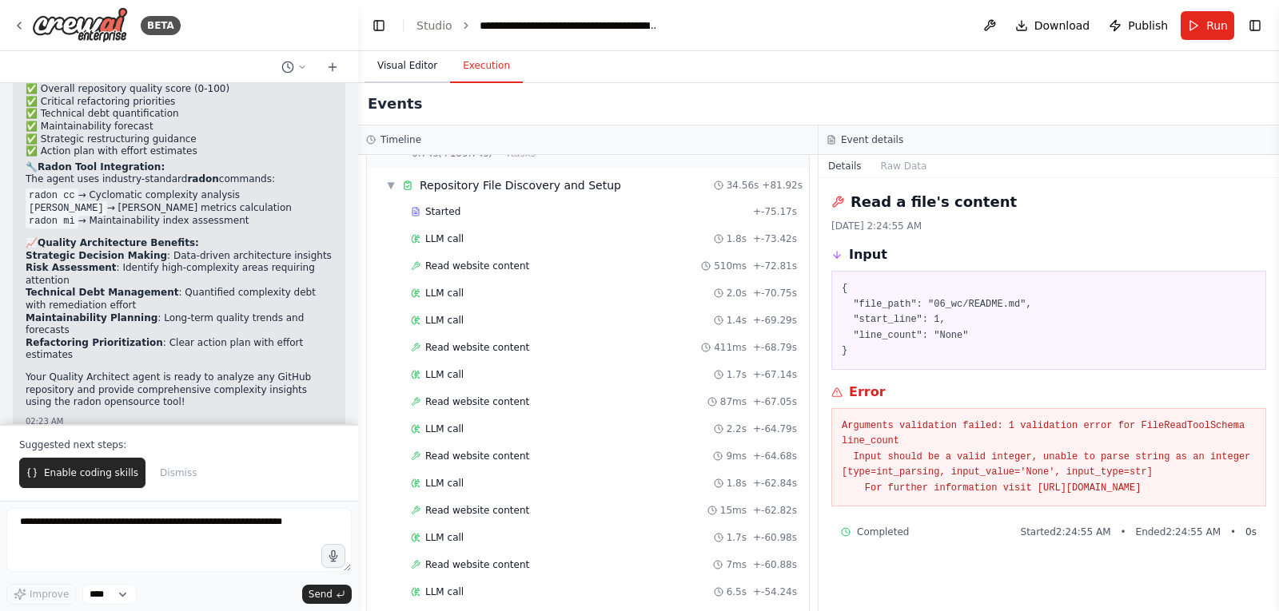
click at [412, 66] on button "Visual Editor" at bounding box center [407, 67] width 86 height 34
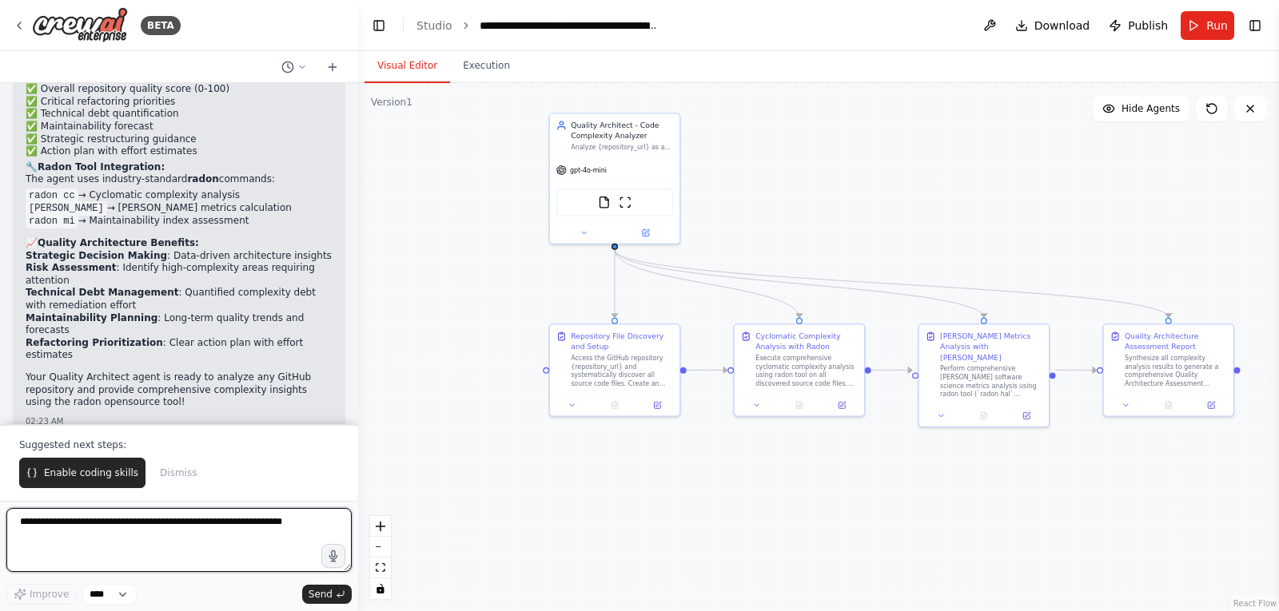
click at [111, 534] on textarea at bounding box center [178, 540] width 345 height 64
type textarea "*"
drag, startPoint x: 24, startPoint y: 158, endPoint x: 243, endPoint y: 225, distance: 228.8
copy div "File System Navigation Tool - To iterate through code files Current Issues Iden…"
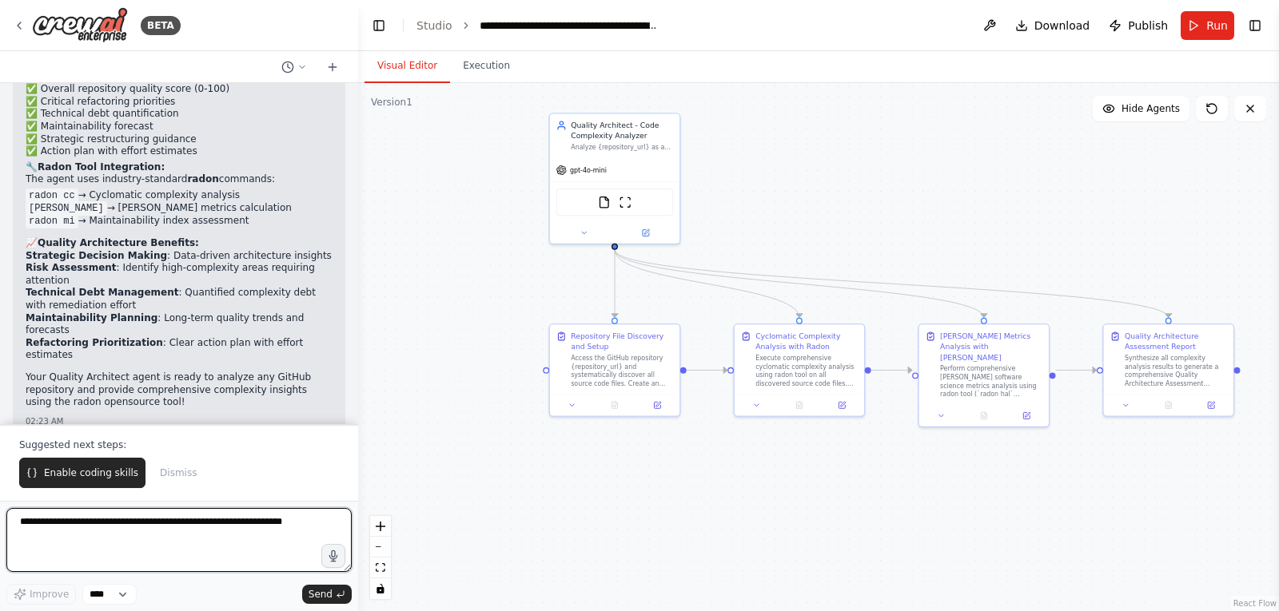
click at [55, 532] on textarea at bounding box center [178, 540] width 345 height 64
paste textarea "**********"
type textarea "**********"
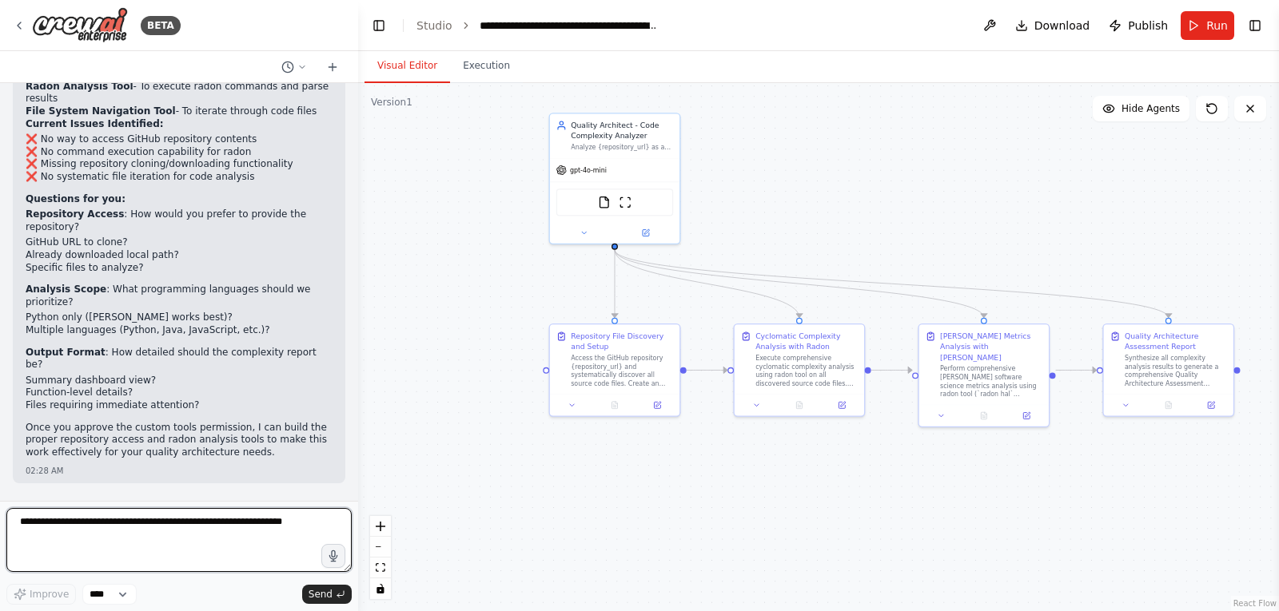
scroll to position [15147, 0]
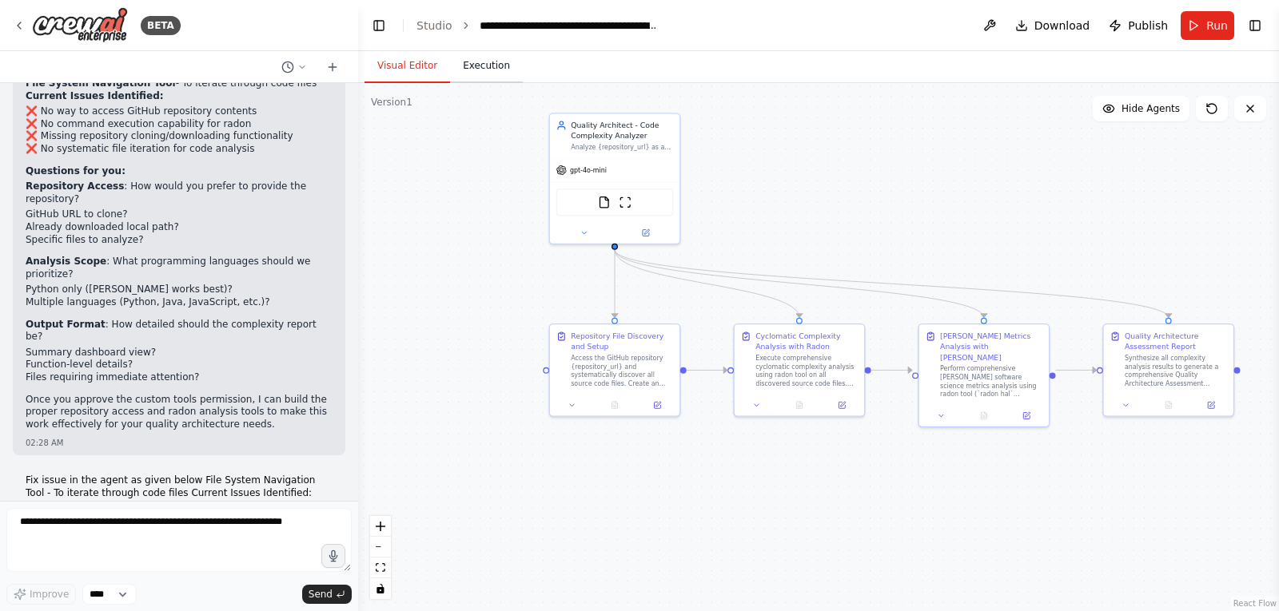
click at [480, 69] on button "Execution" at bounding box center [486, 67] width 73 height 34
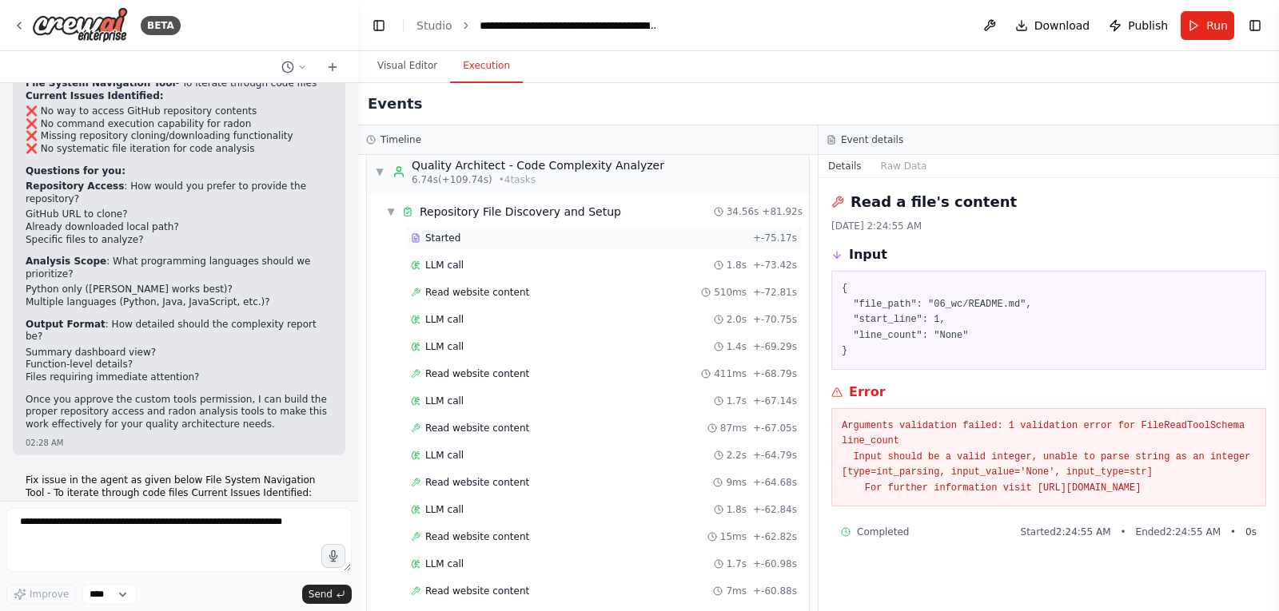
scroll to position [0, 0]
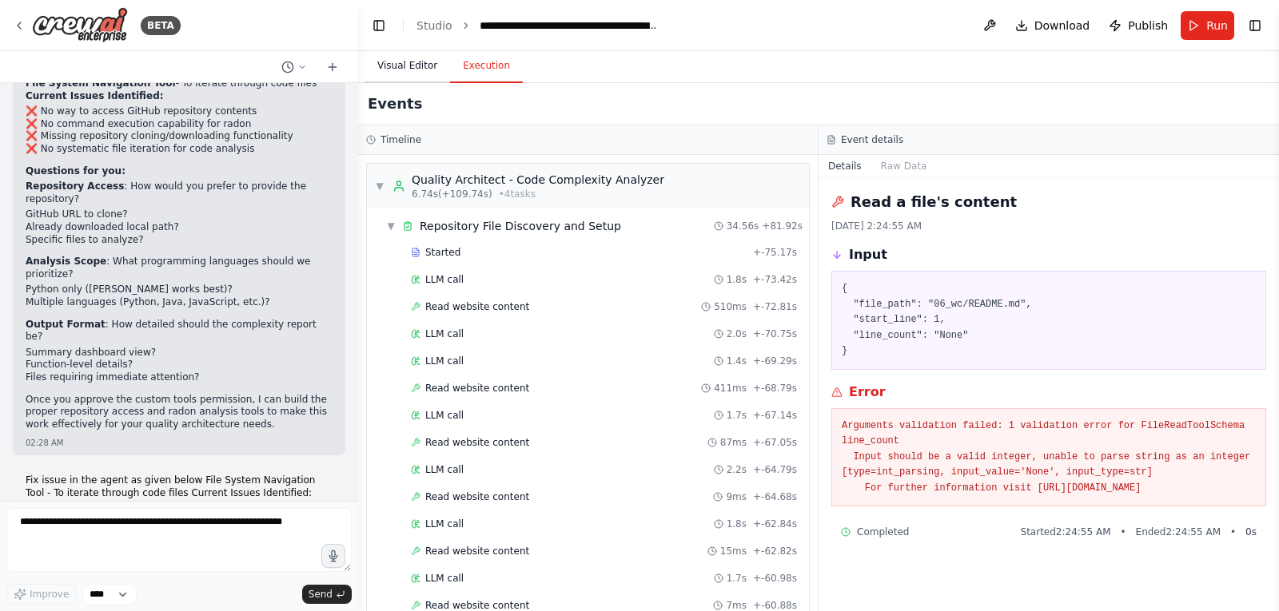
click at [408, 62] on button "Visual Editor" at bounding box center [407, 67] width 86 height 34
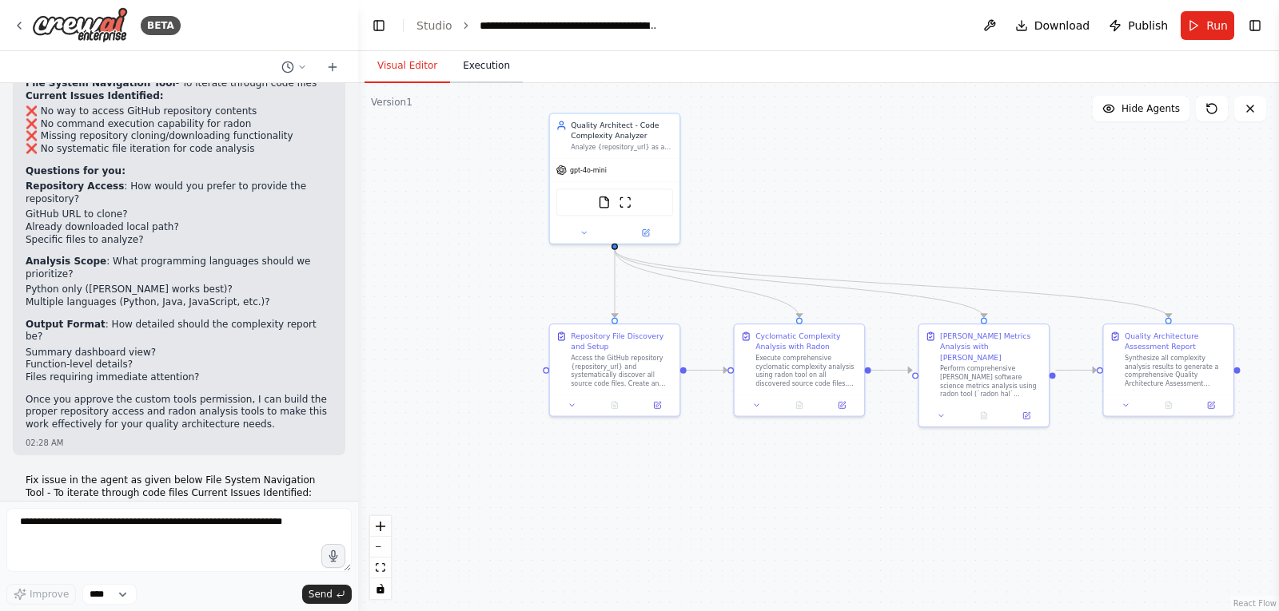
click at [464, 69] on button "Execution" at bounding box center [486, 67] width 73 height 34
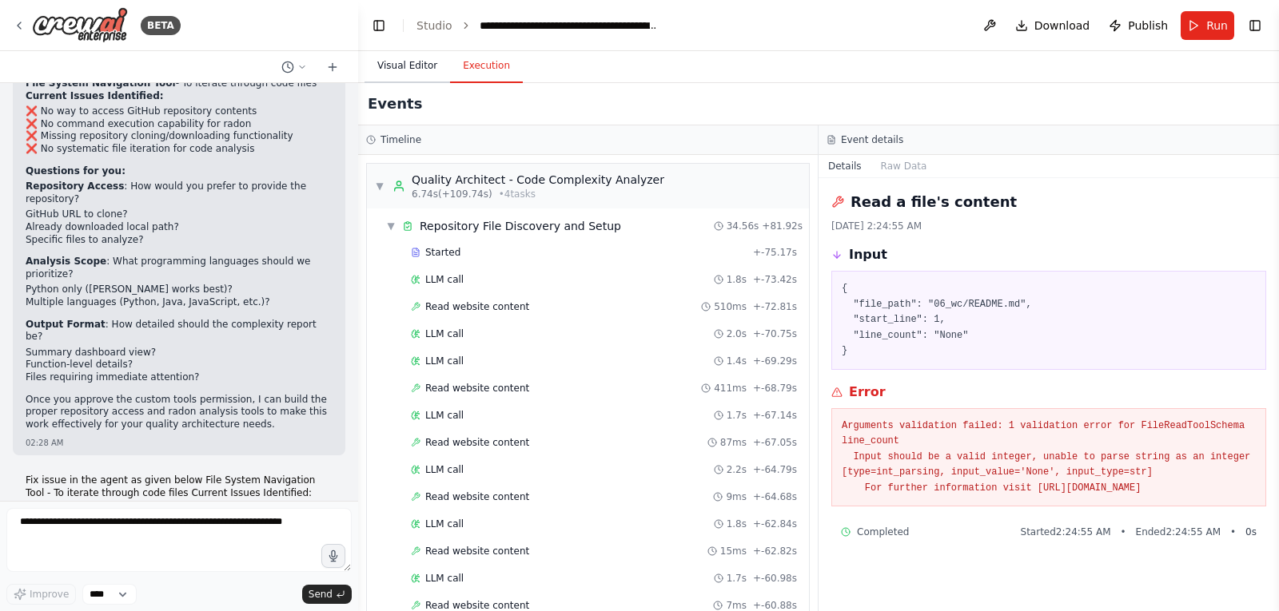
click at [395, 69] on button "Visual Editor" at bounding box center [407, 67] width 86 height 34
click at [480, 68] on button "Execution" at bounding box center [486, 67] width 73 height 34
click at [1208, 29] on span "Run" at bounding box center [1217, 26] width 22 height 16
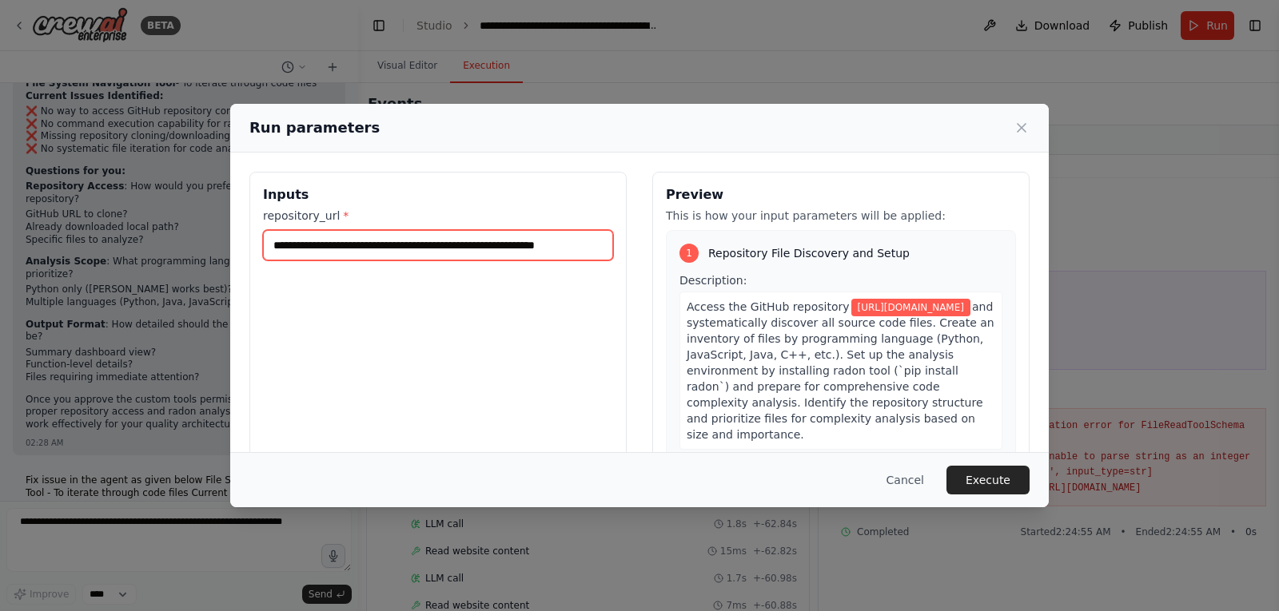
click at [583, 245] on input "**********" at bounding box center [438, 245] width 350 height 30
click at [560, 245] on input "**********" at bounding box center [435, 245] width 344 height 30
paste input "**********"
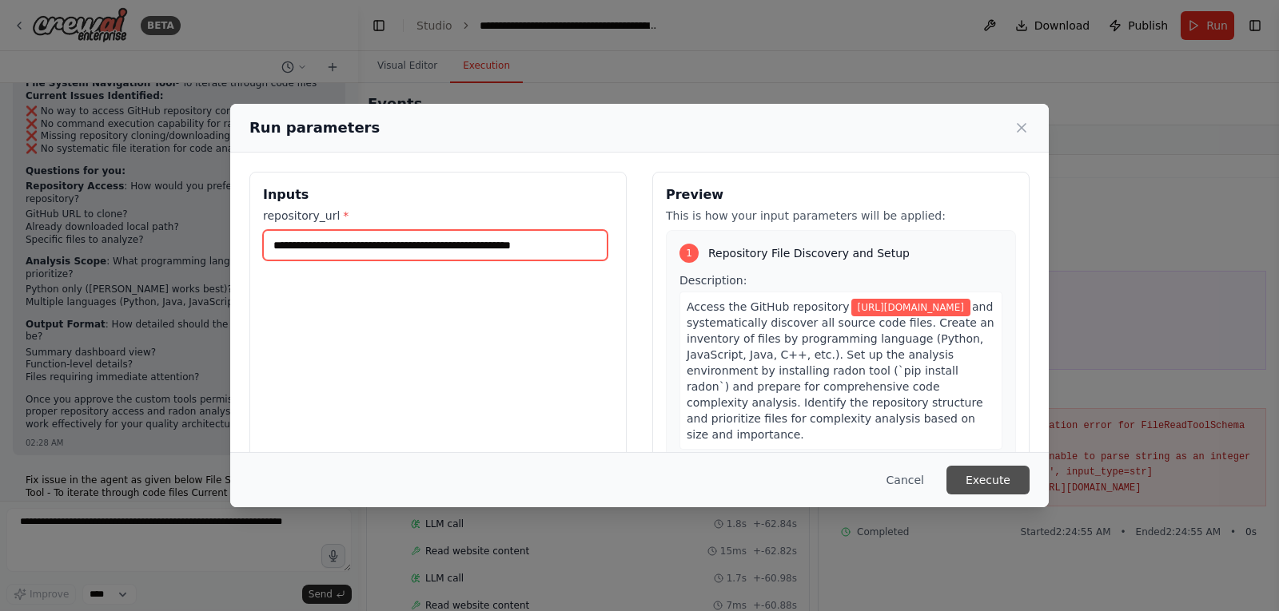
type input "**********"
click at [997, 486] on button "Execute" at bounding box center [987, 480] width 83 height 29
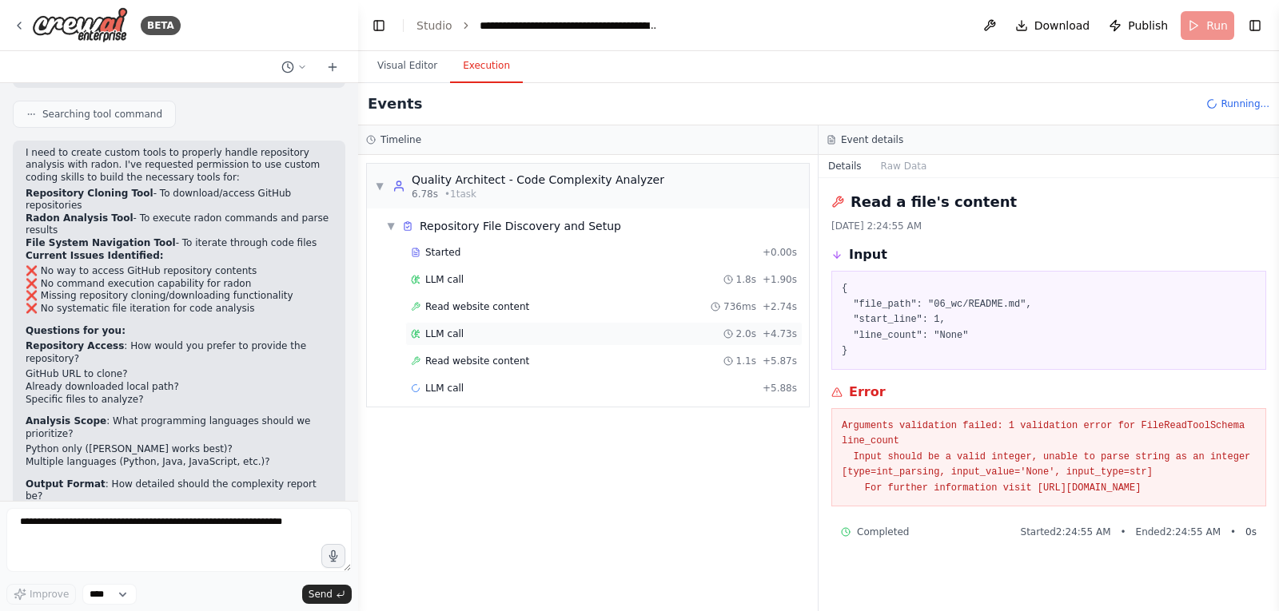
click at [440, 334] on span "LLM call" at bounding box center [444, 334] width 38 height 13
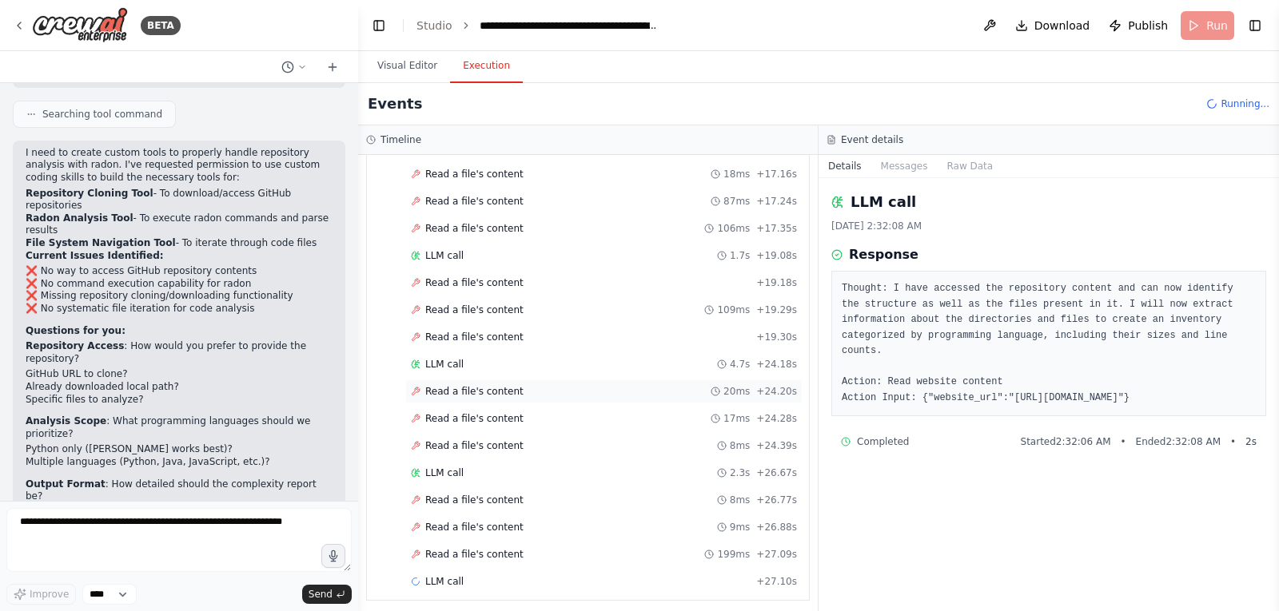
scroll to position [249, 0]
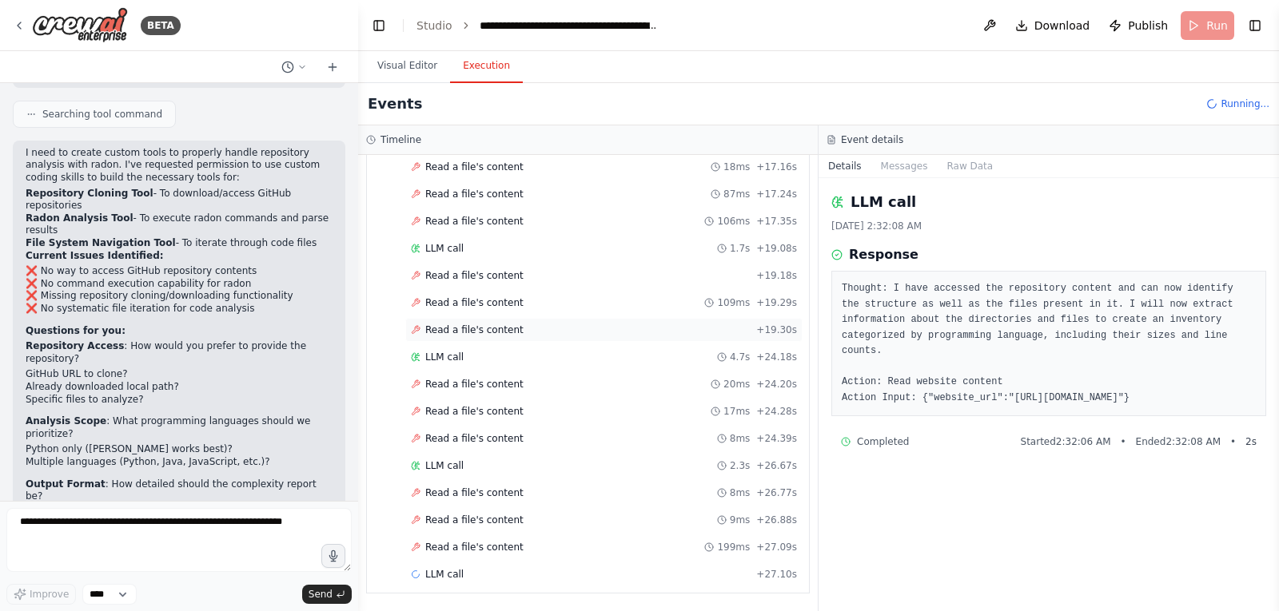
click at [439, 327] on span "Read a file's content" at bounding box center [474, 330] width 98 height 13
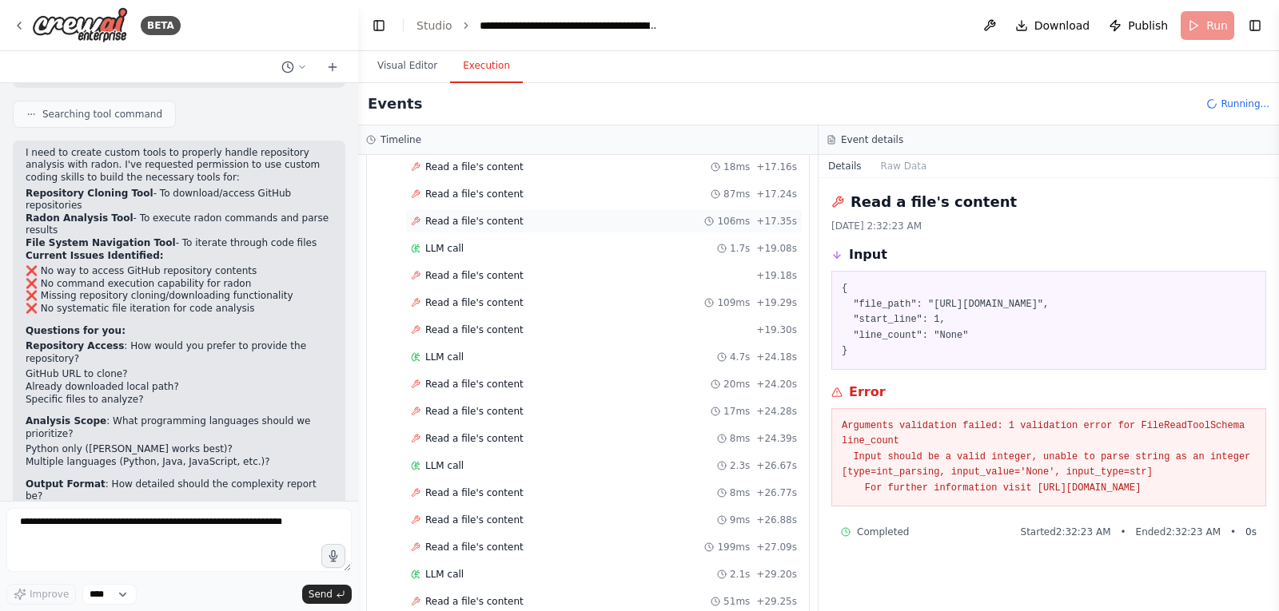
click at [444, 217] on span "Read a file's content" at bounding box center [474, 221] width 98 height 13
click at [439, 246] on span "LLM call" at bounding box center [444, 248] width 38 height 13
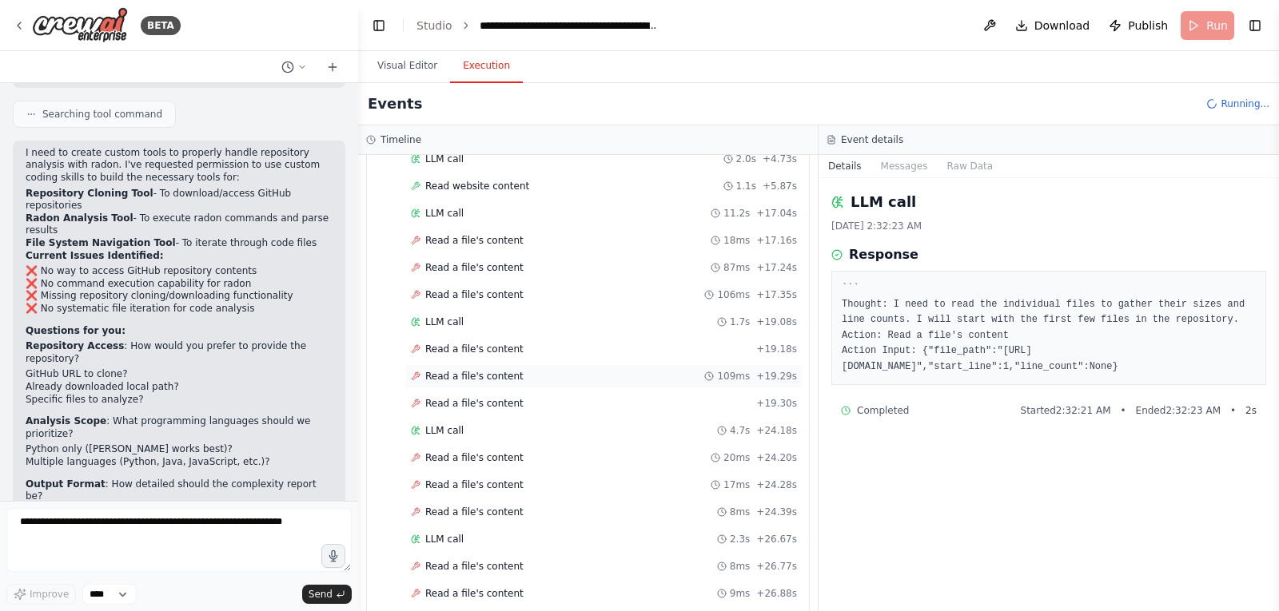
scroll to position [0, 0]
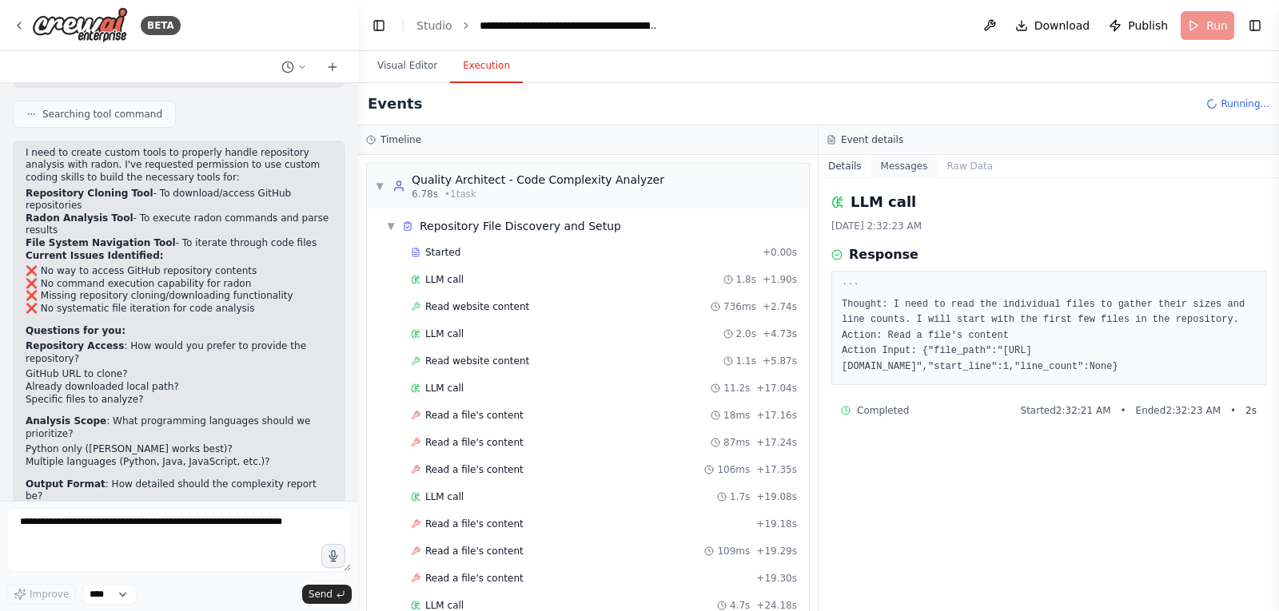
click at [935, 165] on button "Messages" at bounding box center [904, 166] width 66 height 22
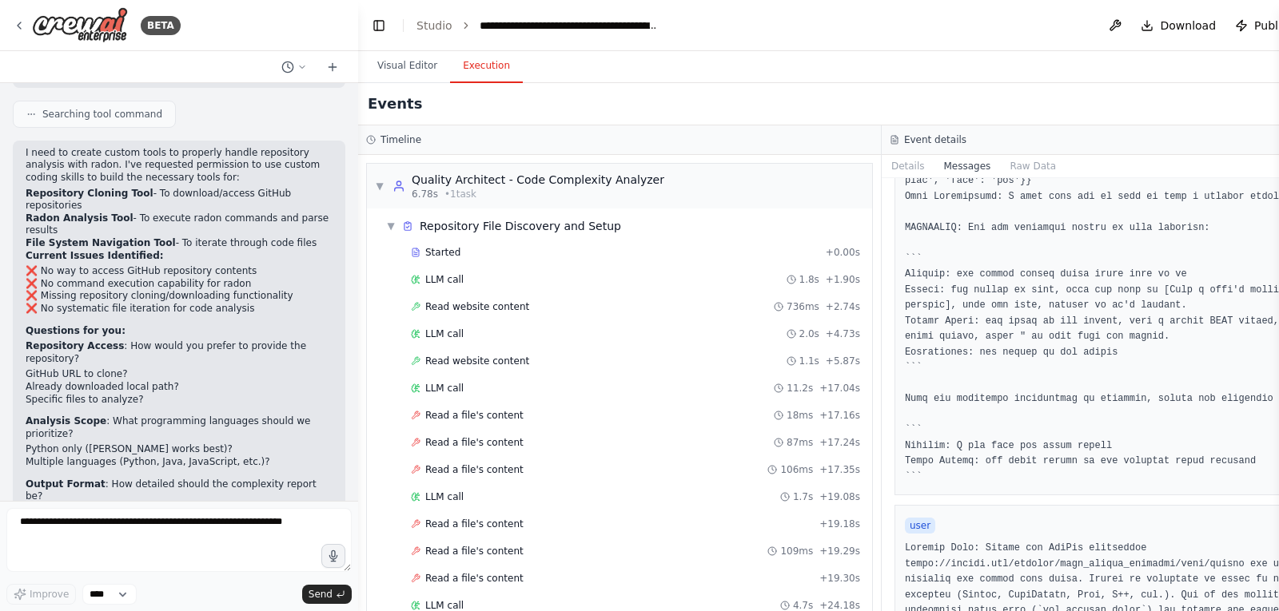
scroll to position [559, 0]
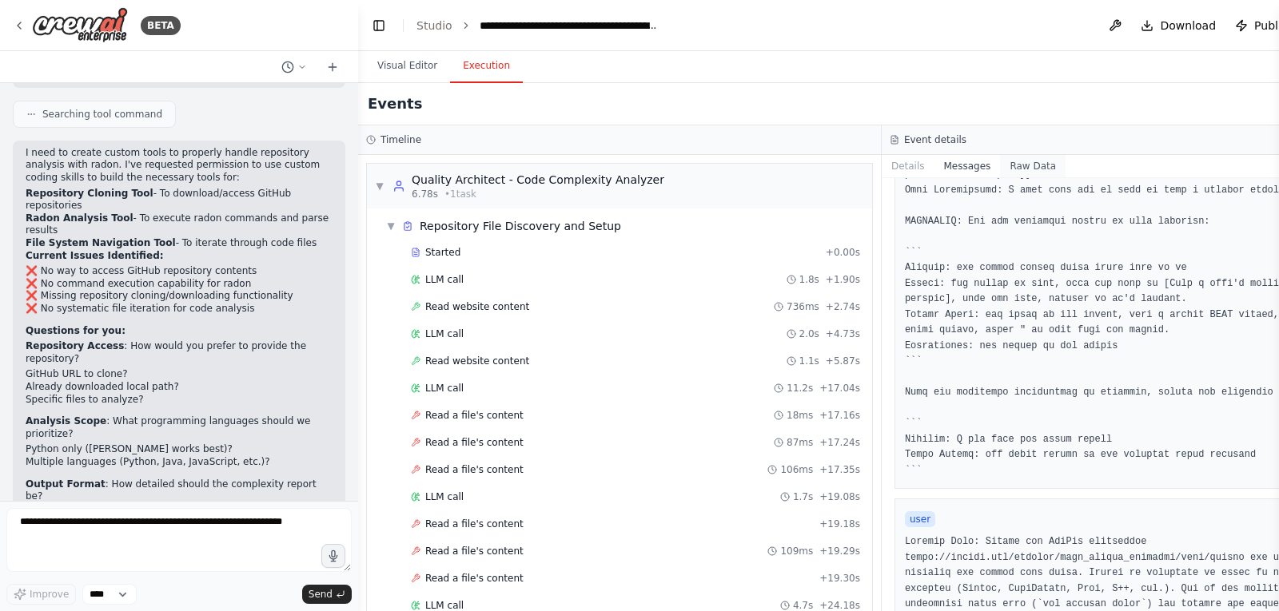
click at [1000, 169] on button "Raw Data" at bounding box center [1033, 166] width 66 height 22
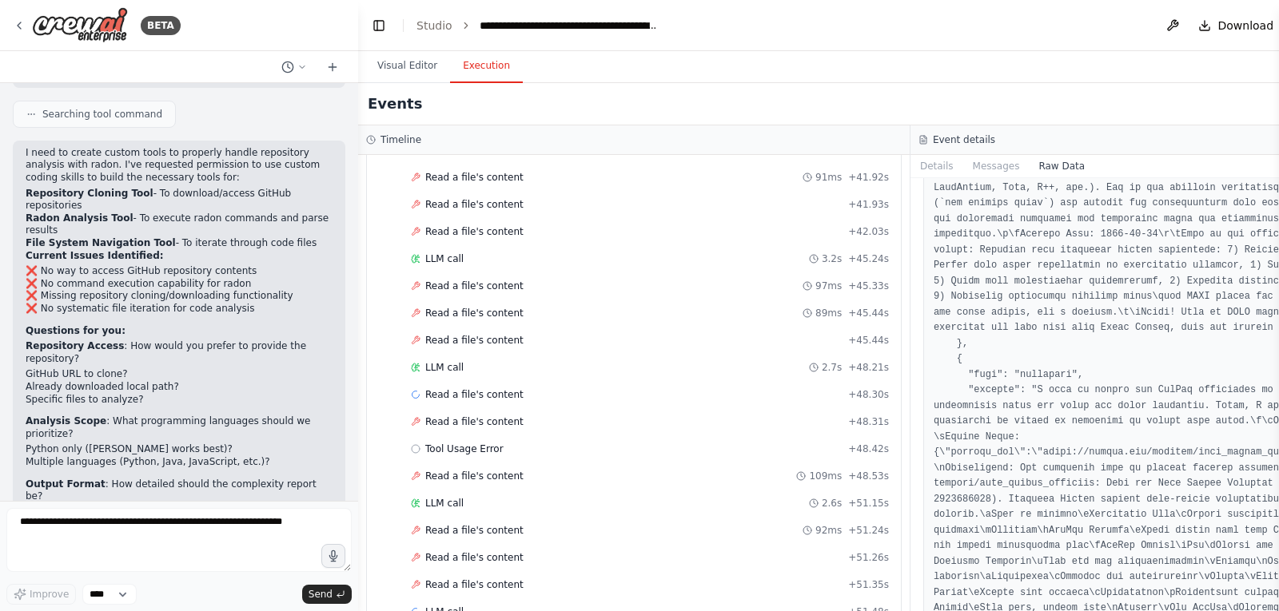
scroll to position [1254, 0]
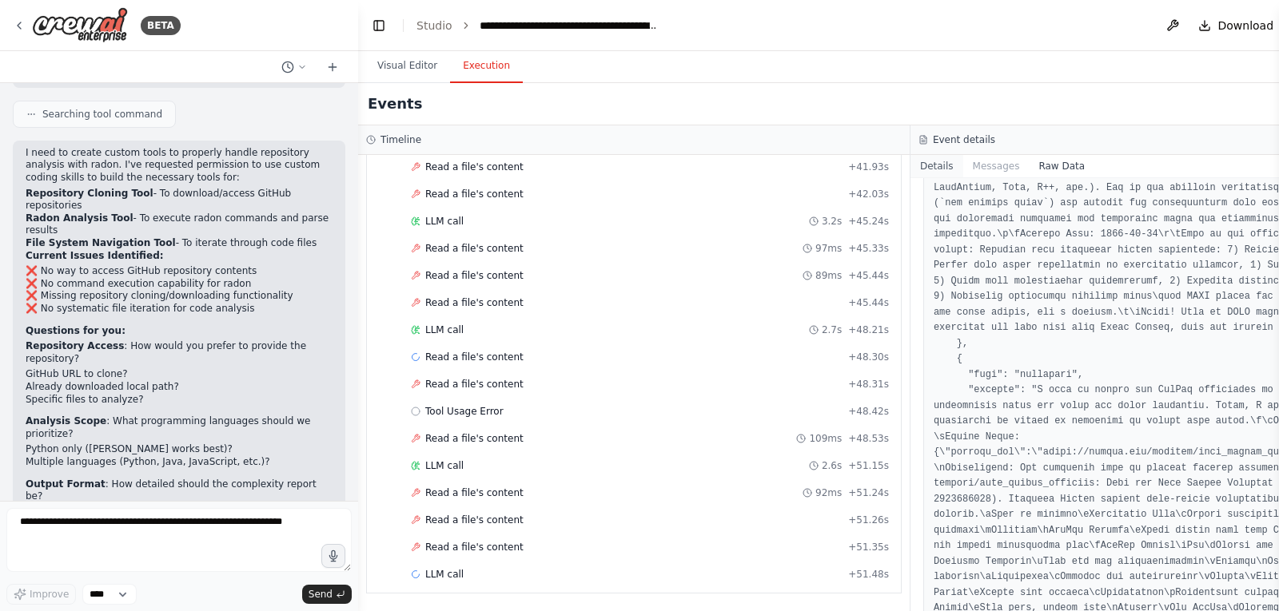
click at [910, 164] on button "Details" at bounding box center [936, 166] width 53 height 22
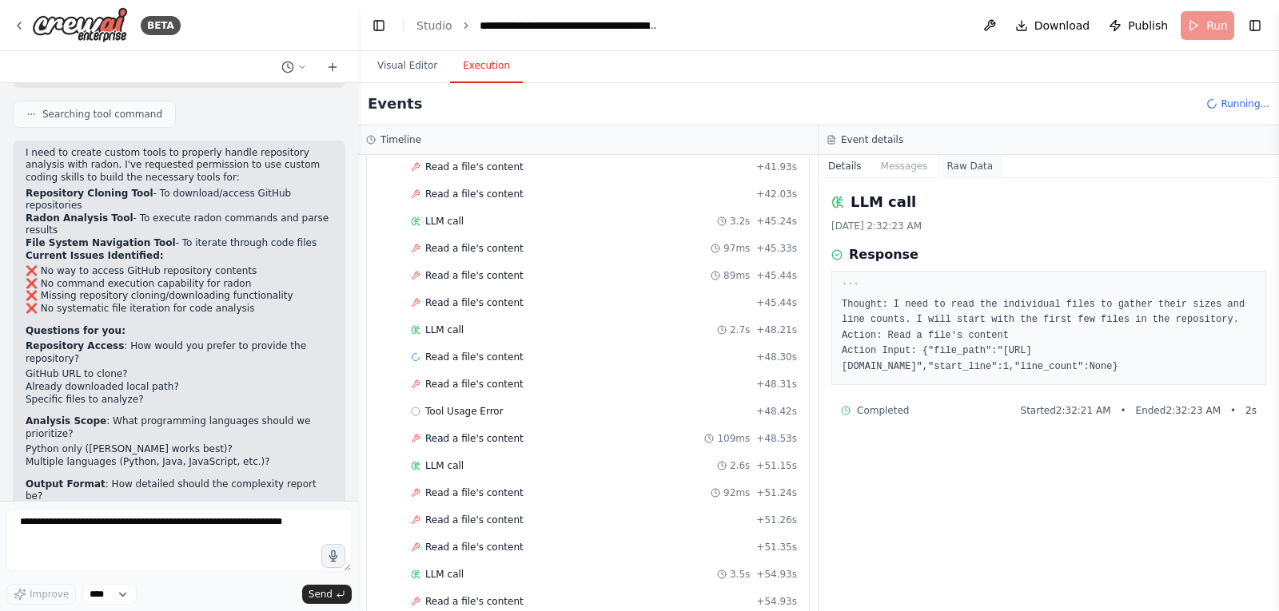
click at [982, 161] on button "Raw Data" at bounding box center [970, 166] width 66 height 22
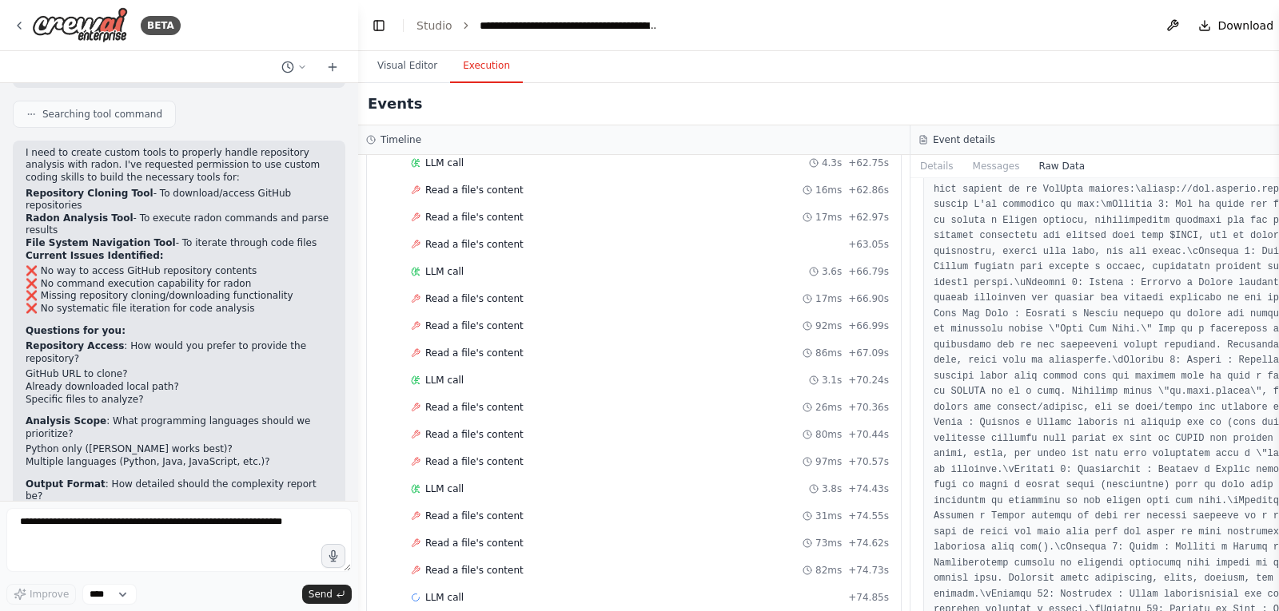
scroll to position [1906, 0]
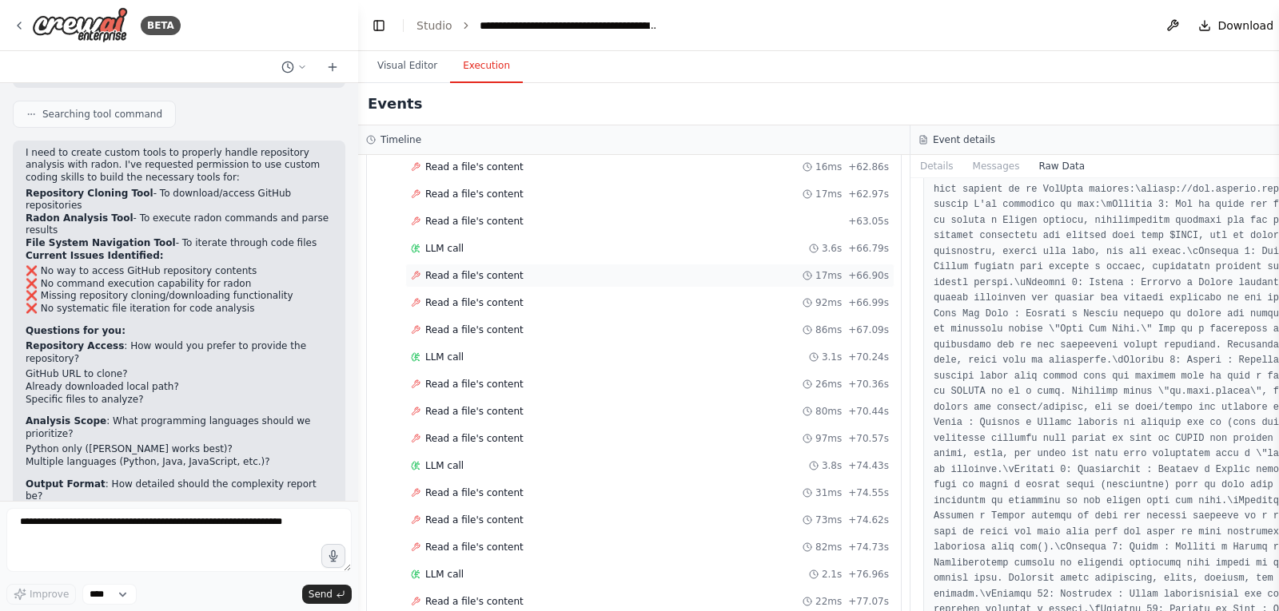
click at [464, 282] on div "Read a file's content 17ms + 66.90s" at bounding box center [649, 276] width 489 height 24
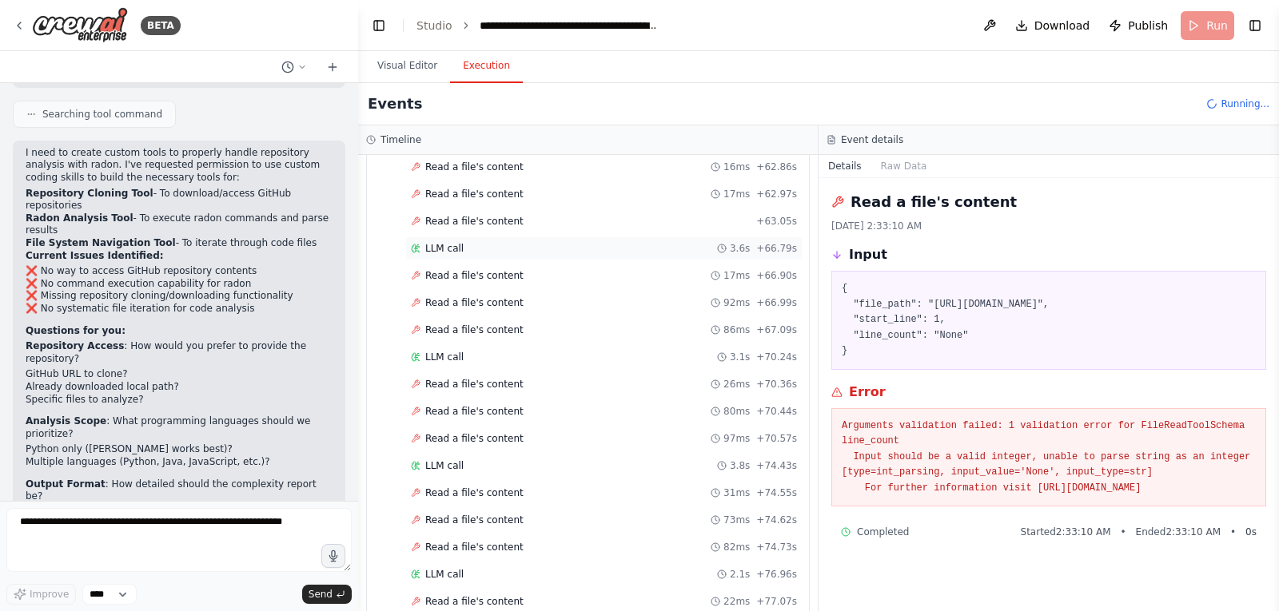
click at [436, 257] on div "LLM call 3.6s + 66.79s" at bounding box center [603, 249] width 397 height 24
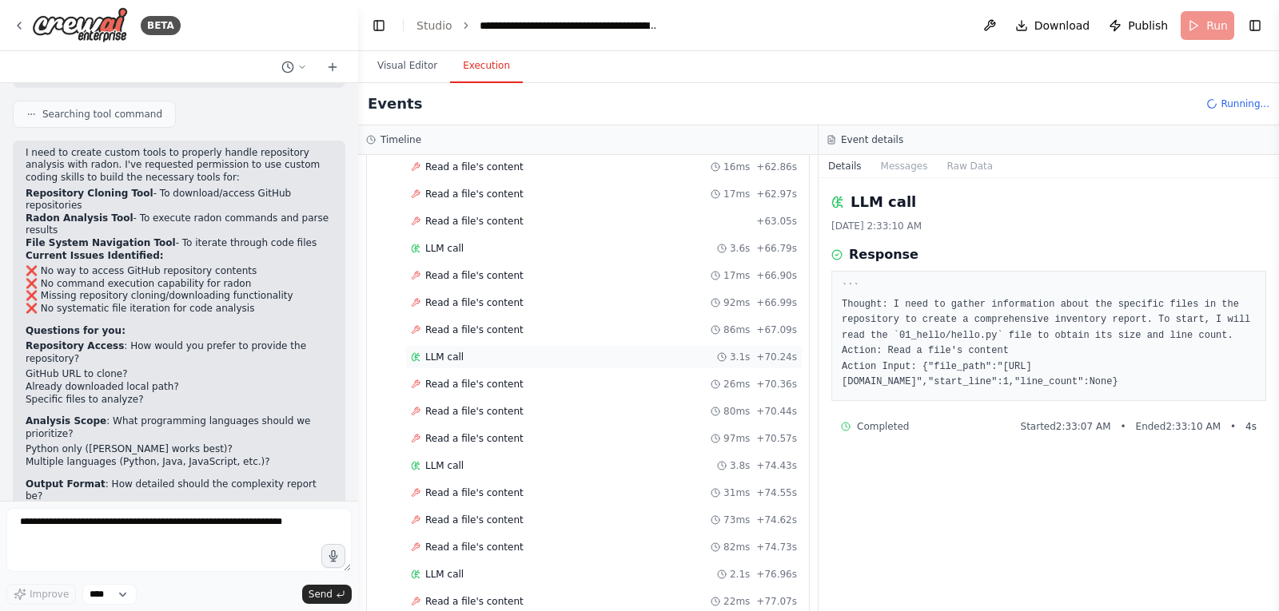
click at [445, 358] on span "LLM call" at bounding box center [444, 357] width 38 height 13
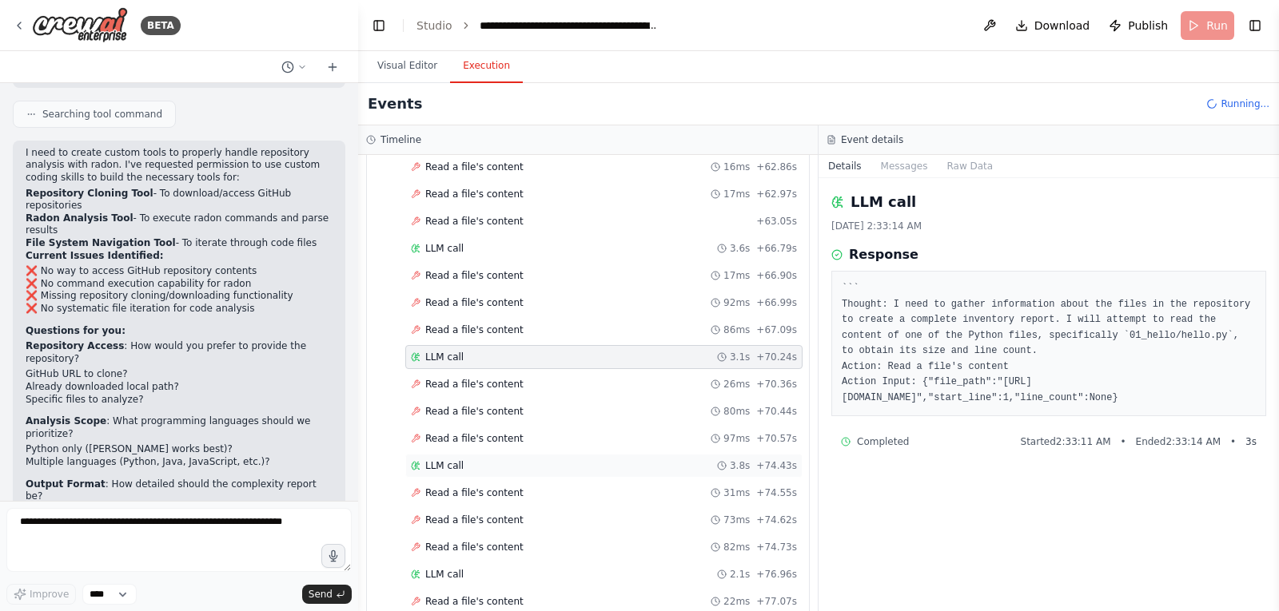
click at [450, 463] on span "LLM call" at bounding box center [444, 466] width 38 height 13
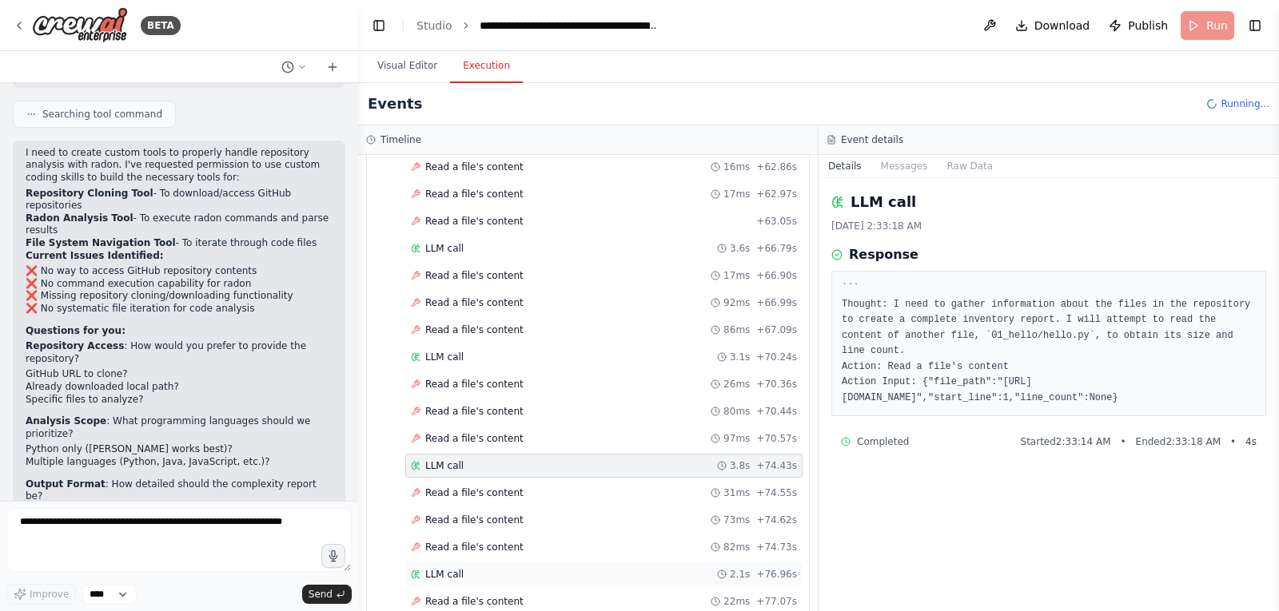
click at [444, 579] on span "LLM call" at bounding box center [444, 574] width 38 height 13
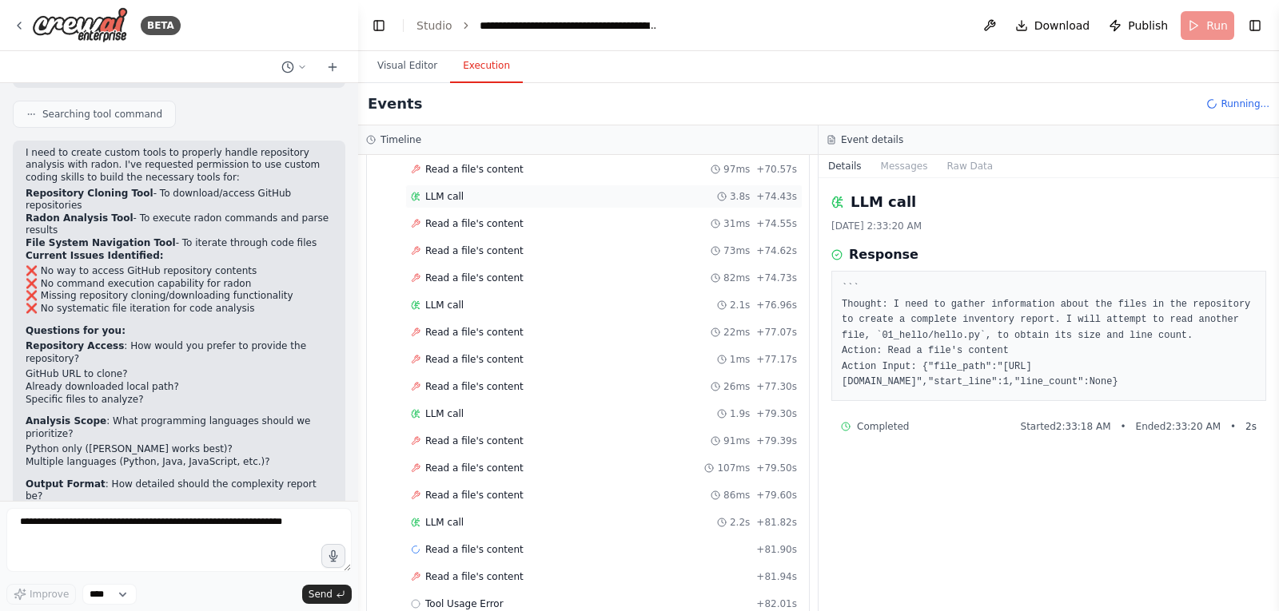
scroll to position [2226, 0]
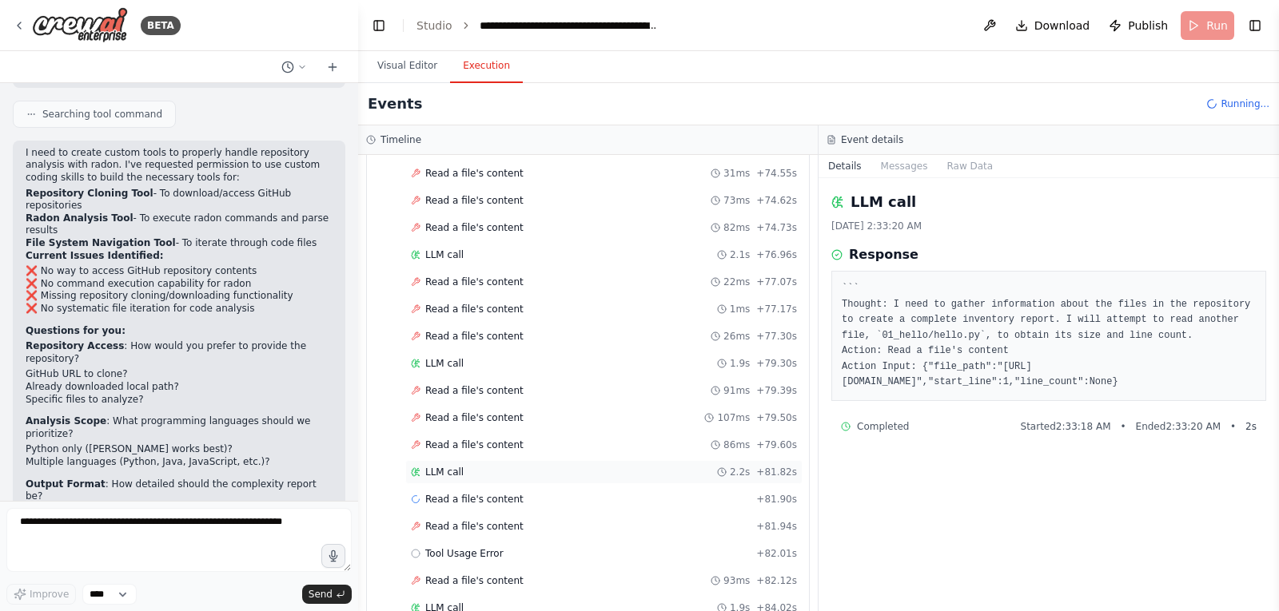
click at [449, 470] on span "LLM call" at bounding box center [444, 472] width 38 height 13
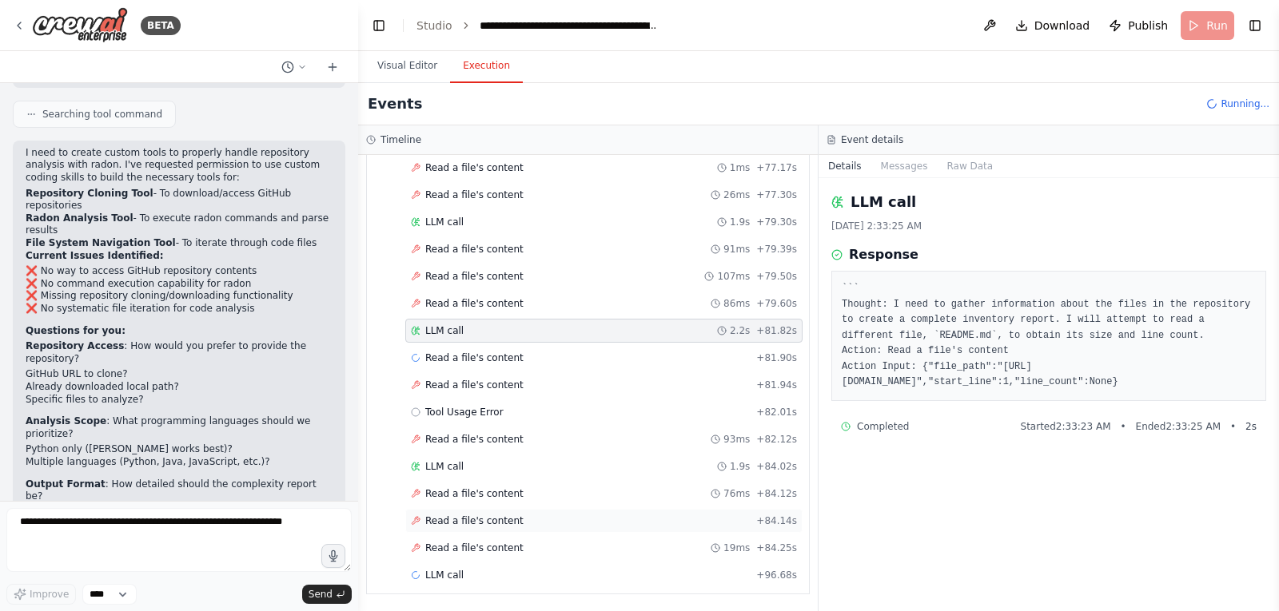
scroll to position [2368, 0]
click at [440, 467] on span "LLM call" at bounding box center [444, 466] width 38 height 13
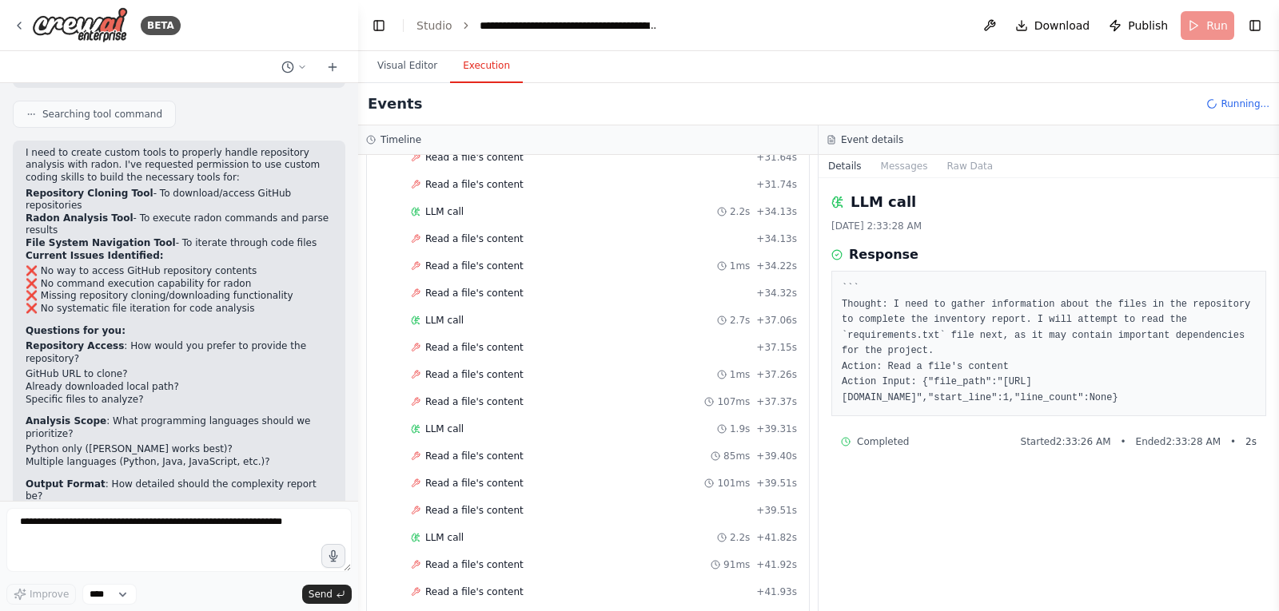
scroll to position [690, 0]
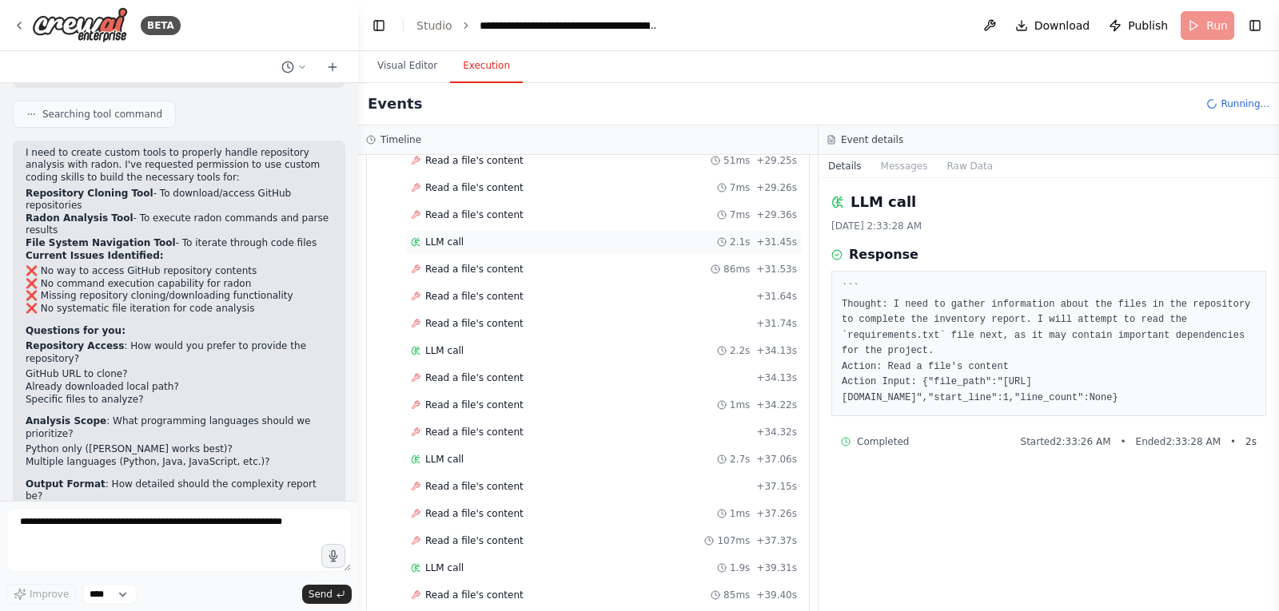
click at [444, 241] on span "LLM call" at bounding box center [444, 242] width 38 height 13
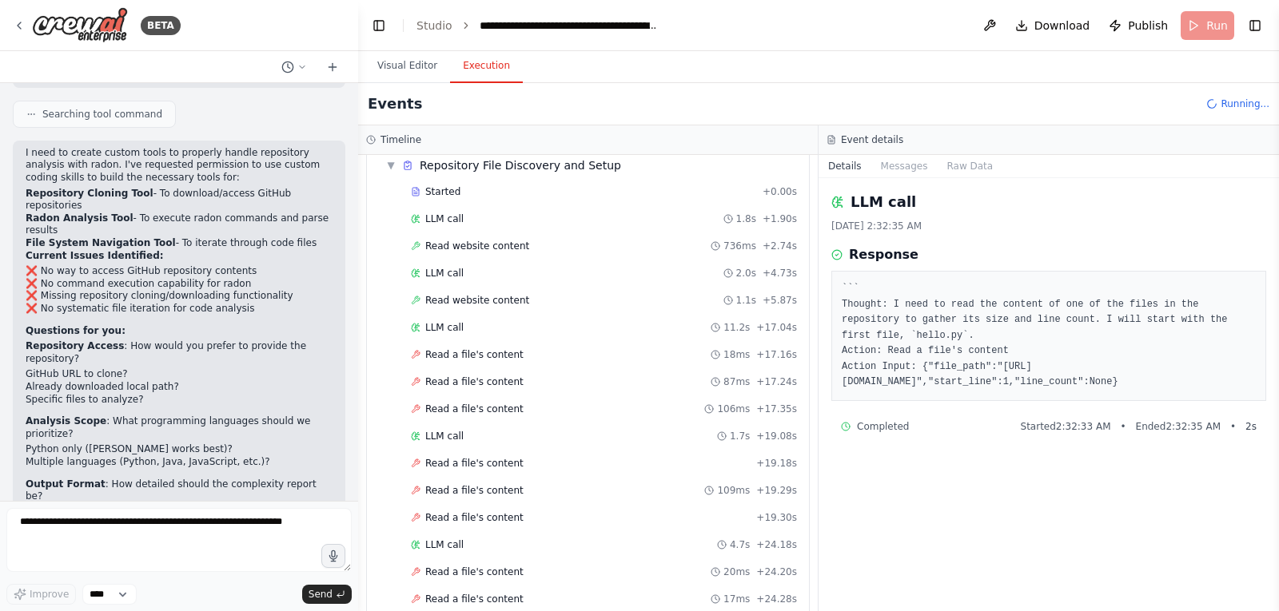
scroll to position [50, 0]
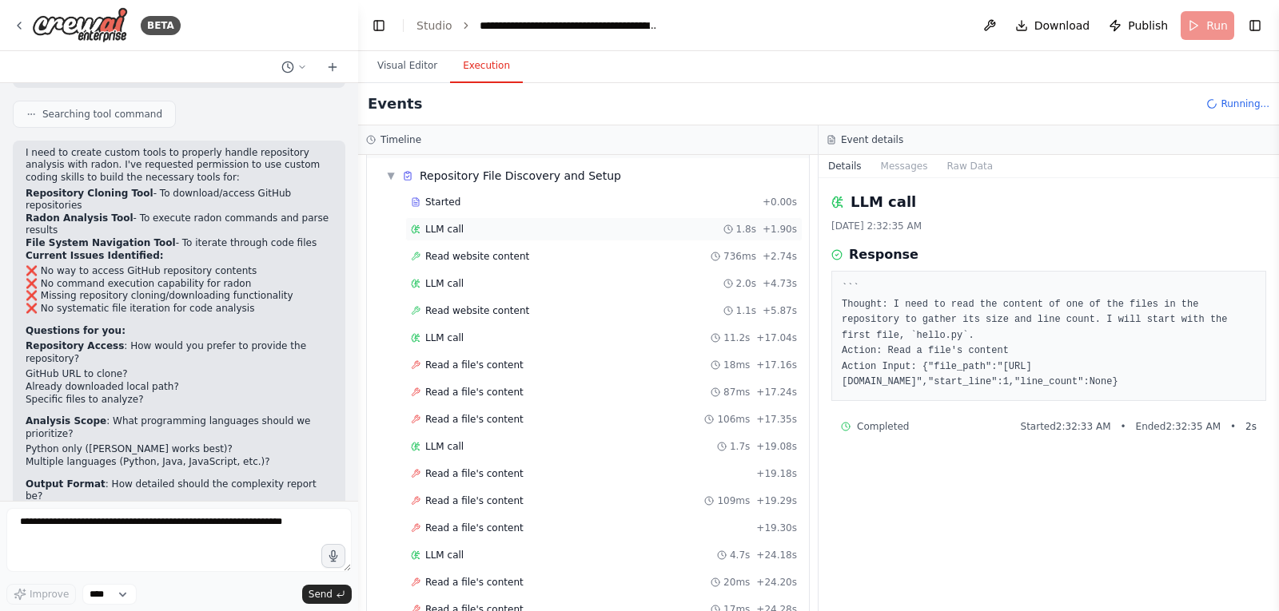
click at [444, 229] on span "LLM call" at bounding box center [444, 229] width 38 height 13
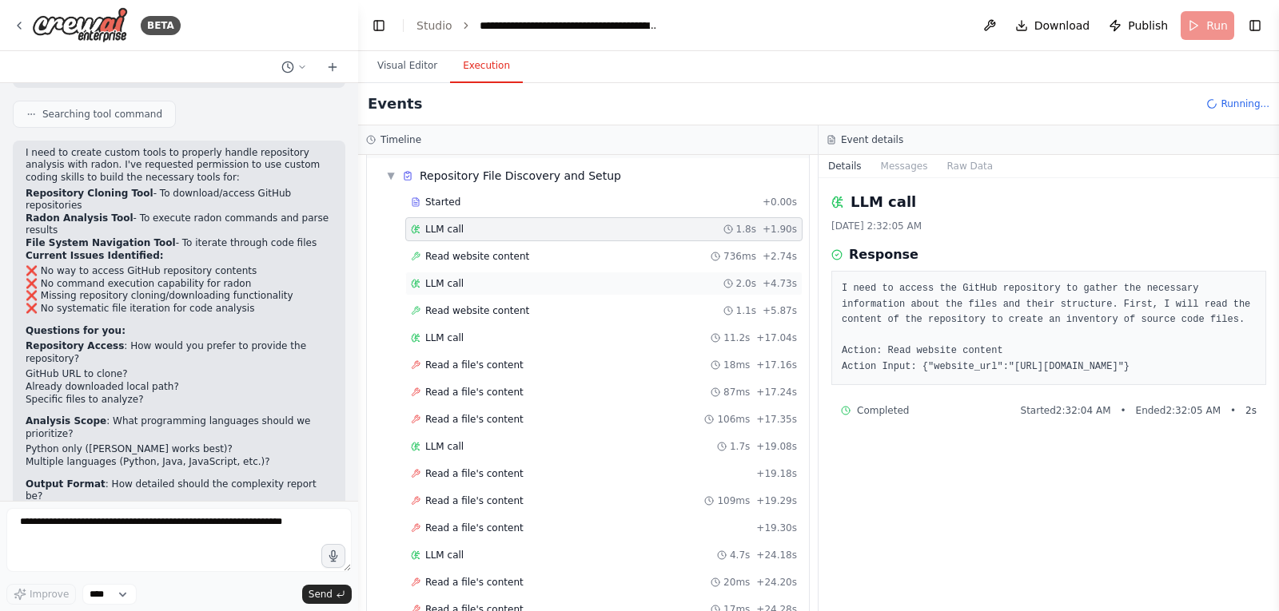
click at [444, 285] on span "LLM call" at bounding box center [444, 283] width 38 height 13
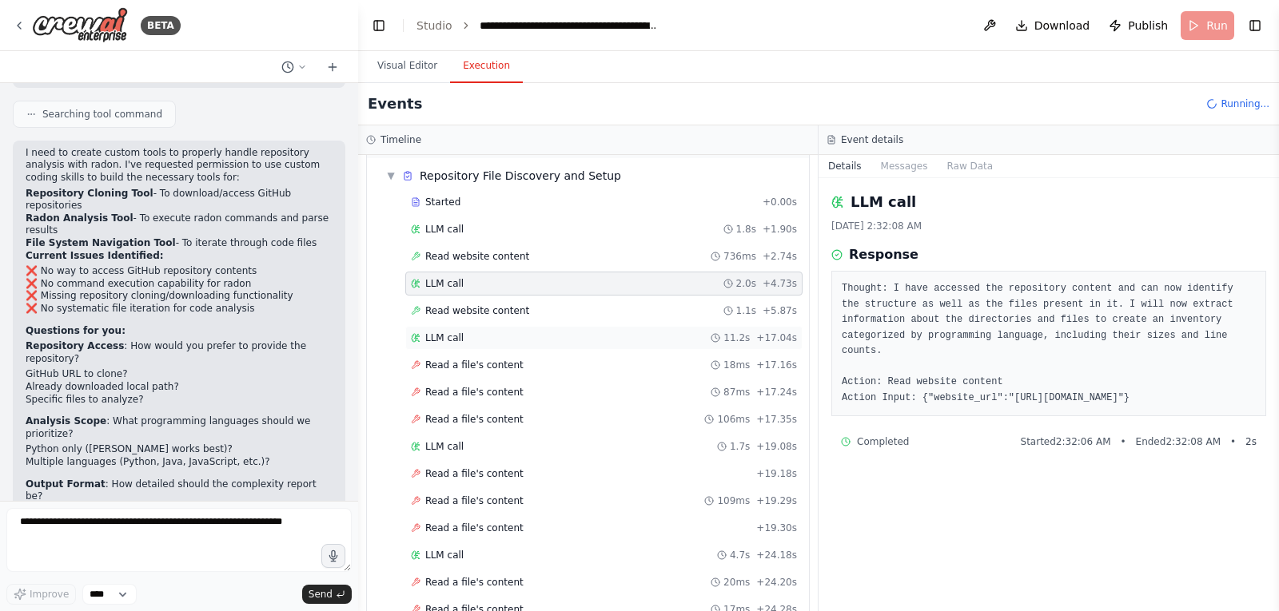
click at [440, 336] on span "LLM call" at bounding box center [444, 338] width 38 height 13
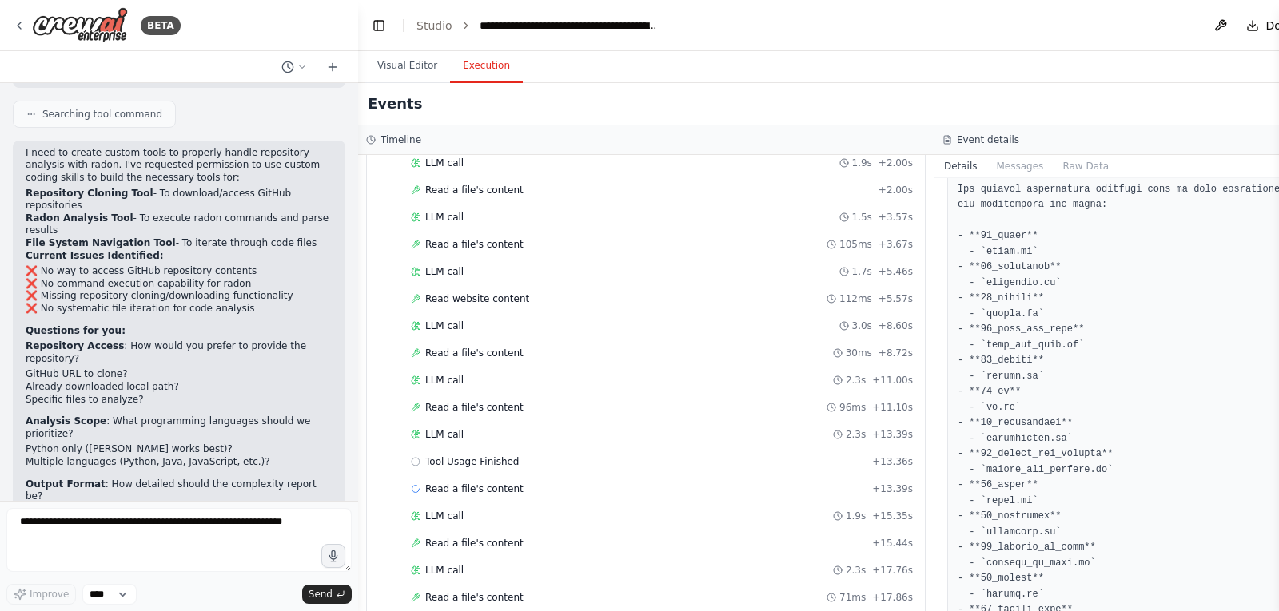
scroll to position [3300, 0]
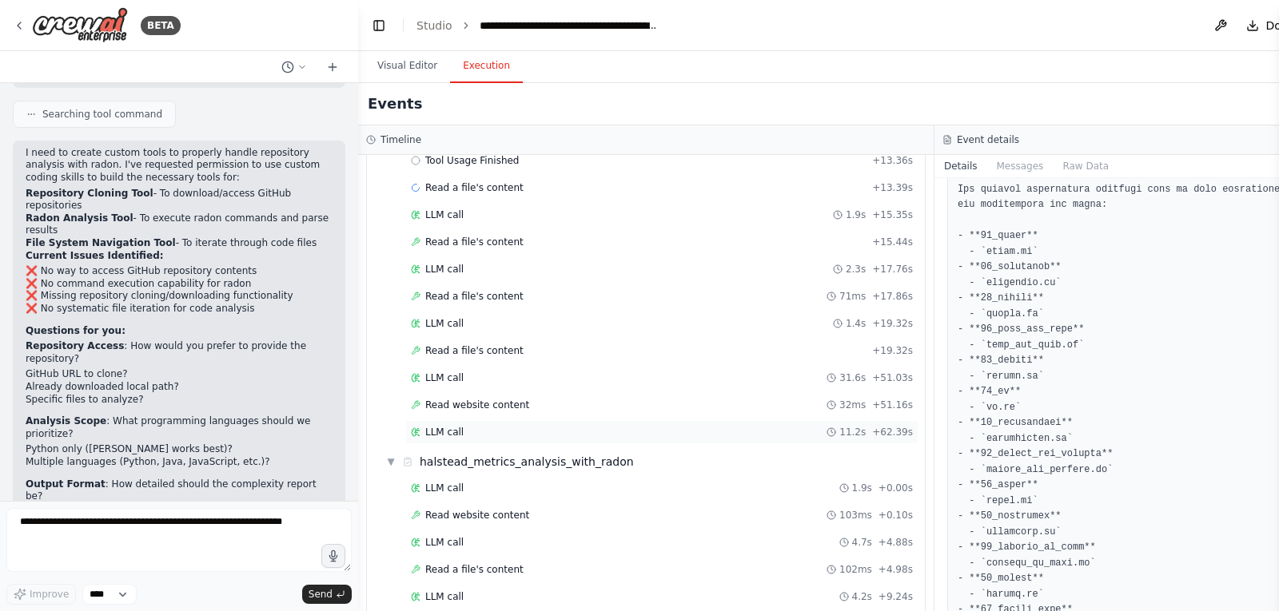
click at [457, 440] on div "LLM call 11.2s + 62.39s" at bounding box center [661, 432] width 513 height 24
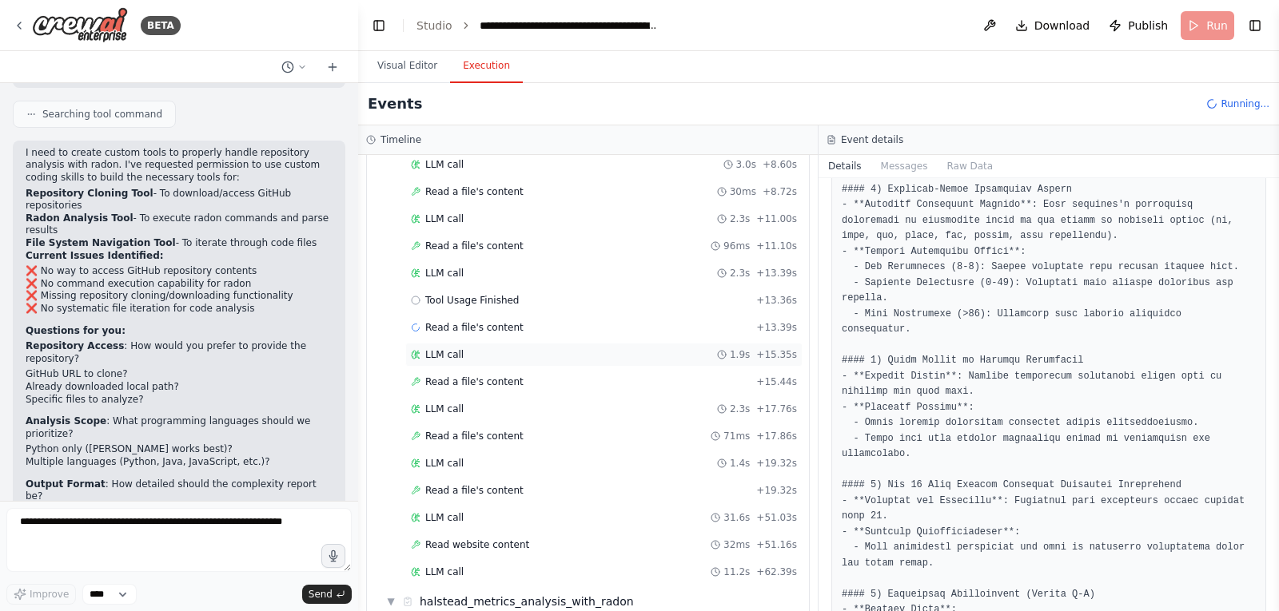
scroll to position [3178, 0]
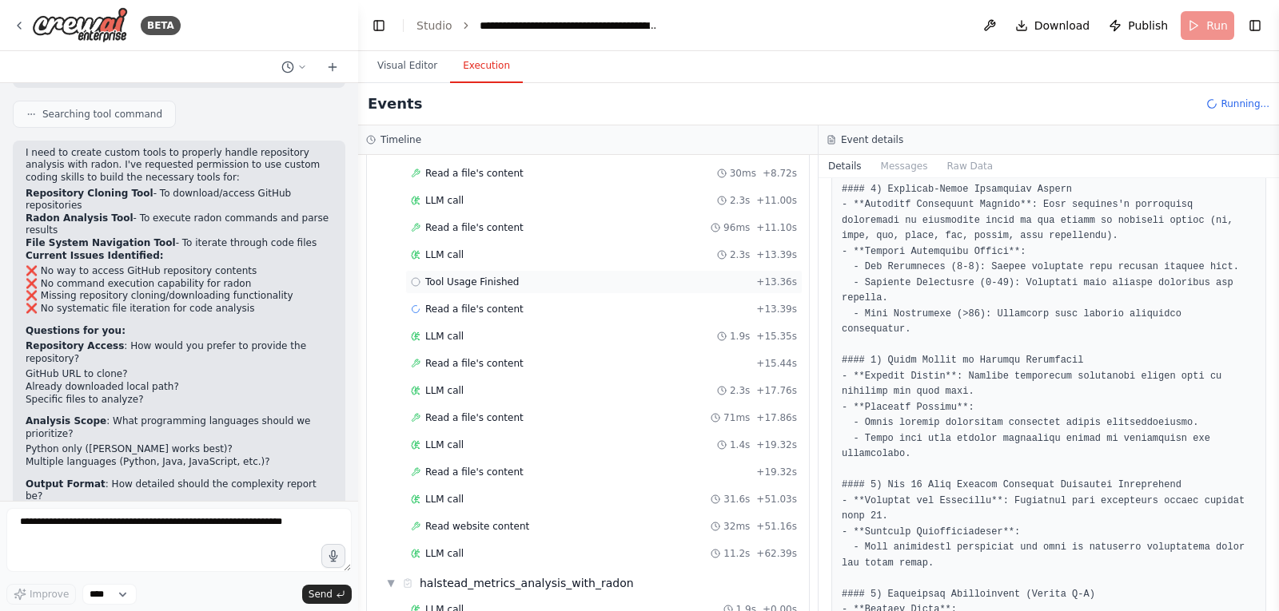
click at [476, 287] on span "Tool Usage Finished" at bounding box center [472, 282] width 94 height 13
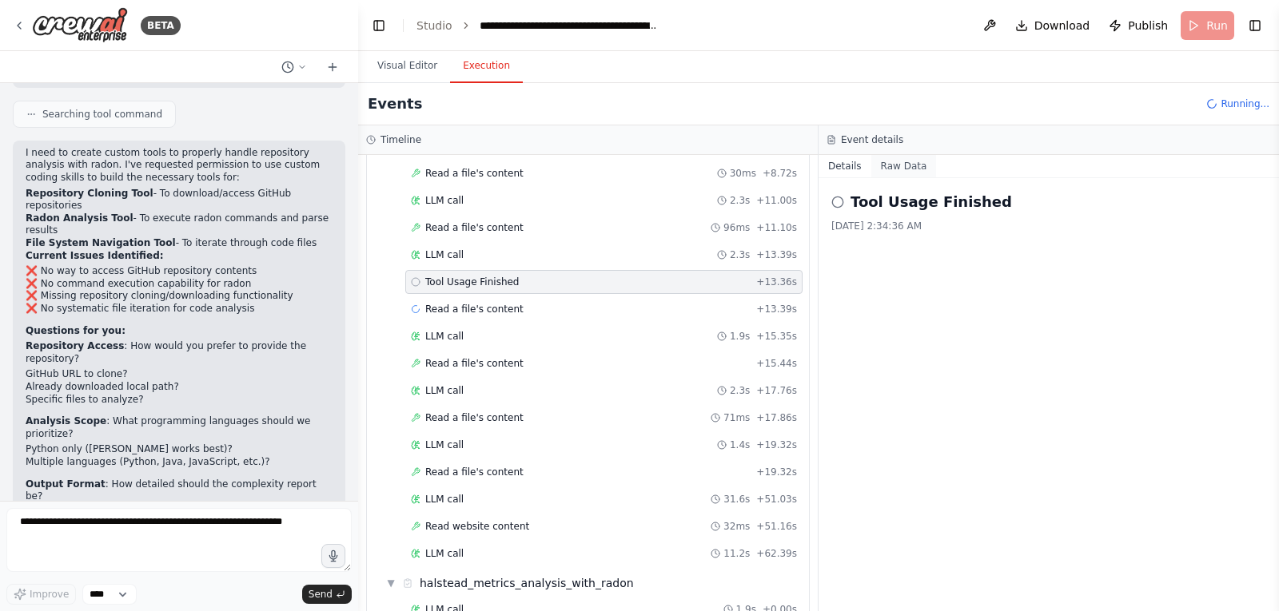
click at [913, 165] on button "Raw Data" at bounding box center [904, 166] width 66 height 22
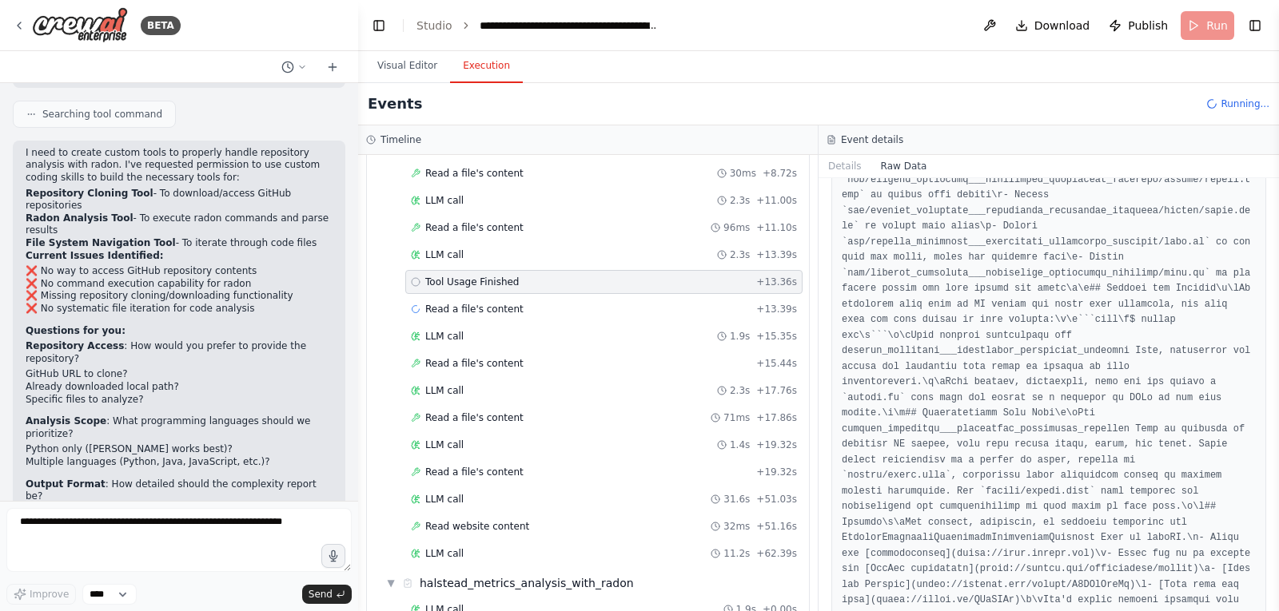
scroll to position [1858, 0]
click at [487, 309] on span "Read a file's content" at bounding box center [474, 309] width 98 height 13
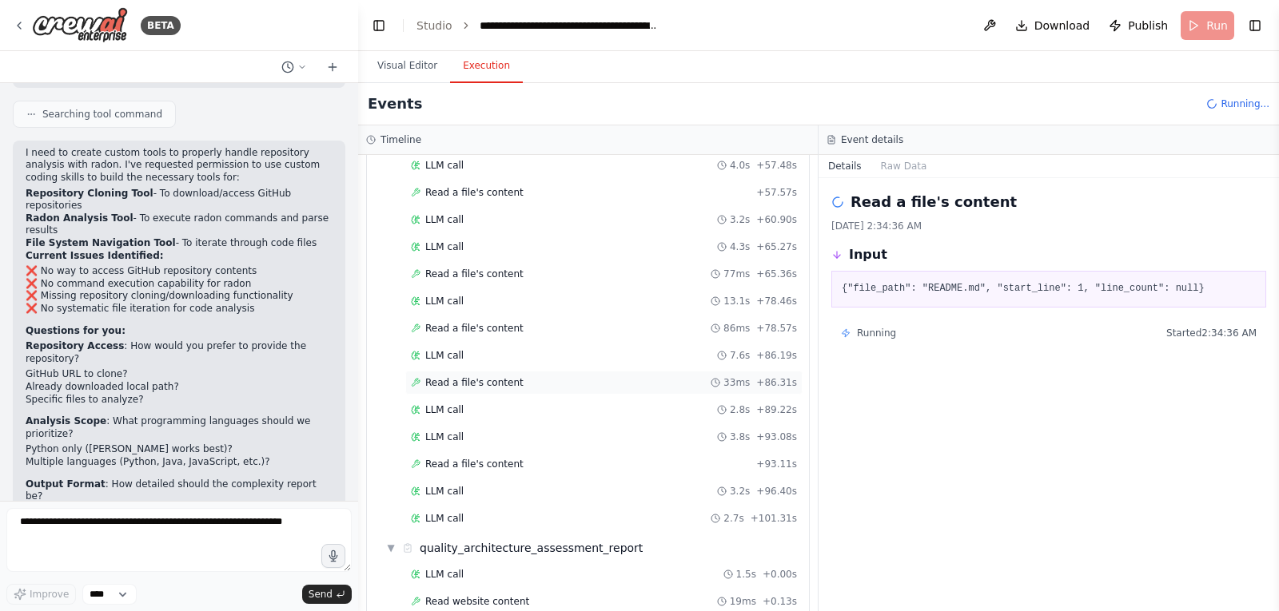
scroll to position [4601, 0]
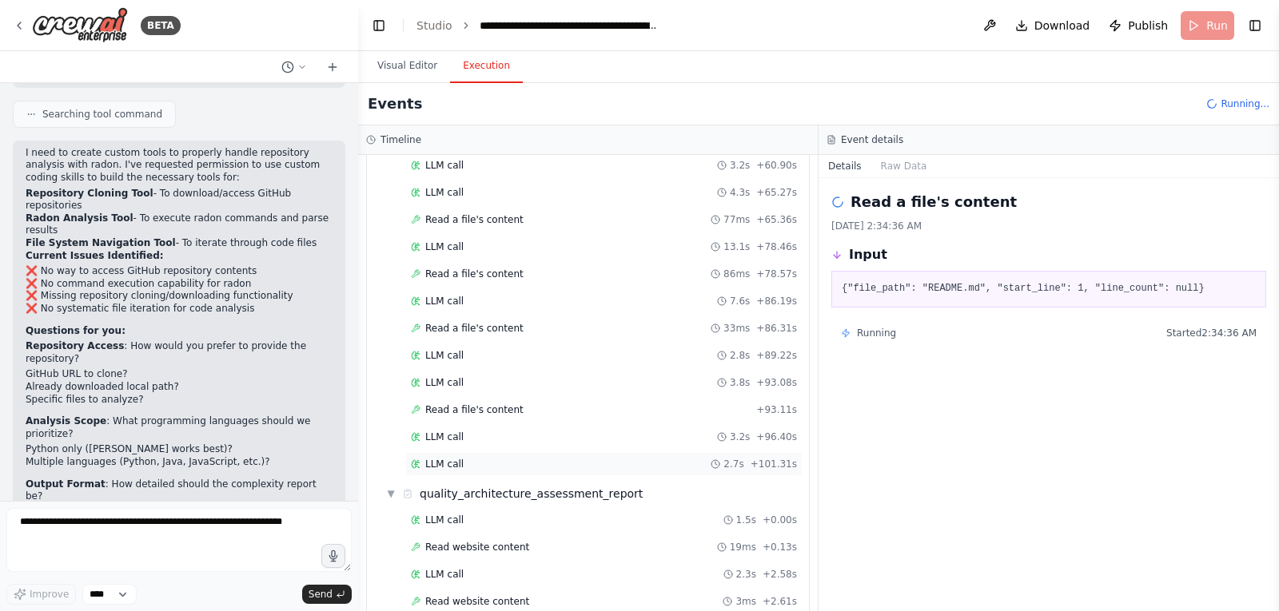
click at [445, 460] on span "LLM call" at bounding box center [444, 464] width 38 height 13
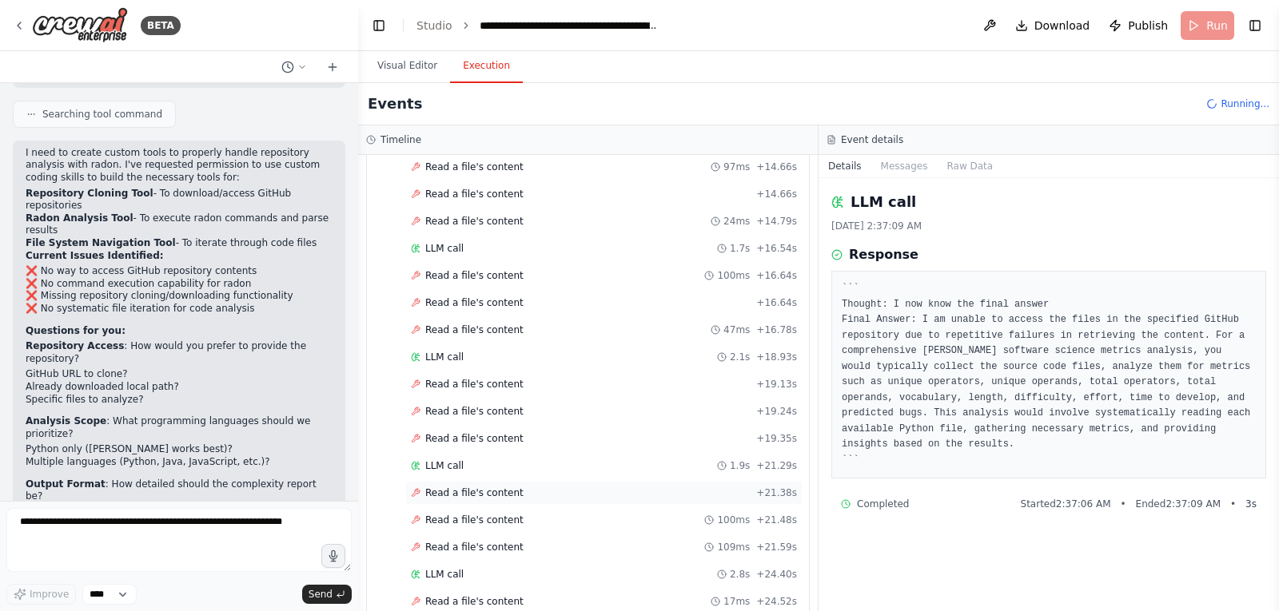
scroll to position [5634, 0]
click at [433, 468] on span "LLM call" at bounding box center [444, 466] width 38 height 13
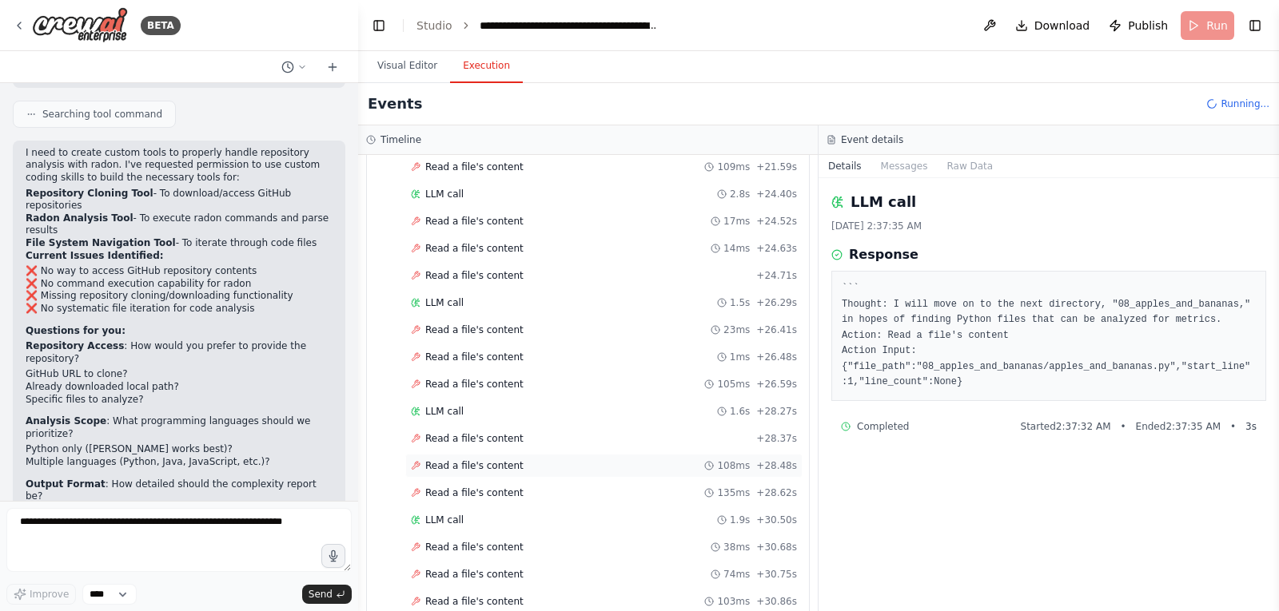
scroll to position [5960, 0]
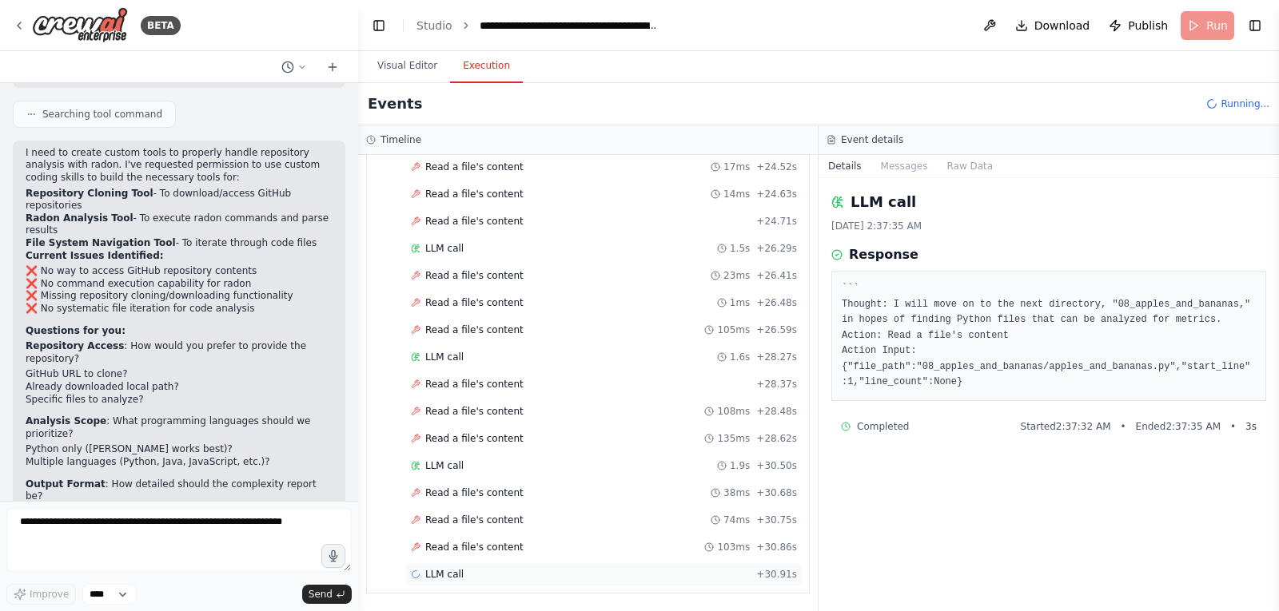
click at [456, 570] on span "LLM call" at bounding box center [444, 574] width 38 height 13
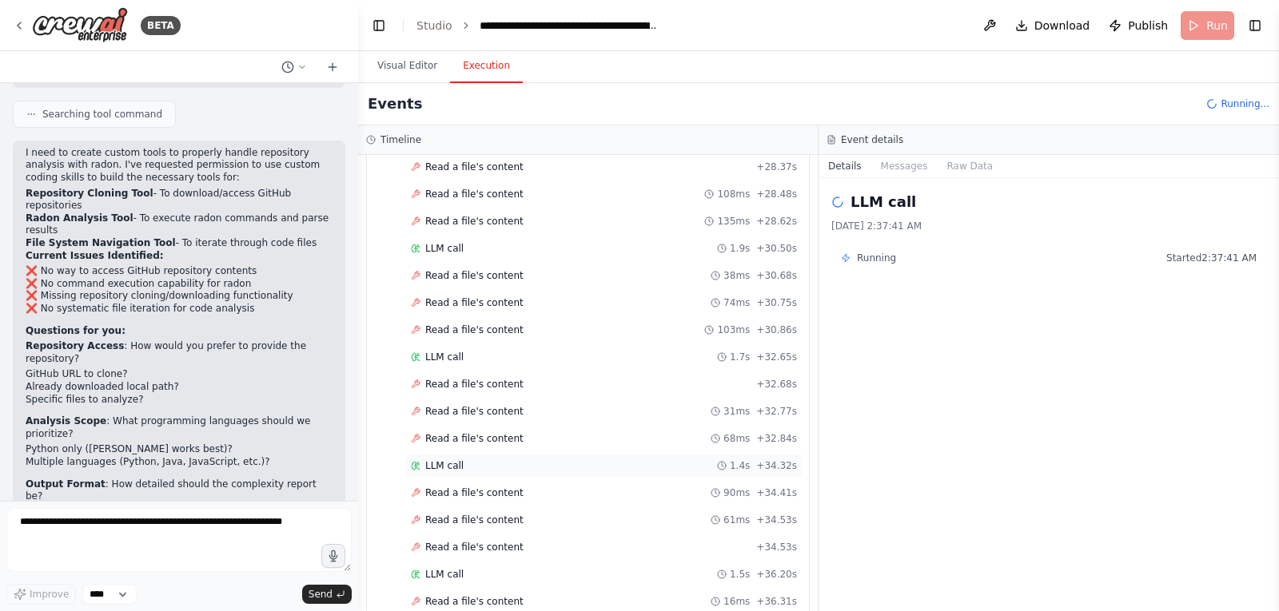
scroll to position [6286, 0]
click at [464, 487] on span "Read a file's content" at bounding box center [474, 493] width 98 height 13
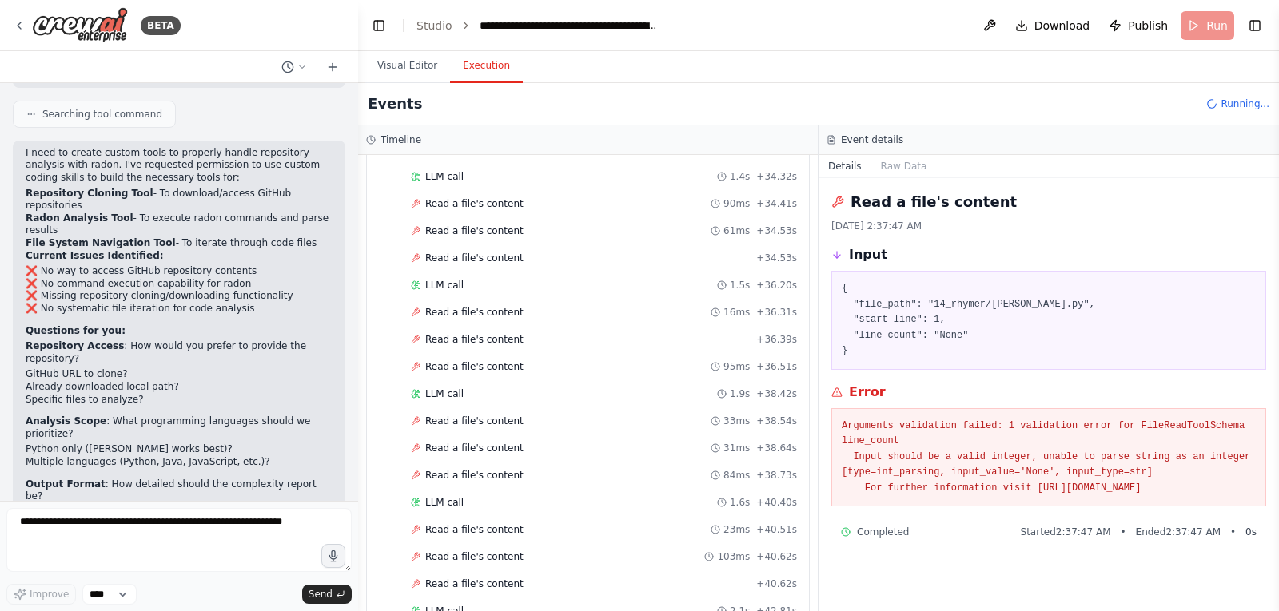
scroll to position [6720, 0]
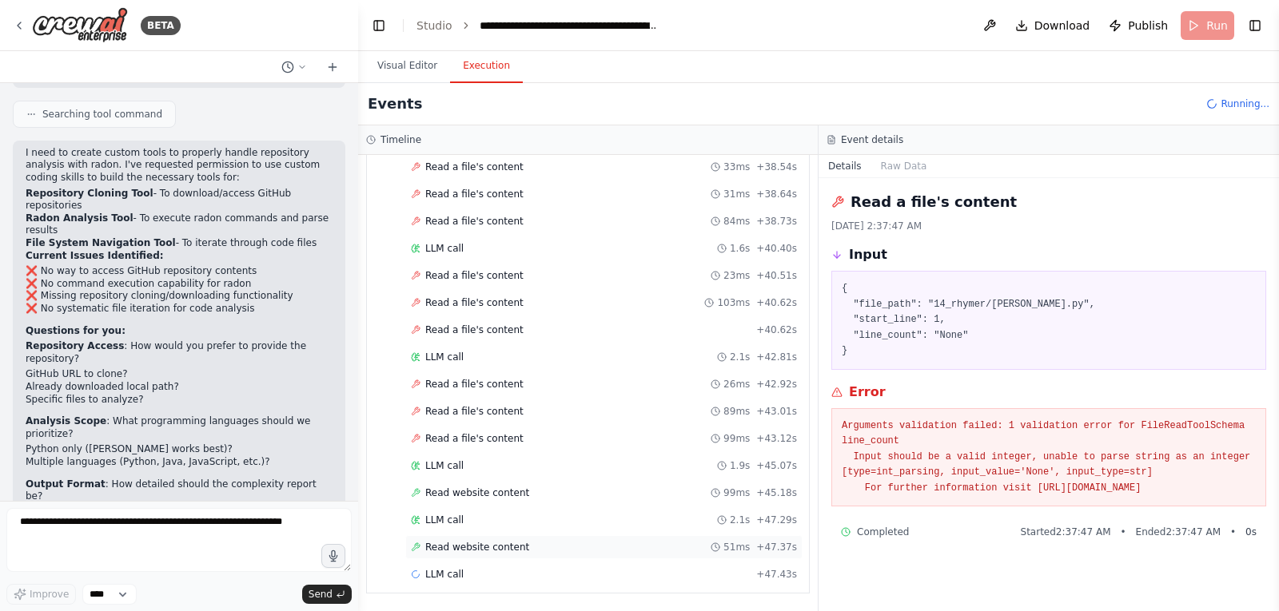
click at [486, 544] on span "Read website content" at bounding box center [477, 547] width 104 height 13
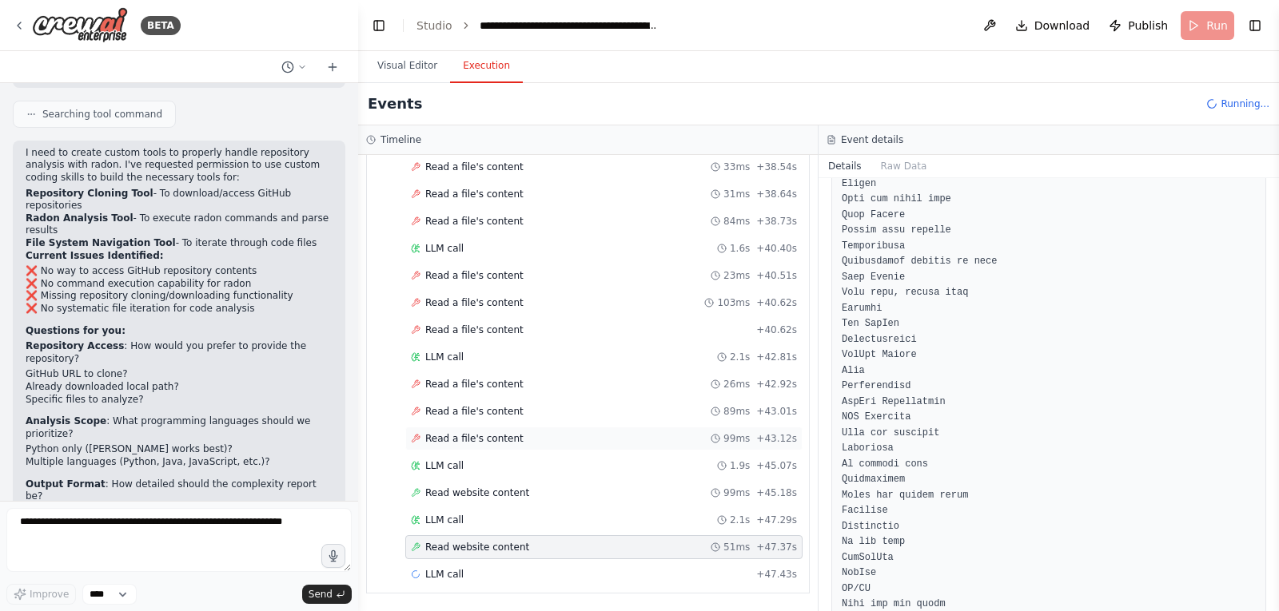
scroll to position [799, 0]
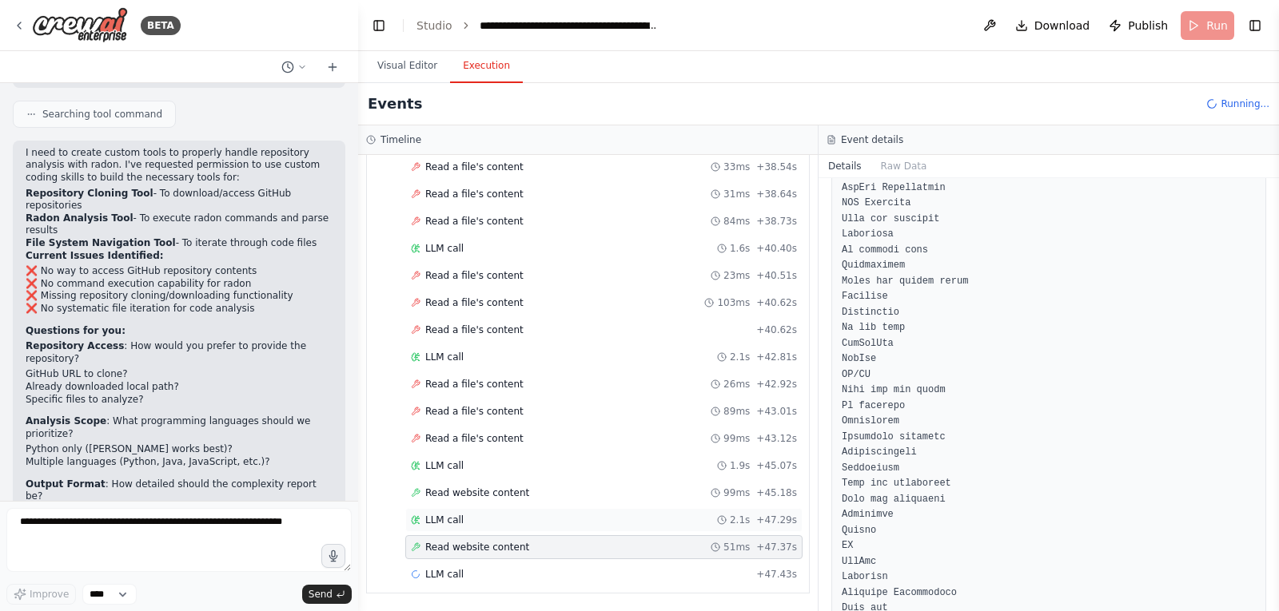
click at [447, 513] on div "LLM call 2.1s + 47.29s" at bounding box center [603, 520] width 397 height 24
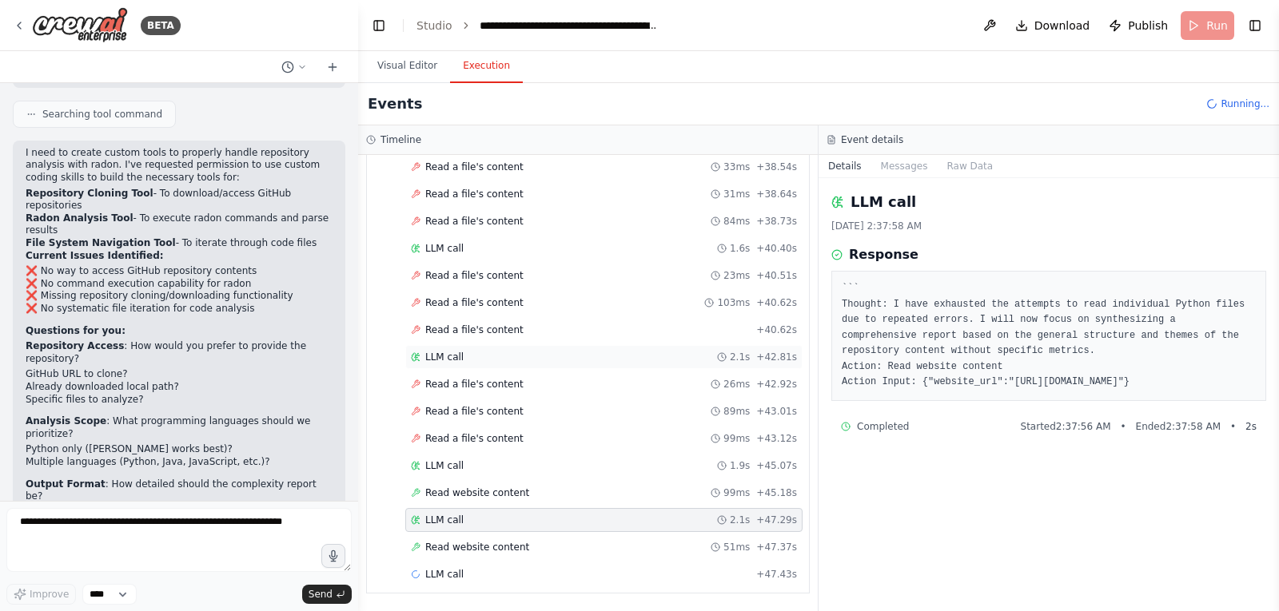
click at [456, 352] on span "LLM call" at bounding box center [444, 357] width 38 height 13
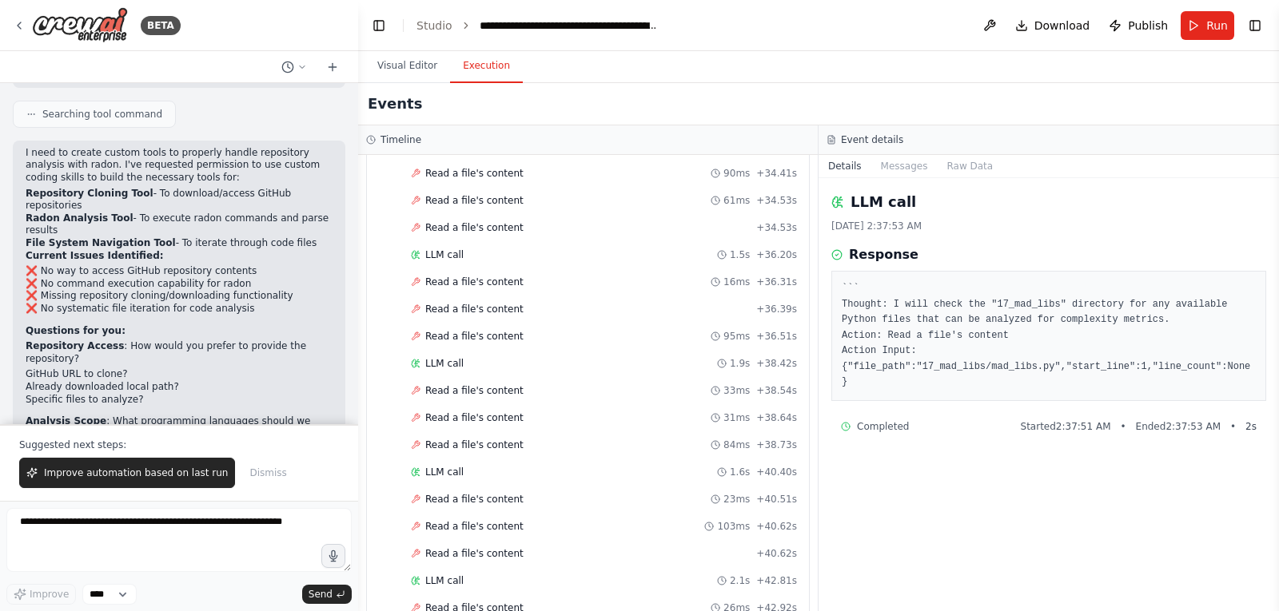
scroll to position [6748, 0]
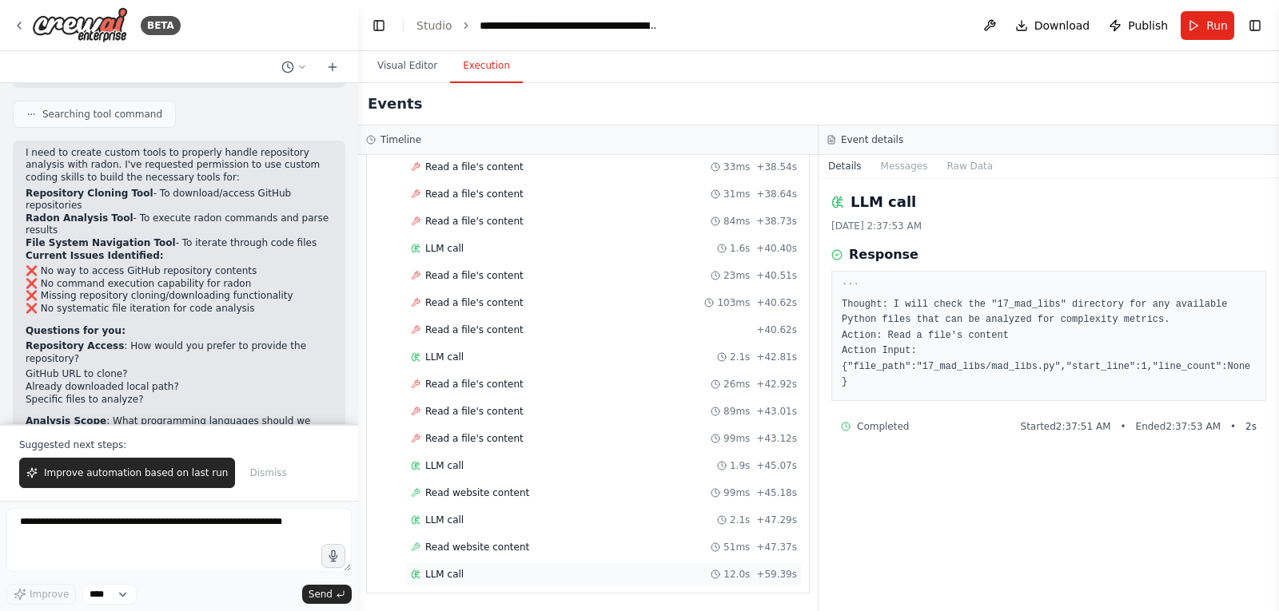
click at [450, 579] on span "LLM call" at bounding box center [444, 574] width 38 height 13
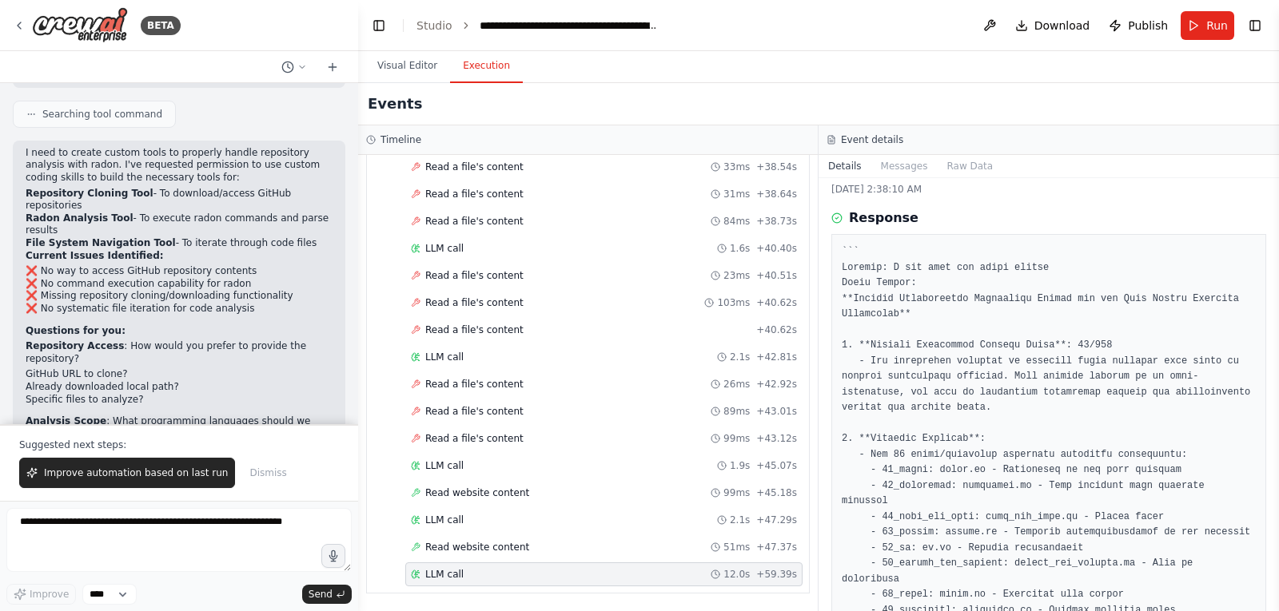
scroll to position [0, 0]
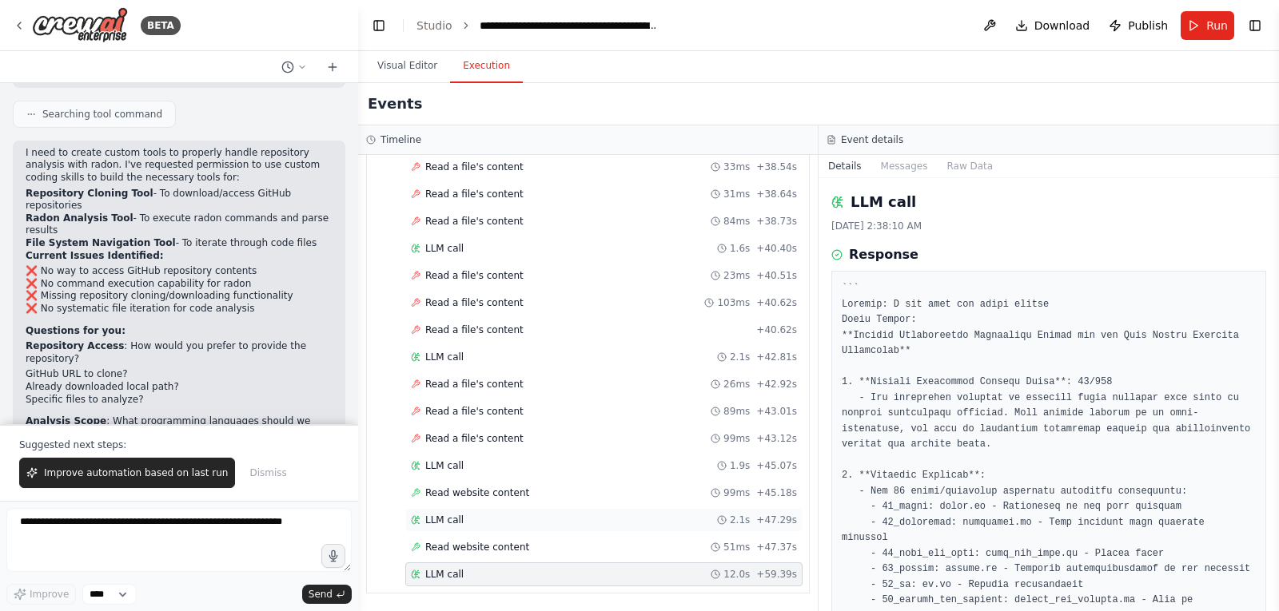
click at [432, 519] on span "LLM call" at bounding box center [444, 520] width 38 height 13
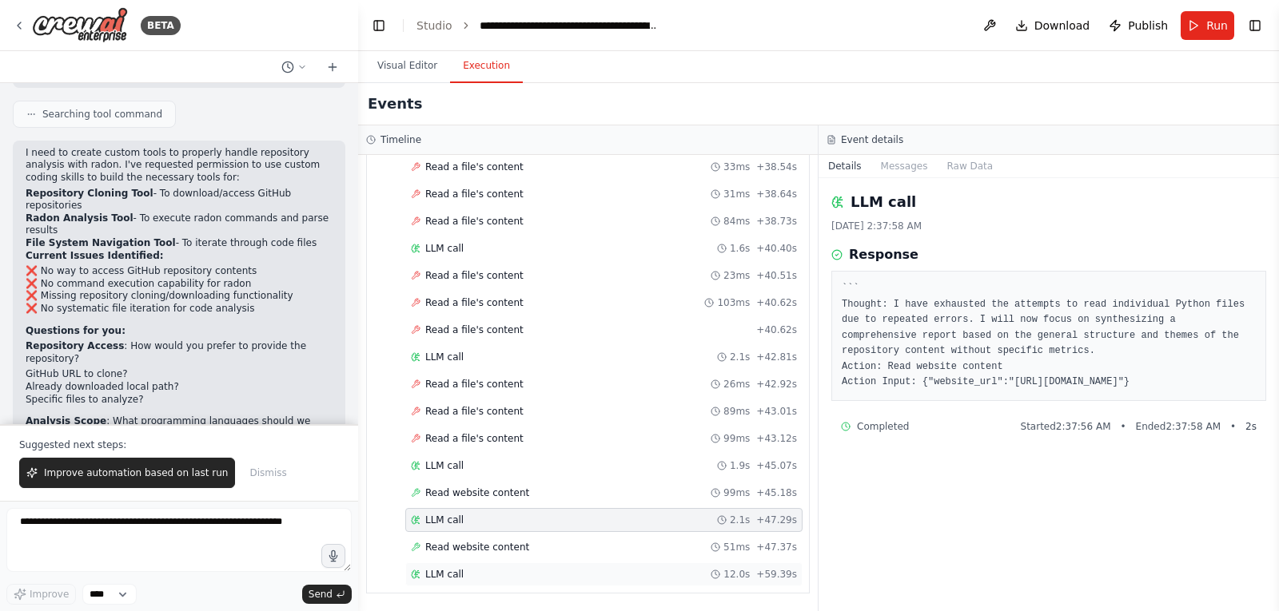
click at [456, 571] on span "LLM call" at bounding box center [444, 574] width 38 height 13
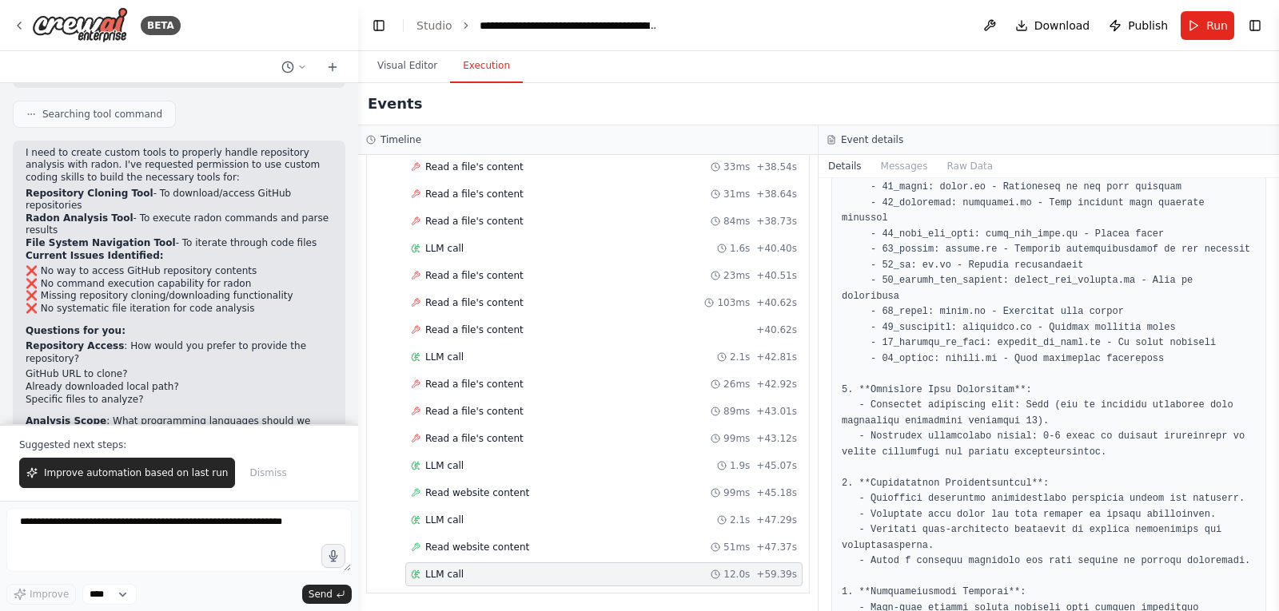
scroll to position [240, 0]
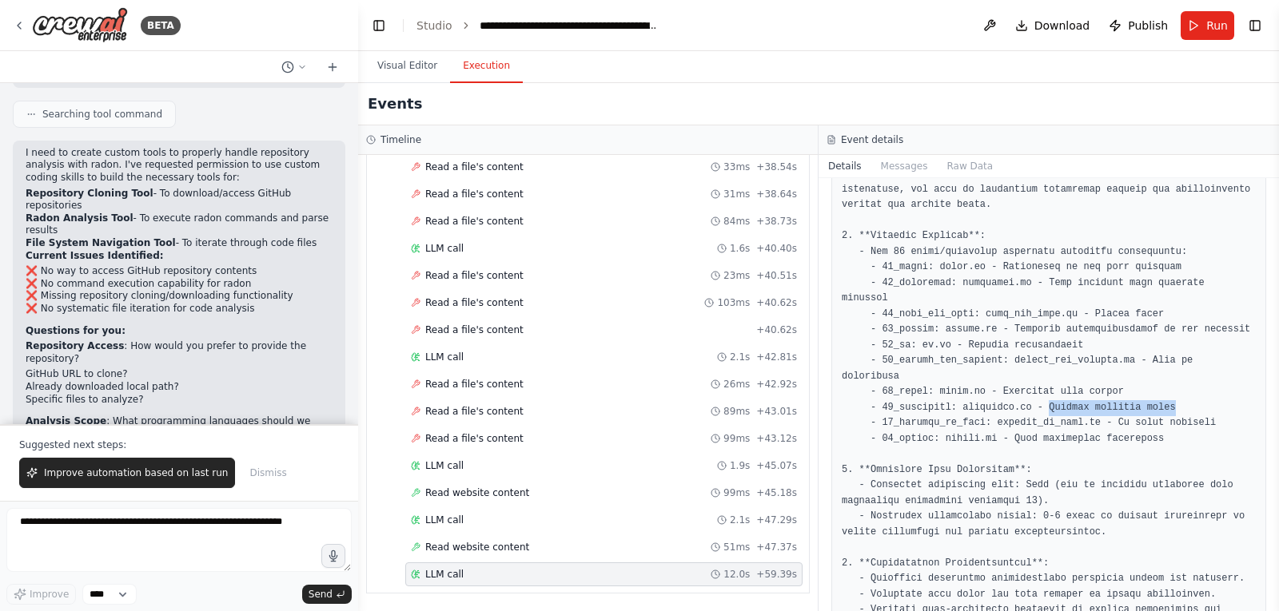
drag, startPoint x: 1030, startPoint y: 377, endPoint x: 1154, endPoint y: 378, distance: 123.9
click at [1154, 378] on pre at bounding box center [1049, 548] width 414 height 1013
drag, startPoint x: 1187, startPoint y: 393, endPoint x: 1107, endPoint y: 396, distance: 80.0
click at [1107, 396] on pre at bounding box center [1049, 548] width 414 height 1013
drag, startPoint x: 1000, startPoint y: 408, endPoint x: 1136, endPoint y: 413, distance: 136.0
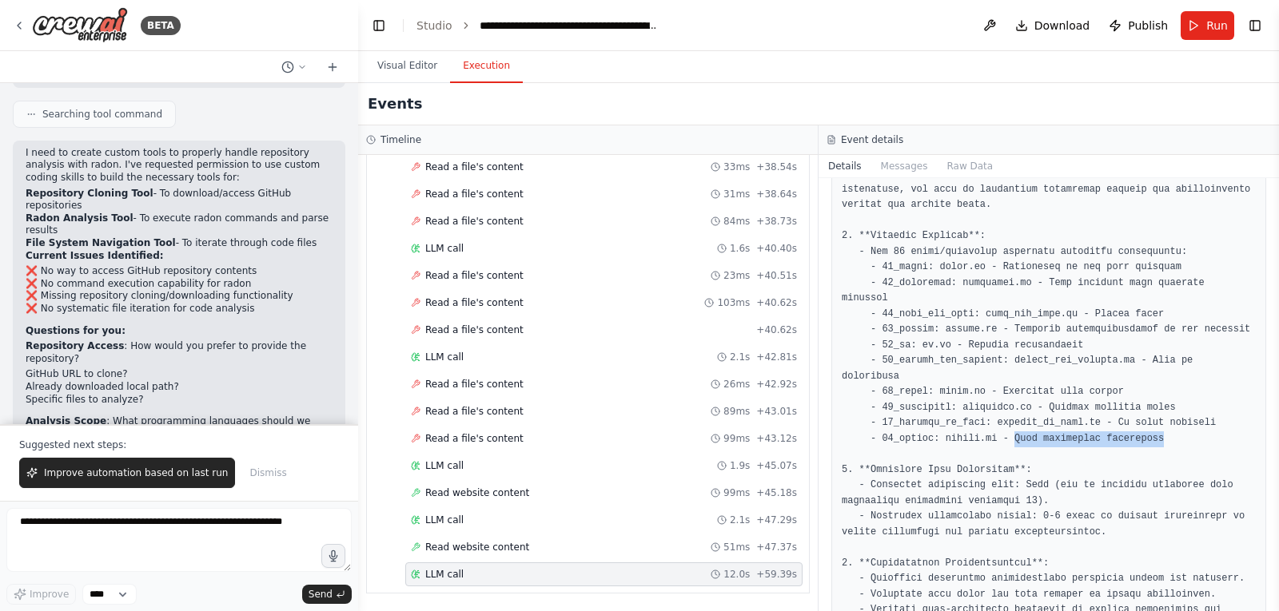
click at [1136, 413] on pre at bounding box center [1049, 548] width 414 height 1013
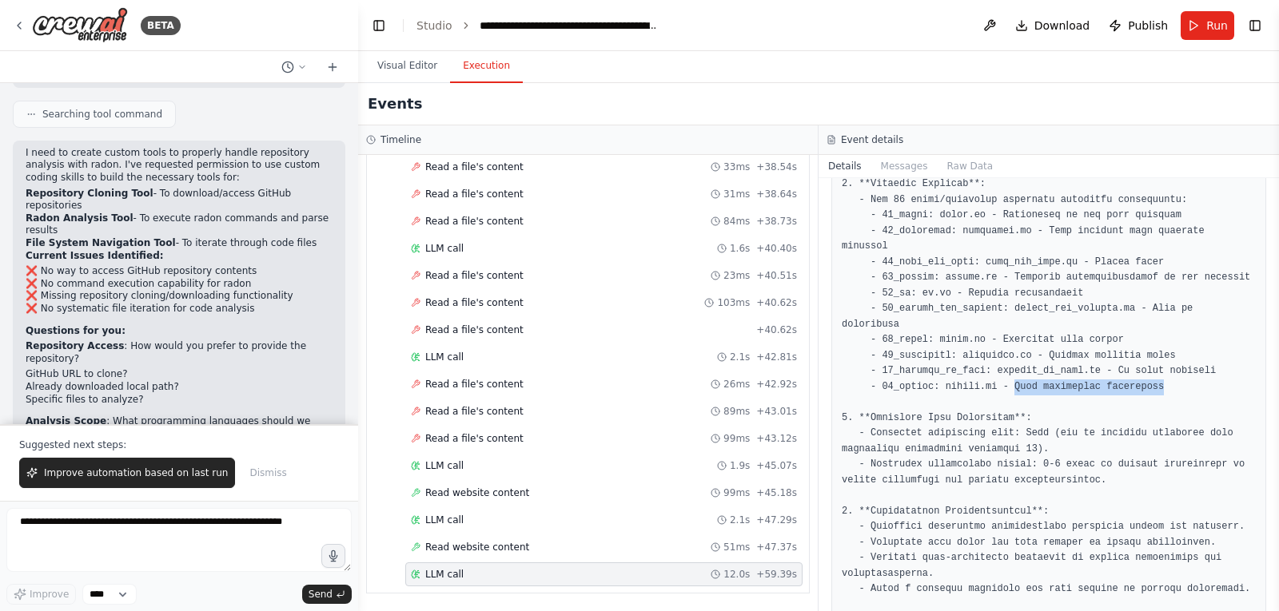
scroll to position [320, 0]
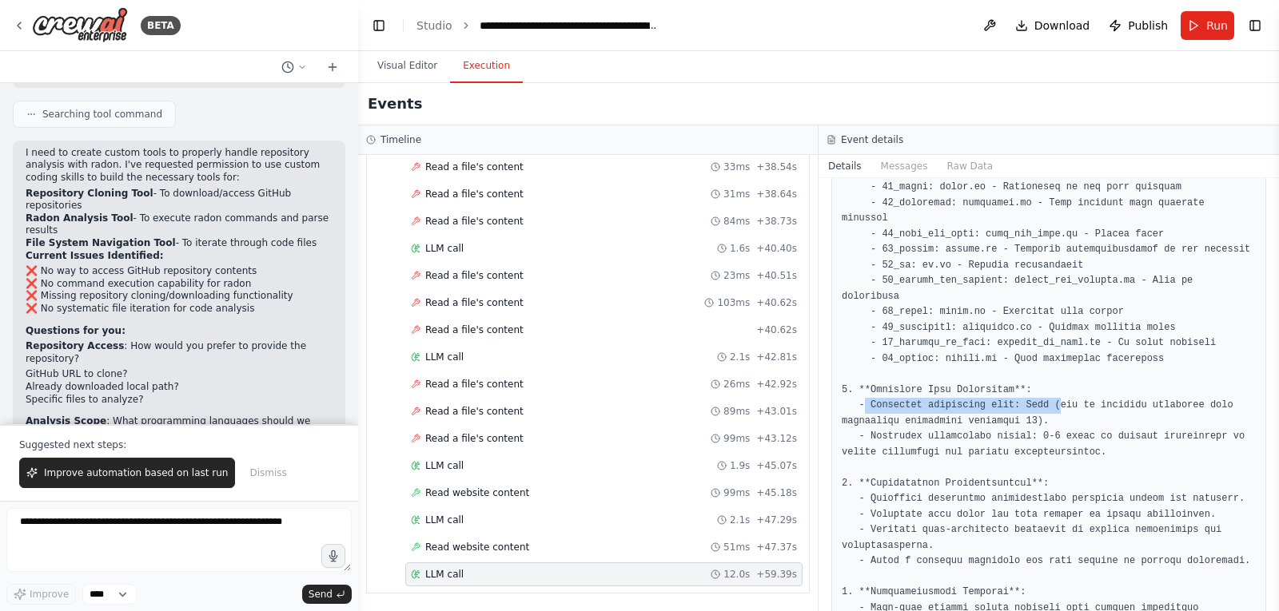
drag, startPoint x: 865, startPoint y: 380, endPoint x: 1103, endPoint y: 380, distance: 238.2
click at [1046, 380] on pre at bounding box center [1049, 468] width 414 height 1013
click at [1133, 380] on pre at bounding box center [1049, 468] width 414 height 1013
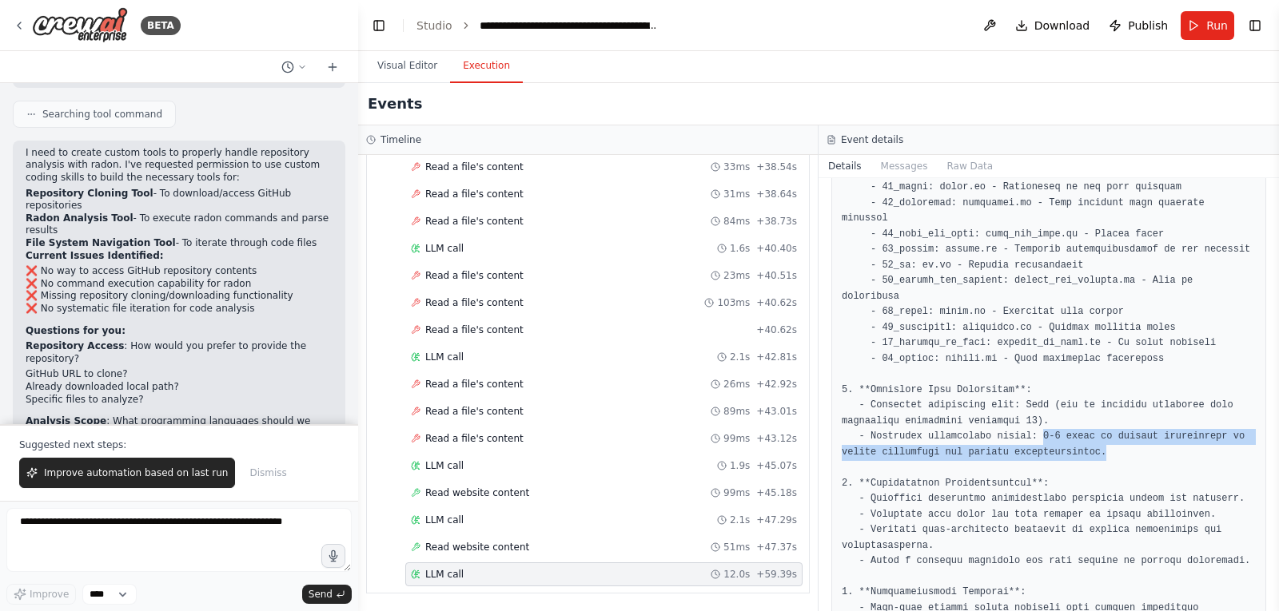
drag, startPoint x: 1025, startPoint y: 411, endPoint x: 1121, endPoint y: 420, distance: 96.4
click at [1121, 420] on pre at bounding box center [1049, 468] width 414 height 1013
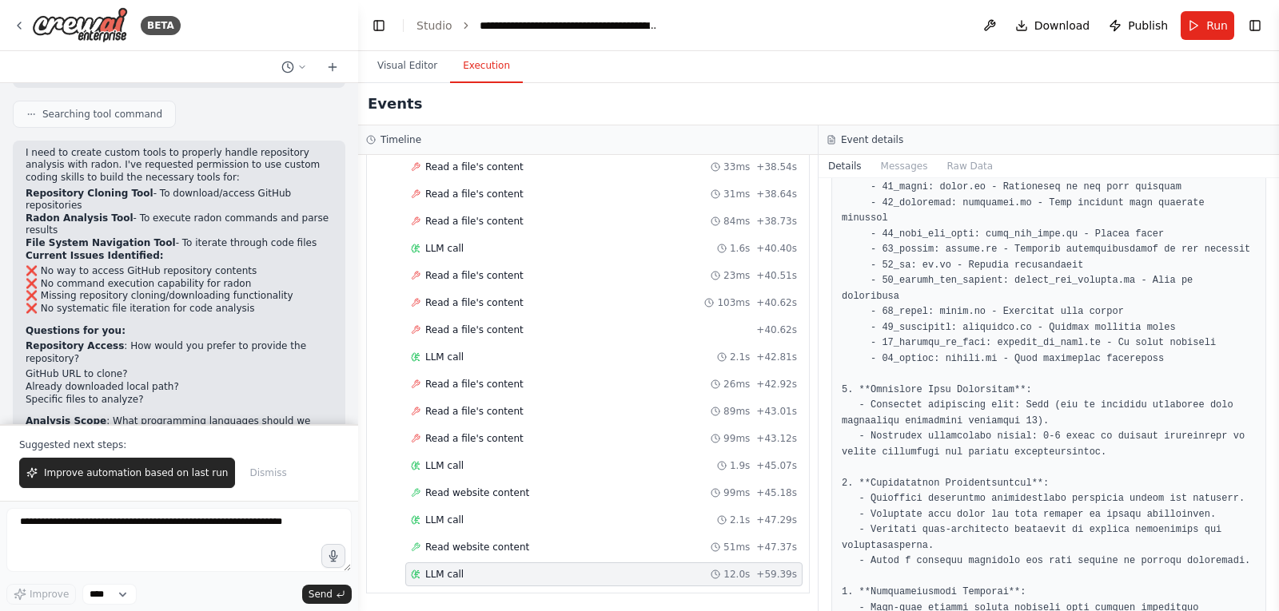
click at [1077, 433] on pre at bounding box center [1049, 468] width 414 height 1013
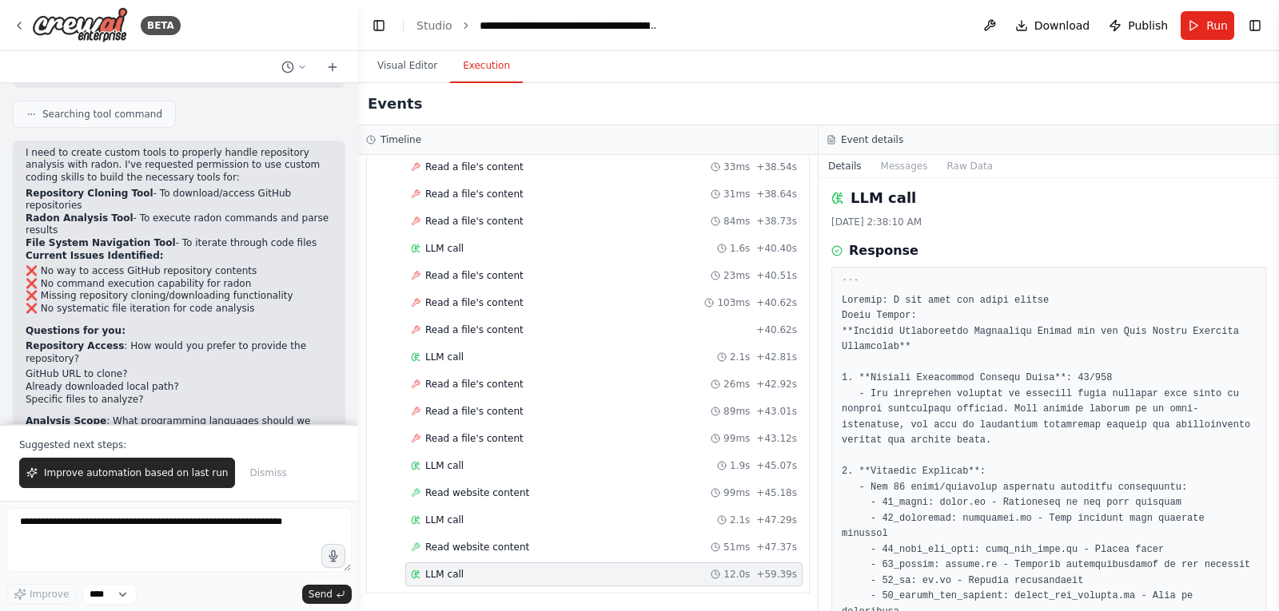
scroll to position [0, 0]
drag, startPoint x: 1089, startPoint y: 382, endPoint x: 1058, endPoint y: 384, distance: 31.3
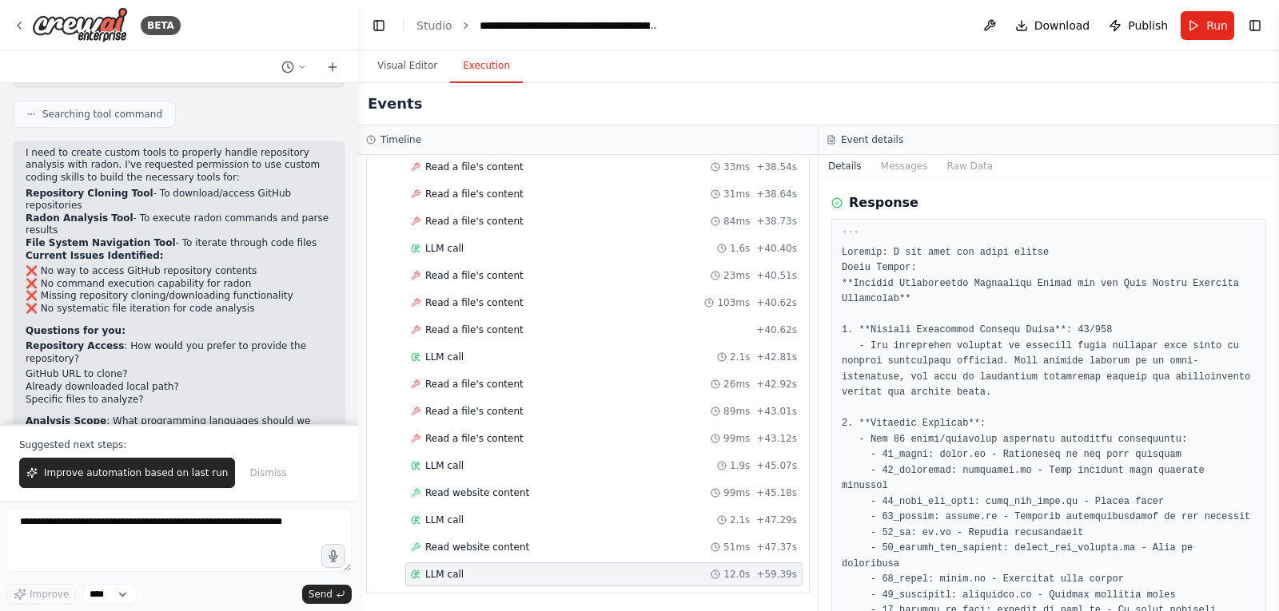
scroll to position [80, 0]
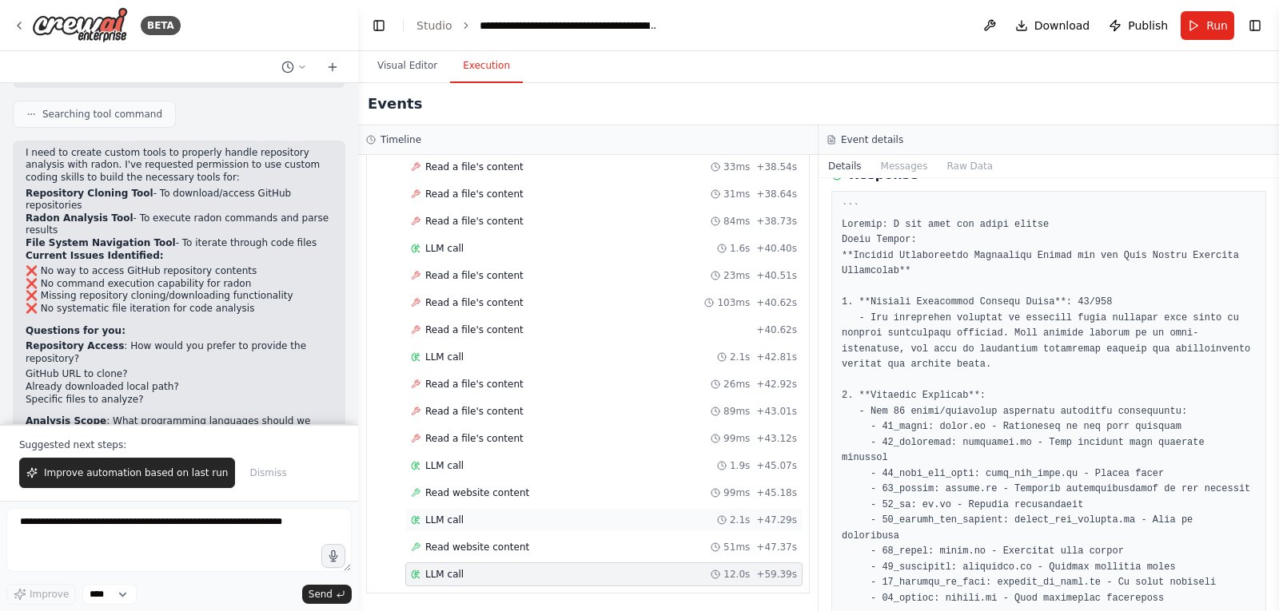
click at [456, 523] on span "LLM call" at bounding box center [444, 520] width 38 height 13
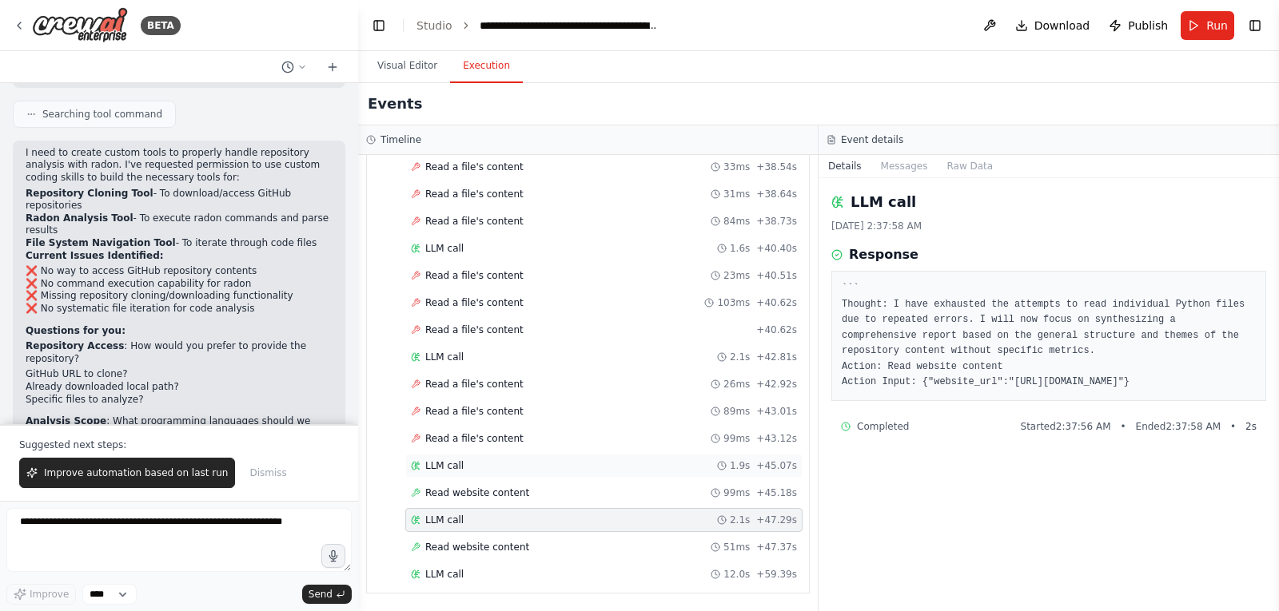
click at [434, 469] on span "LLM call" at bounding box center [444, 466] width 38 height 13
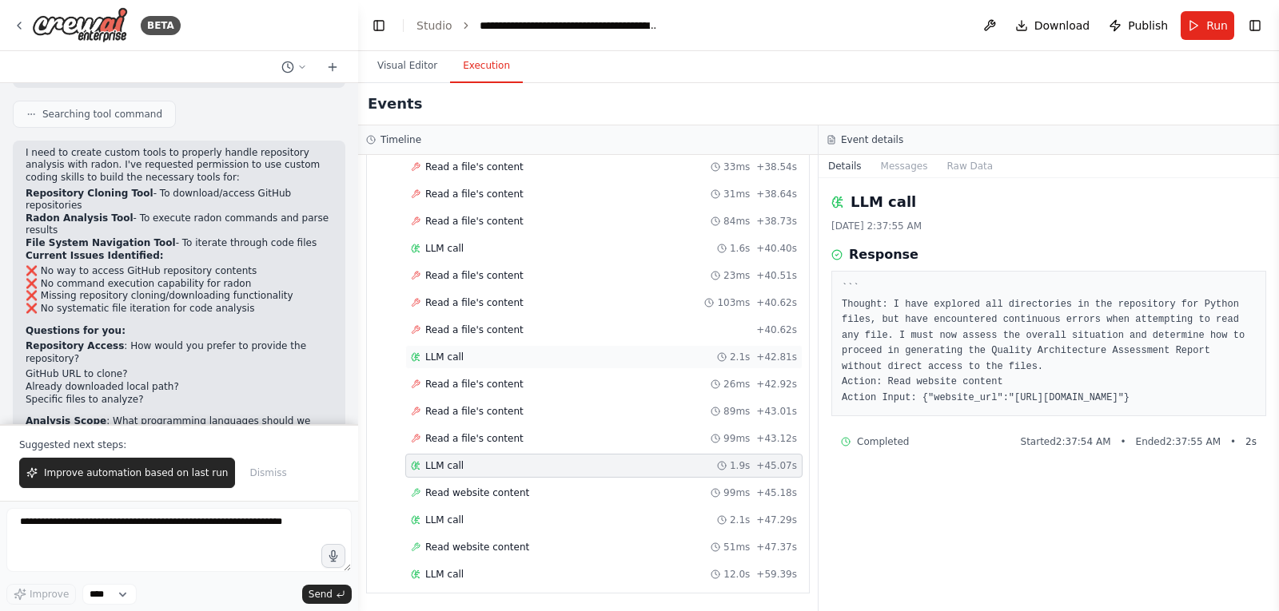
click at [447, 356] on span "LLM call" at bounding box center [444, 357] width 38 height 13
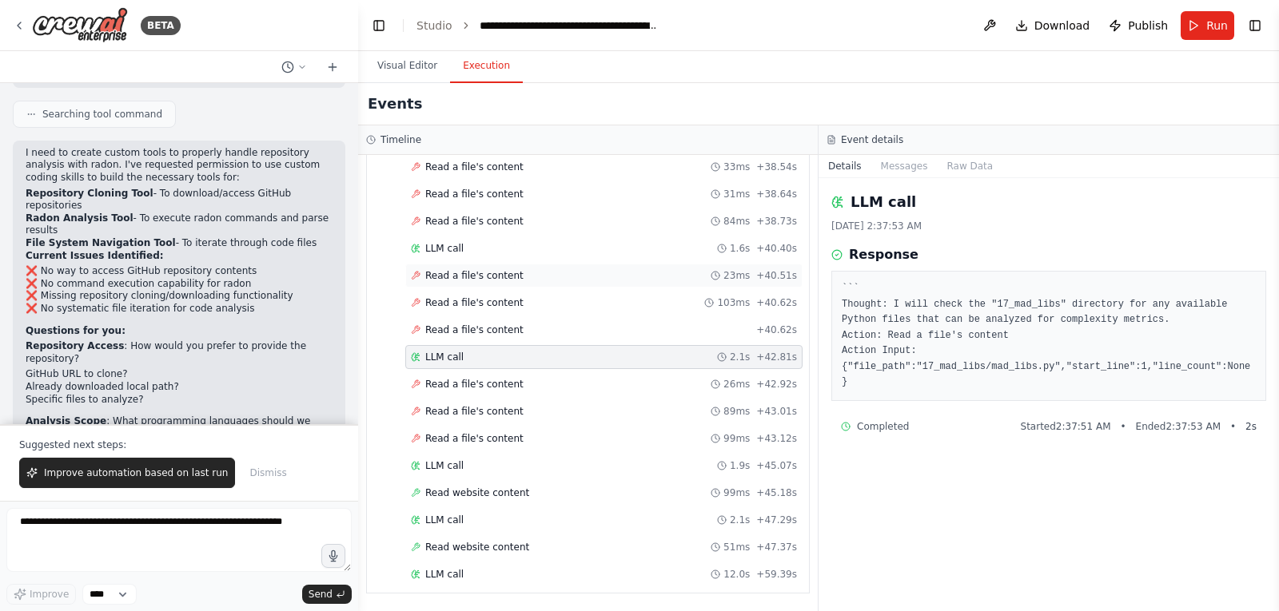
click at [444, 274] on span "Read a file's content" at bounding box center [474, 275] width 98 height 13
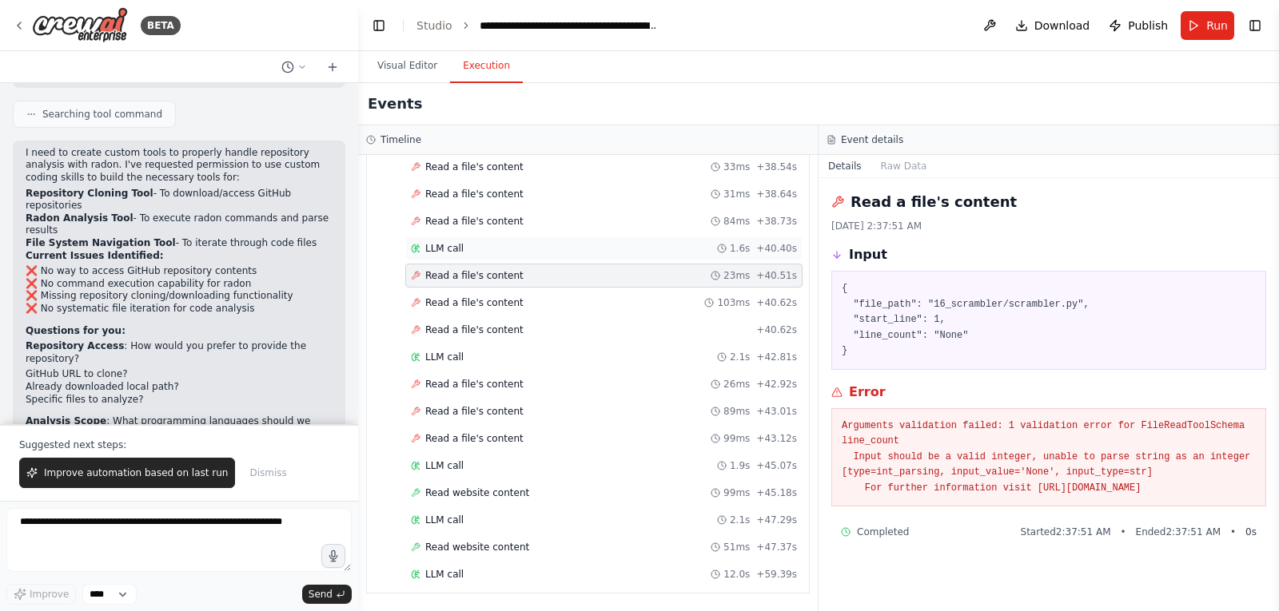
click at [449, 249] on span "LLM call" at bounding box center [444, 248] width 38 height 13
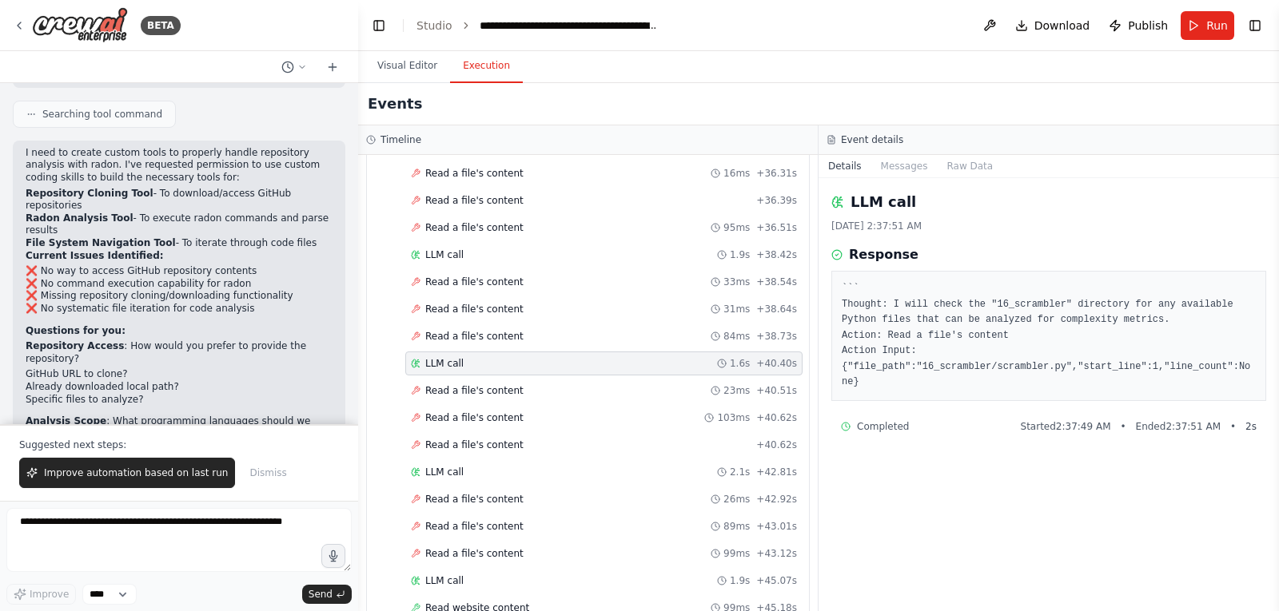
scroll to position [6428, 0]
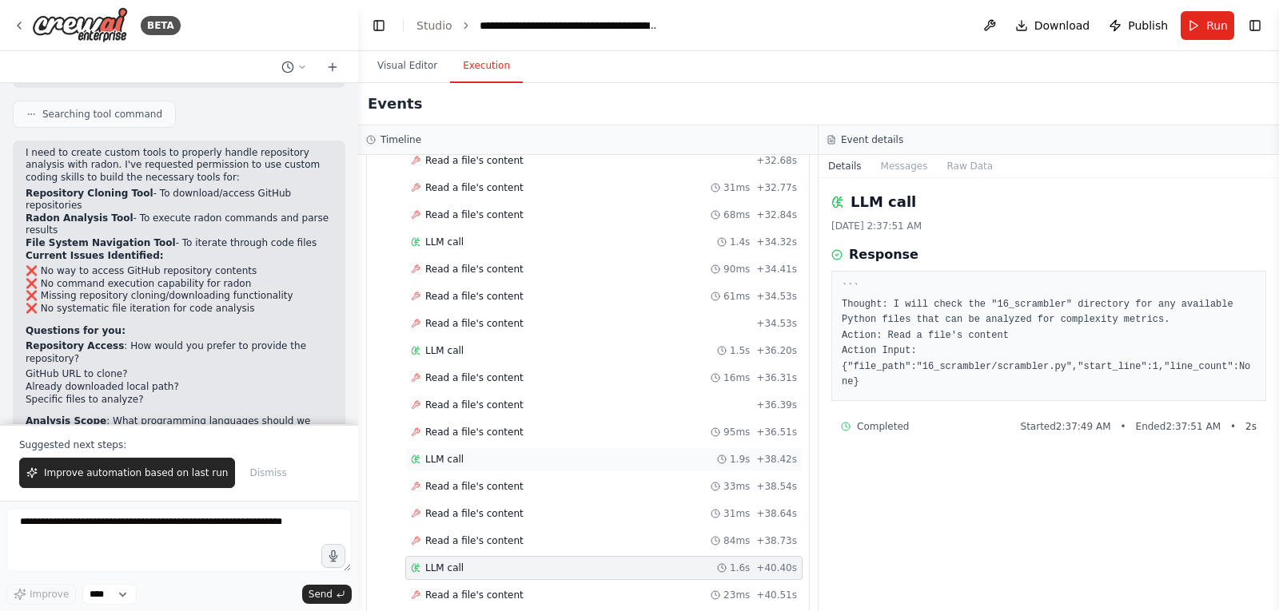
click at [441, 465] on span "LLM call" at bounding box center [444, 459] width 38 height 13
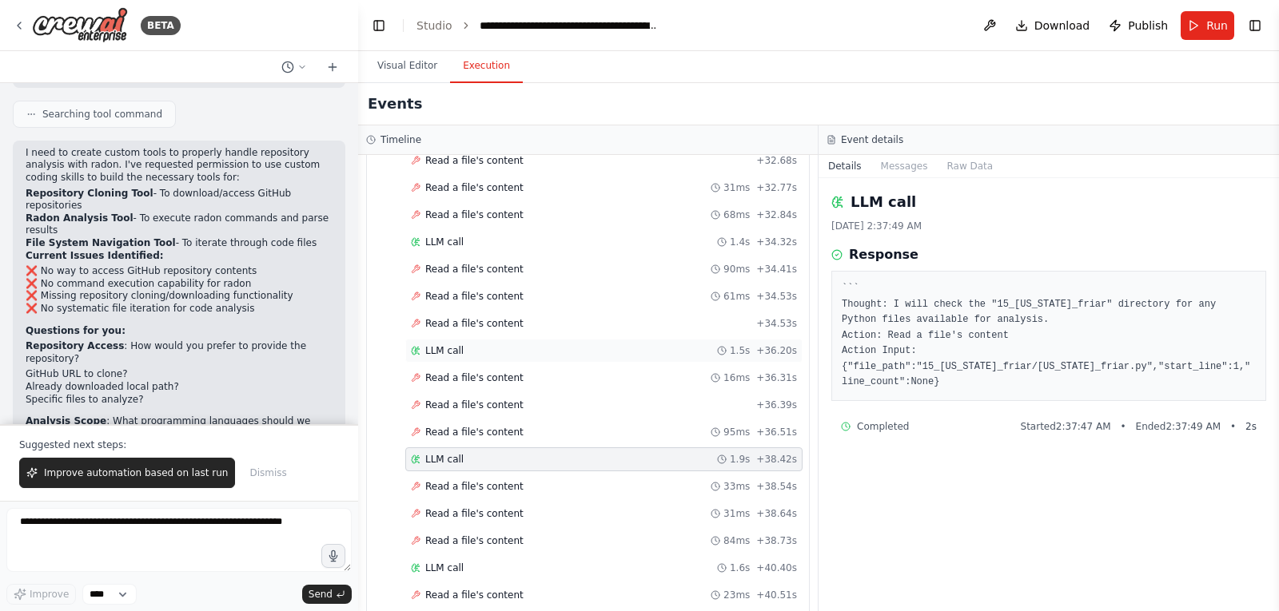
click at [440, 353] on span "LLM call" at bounding box center [444, 350] width 38 height 13
click at [442, 242] on span "LLM call" at bounding box center [444, 242] width 38 height 13
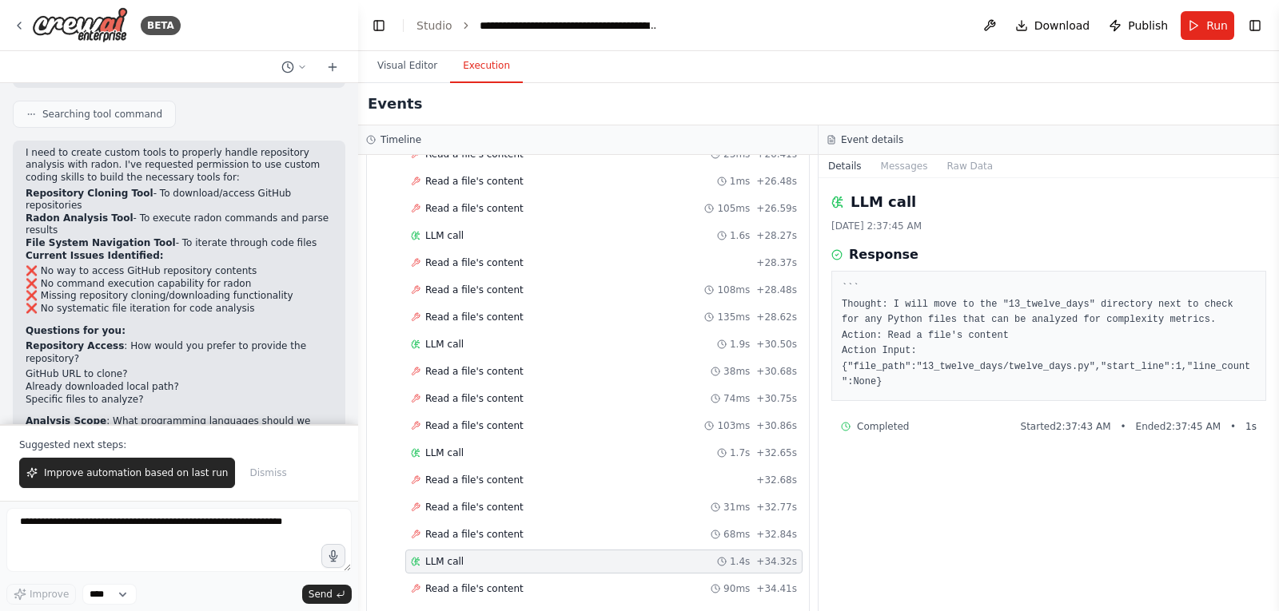
scroll to position [6028, 0]
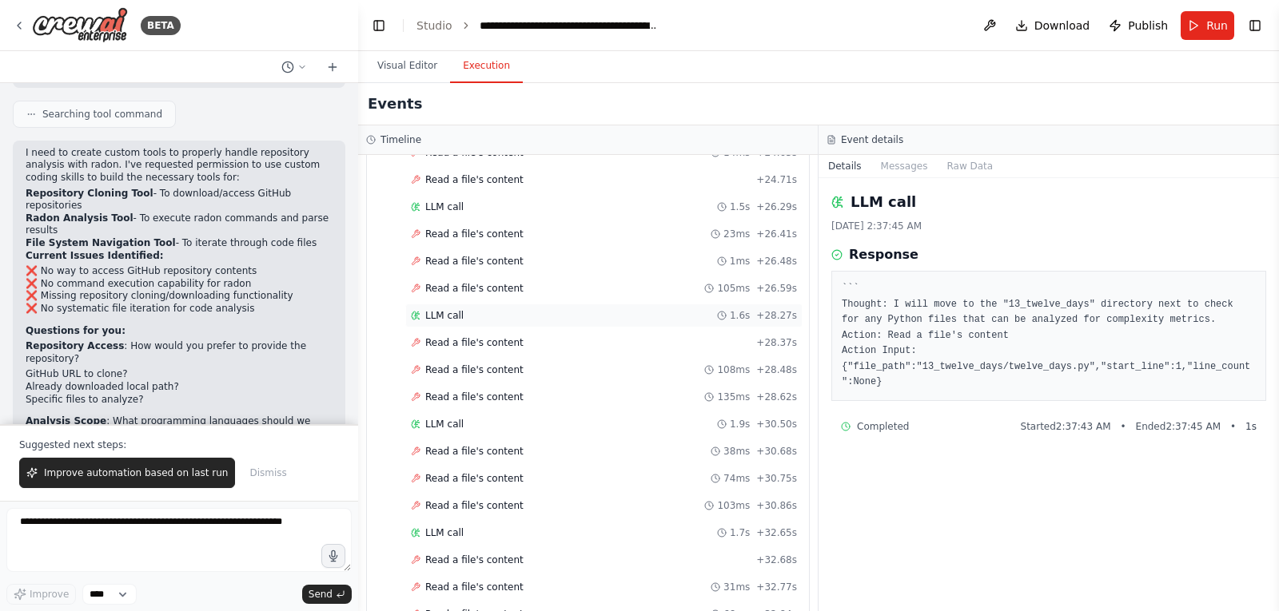
click at [442, 304] on div "LLM call 1.6s + 28.27s" at bounding box center [603, 316] width 397 height 24
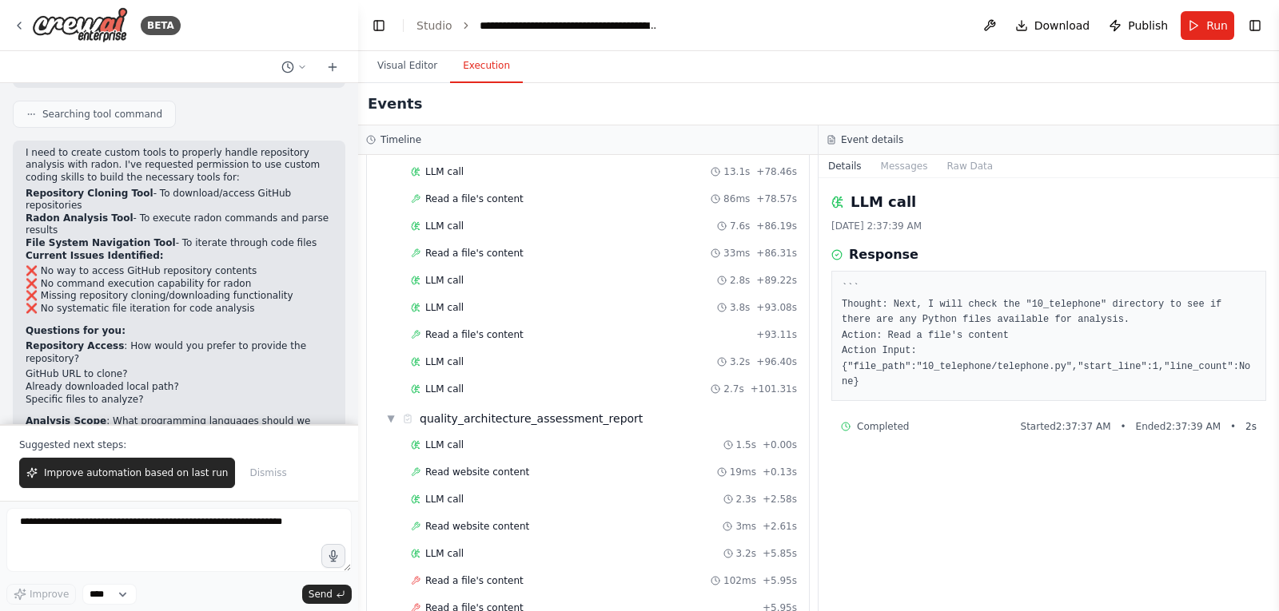
scroll to position [4750, 0]
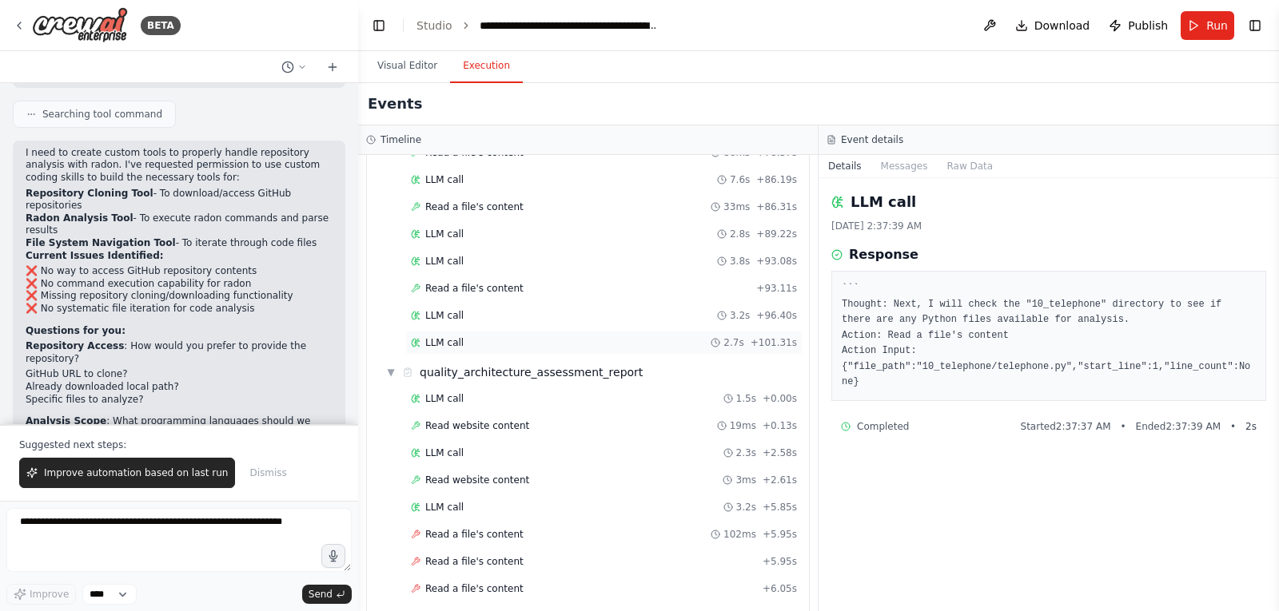
click at [439, 346] on span "LLM call" at bounding box center [444, 342] width 38 height 13
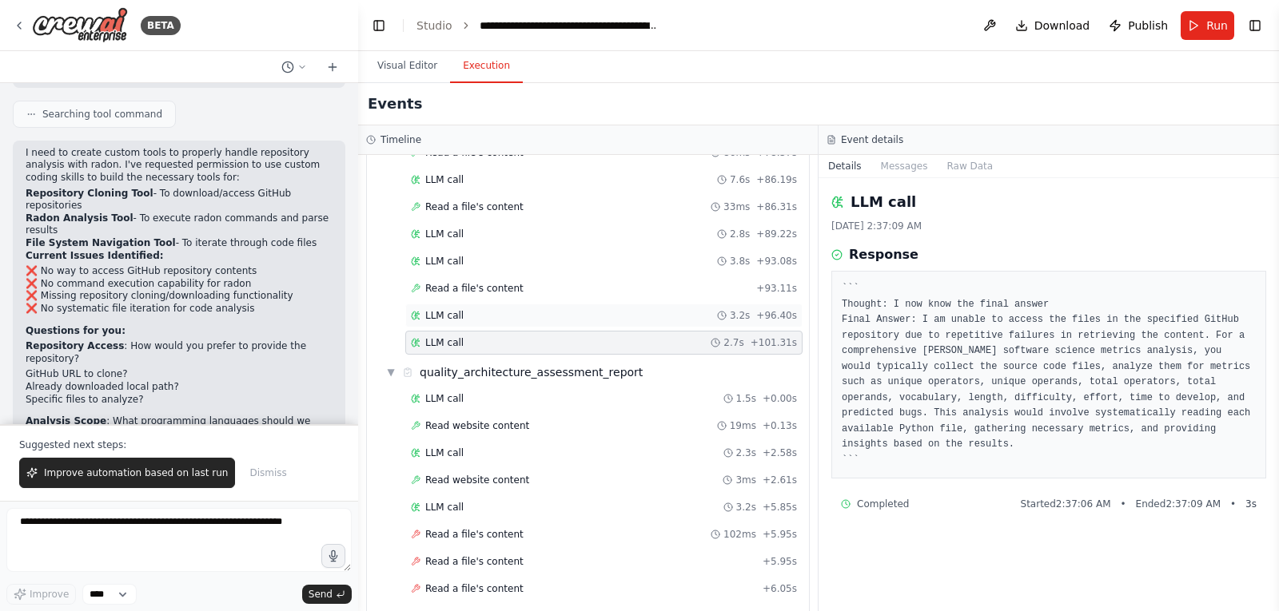
click at [442, 316] on span "LLM call" at bounding box center [444, 315] width 38 height 13
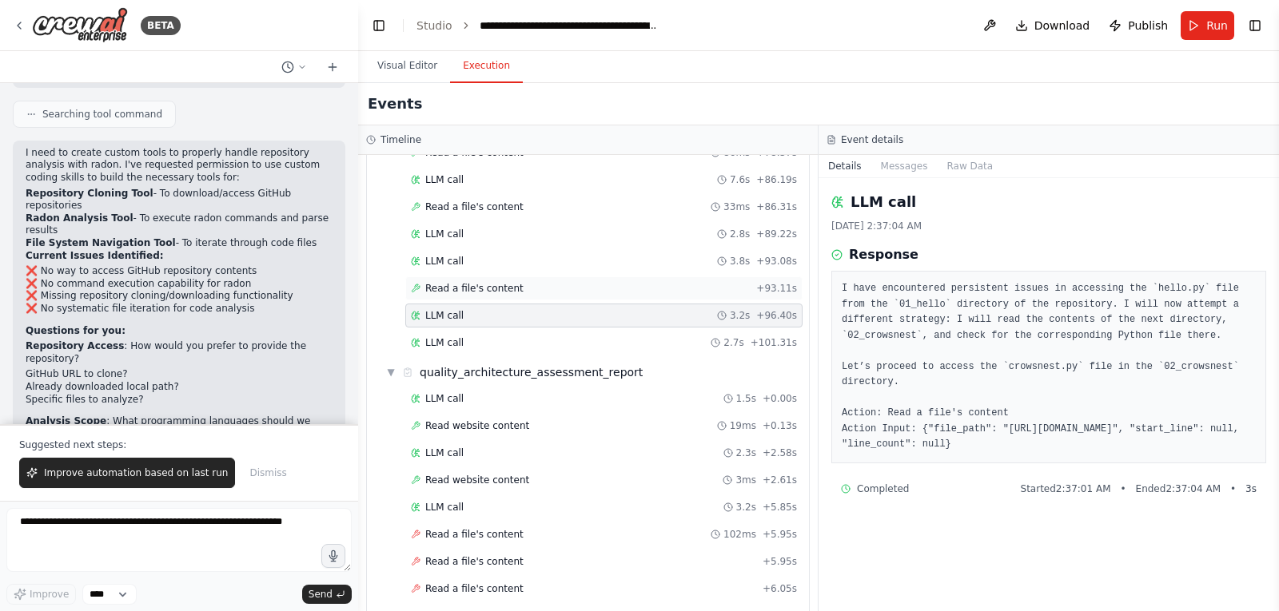
click at [448, 286] on span "Read a file's content" at bounding box center [474, 288] width 98 height 13
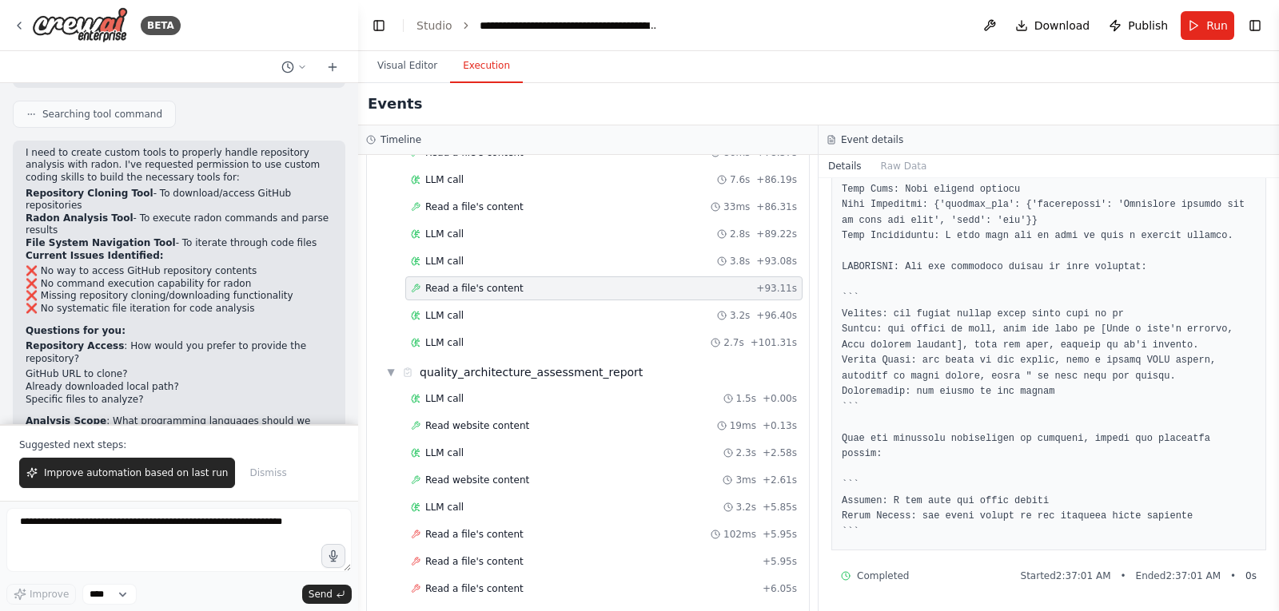
scroll to position [533, 0]
click at [450, 264] on span "LLM call" at bounding box center [444, 261] width 38 height 13
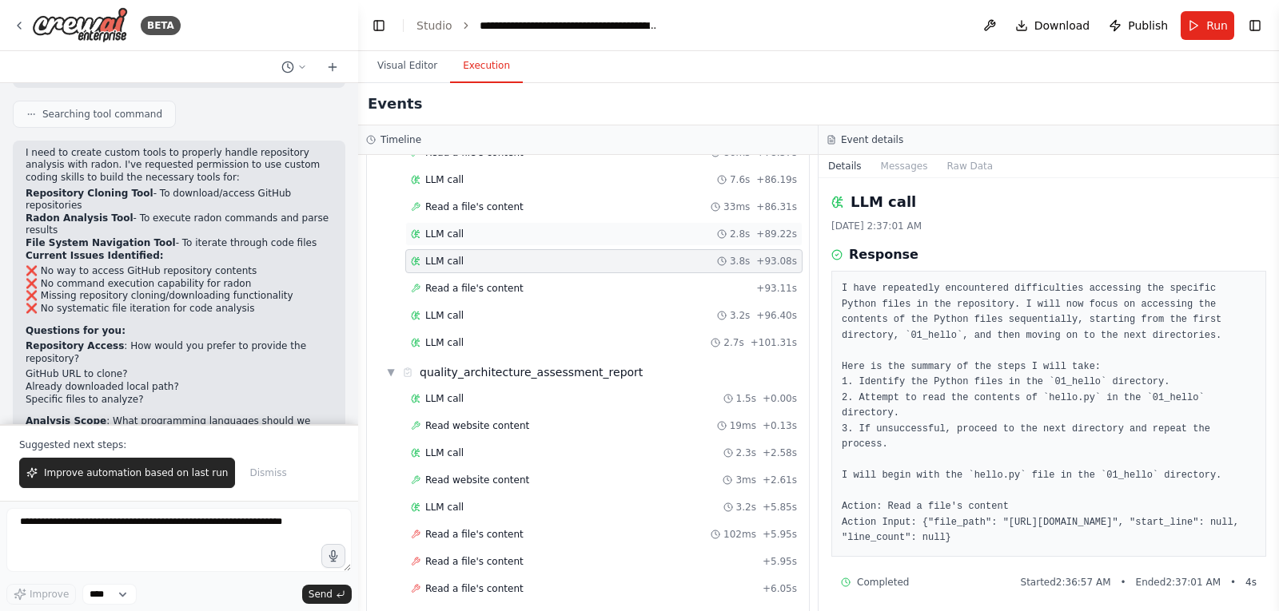
click at [433, 237] on span "LLM call" at bounding box center [444, 234] width 38 height 13
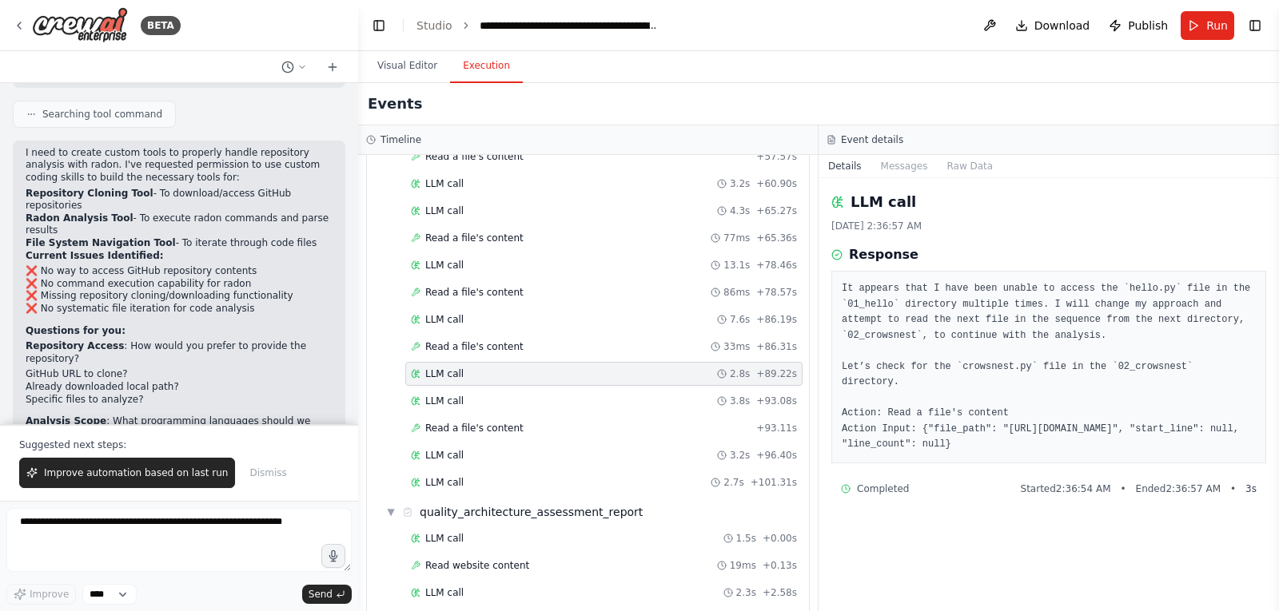
scroll to position [4590, 0]
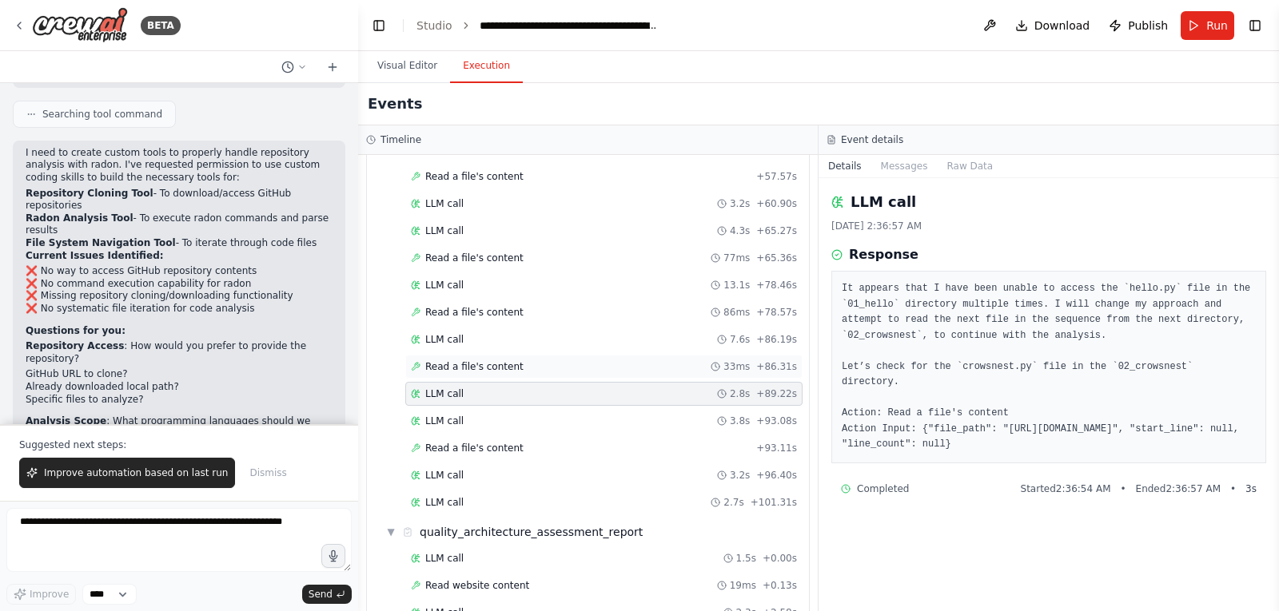
click at [474, 372] on span "Read a file's content" at bounding box center [474, 366] width 98 height 13
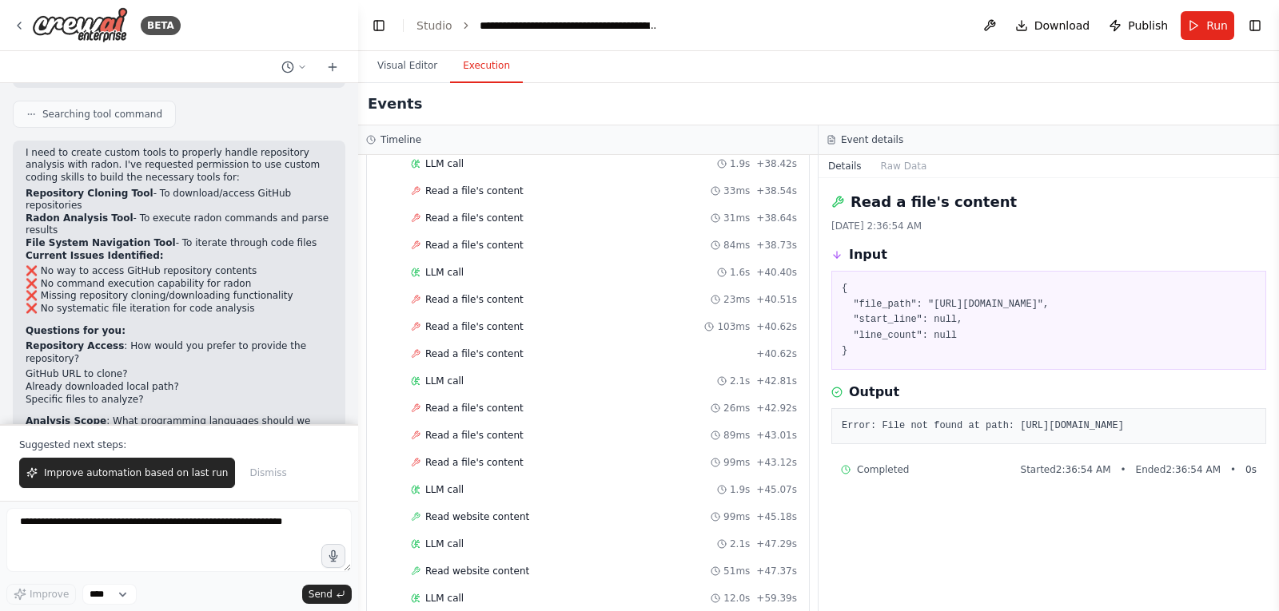
scroll to position [6748, 0]
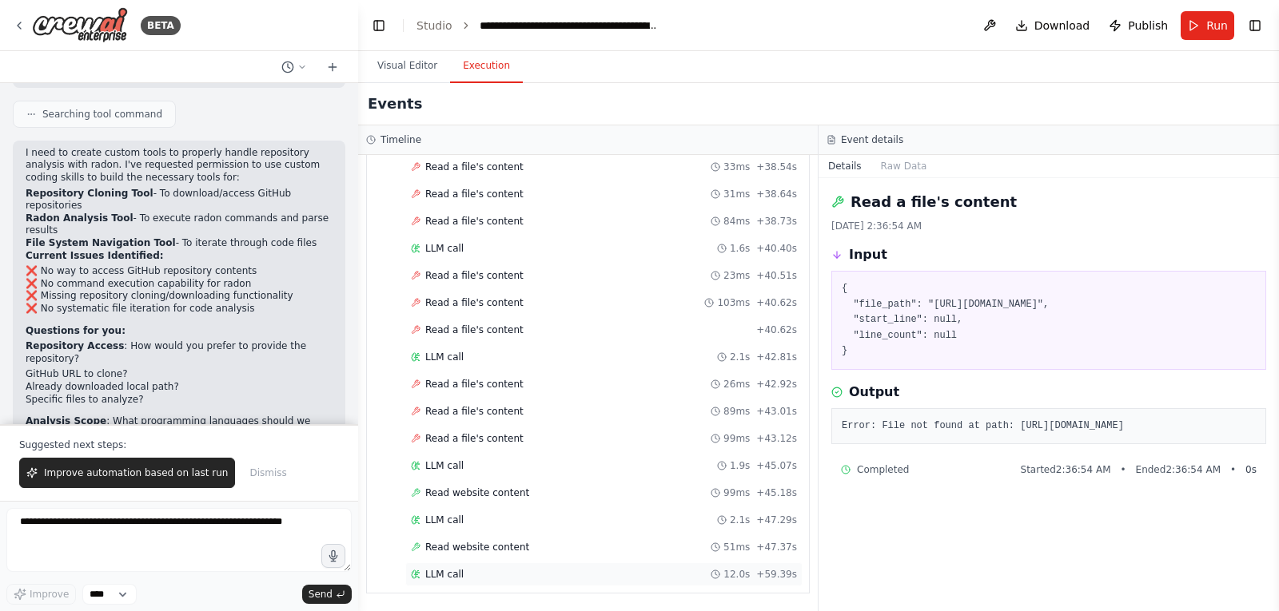
click at [448, 574] on span "LLM call" at bounding box center [444, 574] width 38 height 13
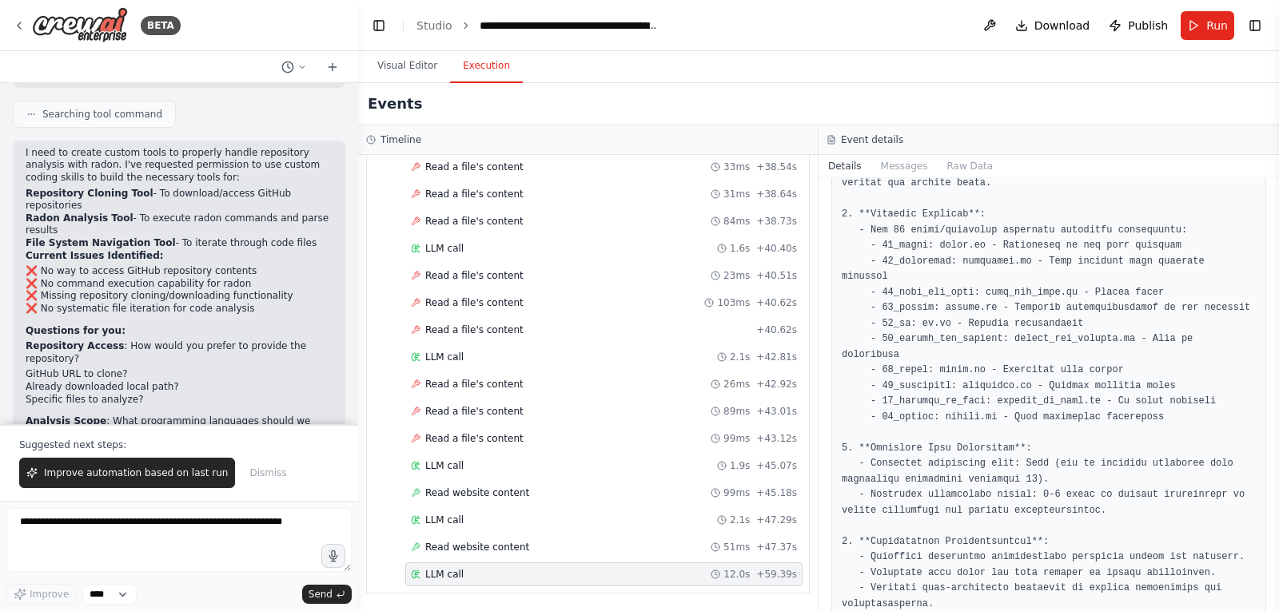
scroll to position [400, 0]
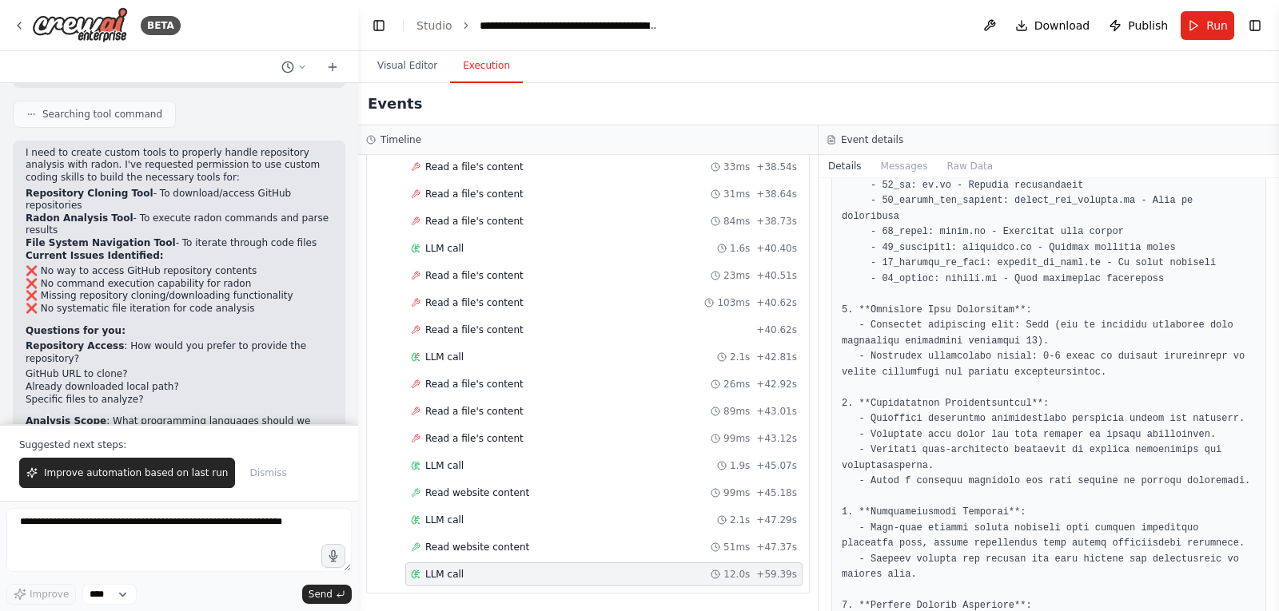
click at [1053, 28] on span "Download" at bounding box center [1062, 26] width 56 height 16
click at [401, 70] on button "Visual Editor" at bounding box center [407, 67] width 86 height 34
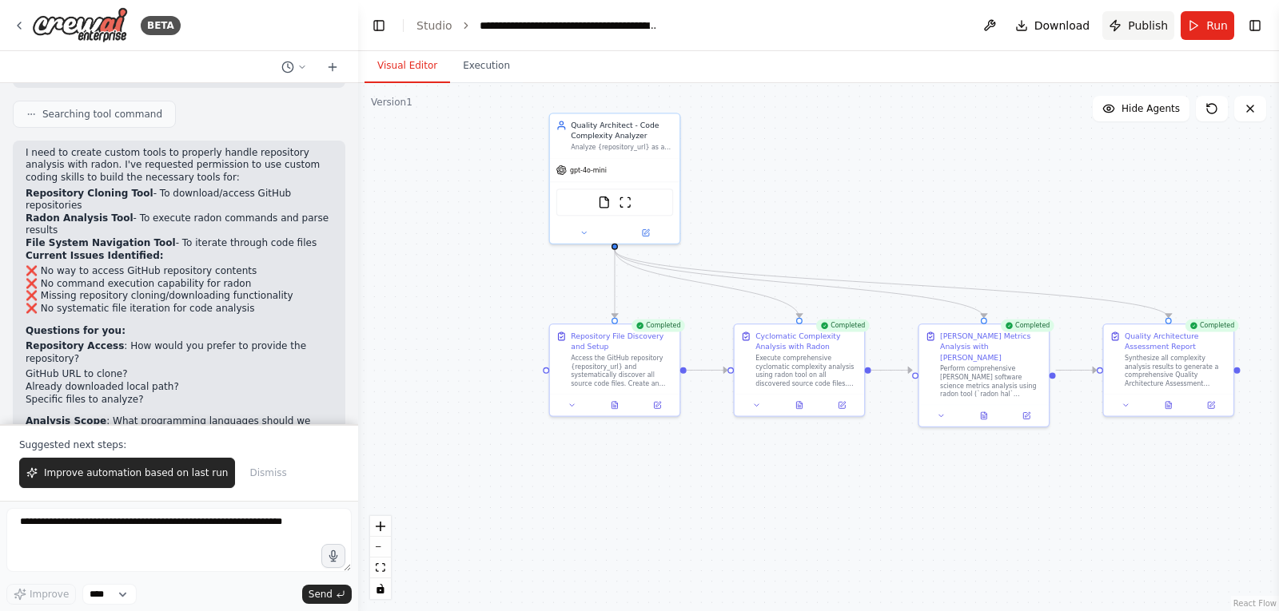
click at [1152, 22] on span "Publish" at bounding box center [1148, 26] width 40 height 16
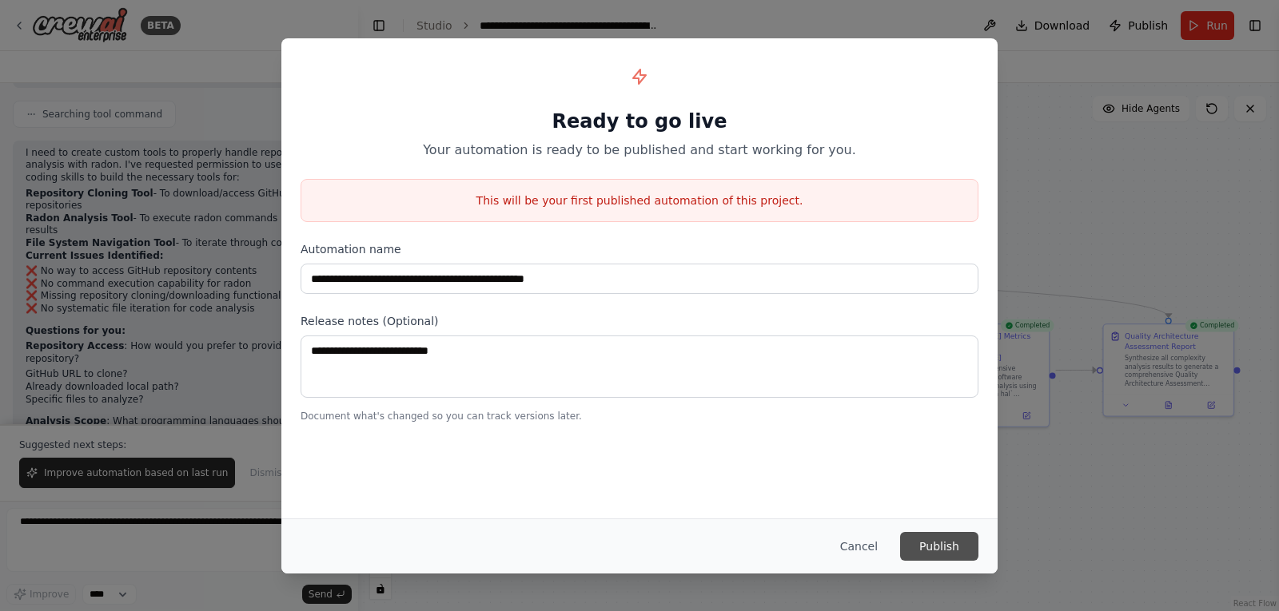
click at [945, 548] on button "Publish" at bounding box center [939, 546] width 78 height 29
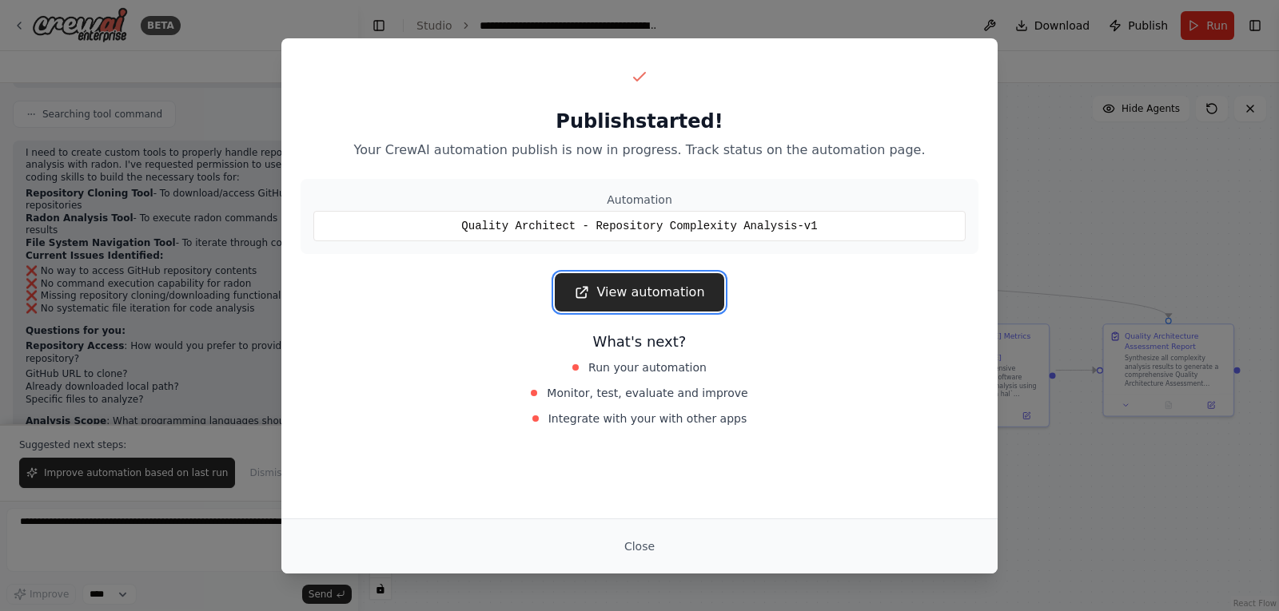
click at [666, 296] on link "View automation" at bounding box center [639, 292] width 169 height 38
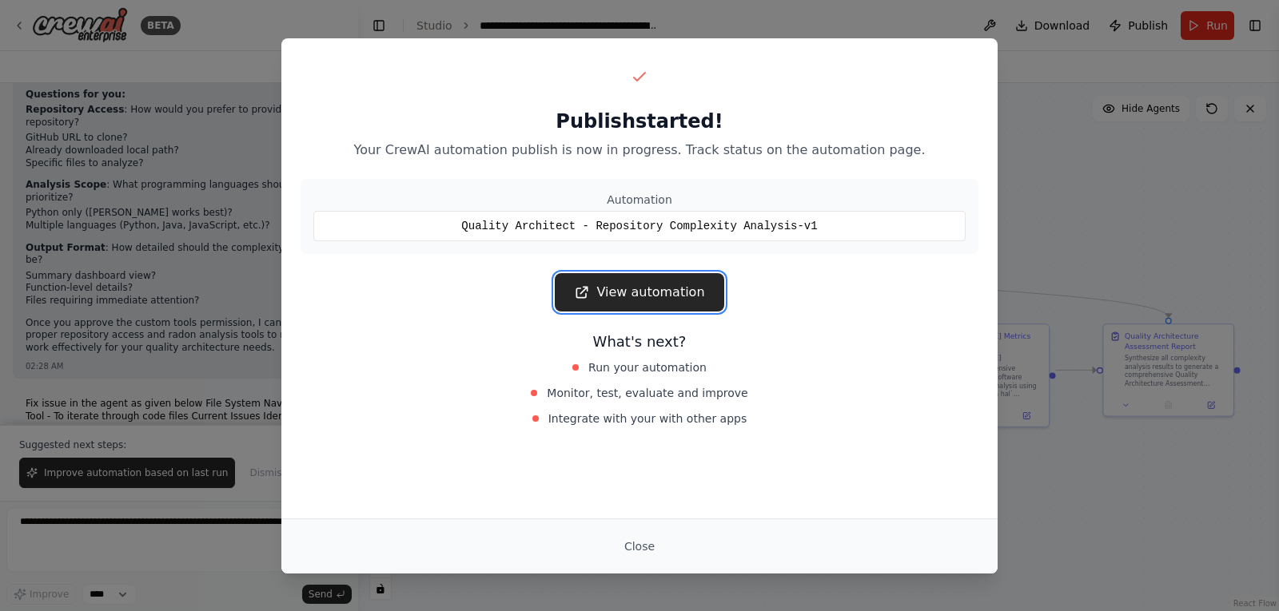
click at [687, 294] on link "View automation" at bounding box center [639, 292] width 169 height 38
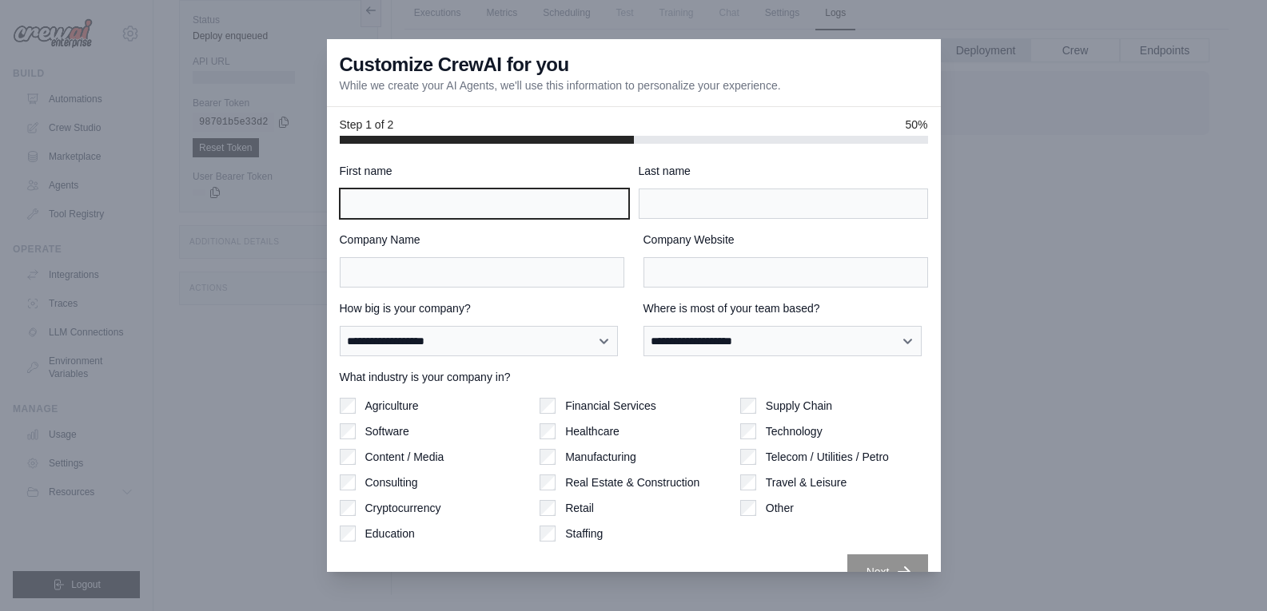
click at [429, 206] on input "First name" at bounding box center [484, 204] width 289 height 30
type input "*****"
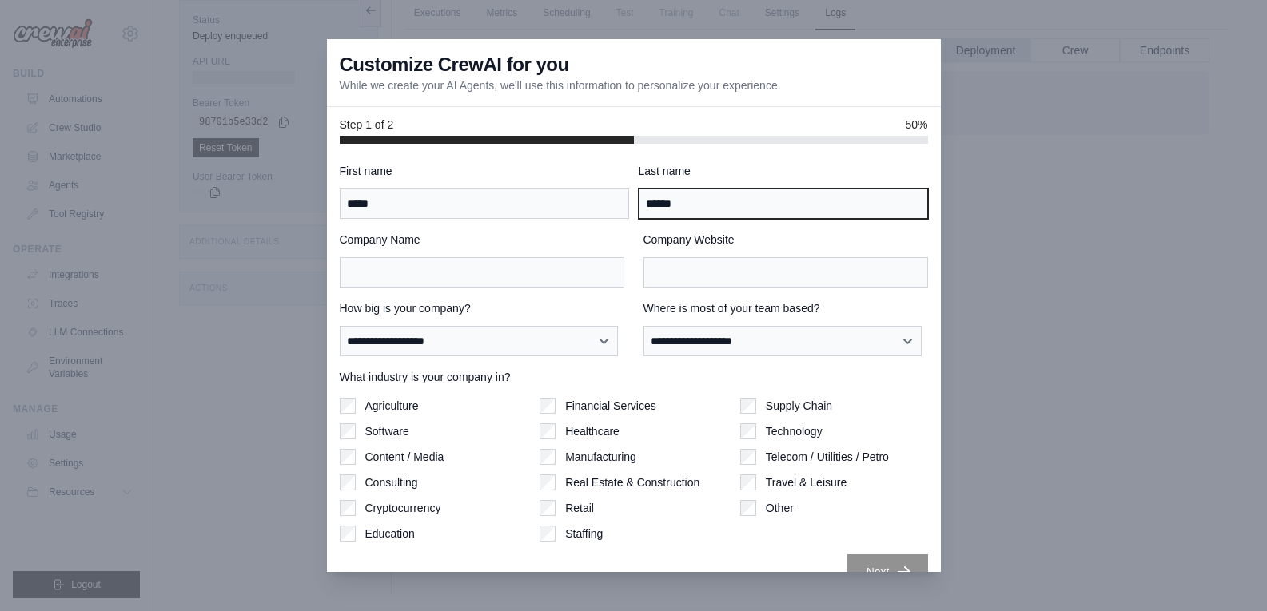
type input "******"
click at [839, 149] on div "**********" at bounding box center [634, 358] width 614 height 428
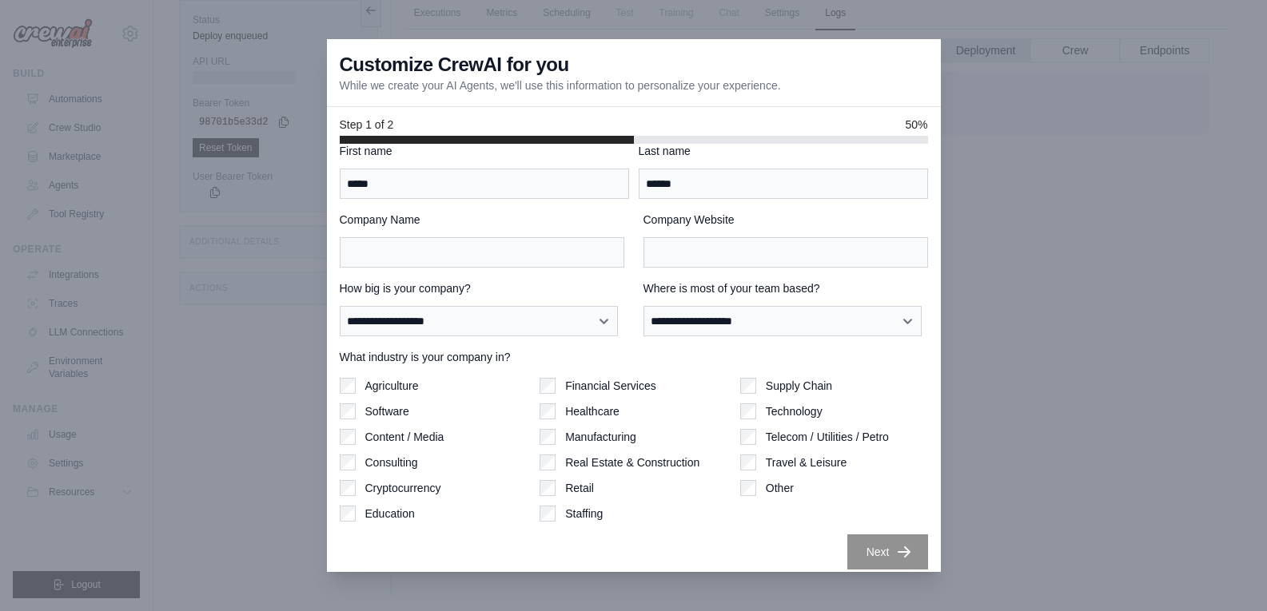
scroll to position [30, 0]
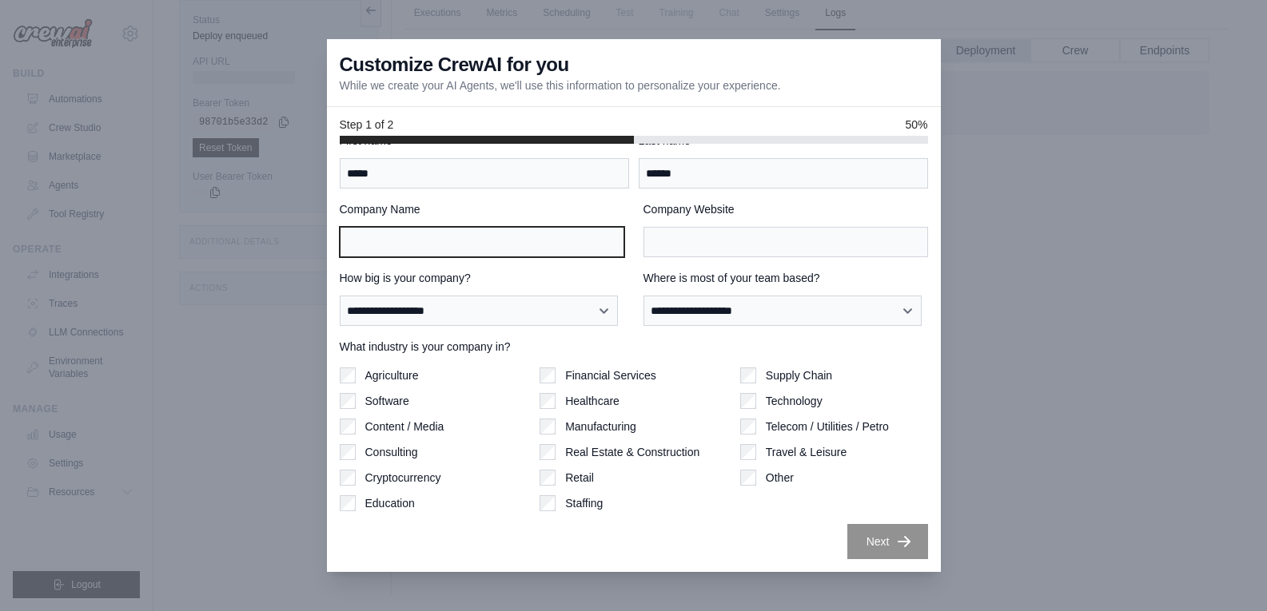
click at [424, 256] on input "Company Name" at bounding box center [482, 242] width 285 height 30
type input "****"
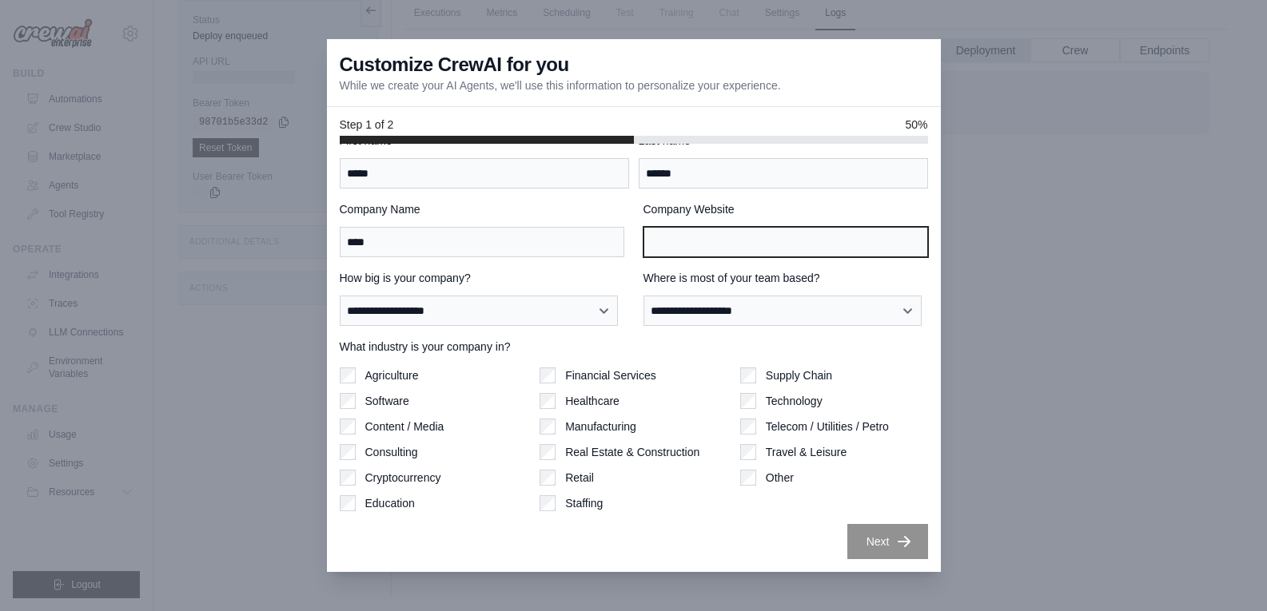
click at [716, 238] on input "Company Website" at bounding box center [785, 242] width 285 height 30
type input "****"
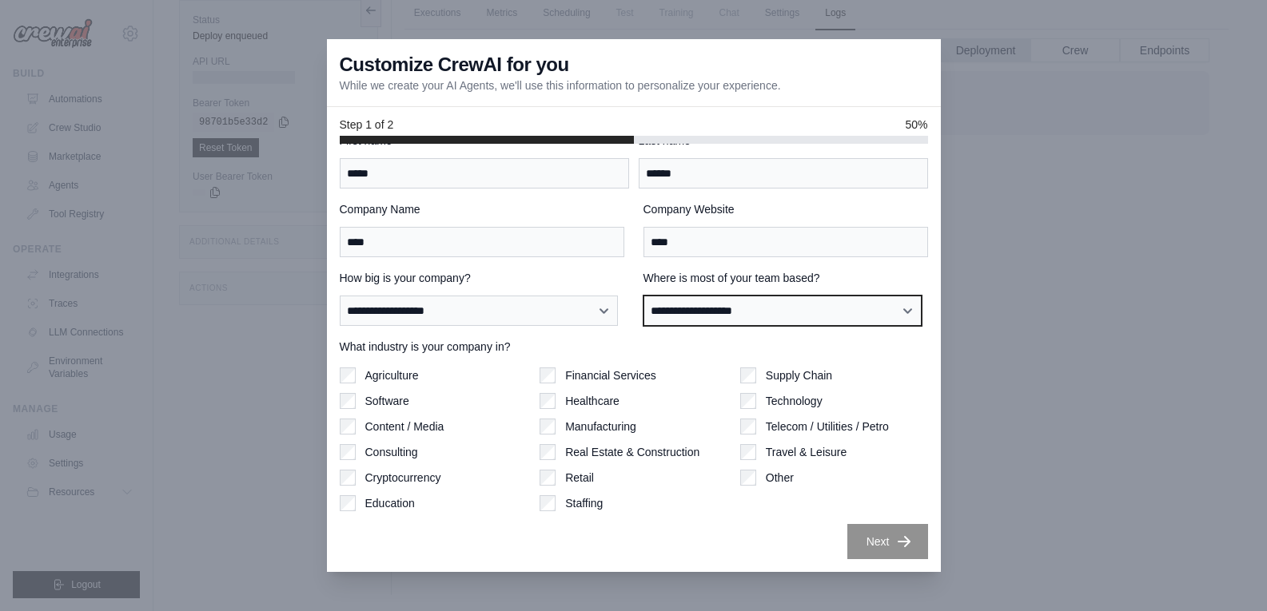
click at [709, 310] on select "**********" at bounding box center [782, 311] width 279 height 30
select select "**********"
click at [643, 296] on select "**********" at bounding box center [782, 311] width 279 height 30
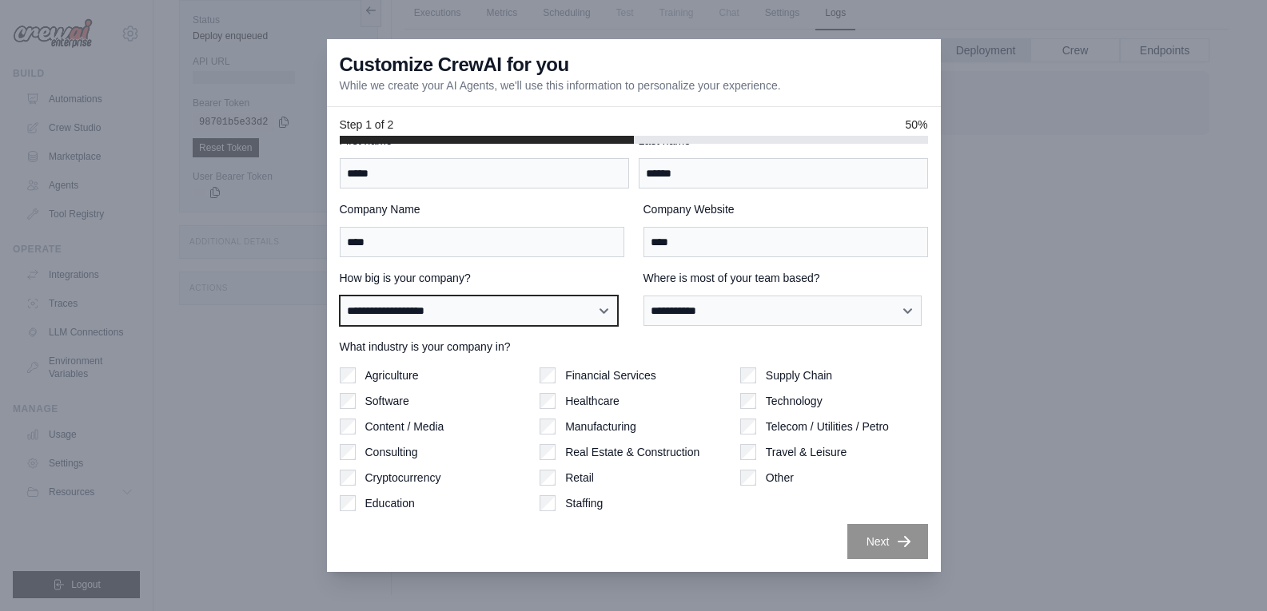
click at [452, 305] on select "**********" at bounding box center [479, 311] width 279 height 30
select select "**********"
click at [340, 296] on select "**********" at bounding box center [479, 311] width 279 height 30
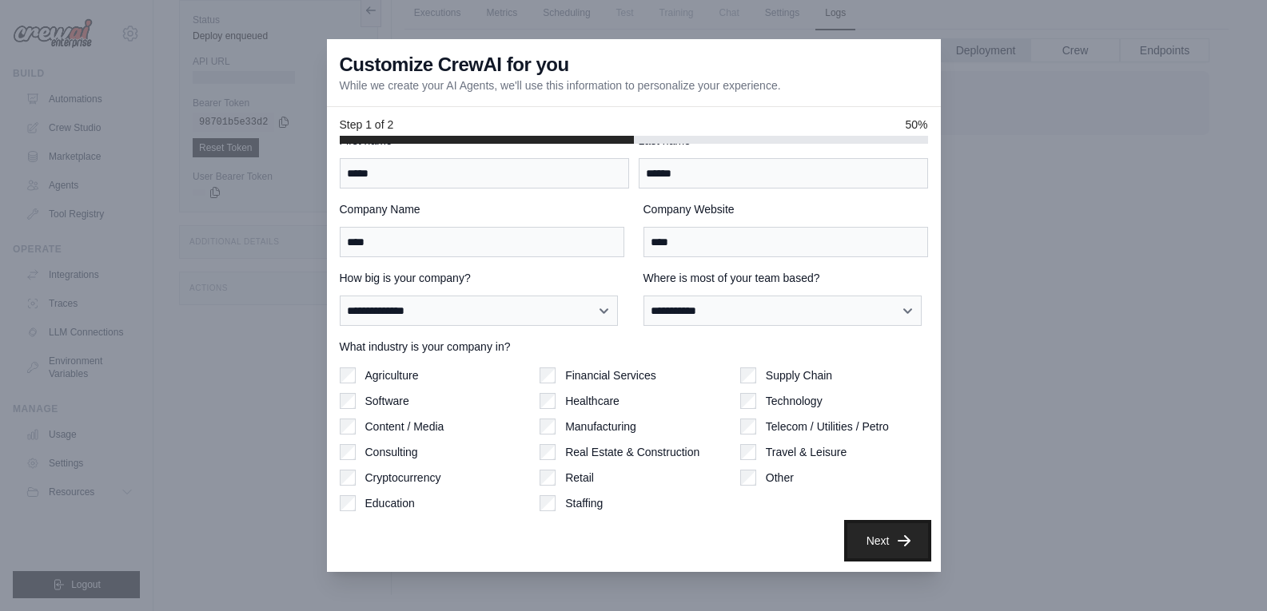
click at [859, 538] on button "Next" at bounding box center [887, 540] width 81 height 35
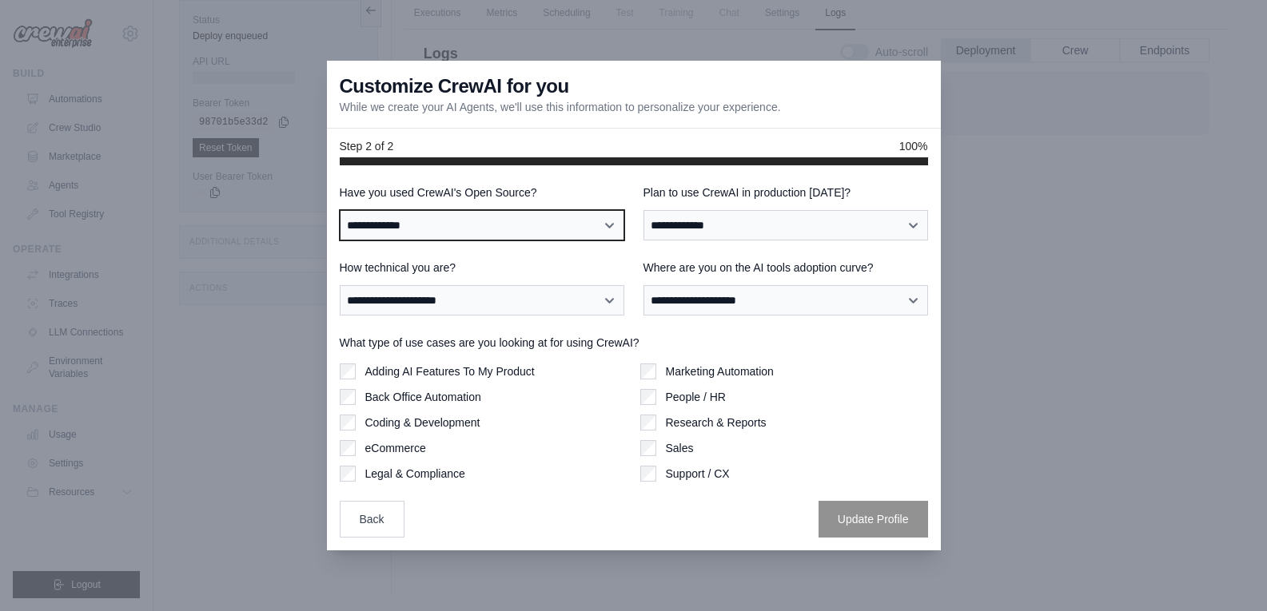
click at [519, 224] on select "**********" at bounding box center [482, 225] width 285 height 30
select select "**********"
click at [340, 210] on select "**********" at bounding box center [482, 225] width 285 height 30
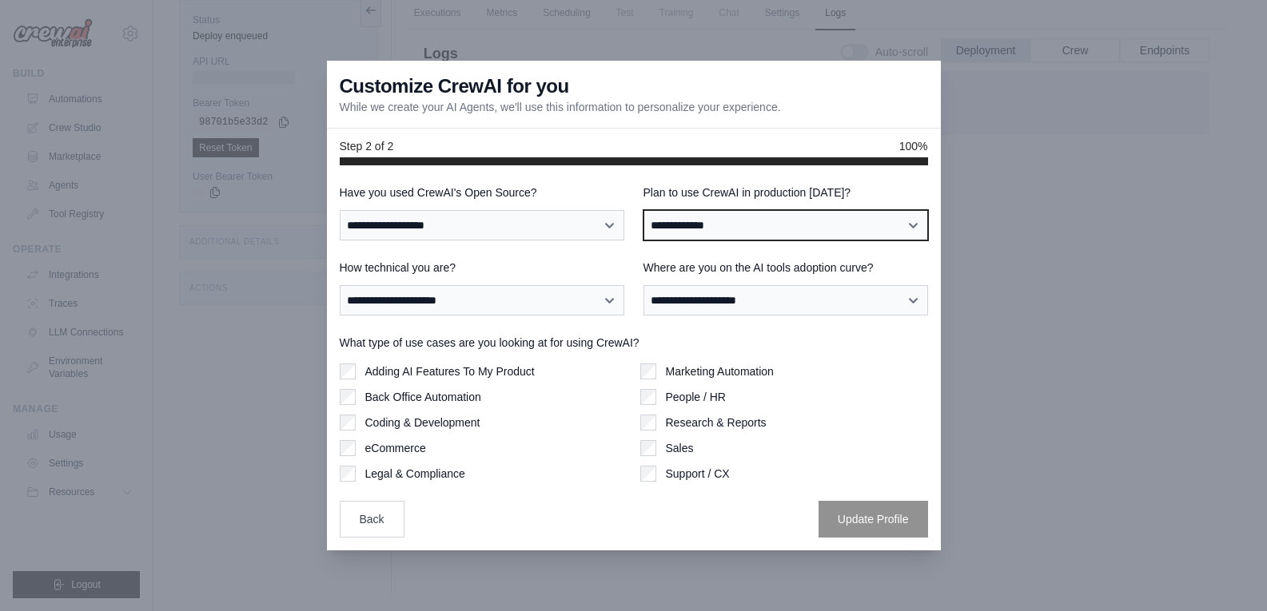
click at [714, 220] on select "**********" at bounding box center [785, 225] width 285 height 30
select select "****"
click at [643, 210] on select "**********" at bounding box center [785, 225] width 285 height 30
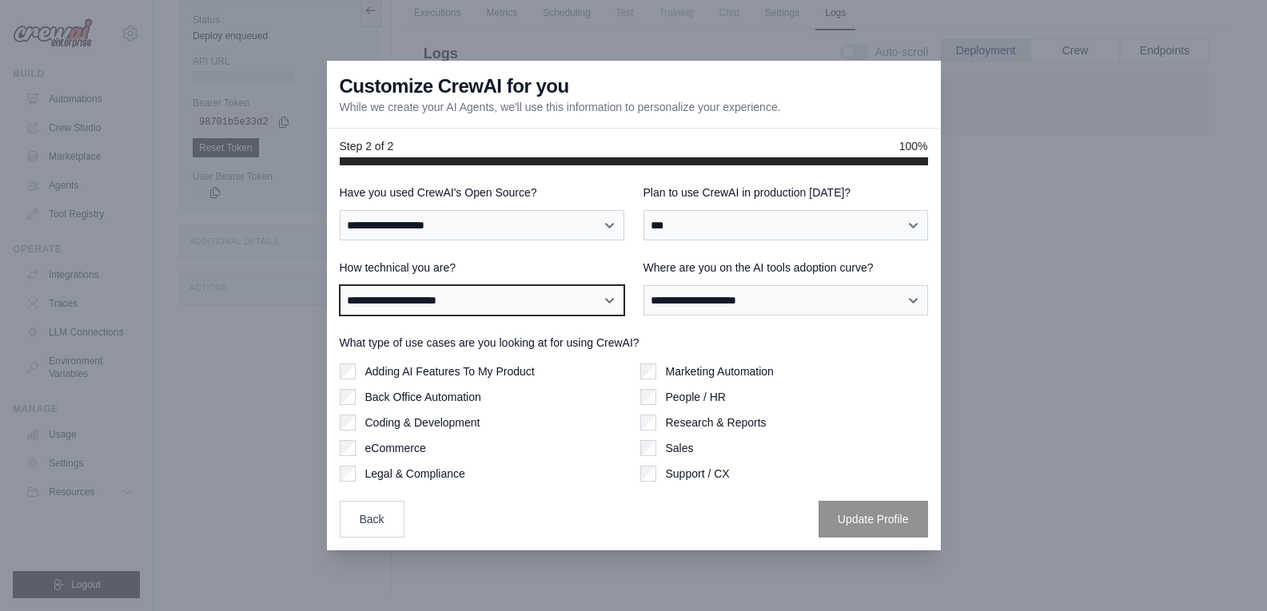
click at [450, 296] on select "**********" at bounding box center [482, 300] width 285 height 30
select select "**********"
click at [340, 285] on select "**********" at bounding box center [482, 300] width 285 height 30
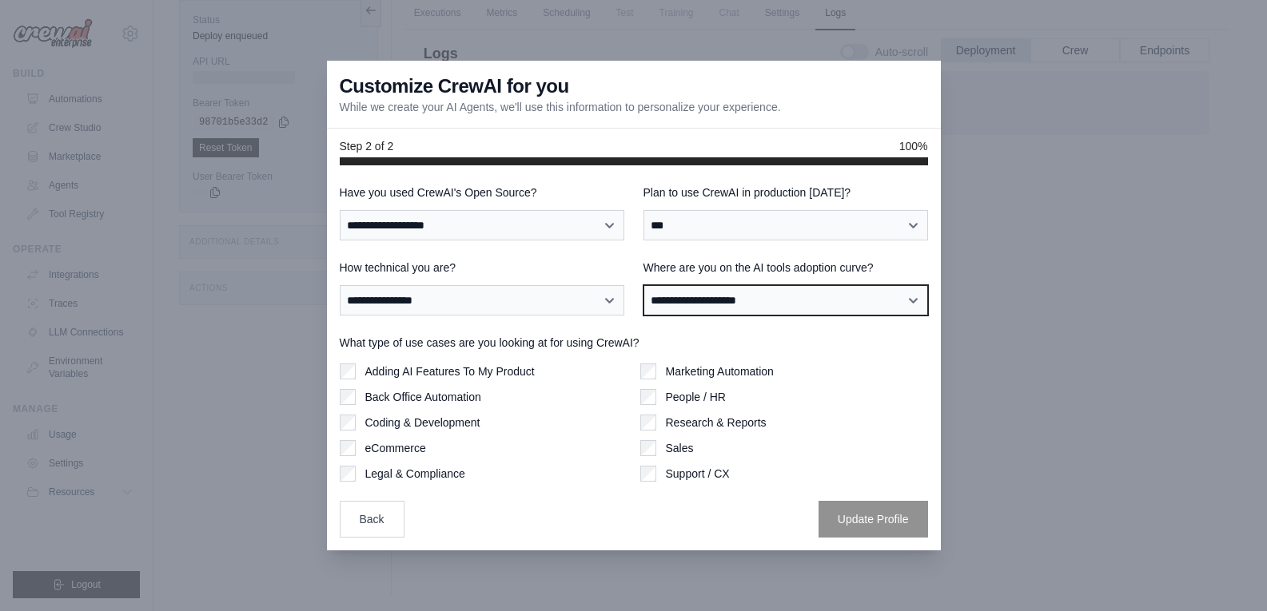
click at [733, 298] on select "**********" at bounding box center [785, 300] width 285 height 30
select select "**********"
click at [643, 285] on select "**********" at bounding box center [785, 300] width 285 height 30
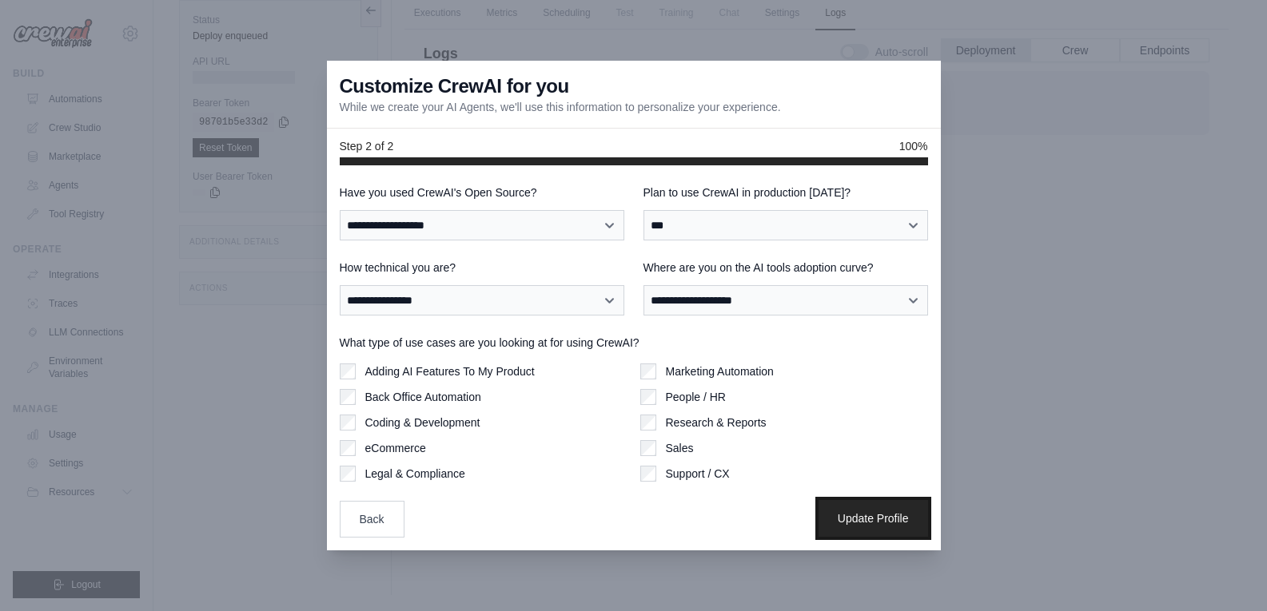
drag, startPoint x: 864, startPoint y: 518, endPoint x: 849, endPoint y: 504, distance: 20.4
click at [862, 517] on button "Update Profile" at bounding box center [872, 518] width 109 height 37
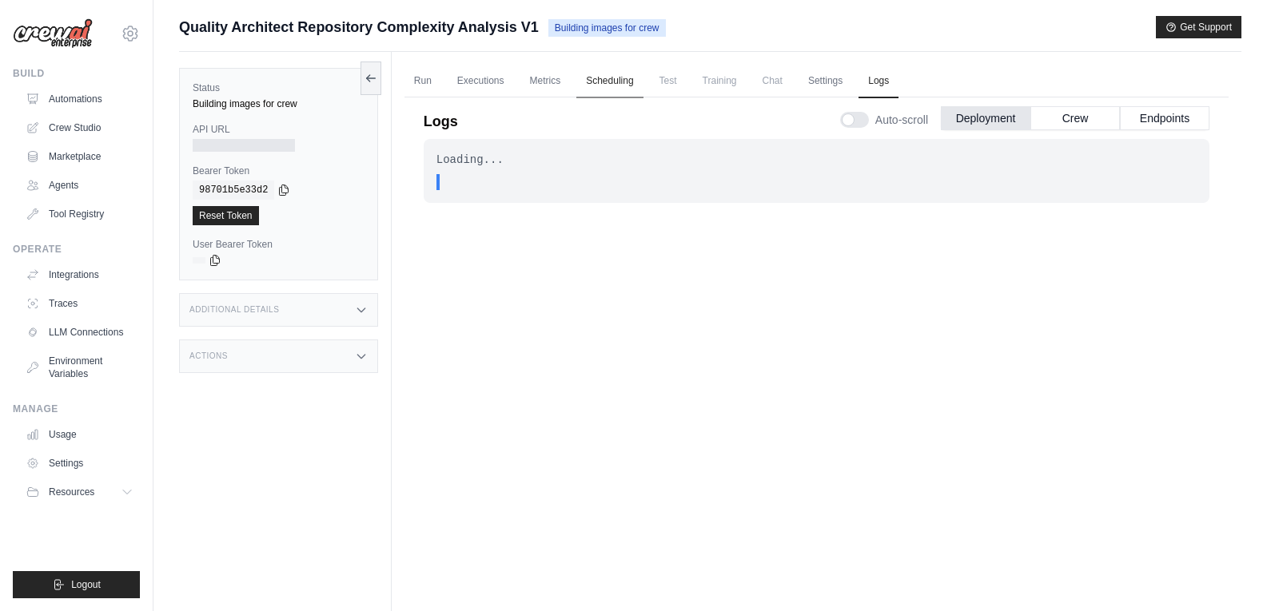
click at [597, 85] on link "Scheduling" at bounding box center [609, 82] width 66 height 34
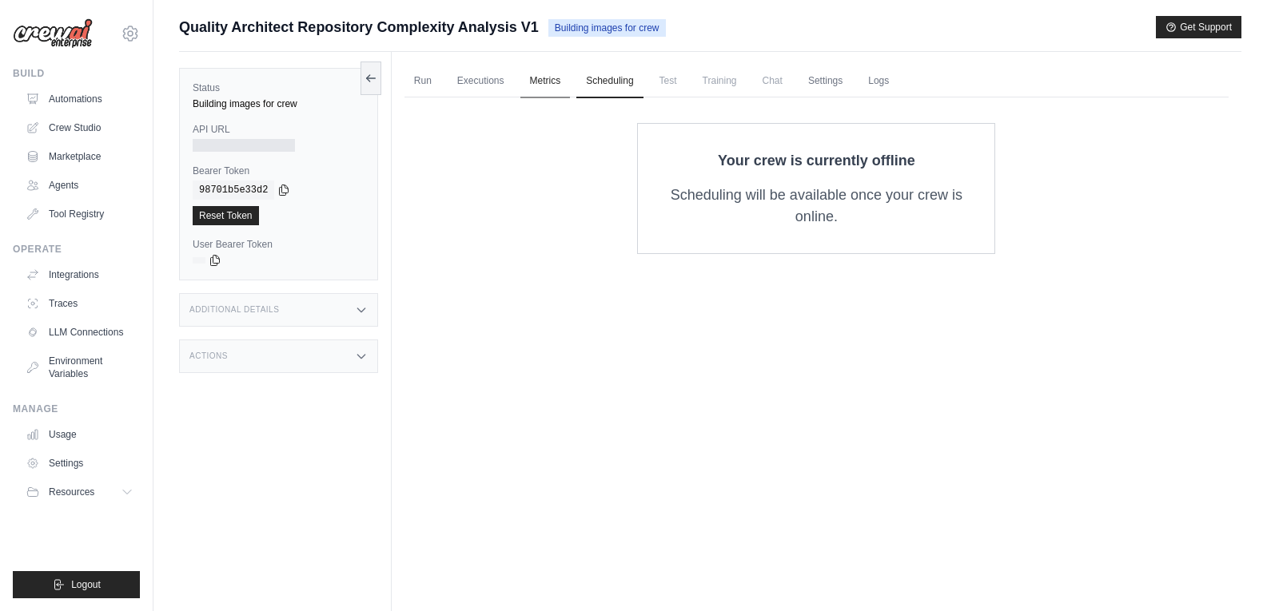
click at [551, 92] on link "Metrics" at bounding box center [545, 82] width 50 height 34
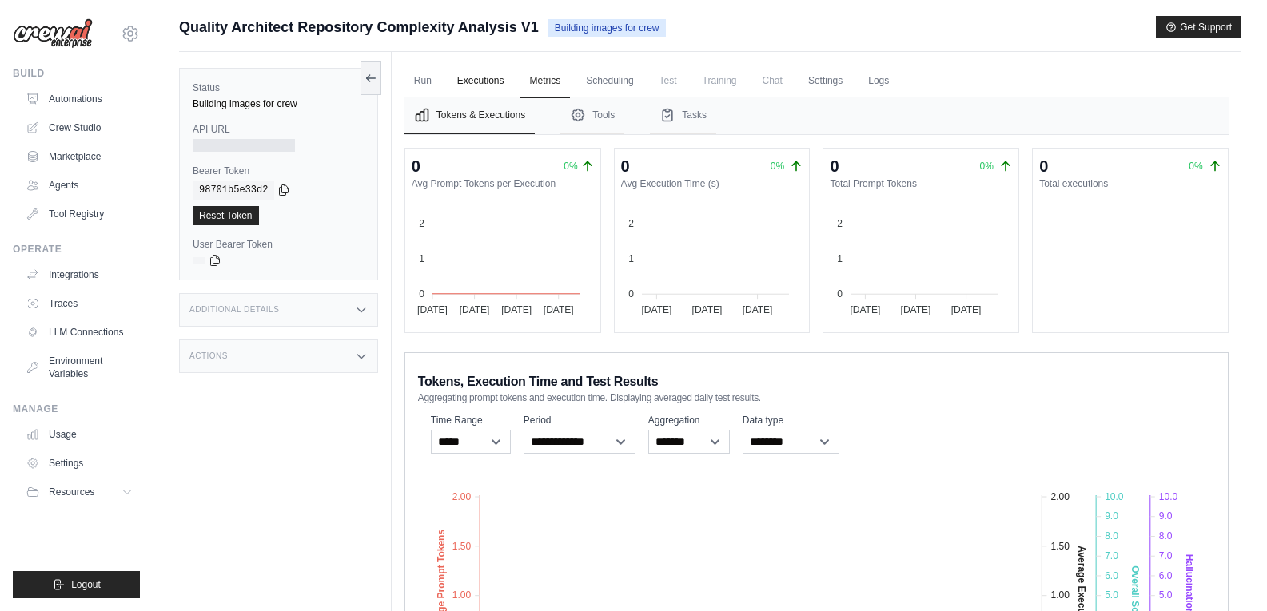
click at [480, 90] on link "Executions" at bounding box center [481, 82] width 66 height 34
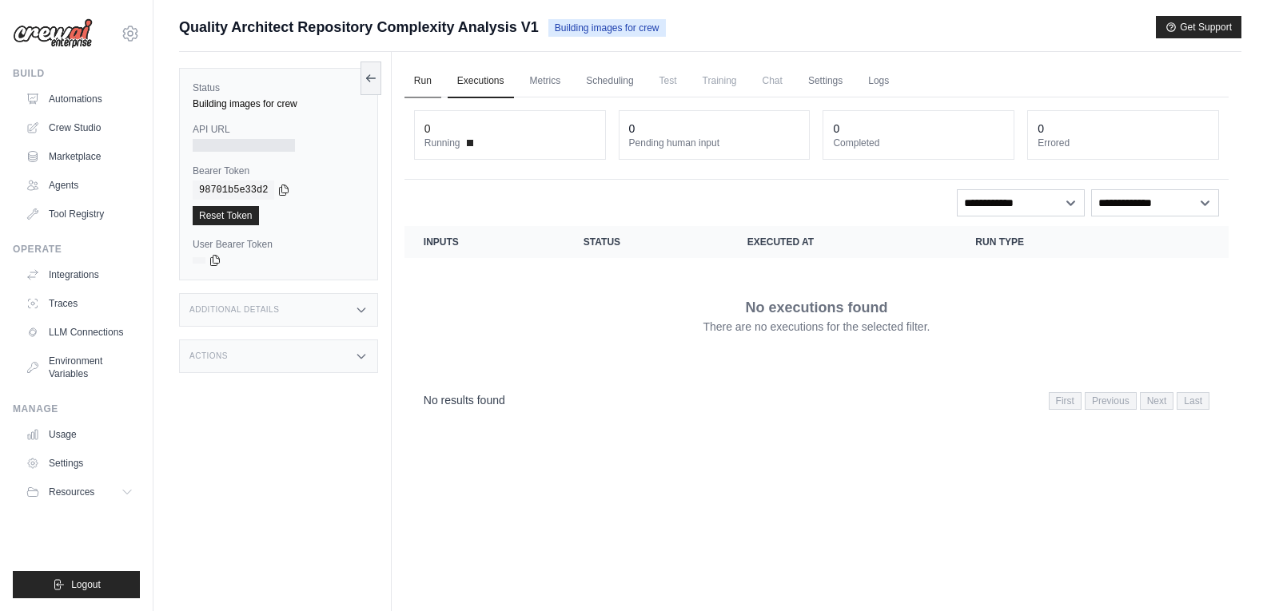
click at [424, 84] on link "Run" at bounding box center [422, 82] width 37 height 34
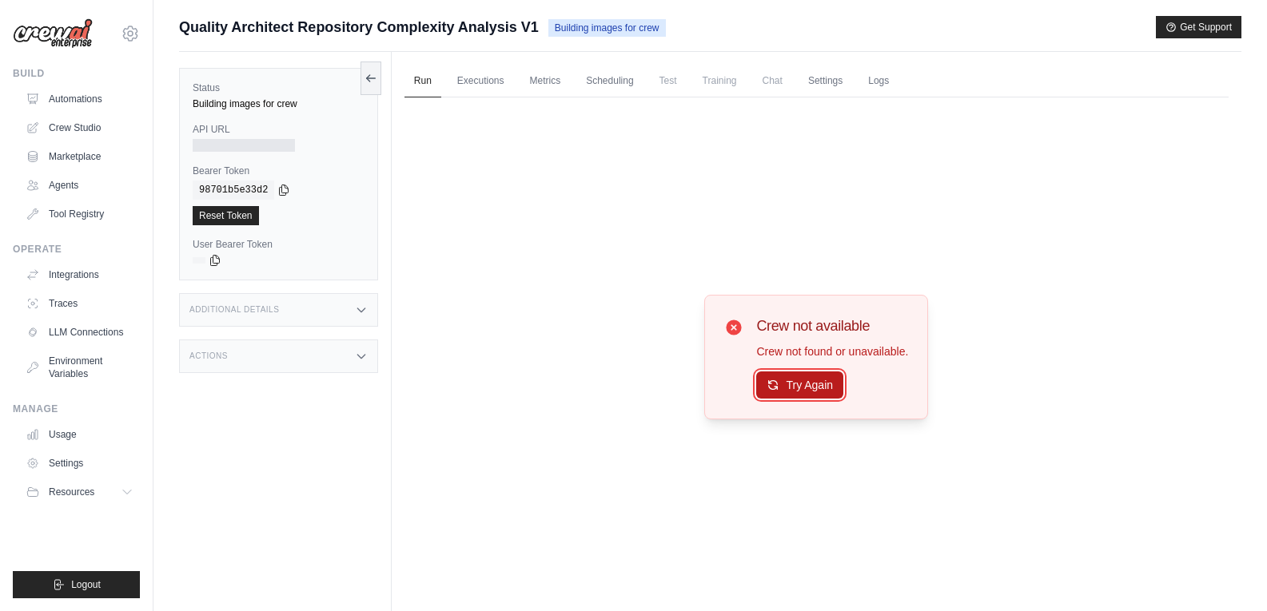
click at [804, 391] on button "Try Again" at bounding box center [799, 385] width 87 height 27
click at [805, 389] on button "Try Again" at bounding box center [799, 385] width 87 height 27
click at [672, 87] on span "Test" at bounding box center [668, 81] width 37 height 32
click at [832, 422] on div "Crew not available Crew not found or unavailable. Try Again" at bounding box center [816, 357] width 824 height 519
click at [804, 388] on button "Try Again" at bounding box center [799, 385] width 87 height 27
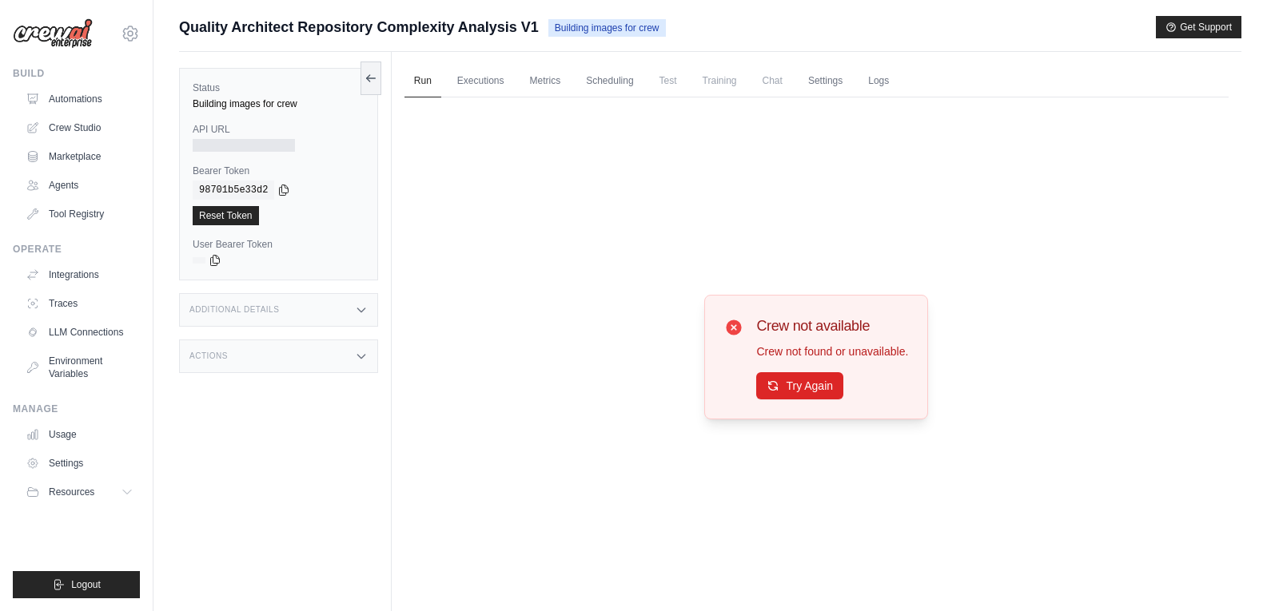
click at [233, 151] on div at bounding box center [244, 145] width 102 height 13
click at [86, 106] on link "Automations" at bounding box center [81, 99] width 121 height 26
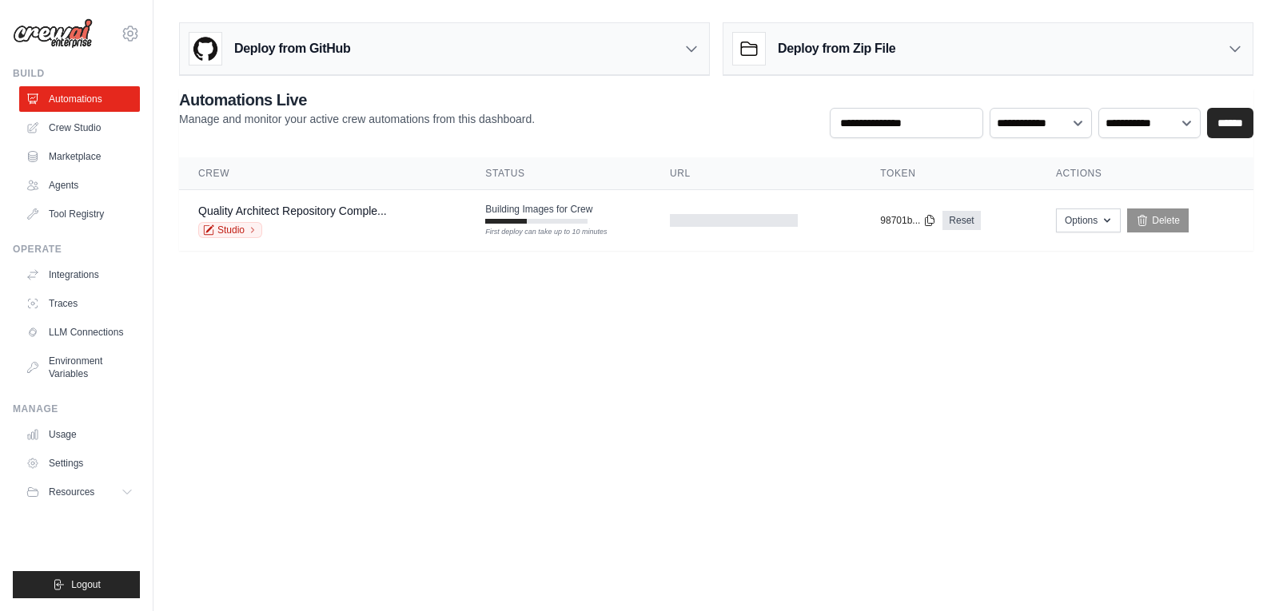
click at [662, 57] on div "Deploy from GitHub" at bounding box center [444, 49] width 529 height 52
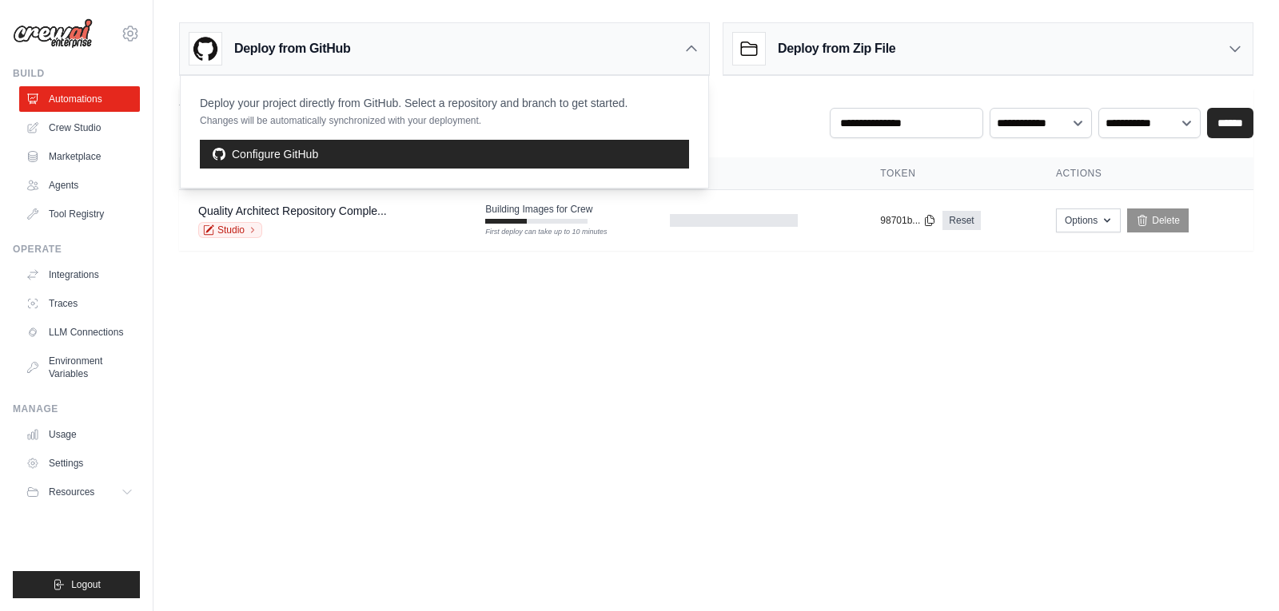
click at [662, 57] on div "Deploy from GitHub" at bounding box center [444, 49] width 529 height 52
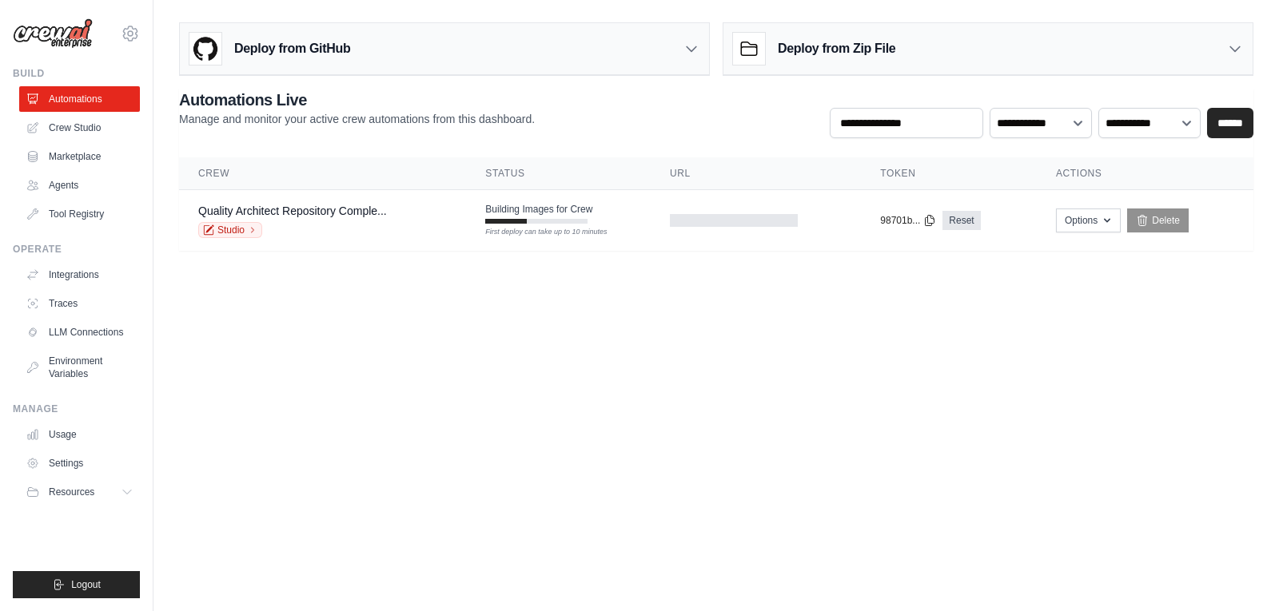
click at [559, 379] on body "vddafada@gmail.com Settings Build Automations Crew Studio Resources" at bounding box center [639, 305] width 1279 height 611
click at [303, 404] on body "vddafada@gmail.com Settings Build Automations Crew Studio Resources" at bounding box center [639, 305] width 1279 height 611
click at [233, 231] on link "Studio" at bounding box center [230, 230] width 64 height 16
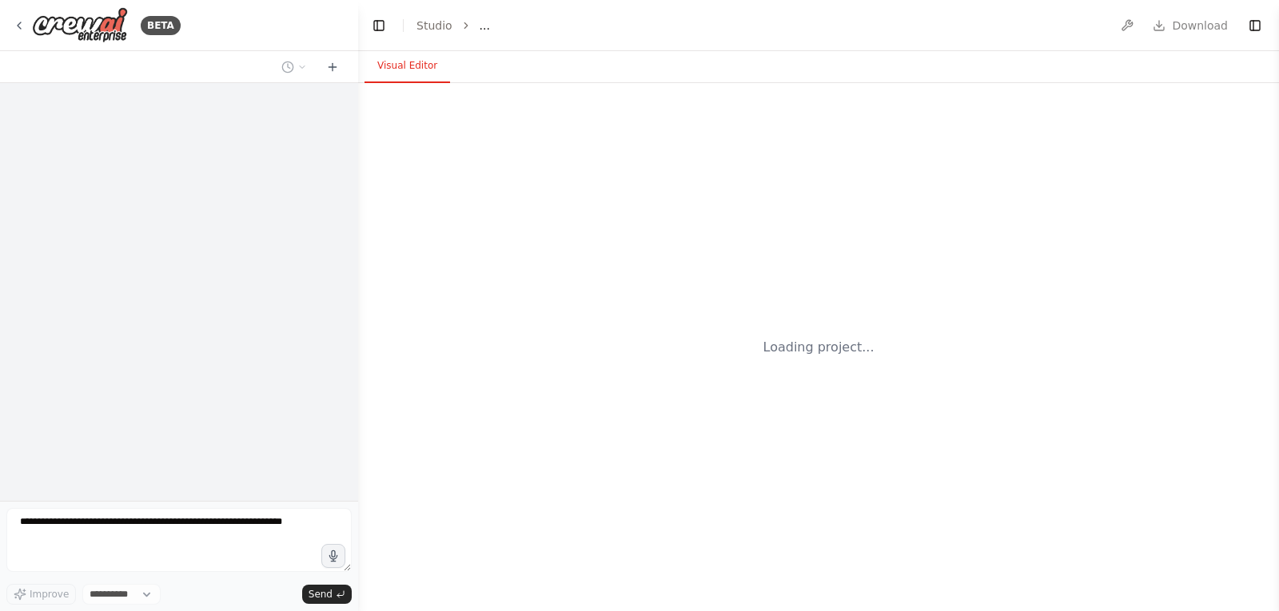
select select "****"
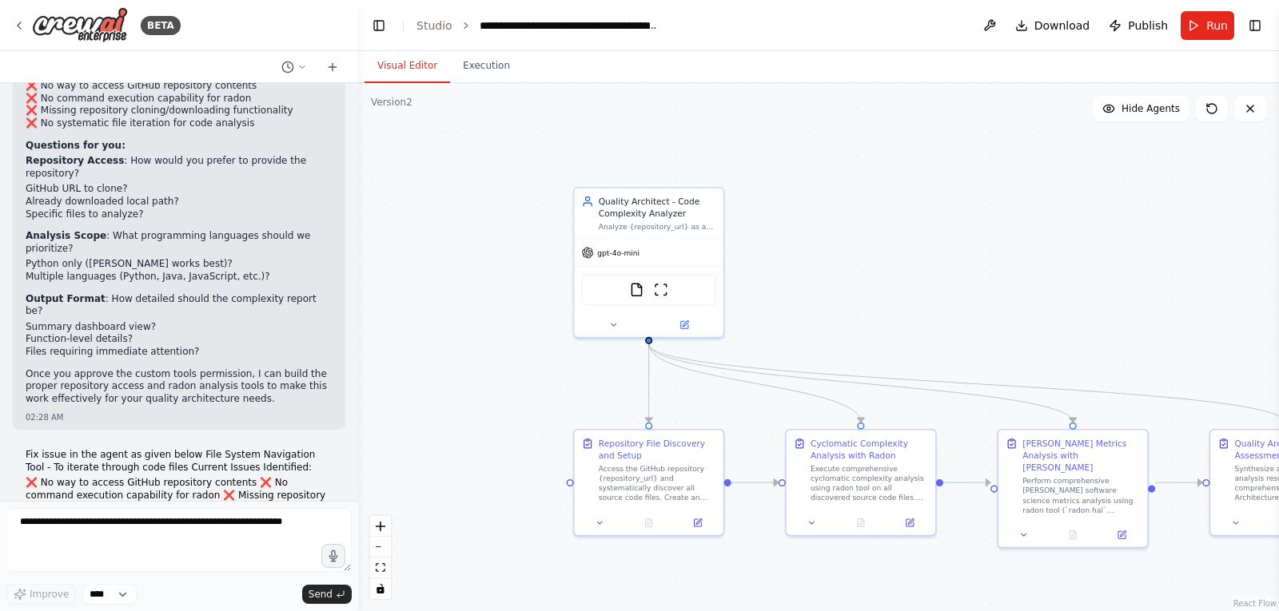
scroll to position [15147, 0]
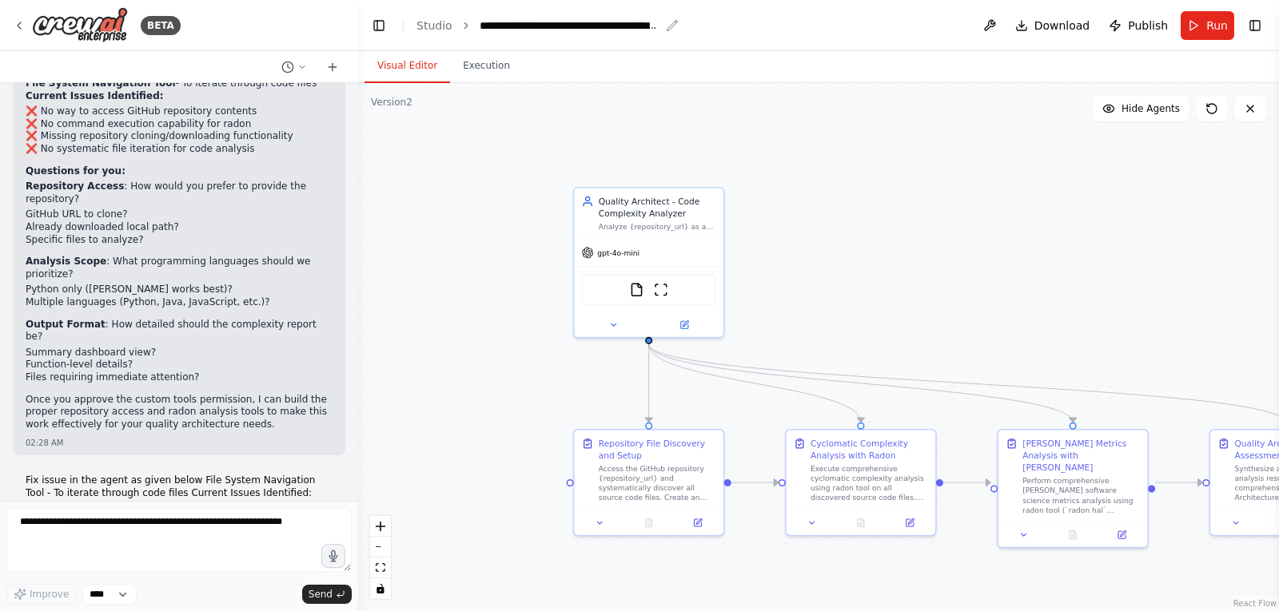
click at [626, 22] on div "**********" at bounding box center [570, 26] width 180 height 16
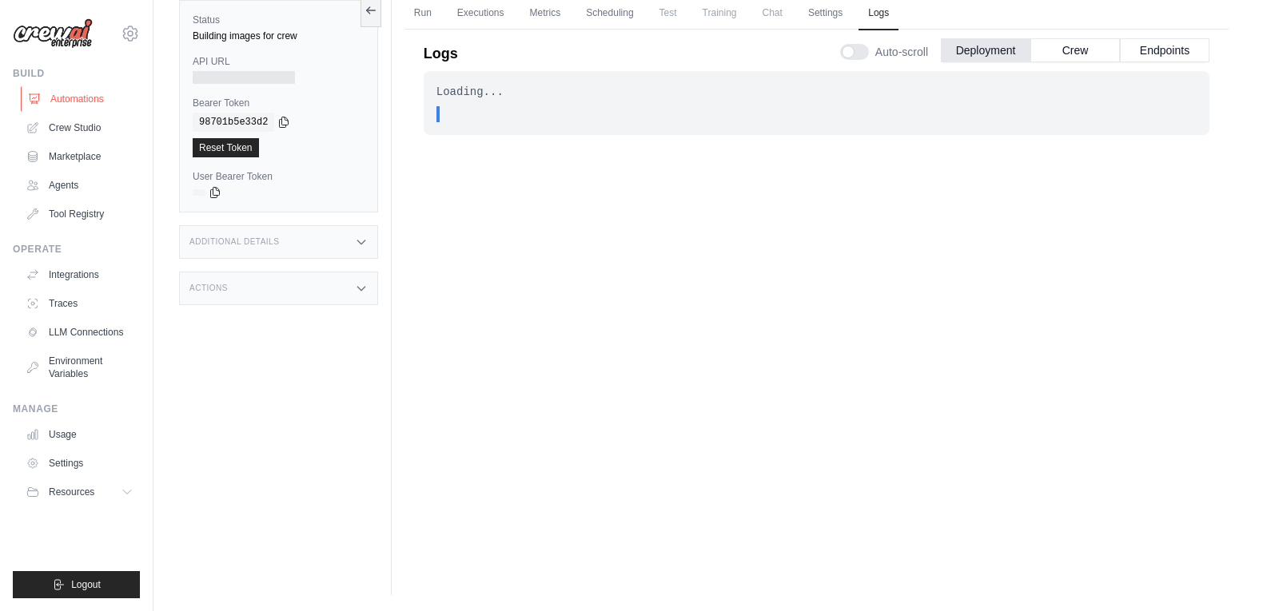
click at [80, 103] on link "Automations" at bounding box center [81, 99] width 121 height 26
